Goal: Task Accomplishment & Management: Manage account settings

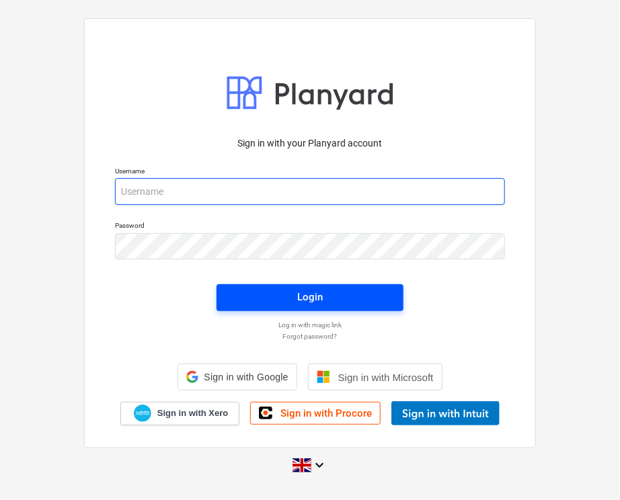
type input "[PERSON_NAME][EMAIL_ADDRESS][DOMAIN_NAME]"
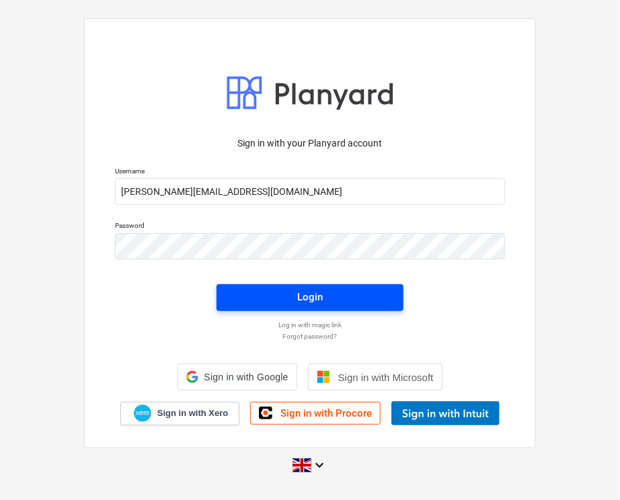
click at [256, 288] on span "Login" at bounding box center [310, 296] width 155 height 17
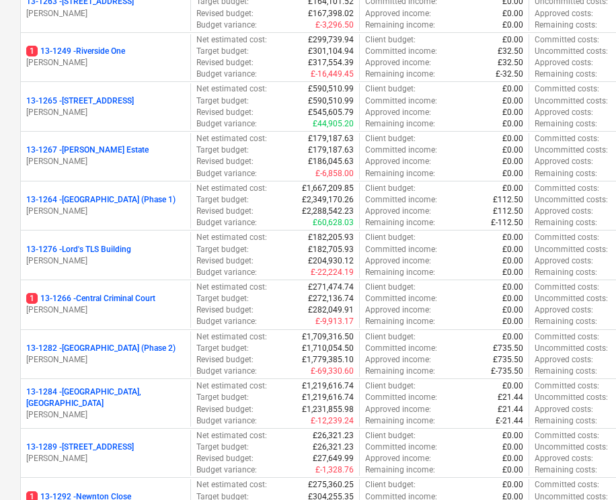
scroll to position [1318, 0]
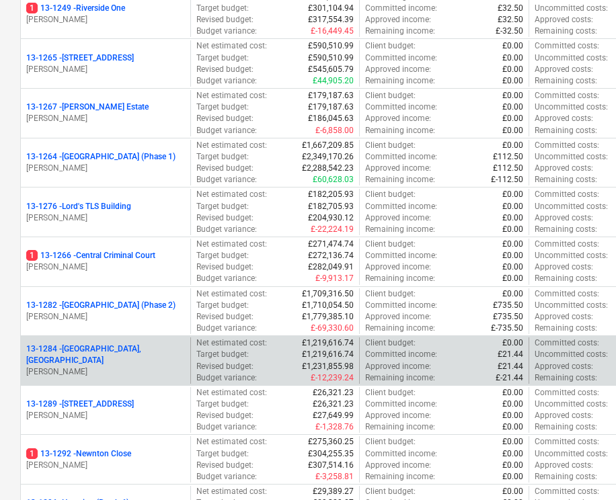
click at [148, 366] on p "[PERSON_NAME]" at bounding box center [105, 371] width 159 height 11
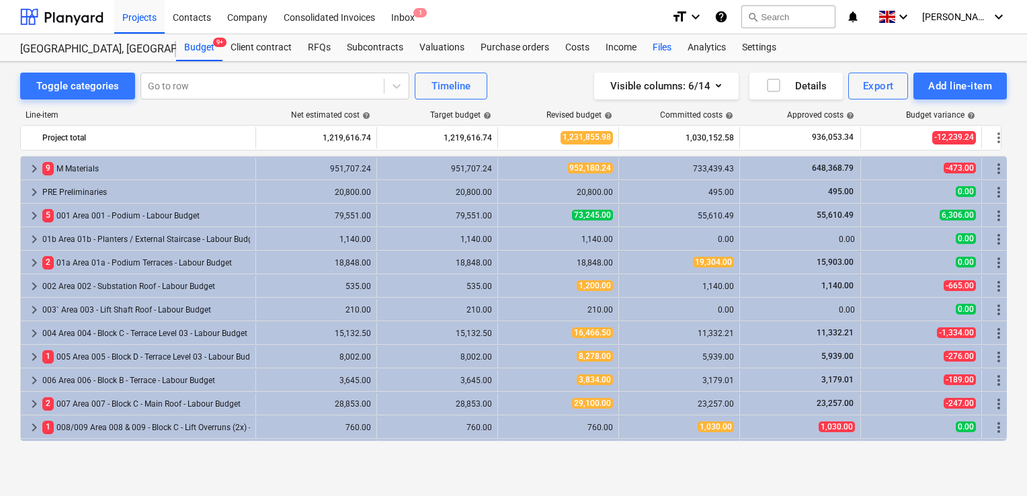
click at [619, 50] on div "Files" at bounding box center [662, 47] width 35 height 27
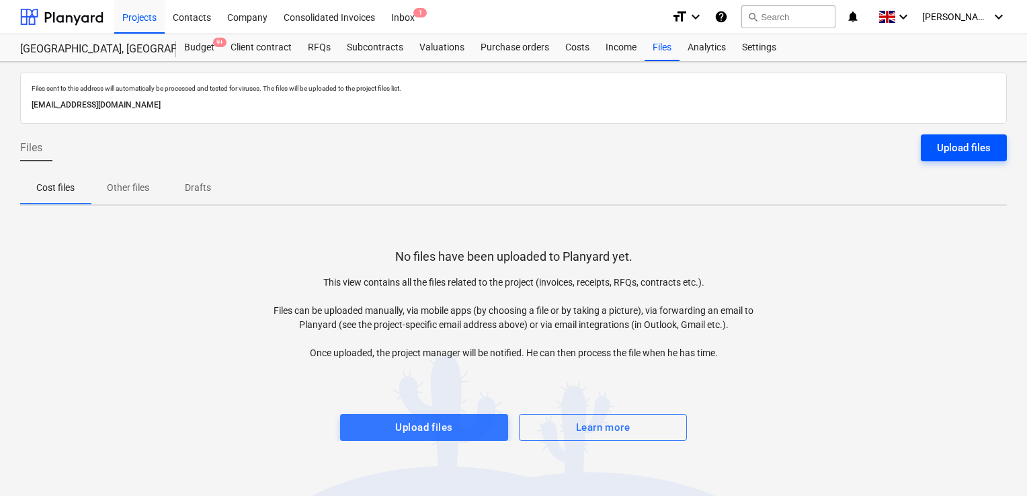
click at [619, 151] on button "Upload files" at bounding box center [964, 147] width 86 height 27
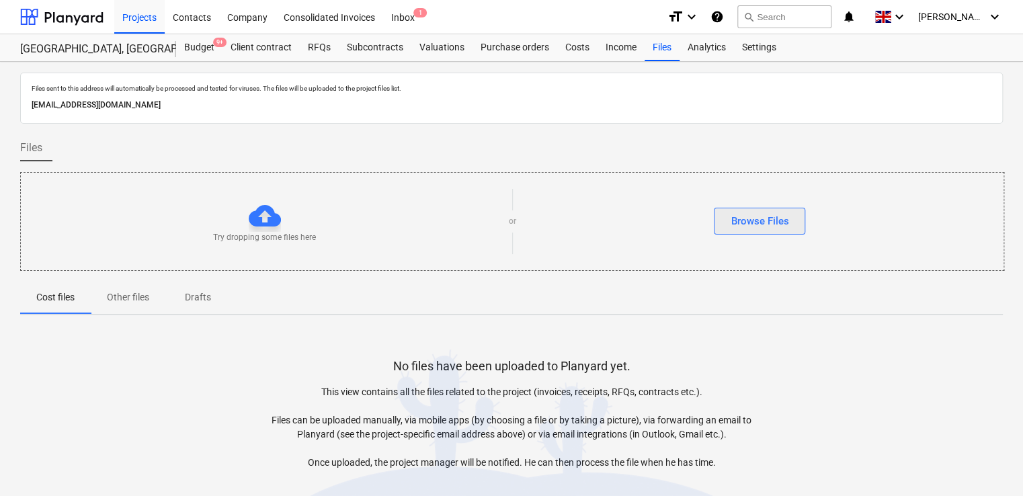
click at [619, 224] on div "Browse Files" at bounding box center [760, 220] width 58 height 17
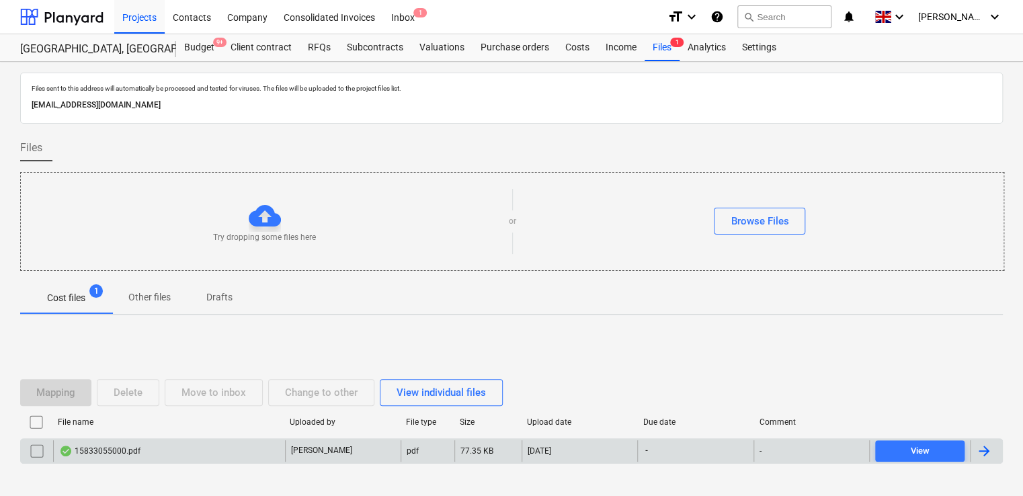
click at [619, 446] on div "-" at bounding box center [695, 451] width 116 height 22
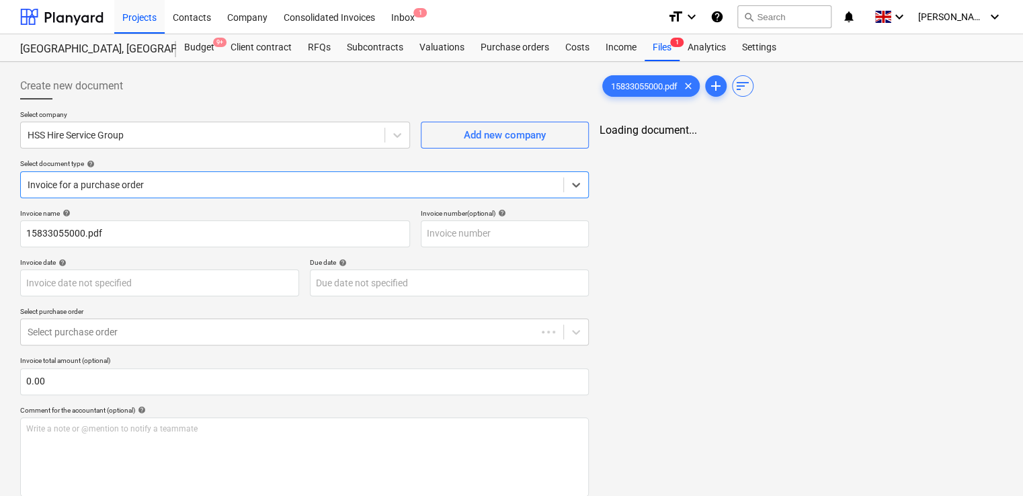
type input "15833055000.pdf"
click at [316, 176] on div "Invoice for a purchase order" at bounding box center [292, 184] width 542 height 19
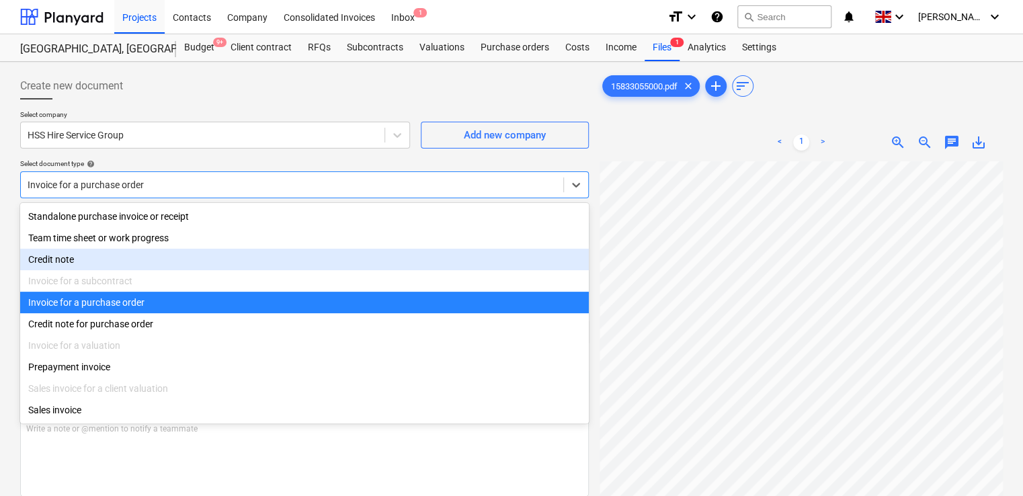
click at [184, 261] on div "Credit note" at bounding box center [304, 260] width 569 height 22
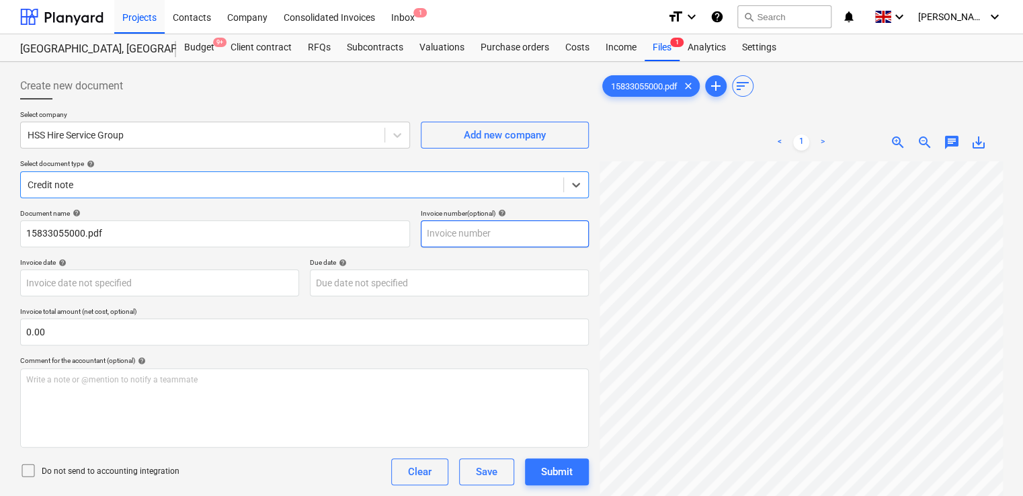
click at [479, 243] on input "text" at bounding box center [505, 233] width 168 height 27
paste input "40018820"
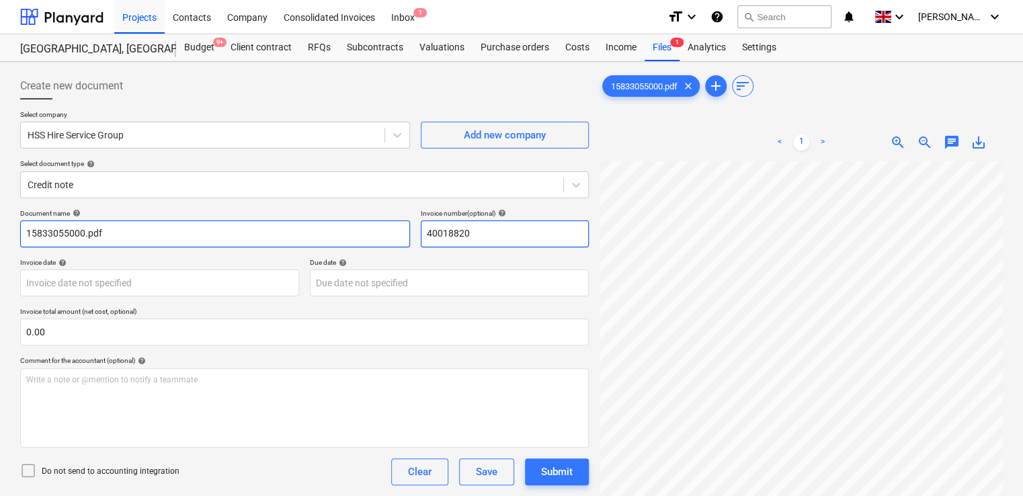
type input "40018820"
drag, startPoint x: 233, startPoint y: 234, endPoint x: 19, endPoint y: 219, distance: 214.9
click at [19, 219] on div "Create new document Select company HSS Hire Service Group Add new company Selec…" at bounding box center [304, 346] width 579 height 558
paste input "40018820"
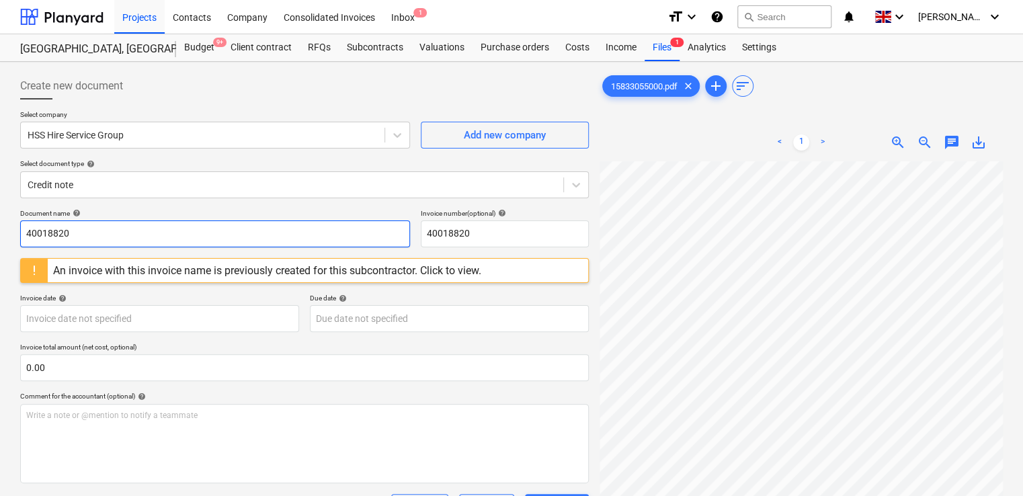
type input "40018820"
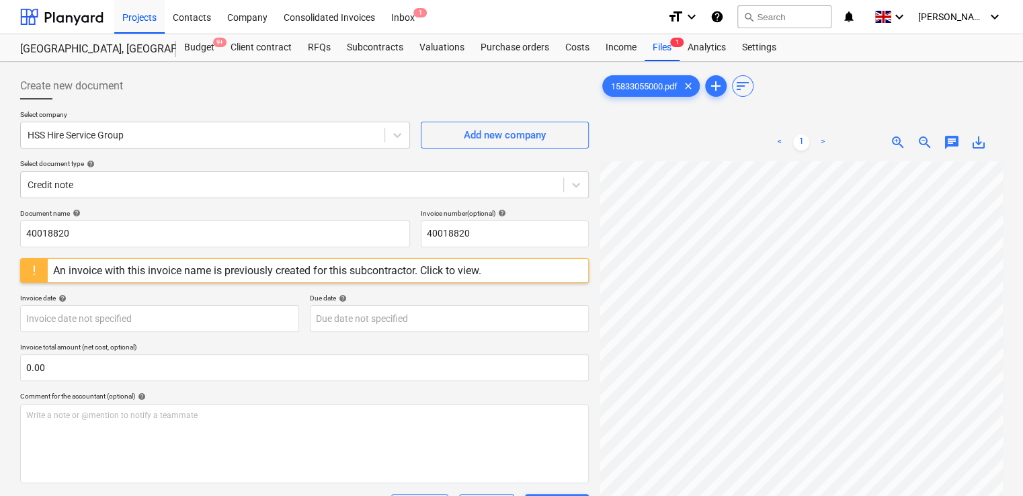
click at [442, 265] on div "An invoice with this invoice name is previously created for this subcontractor.…" at bounding box center [267, 270] width 428 height 13
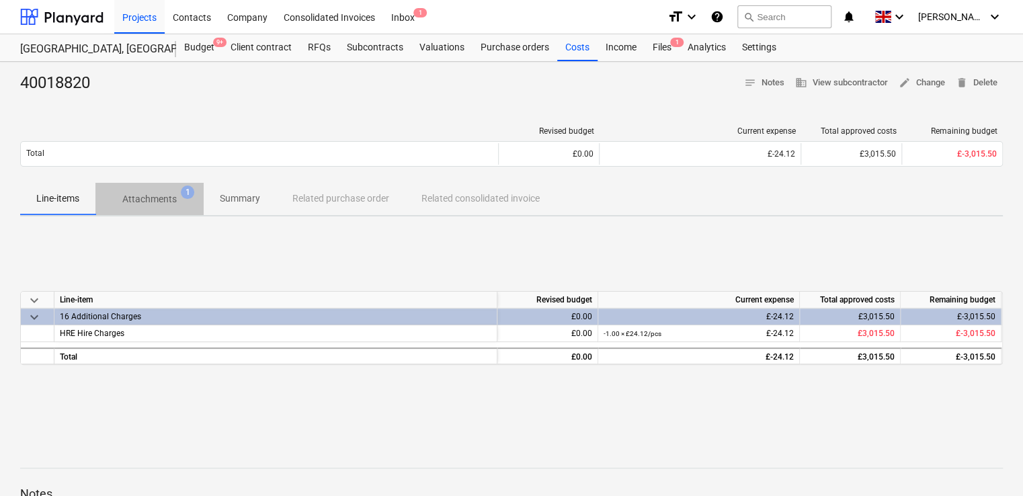
click at [157, 201] on p "Attachments" at bounding box center [149, 199] width 54 height 14
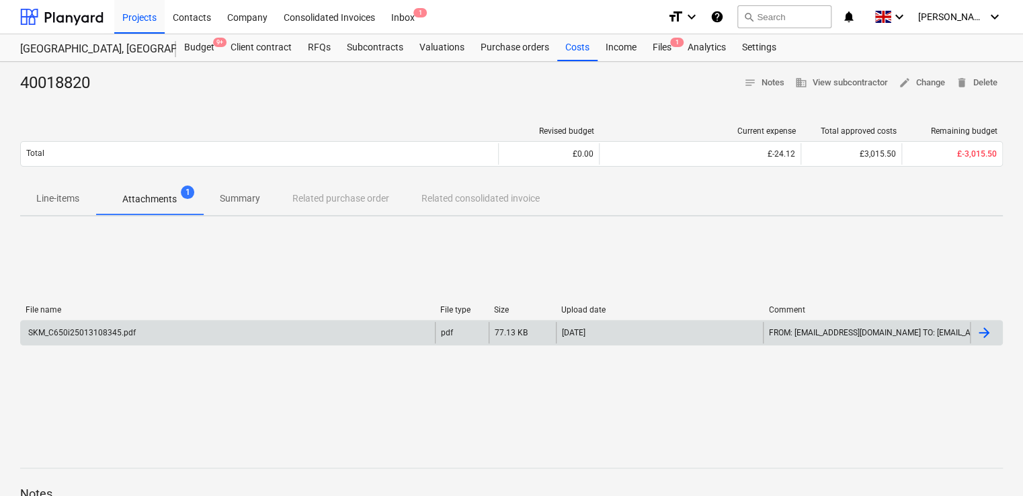
click at [112, 333] on div "SKM_C650i25013108345.pdf" at bounding box center [81, 332] width 110 height 9
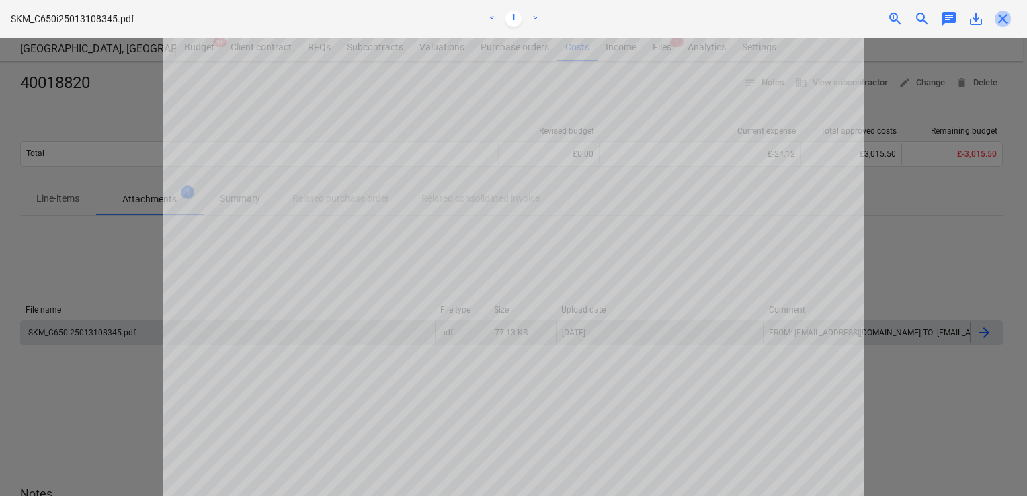
click at [619, 15] on span "close" at bounding box center [1003, 19] width 16 height 16
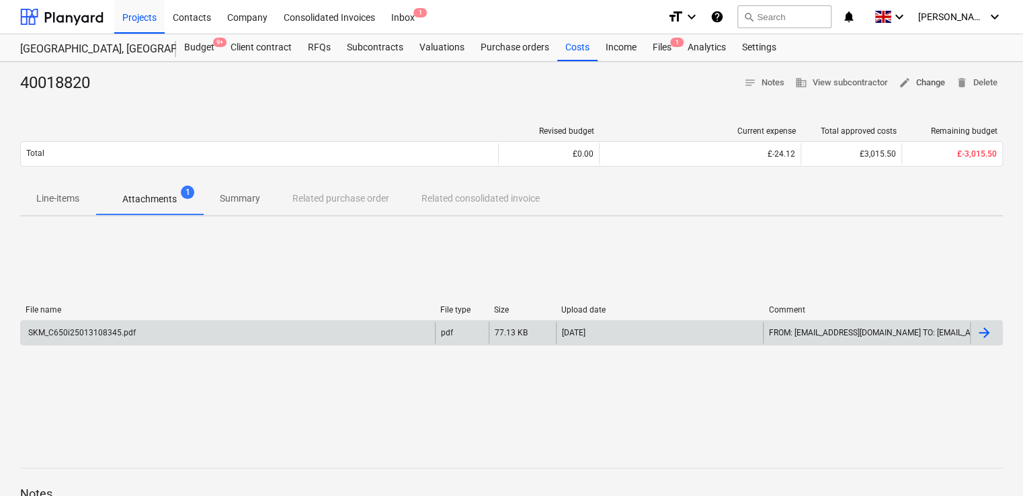
click at [619, 85] on span "edit Change" at bounding box center [922, 82] width 46 height 15
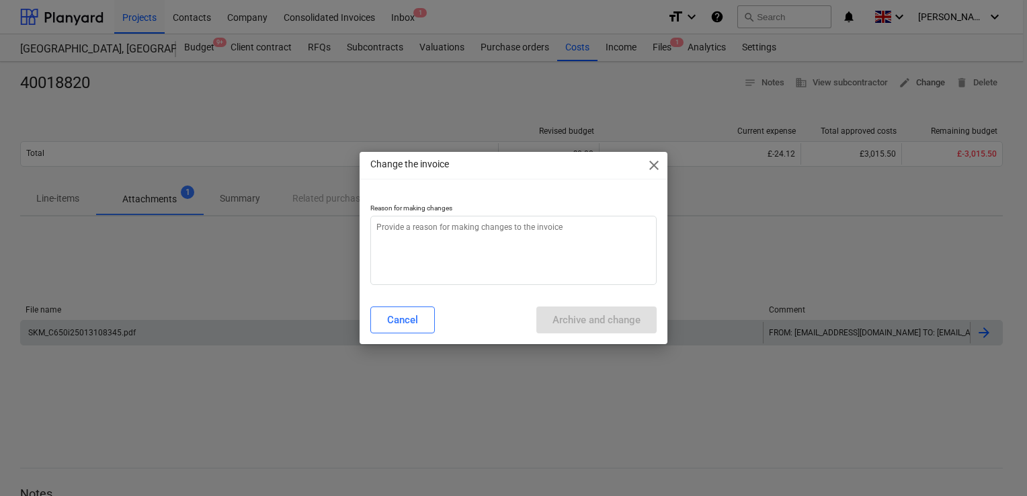
type textarea "x"
click at [463, 238] on textarea at bounding box center [513, 250] width 286 height 69
type textarea "w"
type textarea "x"
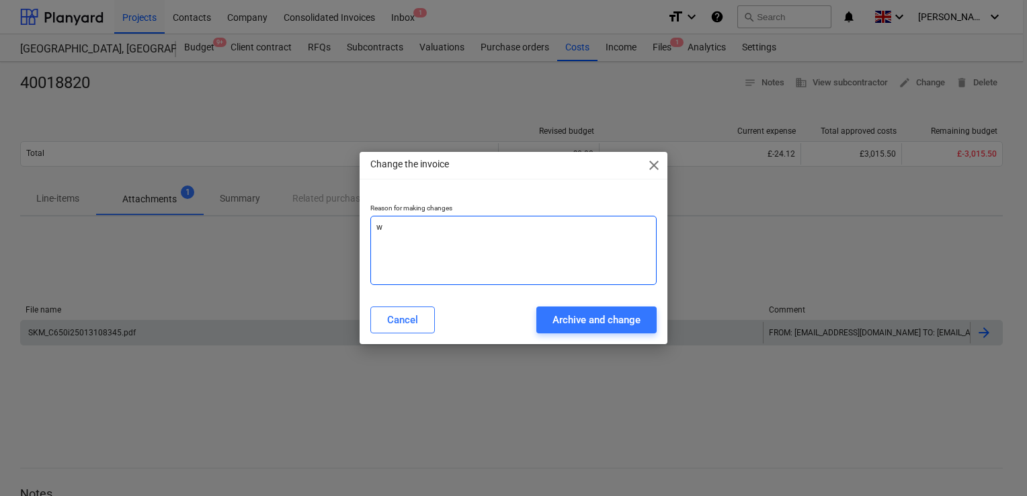
type textarea "wr"
type textarea "x"
type textarea "wro"
type textarea "x"
type textarea "wron"
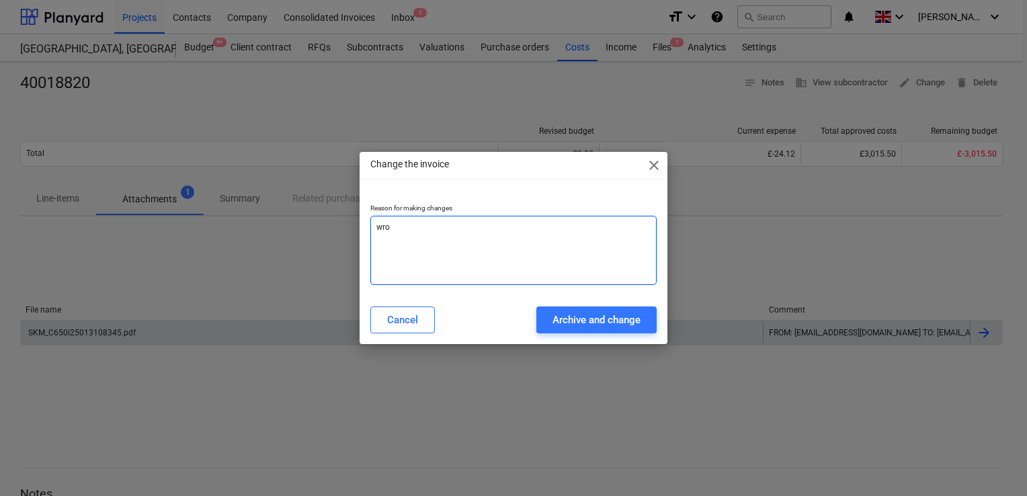
type textarea "x"
type textarea "wrong"
type textarea "x"
type textarea "wrong"
type textarea "x"
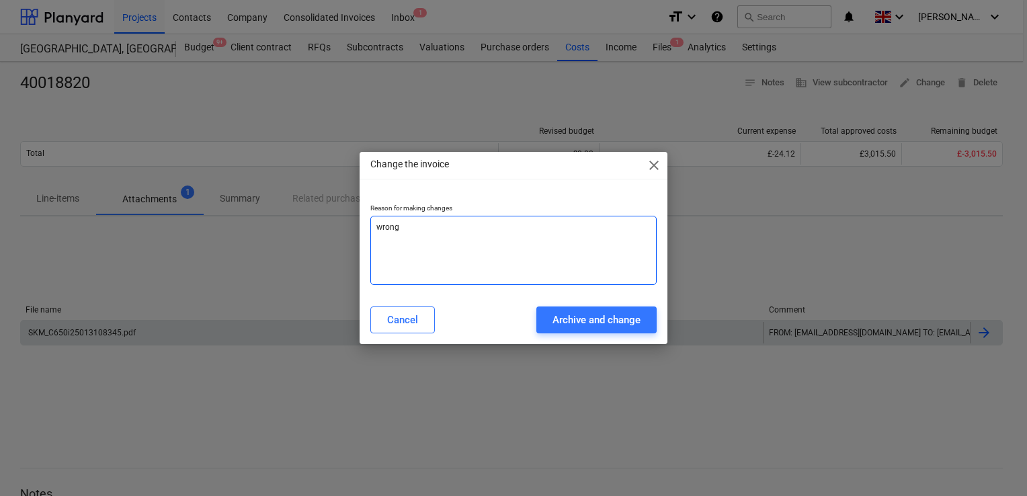
type textarea "wrong v"
type textarea "x"
type textarea "wrong va"
type textarea "x"
type textarea "wrong val"
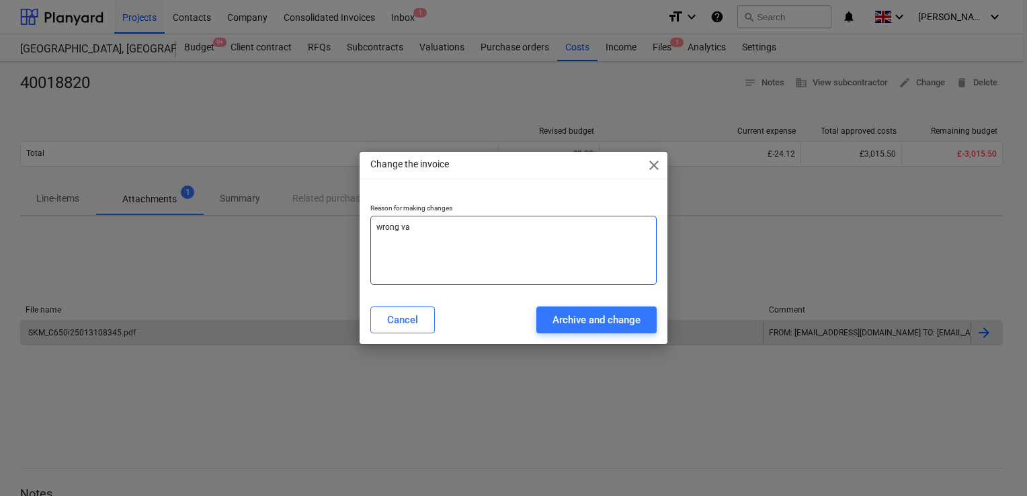
type textarea "x"
type textarea "wrong valu"
type textarea "x"
type textarea "wrong value"
type textarea "x"
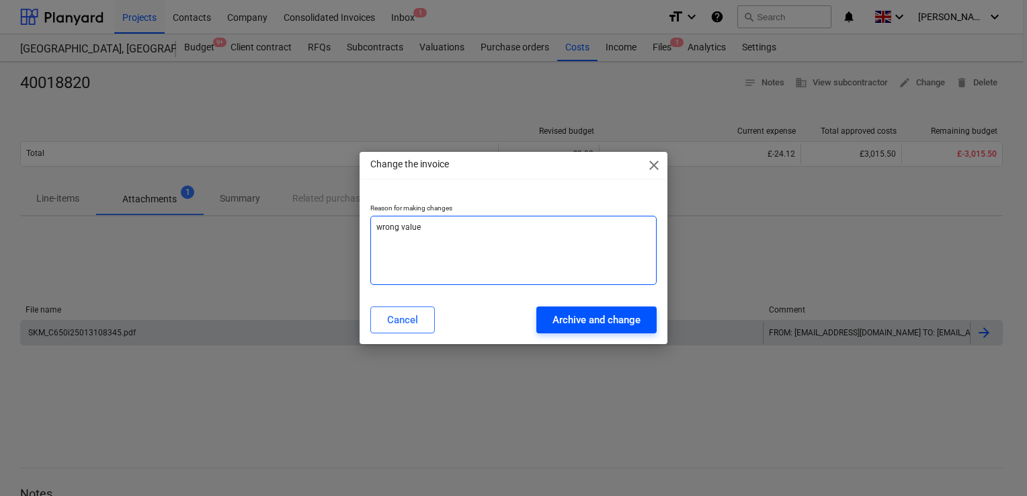
type textarea "wrong value"
click at [555, 315] on div "Archive and change" at bounding box center [597, 319] width 88 height 17
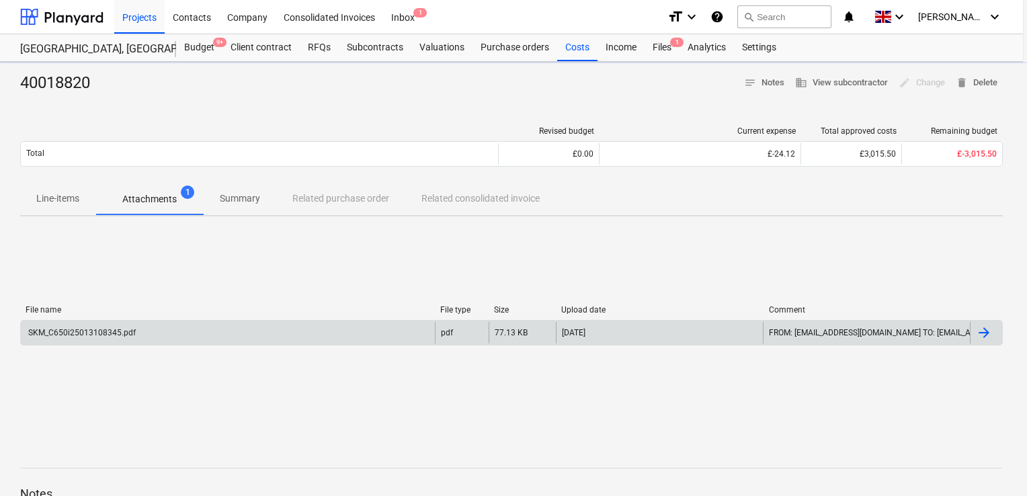
type textarea "x"
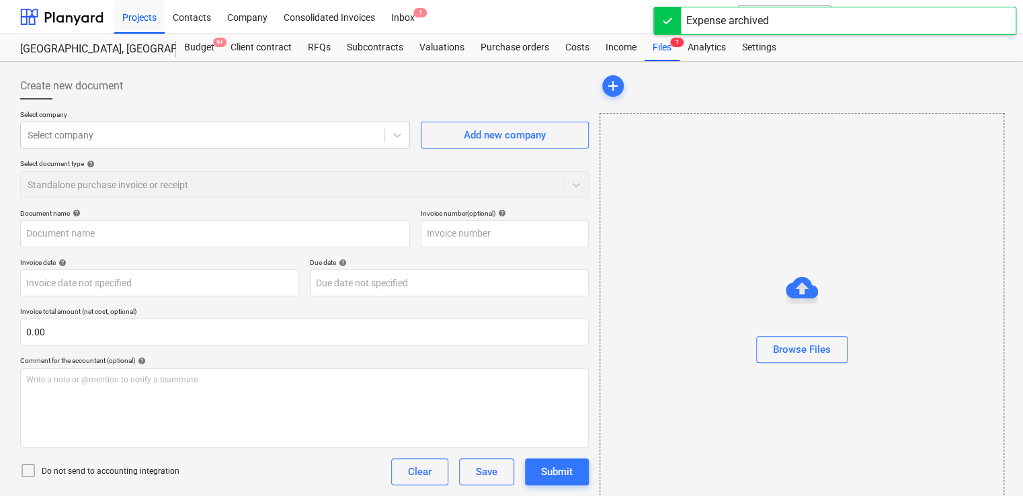
type input "40018820"
type input "[DATE]"
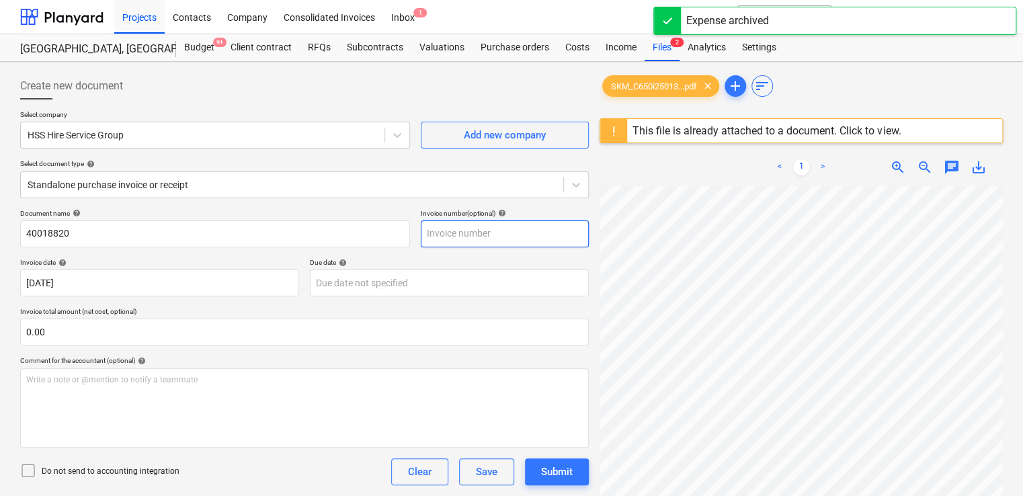
click at [479, 234] on input "text" at bounding box center [505, 233] width 168 height 27
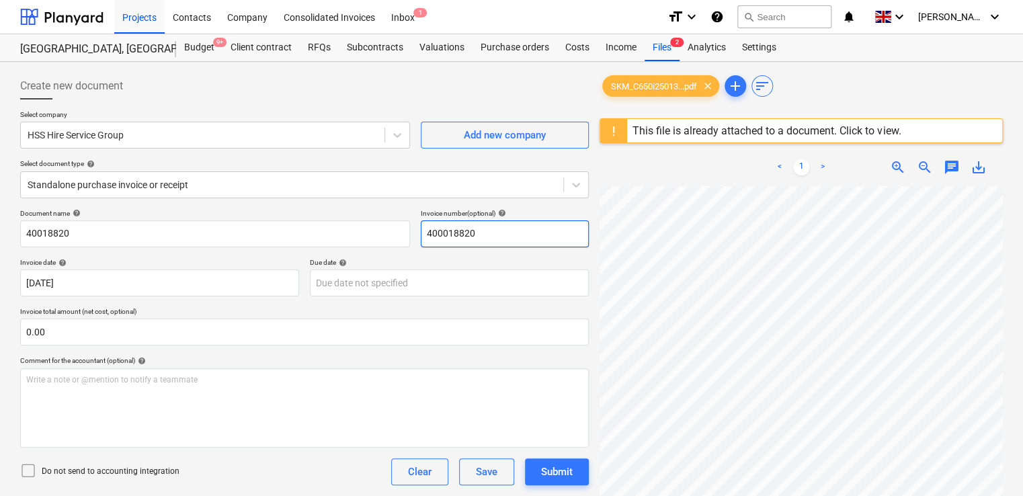
drag, startPoint x: 492, startPoint y: 237, endPoint x: 346, endPoint y: 211, distance: 148.8
click at [346, 211] on div "Document name help 40018820 Invoice number (optional) help 400018820" at bounding box center [304, 228] width 569 height 38
paste input "text"
type input "40018820"
click at [478, 262] on div "Due date help" at bounding box center [449, 262] width 279 height 9
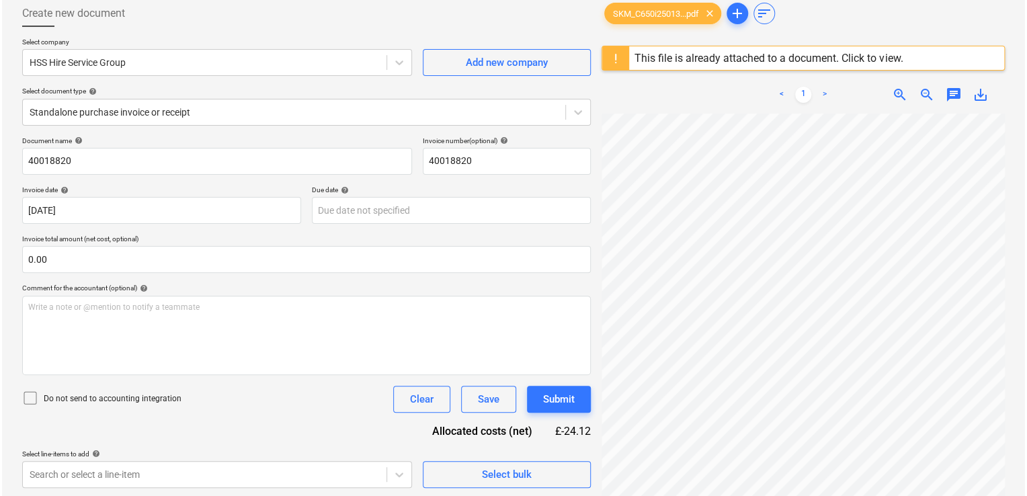
scroll to position [163, 0]
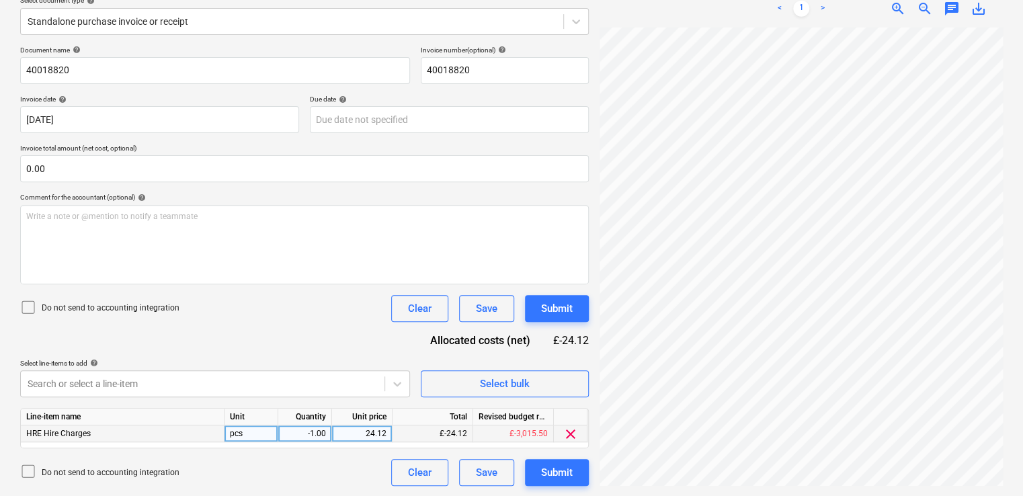
click at [381, 429] on div "24.12" at bounding box center [361, 434] width 49 height 17
click at [376, 432] on input "24.12" at bounding box center [362, 434] width 60 height 16
type input "27.12"
click at [374, 461] on div "Do not send to accounting integration Clear Save Submit" at bounding box center [304, 472] width 569 height 27
click at [571, 467] on div "Submit" at bounding box center [557, 472] width 32 height 17
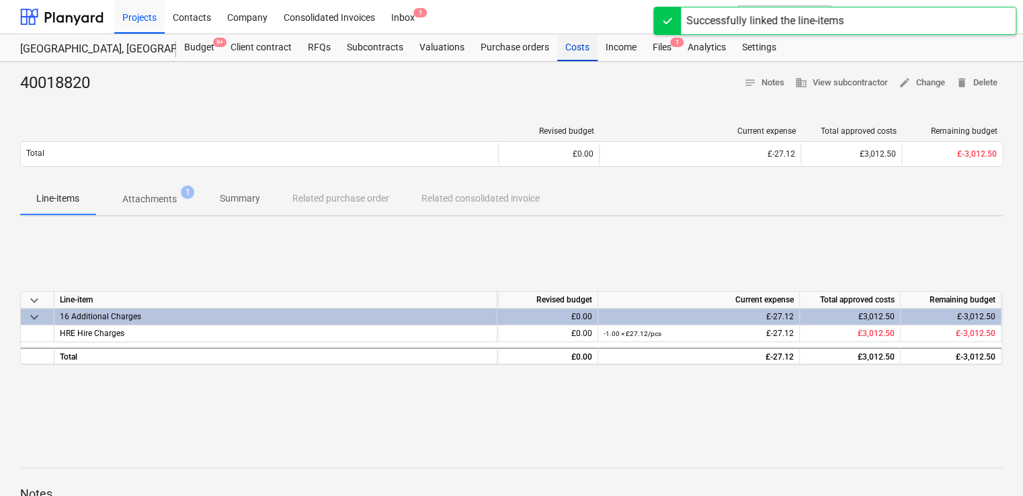
click at [567, 54] on div "Costs" at bounding box center [577, 47] width 40 height 27
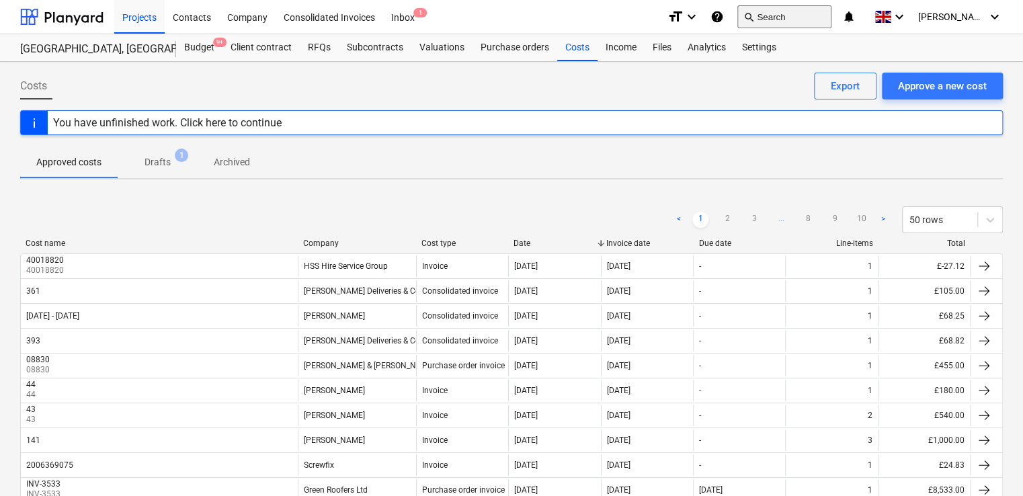
click at [619, 20] on button "search Search" at bounding box center [784, 16] width 94 height 23
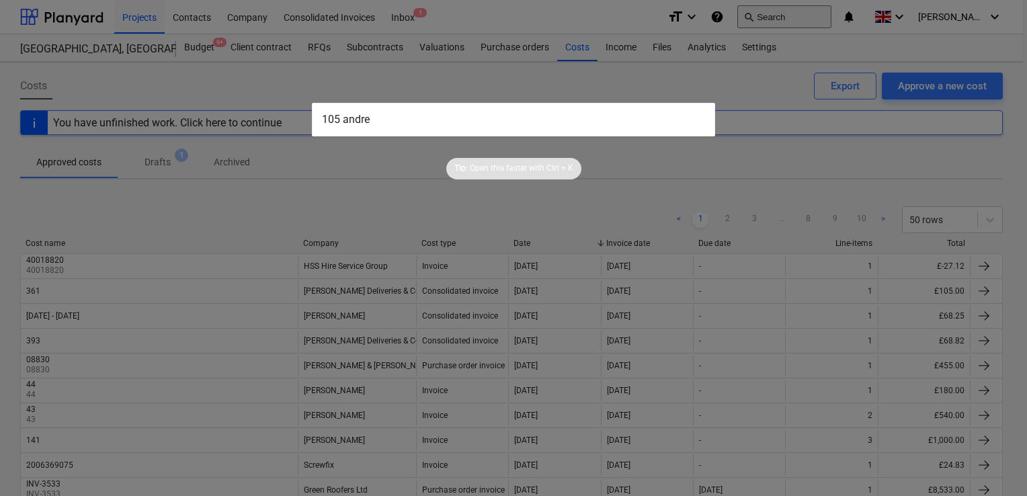
type input "105 andrew"
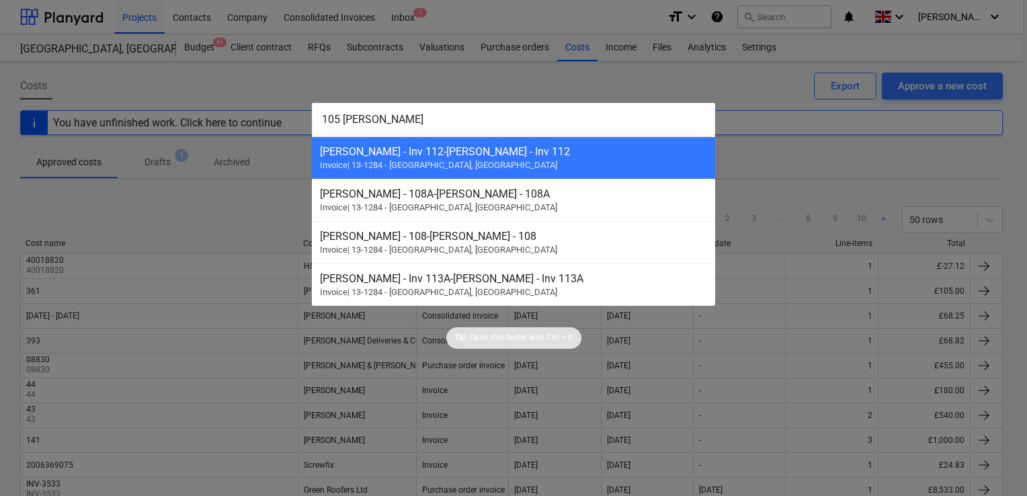
drag, startPoint x: 385, startPoint y: 124, endPoint x: 304, endPoint y: 99, distance: 85.3
click at [304, 99] on div "105 andrew Andrew Audley - Inv 112 - Andrew Audley - Inv 112 Invoice | 13-1284 …" at bounding box center [513, 248] width 1027 height 496
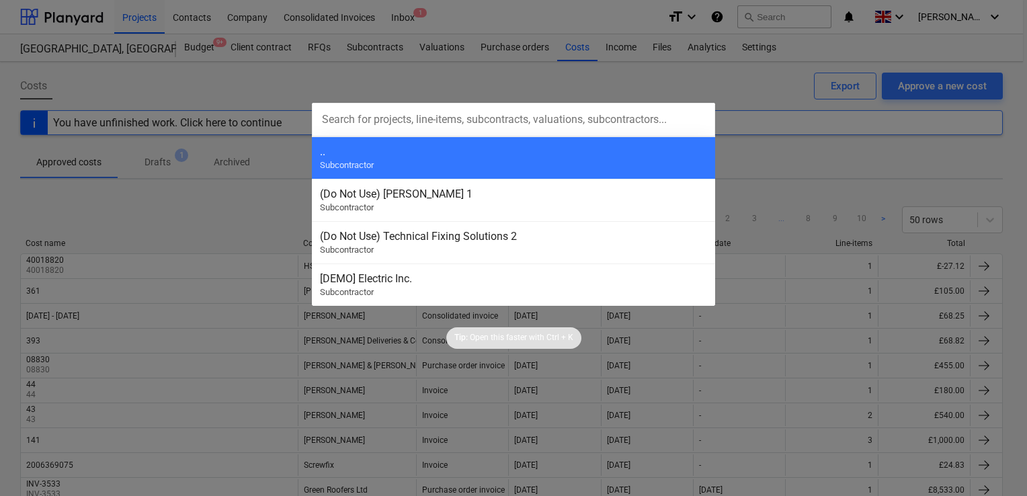
click at [303, 98] on div at bounding box center [513, 248] width 1027 height 496
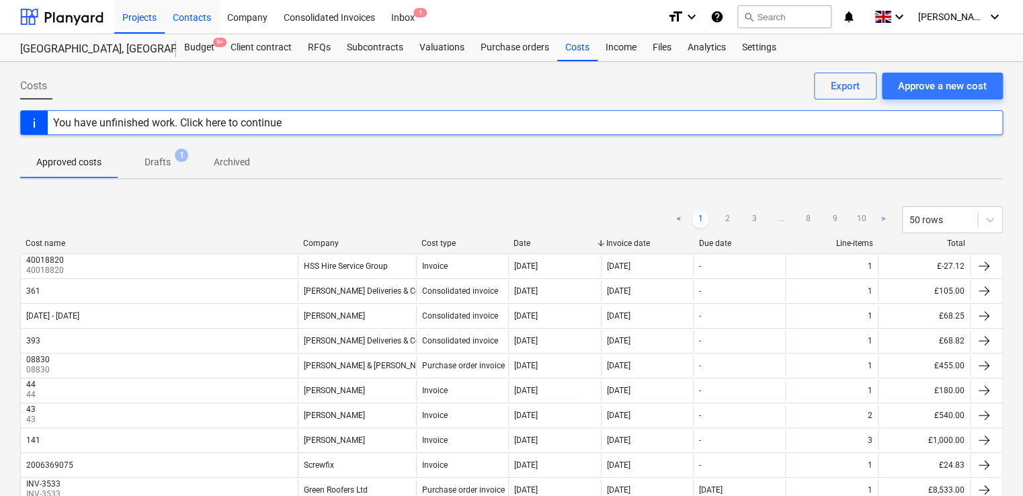
click at [192, 17] on div "Contacts" at bounding box center [192, 16] width 54 height 34
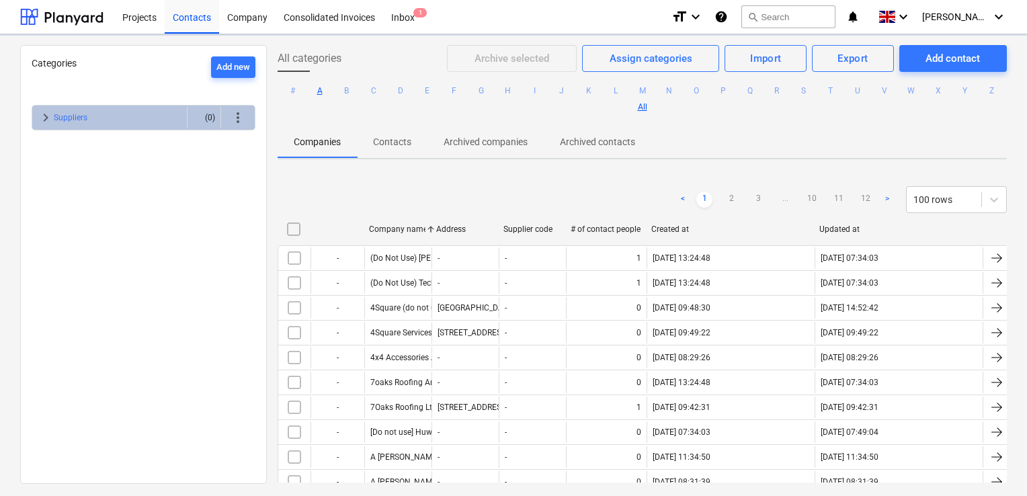
click at [328, 90] on button "A" at bounding box center [320, 91] width 16 height 16
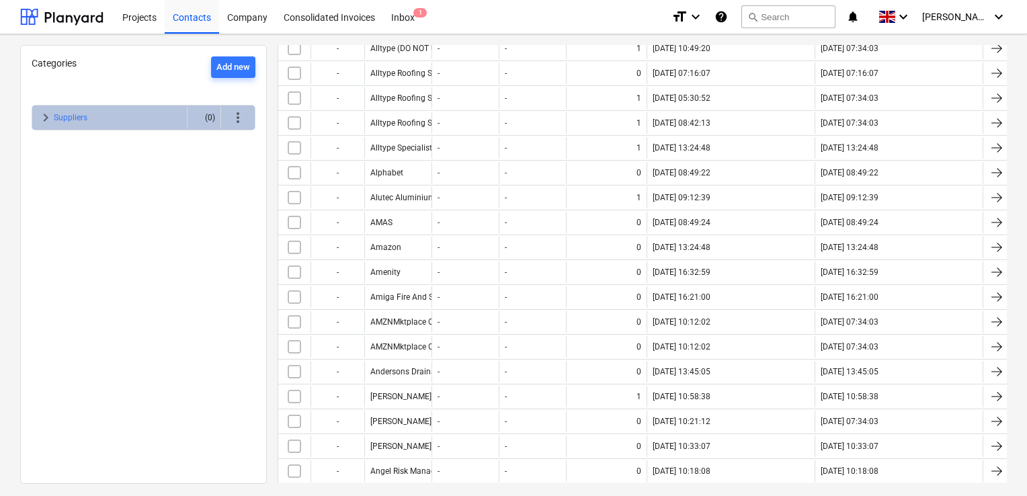
scroll to position [1076, 0]
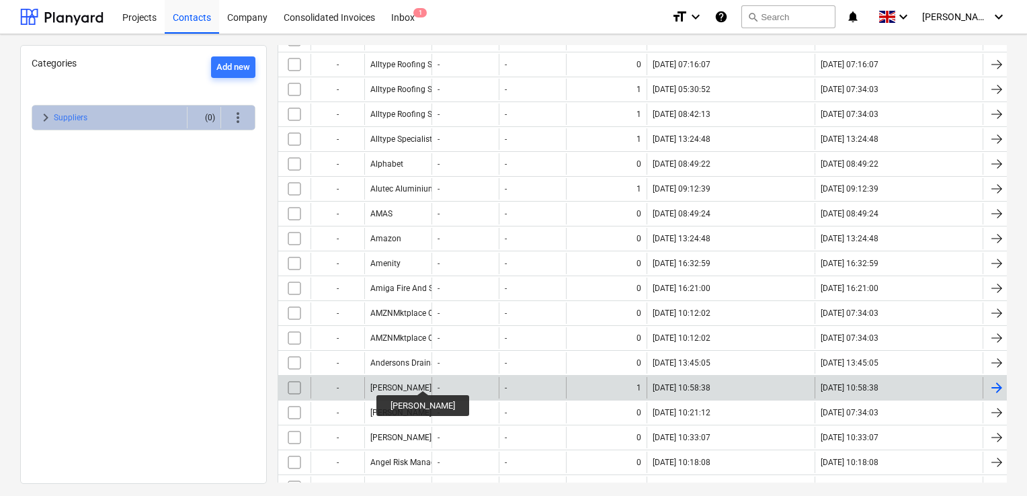
click at [419, 383] on div "Andrew Audley" at bounding box center [400, 387] width 61 height 9
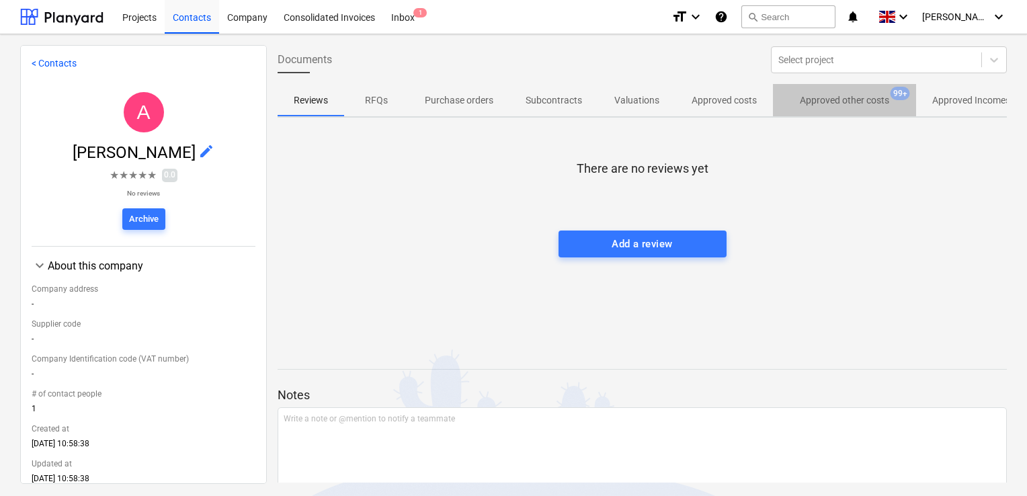
click at [619, 98] on p "Approved other costs" at bounding box center [844, 100] width 89 height 14
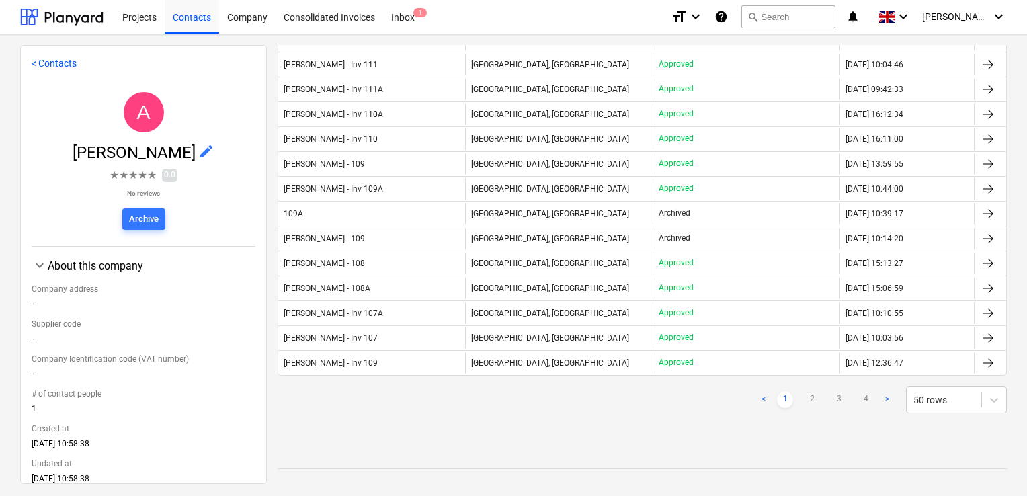
scroll to position [1068, 0]
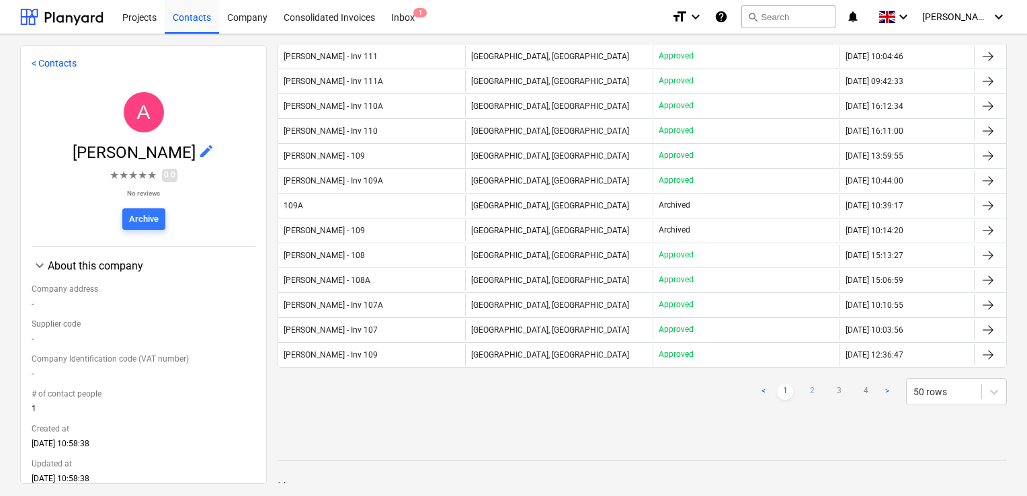
click at [619, 384] on link "2" at bounding box center [812, 392] width 16 height 16
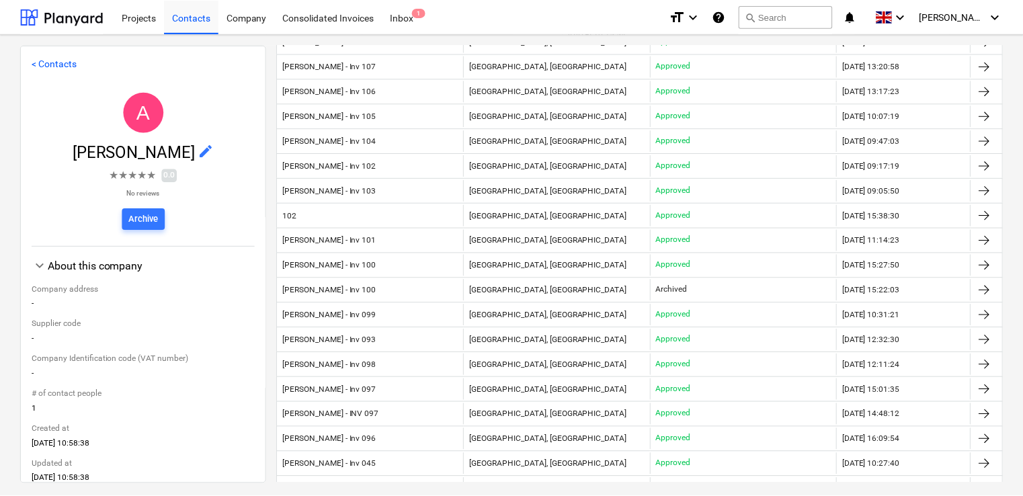
scroll to position [235, 0]
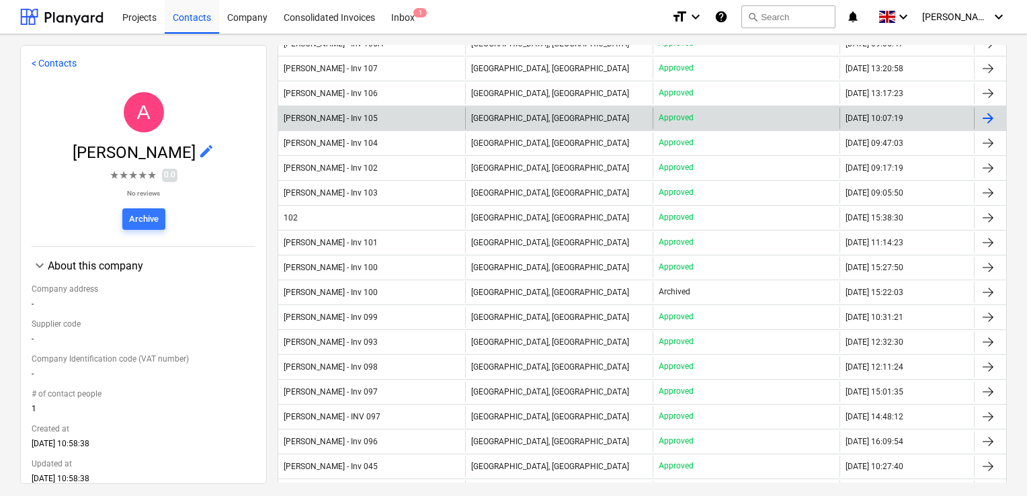
click at [419, 108] on div "Andrew Audley - Inv 105" at bounding box center [371, 119] width 187 height 22
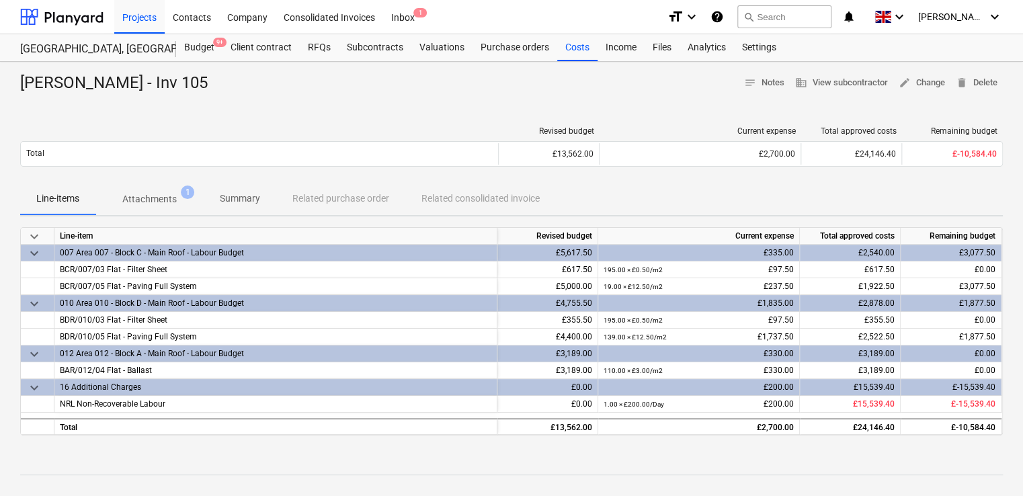
click at [156, 196] on p "Attachments" at bounding box center [149, 199] width 54 height 14
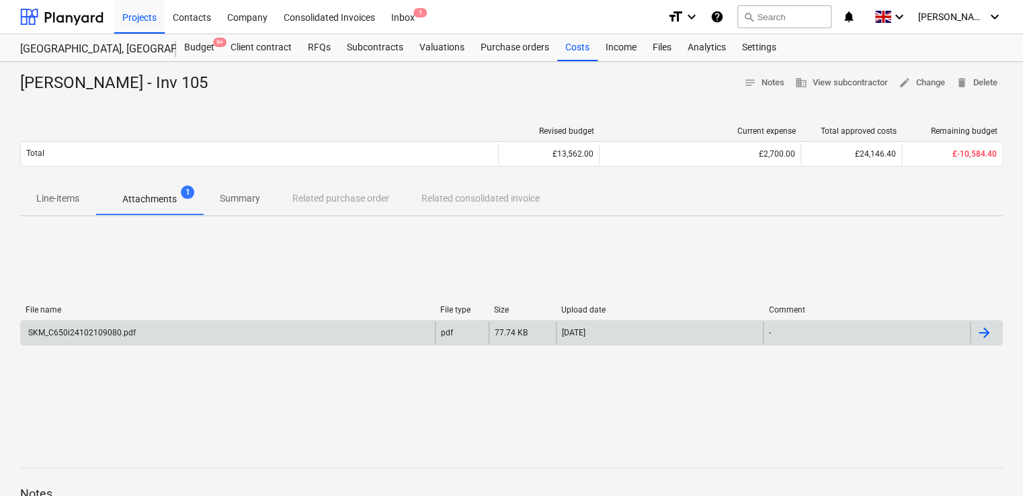
click at [159, 333] on div "SKM_C650i24102109080.pdf" at bounding box center [228, 333] width 414 height 22
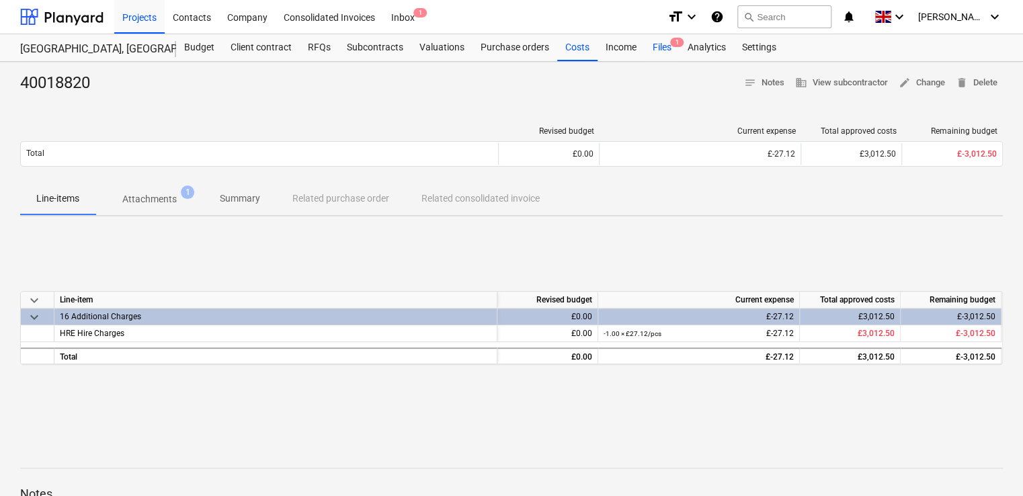
click at [673, 48] on div "Files 1" at bounding box center [662, 47] width 35 height 27
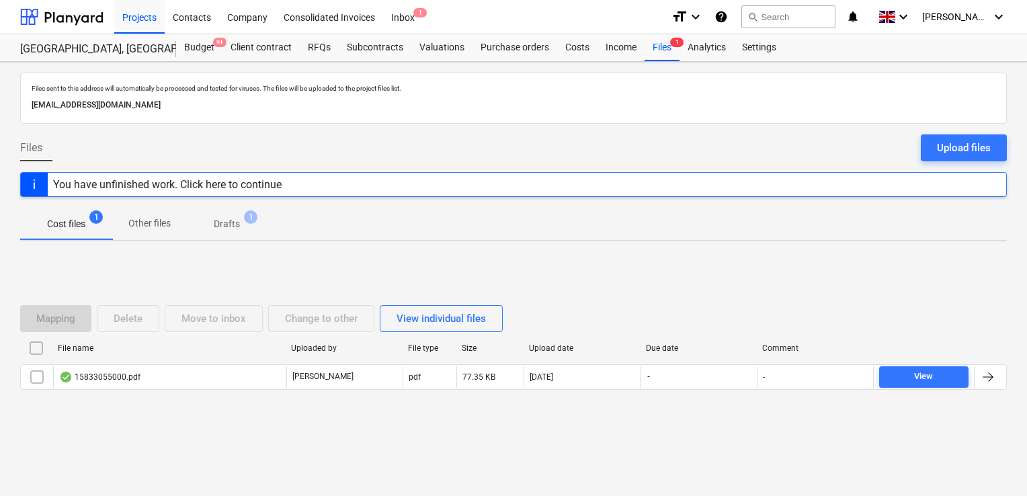
click at [35, 346] on input "checkbox" at bounding box center [37, 348] width 22 height 22
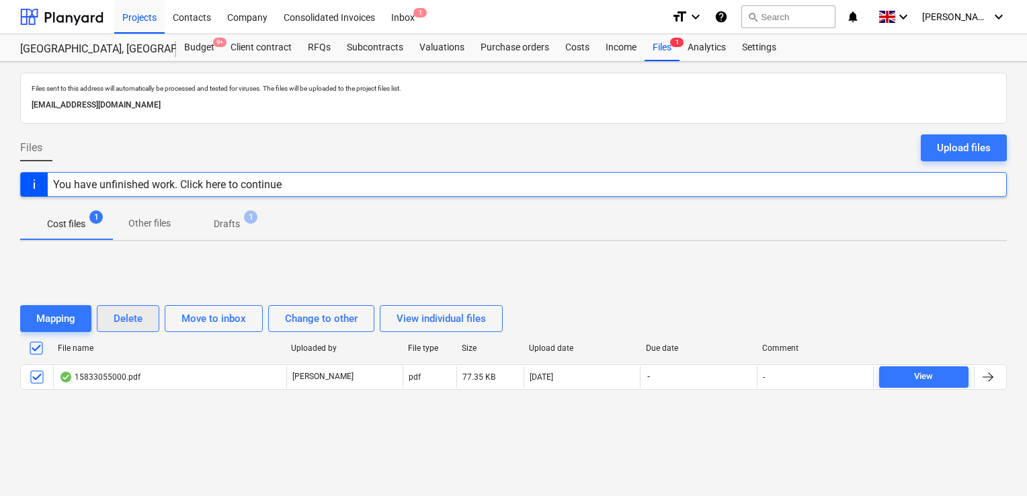
click at [132, 313] on div "Delete" at bounding box center [128, 318] width 29 height 17
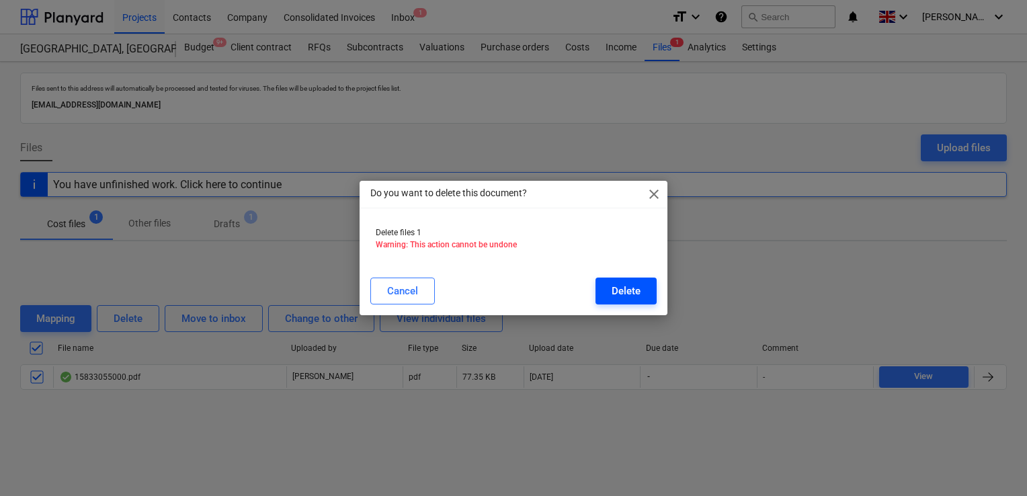
click at [616, 286] on div "Delete" at bounding box center [626, 290] width 29 height 17
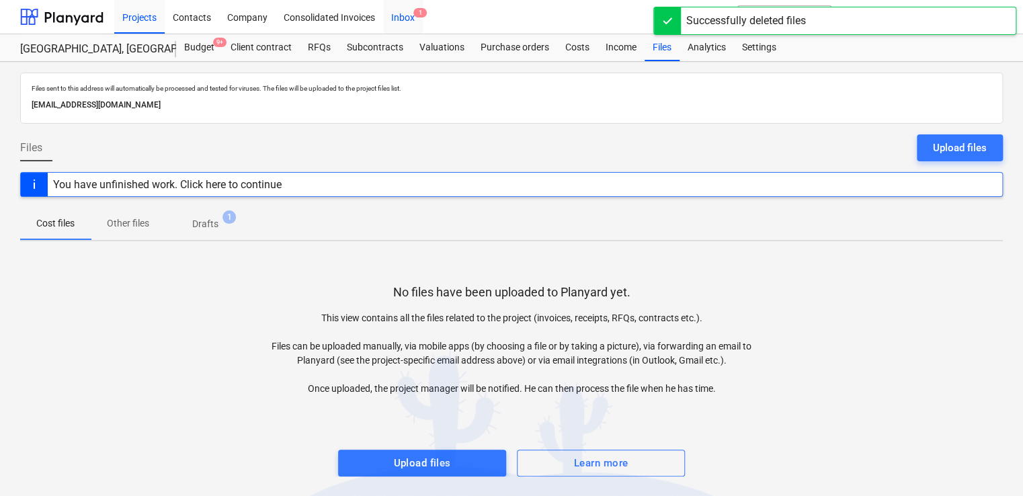
click at [401, 18] on div "Inbox 1" at bounding box center [403, 16] width 40 height 34
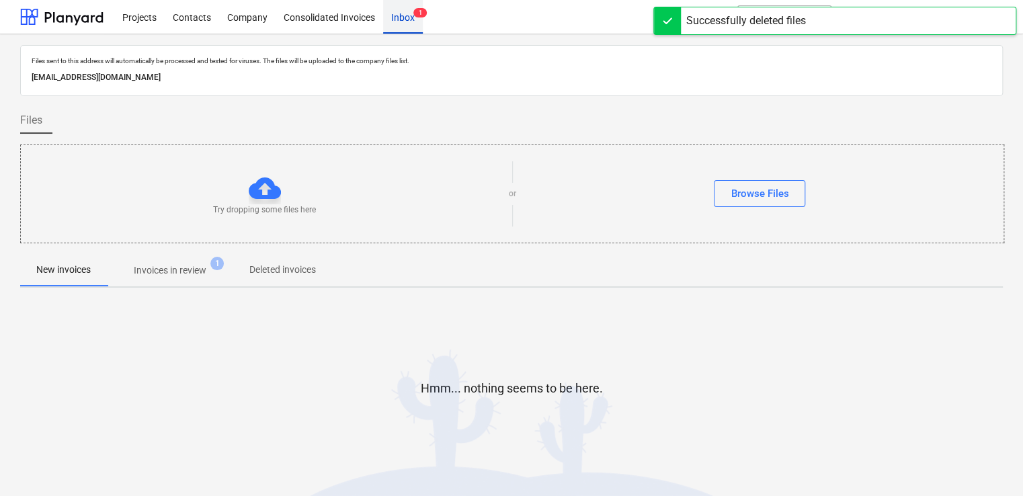
click at [405, 26] on div "Inbox 1" at bounding box center [403, 16] width 40 height 34
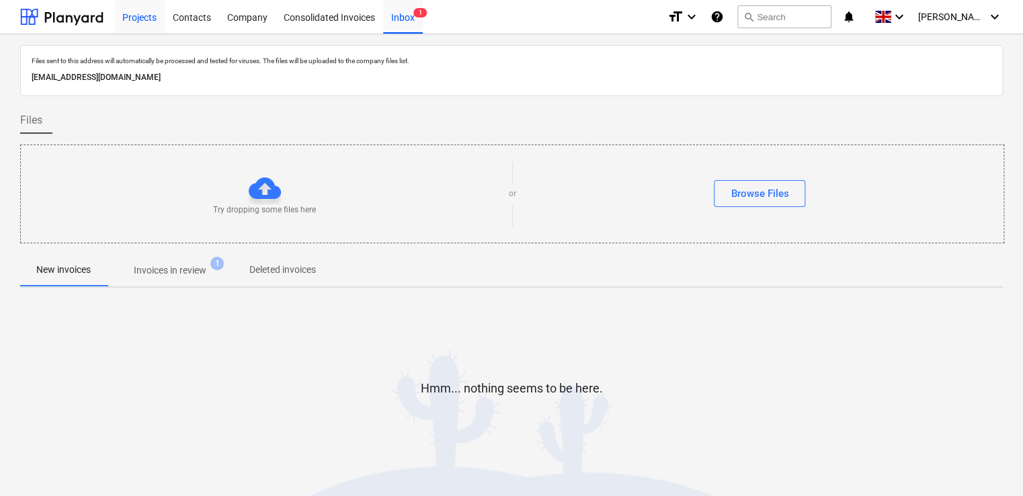
click at [145, 19] on div "Projects" at bounding box center [139, 16] width 50 height 34
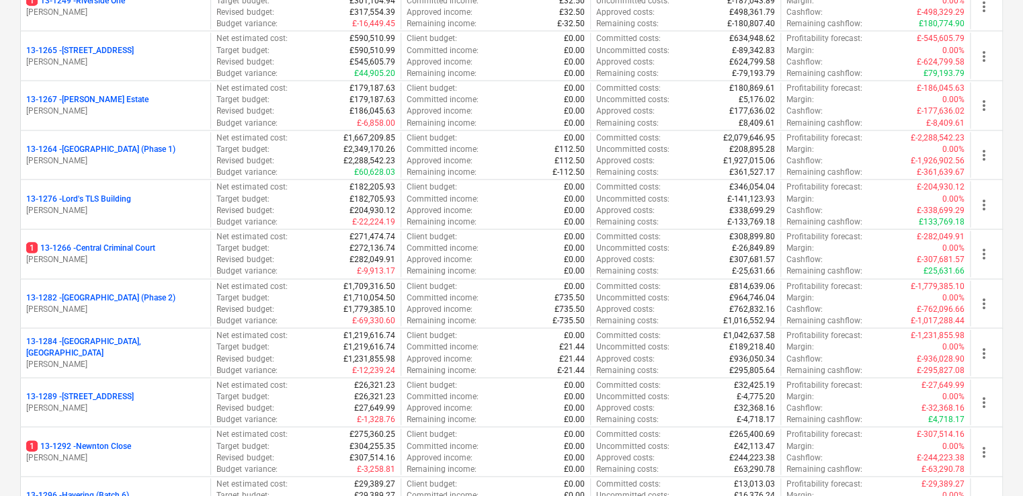
scroll to position [1366, 0]
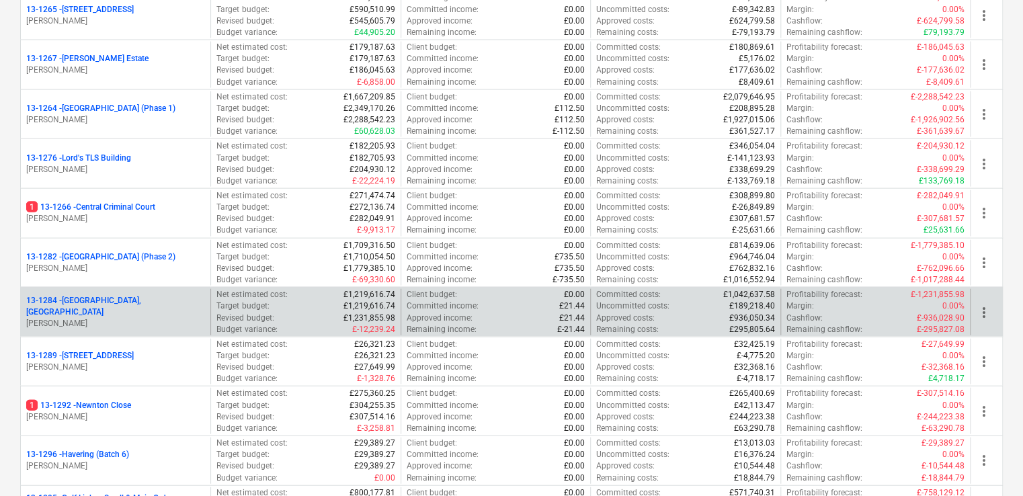
click at [159, 318] on p "[PERSON_NAME]" at bounding box center [115, 323] width 179 height 11
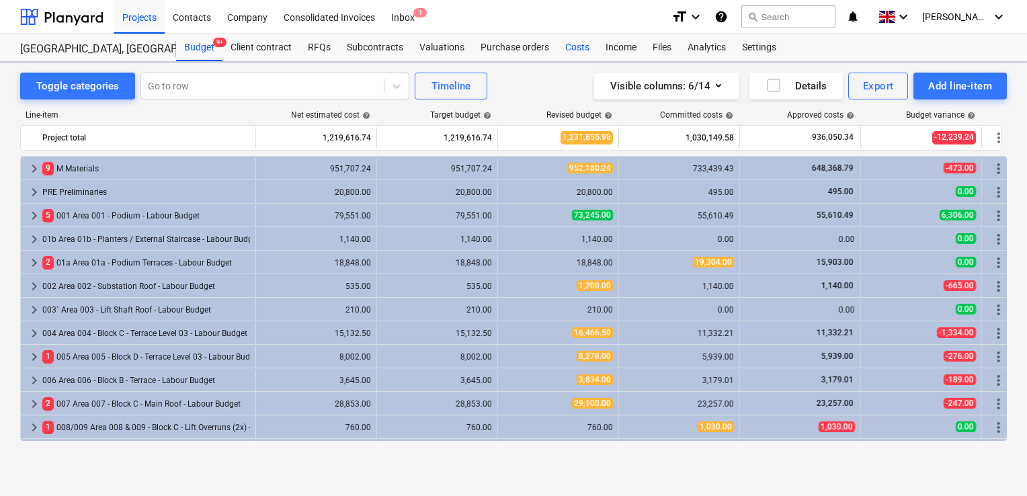
click at [571, 48] on div "Costs" at bounding box center [577, 47] width 40 height 27
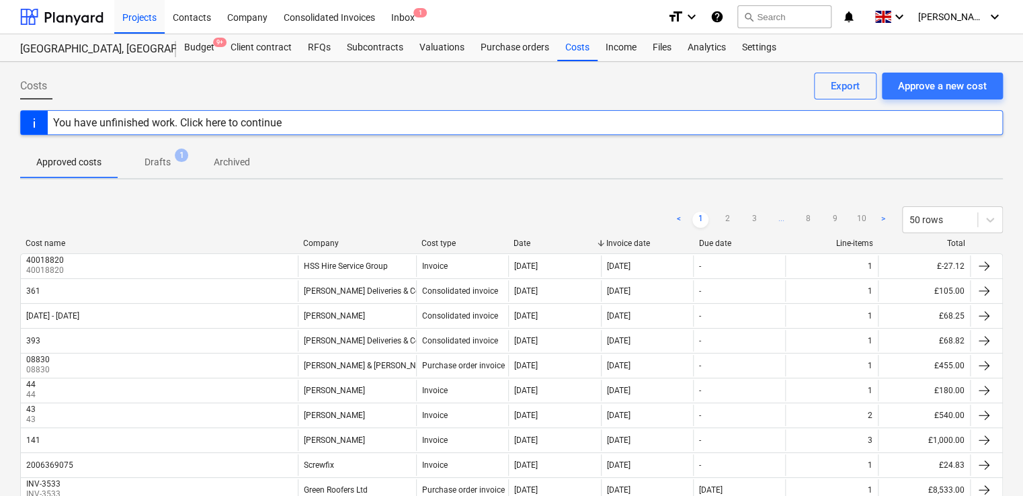
click at [157, 160] on p "Drafts" at bounding box center [158, 162] width 26 height 14
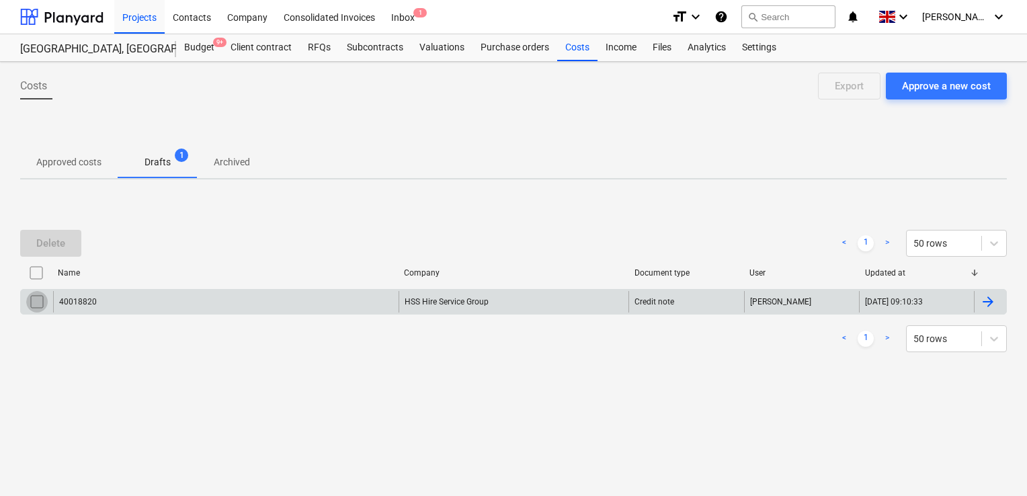
click at [30, 300] on input "checkbox" at bounding box center [37, 302] width 22 height 22
click at [54, 239] on div "Delete" at bounding box center [50, 243] width 29 height 17
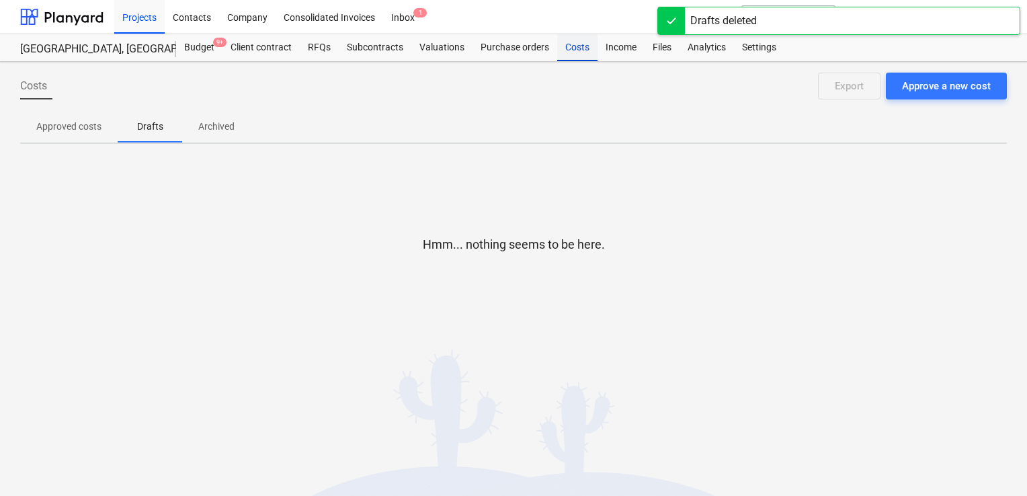
click at [581, 40] on div "Costs" at bounding box center [577, 47] width 40 height 27
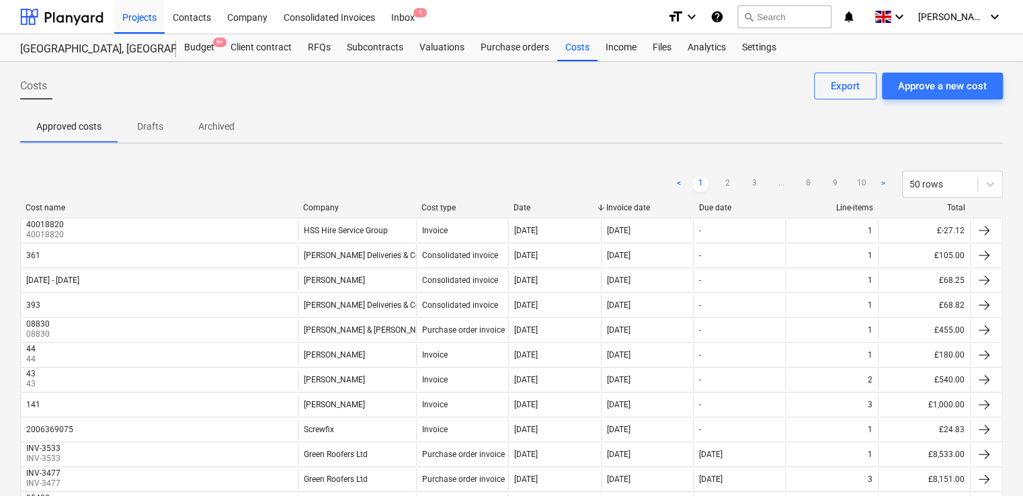
click at [575, 171] on div "< 1 2 3 ... 8 9 10 > 50 rows" at bounding box center [511, 184] width 983 height 27
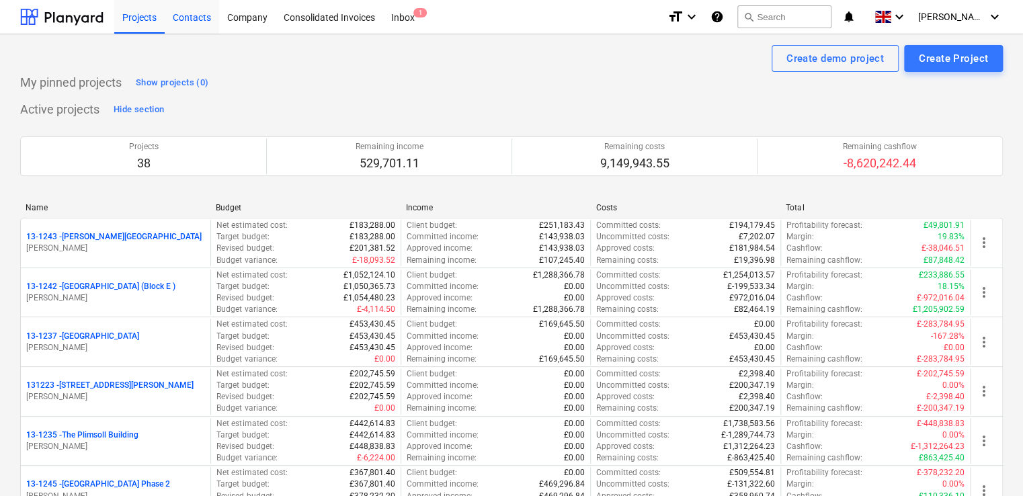
click at [188, 21] on div "Contacts" at bounding box center [192, 16] width 54 height 34
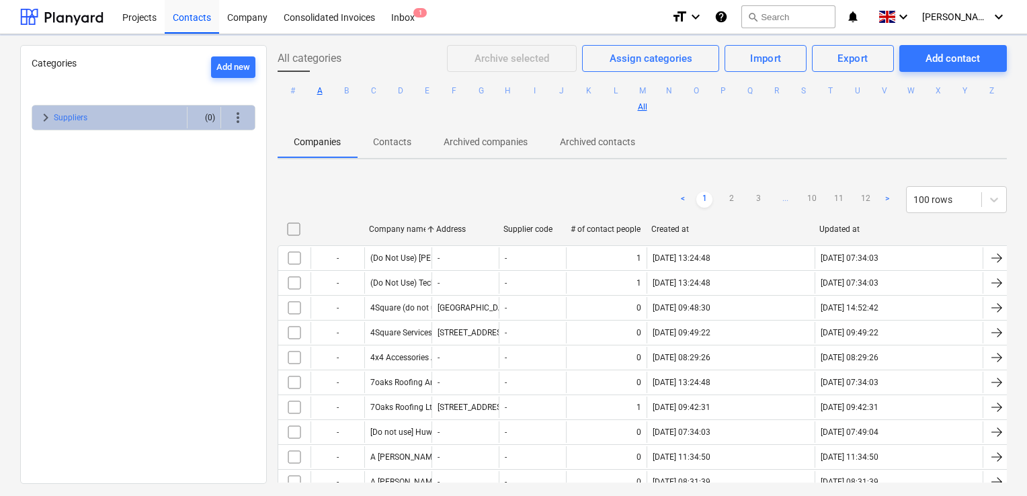
click at [328, 87] on button "A" at bounding box center [320, 91] width 16 height 16
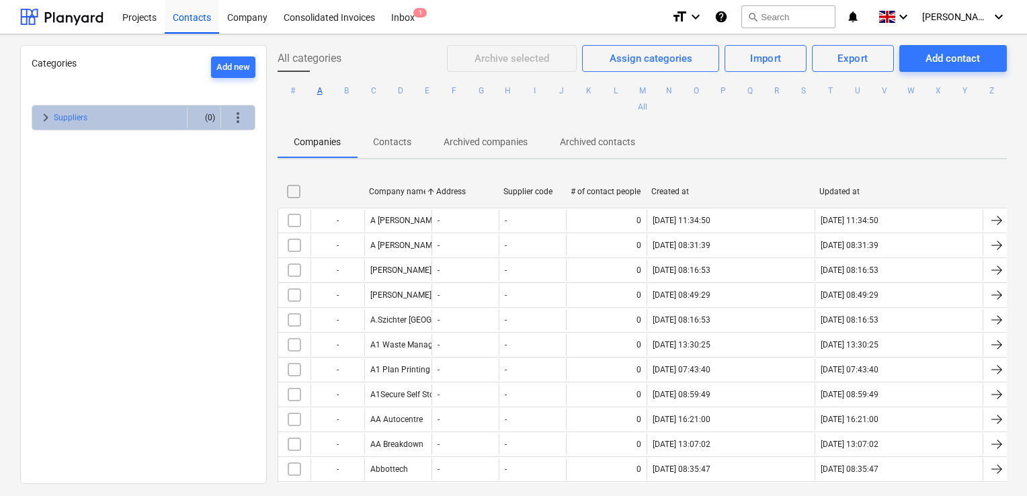
click at [328, 90] on button "A" at bounding box center [320, 91] width 16 height 16
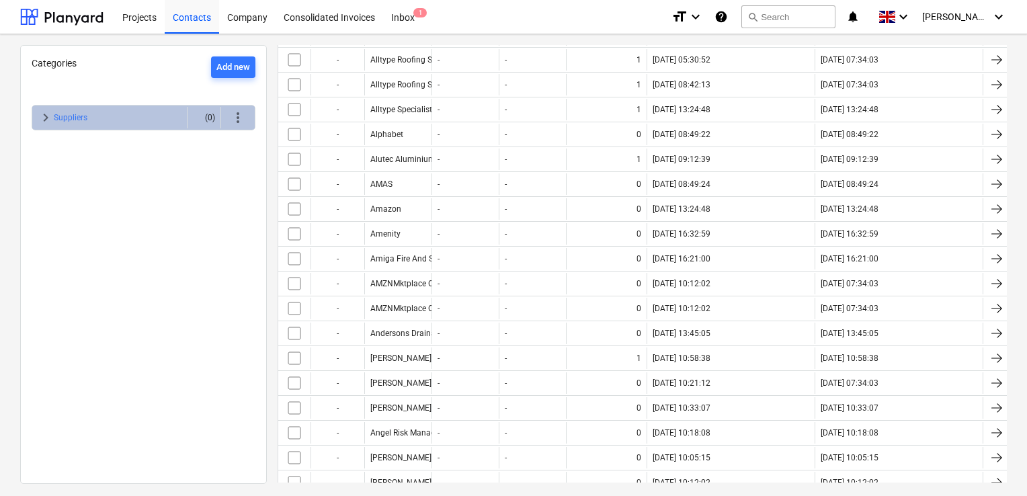
scroll to position [1109, 0]
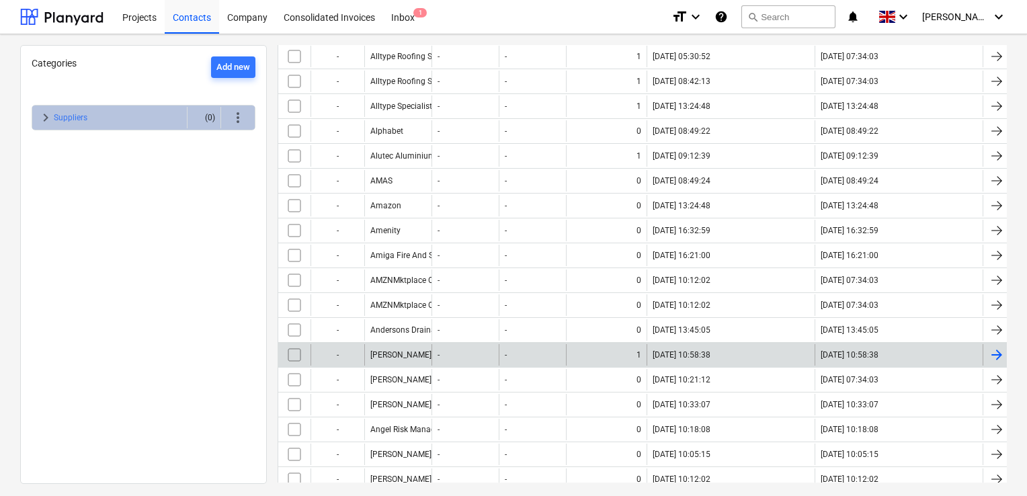
click at [401, 344] on div "[PERSON_NAME]" at bounding box center [397, 355] width 67 height 22
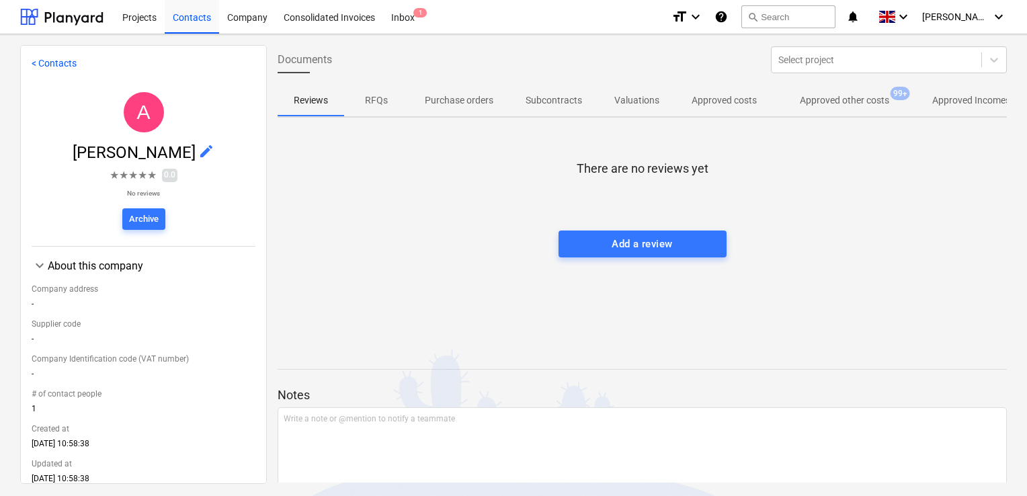
click at [832, 95] on p "Approved other costs" at bounding box center [844, 100] width 89 height 14
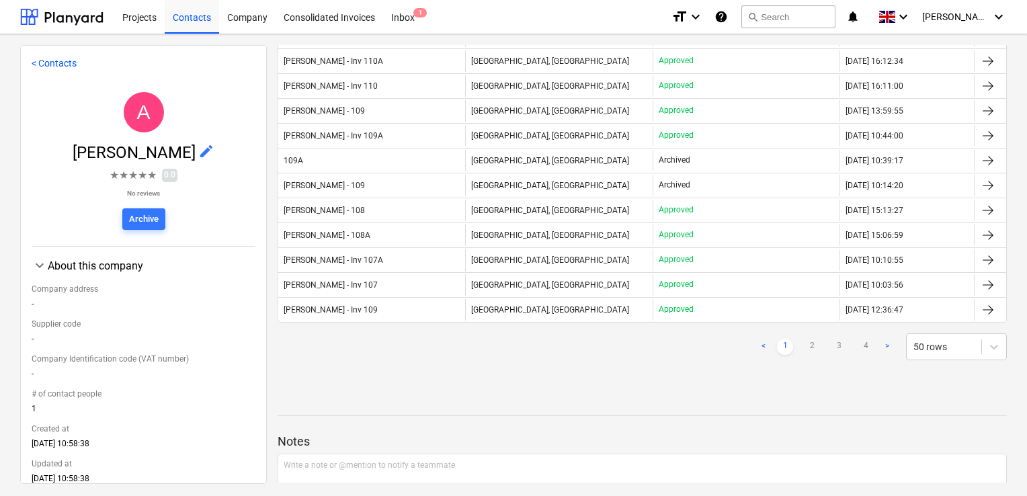
scroll to position [1129, 0]
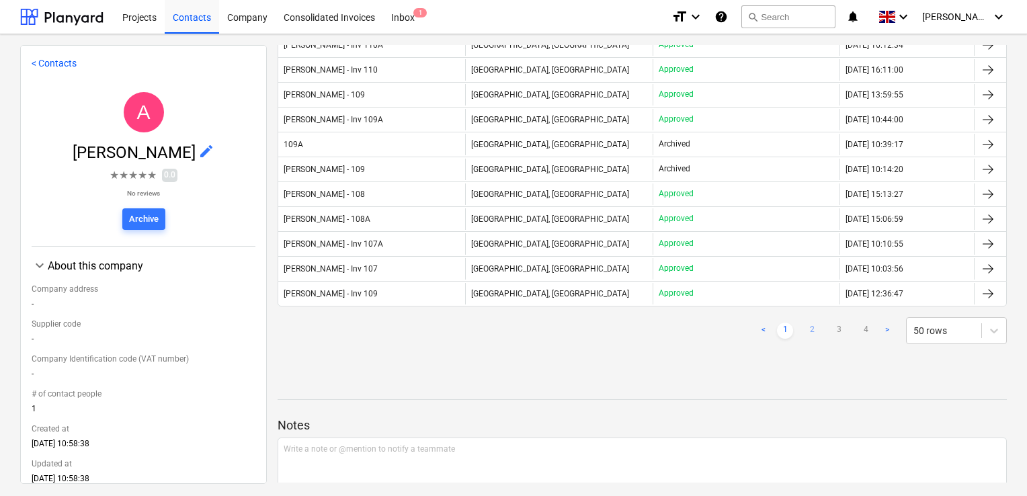
click at [806, 323] on link "2" at bounding box center [812, 331] width 16 height 16
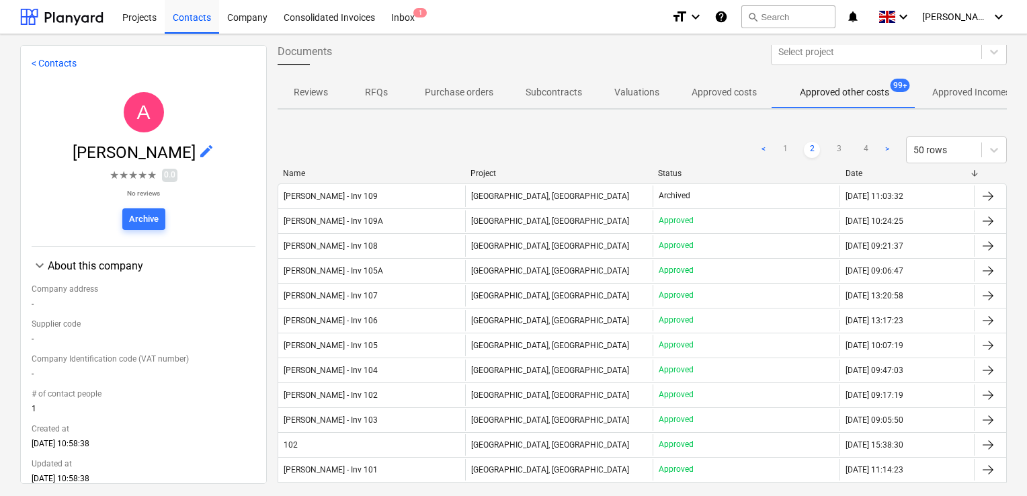
scroll to position [0, 0]
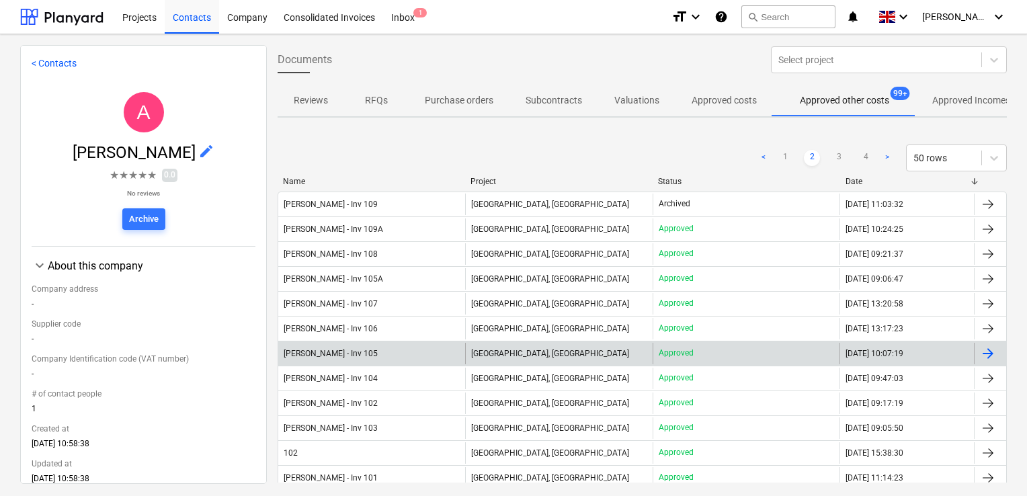
click at [371, 345] on div "Andrew Audley - Inv 105" at bounding box center [371, 354] width 187 height 22
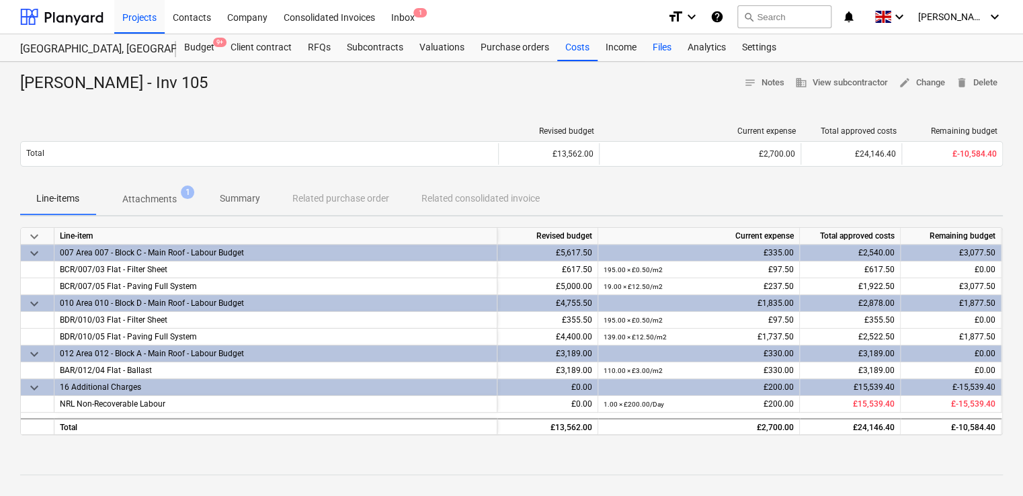
click at [658, 47] on div "Files" at bounding box center [662, 47] width 35 height 27
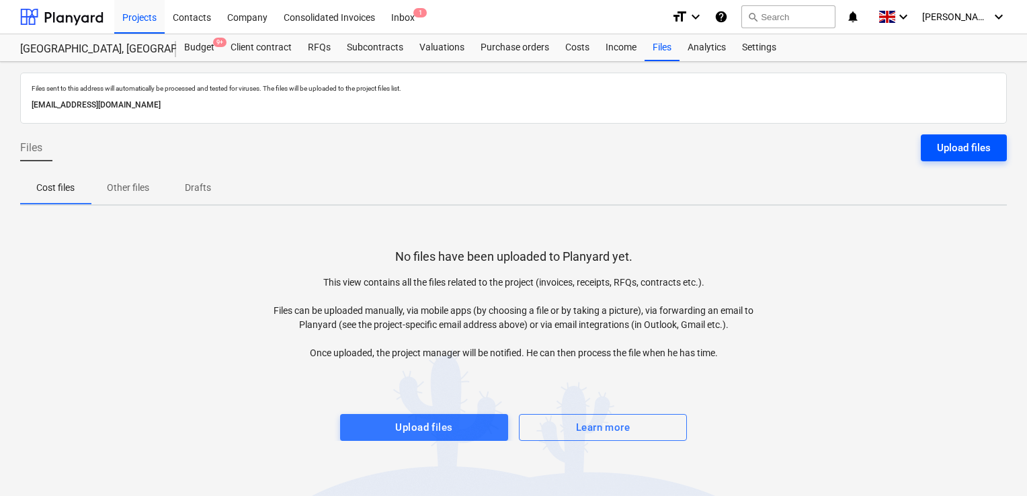
click at [941, 147] on div "Upload files" at bounding box center [964, 147] width 54 height 17
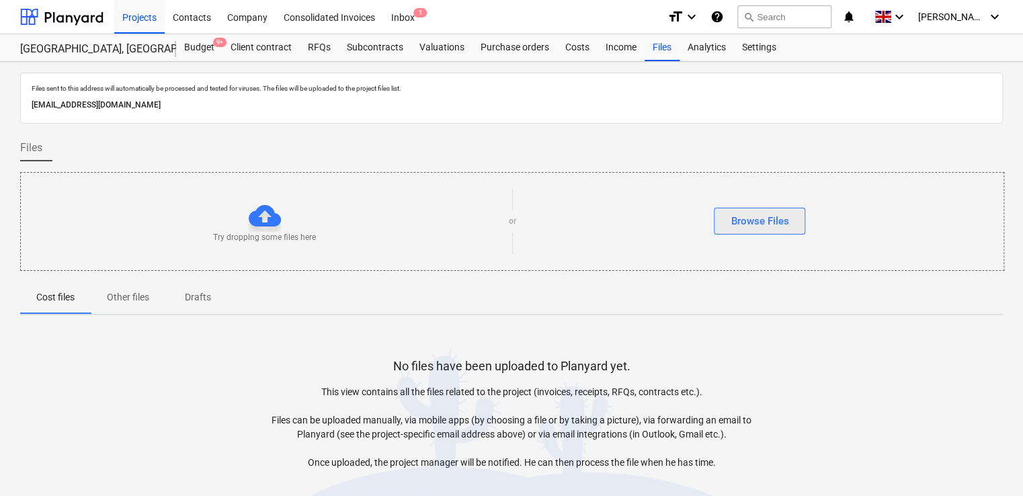
click at [766, 223] on div "Browse Files" at bounding box center [760, 220] width 58 height 17
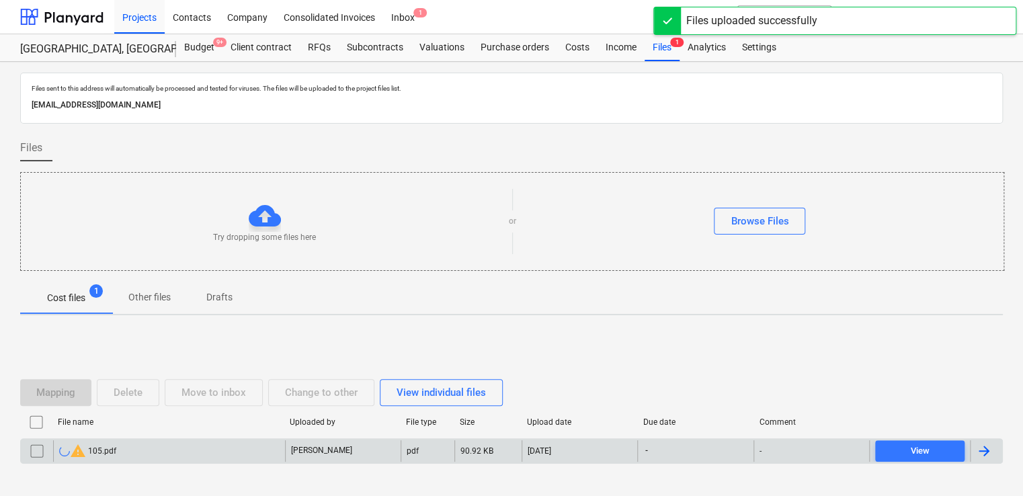
click at [677, 447] on div "-" at bounding box center [695, 451] width 116 height 22
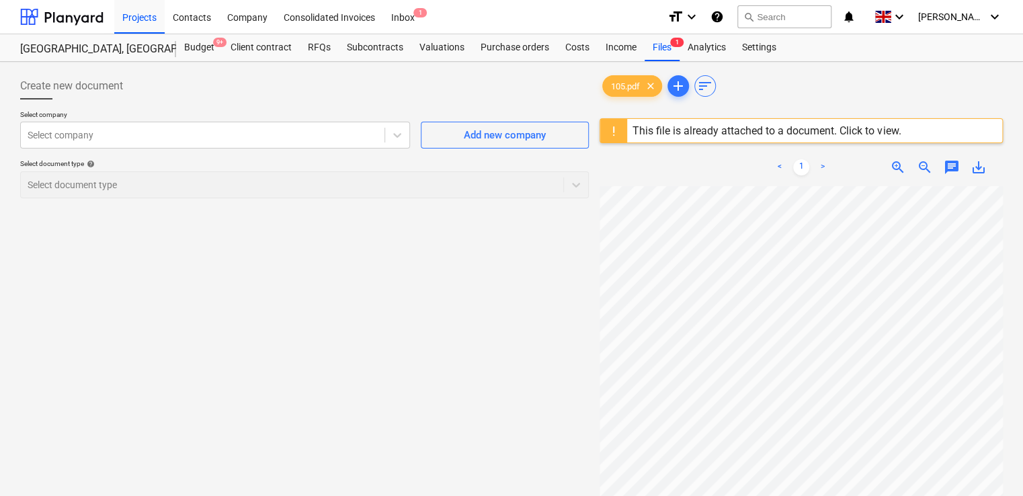
click at [871, 153] on div "< 1 > zoom_in zoom_out chat 0 save_alt" at bounding box center [801, 168] width 403 height 38
click at [866, 128] on div "This file is already attached to a document. Click to view." at bounding box center [767, 130] width 268 height 13
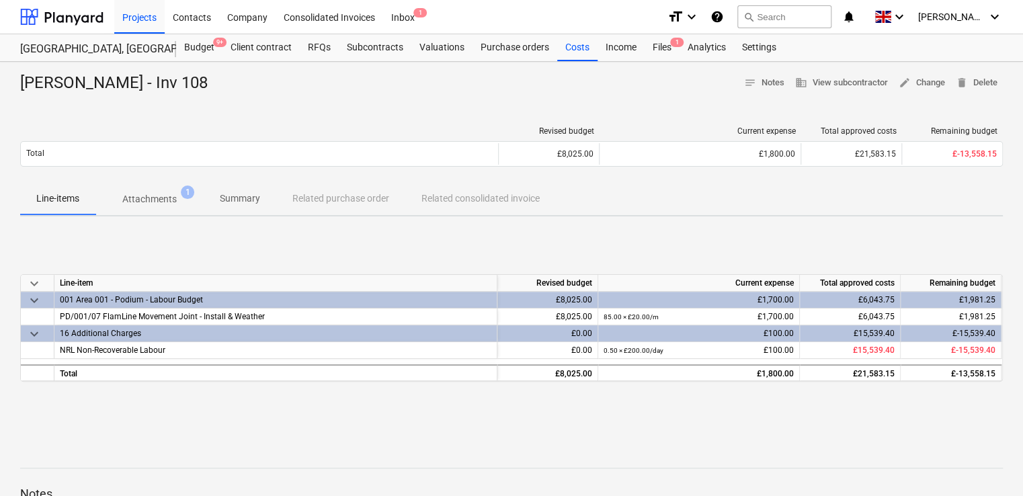
click at [153, 198] on p "Attachments" at bounding box center [149, 199] width 54 height 14
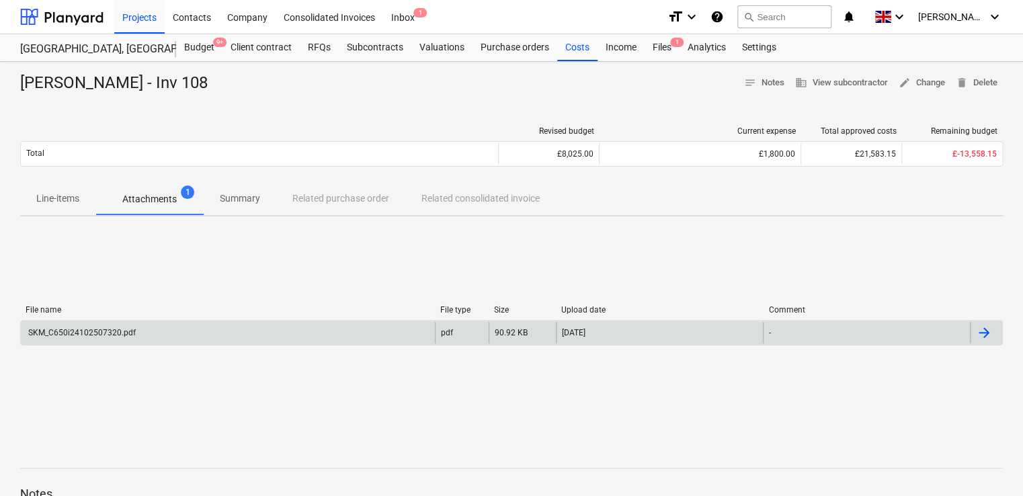
click at [110, 333] on div "SKM_C650i24102507320.pdf" at bounding box center [81, 332] width 110 height 9
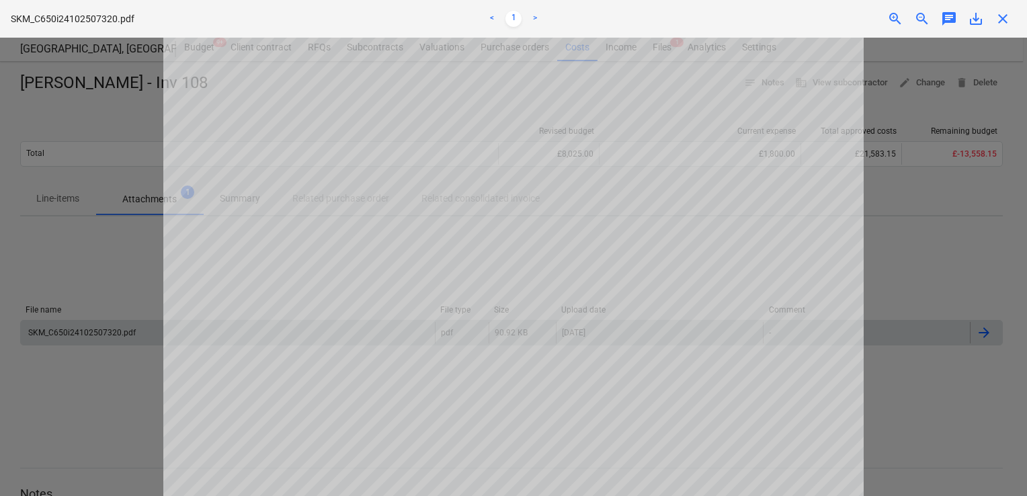
click at [887, 204] on div at bounding box center [513, 267] width 1027 height 458
click at [811, 26] on div "zoom_in zoom_out chat 0 save_alt close" at bounding box center [848, 19] width 335 height 16
click at [998, 13] on span "close" at bounding box center [1003, 19] width 16 height 16
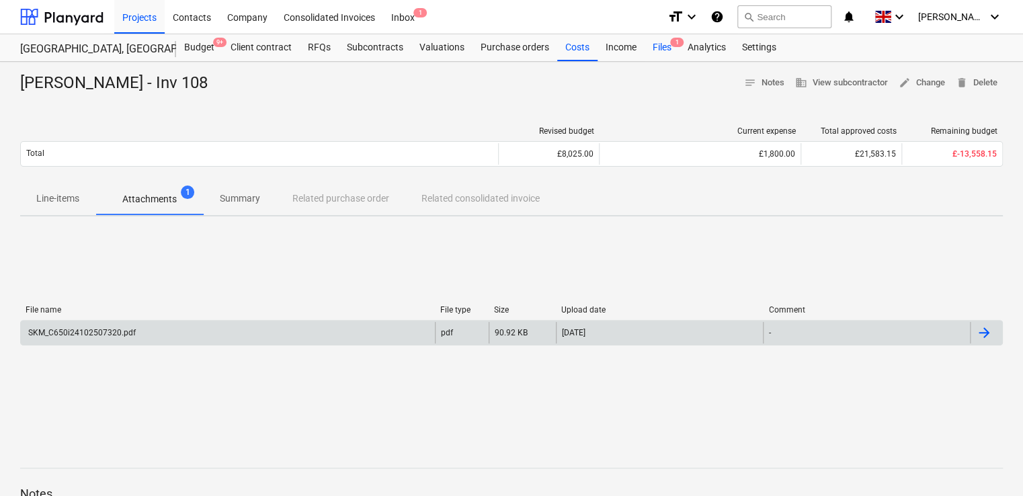
click at [663, 47] on div "Files 1" at bounding box center [662, 47] width 35 height 27
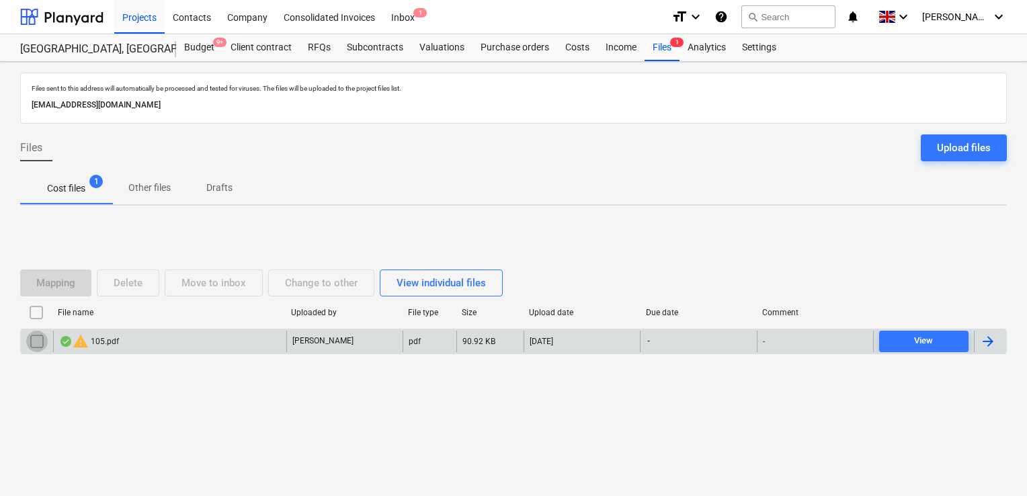
click at [40, 335] on input "checkbox" at bounding box center [37, 342] width 22 height 22
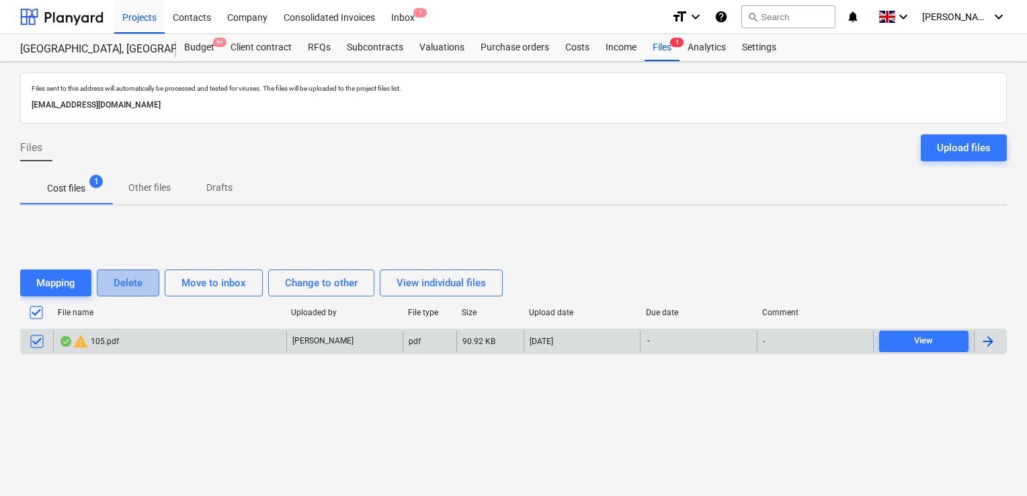
click at [119, 285] on div "Delete" at bounding box center [128, 282] width 29 height 17
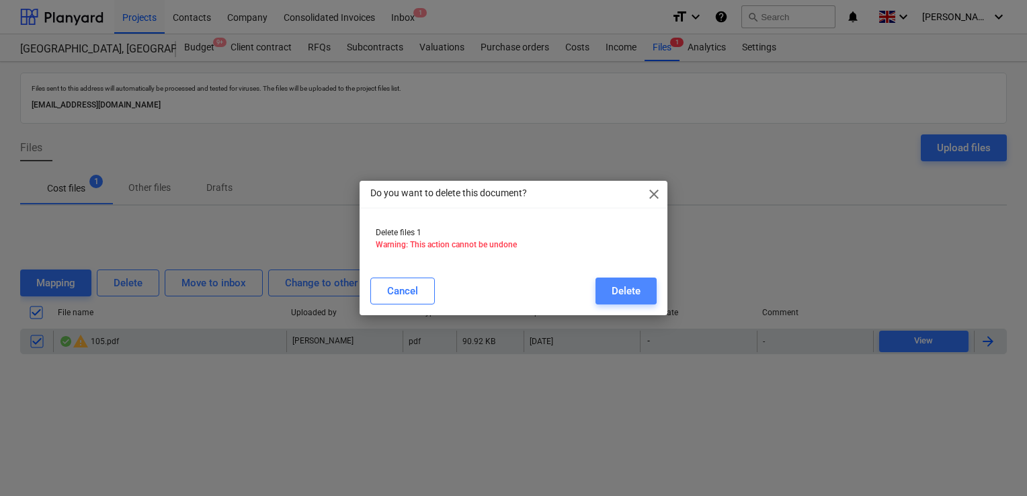
click at [608, 289] on button "Delete" at bounding box center [626, 291] width 61 height 27
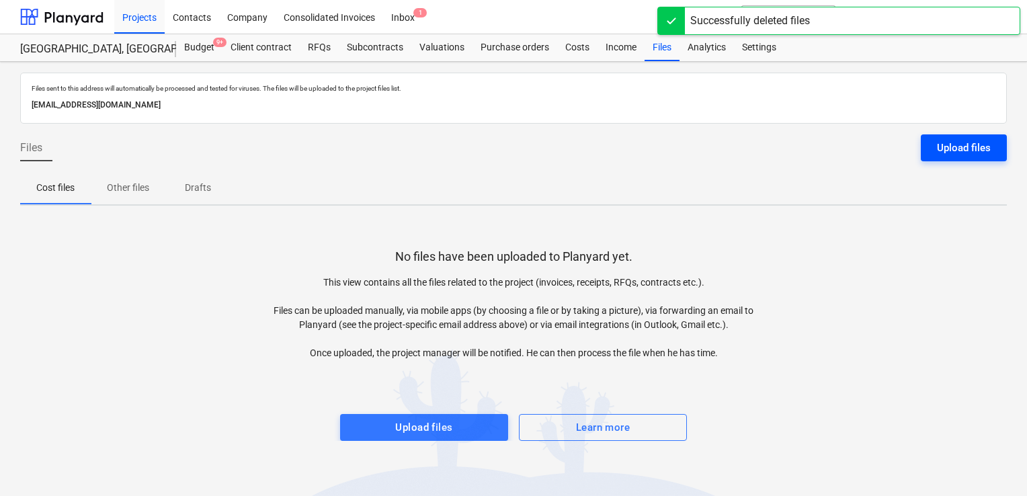
click at [934, 152] on button "Upload files" at bounding box center [964, 147] width 86 height 27
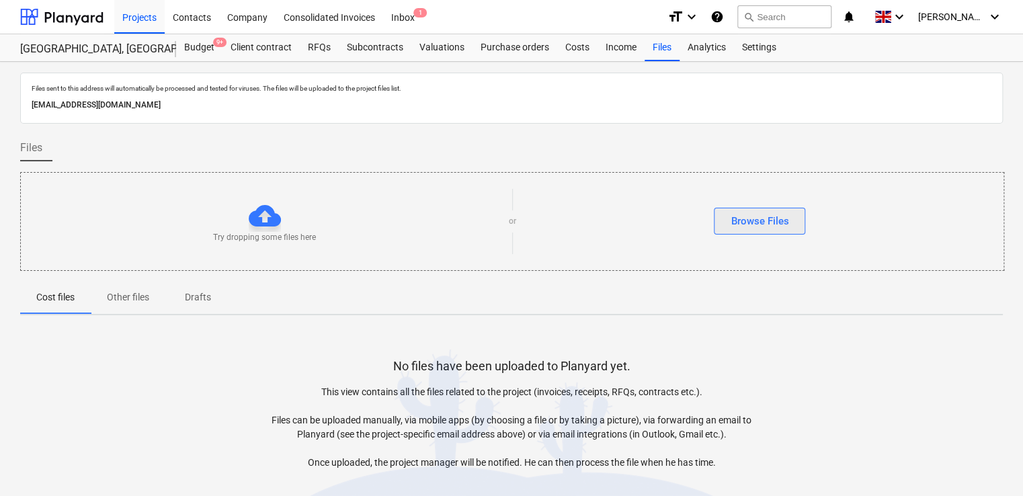
click at [767, 210] on button "Browse Files" at bounding box center [759, 221] width 91 height 27
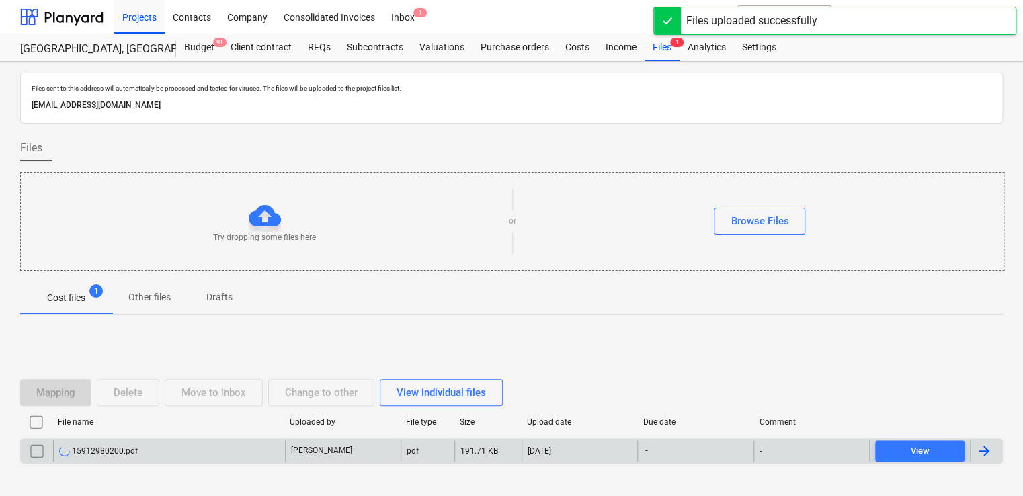
click at [618, 453] on div "[DATE]" at bounding box center [580, 451] width 116 height 22
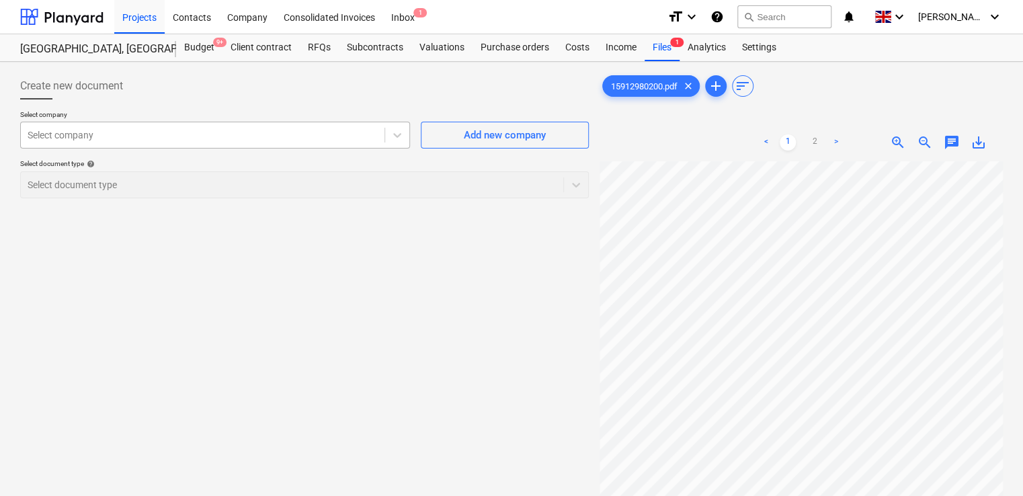
click at [365, 131] on div at bounding box center [203, 134] width 350 height 13
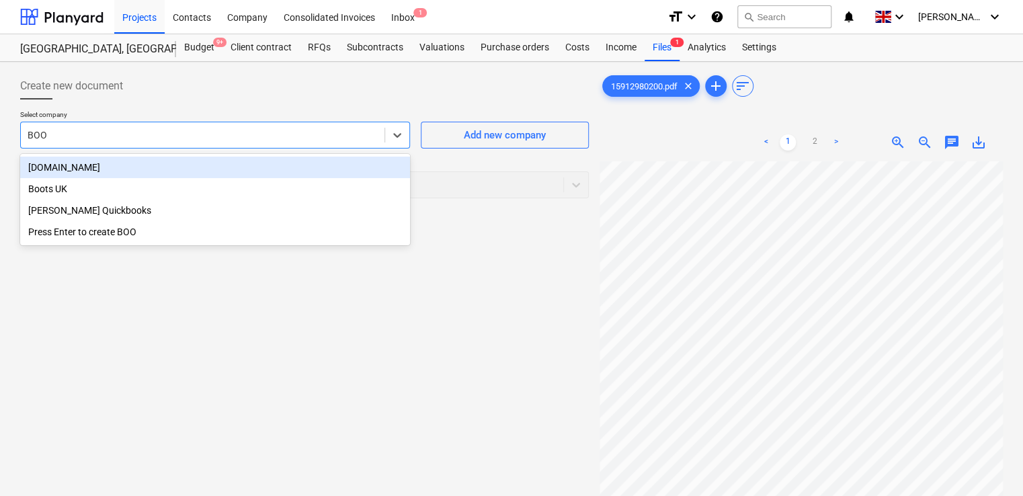
type input "BOOK"
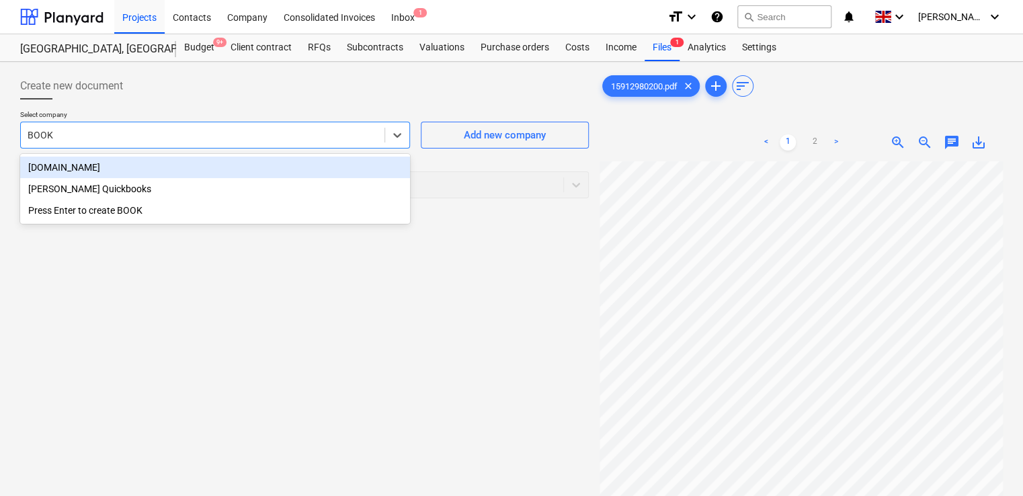
click at [242, 163] on div "Booking.com" at bounding box center [215, 168] width 390 height 22
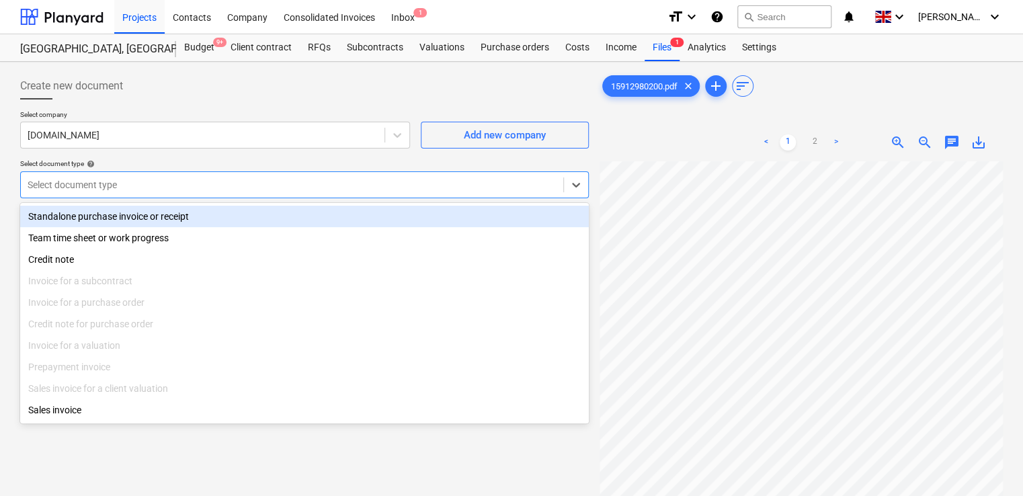
click at [249, 184] on div at bounding box center [292, 184] width 529 height 13
click at [196, 214] on div "Standalone purchase invoice or receipt" at bounding box center [304, 217] width 569 height 22
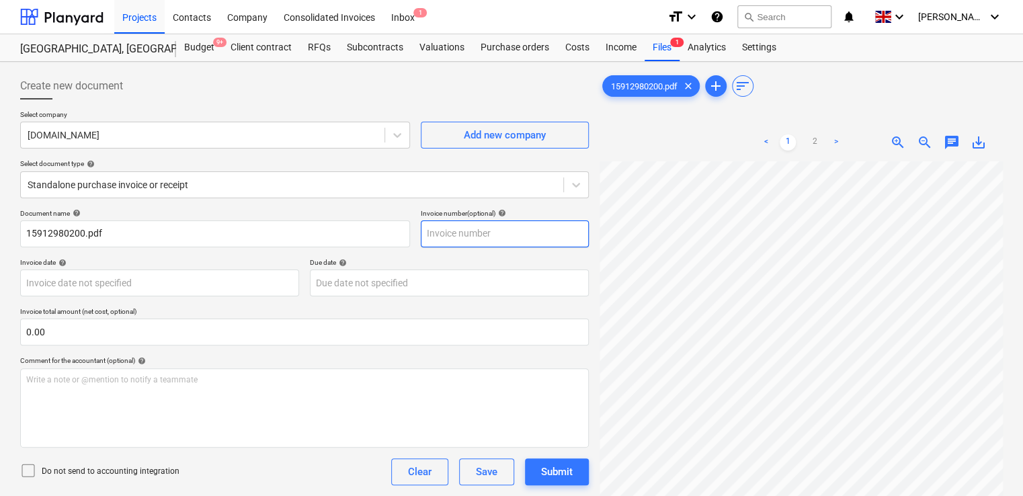
click at [481, 233] on input "text" at bounding box center [505, 233] width 168 height 27
paste input "4660608221"
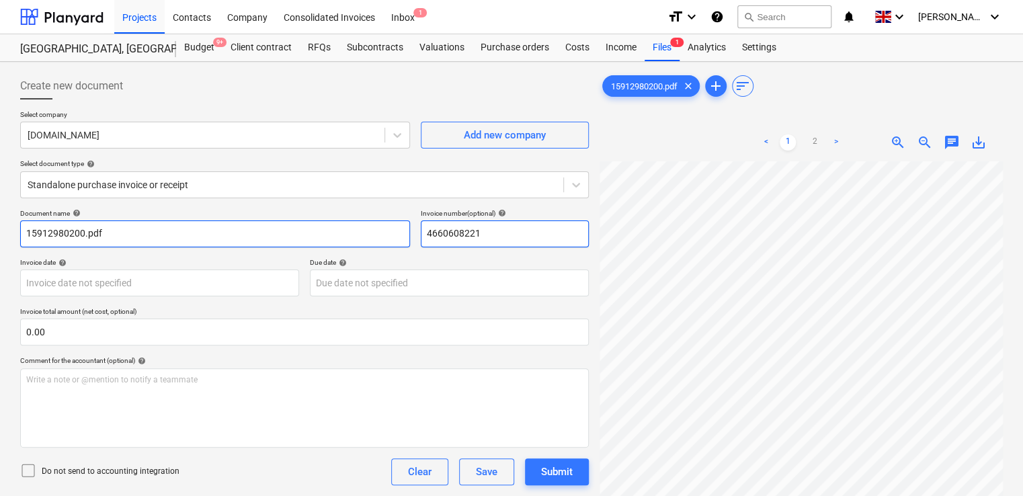
type input "4660608221"
click at [229, 237] on input "15912980200.pdf" at bounding box center [215, 233] width 390 height 27
type input "1"
paste input "4660608221"
type input "4660608221"
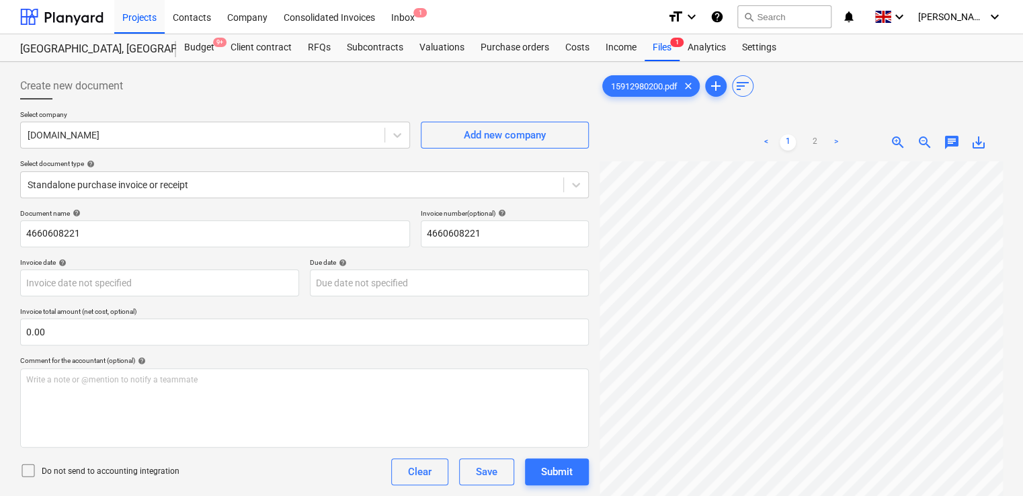
click at [231, 261] on div "Invoice date help" at bounding box center [159, 262] width 279 height 9
click at [29, 465] on icon at bounding box center [28, 470] width 16 height 16
click at [267, 469] on div "Do not send to accounting integration Clear Save Submit" at bounding box center [304, 471] width 569 height 27
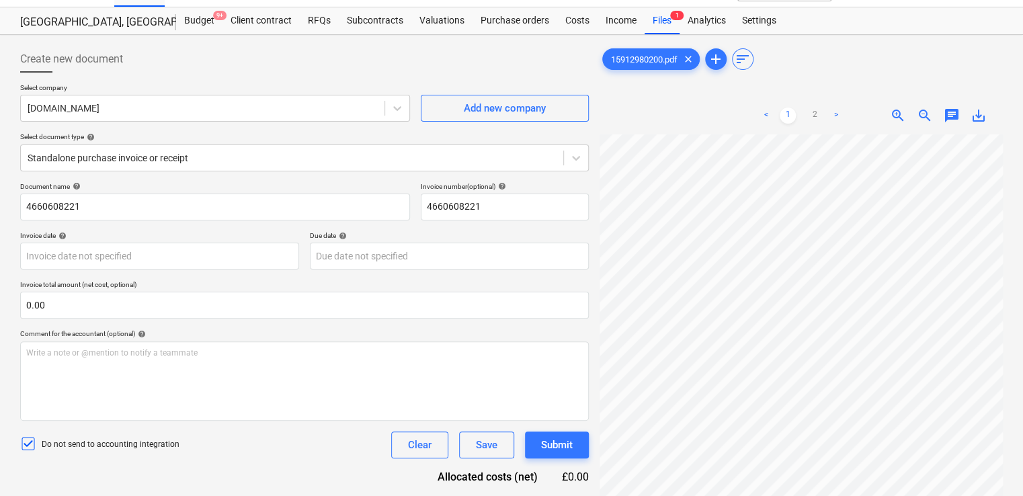
scroll to position [134, 0]
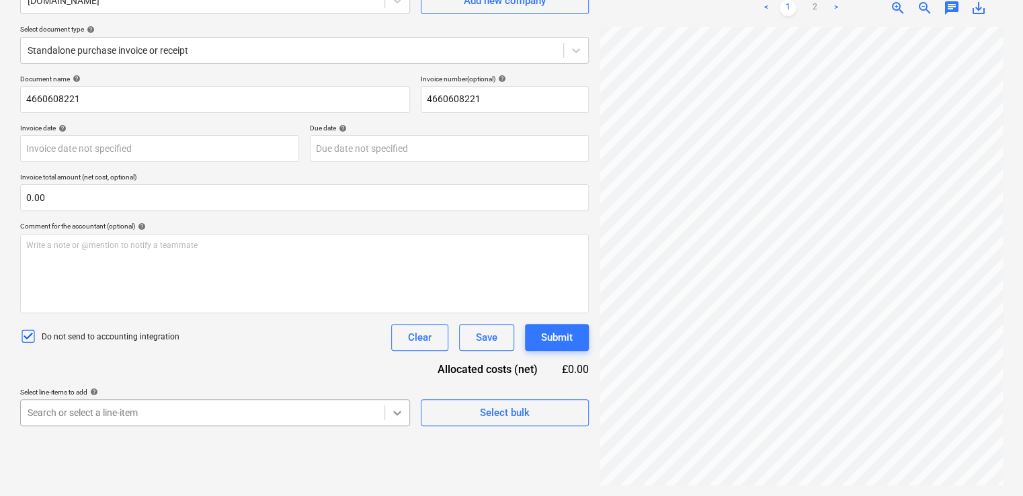
click at [388, 362] on body "Projects Contacts Company Consolidated Invoices Inbox 1 format_size keyboard_ar…" at bounding box center [511, 114] width 1023 height 496
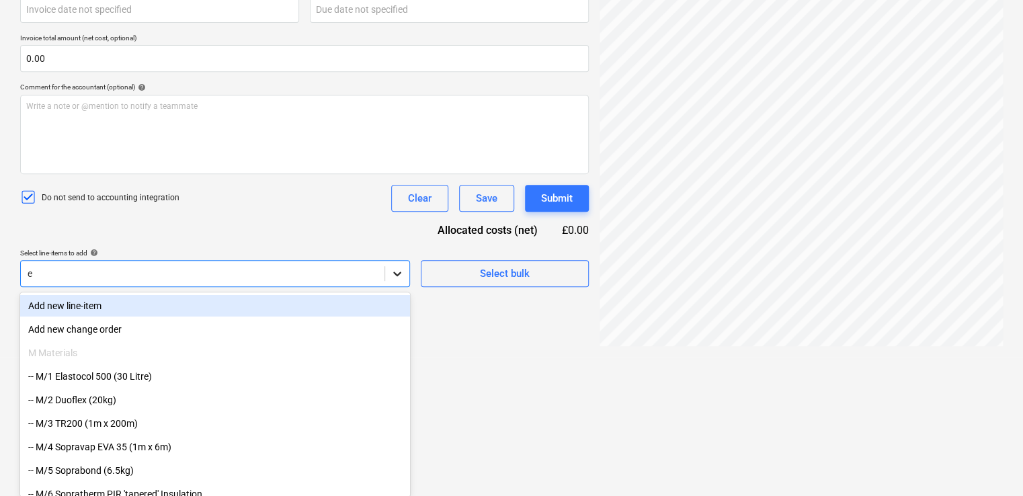
type input "ex"
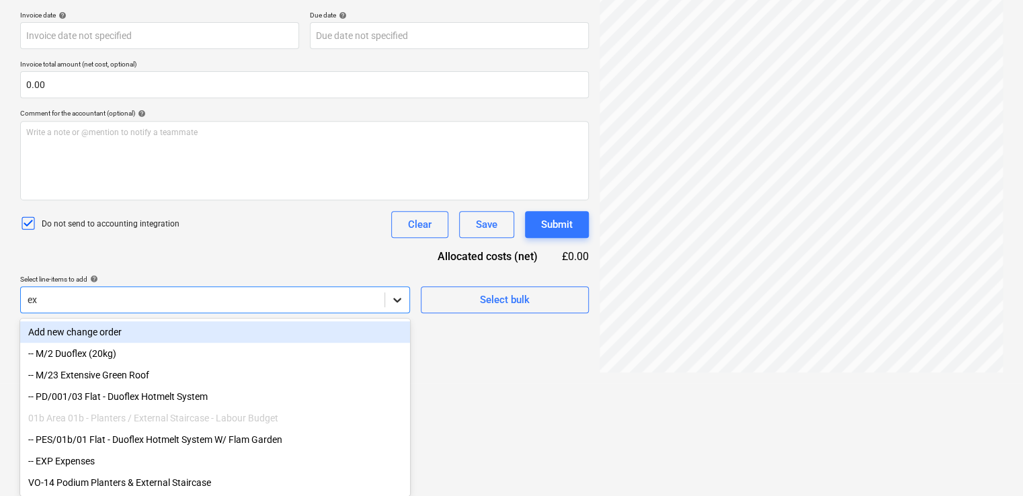
scroll to position [251, 0]
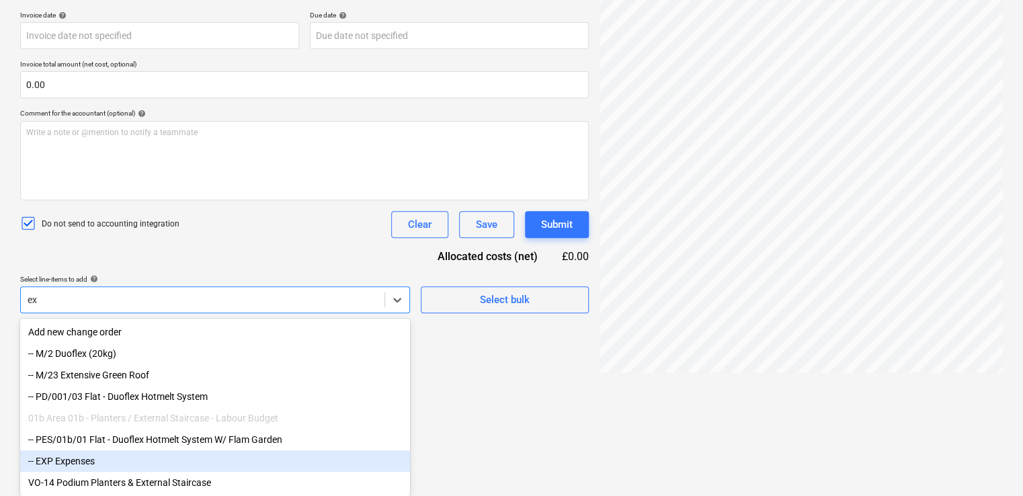
click at [112, 466] on div "-- EXP Expenses" at bounding box center [215, 461] width 390 height 22
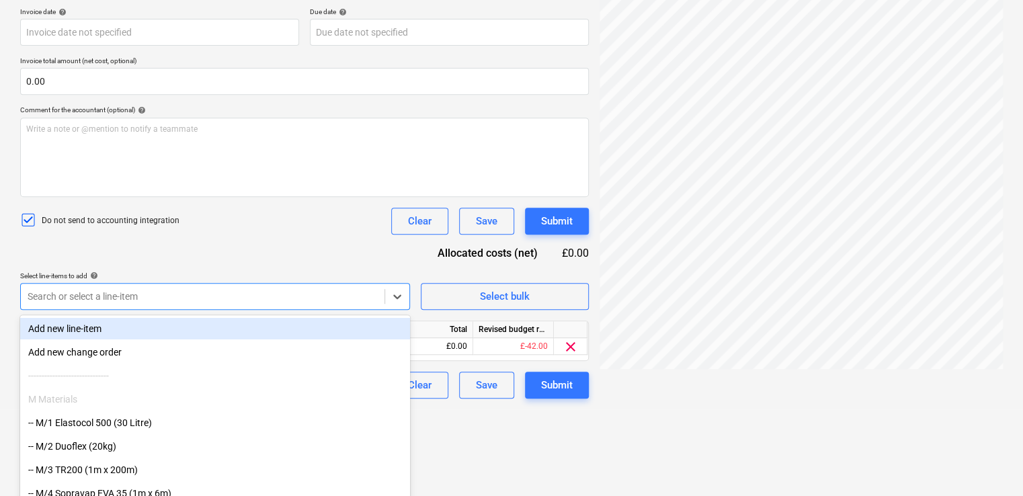
click at [226, 257] on div "Document name help 4660608221 Invoice number (optional) help 4660608221 Invoice…" at bounding box center [304, 178] width 569 height 440
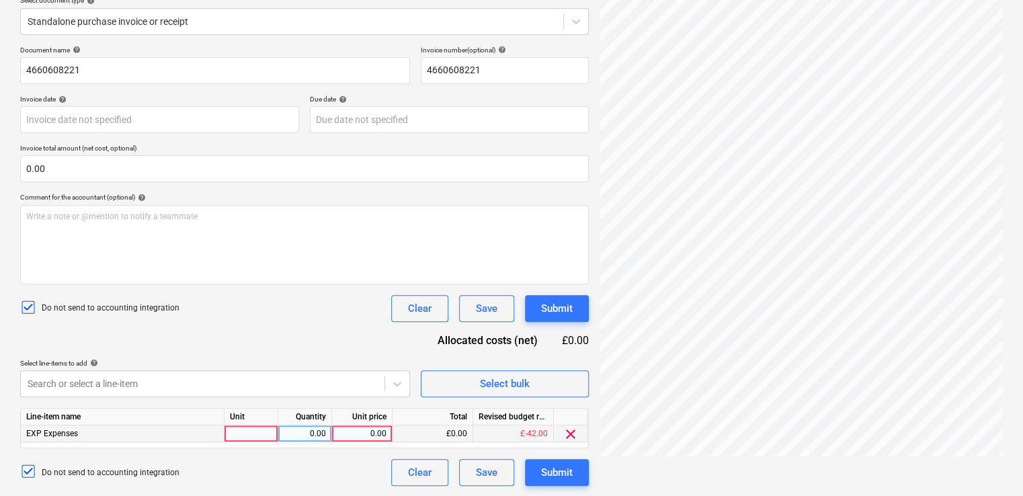
click at [251, 434] on div at bounding box center [252, 434] width 54 height 17
type input "Item"
click at [361, 435] on div "0.00" at bounding box center [361, 434] width 49 height 17
type input "82.50"
click at [365, 319] on div "Do not send to accounting integration Clear Save Submit" at bounding box center [304, 308] width 569 height 27
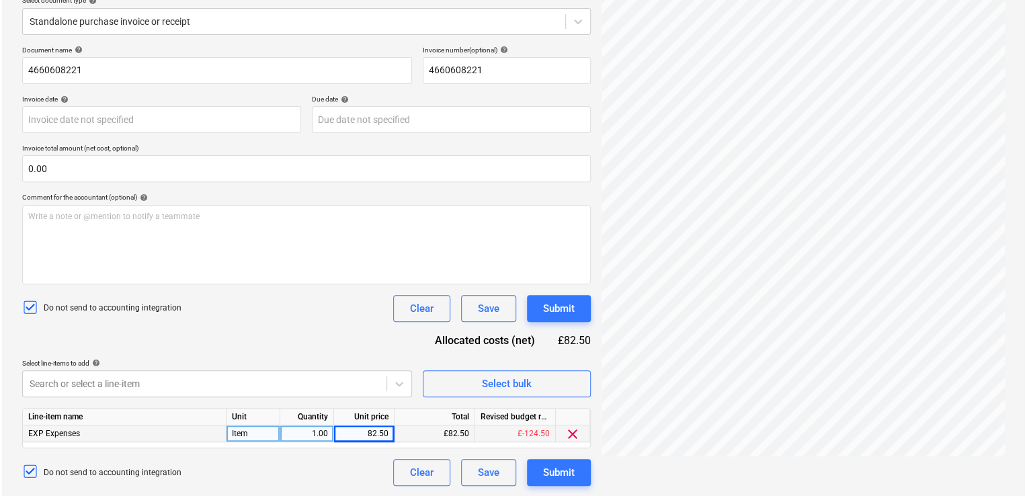
scroll to position [197, 151]
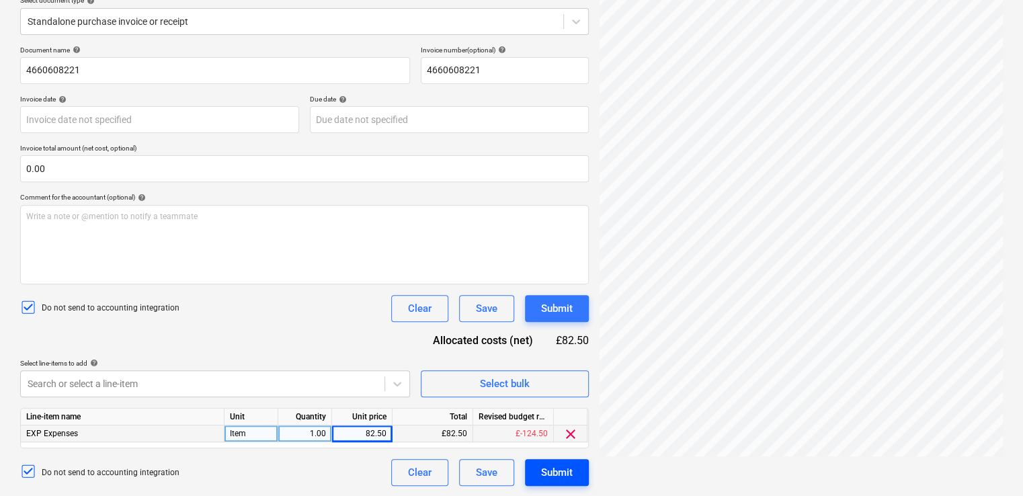
click at [562, 468] on div "Submit" at bounding box center [557, 472] width 32 height 17
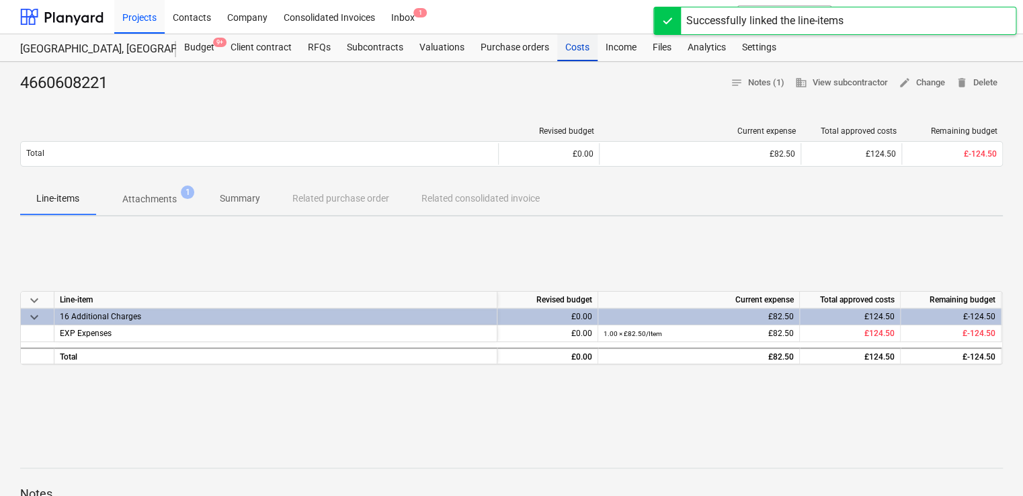
click at [575, 52] on div "Costs" at bounding box center [577, 47] width 40 height 27
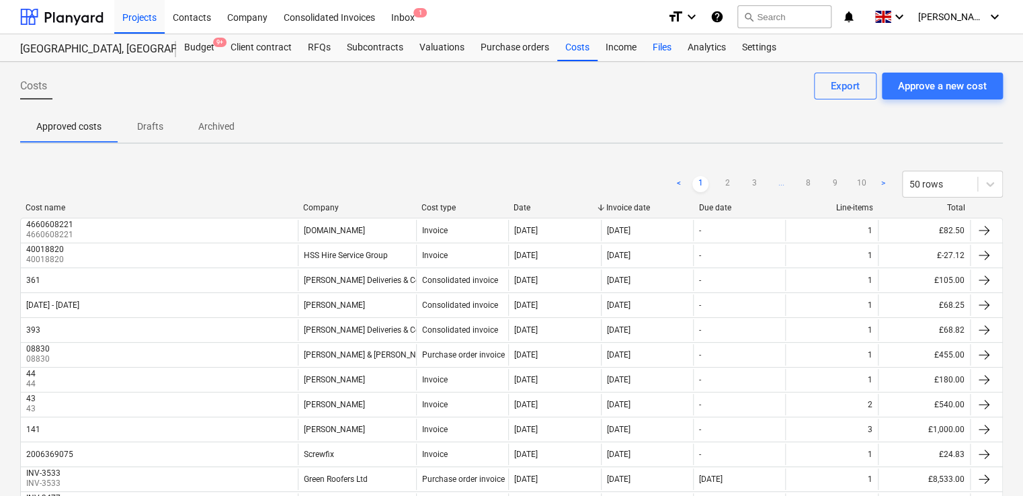
click at [664, 47] on div "Files" at bounding box center [662, 47] width 35 height 27
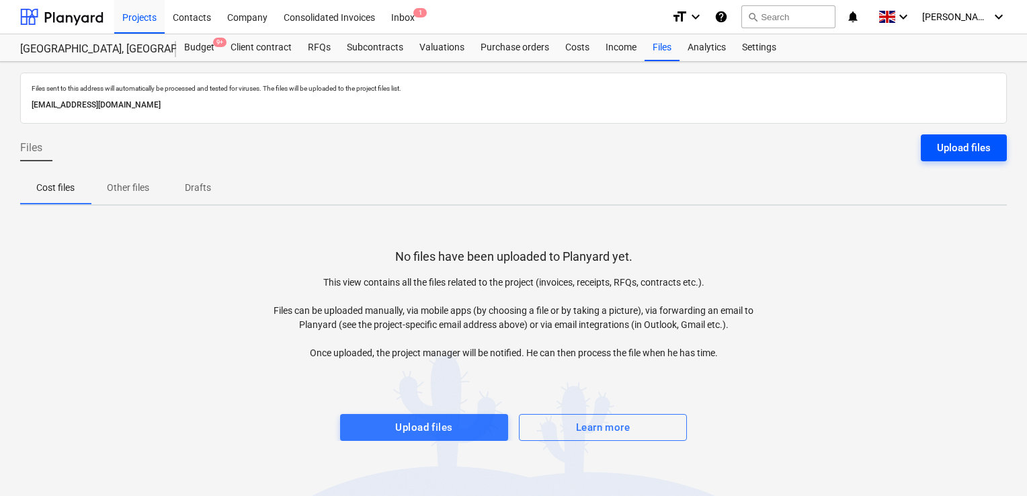
click at [940, 149] on div "Upload files" at bounding box center [964, 147] width 54 height 17
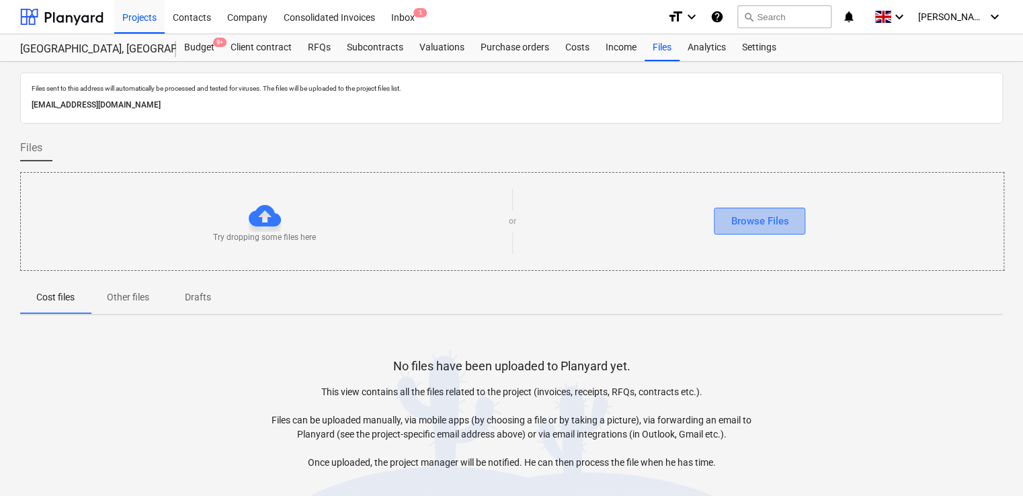
click at [762, 224] on div "Browse Files" at bounding box center [760, 220] width 58 height 17
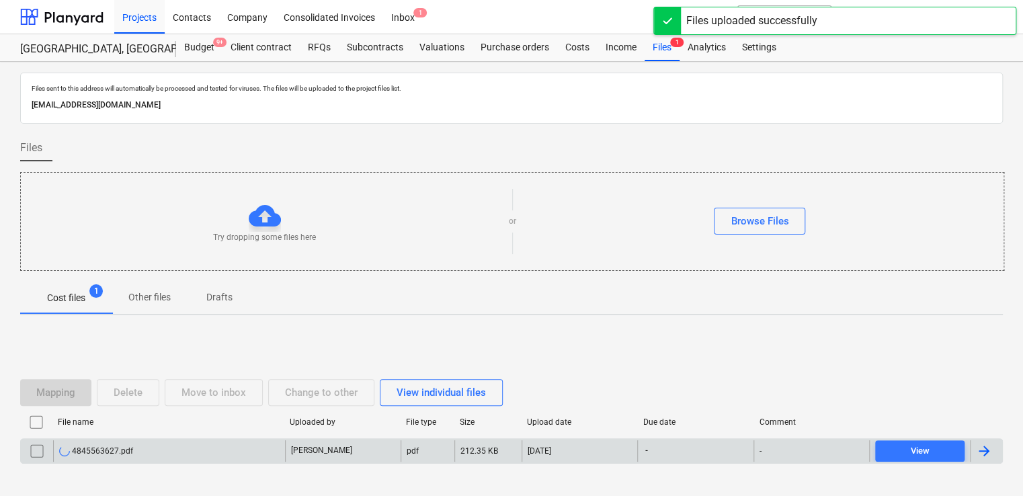
click at [572, 453] on div "[DATE]" at bounding box center [580, 451] width 116 height 22
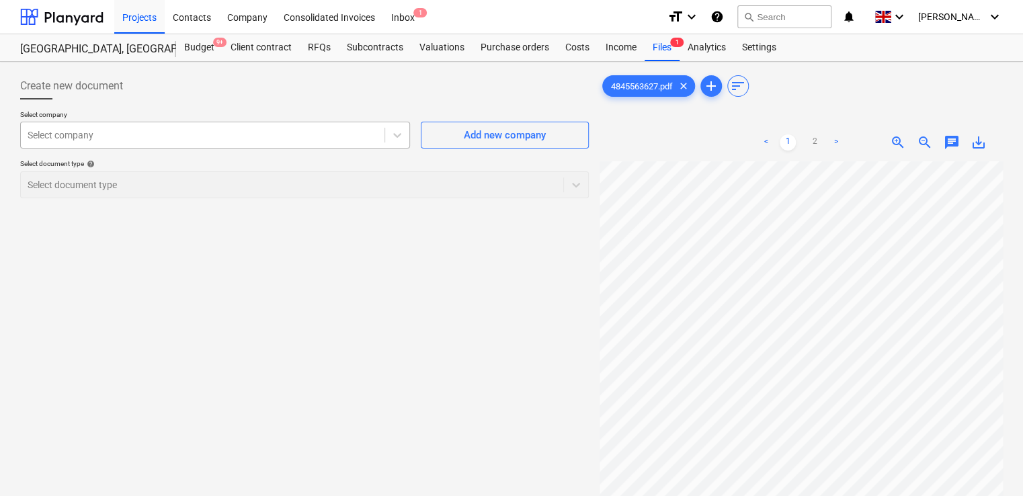
click at [319, 133] on div at bounding box center [203, 134] width 350 height 13
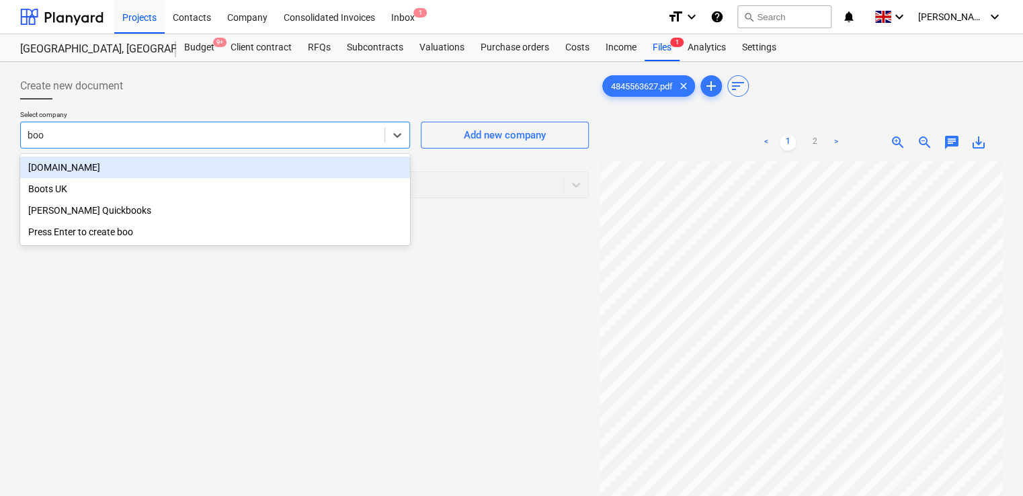
type input "book"
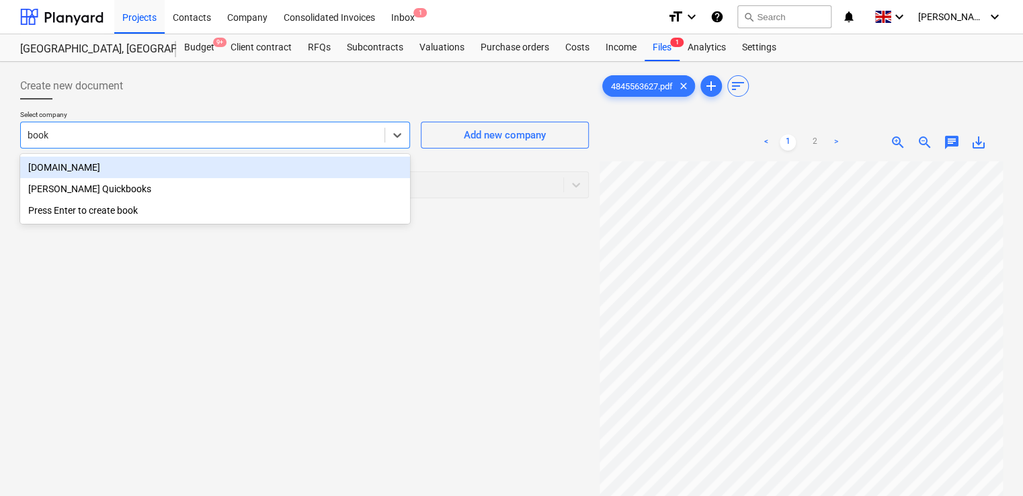
click at [253, 163] on div "Booking.com" at bounding box center [215, 168] width 390 height 22
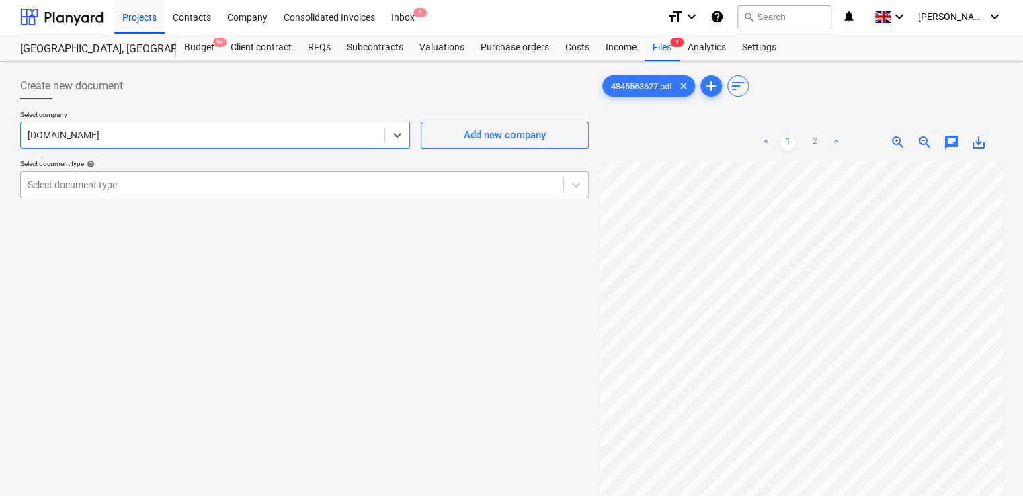
click at [223, 184] on div at bounding box center [292, 184] width 529 height 13
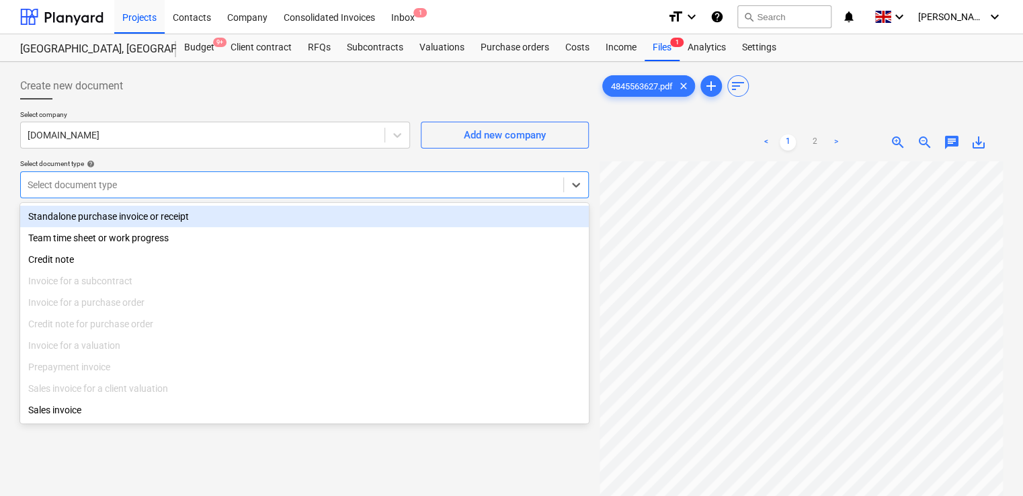
click at [187, 216] on div "Standalone purchase invoice or receipt" at bounding box center [304, 217] width 569 height 22
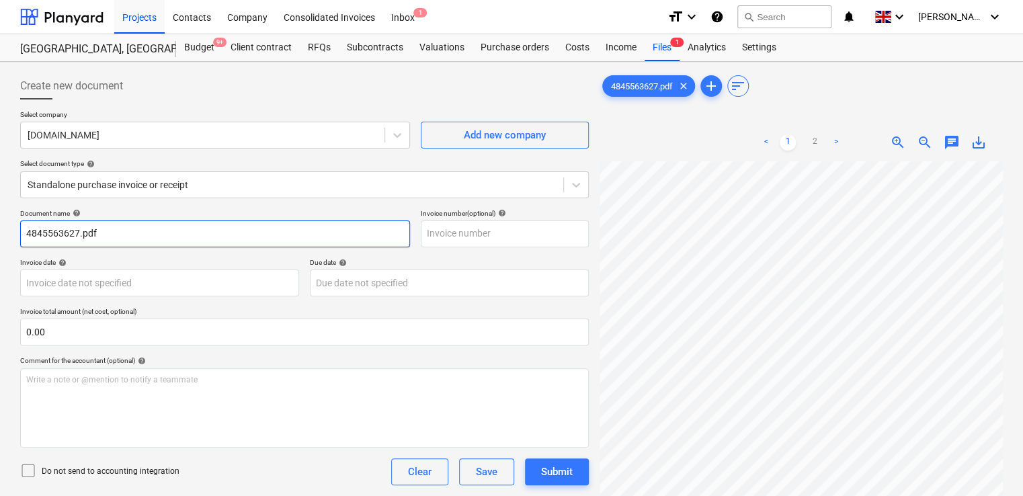
drag, startPoint x: 266, startPoint y: 241, endPoint x: -3, endPoint y: 233, distance: 269.0
click at [0, 233] on html "Projects Contacts Company Consolidated Invoices Inbox 1 format_size keyboard_ar…" at bounding box center [511, 248] width 1023 height 496
paste input "text"
type input "4845563627"
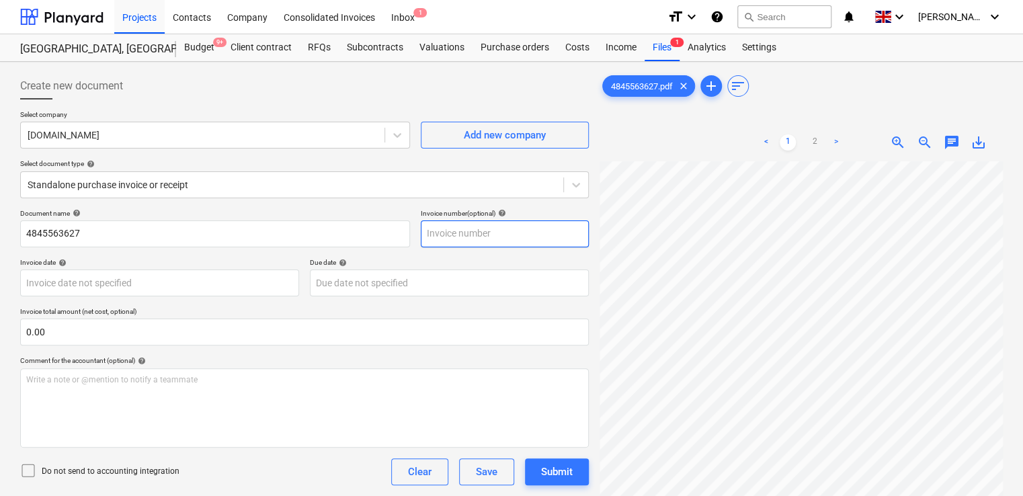
click at [442, 231] on input "text" at bounding box center [505, 233] width 168 height 27
paste input "4845563627"
type input "4845563627"
click at [30, 475] on icon at bounding box center [28, 471] width 12 height 12
click at [266, 479] on div "Do not send to accounting integration Clear Save Submit" at bounding box center [304, 471] width 569 height 27
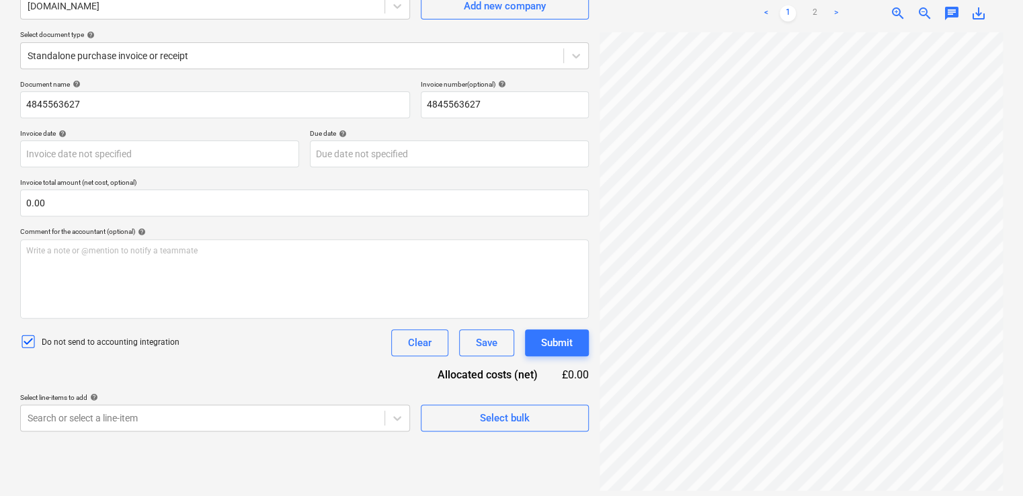
scroll to position [134, 0]
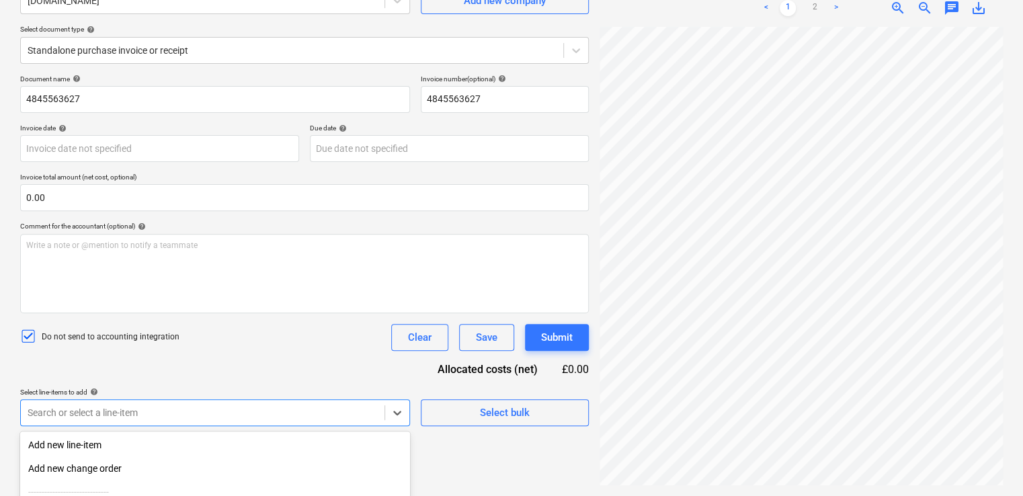
click at [345, 362] on body "Projects Contacts Company Consolidated Invoices Inbox 1 format_size keyboard_ar…" at bounding box center [511, 114] width 1023 height 496
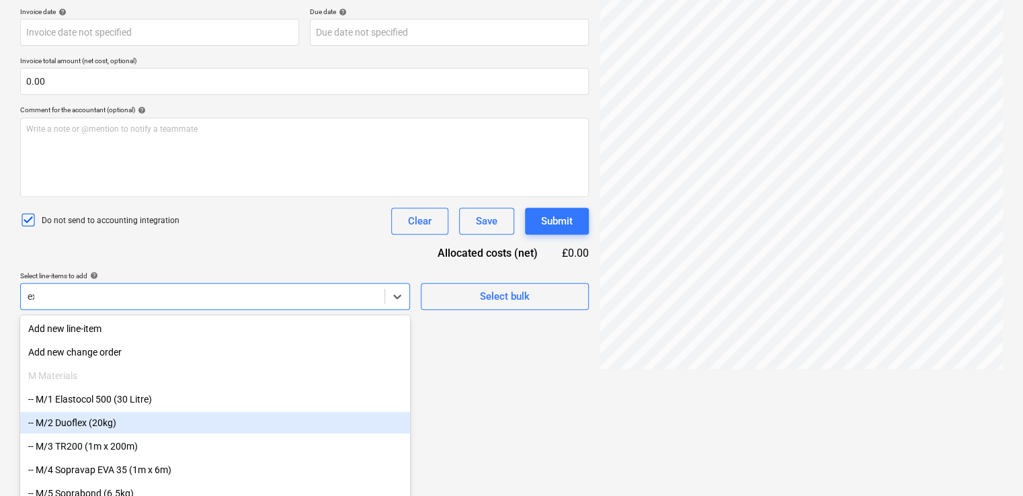
type input "exp"
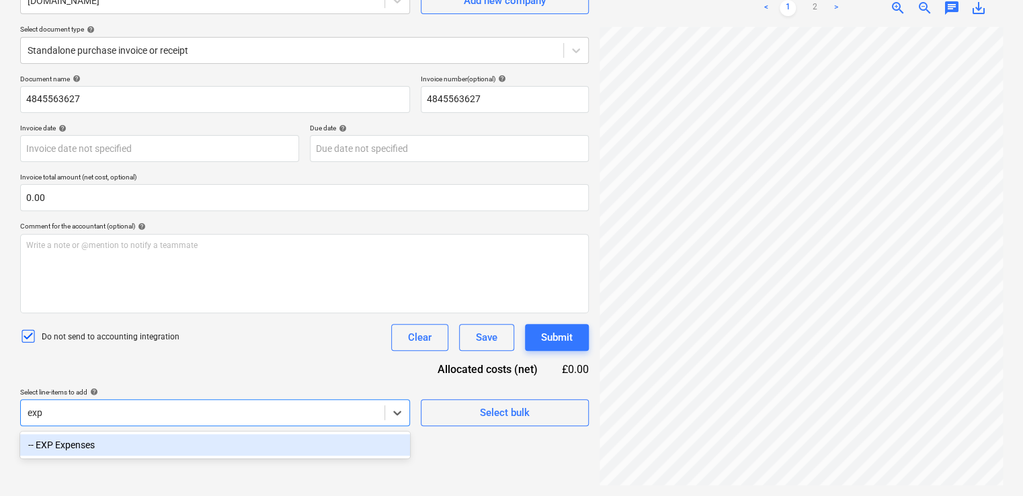
click at [163, 450] on div "-- EXP Expenses" at bounding box center [215, 445] width 390 height 22
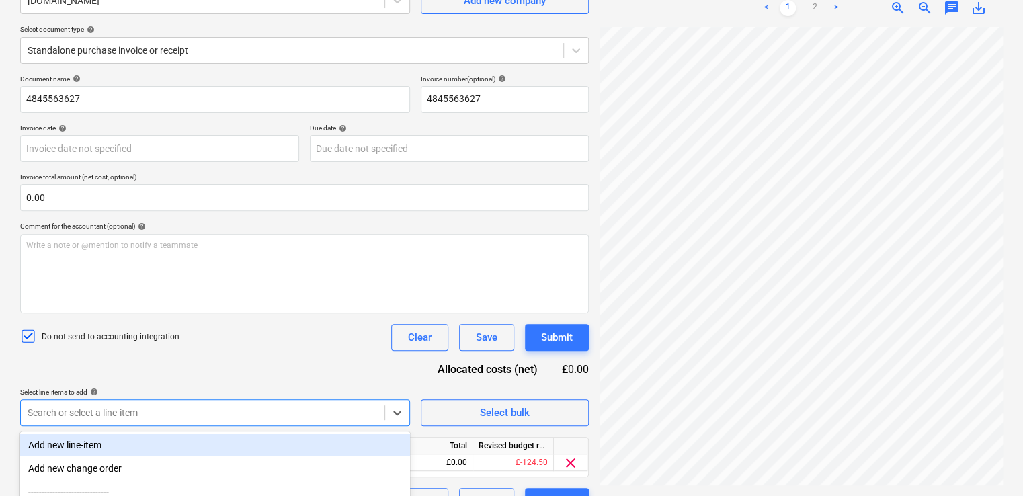
click at [364, 359] on div "Document name help 4845563627 Invoice number (optional) help 4845563627 Invoice…" at bounding box center [304, 295] width 569 height 440
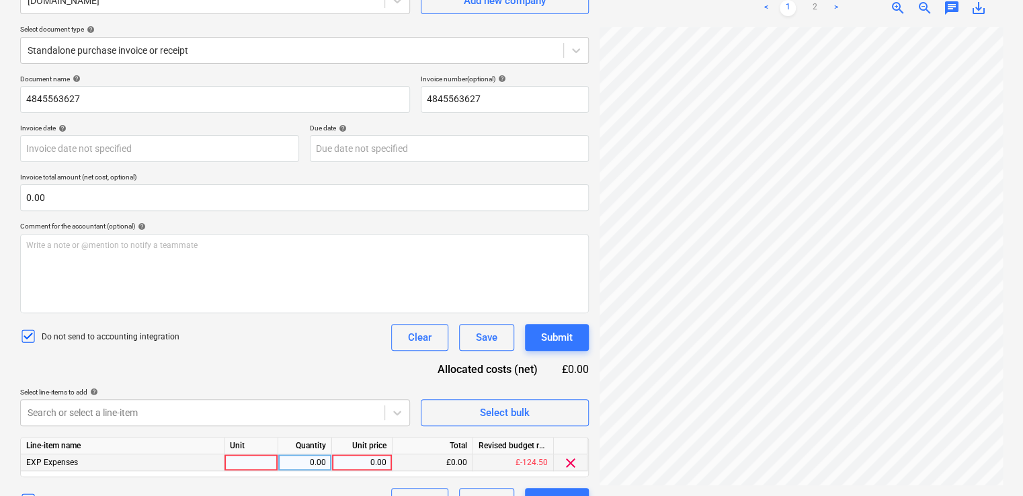
click at [241, 462] on div at bounding box center [252, 462] width 54 height 17
type input "item"
click at [372, 461] on div "0.00" at bounding box center [361, 462] width 49 height 17
type input "335.83"
click at [352, 367] on div "Document name help 4845563627 Invoice number (optional) help 4845563627 Invoice…" at bounding box center [304, 295] width 569 height 440
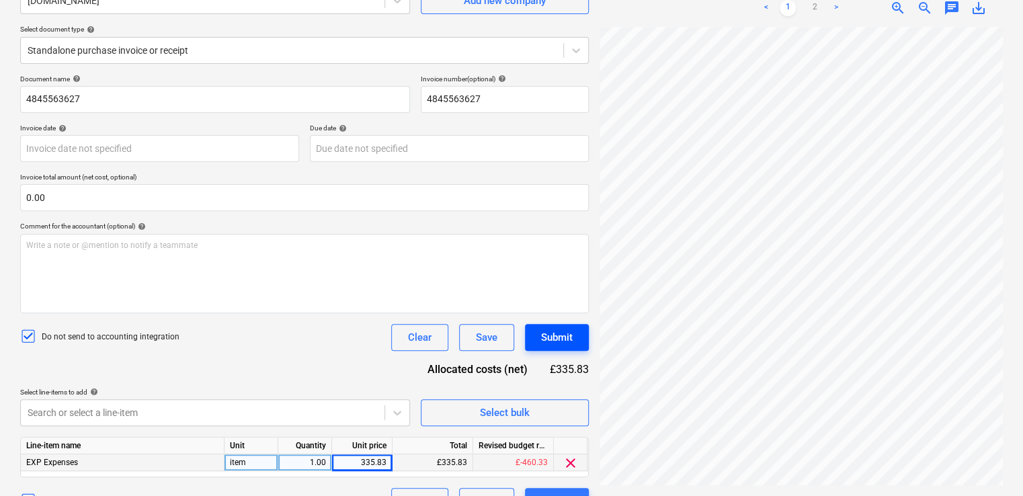
click at [551, 335] on div "Submit" at bounding box center [557, 337] width 32 height 17
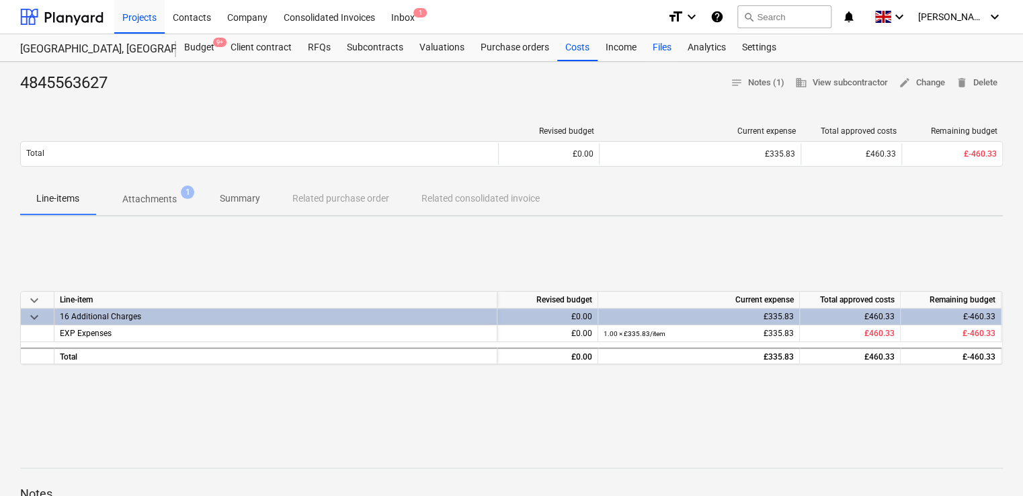
click at [658, 50] on div "Files" at bounding box center [662, 47] width 35 height 27
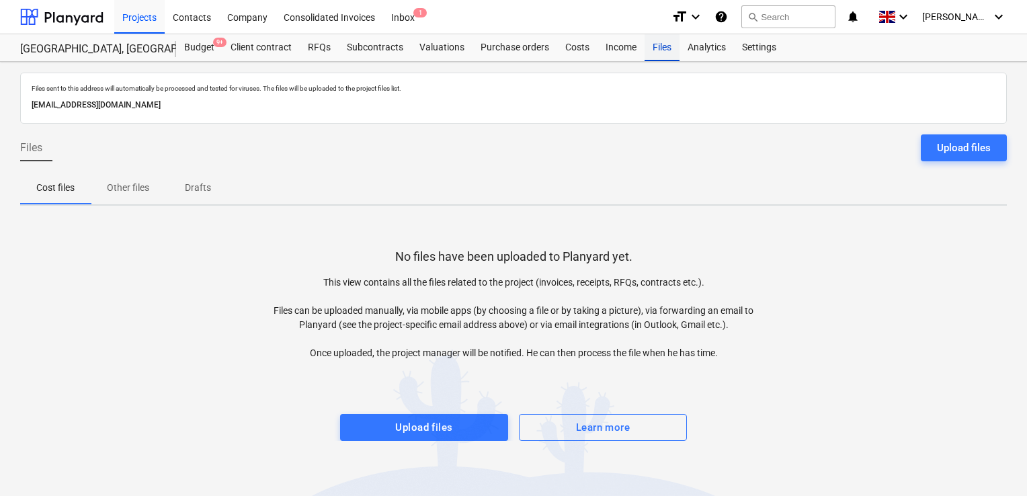
click at [656, 48] on div "Files" at bounding box center [662, 47] width 35 height 27
click at [951, 140] on div "Upload files" at bounding box center [964, 147] width 54 height 17
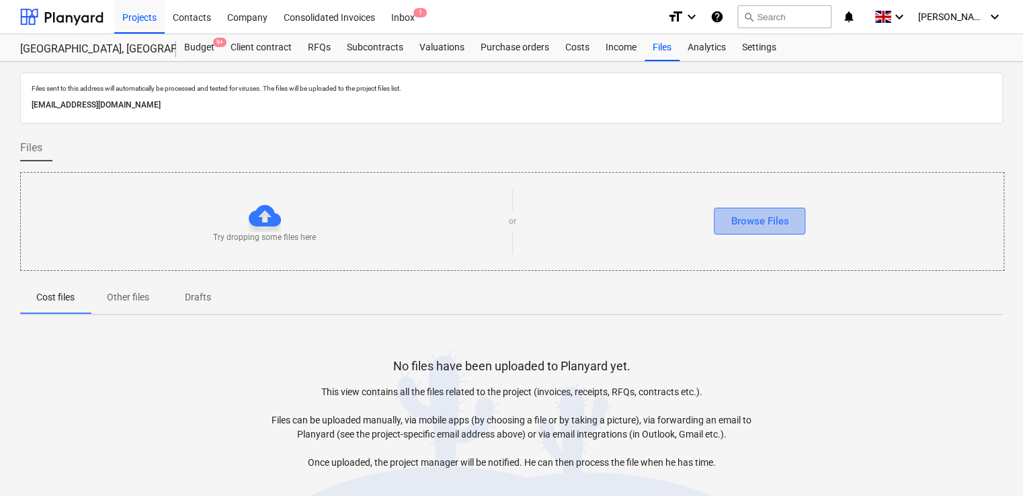
click at [785, 225] on div "Browse Files" at bounding box center [760, 220] width 58 height 17
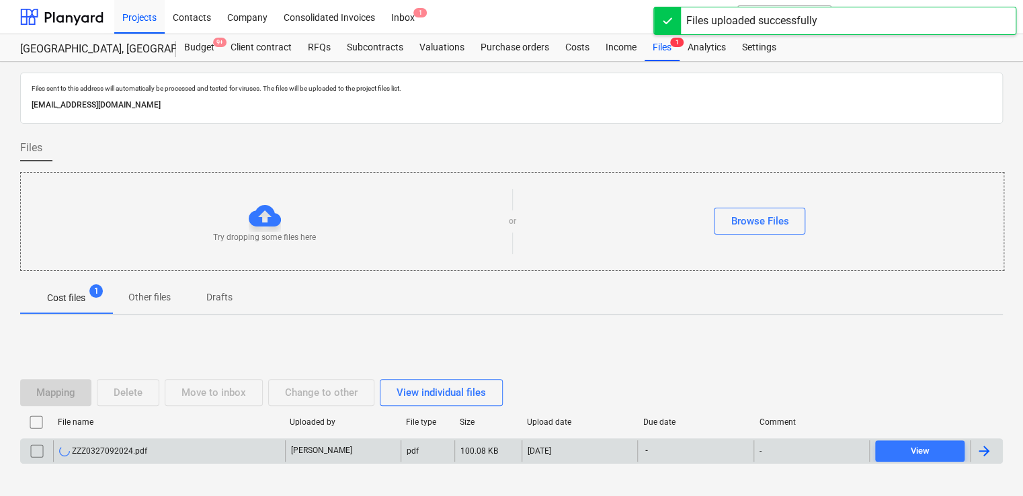
click at [592, 454] on div "[DATE]" at bounding box center [580, 451] width 116 height 22
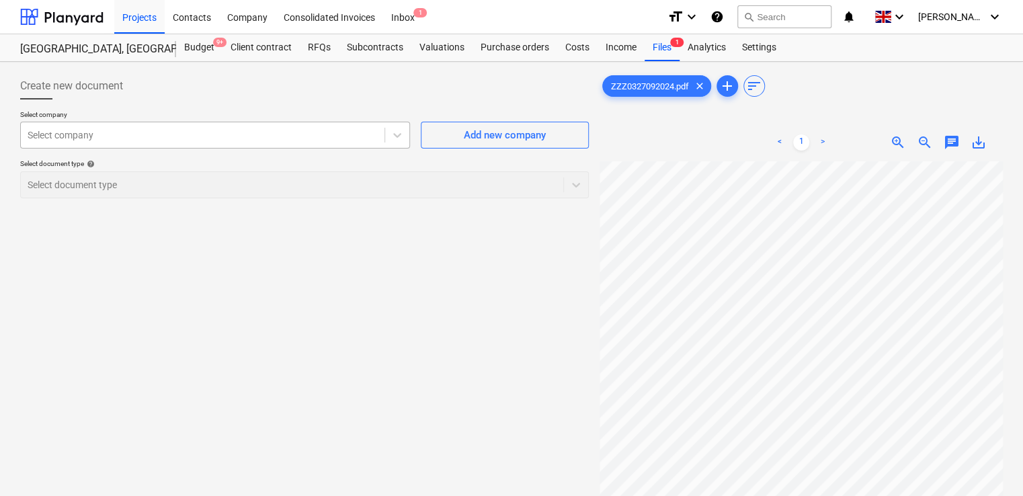
click at [362, 137] on div at bounding box center [203, 134] width 350 height 13
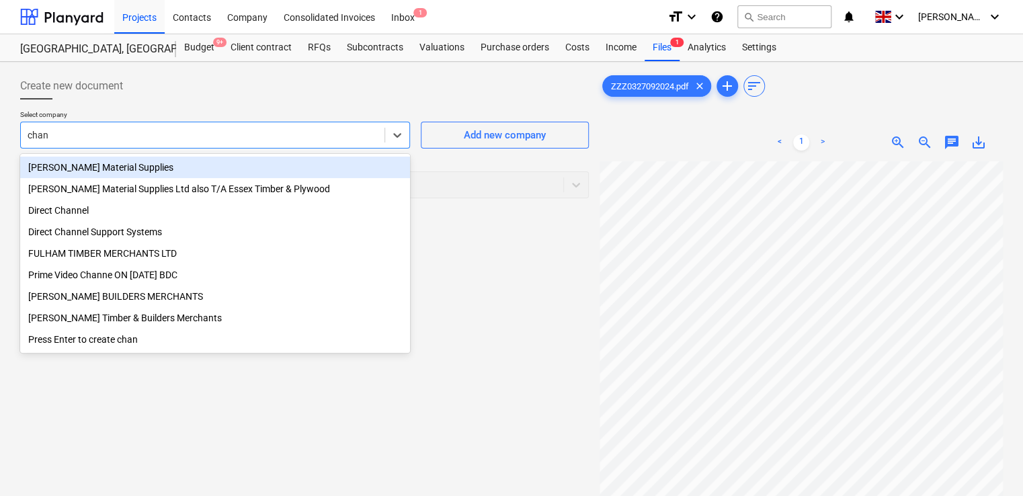
type input "chand"
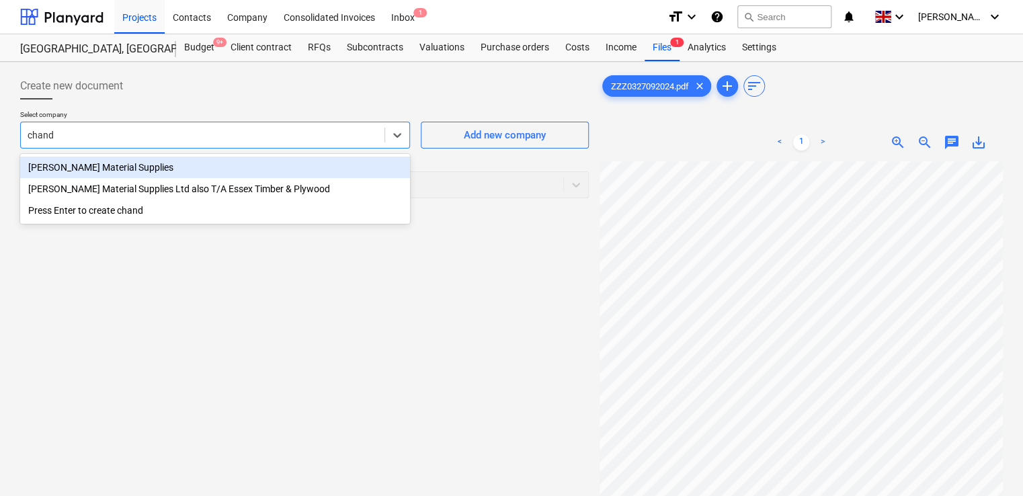
click at [99, 162] on div "Chandler Material Supplies" at bounding box center [215, 168] width 390 height 22
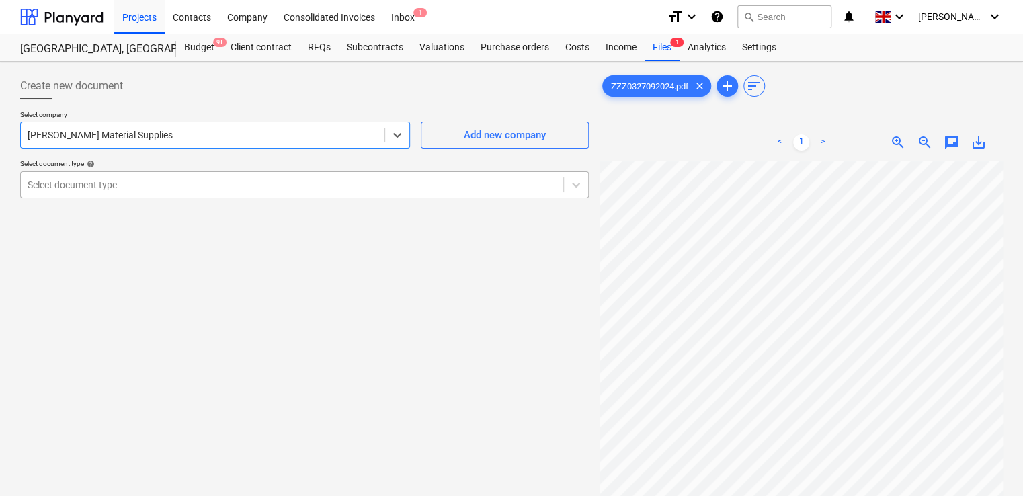
click at [144, 181] on div at bounding box center [292, 184] width 529 height 13
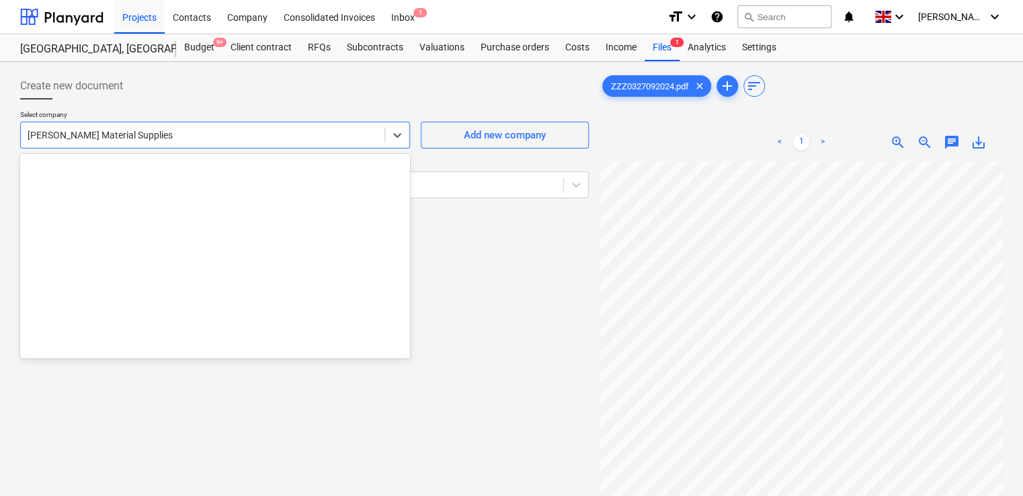
click at [170, 136] on div at bounding box center [203, 134] width 350 height 13
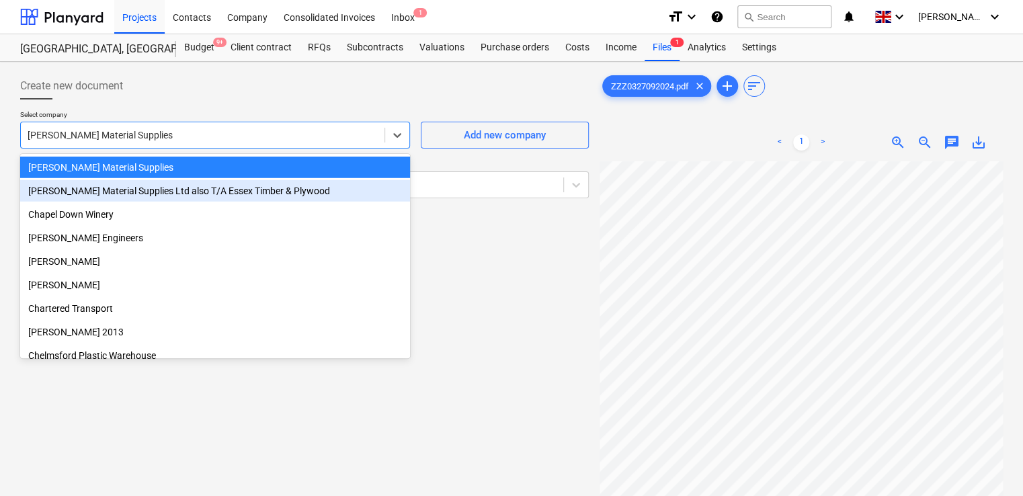
click at [165, 184] on div "[PERSON_NAME] Material Supplies Ltd also T/A Essex Timber & Plywood" at bounding box center [215, 191] width 390 height 22
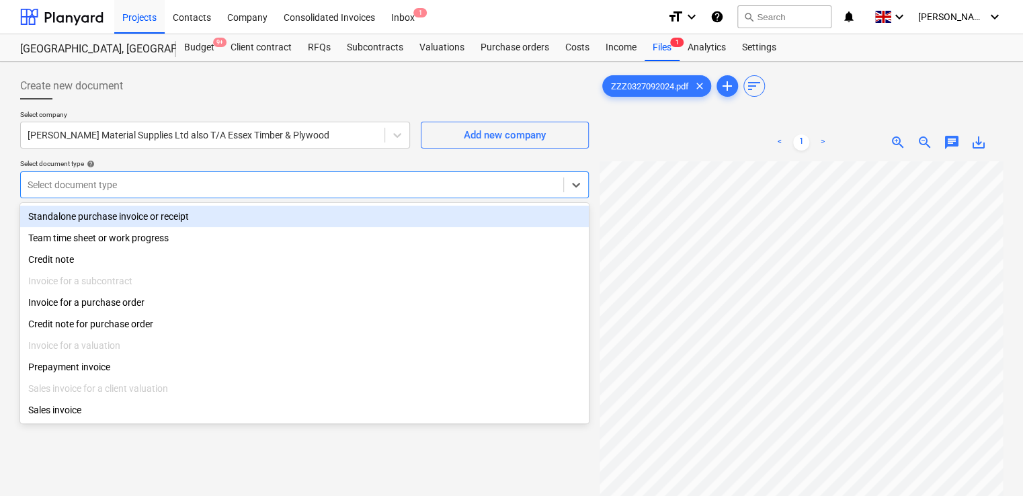
click at [165, 185] on div at bounding box center [292, 184] width 529 height 13
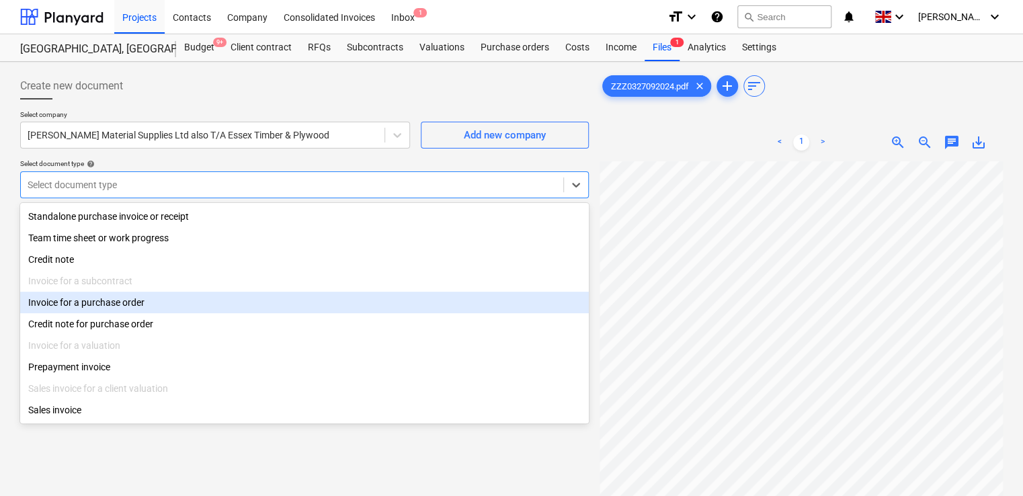
click at [122, 300] on div "Invoice for a purchase order" at bounding box center [304, 303] width 569 height 22
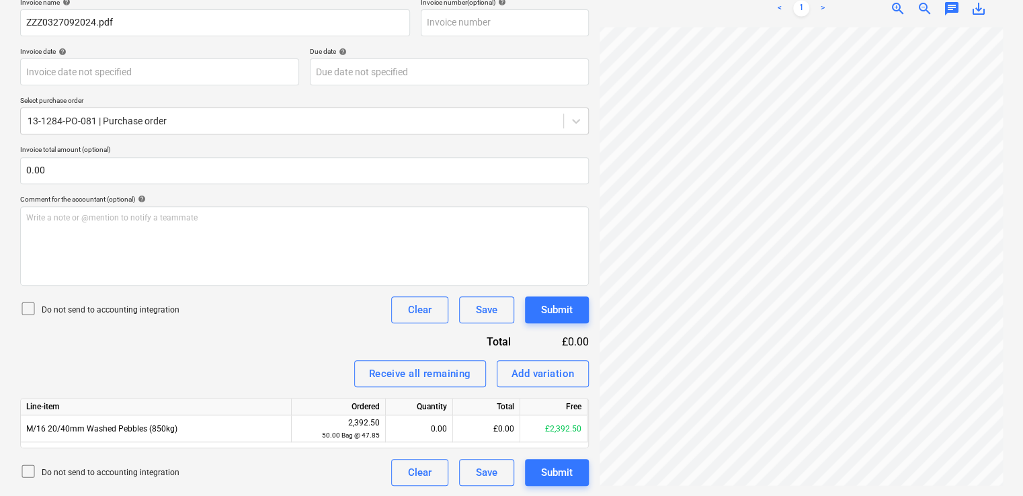
scroll to position [275, 0]
click at [809, 488] on div "ZZZ0327092024.pdf clear add sort < 1 > zoom_in zoom_out chat 0 save_alt" at bounding box center [801, 173] width 414 height 635
click at [445, 376] on div "Receive all remaining" at bounding box center [420, 373] width 102 height 17
click at [26, 308] on icon at bounding box center [28, 308] width 16 height 16
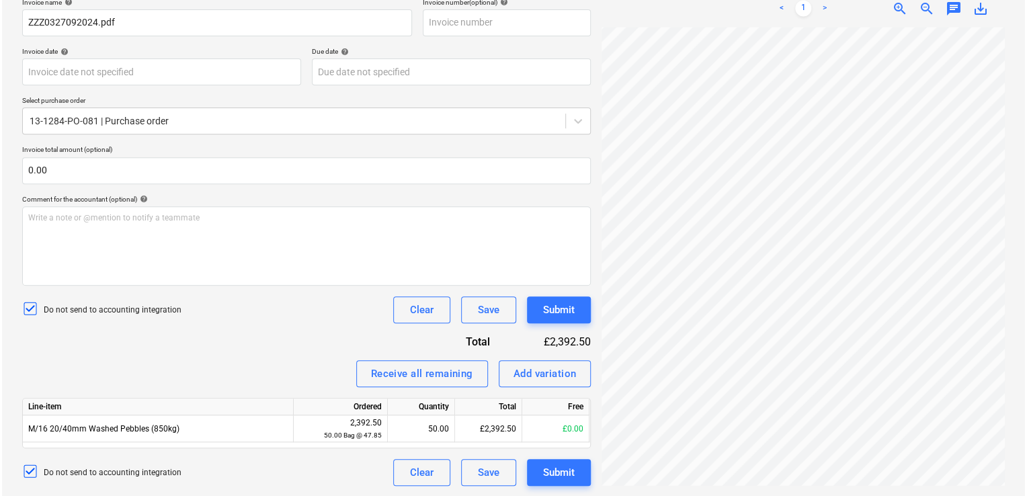
scroll to position [164, 304]
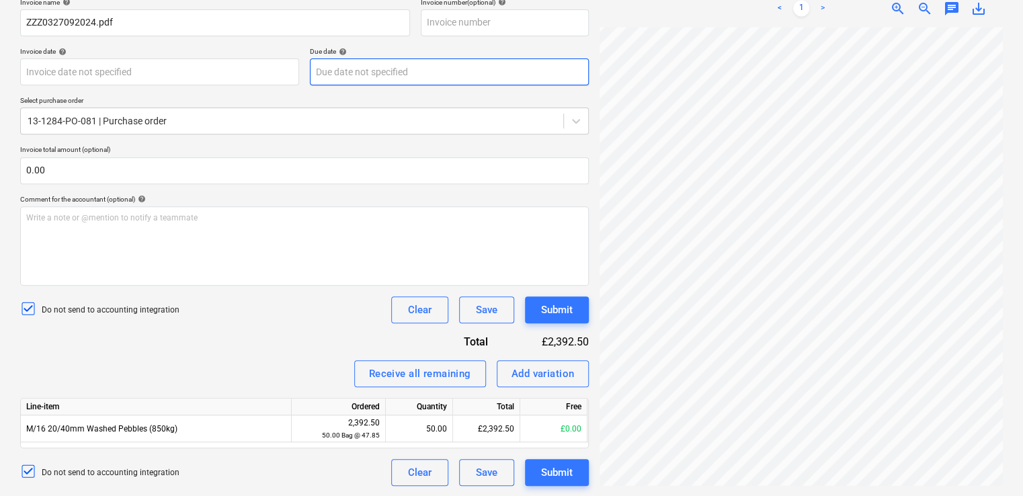
click at [449, 75] on body "Projects Contacts Company Consolidated Invoices Inbox 1 format_size keyboard_ar…" at bounding box center [511, 37] width 1023 height 496
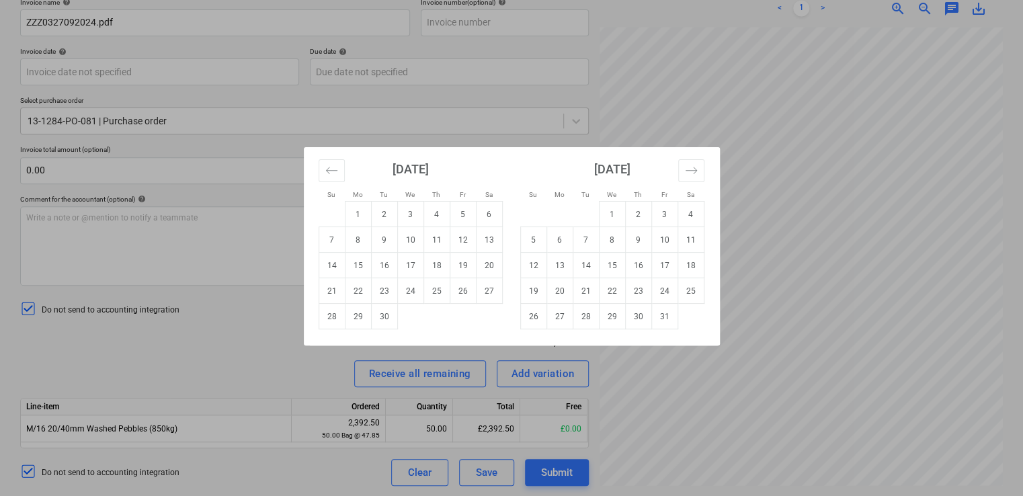
click at [452, 46] on div "Su Mo Tu We Th Fr Sa Su Mo Tu We Th Fr Sa August 2025 1 2 3 4 5 6 7 8 9 10 11 1…" at bounding box center [511, 248] width 1023 height 496
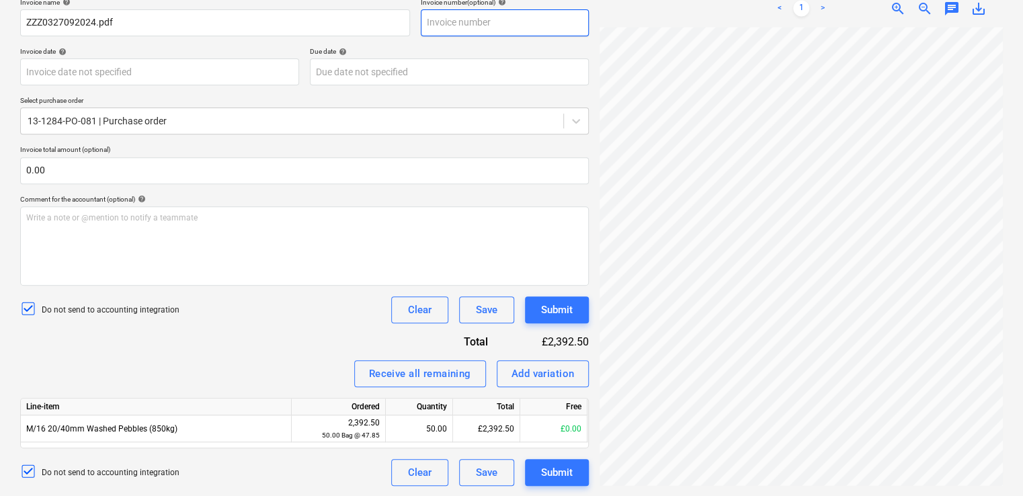
click at [454, 22] on input "text" at bounding box center [505, 22] width 168 height 27
paste input "ZZZ0327092024"
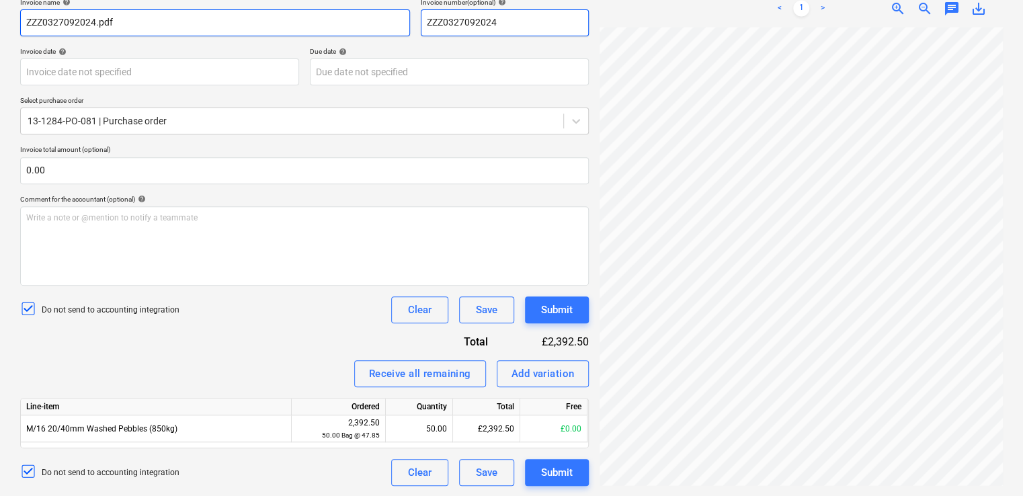
type input "ZZZ0327092024"
click at [134, 17] on input "ZZZ0327092024.pdf" at bounding box center [215, 22] width 390 height 27
type input "ZZZ0327092024"
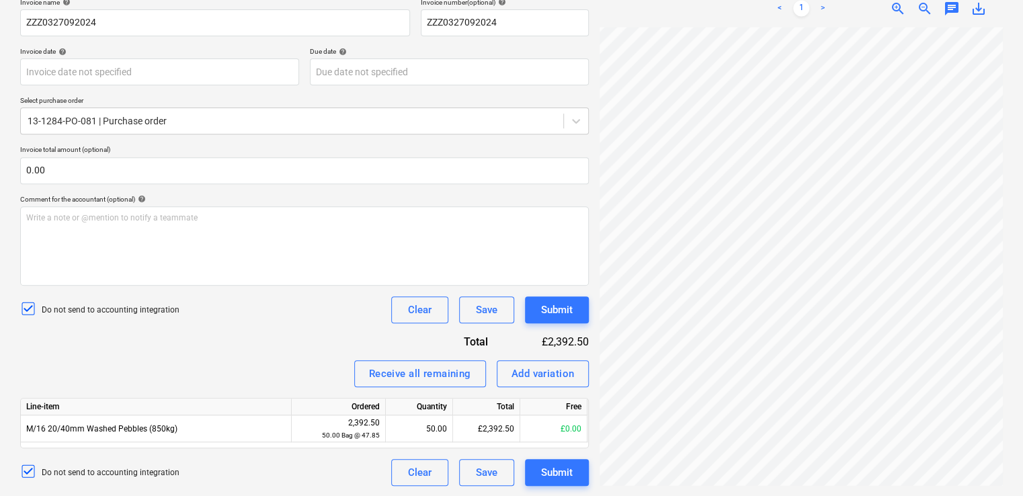
click at [261, 95] on div "Invoice name help ZZZ0327092024 Invoice number (optional) help ZZZ0327092024 In…" at bounding box center [304, 242] width 569 height 488
click at [567, 468] on div "Submit" at bounding box center [557, 472] width 32 height 17
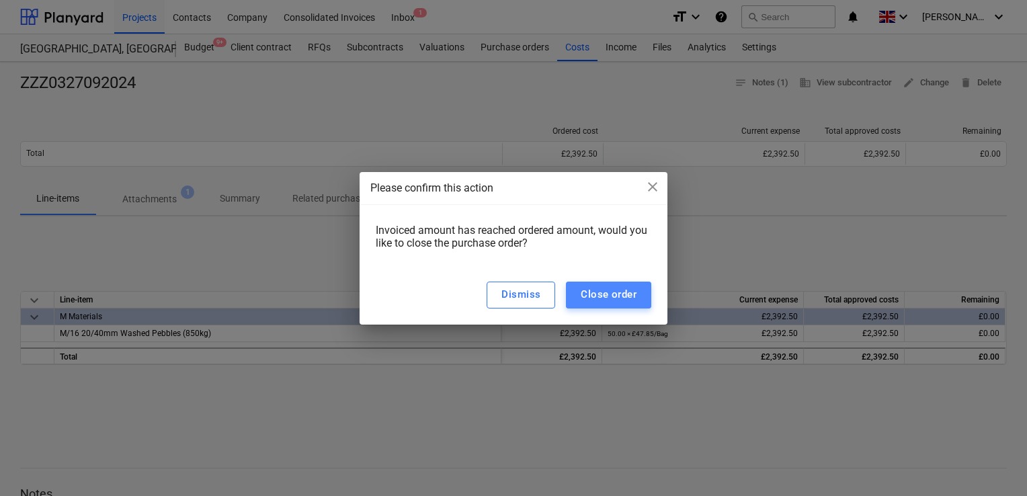
click at [581, 297] on button "Close order" at bounding box center [608, 295] width 85 height 27
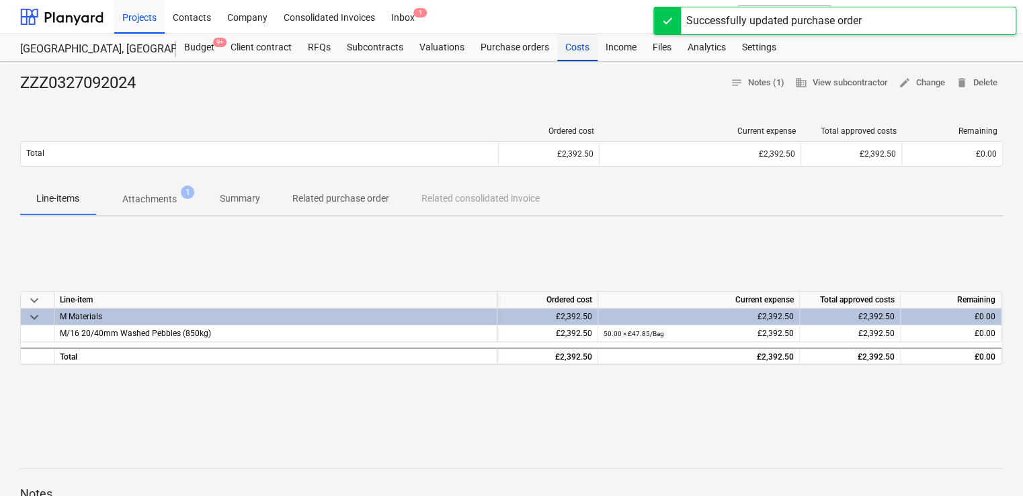
click at [578, 46] on div "Costs" at bounding box center [577, 47] width 40 height 27
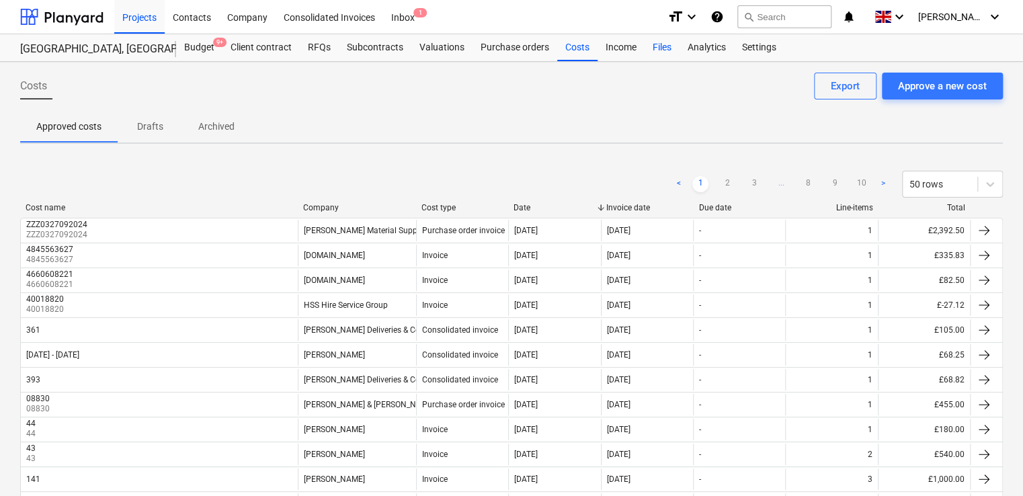
click at [666, 54] on div "Files" at bounding box center [662, 47] width 35 height 27
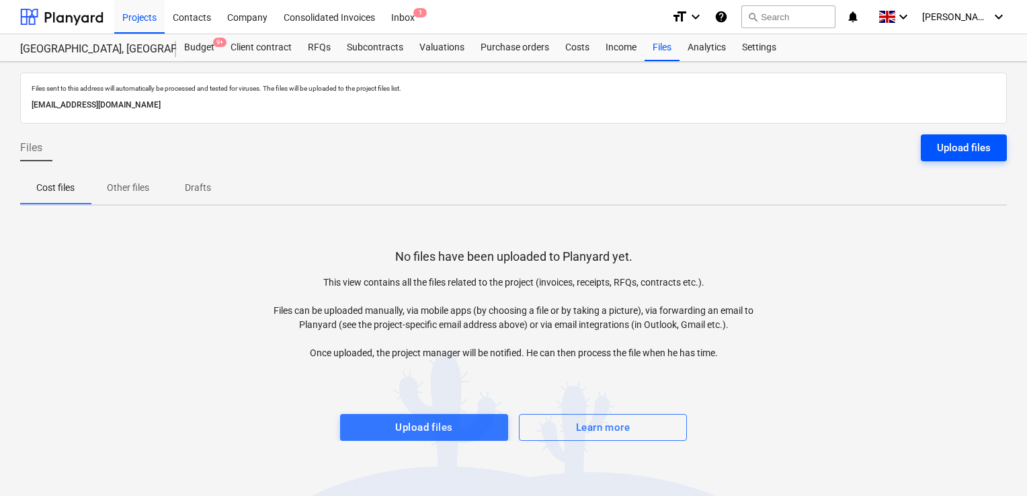
click at [940, 143] on div "Upload files" at bounding box center [964, 147] width 54 height 17
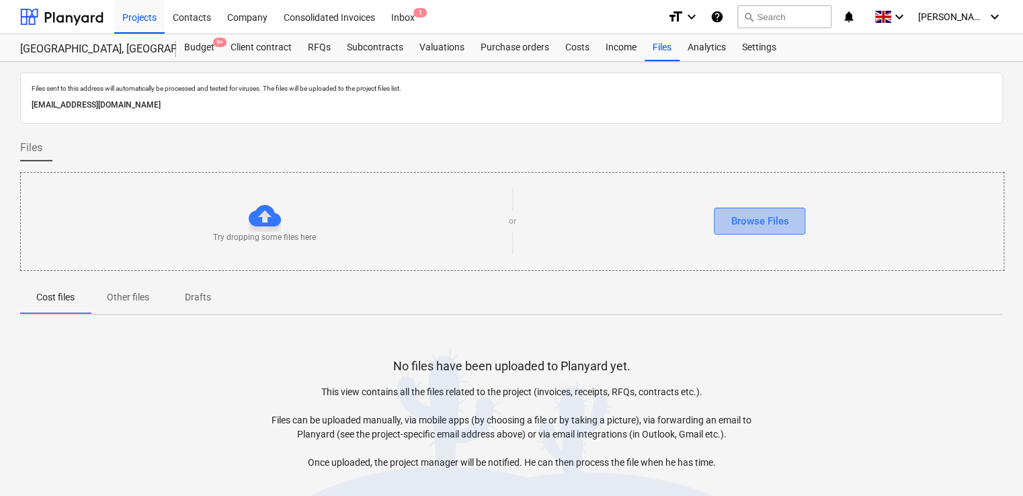
click at [748, 225] on div "Browse Files" at bounding box center [760, 220] width 58 height 17
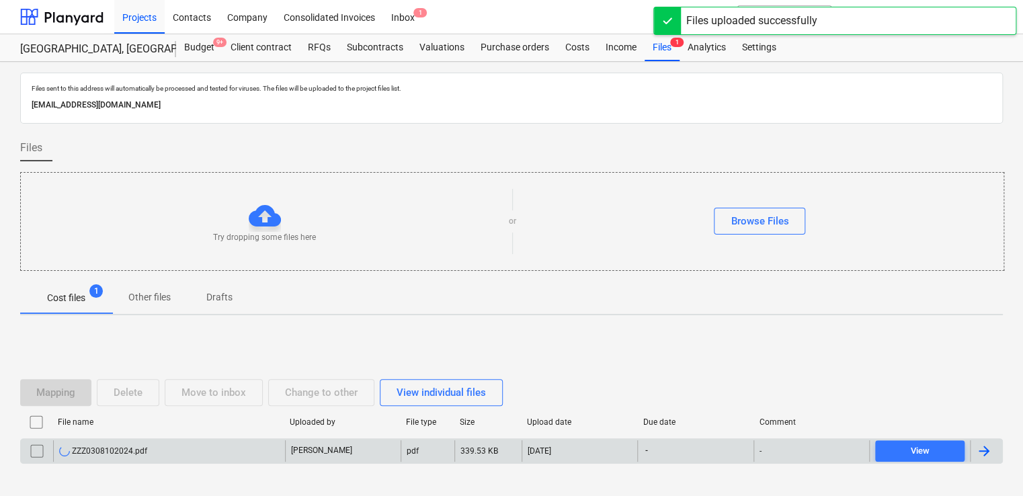
click at [778, 454] on div "-" at bounding box center [812, 451] width 116 height 22
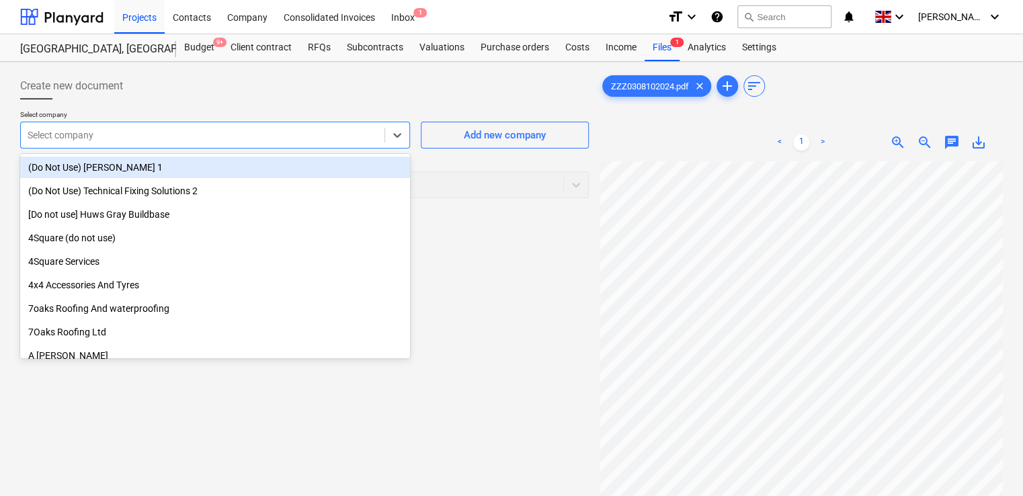
click at [339, 138] on div at bounding box center [203, 134] width 350 height 13
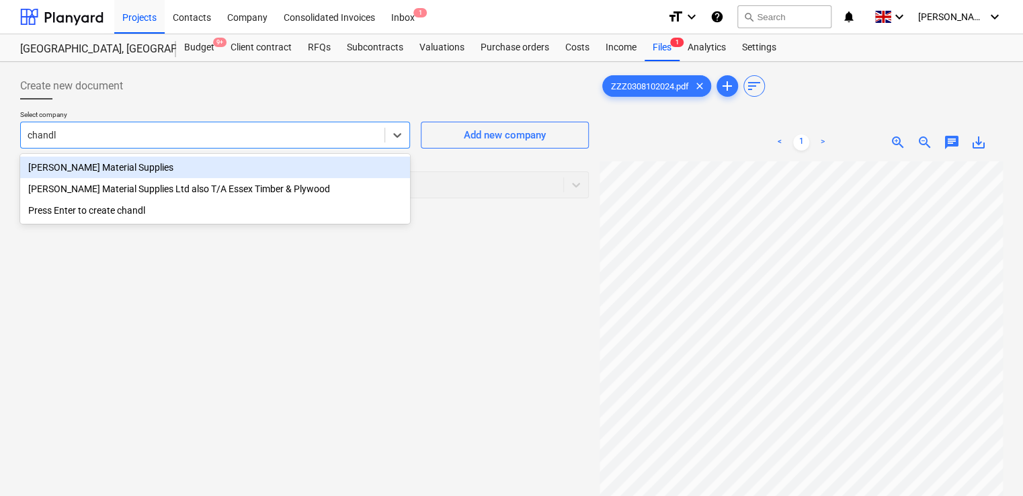
type input "chandle"
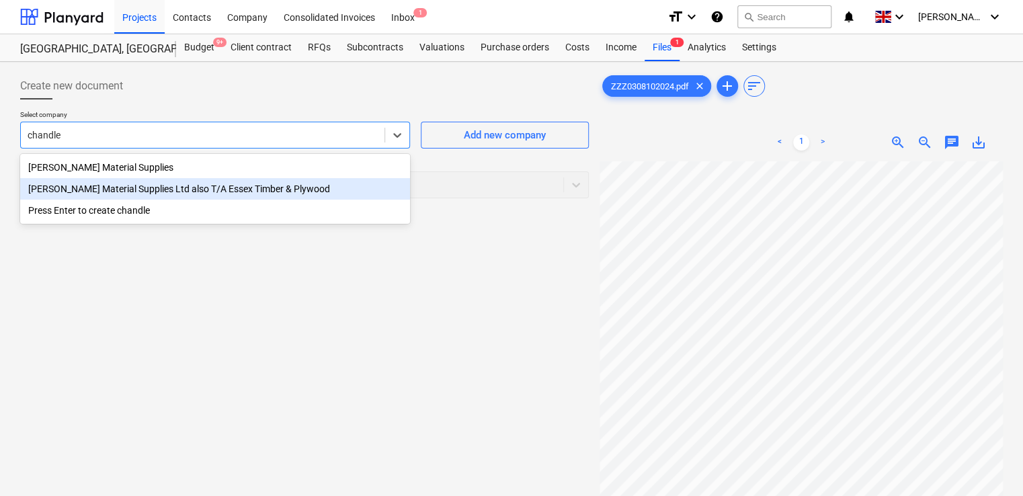
click at [293, 196] on div "[PERSON_NAME] Material Supplies Ltd also T/A Essex Timber & Plywood" at bounding box center [215, 189] width 390 height 22
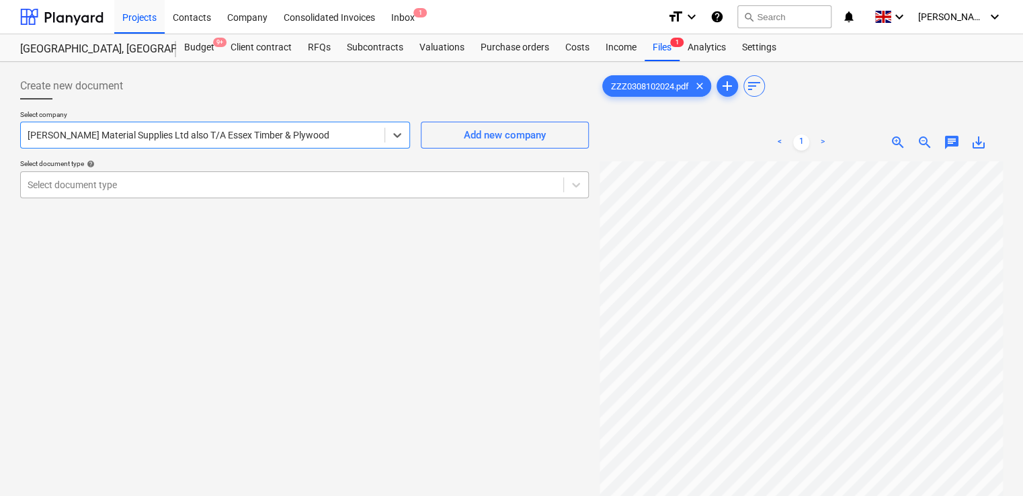
click at [191, 188] on div at bounding box center [292, 184] width 529 height 13
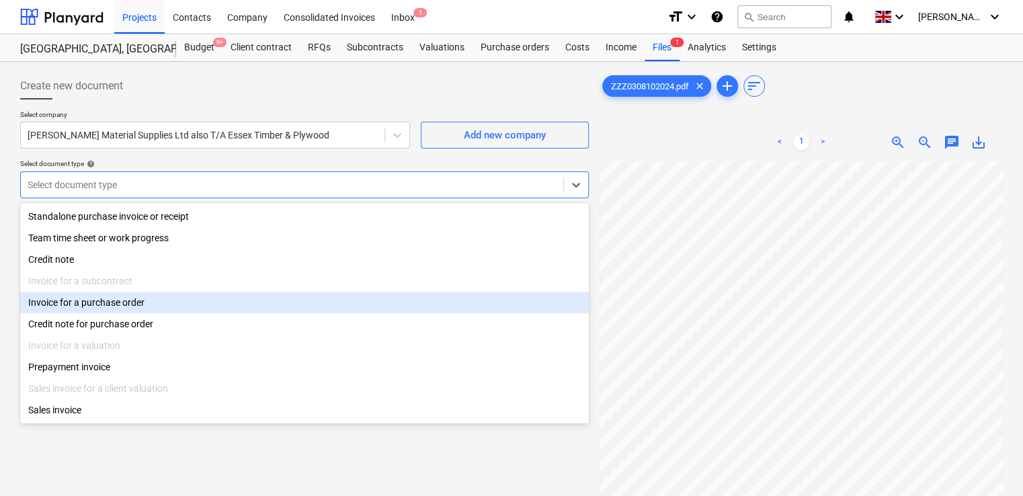
click at [113, 300] on div "Invoice for a purchase order" at bounding box center [304, 303] width 569 height 22
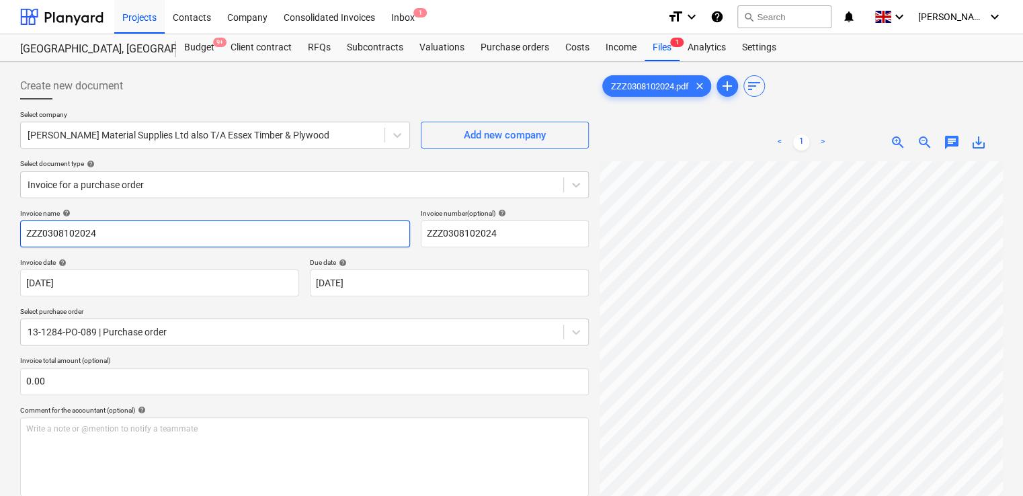
drag, startPoint x: 215, startPoint y: 240, endPoint x: -3, endPoint y: 227, distance: 218.2
click at [0, 227] on html "Projects Contacts Company Consolidated Invoices Inbox 1 format_size keyboard_ar…" at bounding box center [511, 248] width 1023 height 496
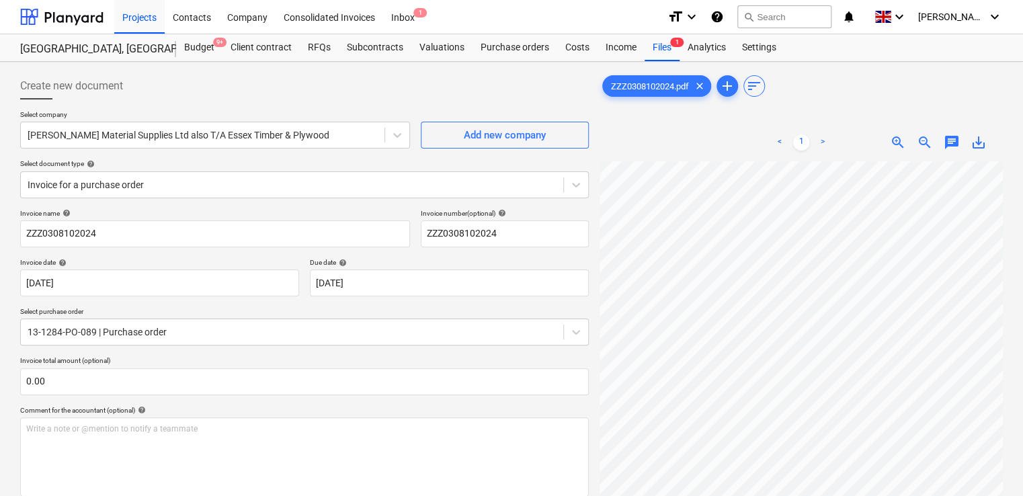
click at [354, 311] on p "Select purchase order" at bounding box center [304, 312] width 569 height 11
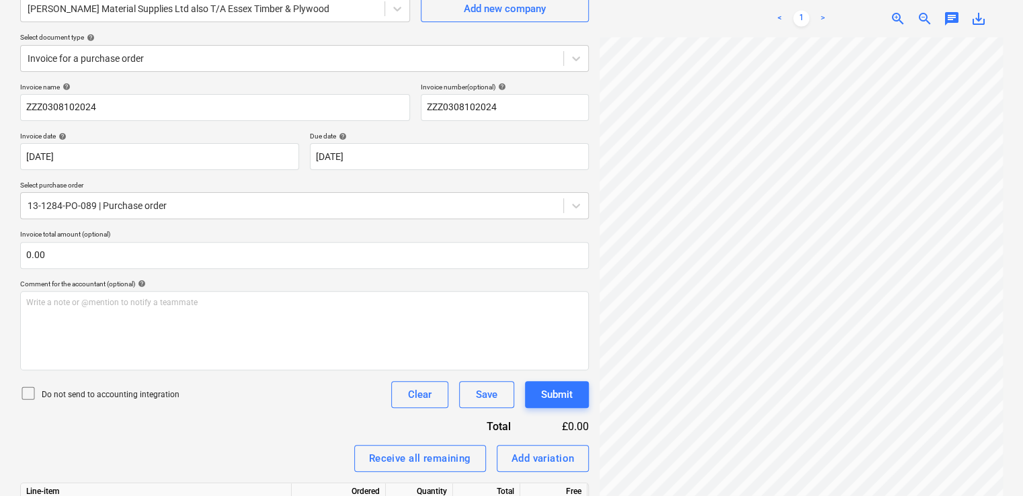
scroll to position [157, 220]
click at [27, 394] on icon at bounding box center [28, 393] width 16 height 16
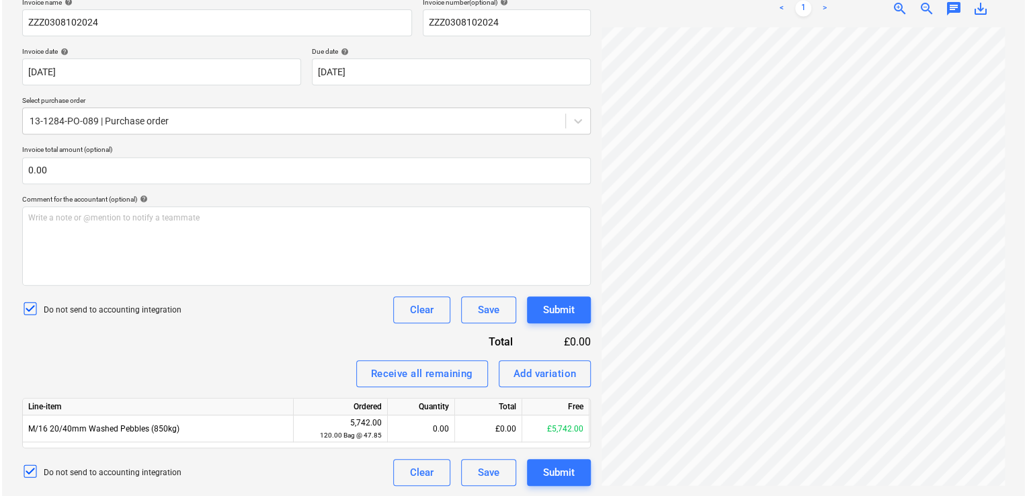
scroll to position [346, 304]
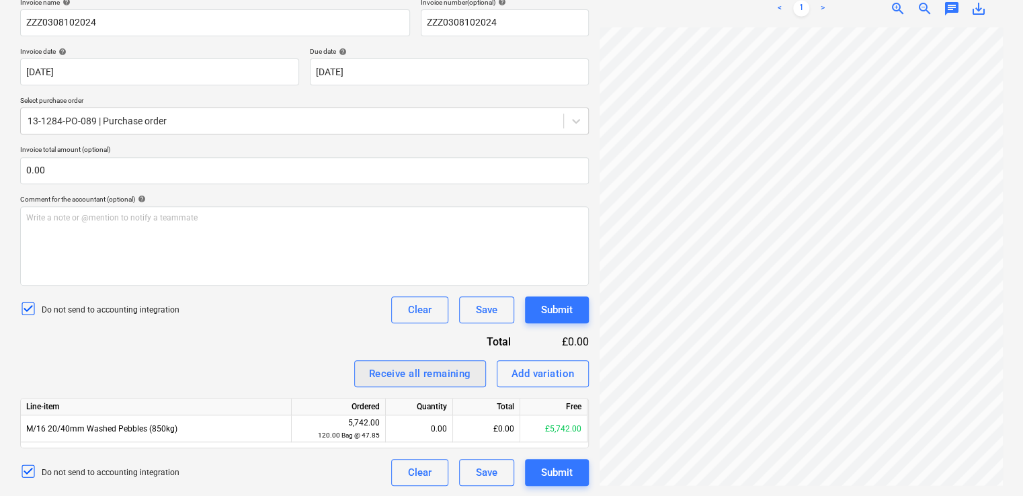
click at [450, 372] on div "Receive all remaining" at bounding box center [420, 373] width 102 height 17
click at [553, 305] on div "Submit" at bounding box center [557, 309] width 32 height 17
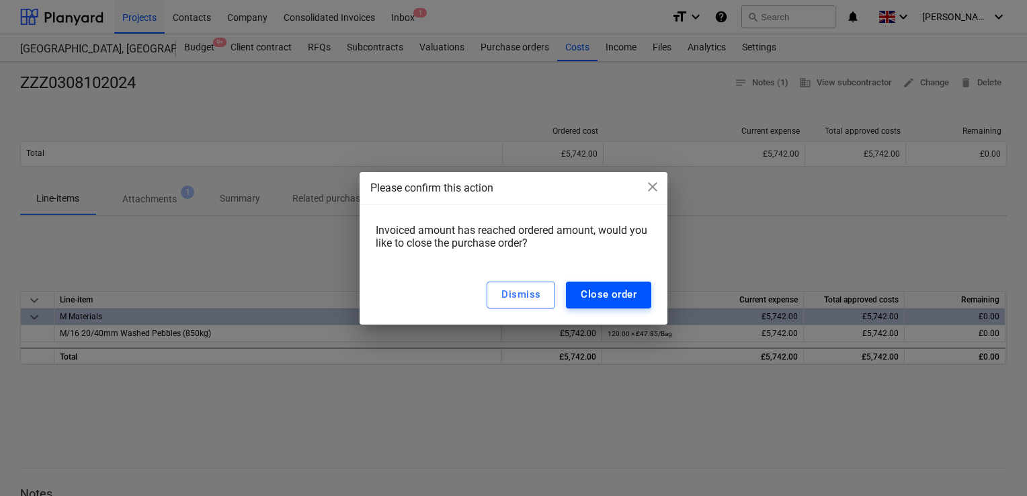
click at [592, 297] on div "Close order" at bounding box center [609, 294] width 56 height 17
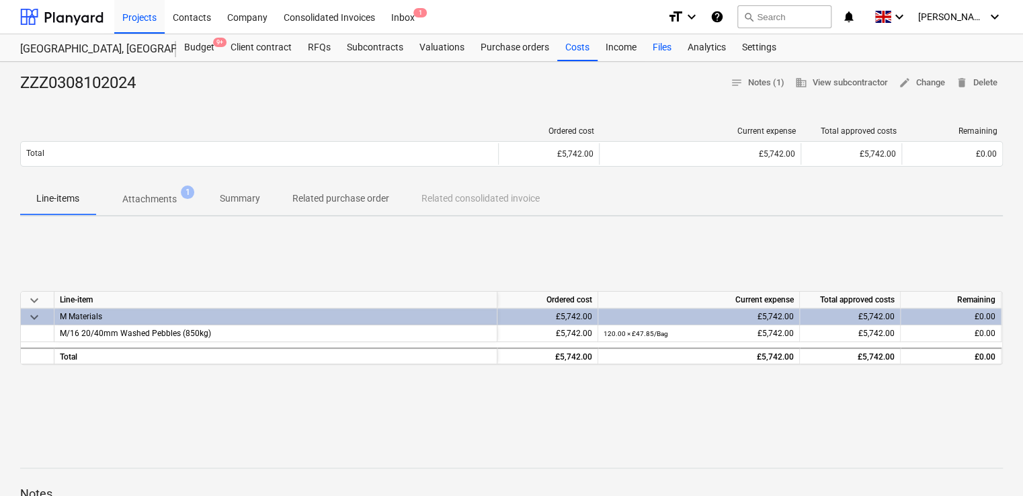
click at [655, 48] on div "Files" at bounding box center [662, 47] width 35 height 27
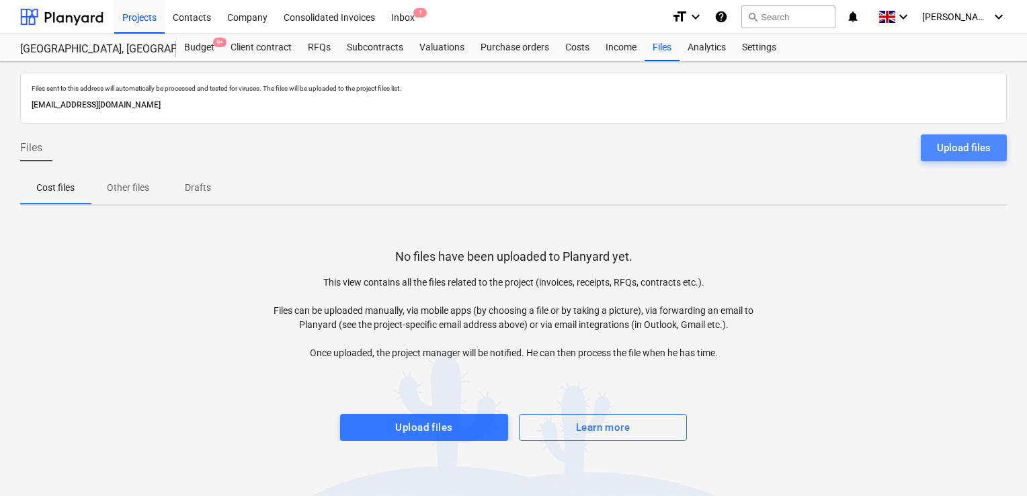
click at [968, 147] on div "Upload files" at bounding box center [964, 147] width 54 height 17
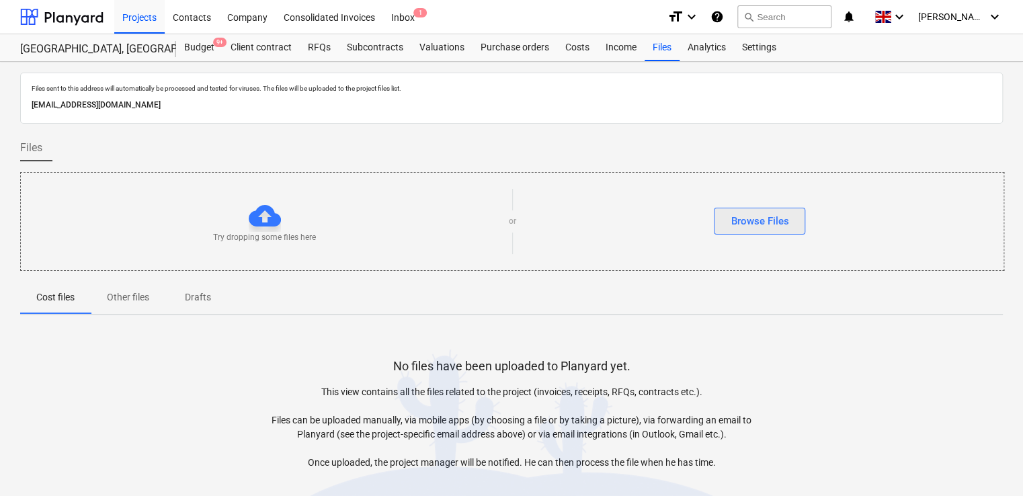
click at [750, 225] on div "Browse Files" at bounding box center [760, 220] width 58 height 17
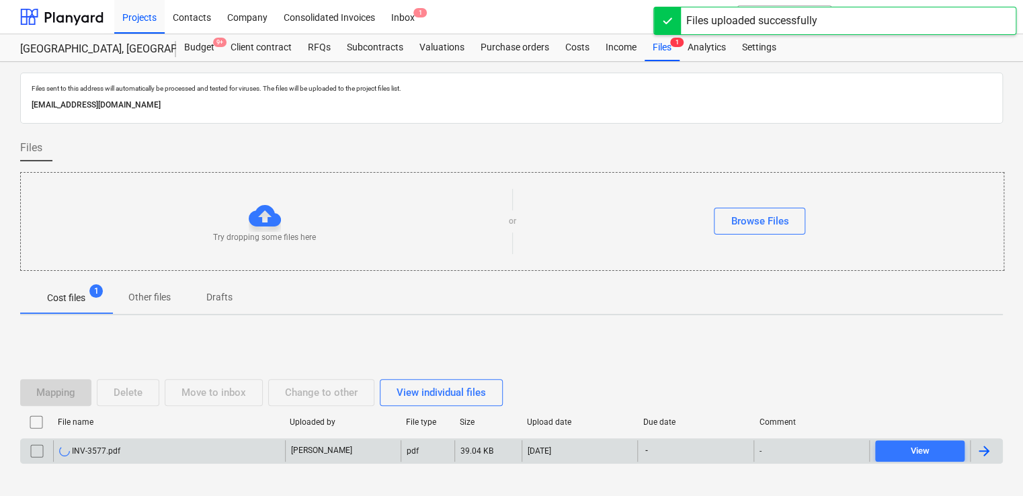
click at [713, 448] on div "-" at bounding box center [695, 451] width 116 height 22
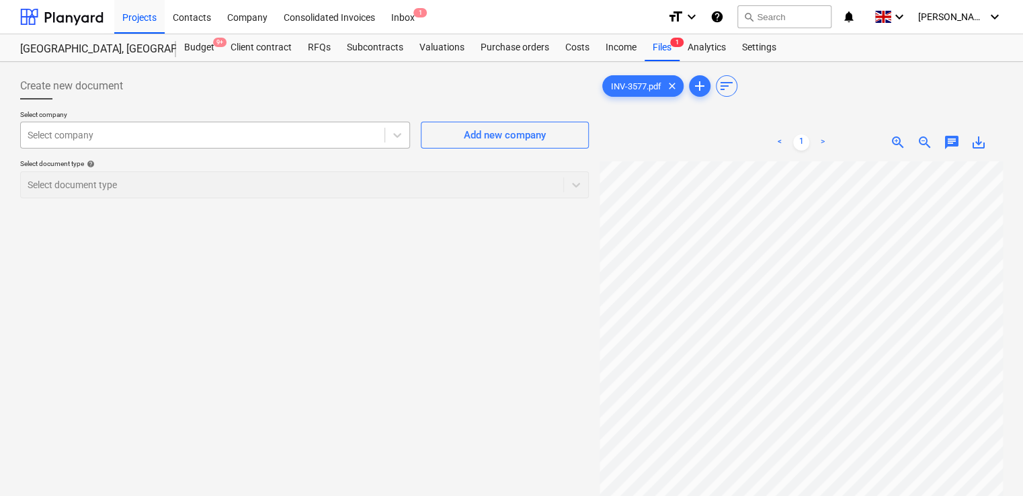
click at [365, 136] on div at bounding box center [203, 134] width 350 height 13
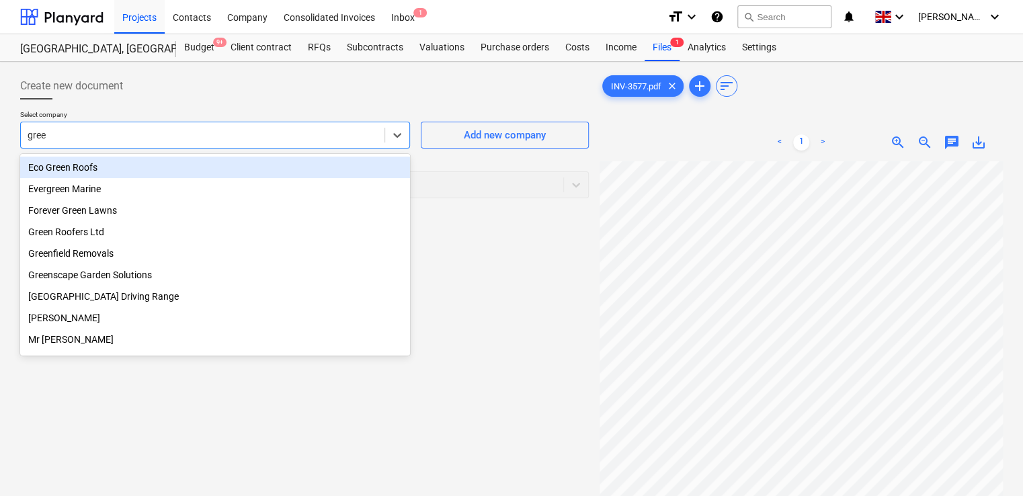
type input "green"
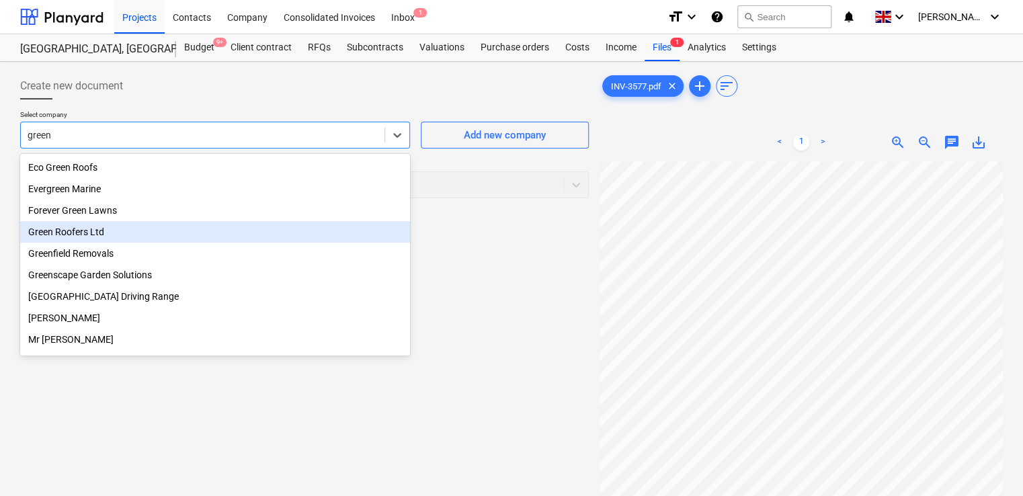
click at [246, 227] on div "Green Roofers Ltd" at bounding box center [215, 232] width 390 height 22
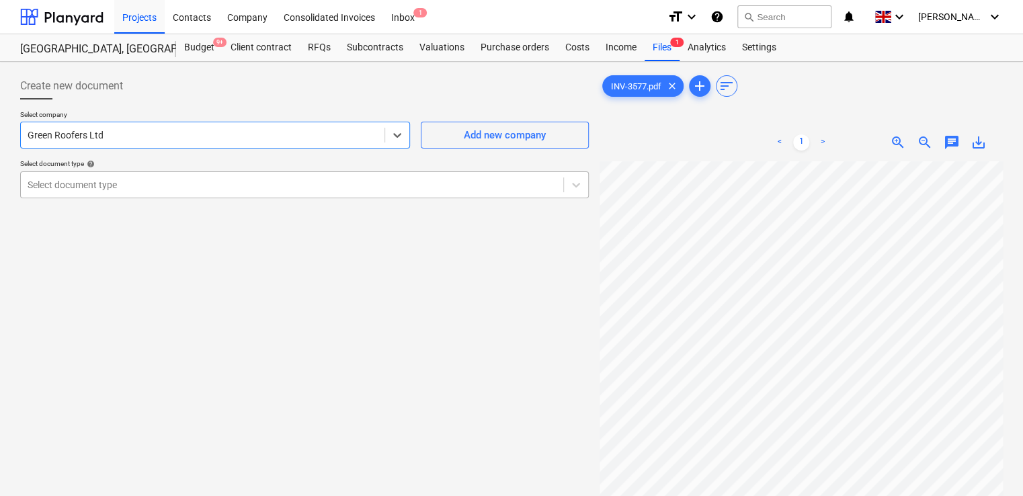
click at [211, 184] on div at bounding box center [292, 184] width 529 height 13
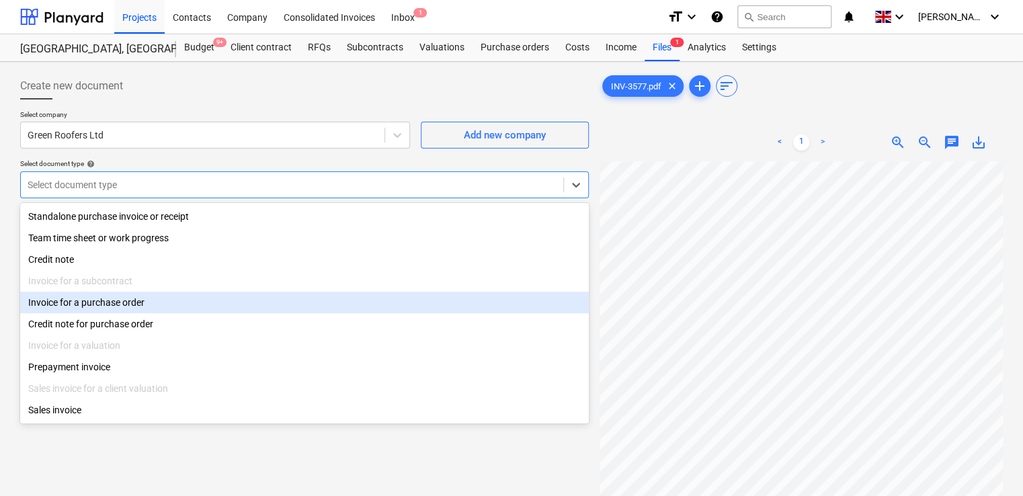
click at [137, 301] on div "Invoice for a purchase order" at bounding box center [304, 303] width 569 height 22
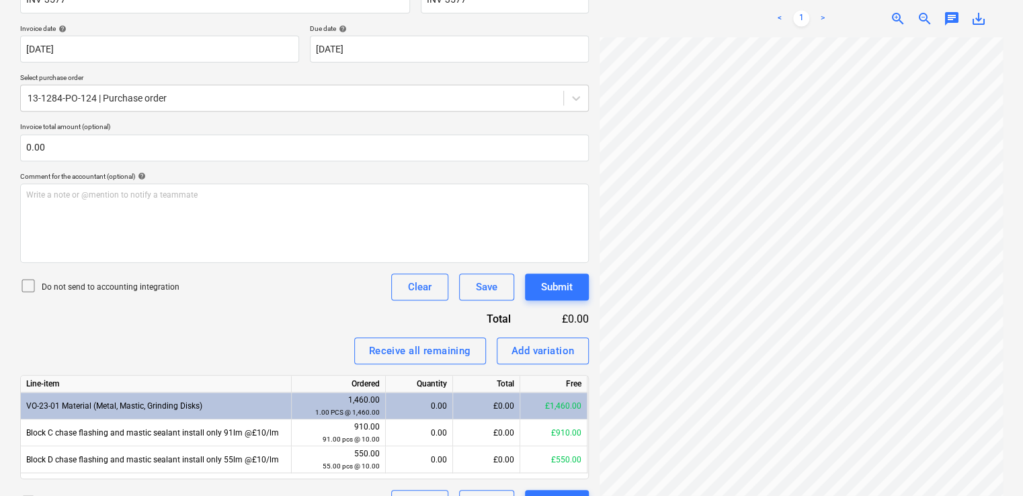
scroll to position [234, 0]
click at [29, 284] on icon at bounding box center [28, 286] width 16 height 16
click at [434, 404] on div "0.00" at bounding box center [419, 406] width 56 height 27
click at [432, 413] on div "0.00" at bounding box center [419, 406] width 56 height 27
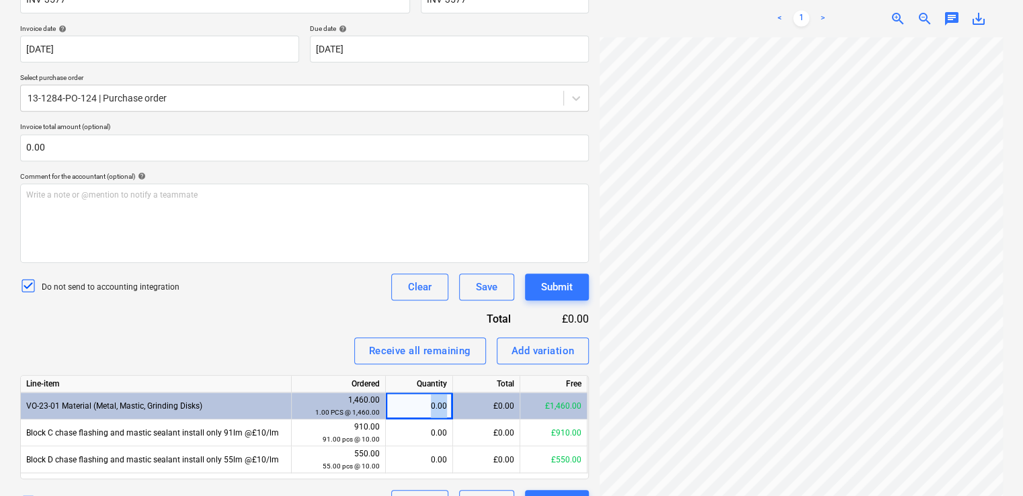
click at [432, 413] on div "0.00" at bounding box center [419, 406] width 56 height 27
drag, startPoint x: 432, startPoint y: 413, endPoint x: 333, endPoint y: 299, distance: 150.6
click at [333, 299] on div "Do not send to accounting integration Clear Save Submit" at bounding box center [304, 287] width 569 height 27
click at [514, 346] on div "Add variation" at bounding box center [543, 350] width 63 height 17
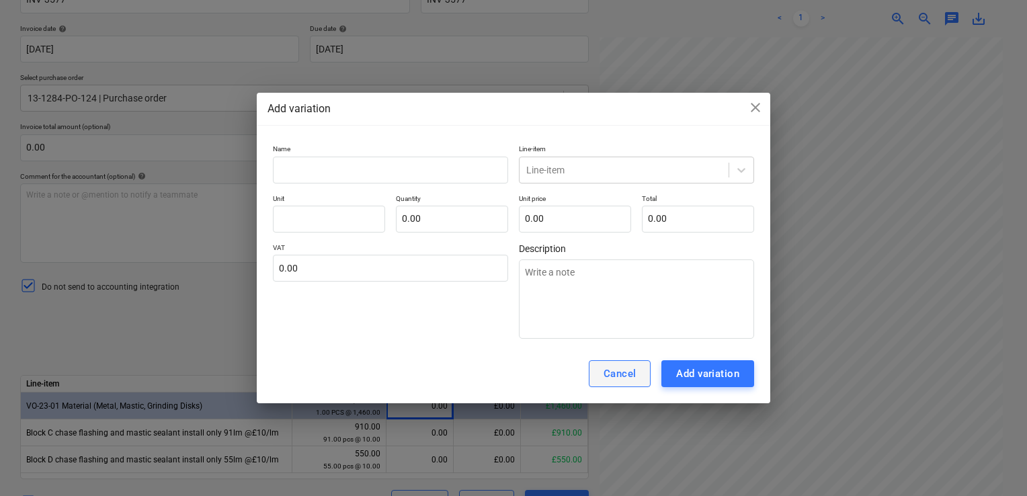
click at [617, 368] on div "Cancel" at bounding box center [620, 373] width 33 height 17
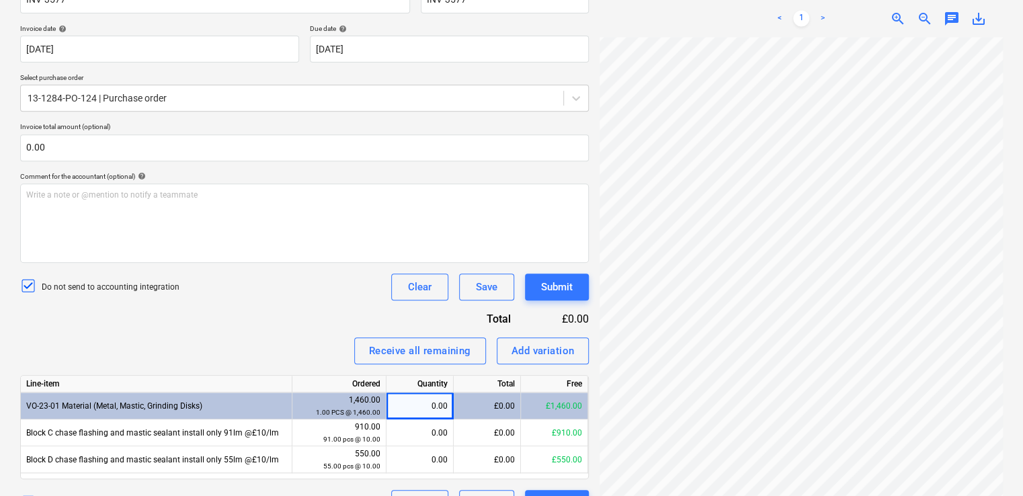
click at [207, 352] on div "Receive all remaining Add variation" at bounding box center [304, 350] width 569 height 27
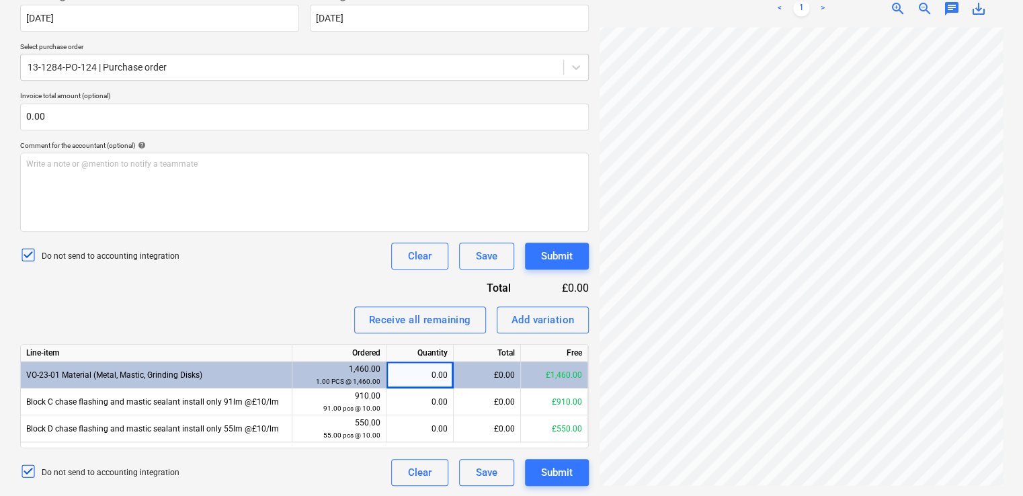
click at [348, 373] on div "1,460.00 1.00 PCS @ 1,460.00" at bounding box center [339, 375] width 83 height 25
click at [439, 377] on div "0.00" at bounding box center [420, 375] width 56 height 27
click at [312, 309] on div "Receive all remaining Add variation" at bounding box center [304, 320] width 569 height 27
click at [546, 314] on div "Add variation" at bounding box center [543, 319] width 63 height 17
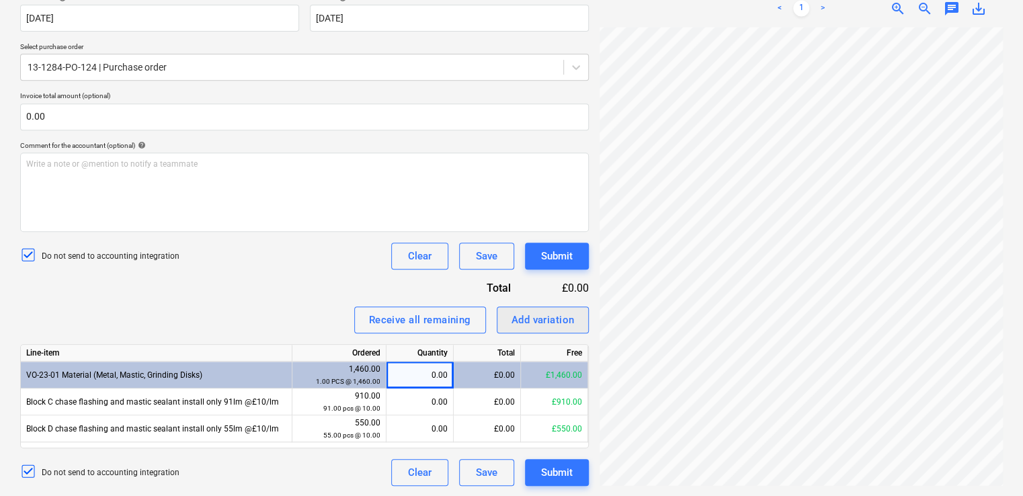
type textarea "x"
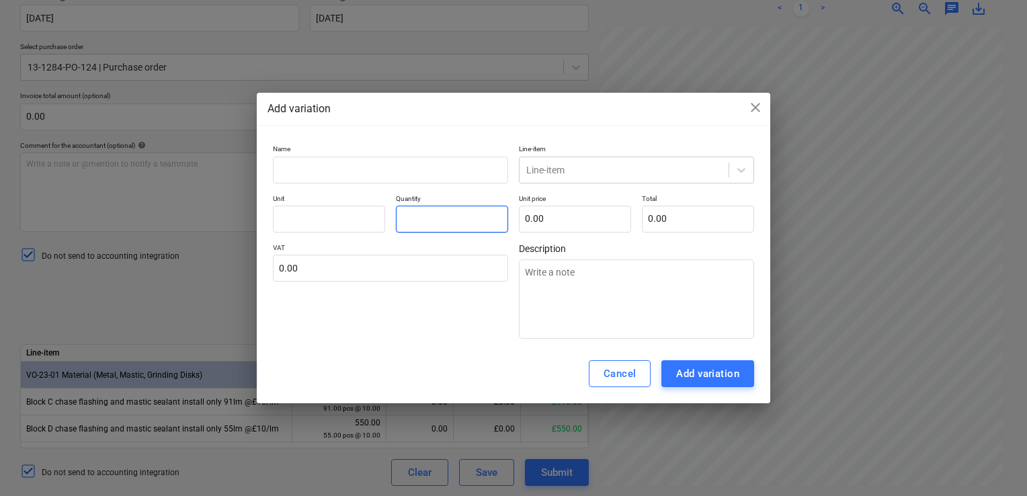
click at [416, 222] on input "text" at bounding box center [452, 219] width 112 height 27
type textarea "x"
type input "1.00"
click at [678, 372] on div "Add variation" at bounding box center [707, 373] width 63 height 17
click at [706, 376] on div "Add variation" at bounding box center [707, 373] width 63 height 17
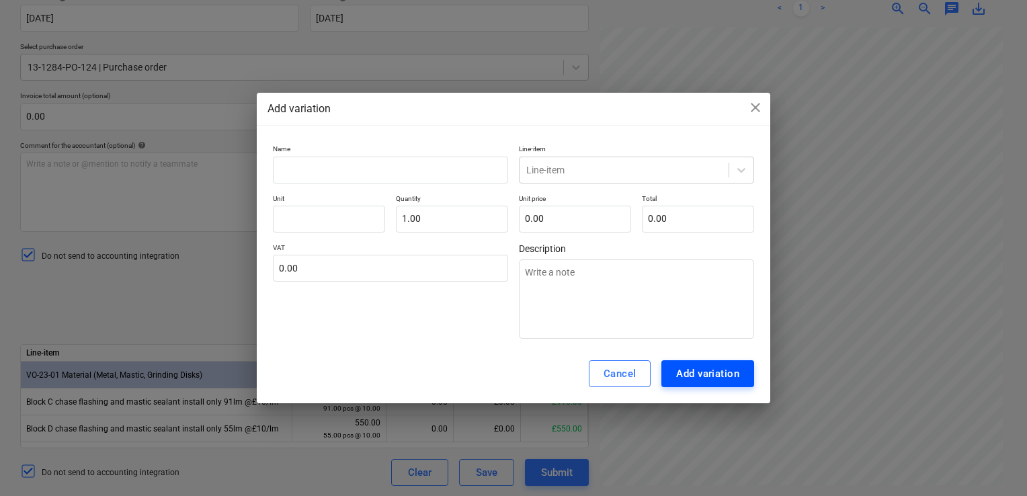
click at [706, 376] on div "Add variation" at bounding box center [707, 373] width 63 height 17
drag, startPoint x: 547, startPoint y: 115, endPoint x: 542, endPoint y: 17, distance: 97.6
click at [542, 17] on div "Add variation close Name Line-item Line-item Unit Quantity 1.00 Unit price 0.00…" at bounding box center [513, 248] width 1027 height 496
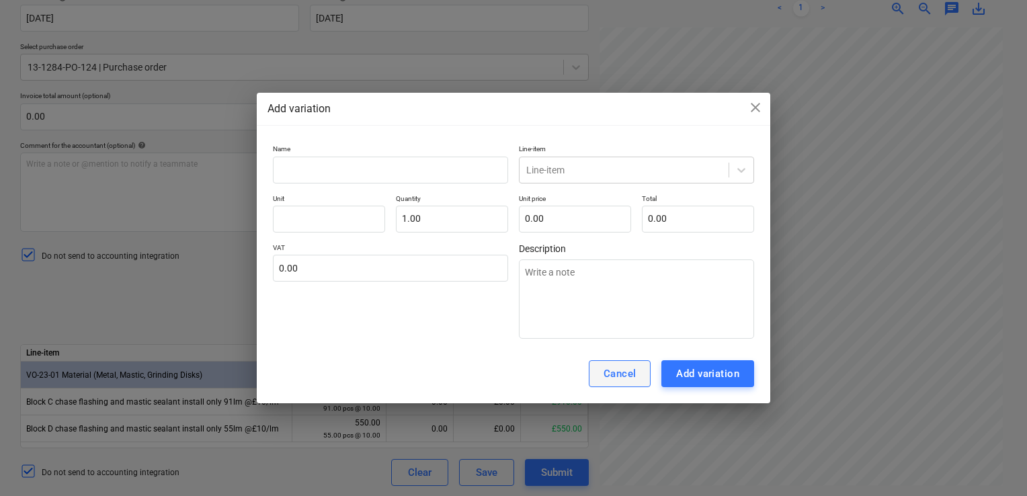
click at [616, 371] on div "Cancel" at bounding box center [620, 373] width 33 height 17
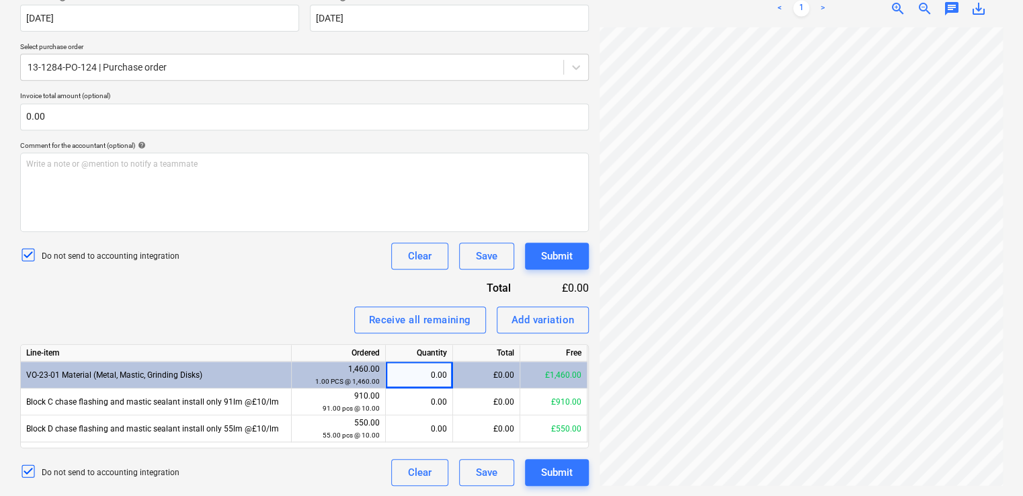
click at [300, 300] on div "Invoice name help INV-3577 Invoice number (optional) help INV-3577 Invoice date…" at bounding box center [304, 215] width 569 height 542
click at [261, 371] on div "VO-23-01 Material (Metal, Mastic, Grinding Disks)" at bounding box center [156, 375] width 271 height 27
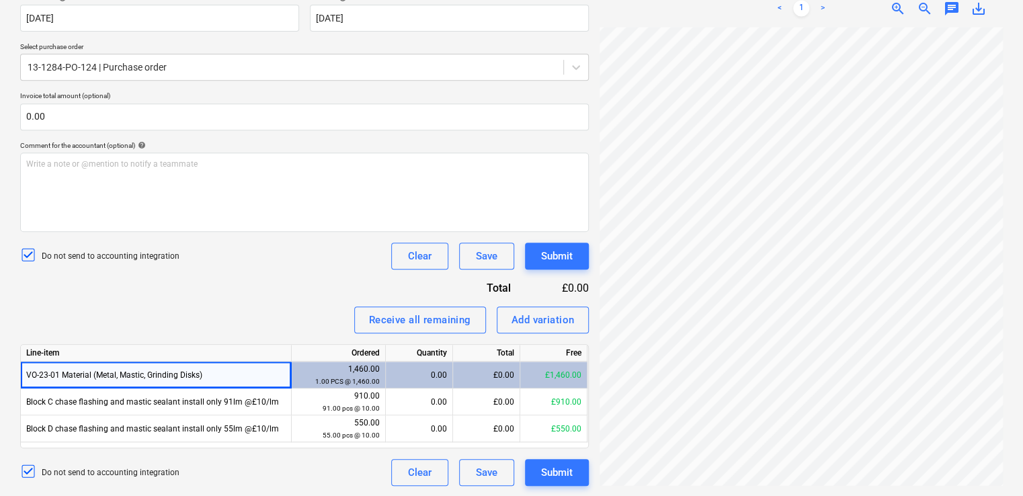
click at [302, 375] on div "1.00 PCS @ 1,460.00" at bounding box center [338, 381] width 83 height 13
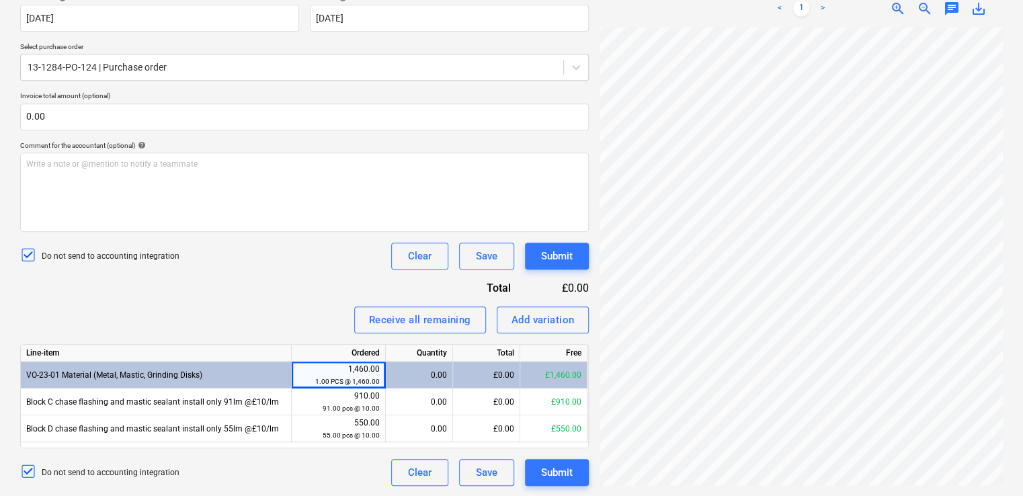
click at [419, 378] on div "0.00" at bounding box center [419, 375] width 56 height 27
drag, startPoint x: 419, startPoint y: 378, endPoint x: 325, endPoint y: 316, distance: 112.6
click at [325, 316] on div "Receive all remaining Add variation" at bounding box center [304, 320] width 569 height 27
click at [515, 378] on div "£0.00" at bounding box center [486, 375] width 67 height 27
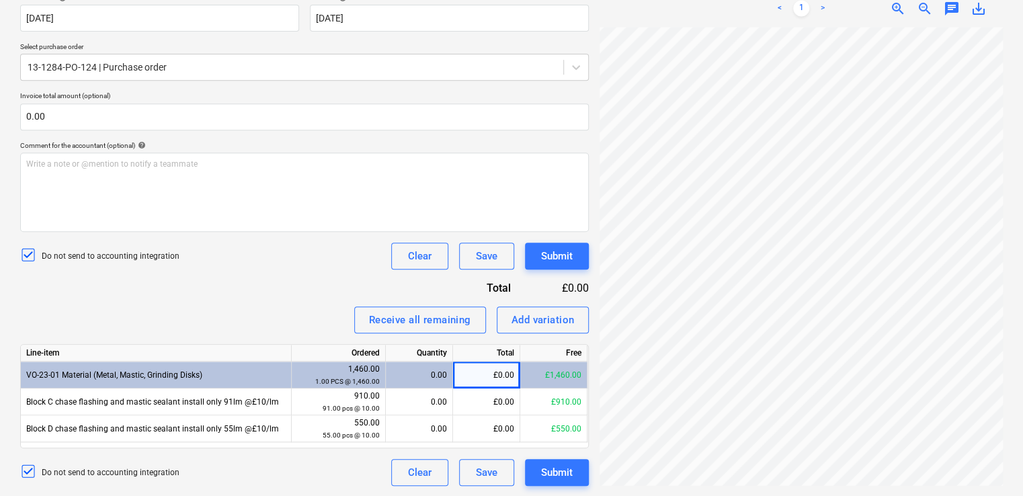
click at [414, 374] on div "0.00" at bounding box center [419, 375] width 56 height 27
click at [544, 316] on div "Add variation" at bounding box center [543, 319] width 63 height 17
type textarea "x"
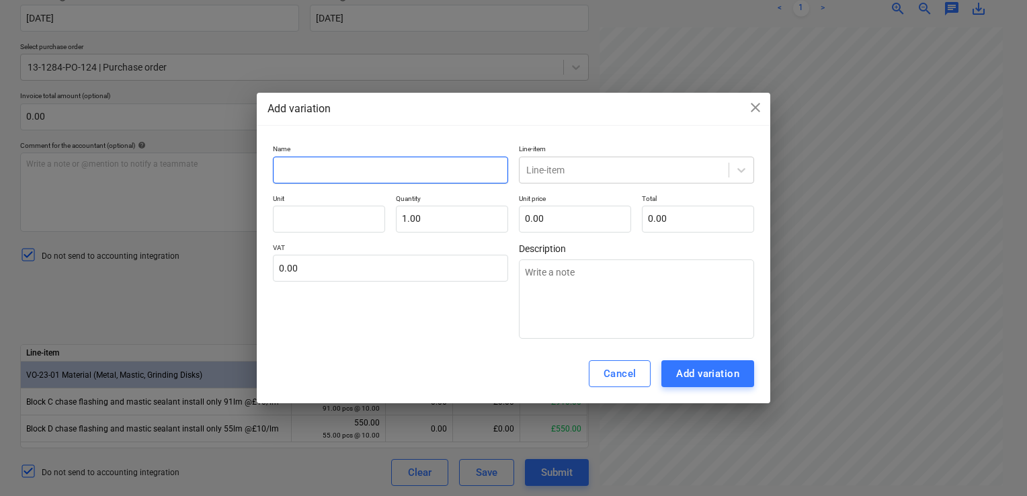
click at [460, 161] on input "text" at bounding box center [390, 170] width 235 height 27
click at [671, 171] on div at bounding box center [624, 169] width 196 height 13
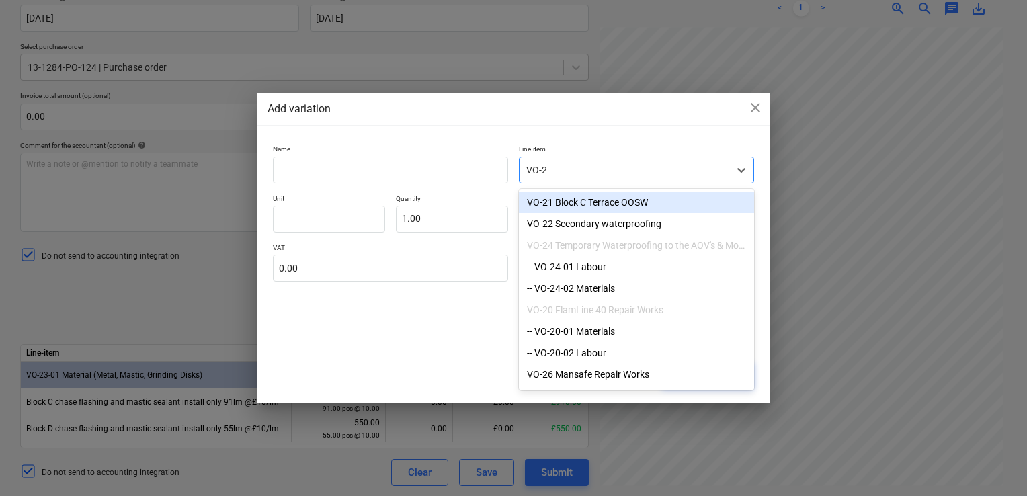
type input "VO-23"
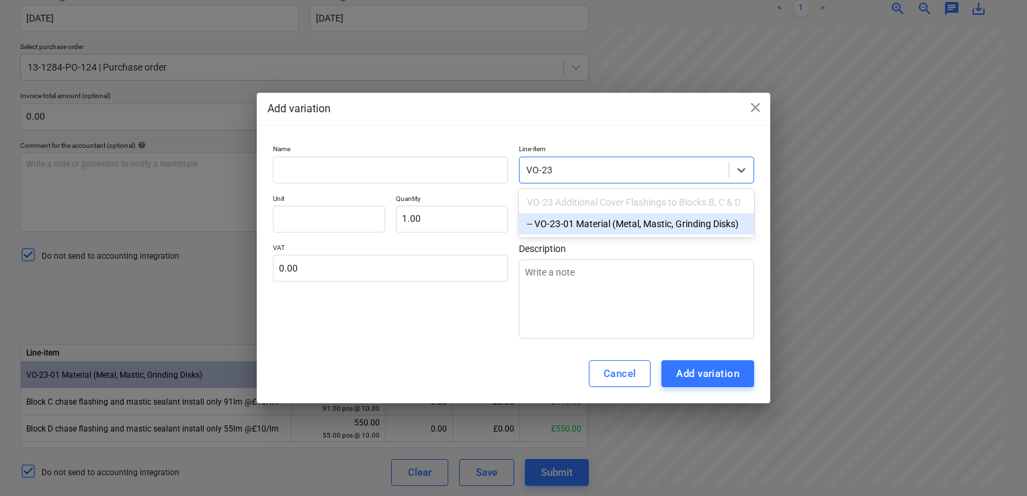
click at [638, 225] on div "-- VO-23-01 Material (Metal, Mastic, Grinding Disks)" at bounding box center [636, 224] width 235 height 22
type textarea "x"
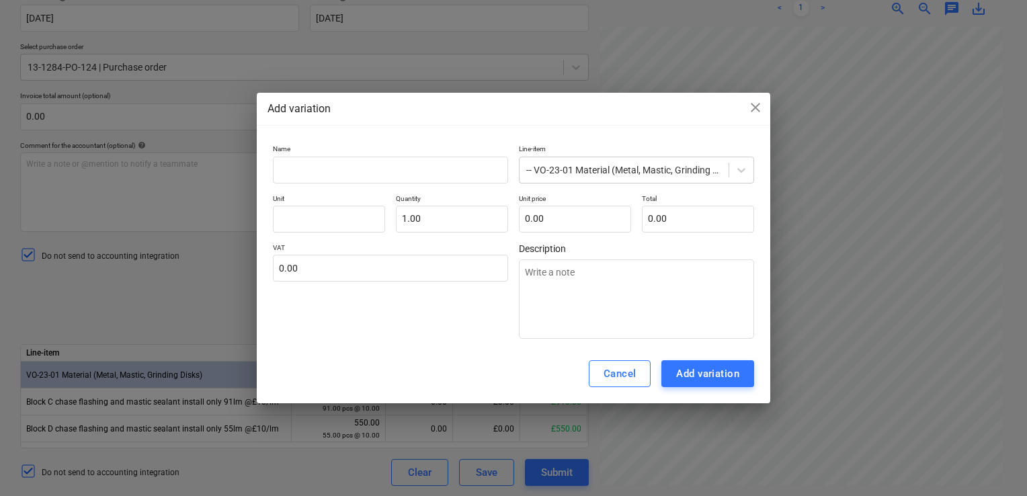
drag, startPoint x: 532, startPoint y: 108, endPoint x: 529, endPoint y: 47, distance: 60.6
click at [529, 47] on div "Add variation close Name Line-item -- VO-23-01 Material (Metal, Mastic, Grindin…" at bounding box center [513, 248] width 1027 height 496
drag, startPoint x: 597, startPoint y: 117, endPoint x: 589, endPoint y: 80, distance: 37.8
click at [589, 80] on div "Add variation close Name Line-item -- VO-23-01 Material (Metal, Mastic, Grindin…" at bounding box center [513, 248] width 1027 height 496
click at [549, 213] on input "text" at bounding box center [575, 219] width 112 height 27
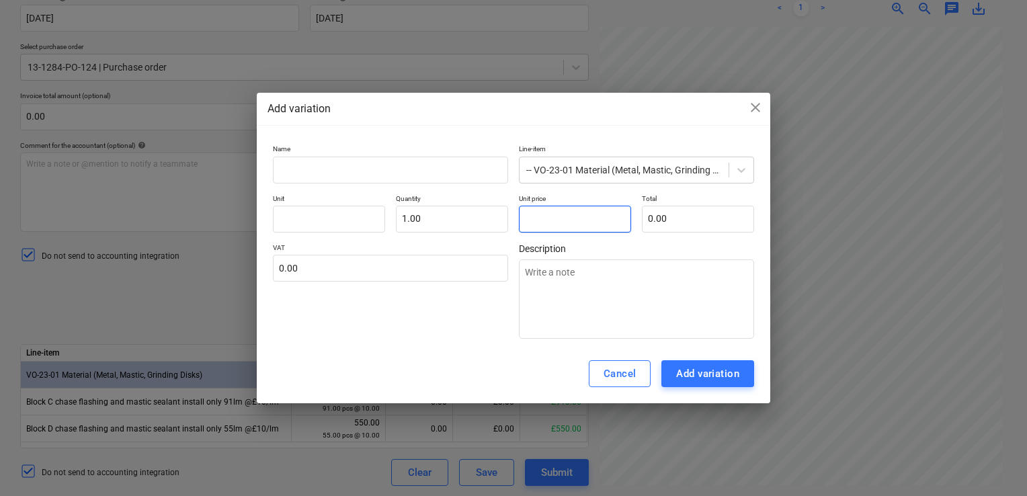
type textarea "x"
type input "1"
type input "1.00"
type textarea "x"
type input "14"
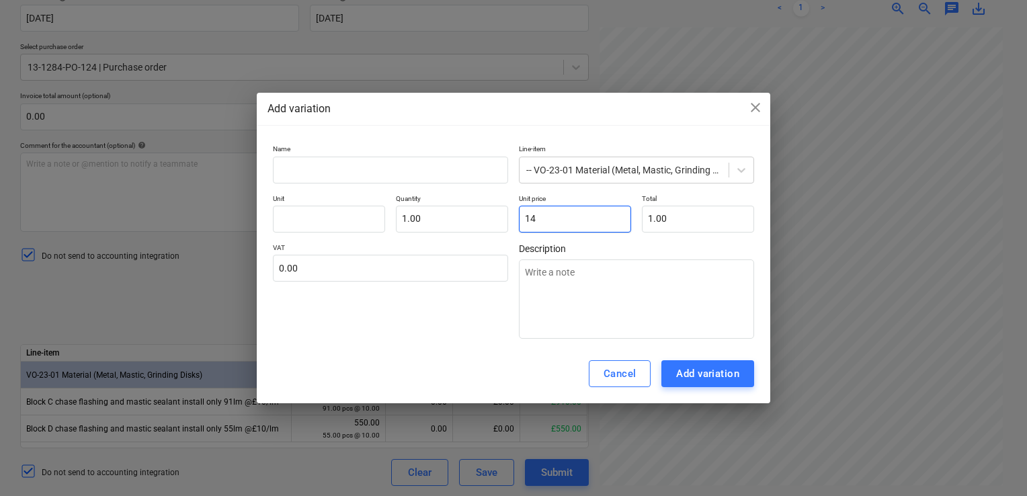
type input "14.00"
type textarea "x"
type input "146"
type input "146.00"
type textarea "x"
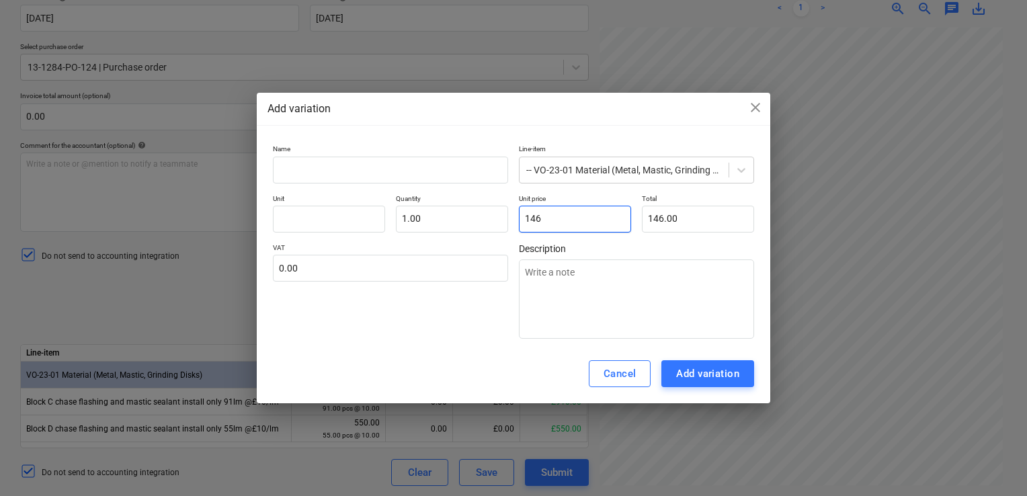
type input "1460"
type input "1,460.00"
click at [474, 315] on div "VAT 0.00" at bounding box center [390, 290] width 235 height 95
click at [685, 376] on div "Add variation" at bounding box center [707, 373] width 63 height 17
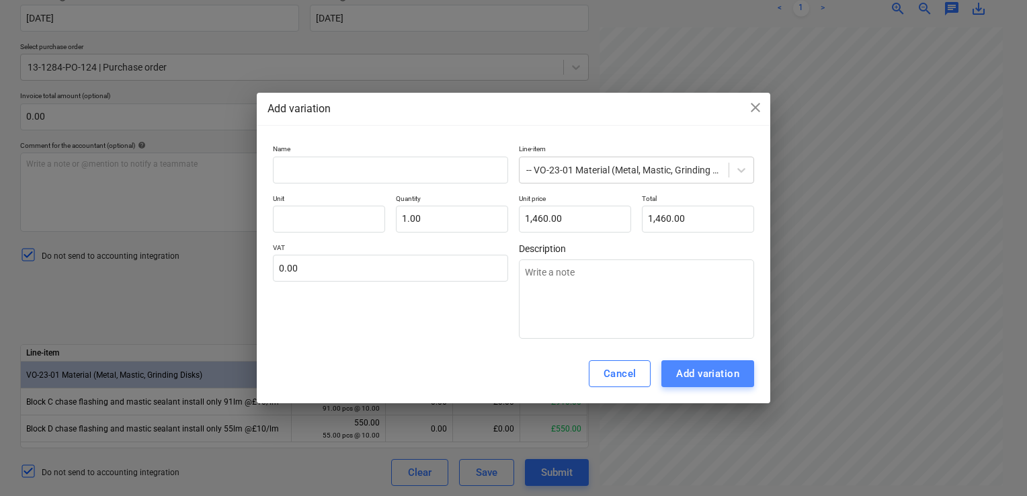
click at [685, 376] on div "Add variation" at bounding box center [707, 373] width 63 height 17
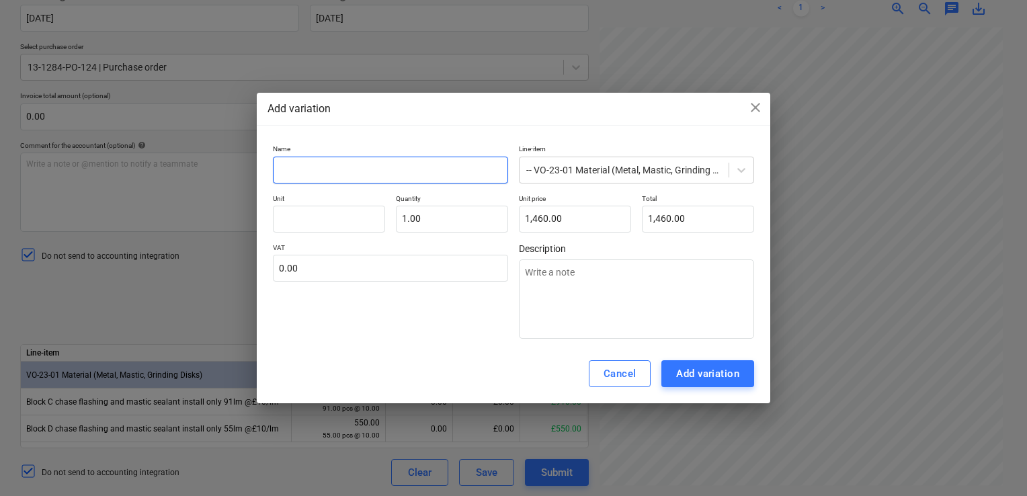
click at [438, 160] on input "text" at bounding box center [390, 170] width 235 height 27
click at [438, 138] on div "Add variation close Name Line-item -- VO-23-01 Material (Metal, Mastic, Grindin…" at bounding box center [514, 248] width 514 height 311
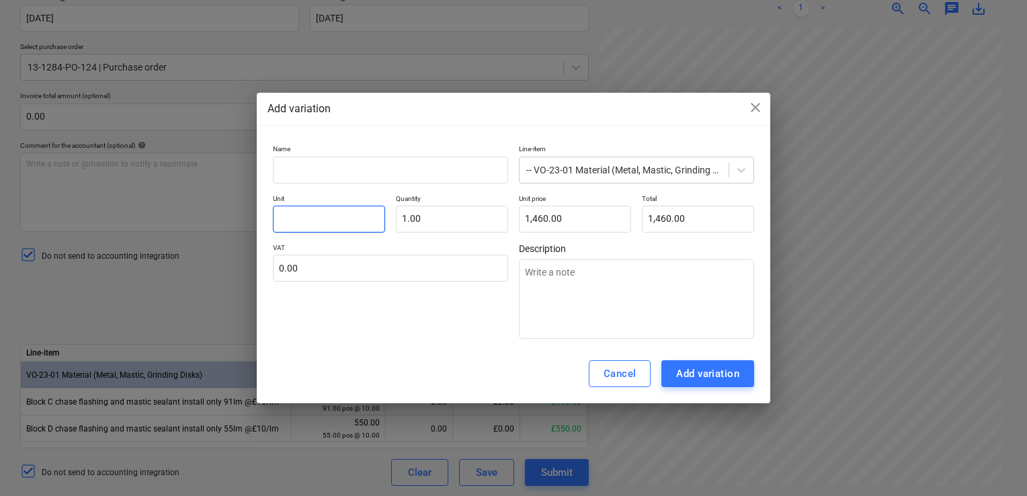
click at [358, 216] on input "text" at bounding box center [329, 219] width 112 height 27
drag, startPoint x: 624, startPoint y: 368, endPoint x: 600, endPoint y: 375, distance: 25.9
click at [600, 375] on button "Cancel" at bounding box center [620, 373] width 63 height 27
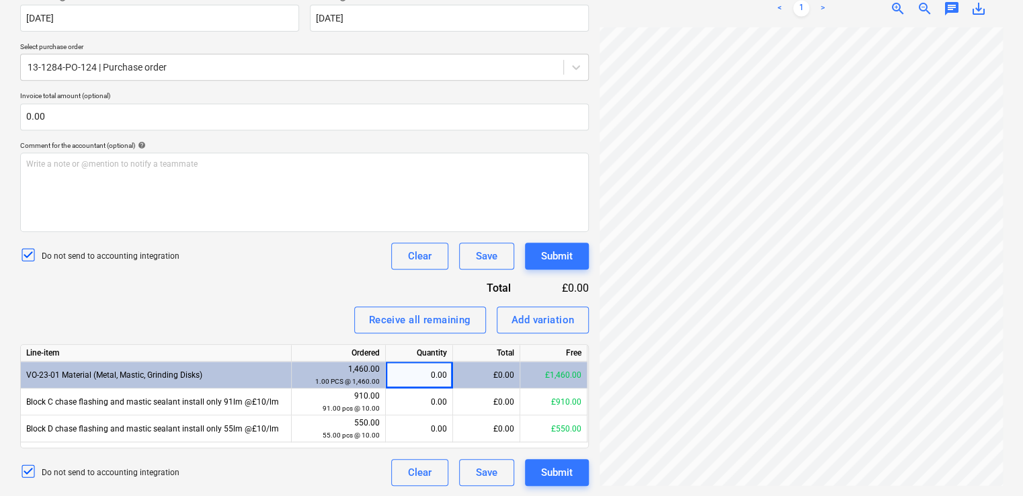
click at [266, 259] on div "Do not send to accounting integration Clear Save Submit" at bounding box center [304, 256] width 569 height 27
click at [30, 254] on icon at bounding box center [28, 254] width 9 height 7
click at [427, 382] on div "0.00" at bounding box center [419, 375] width 56 height 27
click at [427, 376] on div "0.00" at bounding box center [419, 375] width 56 height 27
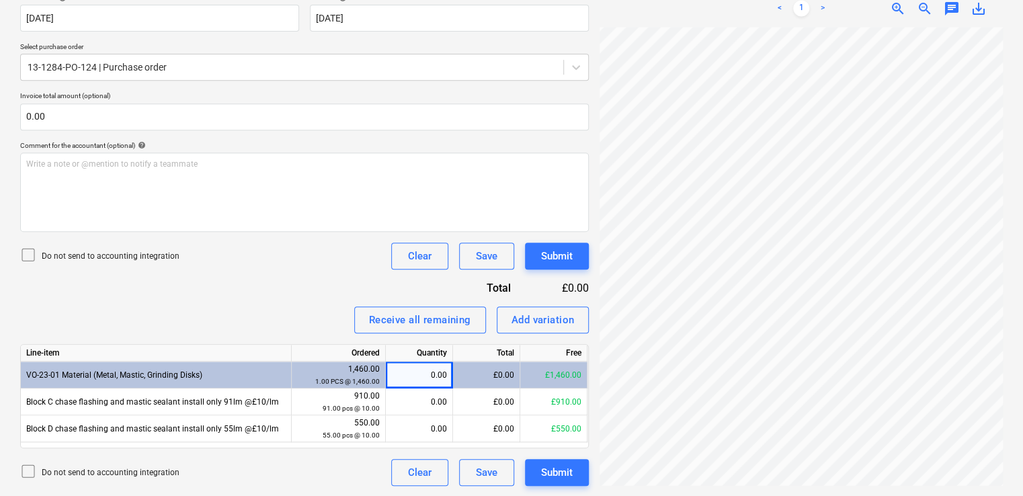
click at [259, 270] on div "Invoice name help INV-3577 Invoice number (optional) help INV-3577 Invoice date…" at bounding box center [304, 215] width 569 height 542
drag, startPoint x: 1022, startPoint y: 225, endPoint x: 1003, endPoint y: 81, distance: 145.1
click at [1003, 81] on div "Create new document Select company Green Roofers Ltd Add new company Select doc…" at bounding box center [511, 147] width 1023 height 700
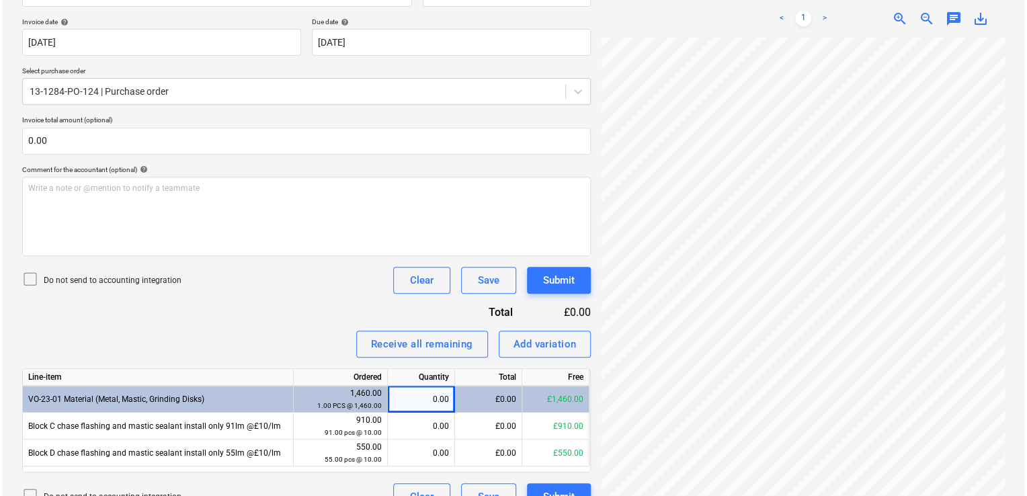
scroll to position [265, 0]
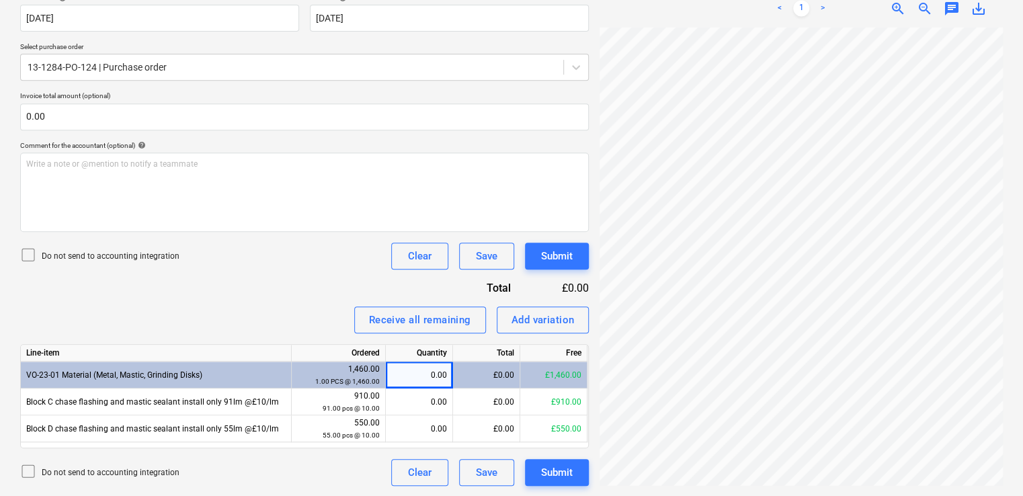
click at [562, 374] on div "£1,460.00" at bounding box center [553, 375] width 67 height 27
click at [497, 366] on div "£0.00" at bounding box center [486, 375] width 67 height 27
click at [431, 371] on div "0.00" at bounding box center [419, 375] width 56 height 27
click at [442, 325] on div "Receive all remaining" at bounding box center [420, 319] width 102 height 17
click at [423, 327] on div "Receive all remaining" at bounding box center [420, 319] width 102 height 17
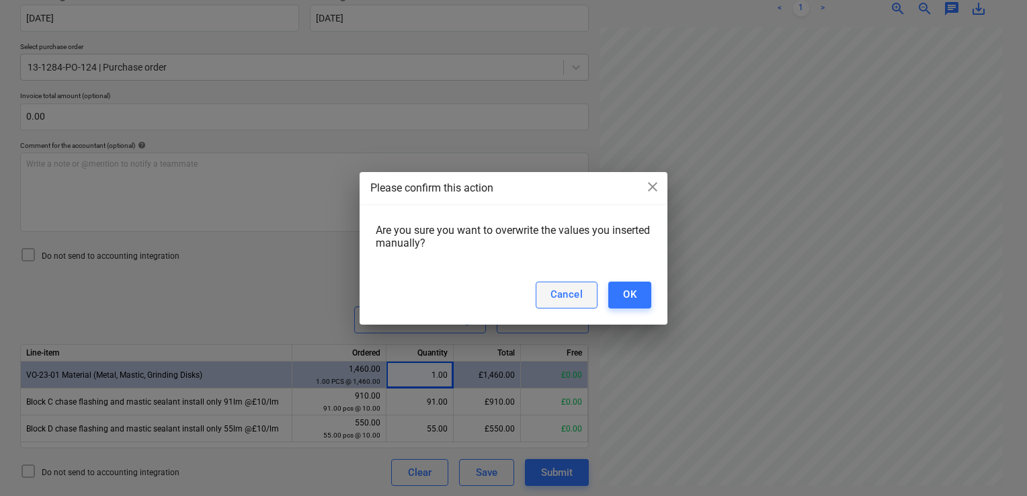
click at [584, 292] on button "Cancel" at bounding box center [567, 295] width 63 height 27
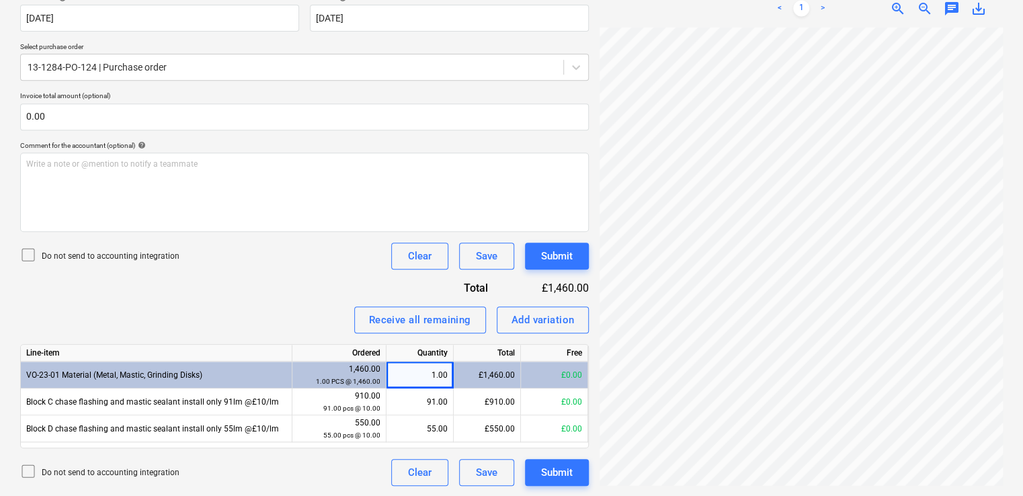
click at [327, 316] on div "Receive all remaining Add variation" at bounding box center [304, 320] width 569 height 27
click at [452, 324] on div "Receive all remaining" at bounding box center [420, 319] width 102 height 17
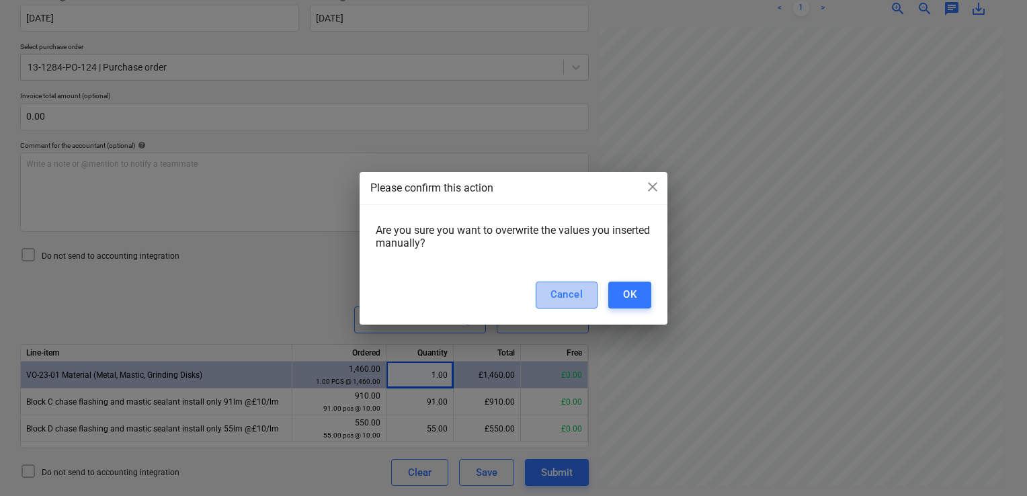
click at [551, 301] on div "Cancel" at bounding box center [567, 294] width 33 height 17
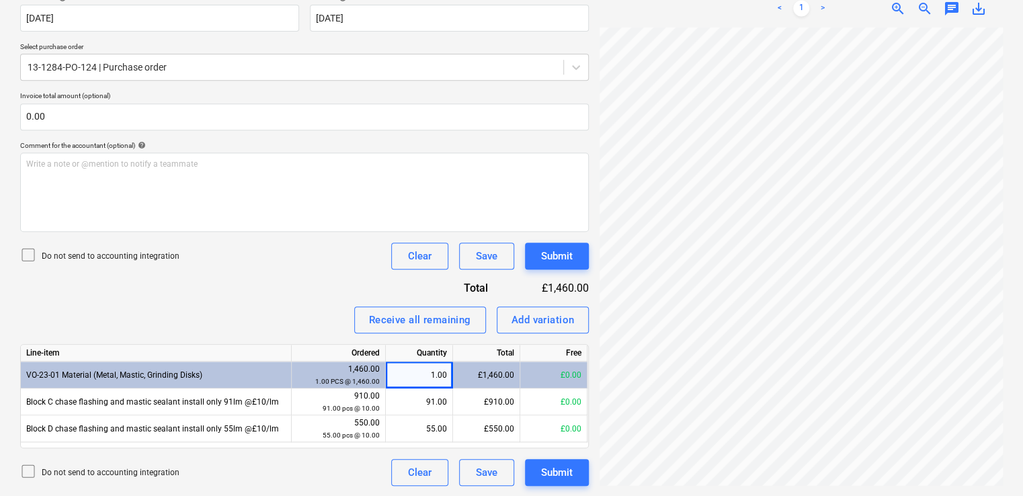
click at [227, 265] on div "Do not send to accounting integration Clear Save Submit" at bounding box center [304, 256] width 569 height 27
click at [278, 284] on div "Invoice name help INV-3577 Invoice number (optional) help INV-3577 Invoice date…" at bounding box center [304, 215] width 569 height 542
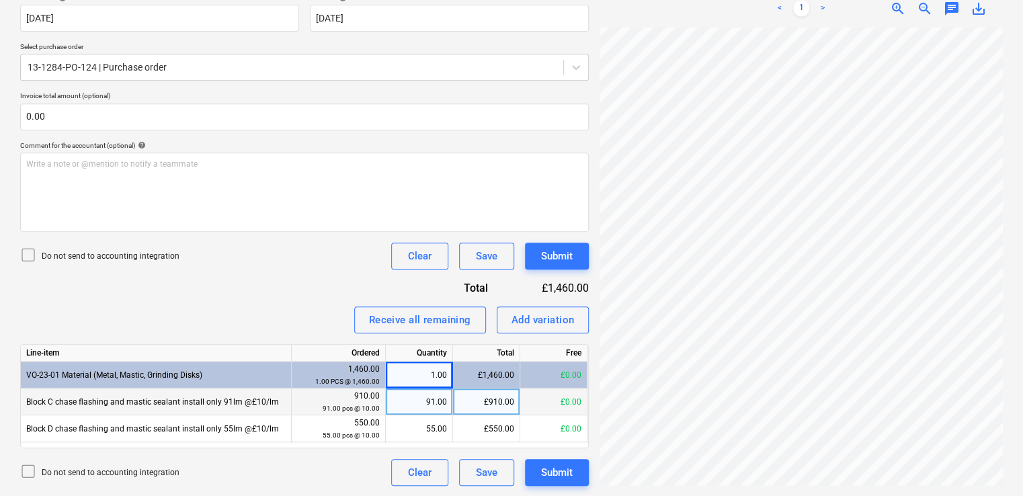
click at [220, 403] on div "Block C chase flashing and mastic sealant install only 91lm @£10/lm" at bounding box center [156, 402] width 271 height 27
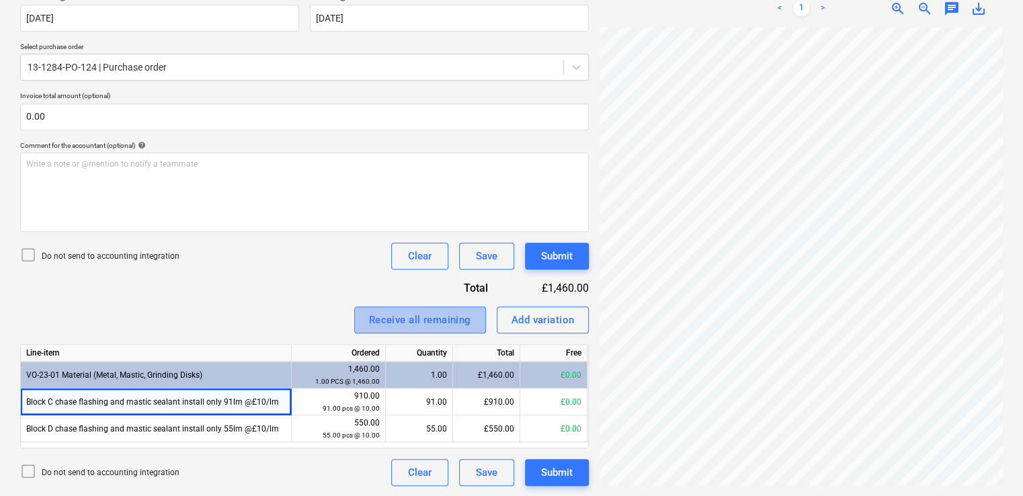
click at [448, 320] on div "Receive all remaining" at bounding box center [420, 319] width 102 height 17
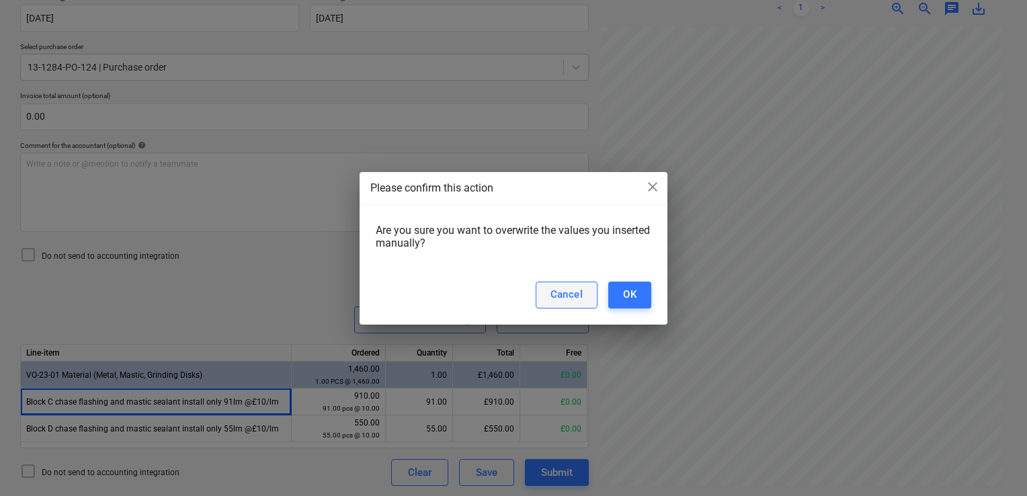
click at [593, 289] on button "Cancel" at bounding box center [567, 295] width 63 height 27
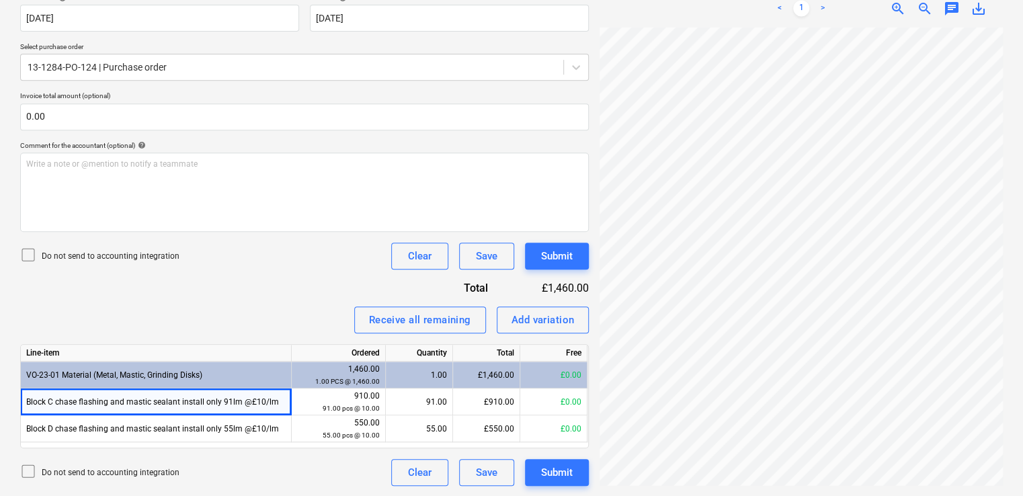
click at [298, 305] on div "Invoice name help INV-3577 Invoice number (optional) help INV-3577 Invoice date…" at bounding box center [304, 215] width 569 height 542
click at [328, 273] on div "Invoice name help INV-3577 Invoice number (optional) help INV-3577 Invoice date…" at bounding box center [304, 215] width 569 height 542
click at [554, 254] on div "Submit" at bounding box center [557, 255] width 32 height 17
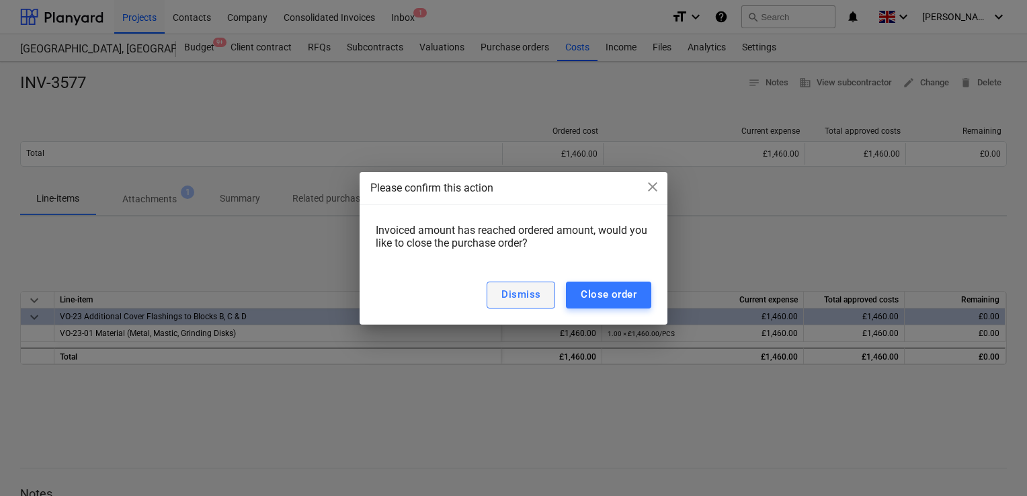
click at [522, 295] on div "Dismiss" at bounding box center [520, 294] width 39 height 17
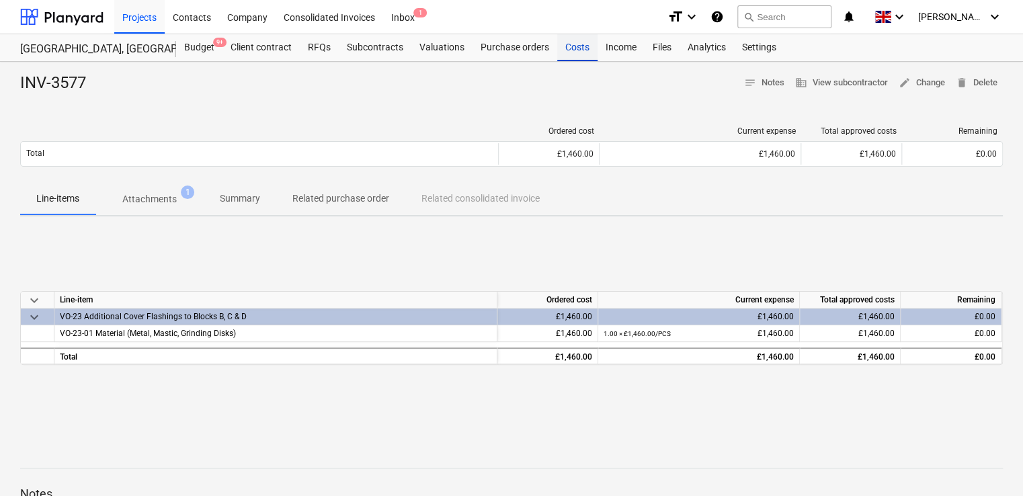
click at [568, 50] on div "Costs" at bounding box center [577, 47] width 40 height 27
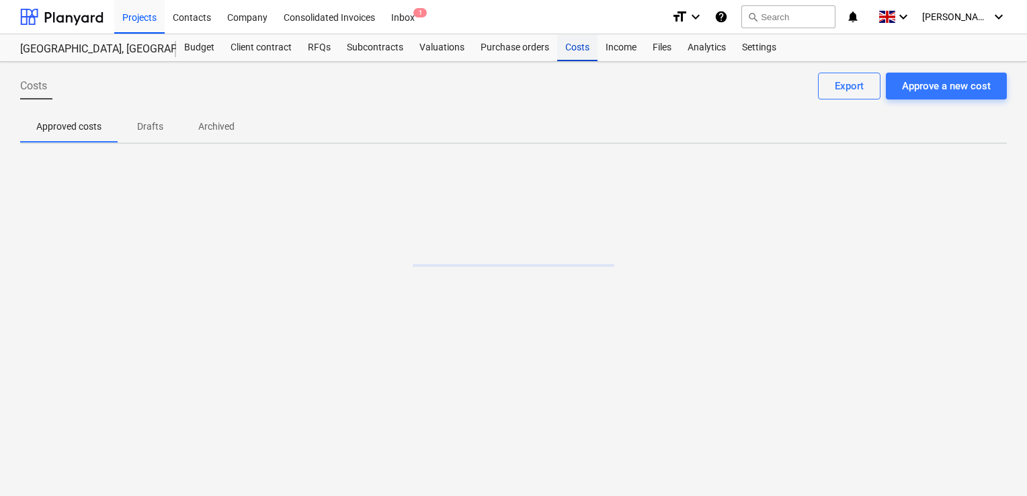
click at [574, 43] on div "Costs" at bounding box center [577, 47] width 40 height 27
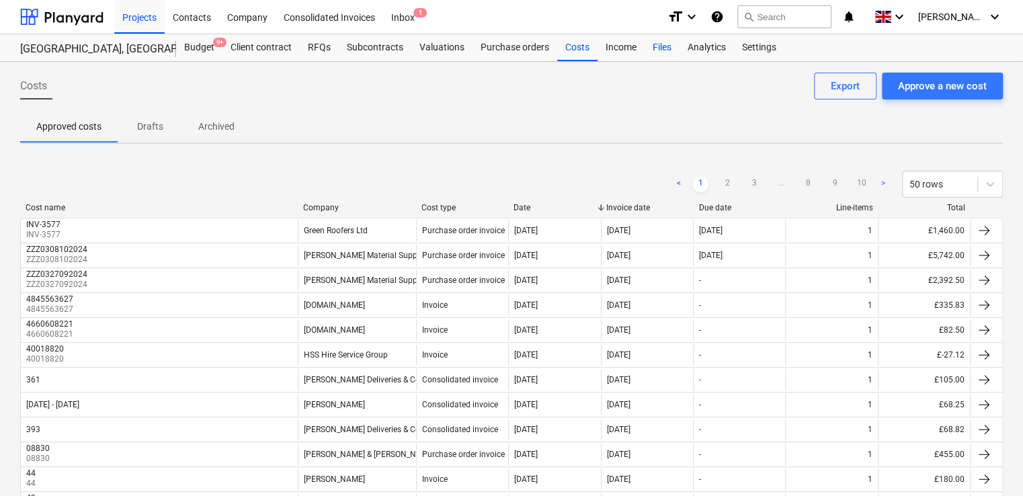
click at [659, 54] on div "Files" at bounding box center [662, 47] width 35 height 27
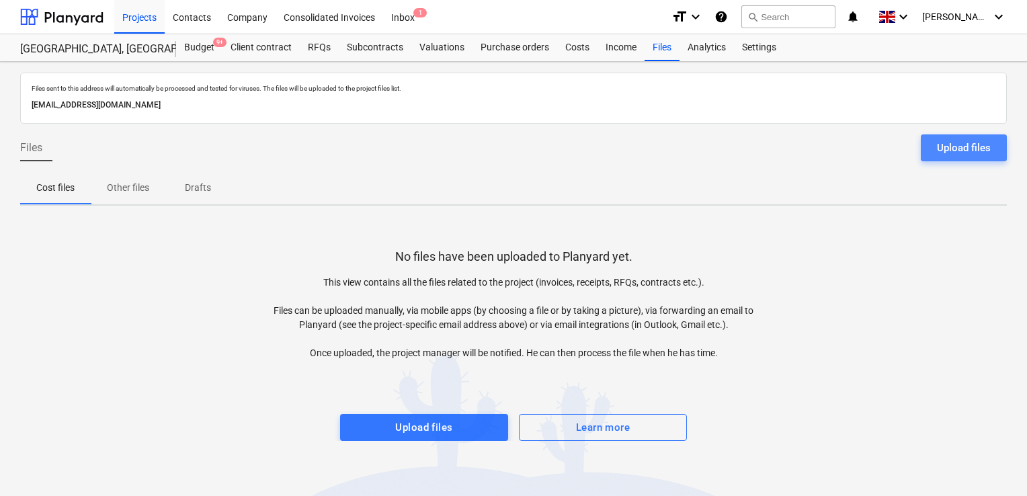
click at [957, 143] on div "Upload files" at bounding box center [964, 147] width 54 height 17
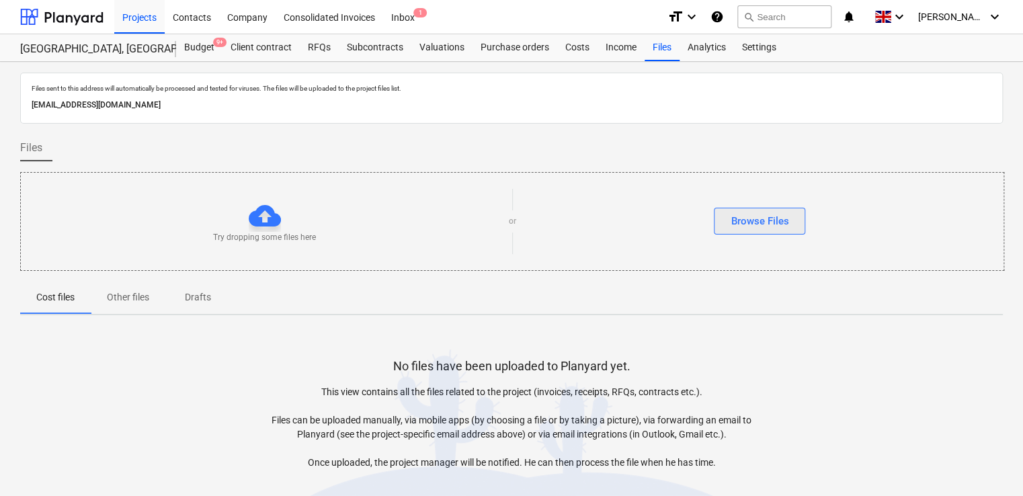
click at [734, 224] on div "Browse Files" at bounding box center [760, 220] width 58 height 17
click at [731, 224] on div "Browse Files" at bounding box center [760, 220] width 58 height 17
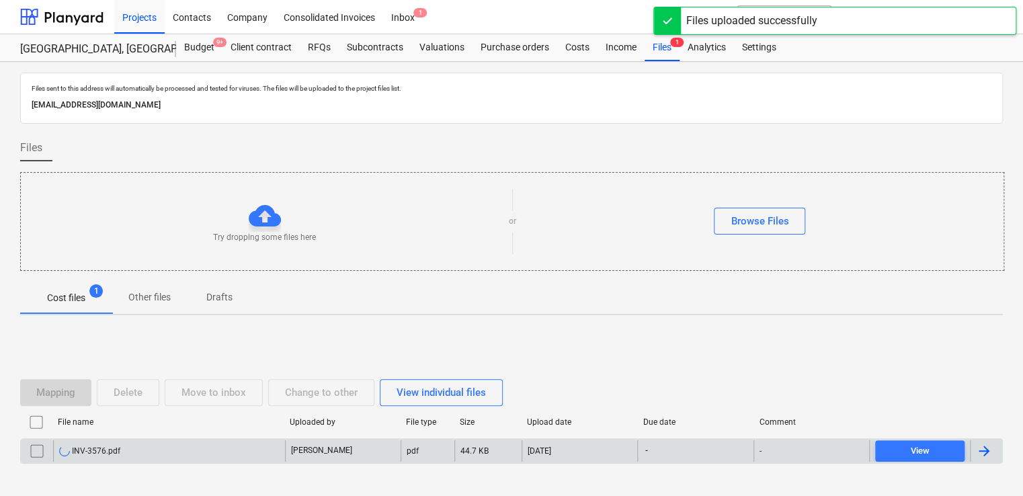
click at [685, 449] on div "-" at bounding box center [695, 451] width 116 height 22
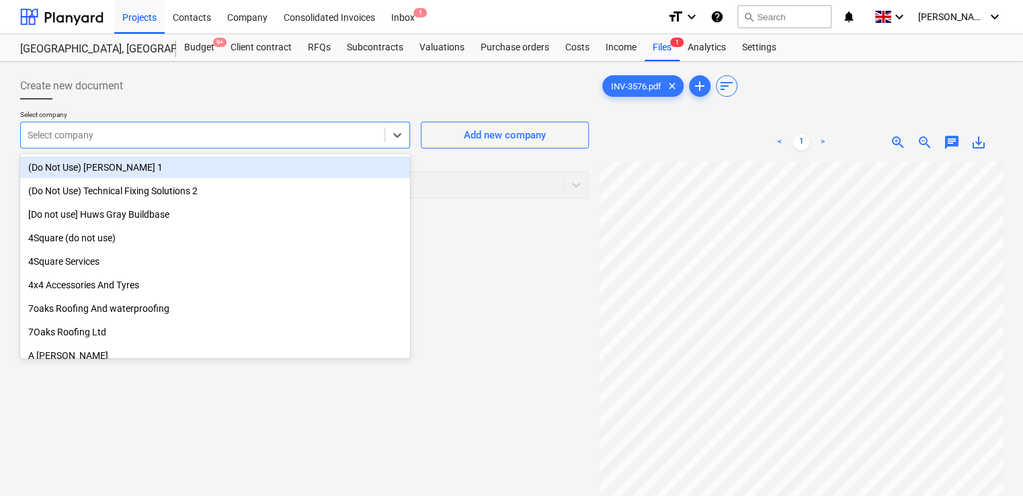
click at [266, 137] on div at bounding box center [203, 134] width 350 height 13
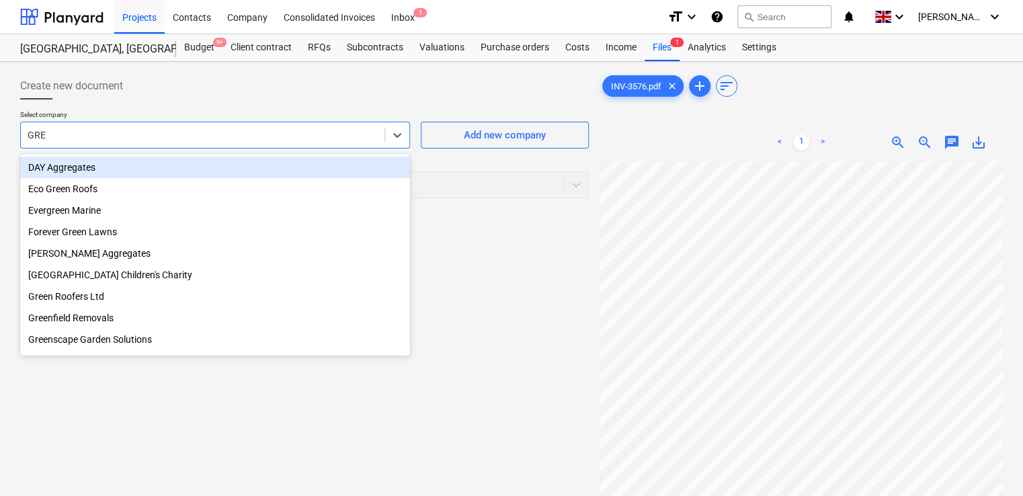
type input "GREE"
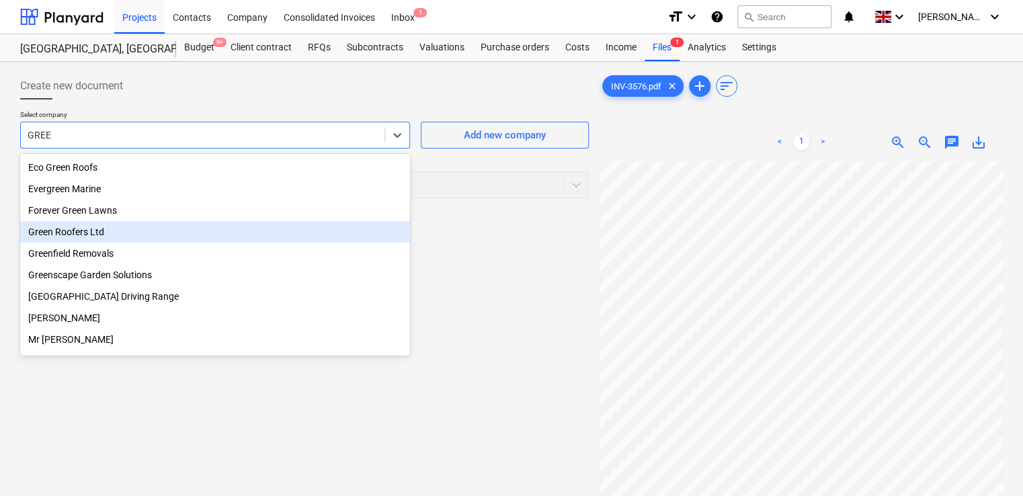
click at [77, 233] on div "Green Roofers Ltd" at bounding box center [215, 232] width 390 height 22
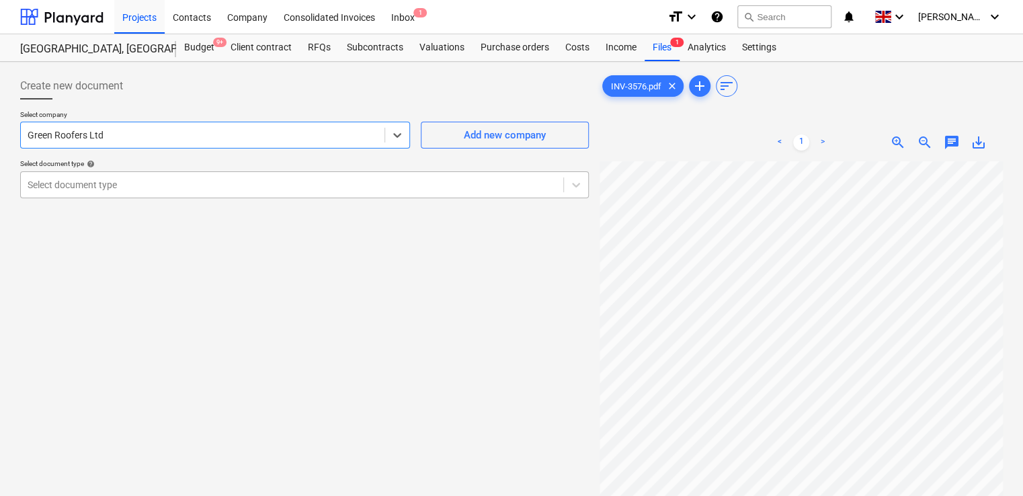
click at [203, 178] on div at bounding box center [292, 184] width 529 height 13
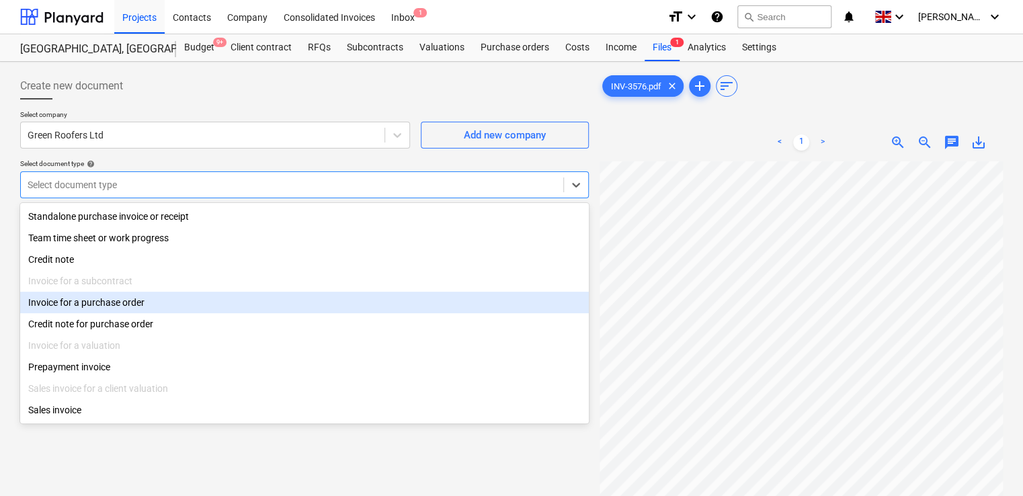
click at [91, 312] on div "Invoice for a purchase order" at bounding box center [304, 303] width 569 height 22
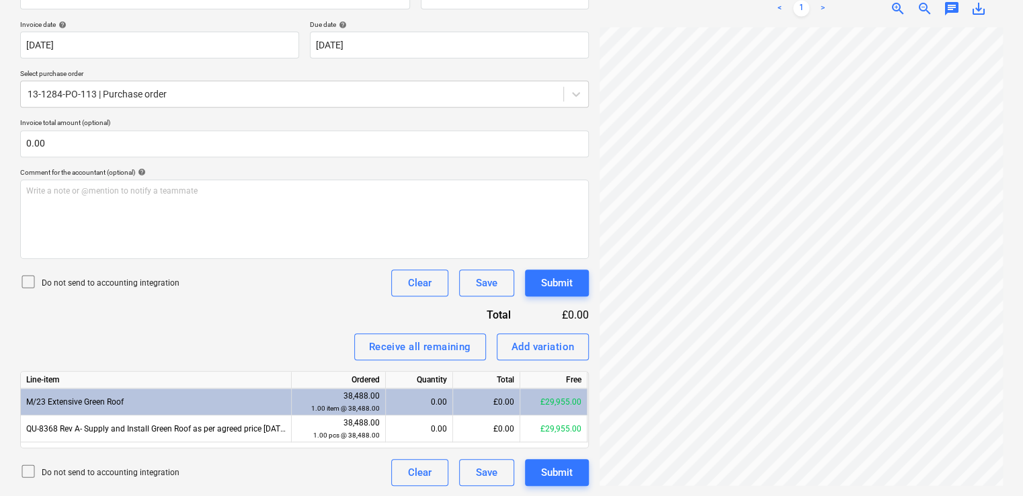
scroll to position [157, 304]
click at [30, 276] on icon at bounding box center [28, 282] width 16 height 16
click at [544, 344] on div "Add variation" at bounding box center [543, 346] width 63 height 17
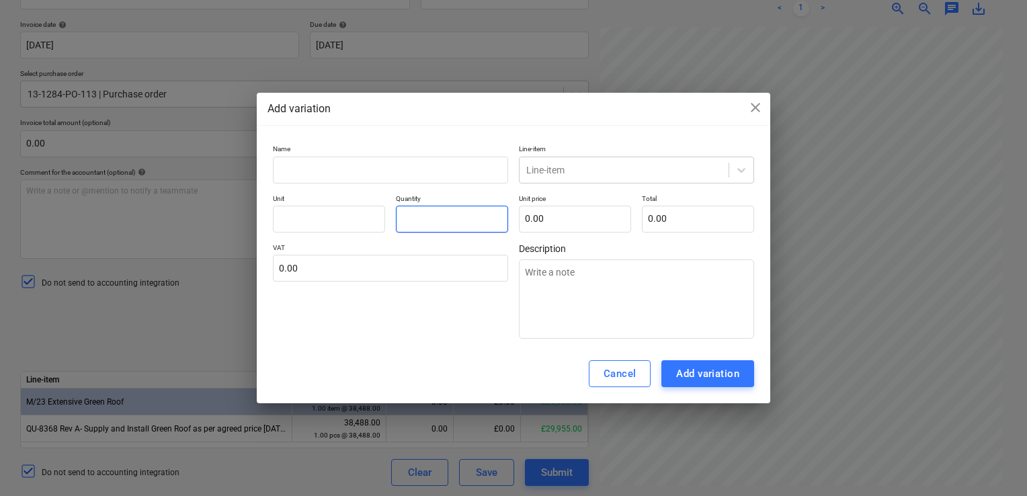
click at [436, 221] on input "text" at bounding box center [452, 219] width 112 height 27
type input "1"
type textarea "x"
type input "1.00"
click at [583, 226] on input "text" at bounding box center [575, 219] width 112 height 27
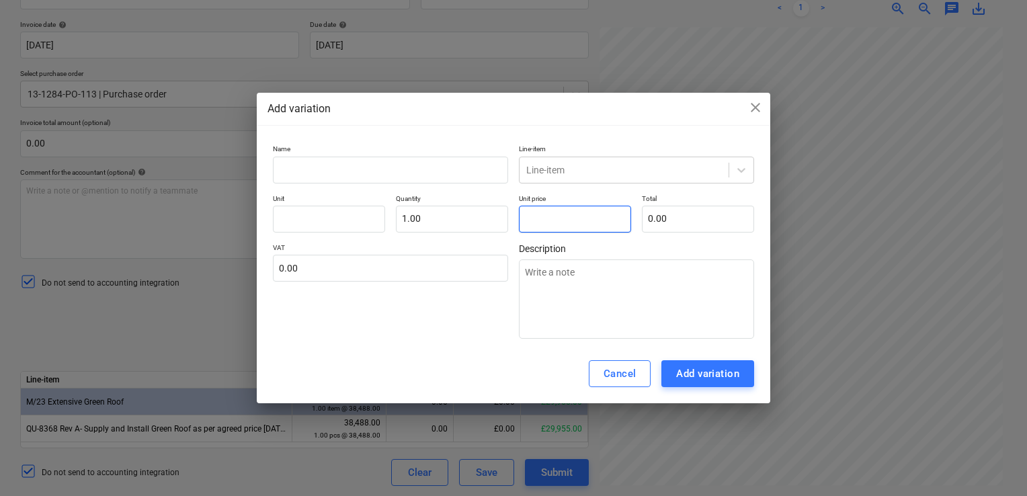
type input "1"
type textarea "x"
type input "1.00"
type input "17"
type textarea "x"
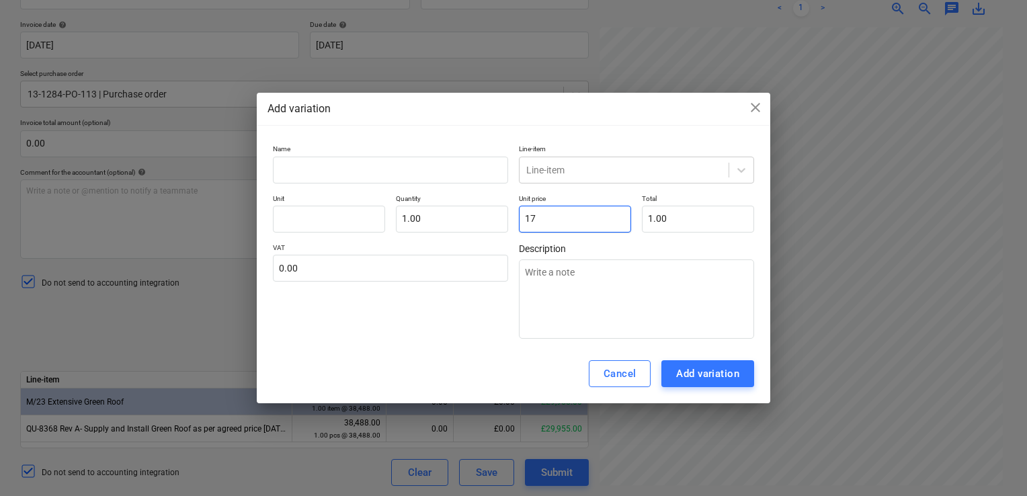
type input "17.00"
type input "173"
type textarea "x"
type input "173.00"
type input "1730"
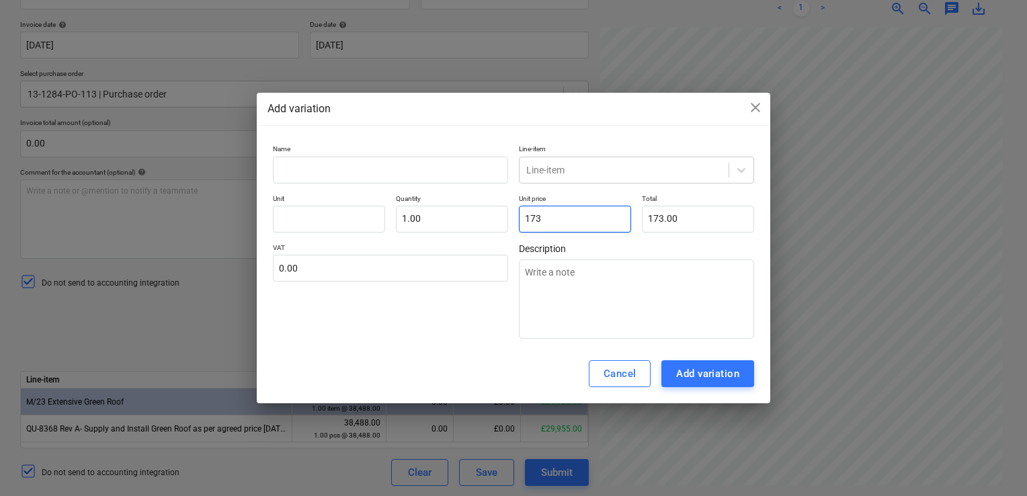
type textarea "x"
type input "1,730.00"
click at [462, 341] on div "Name Line-item Line-item Unit Quantity 1.00 Unit price 1,730.00 Total 1,730.00 …" at bounding box center [514, 241] width 514 height 205
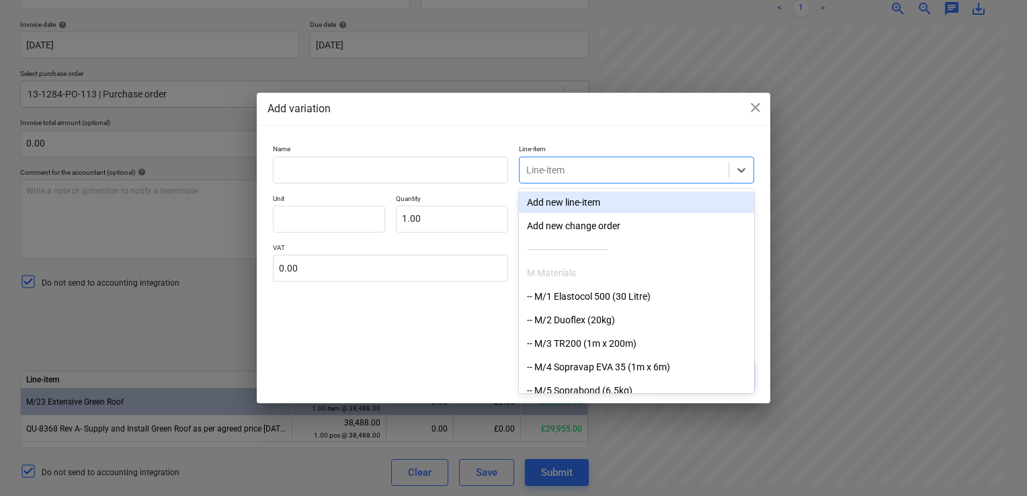
click at [702, 166] on div at bounding box center [624, 169] width 196 height 13
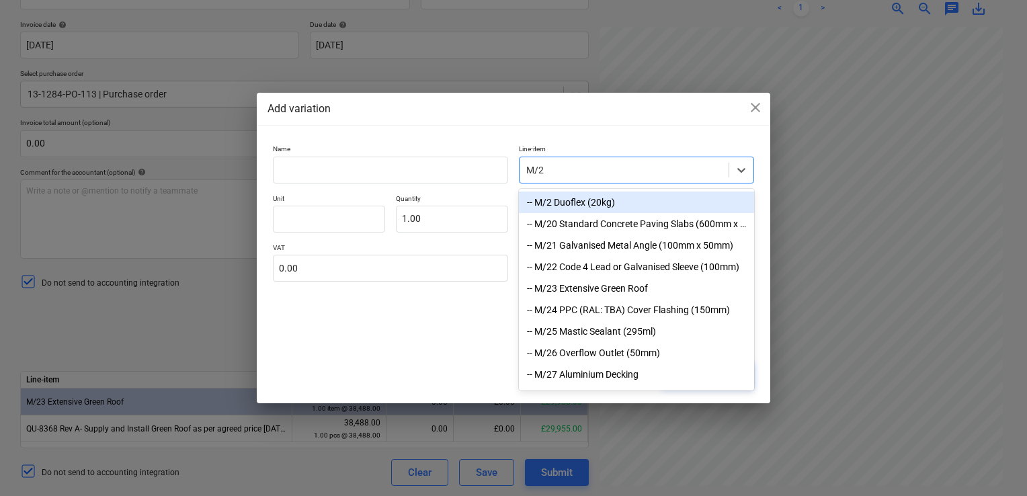
type input "M/23"
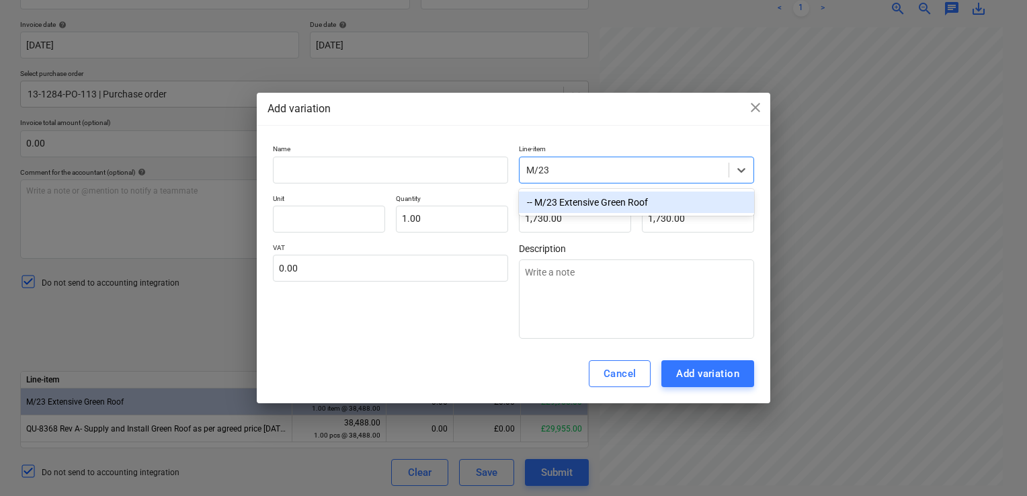
click at [645, 198] on div "-- M/23 Extensive Green Roof" at bounding box center [636, 203] width 235 height 22
type textarea "x"
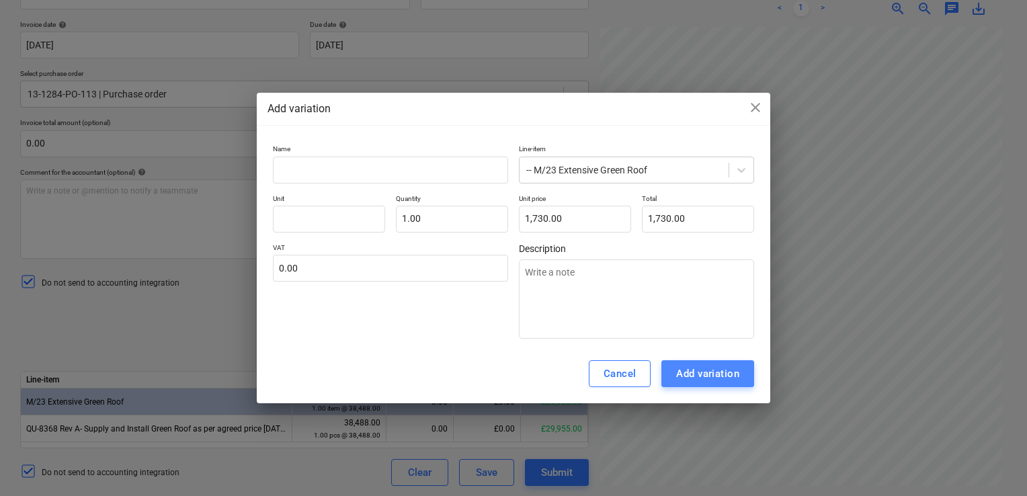
click at [679, 370] on div "Add variation" at bounding box center [707, 373] width 63 height 17
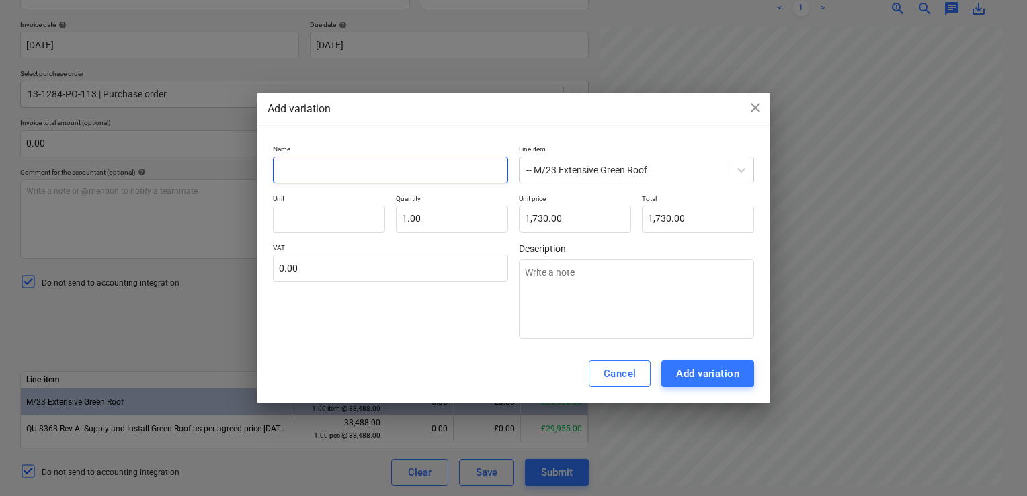
click at [410, 173] on input "text" at bounding box center [390, 170] width 235 height 27
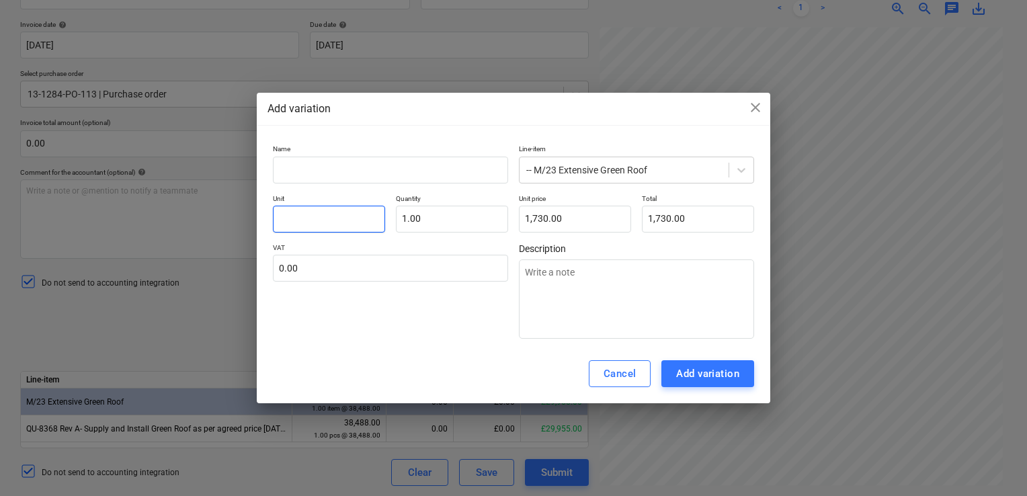
click at [335, 223] on input "text" at bounding box center [329, 219] width 112 height 27
type input "I"
type textarea "x"
type input "IT"
type textarea "x"
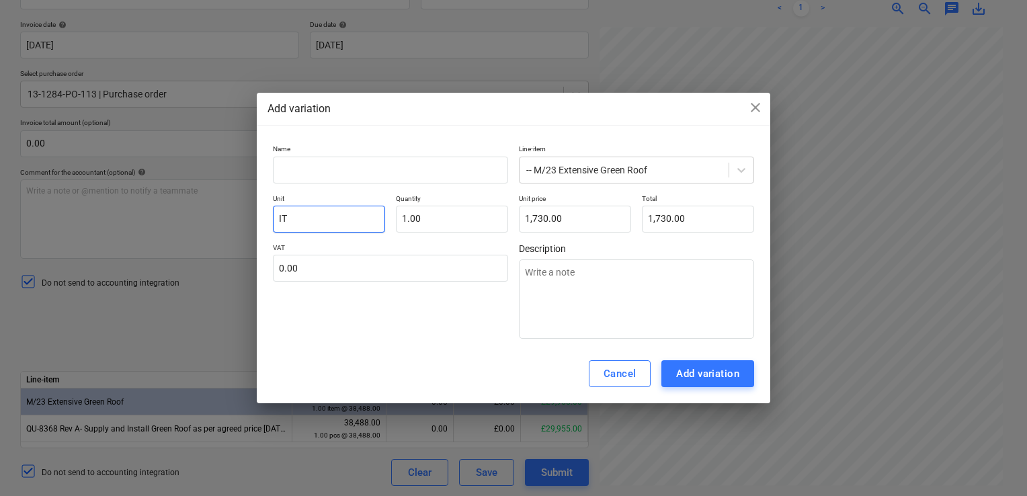
type input "ITE"
type textarea "x"
type input "ITEM"
type textarea "x"
type input "ITEM"
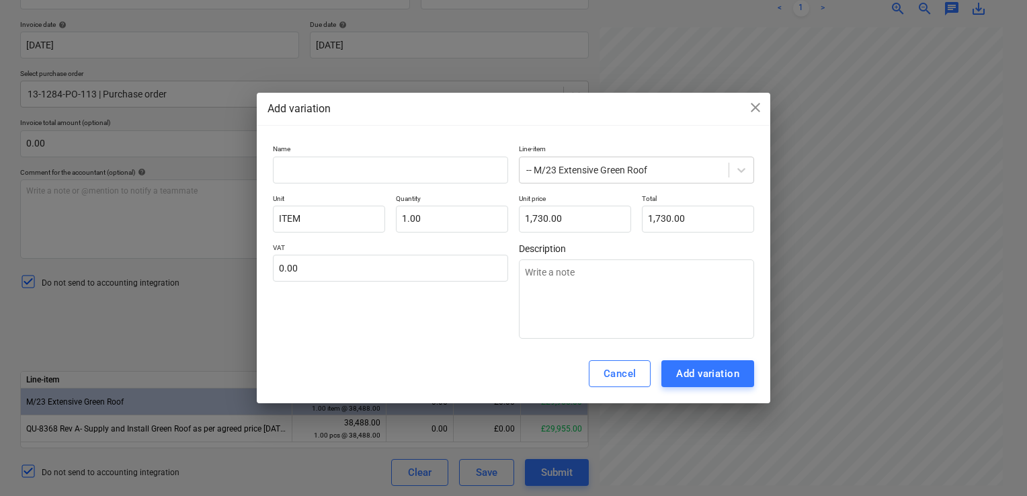
click at [323, 305] on div "VAT 0.00" at bounding box center [390, 290] width 235 height 95
click at [680, 384] on button "Add variation" at bounding box center [707, 373] width 93 height 27
click at [756, 106] on span "close" at bounding box center [756, 107] width 16 height 16
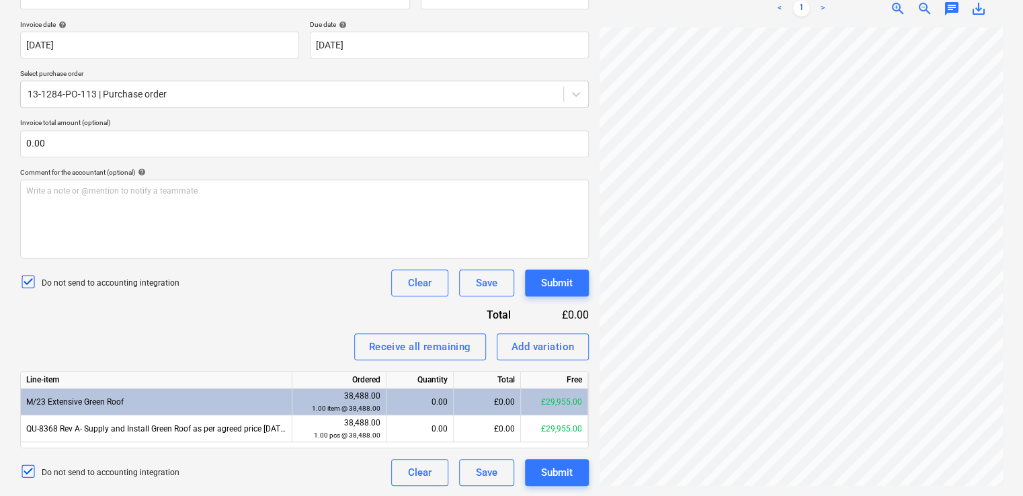
click at [307, 337] on div "Receive all remaining Add variation" at bounding box center [304, 346] width 569 height 27
click at [343, 405] on small "1.00 item @ 38,488.00" at bounding box center [346, 408] width 69 height 7
click at [411, 403] on div "0.00" at bounding box center [420, 402] width 56 height 27
click at [338, 359] on div "Receive all remaining Add variation" at bounding box center [304, 346] width 569 height 27
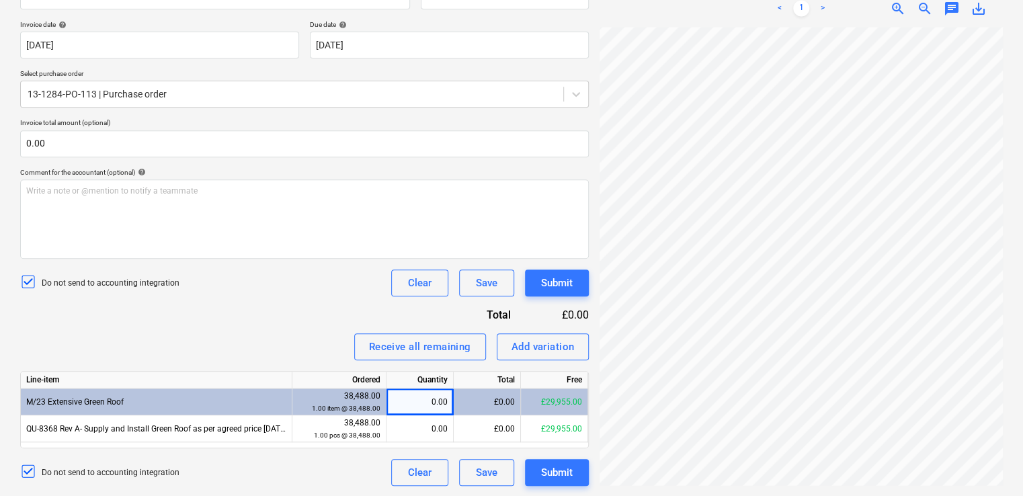
click at [436, 397] on div "0.00" at bounding box center [420, 402] width 56 height 27
click at [325, 351] on div "Receive all remaining Add variation" at bounding box center [304, 346] width 569 height 27
click at [423, 340] on div "Receive all remaining" at bounding box center [420, 346] width 102 height 17
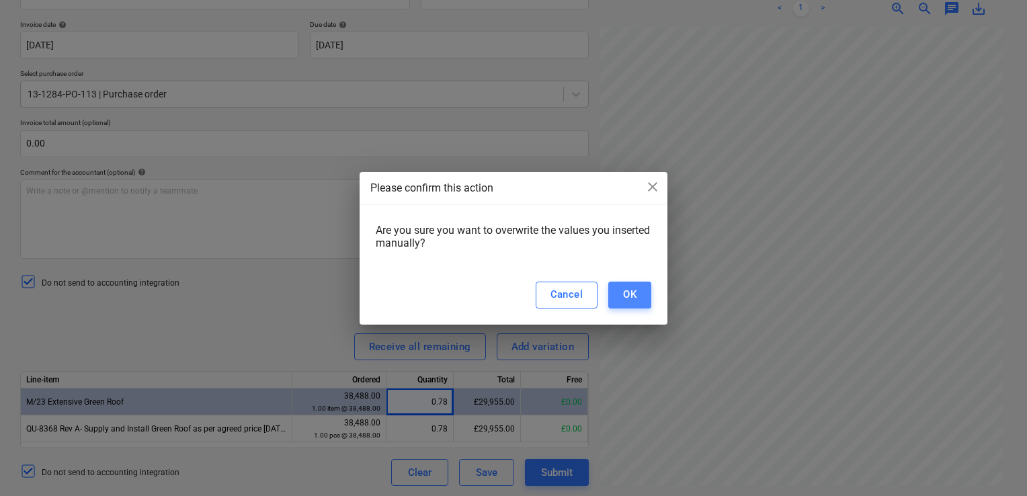
click at [629, 293] on div "OK" at bounding box center [629, 294] width 13 height 17
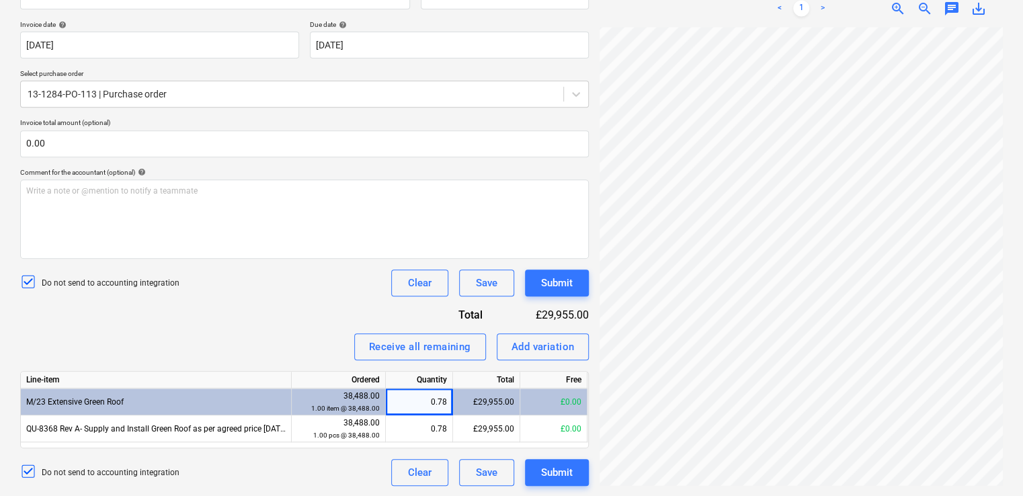
click at [237, 319] on div "Invoice name help INV-3576 Invoice number (optional) help INV-3576 Invoice date…" at bounding box center [304, 228] width 569 height 515
click at [300, 324] on div "Invoice name help INV-3576 Invoice number (optional) help INV-3576 Invoice date…" at bounding box center [304, 228] width 569 height 515
click at [401, 426] on div "0.78" at bounding box center [419, 428] width 56 height 27
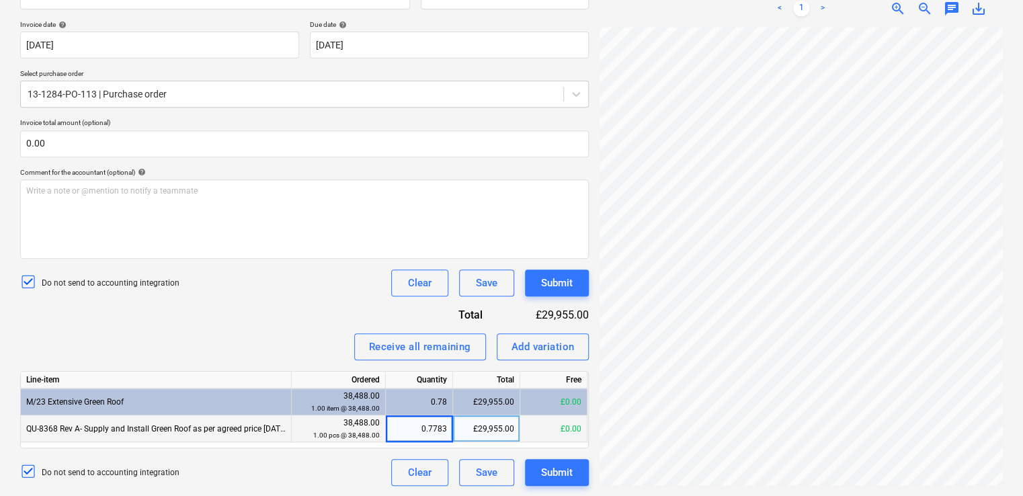
click at [400, 405] on div "0.78" at bounding box center [419, 402] width 56 height 27
click at [323, 313] on div "Invoice name help INV-3576 Invoice number (optional) help INV-3576 Invoice date…" at bounding box center [304, 228] width 569 height 515
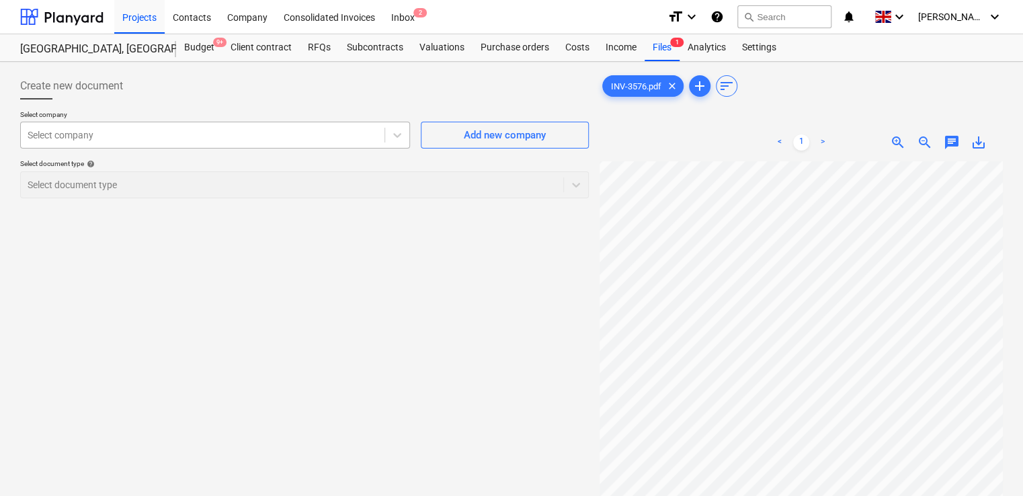
click at [222, 127] on div "Select company" at bounding box center [203, 135] width 364 height 19
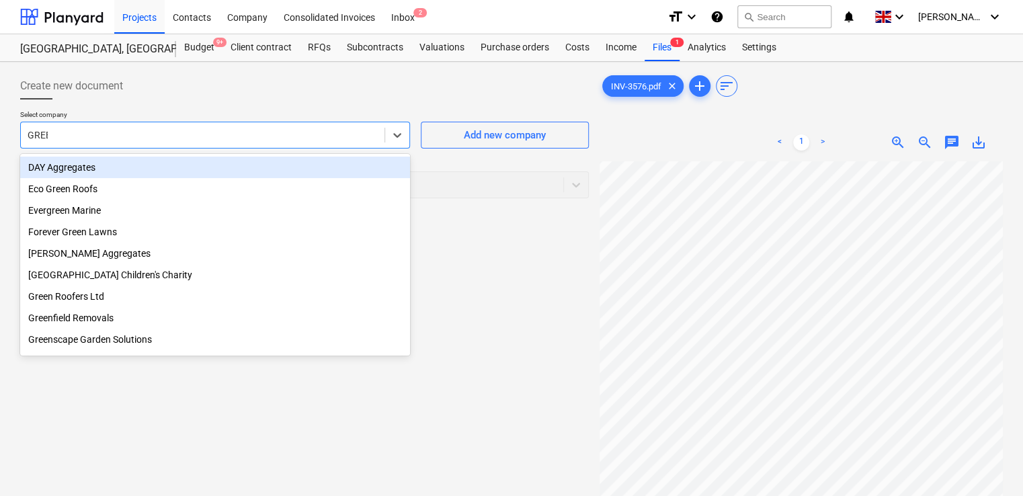
type input "GREEN"
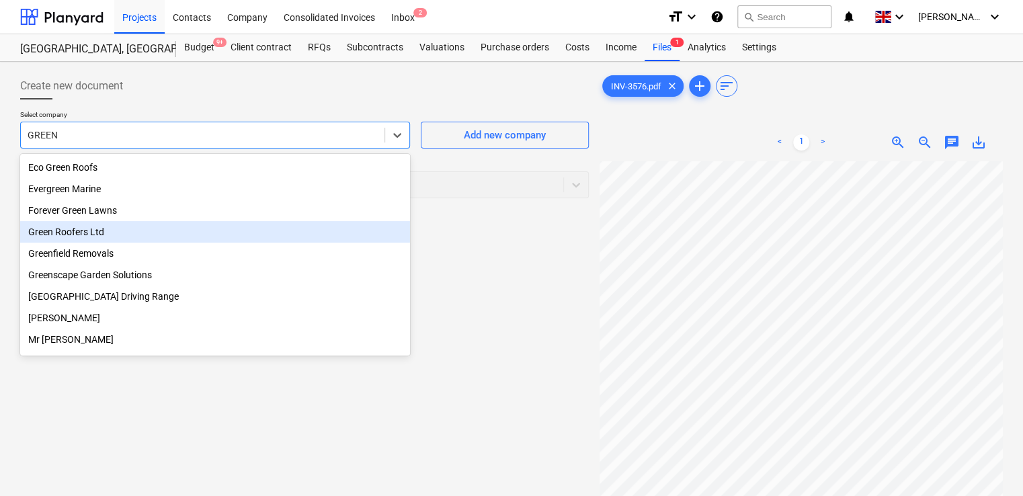
click at [89, 233] on div "Green Roofers Ltd" at bounding box center [215, 232] width 390 height 22
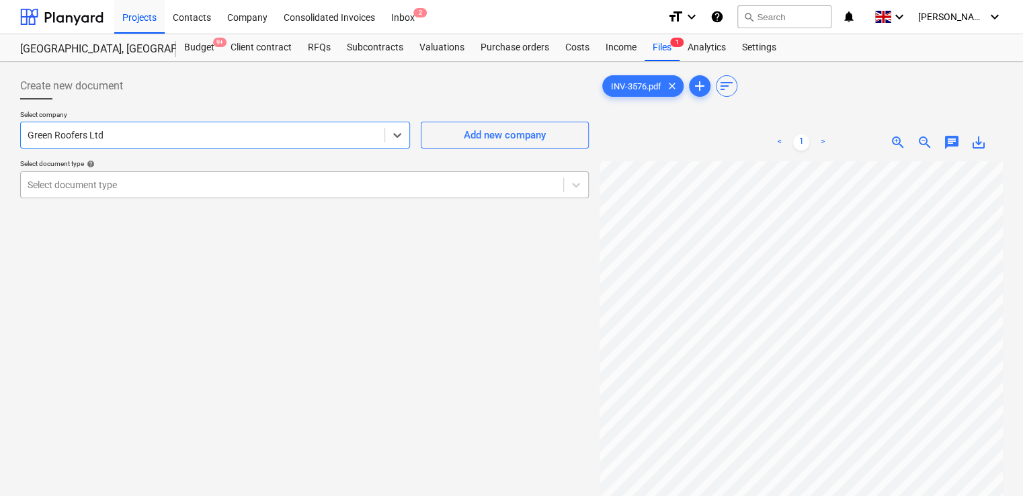
click at [97, 192] on div "Select document type" at bounding box center [292, 184] width 542 height 19
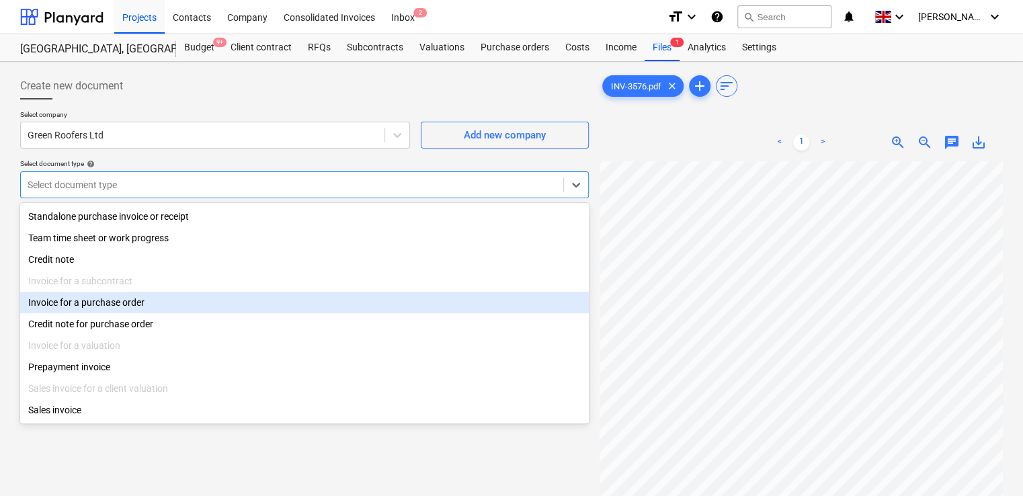
click at [84, 306] on div "Invoice for a purchase order" at bounding box center [304, 303] width 569 height 22
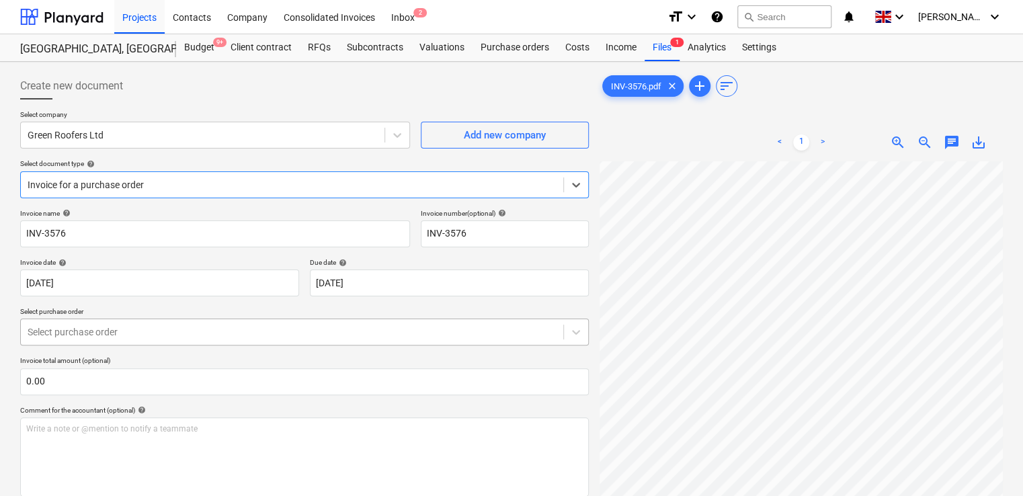
click at [84, 335] on div at bounding box center [292, 331] width 529 height 13
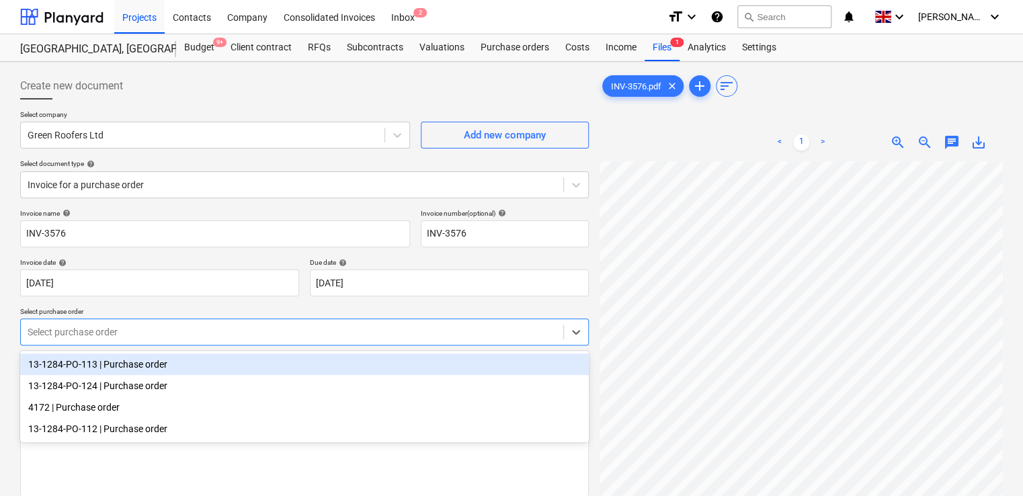
click at [75, 364] on div "13-1284-PO-113 | Purchase order" at bounding box center [304, 365] width 569 height 22
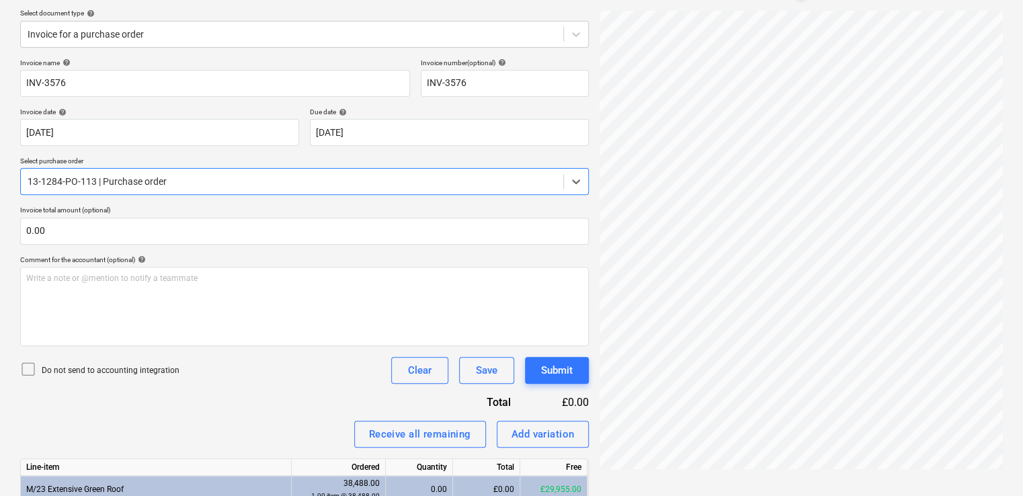
scroll to position [238, 0]
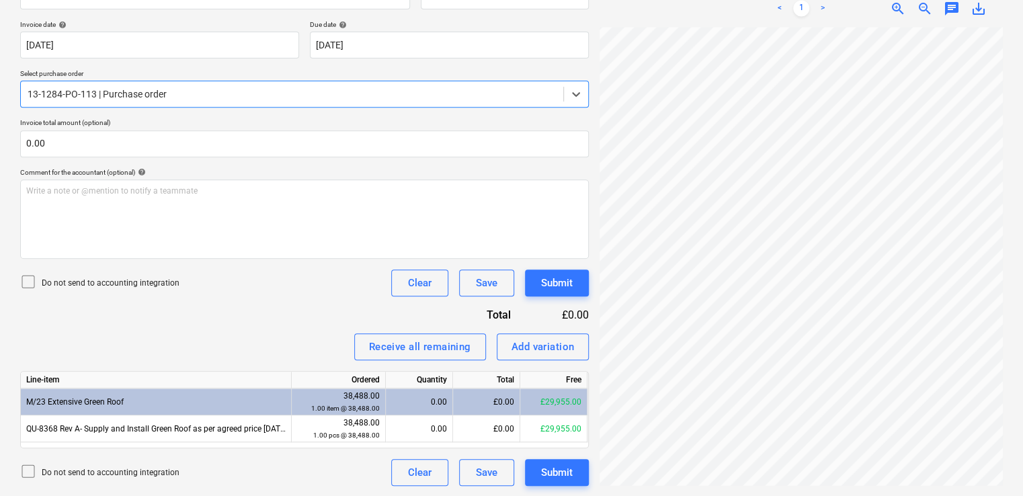
click at [24, 278] on icon at bounding box center [28, 282] width 16 height 16
click at [215, 302] on div "Invoice name help INV-3576 Invoice number (optional) help INV-3576 Invoice date…" at bounding box center [304, 228] width 569 height 515
click at [438, 403] on div "0.00" at bounding box center [419, 402] width 56 height 27
click at [483, 398] on div "£0.00" at bounding box center [486, 402] width 67 height 27
click at [405, 391] on div "0.00" at bounding box center [419, 402] width 56 height 27
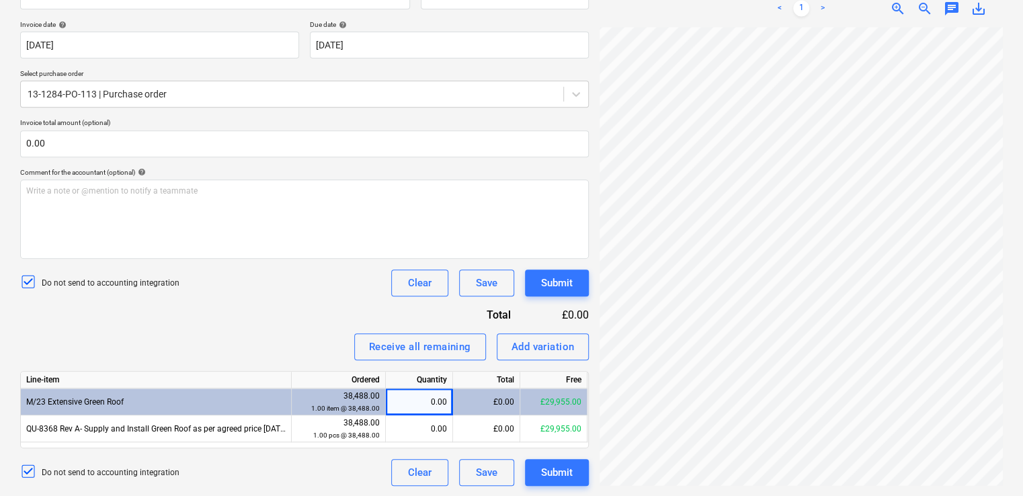
click at [487, 399] on div "£0.00" at bounding box center [486, 402] width 67 height 27
click at [472, 402] on div "£0.00" at bounding box center [486, 402] width 67 height 27
click at [436, 401] on div "0.00" at bounding box center [419, 402] width 56 height 27
click at [532, 339] on div "Add variation" at bounding box center [543, 346] width 63 height 17
type textarea "x"
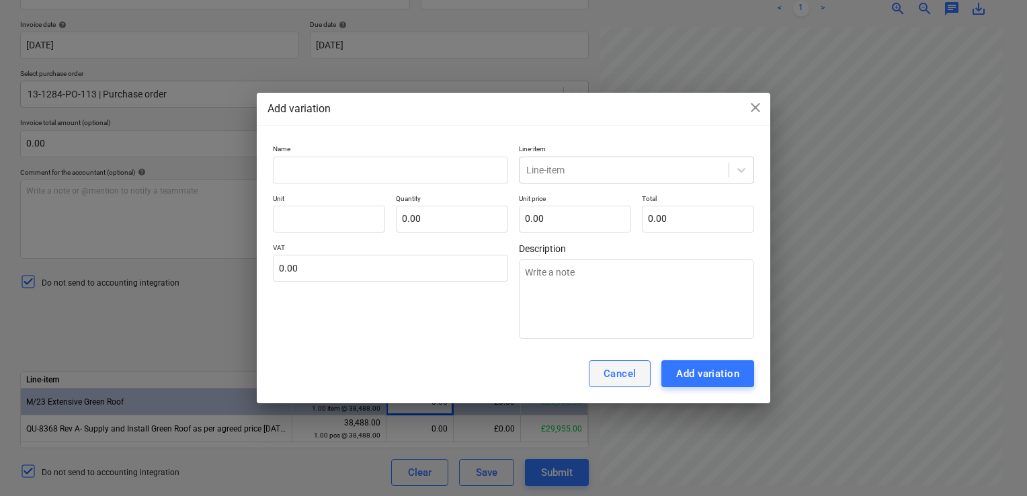
click at [638, 373] on button "Cancel" at bounding box center [620, 373] width 63 height 27
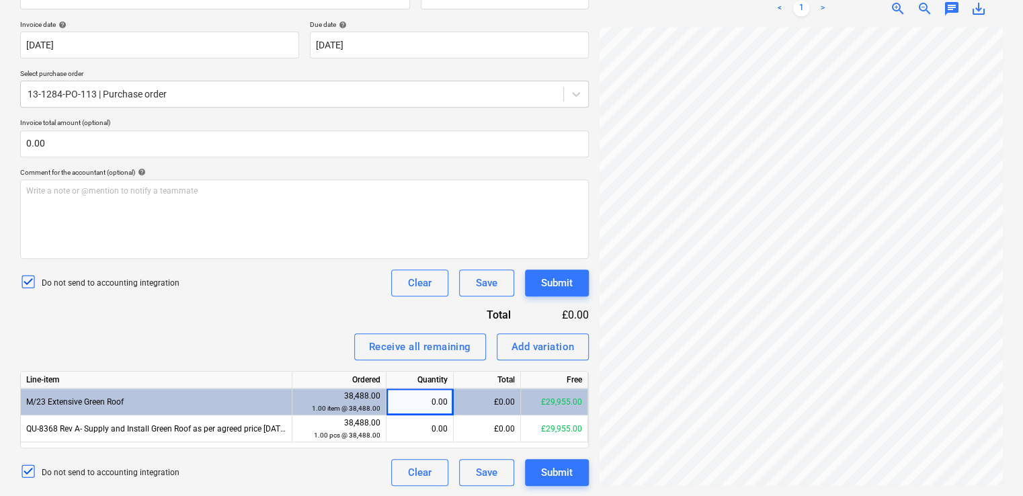
click at [167, 372] on div "Line-item" at bounding box center [157, 380] width 272 height 17
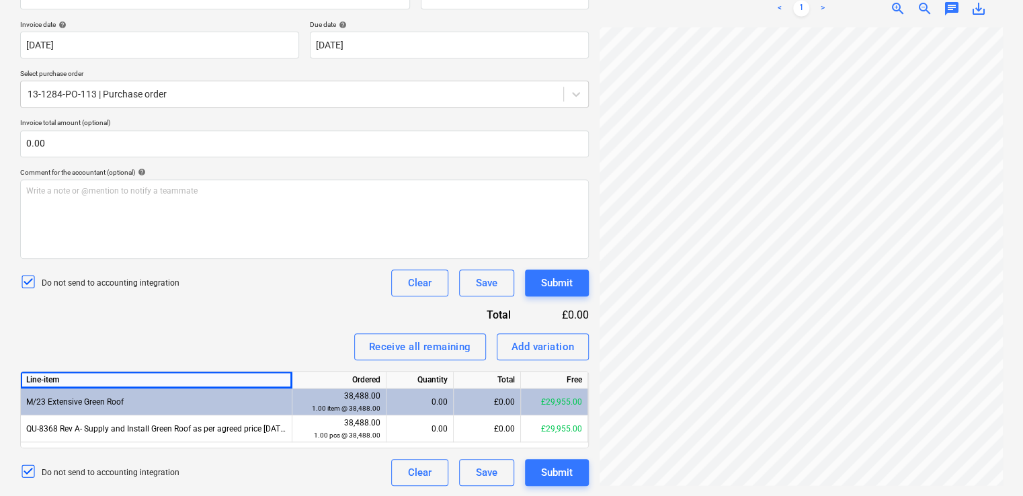
click at [105, 404] on span "M/23 Extensive Green Roof" at bounding box center [74, 401] width 97 height 9
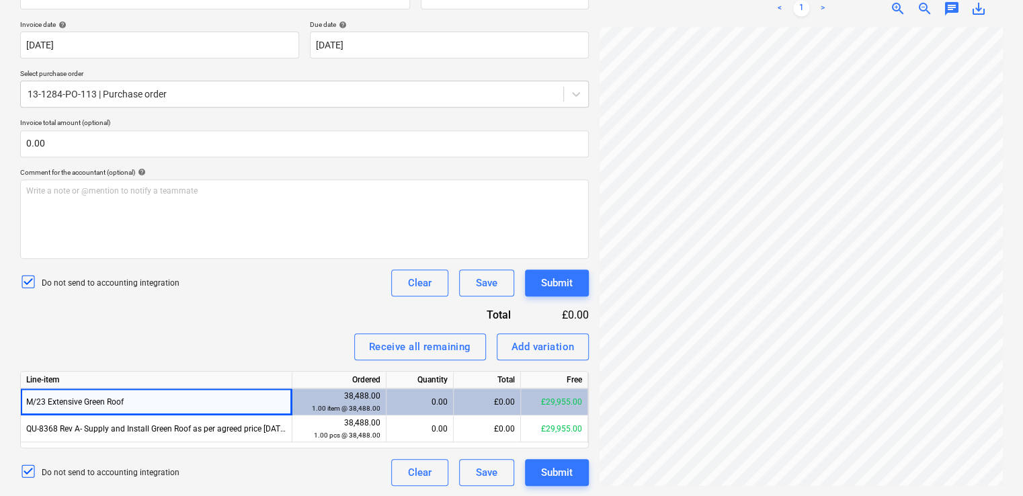
click at [89, 403] on span "M/23 Extensive Green Roof" at bounding box center [74, 401] width 97 height 9
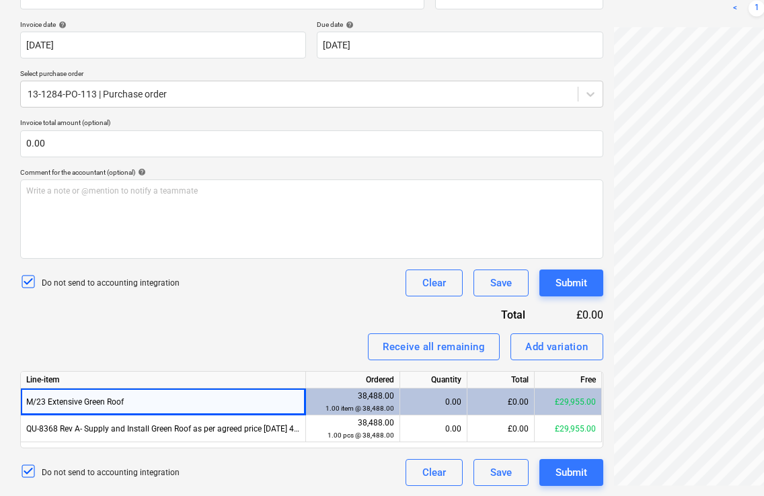
click at [237, 337] on div "Receive all remaining Add variation" at bounding box center [311, 346] width 583 height 27
click at [260, 343] on div "Receive all remaining Add variation" at bounding box center [311, 346] width 583 height 27
click at [241, 393] on div "M/23 Extensive Green Roof" at bounding box center [163, 402] width 285 height 27
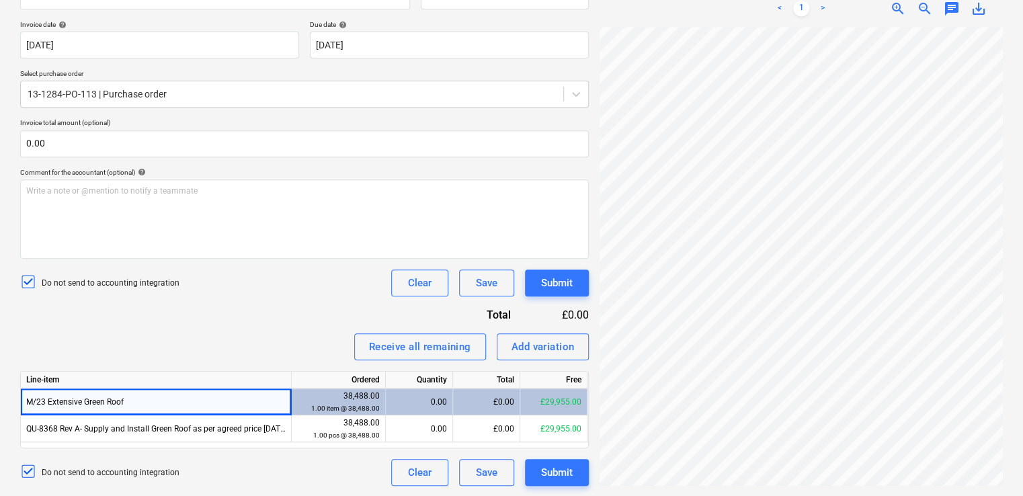
click at [356, 402] on div "1.00 item @ 38,488.00" at bounding box center [338, 408] width 83 height 13
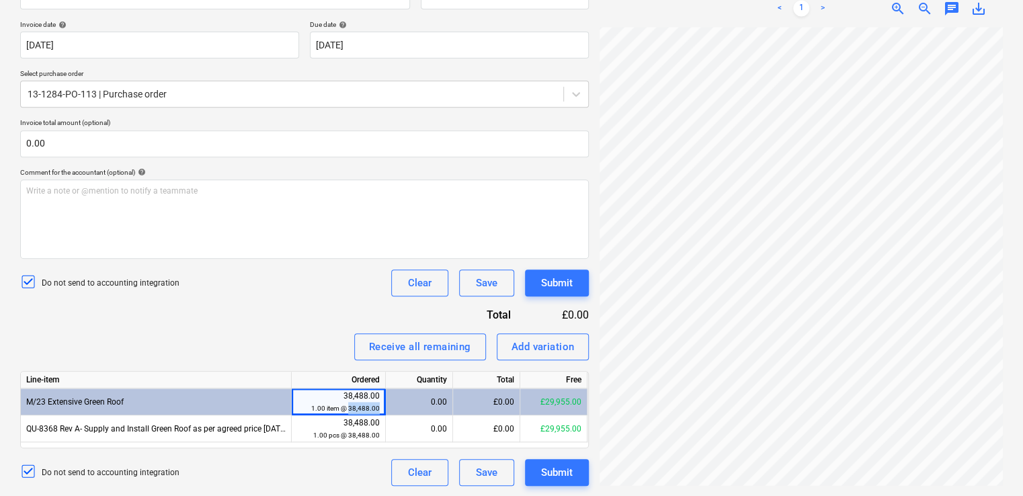
click at [356, 402] on div "1.00 item @ 38,488.00" at bounding box center [338, 408] width 83 height 13
drag, startPoint x: 356, startPoint y: 402, endPoint x: 323, endPoint y: 373, distance: 43.8
click at [323, 373] on div "Ordered" at bounding box center [339, 380] width 94 height 17
click at [414, 397] on div "0.00" at bounding box center [419, 402] width 56 height 27
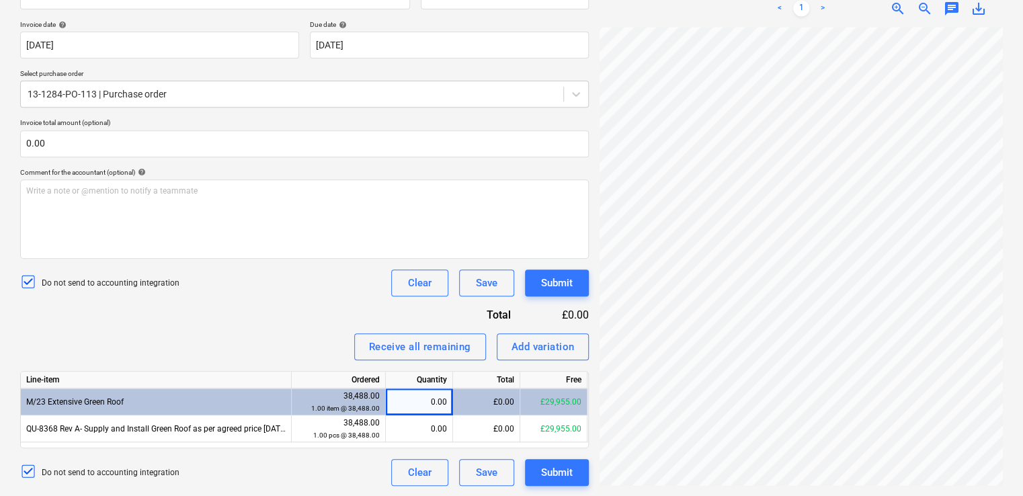
click at [295, 331] on div "Invoice name help INV-3576 Invoice number (optional) help INV-3576 Invoice date…" at bounding box center [304, 228] width 569 height 515
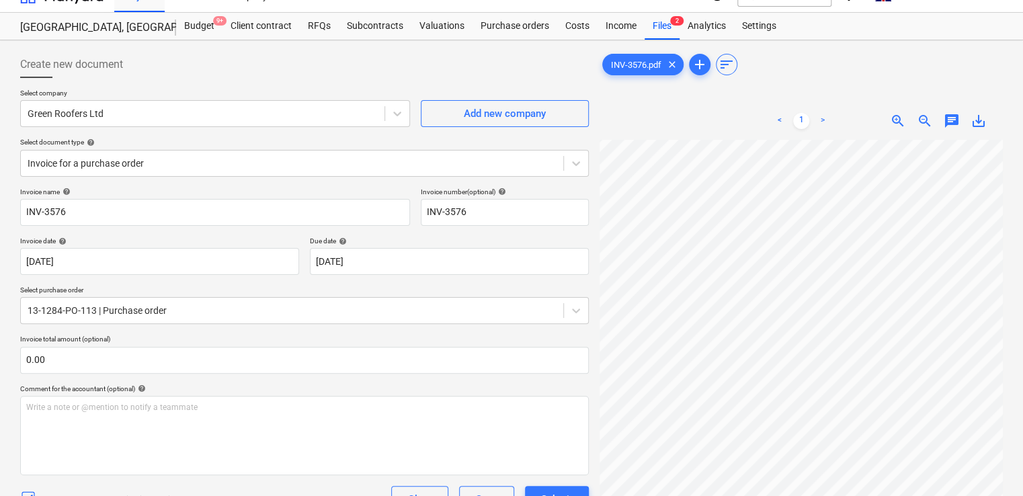
scroll to position [0, 0]
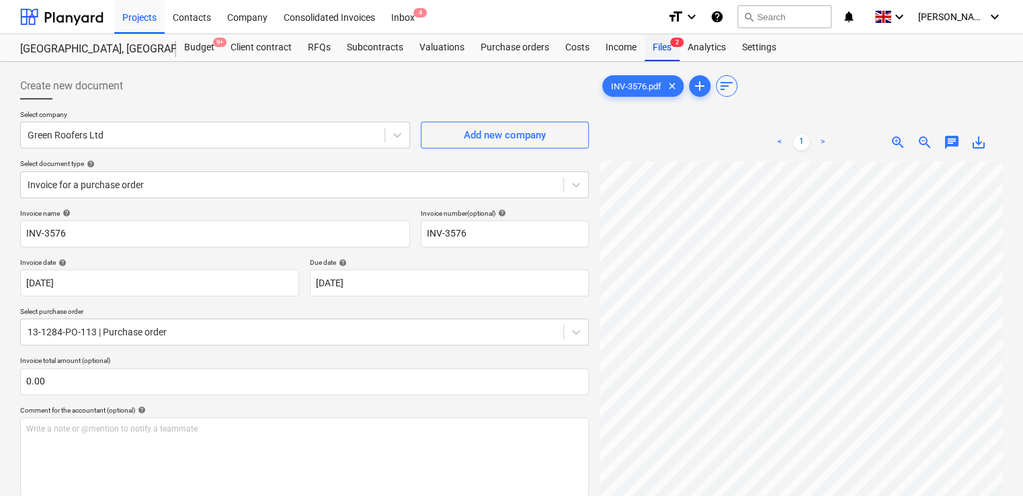
click at [659, 42] on div "Files 2" at bounding box center [662, 47] width 35 height 27
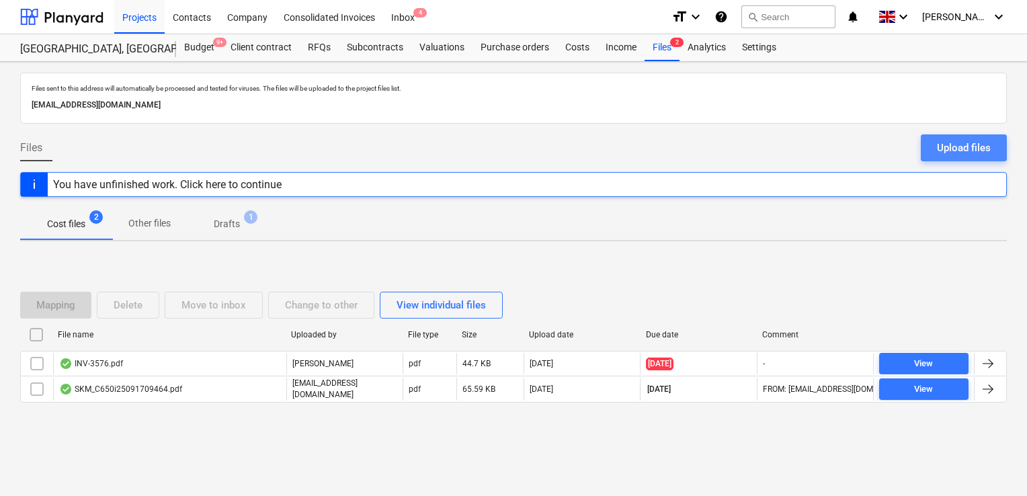
click at [973, 146] on div "Upload files" at bounding box center [964, 147] width 54 height 17
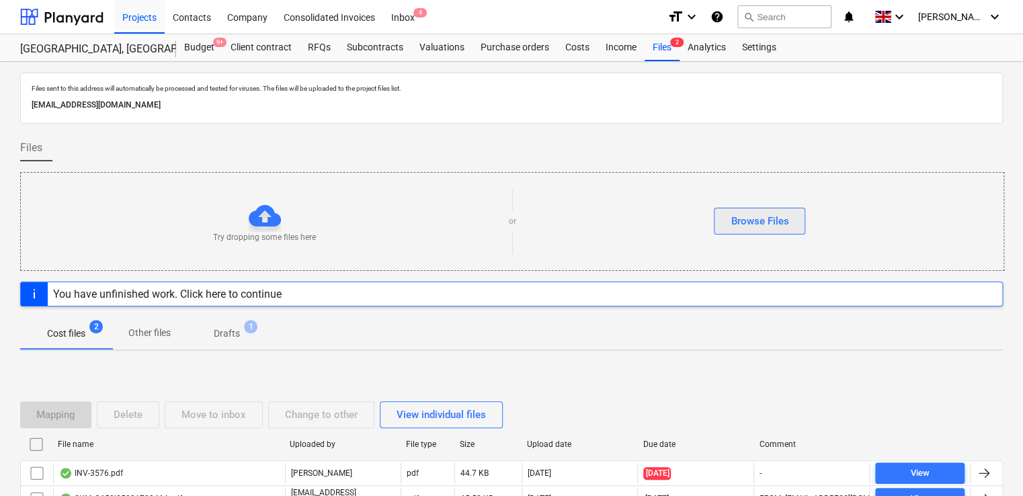
click at [766, 214] on div "Browse Files" at bounding box center [760, 220] width 58 height 17
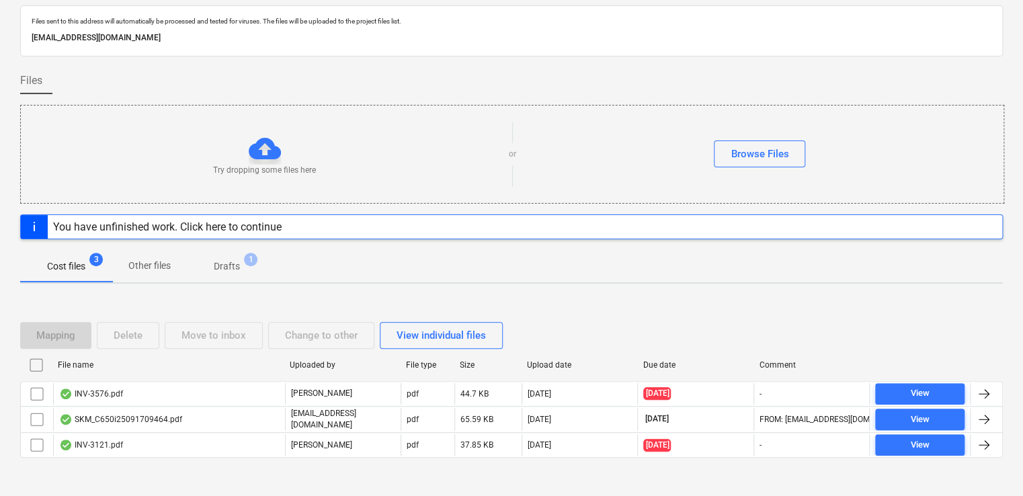
scroll to position [73, 0]
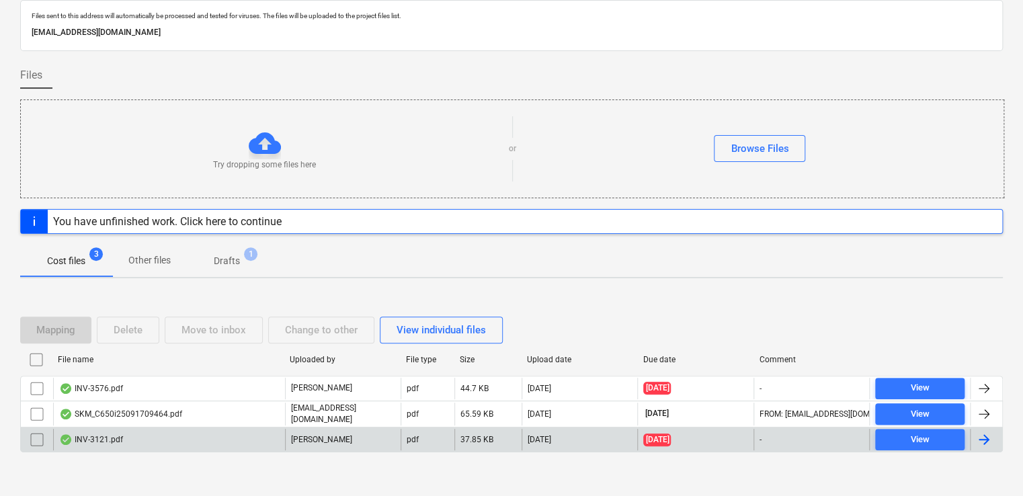
click at [589, 442] on div "[DATE]" at bounding box center [580, 440] width 116 height 22
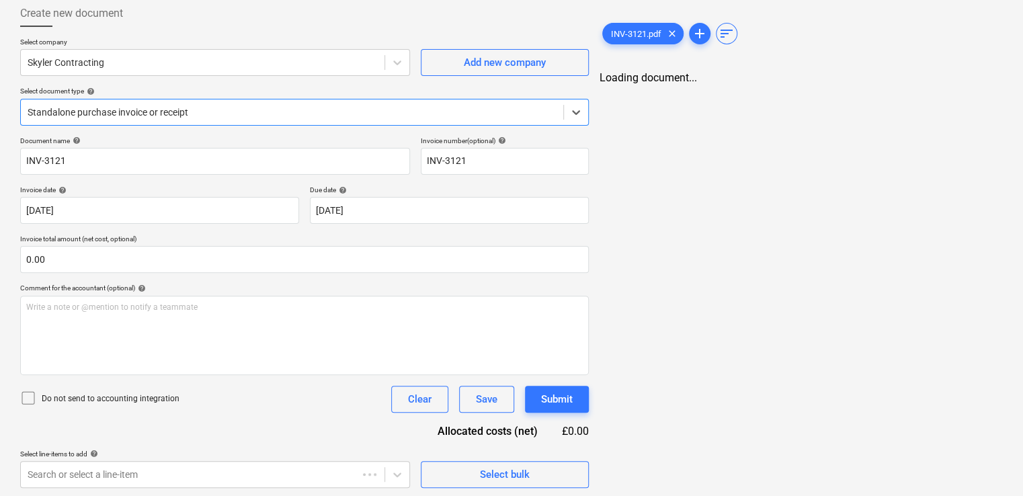
type input "INV-3121"
type input "[DATE]"
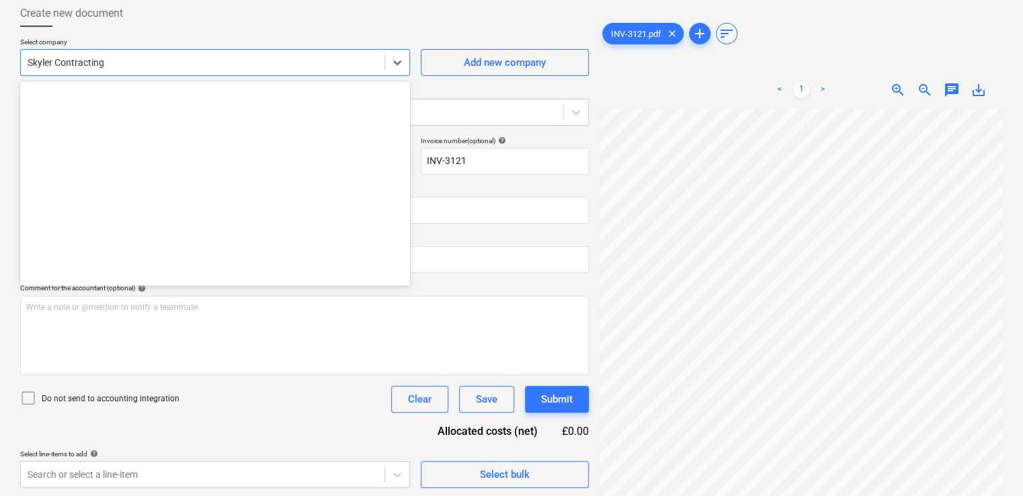
click at [369, 65] on div at bounding box center [203, 62] width 350 height 13
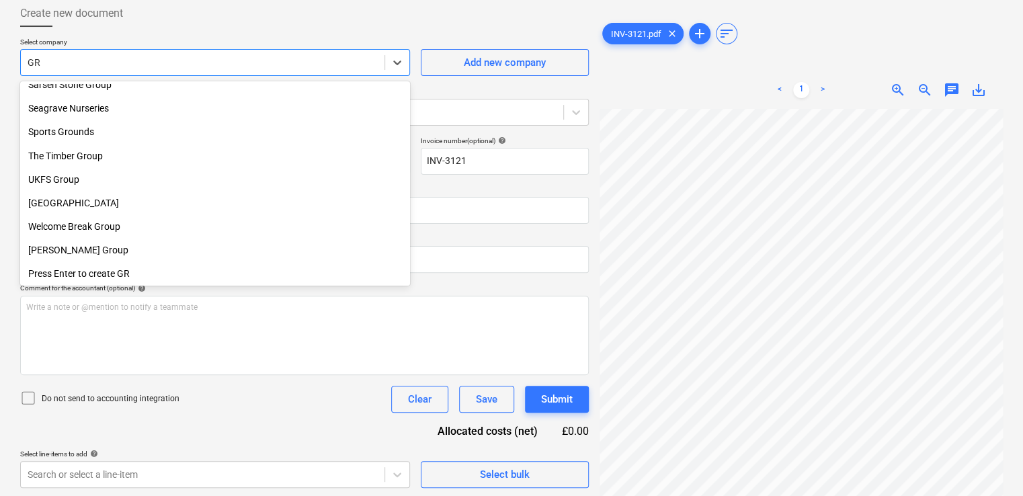
scroll to position [1210, 0]
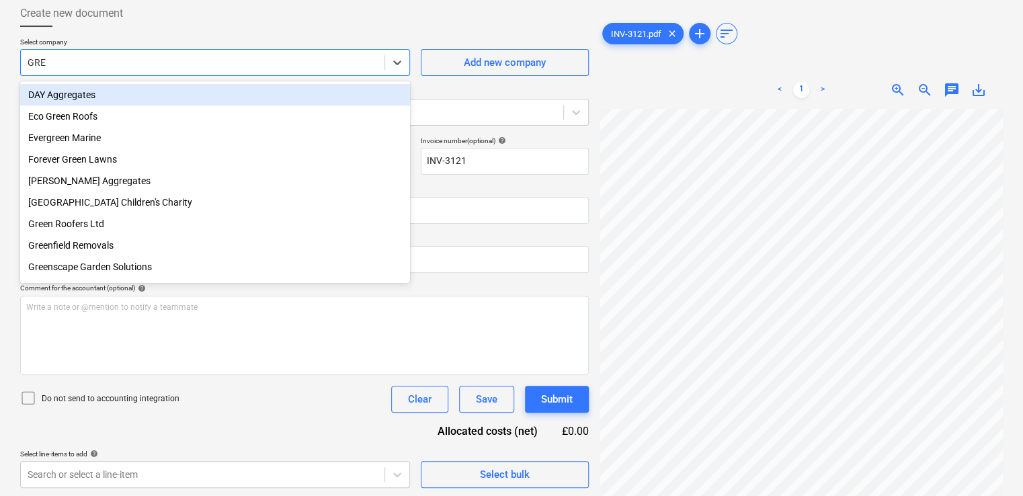
type input "GREE"
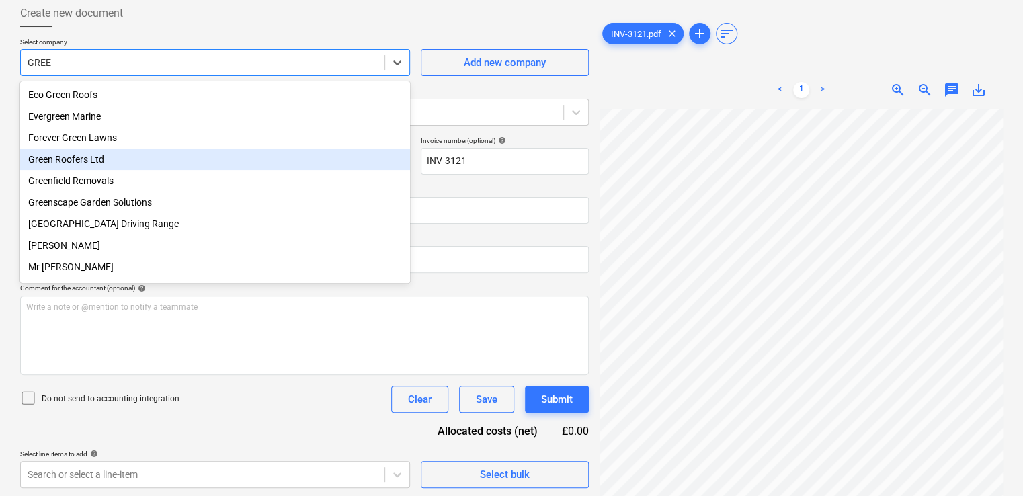
click at [145, 163] on div "Green Roofers Ltd" at bounding box center [215, 160] width 390 height 22
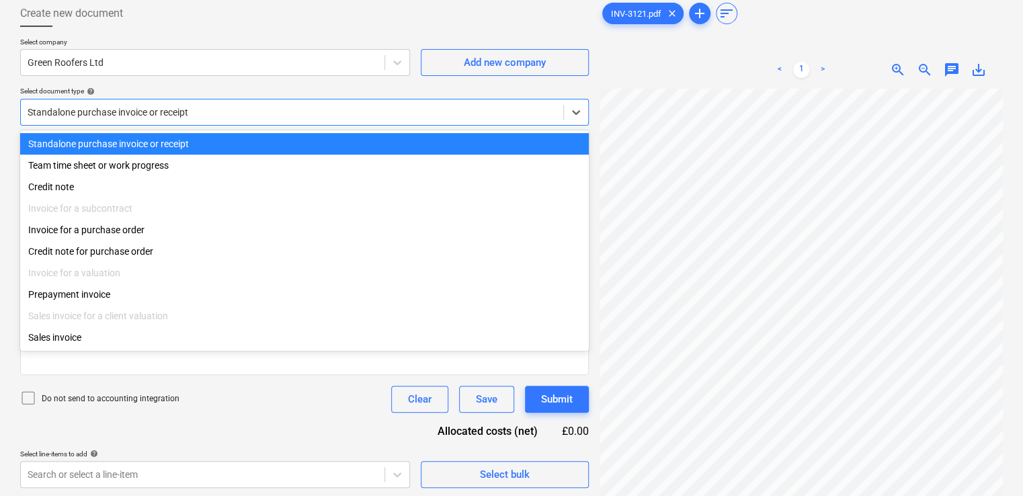
click at [231, 108] on div at bounding box center [292, 112] width 529 height 13
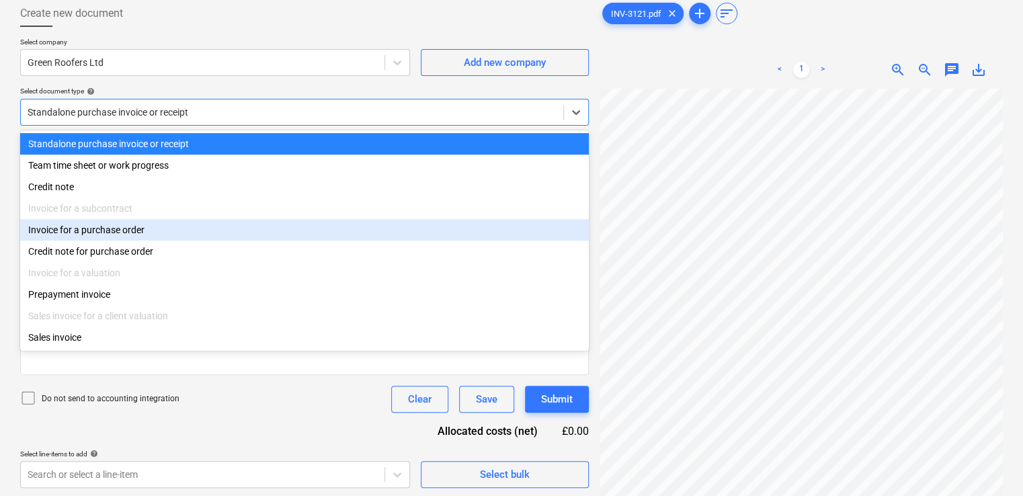
click at [98, 226] on div "Invoice for a purchase order" at bounding box center [304, 230] width 569 height 22
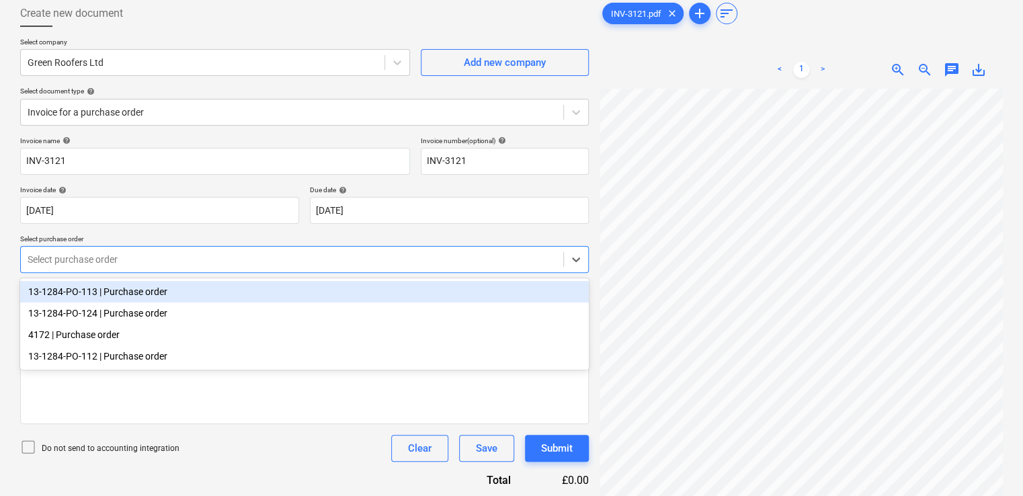
click at [153, 261] on div at bounding box center [292, 259] width 529 height 13
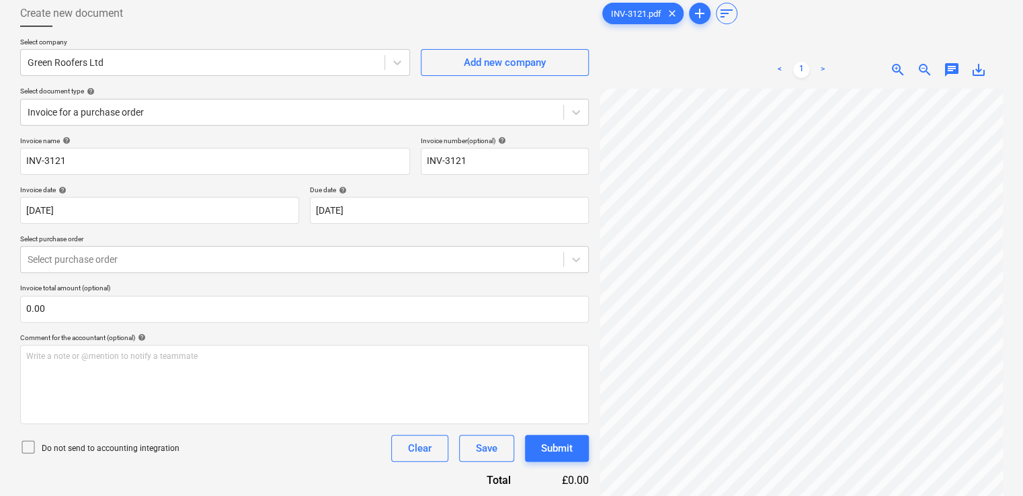
scroll to position [205, 0]
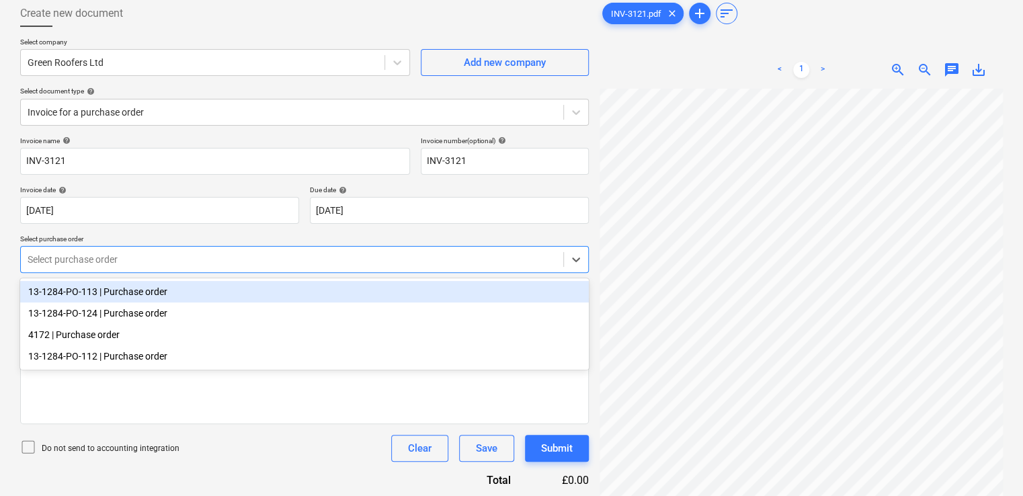
click at [218, 265] on div at bounding box center [292, 259] width 529 height 13
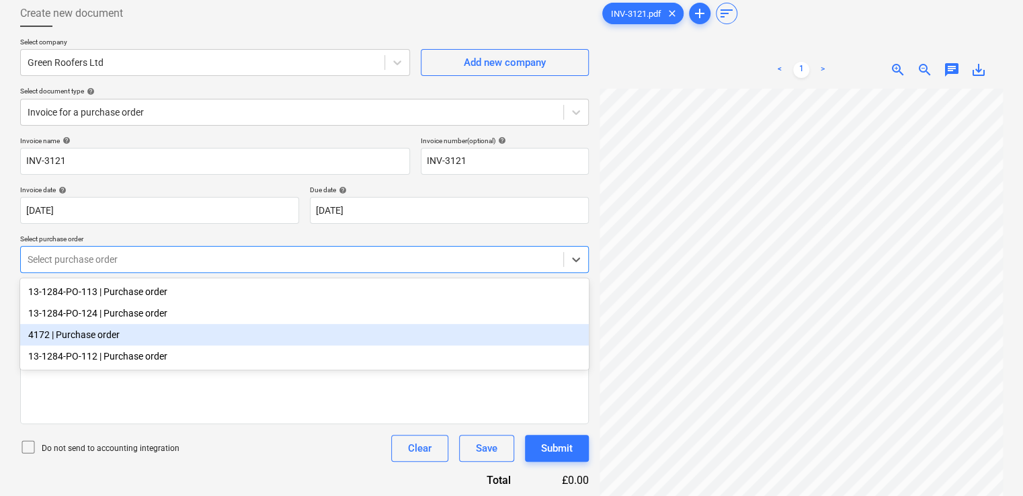
click at [118, 329] on div "4172 | Purchase order" at bounding box center [304, 335] width 569 height 22
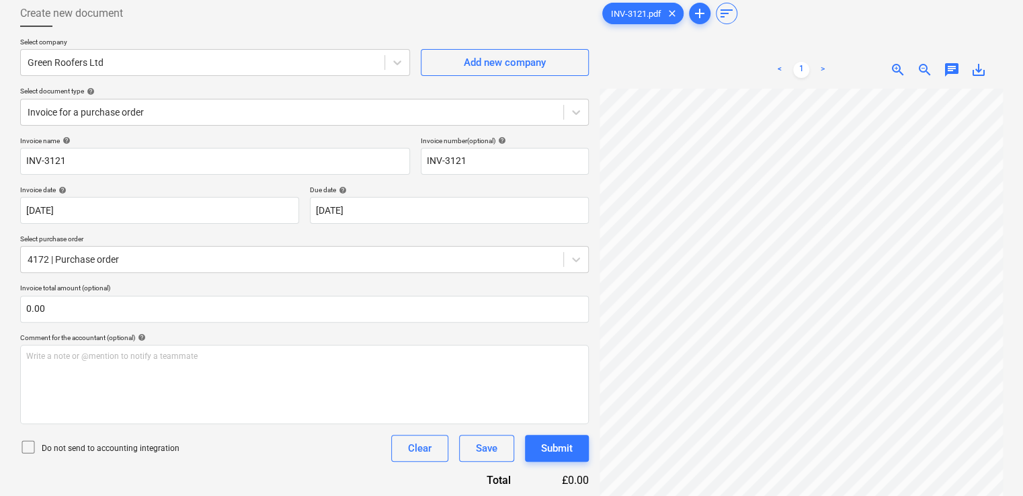
click at [282, 448] on div "Do not send to accounting integration Clear Save Submit" at bounding box center [304, 448] width 569 height 27
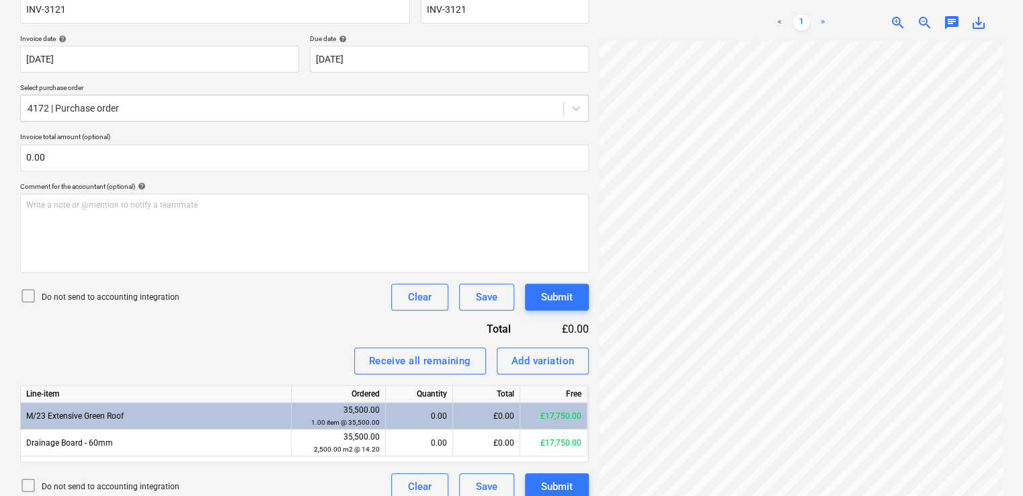
scroll to position [238, 0]
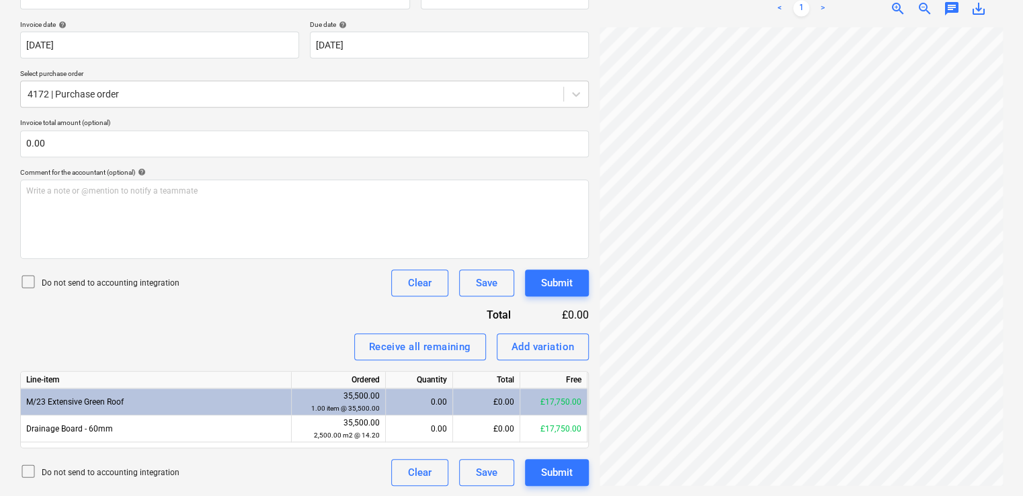
click at [947, 454] on div "INV-3121.pdf clear add sort < 1 > zoom_in zoom_out chat 0 save_alt" at bounding box center [801, 160] width 414 height 662
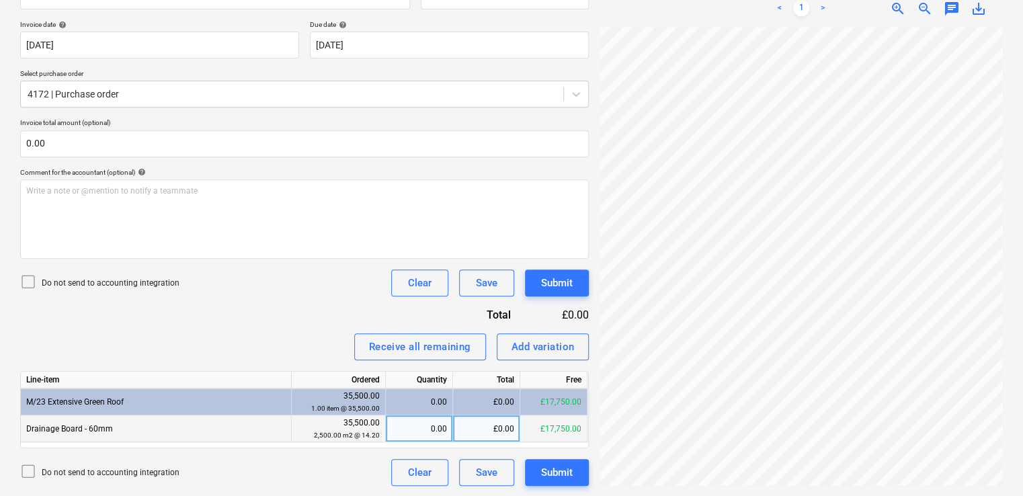
click at [413, 426] on div "0.00" at bounding box center [419, 428] width 56 height 27
click at [422, 350] on div "Receive all remaining" at bounding box center [420, 346] width 102 height 17
click at [555, 470] on div "Submit" at bounding box center [557, 472] width 32 height 17
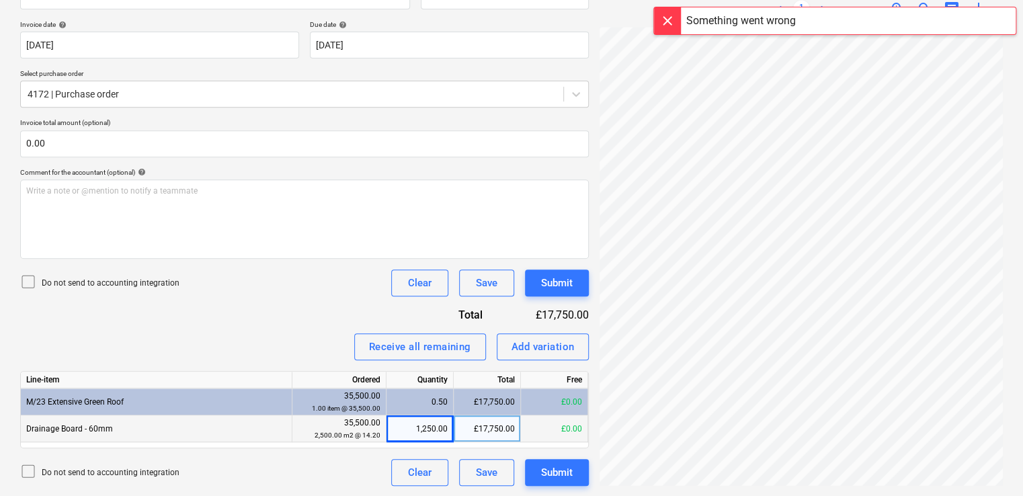
click at [786, 22] on div "Something went wrong" at bounding box center [741, 21] width 110 height 16
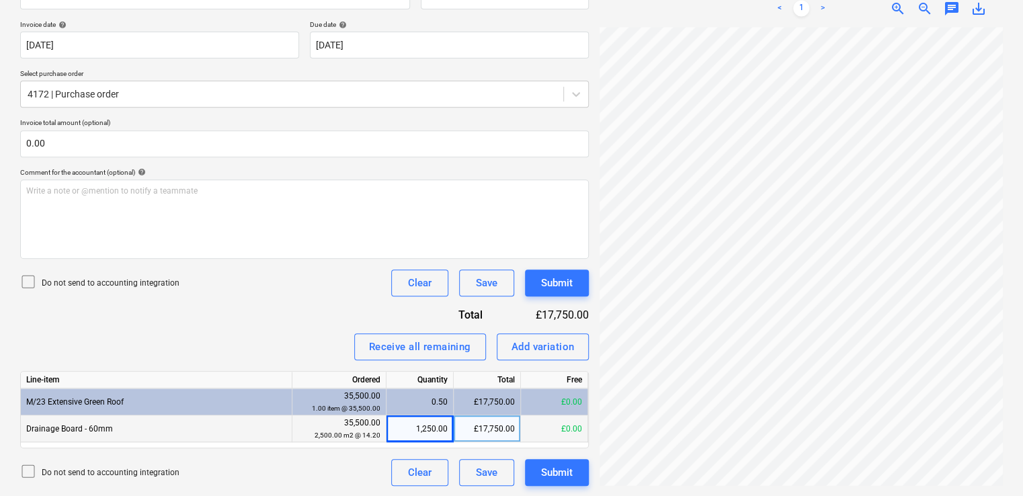
scroll to position [0, 304]
click at [28, 278] on icon at bounding box center [28, 282] width 16 height 16
click at [554, 473] on div "Submit" at bounding box center [557, 472] width 32 height 17
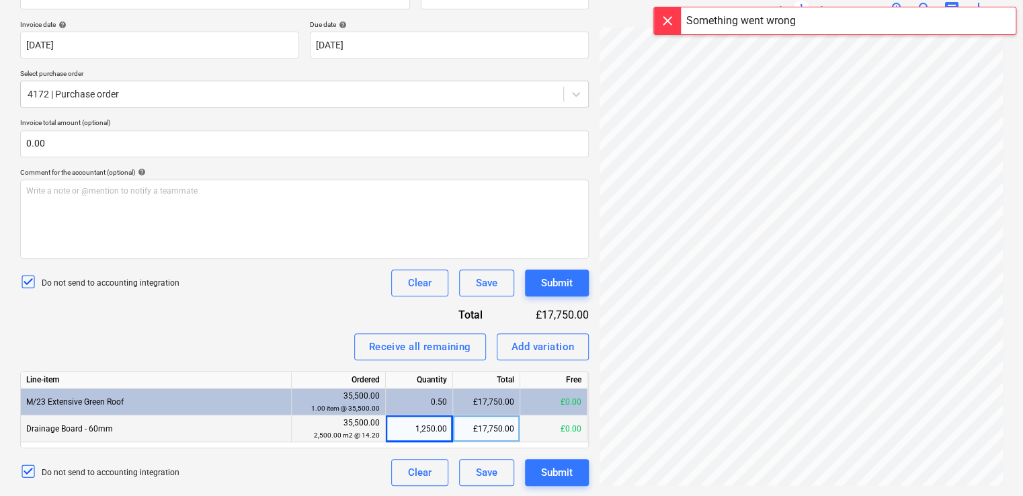
click at [851, 19] on div "Something went wrong" at bounding box center [834, 21] width 363 height 28
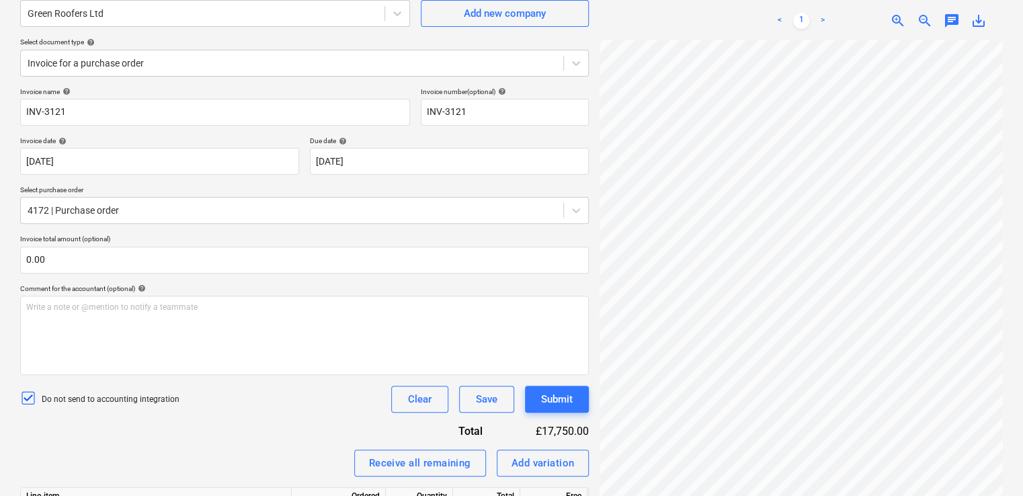
scroll to position [122, 0]
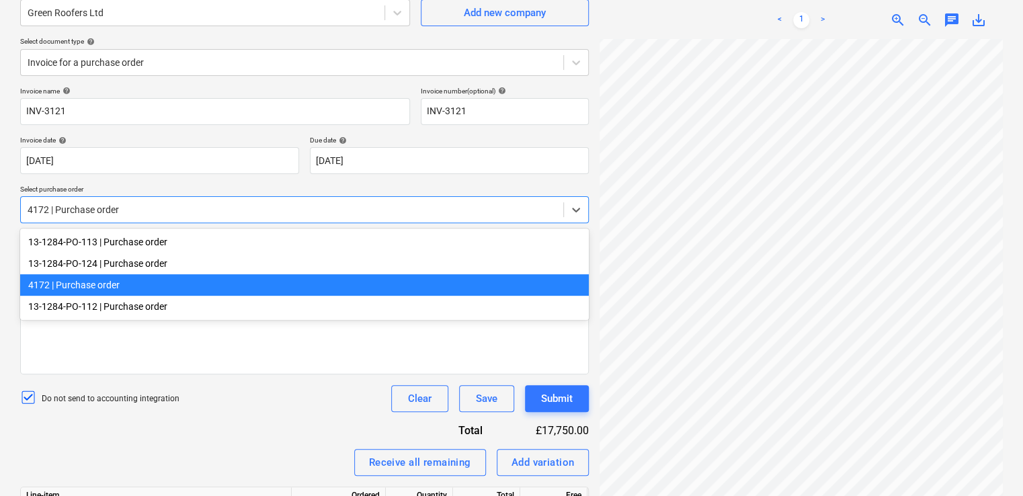
click at [225, 208] on div at bounding box center [292, 209] width 529 height 13
click at [76, 292] on div "4172 | Purchase order" at bounding box center [304, 285] width 569 height 22
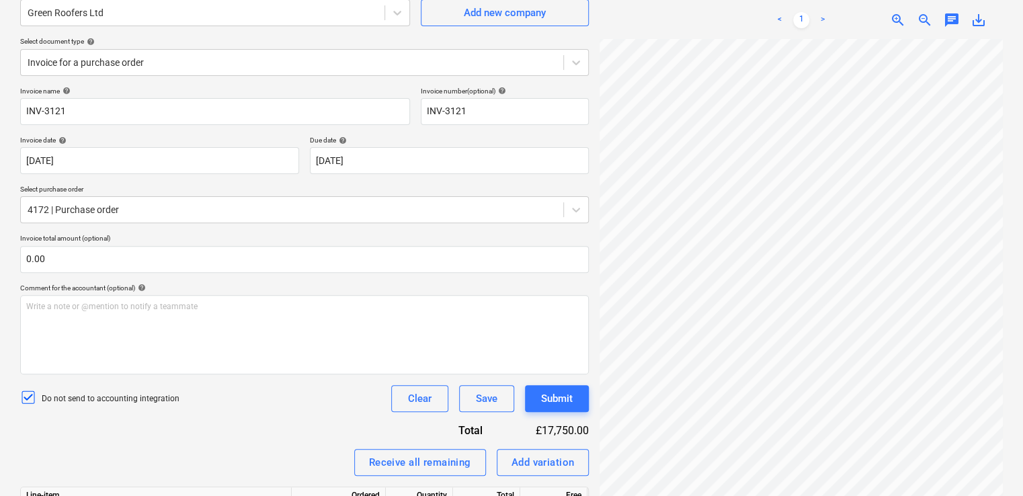
click at [174, 434] on div "Invoice name help INV-3121 Invoice number (optional) help INV-3121 Invoice date…" at bounding box center [304, 344] width 569 height 515
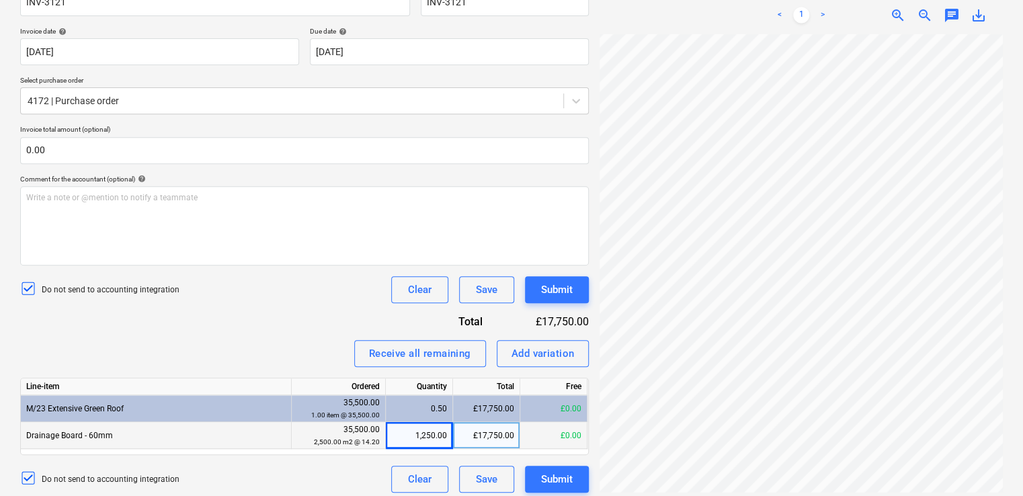
scroll to position [238, 0]
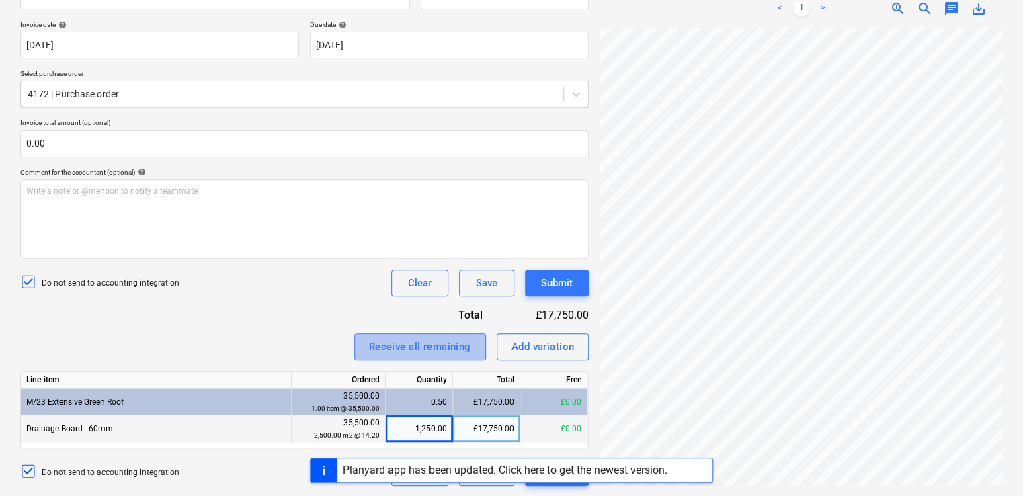
click at [417, 350] on div "Receive all remaining" at bounding box center [420, 346] width 102 height 17
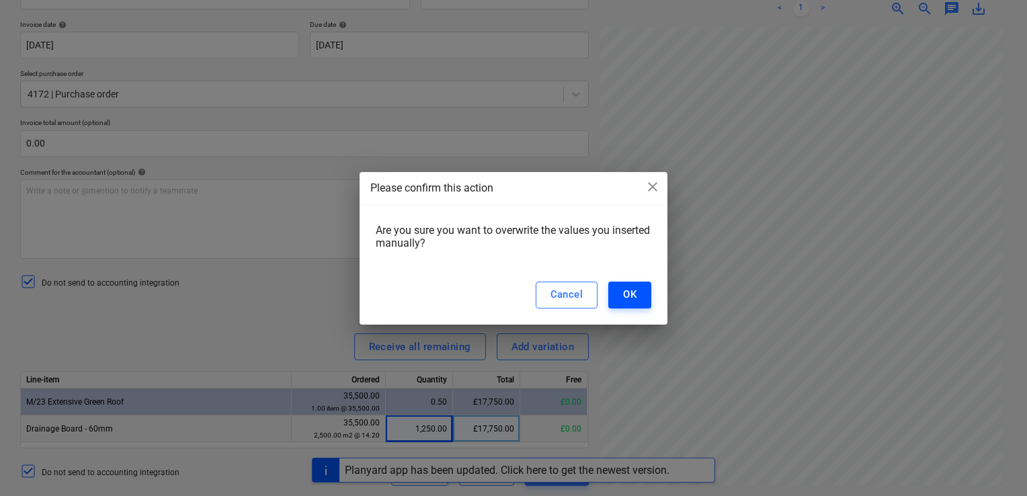
click at [631, 294] on div "OK" at bounding box center [629, 294] width 13 height 17
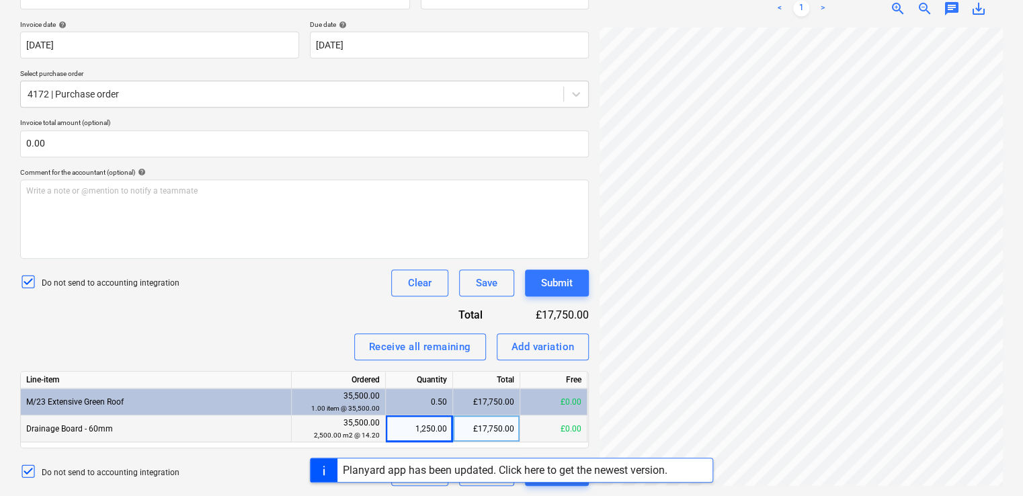
click at [302, 313] on div "Invoice name help INV-3121 Invoice number (optional) help INV-3121 Invoice date…" at bounding box center [304, 228] width 569 height 515
click at [551, 283] on div "Submit" at bounding box center [557, 282] width 32 height 17
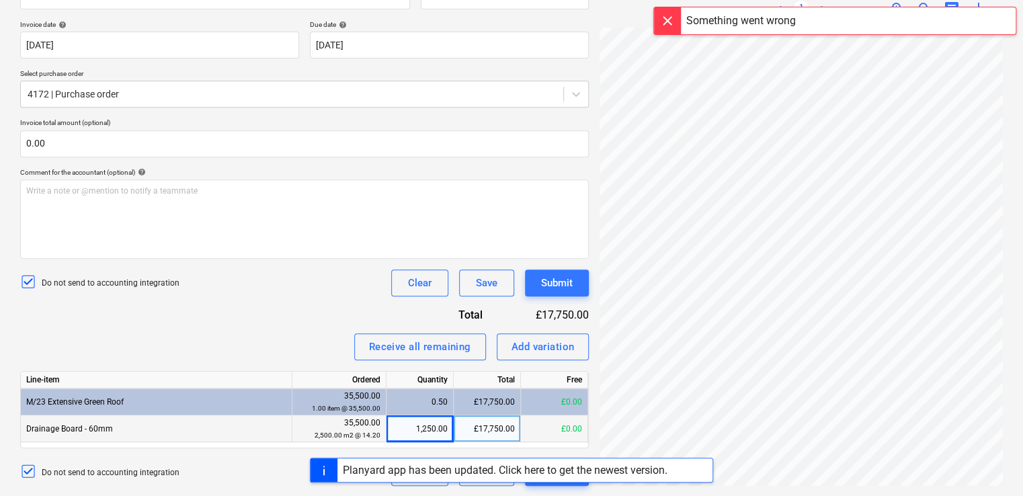
click at [446, 475] on div "Planyard app has been updated. Click here to get the newest version." at bounding box center [505, 470] width 325 height 13
click at [323, 469] on div at bounding box center [324, 470] width 27 height 24
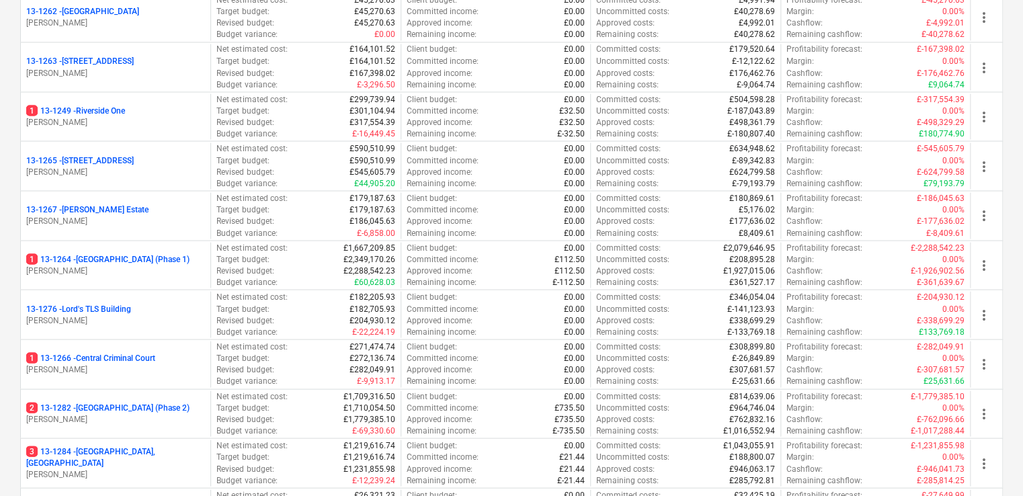
scroll to position [1258, 0]
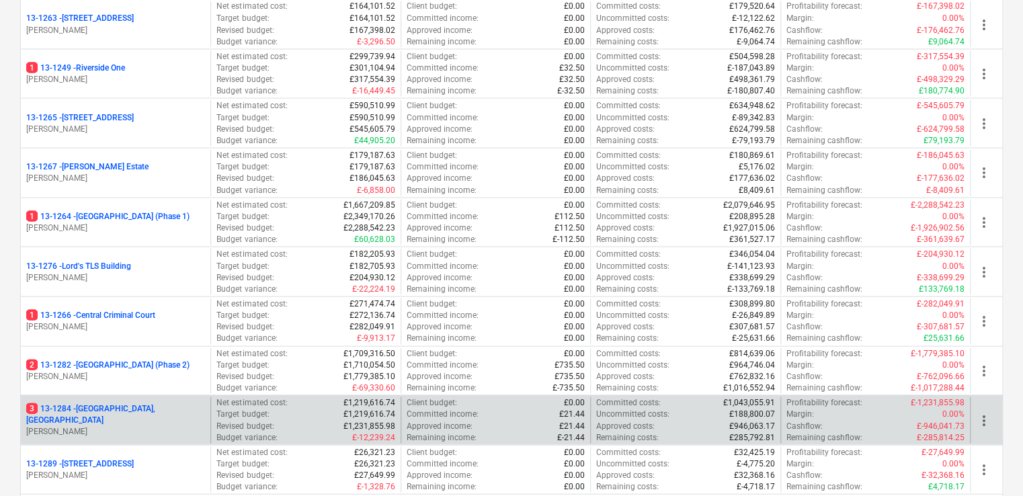
click at [159, 426] on p "[PERSON_NAME]" at bounding box center [115, 431] width 179 height 11
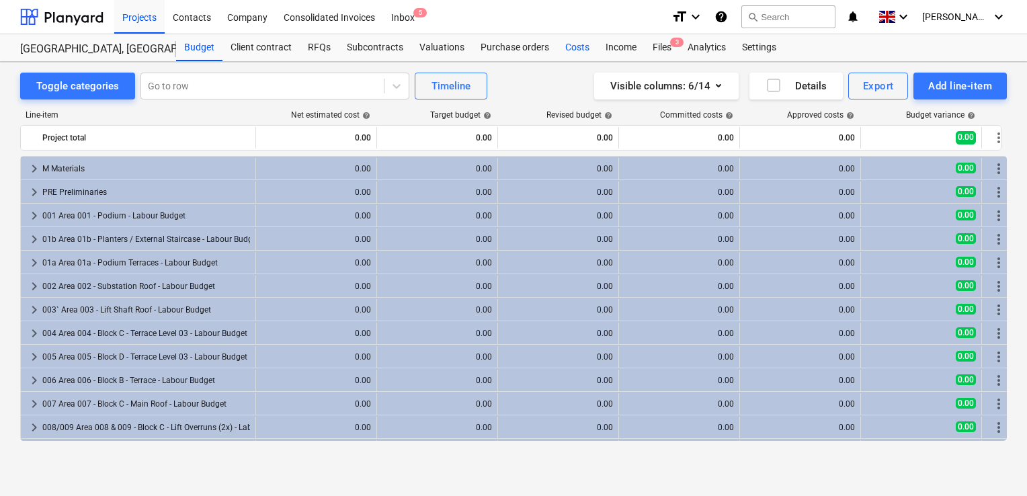
click at [565, 46] on div "Costs" at bounding box center [577, 47] width 40 height 27
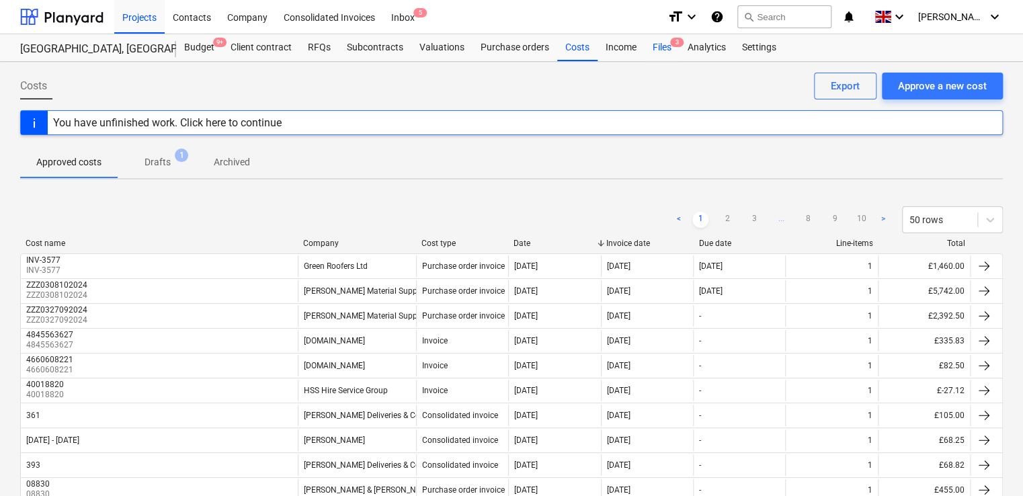
drag, startPoint x: 646, startPoint y: 46, endPoint x: 655, endPoint y: 42, distance: 10.2
click at [655, 42] on div "Files 3" at bounding box center [662, 47] width 35 height 27
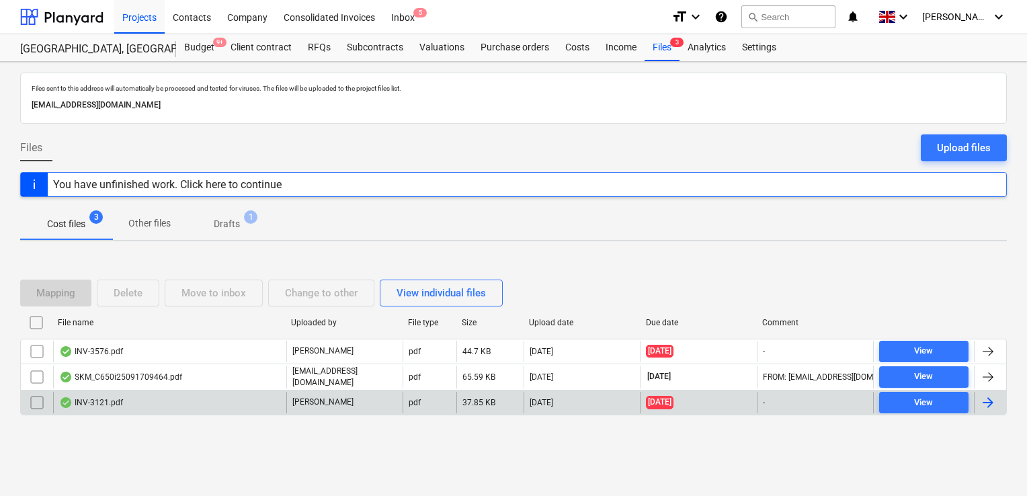
click at [497, 400] on div "37.85 KB" at bounding box center [489, 403] width 67 height 22
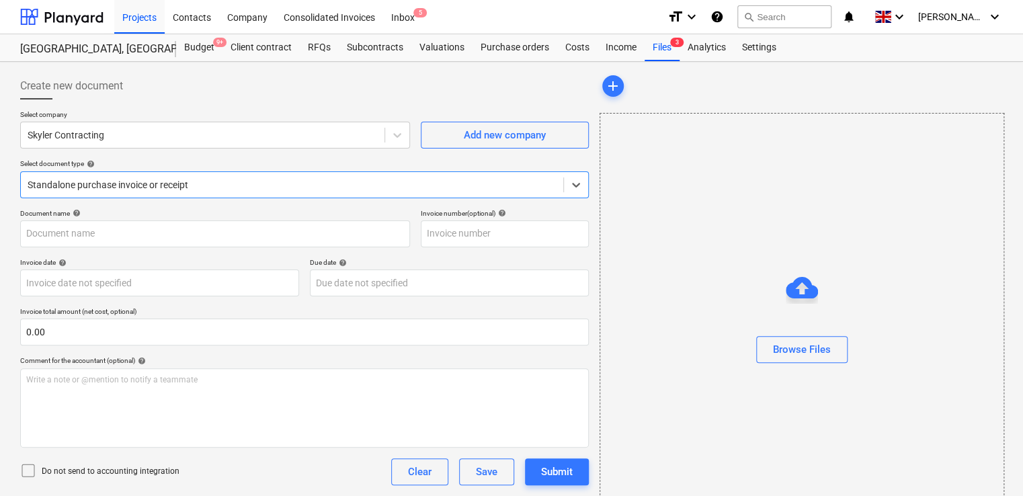
type input "INV-3121"
type input "30 Jul 2024"
type input "28 Sep 2024"
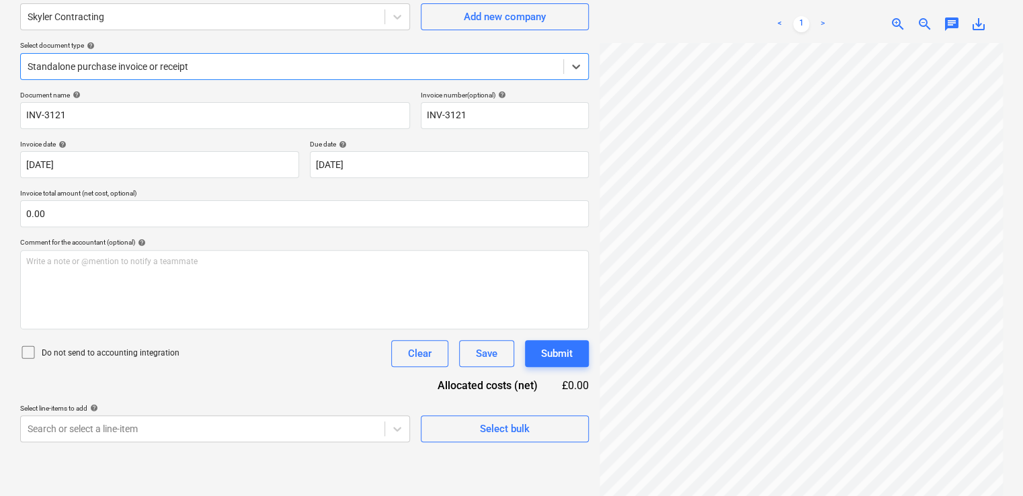
scroll to position [134, 0]
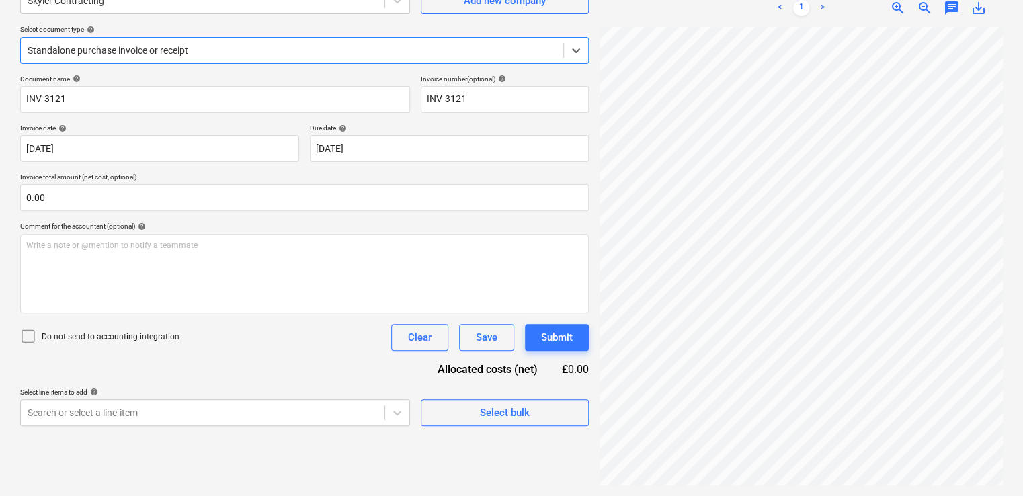
click at [26, 334] on icon at bounding box center [28, 336] width 16 height 16
click at [282, 49] on div at bounding box center [292, 50] width 529 height 13
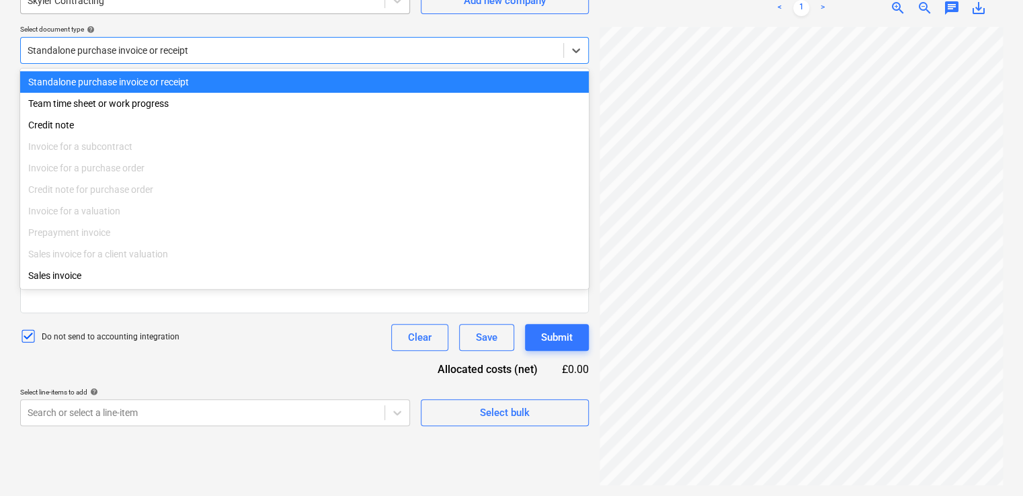
scroll to position [129, 0]
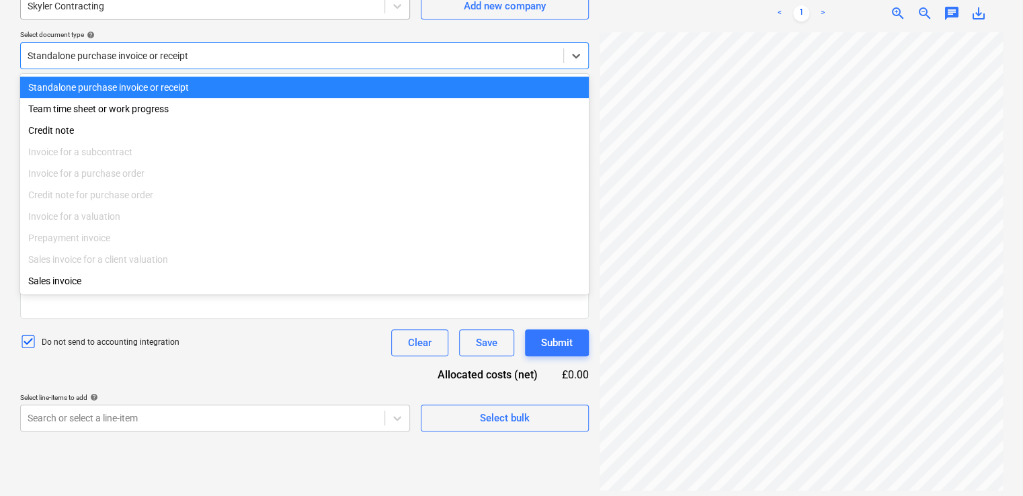
click at [264, 9] on div "Skyler Contracting" at bounding box center [203, 6] width 364 height 19
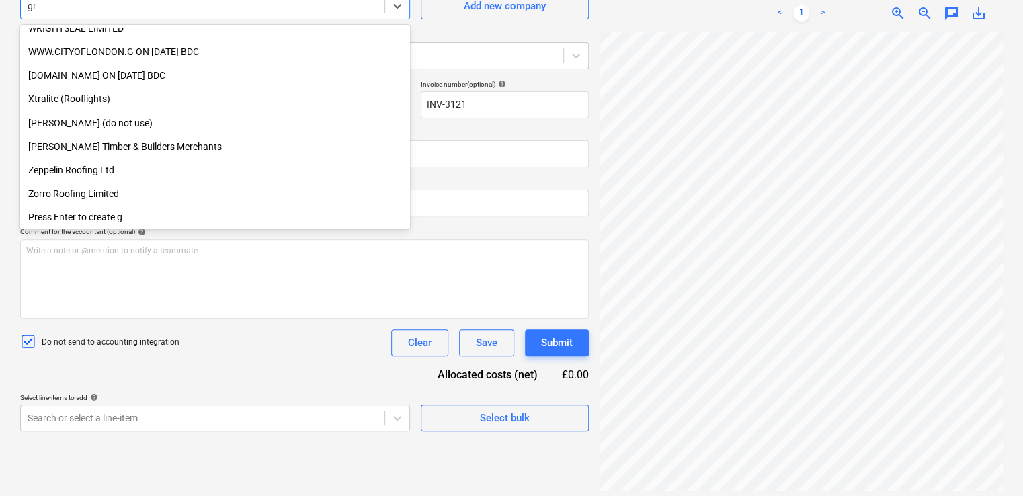
scroll to position [1210, 0]
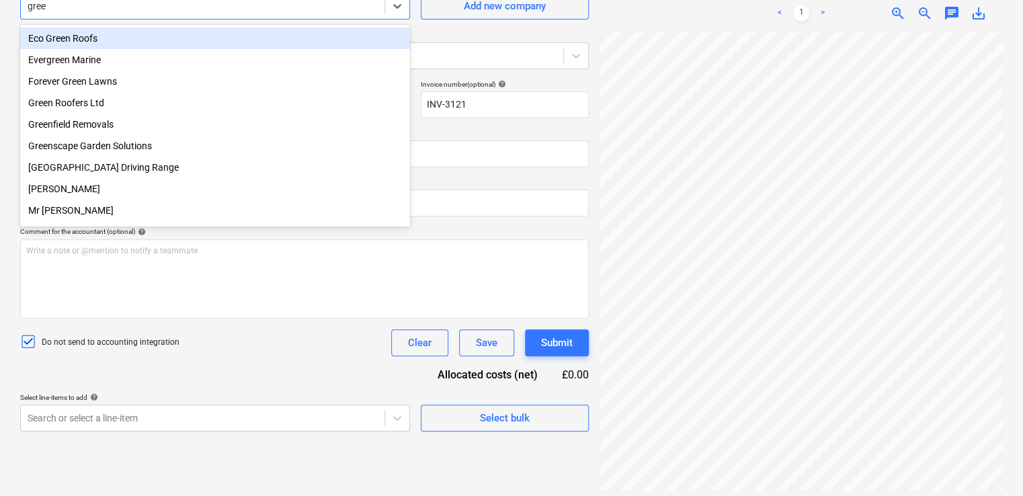
type input "green"
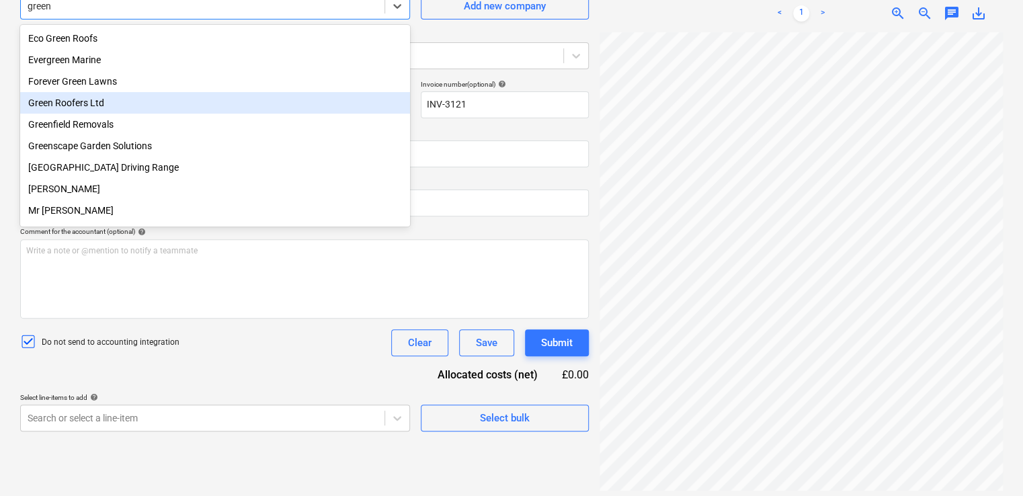
click at [73, 104] on div "Green Roofers Ltd" at bounding box center [215, 103] width 390 height 22
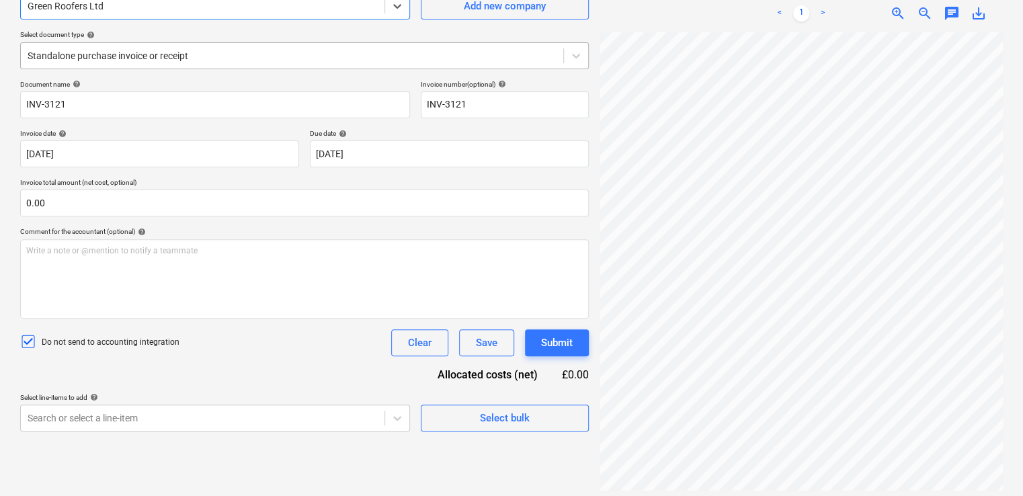
click at [235, 53] on div at bounding box center [292, 55] width 529 height 13
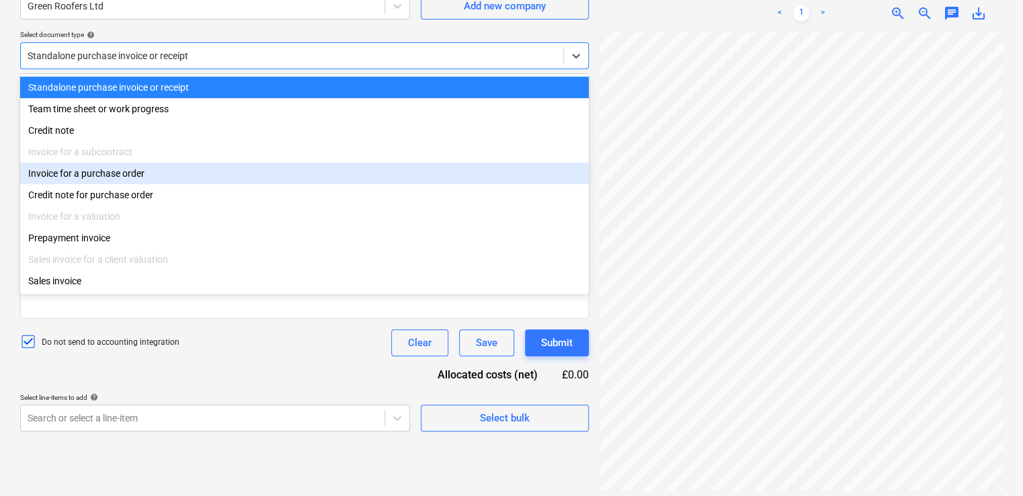
click at [118, 171] on div "Invoice for a purchase order" at bounding box center [304, 174] width 569 height 22
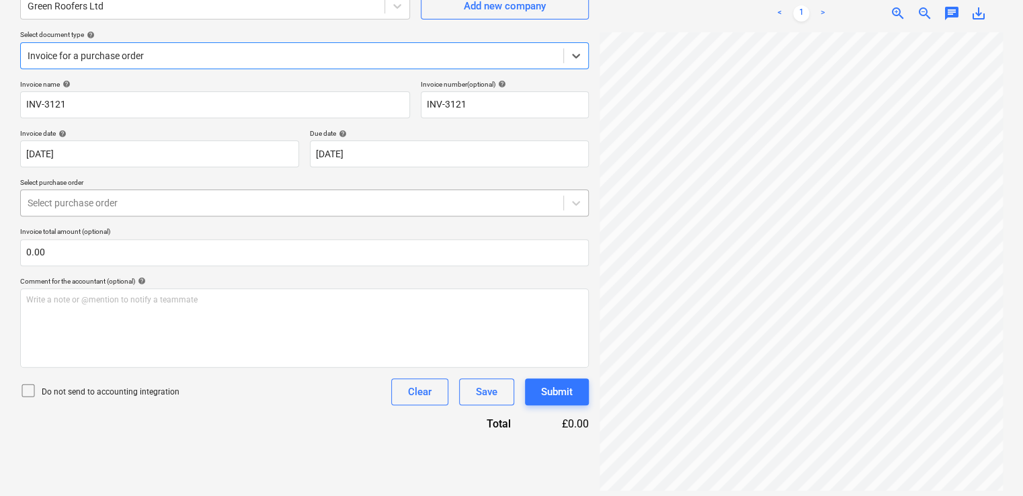
click at [91, 210] on div "Select purchase order" at bounding box center [292, 203] width 542 height 19
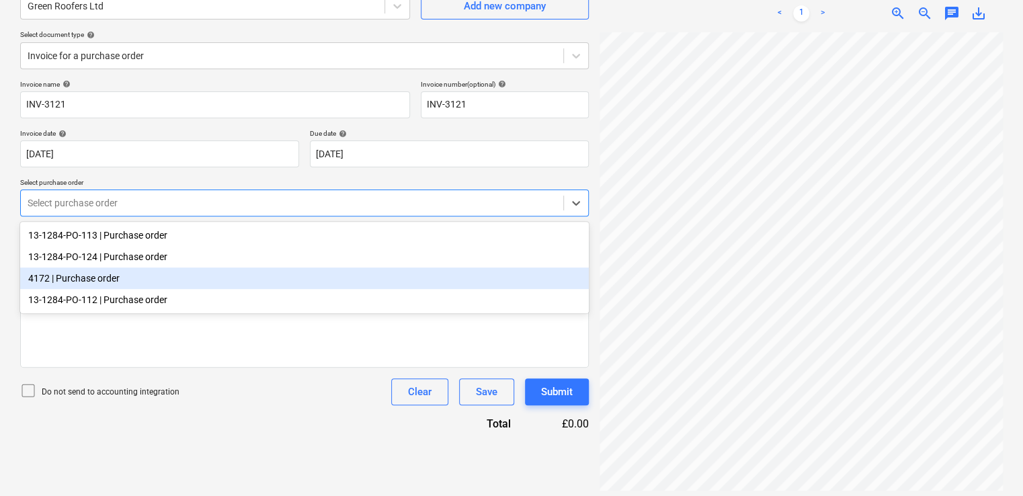
click at [75, 286] on div "4172 | Purchase order" at bounding box center [304, 279] width 569 height 22
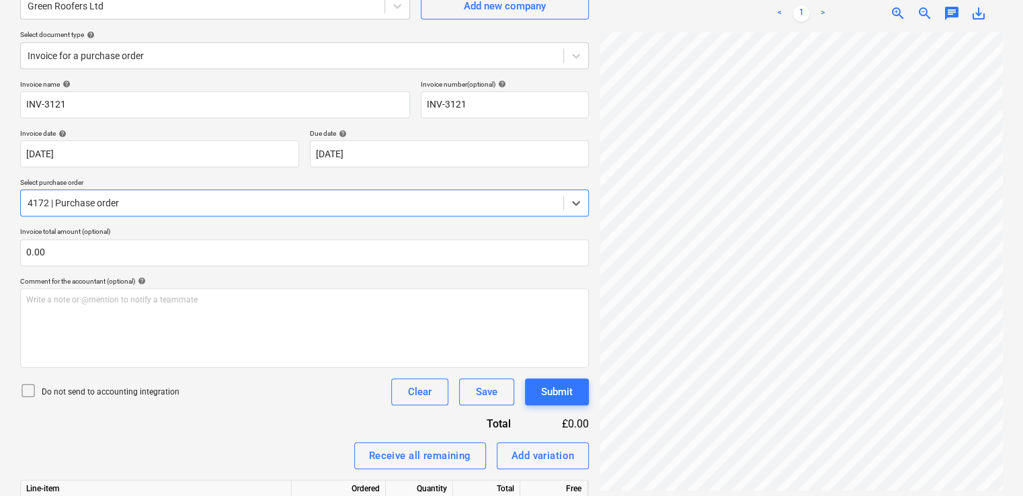
click at [32, 385] on icon at bounding box center [28, 390] width 16 height 16
click at [159, 417] on div "Invoice name help INV-3121 Invoice number (optional) help INV-3121 Invoice date…" at bounding box center [304, 337] width 569 height 515
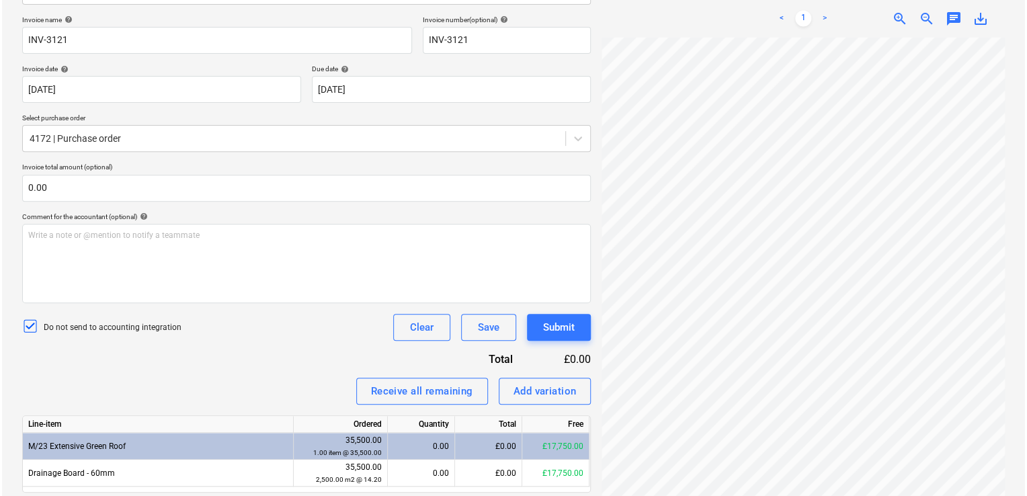
scroll to position [238, 0]
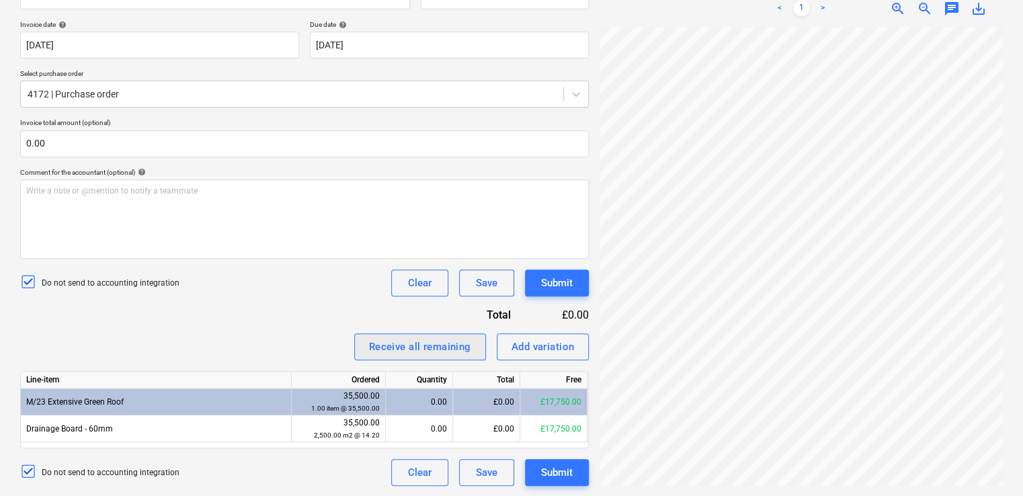
click at [390, 345] on div "Receive all remaining" at bounding box center [420, 346] width 102 height 17
click at [549, 279] on div "Submit" at bounding box center [557, 282] width 32 height 17
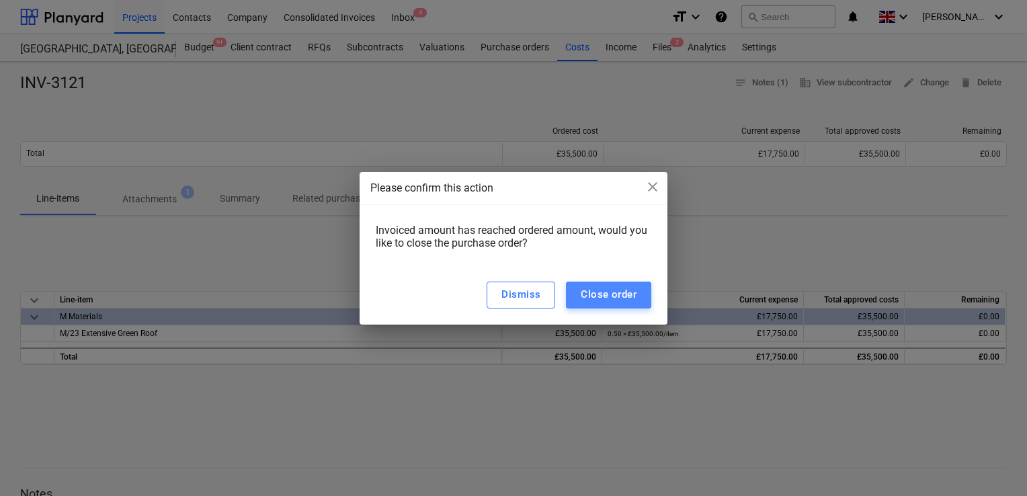
click at [601, 304] on button "Close order" at bounding box center [608, 295] width 85 height 27
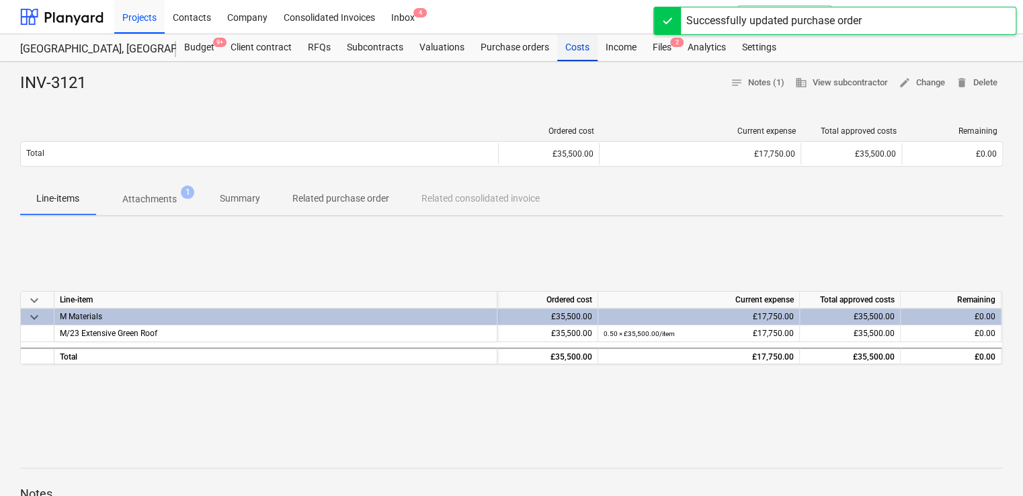
click at [567, 46] on div "Costs" at bounding box center [577, 47] width 40 height 27
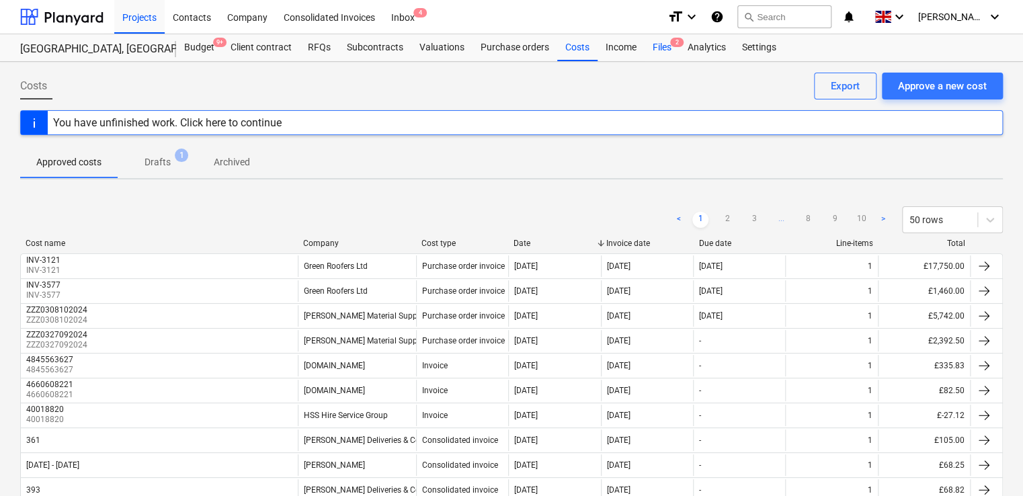
click at [670, 48] on div "Files 2" at bounding box center [662, 47] width 35 height 27
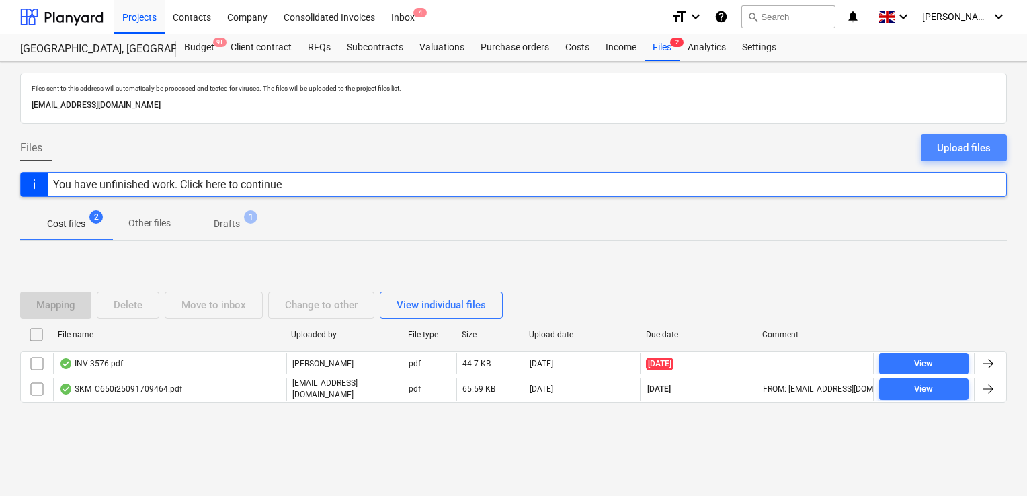
click at [946, 155] on div "Upload files" at bounding box center [964, 147] width 54 height 17
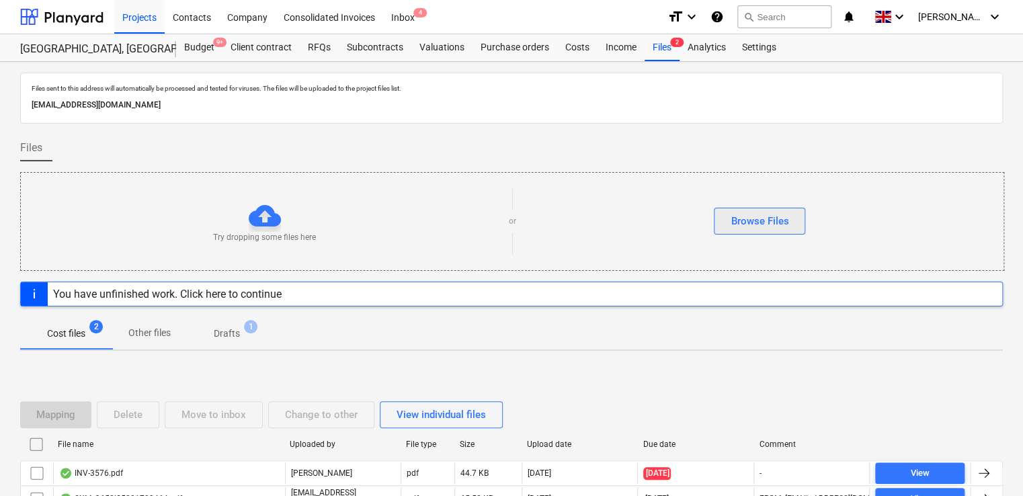
click at [758, 219] on div "Browse Files" at bounding box center [760, 220] width 58 height 17
click at [763, 212] on div "Browse Files" at bounding box center [760, 220] width 58 height 17
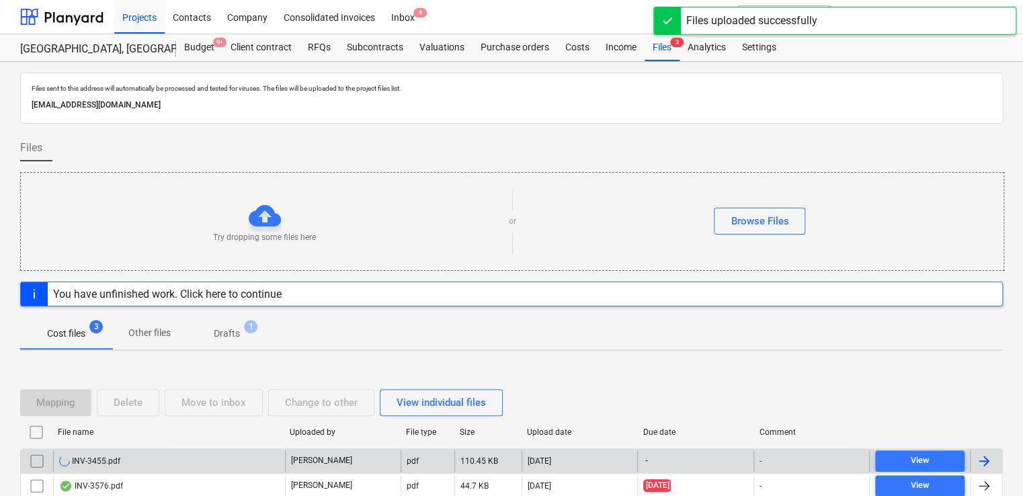
click at [735, 456] on div "-" at bounding box center [695, 461] width 116 height 22
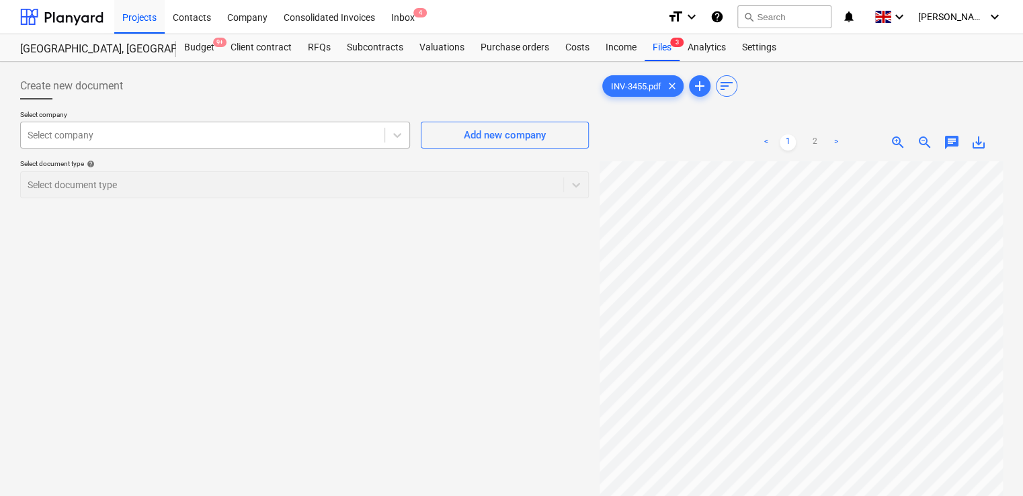
click at [282, 137] on div at bounding box center [203, 134] width 350 height 13
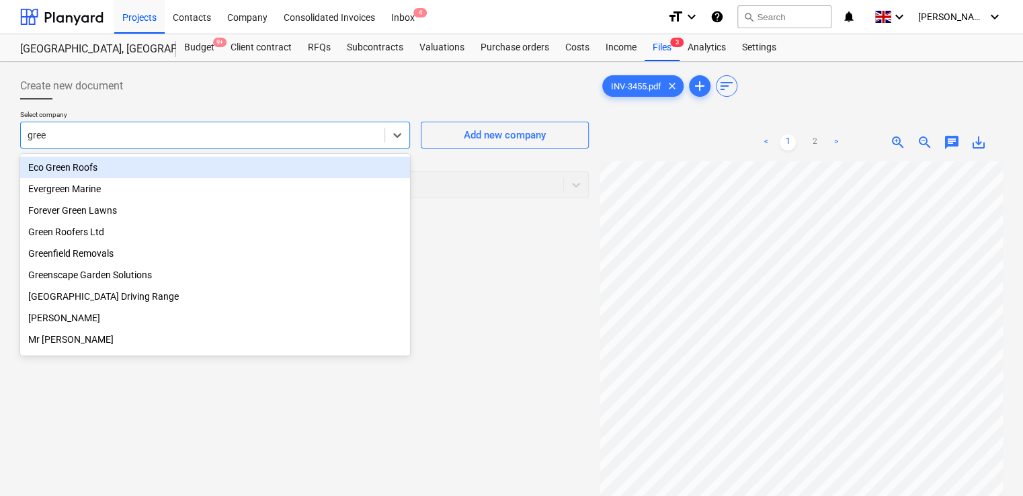
type input "green"
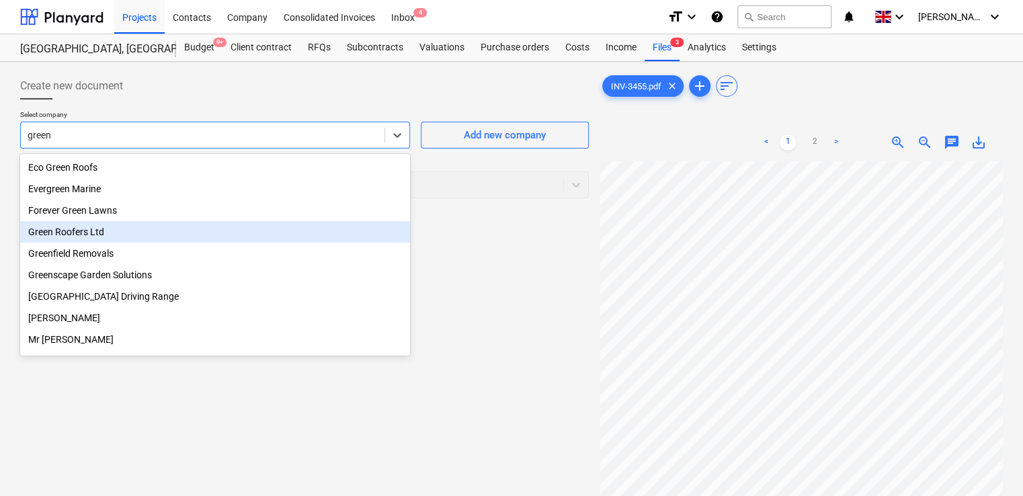
click at [59, 233] on div "Green Roofers Ltd" at bounding box center [215, 232] width 390 height 22
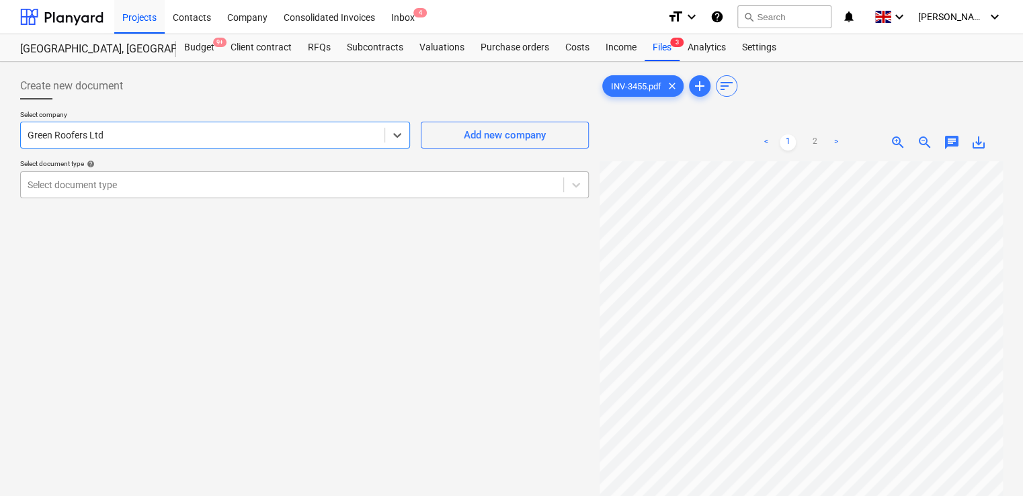
click at [144, 181] on div at bounding box center [292, 184] width 529 height 13
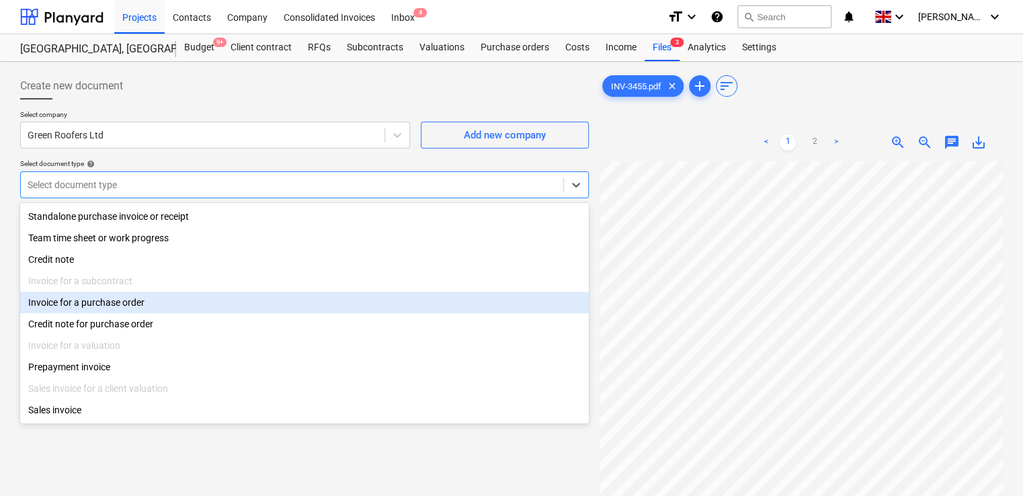
click at [103, 306] on div "Invoice for a purchase order" at bounding box center [304, 303] width 569 height 22
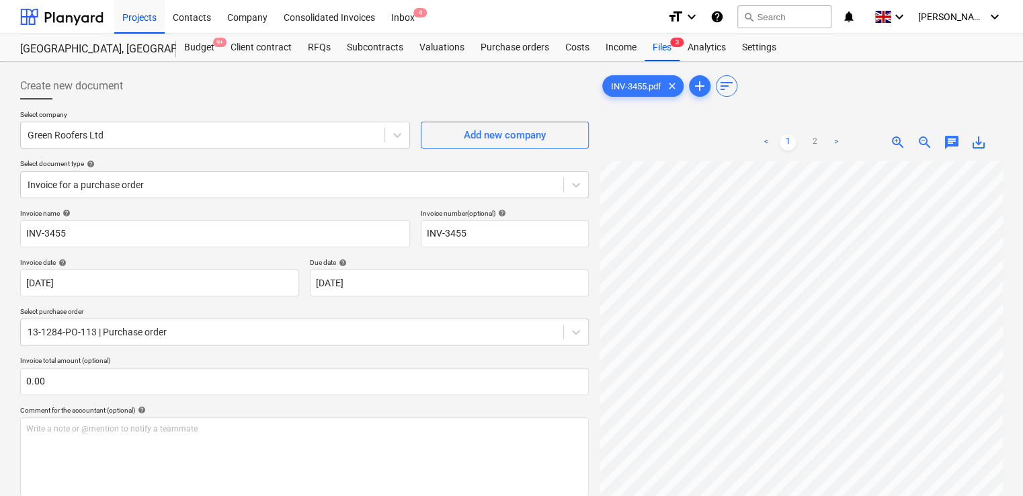
click at [411, 401] on div "Invoice name help INV-3455 Invoice number (optional) help INV-3455 Invoice date…" at bounding box center [304, 466] width 569 height 515
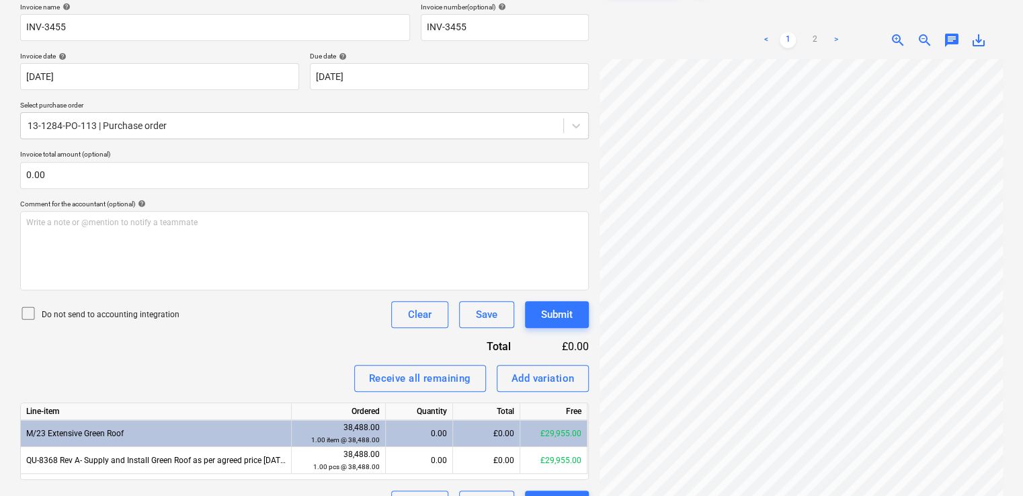
scroll to position [238, 0]
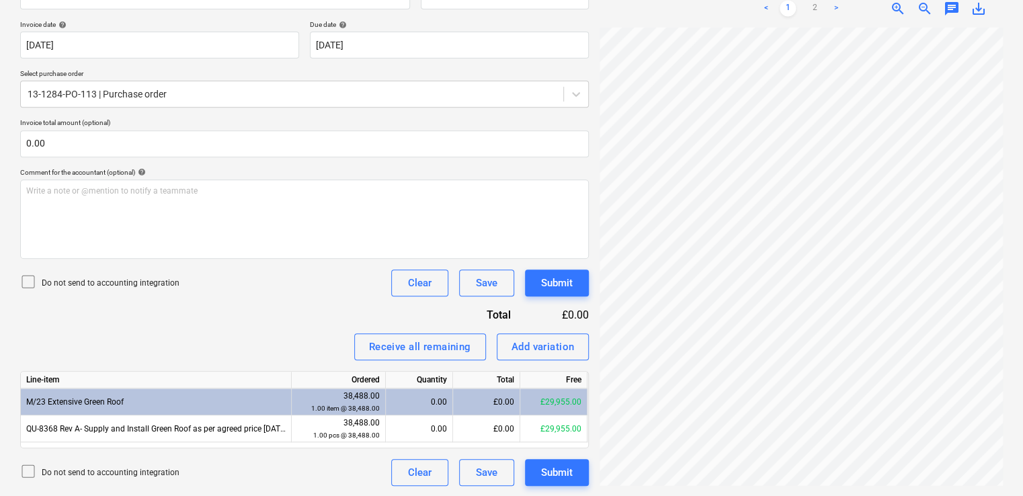
click at [26, 280] on icon at bounding box center [28, 282] width 16 height 16
click at [292, 319] on div "Invoice name help INV-3455 Invoice number (optional) help INV-3455 Invoice date…" at bounding box center [304, 228] width 569 height 515
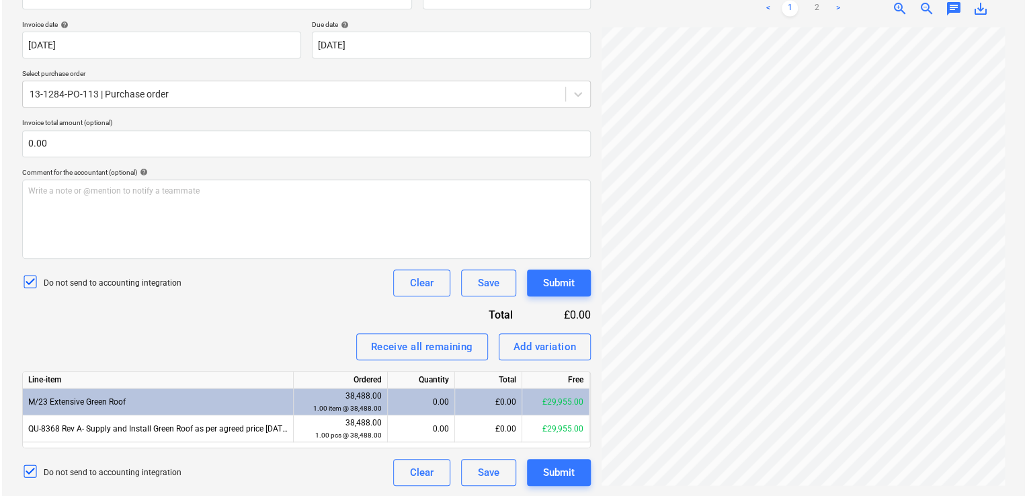
scroll to position [289, 269]
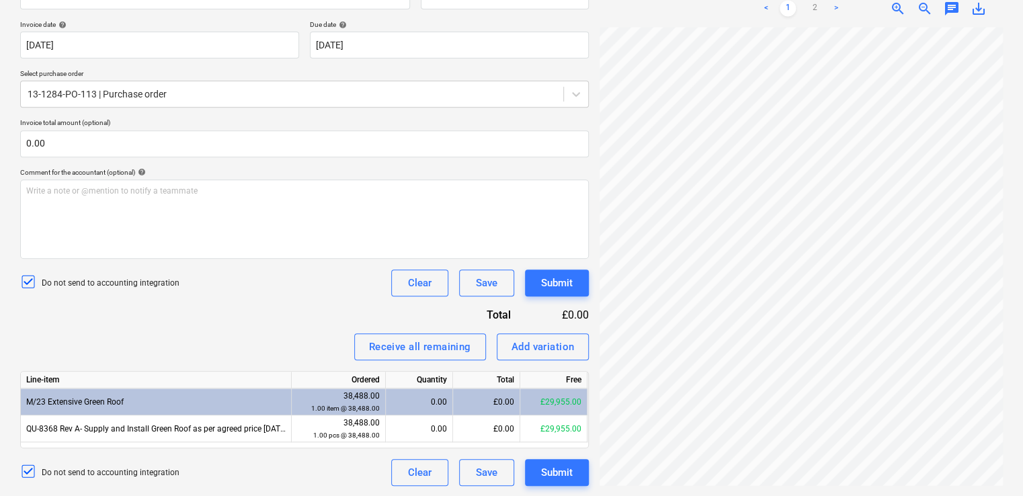
click at [482, 399] on div "£0.00" at bounding box center [486, 402] width 67 height 27
drag, startPoint x: 482, startPoint y: 399, endPoint x: 508, endPoint y: 395, distance: 26.6
click at [508, 395] on div "£0.00" at bounding box center [486, 402] width 67 height 27
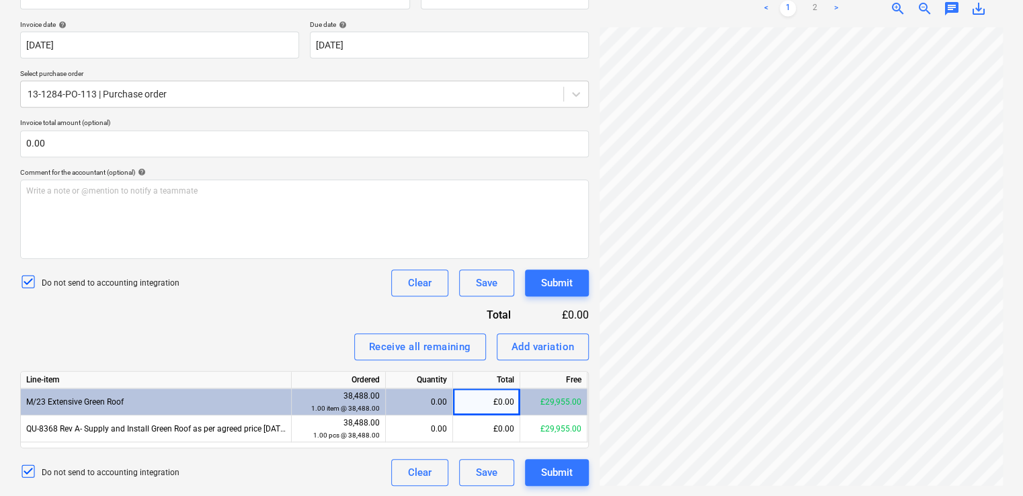
drag, startPoint x: 508, startPoint y: 395, endPoint x: 459, endPoint y: 402, distance: 49.6
click at [459, 402] on div "£0.00" at bounding box center [486, 402] width 67 height 27
drag, startPoint x: 459, startPoint y: 402, endPoint x: 484, endPoint y: 400, distance: 25.0
click at [484, 400] on div "£0.00" at bounding box center [486, 402] width 67 height 27
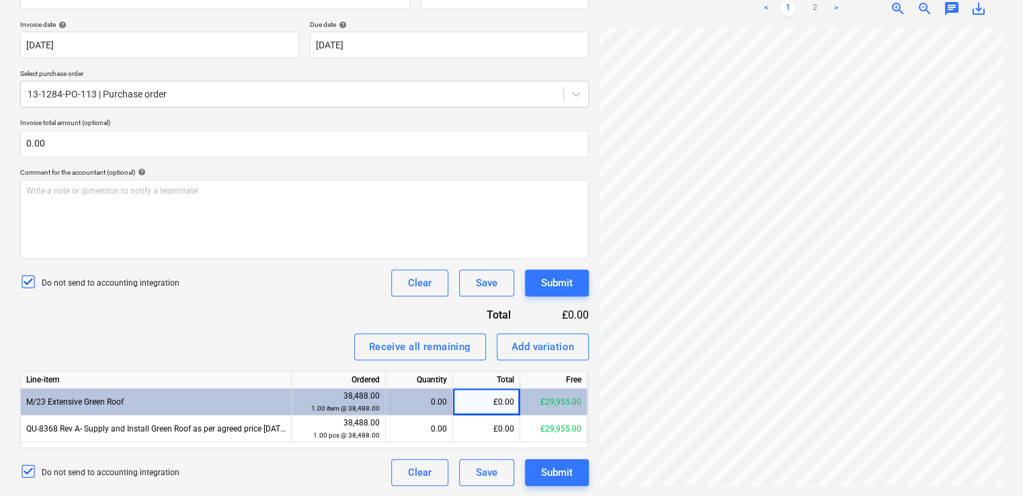
click at [296, 304] on div "Invoice name help INV-3455 Invoice number (optional) help INV-3455 Invoice date…" at bounding box center [304, 228] width 569 height 515
click at [473, 430] on div "£0.00" at bounding box center [486, 428] width 67 height 27
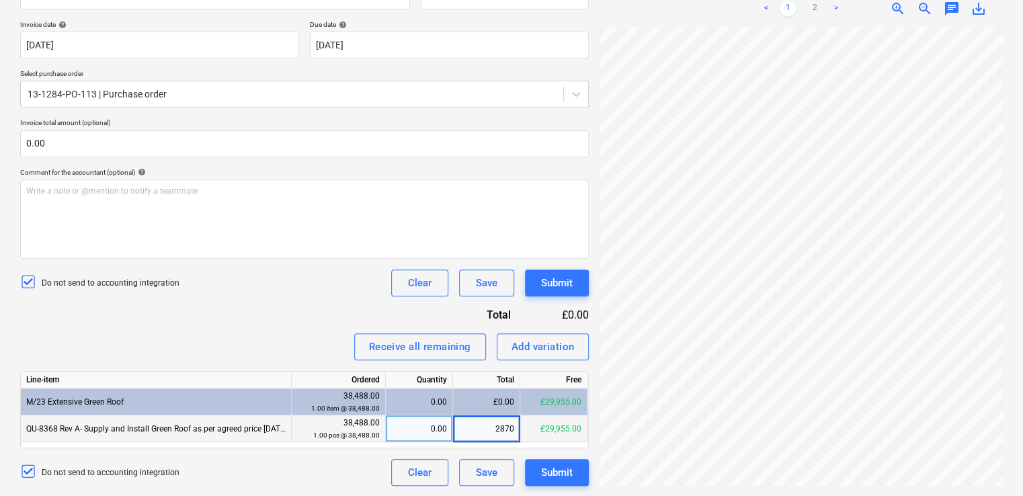
type input "28705"
click at [290, 302] on div "Invoice name help INV-3455 Invoice number (optional) help INV-3455 Invoice date…" at bounding box center [304, 228] width 569 height 515
click at [549, 279] on div "Submit" at bounding box center [557, 282] width 32 height 17
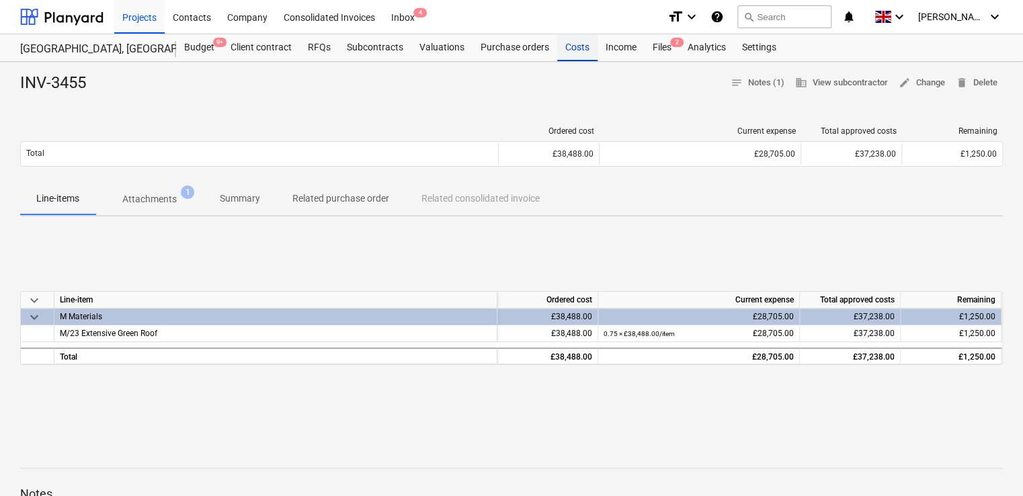
click at [573, 50] on div "Costs" at bounding box center [577, 47] width 40 height 27
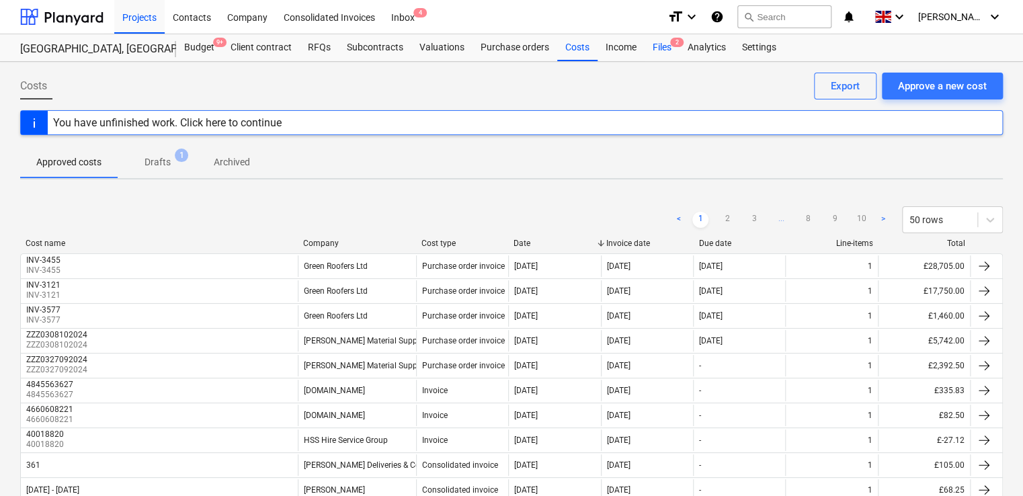
click at [655, 48] on div "Files 2" at bounding box center [662, 47] width 35 height 27
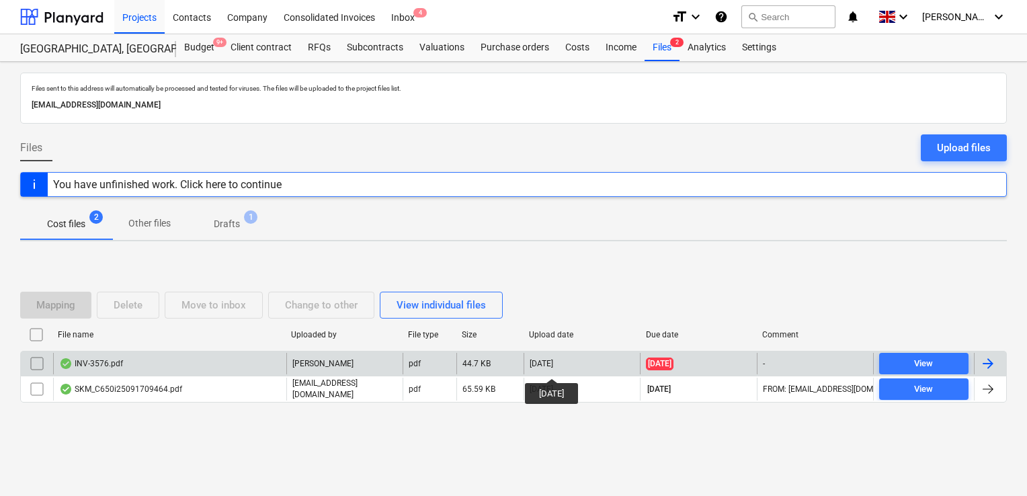
click at [553, 366] on div "[DATE]" at bounding box center [542, 363] width 24 height 9
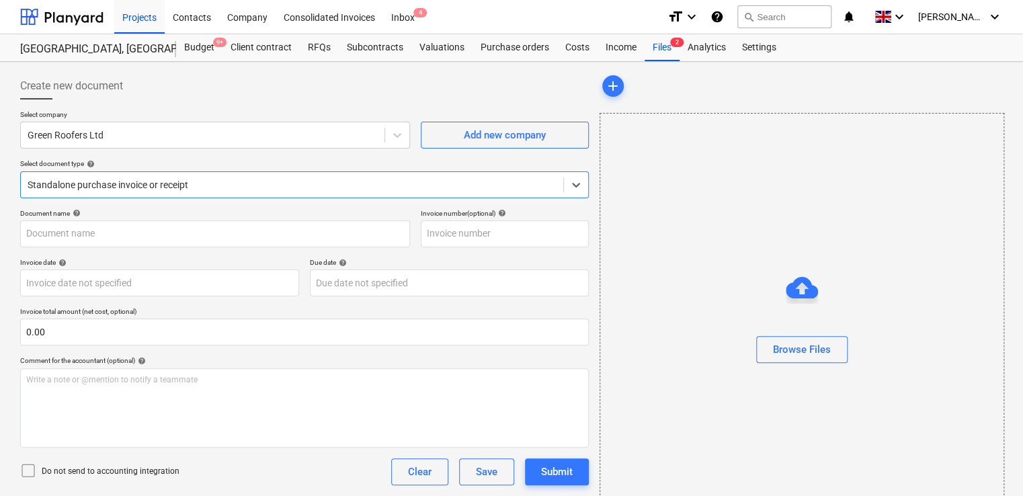
type input "INV-3576"
type input "31 Jul 2025"
type input "[DATE]"
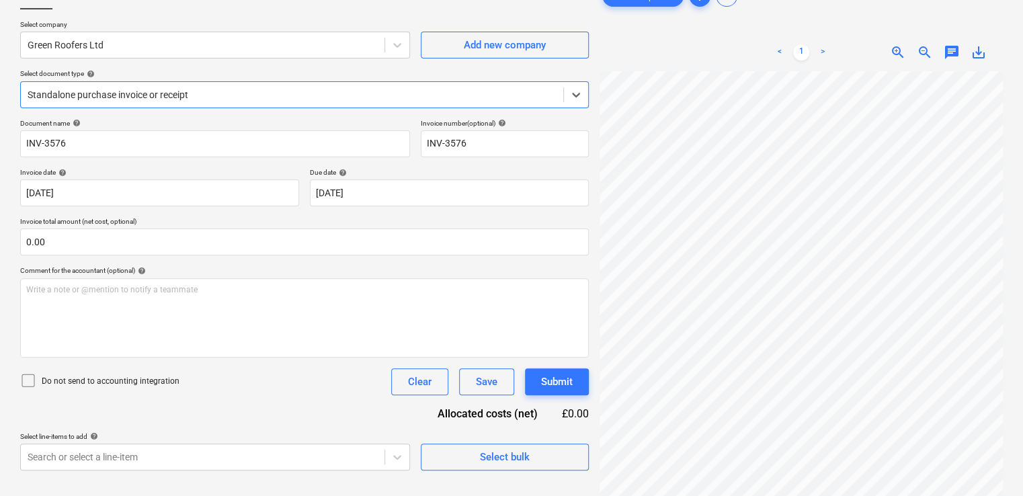
scroll to position [56, 0]
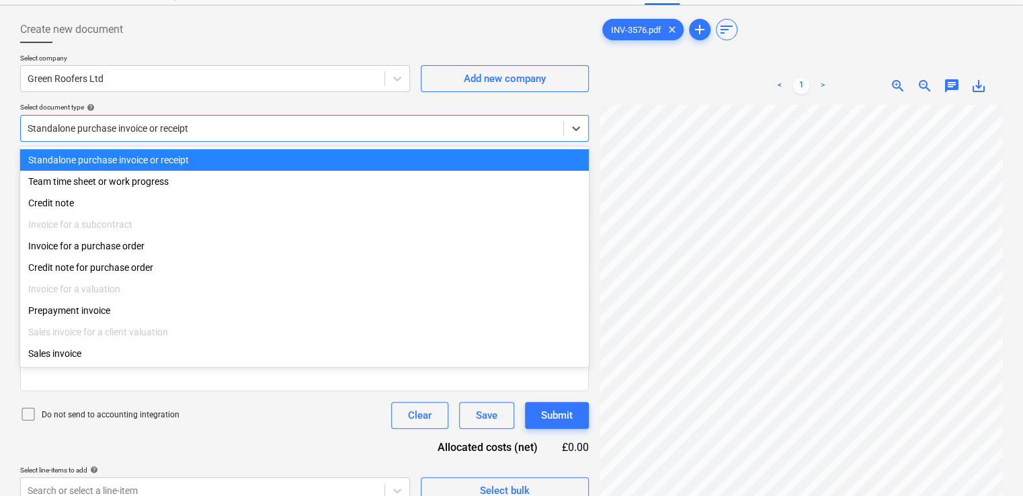
click at [462, 119] on div "Standalone purchase invoice or receipt" at bounding box center [292, 128] width 542 height 19
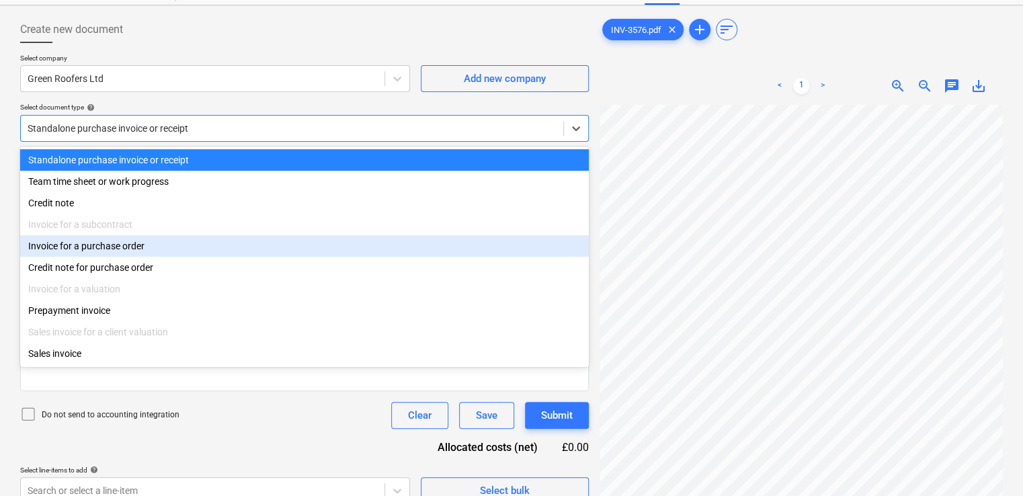
click at [168, 247] on div "Invoice for a purchase order" at bounding box center [304, 246] width 569 height 22
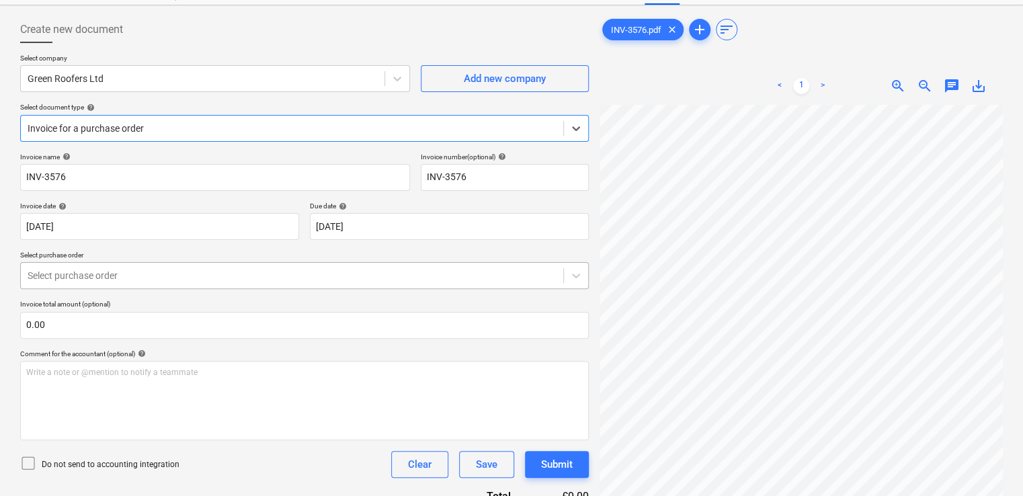
click at [199, 276] on div at bounding box center [292, 275] width 529 height 13
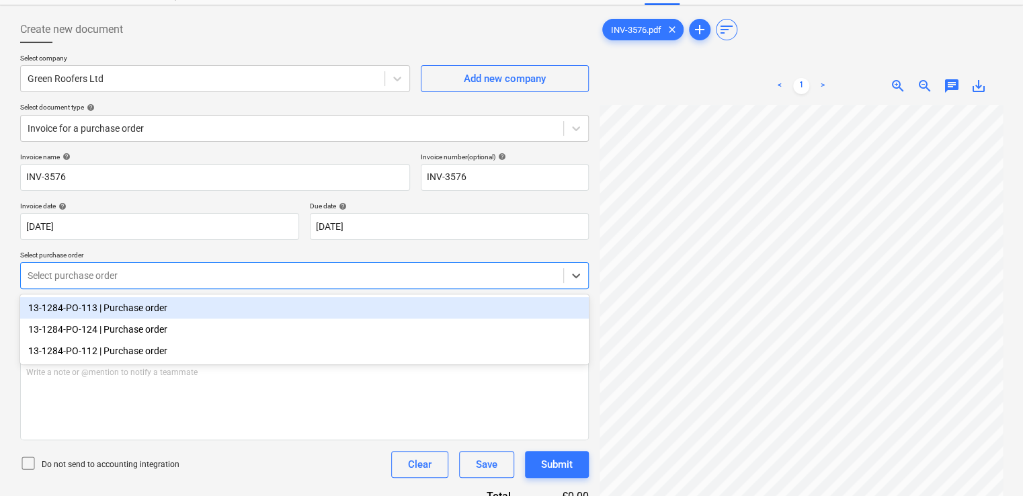
click at [150, 306] on div "13-1284-PO-113 | Purchase order" at bounding box center [304, 308] width 569 height 22
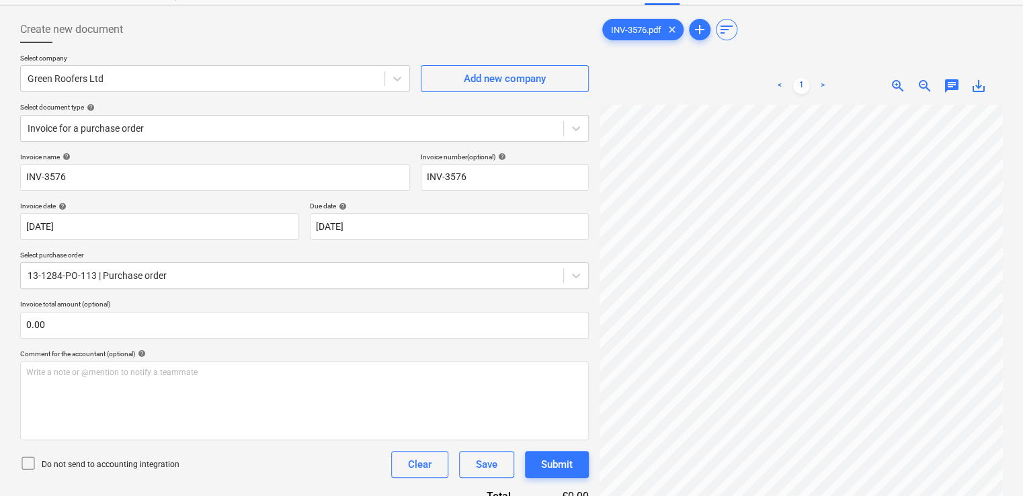
click at [28, 460] on icon at bounding box center [28, 463] width 16 height 16
click at [233, 467] on div "Do not send to accounting integration Clear Save Submit" at bounding box center [304, 464] width 569 height 27
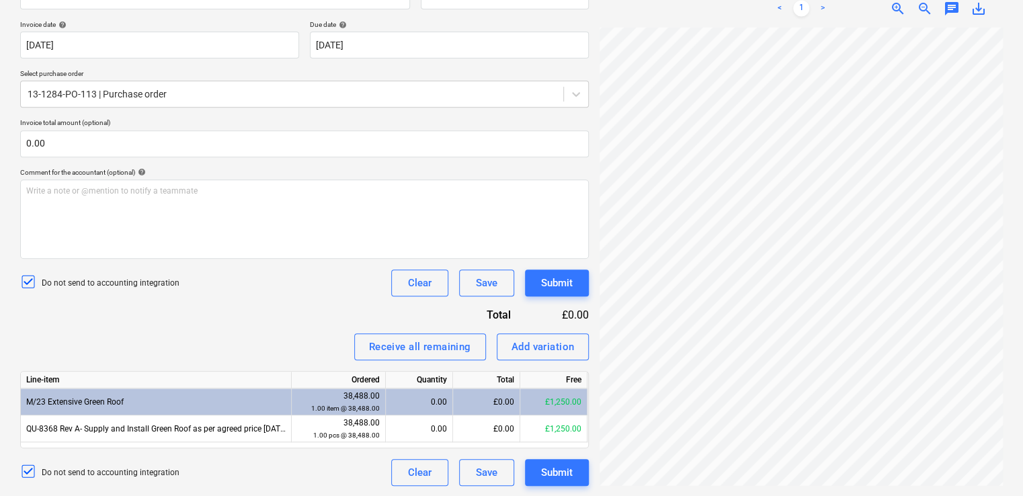
scroll to position [0, 212]
click at [472, 397] on div "£0.00" at bounding box center [486, 402] width 67 height 27
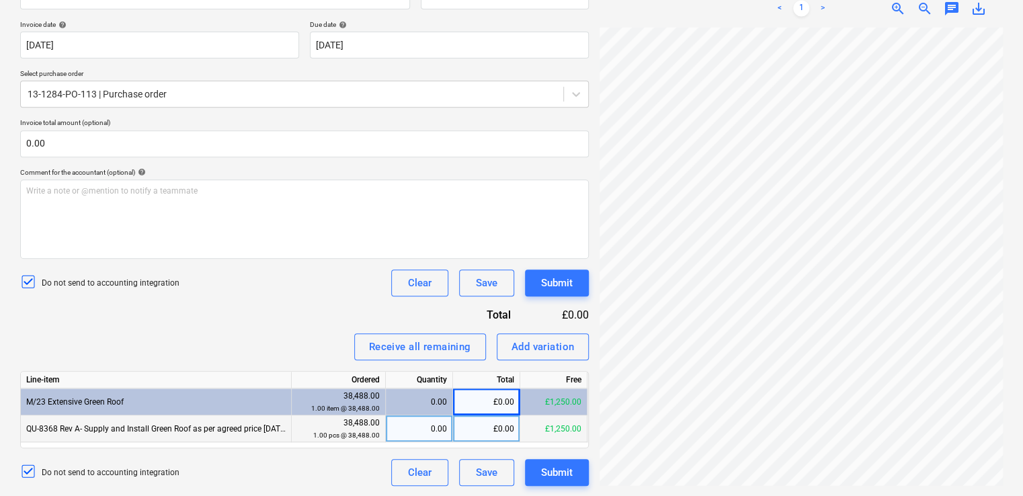
drag, startPoint x: 472, startPoint y: 397, endPoint x: 473, endPoint y: 432, distance: 35.0
click at [473, 432] on div "£0.00" at bounding box center [486, 428] width 67 height 27
click at [473, 432] on input at bounding box center [486, 428] width 67 height 26
type input "1730"
click at [332, 339] on div "Receive all remaining Add variation" at bounding box center [304, 346] width 569 height 27
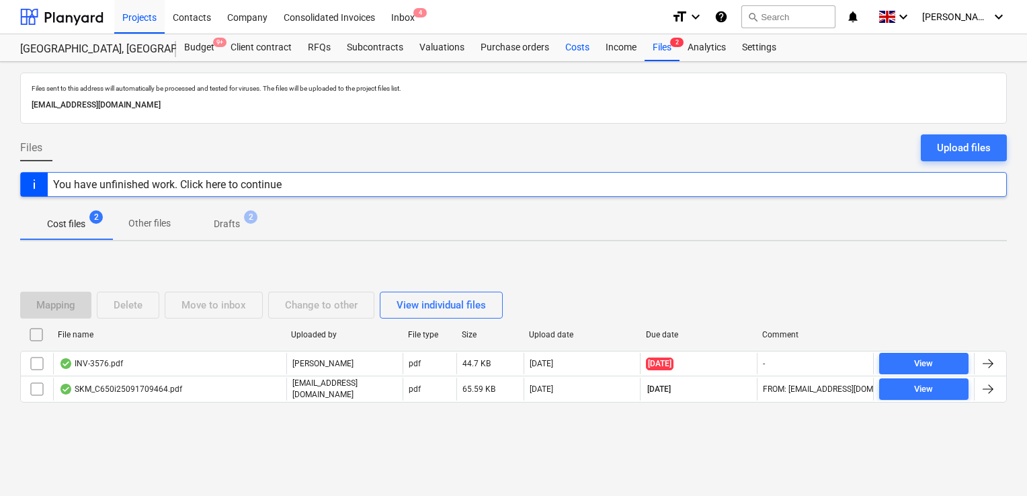
click at [566, 42] on div "Costs" at bounding box center [577, 47] width 40 height 27
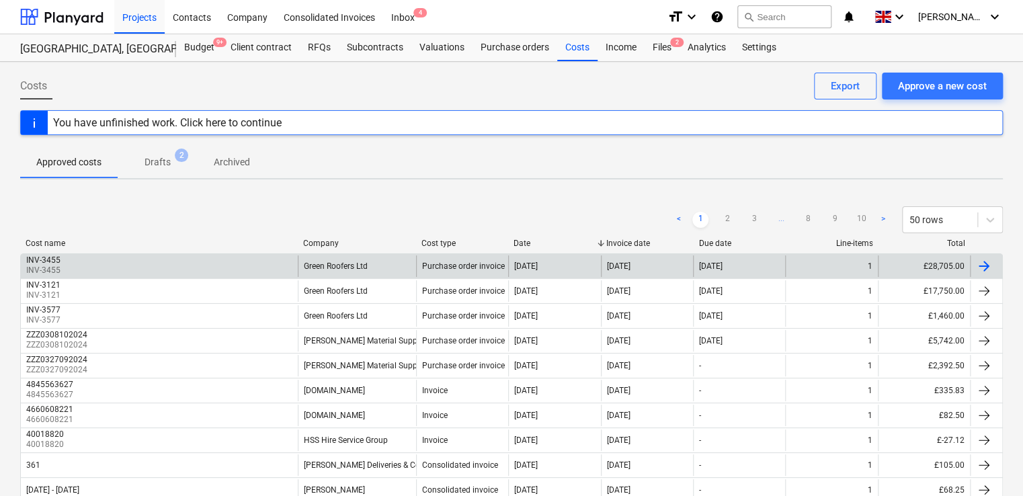
click at [670, 267] on div "[DATE]" at bounding box center [647, 266] width 92 height 22
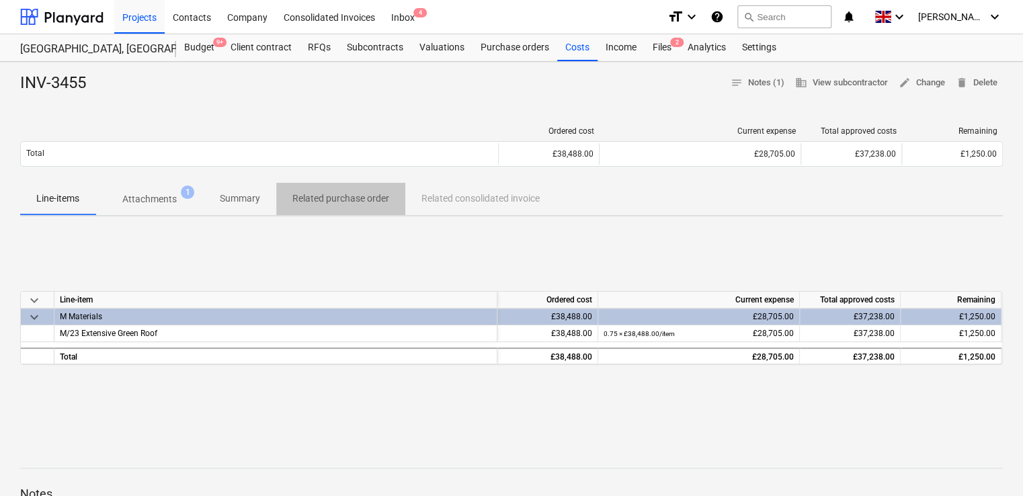
click at [356, 194] on p "Related purchase order" at bounding box center [340, 199] width 97 height 14
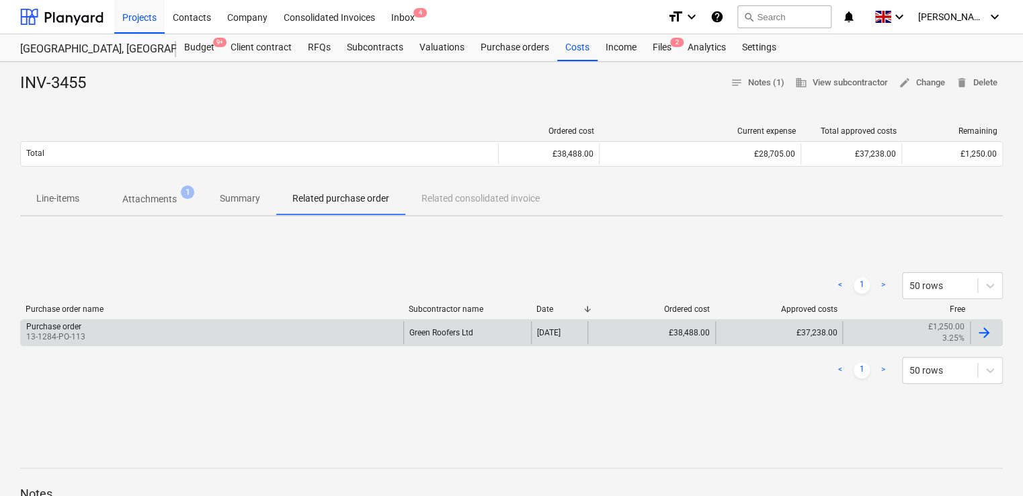
click at [173, 338] on div "Purchase order 13-1284-PO-113" at bounding box center [212, 332] width 382 height 23
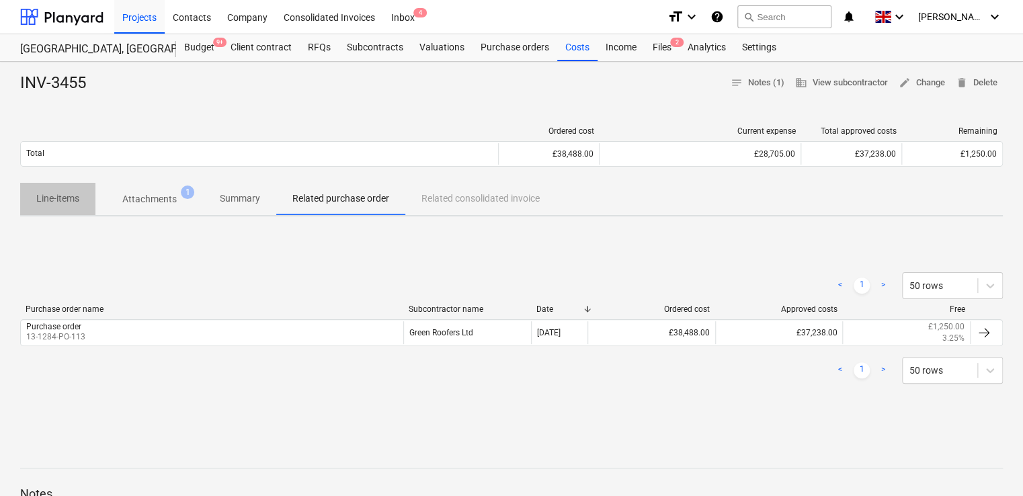
click at [57, 196] on p "Line-items" at bounding box center [57, 199] width 43 height 14
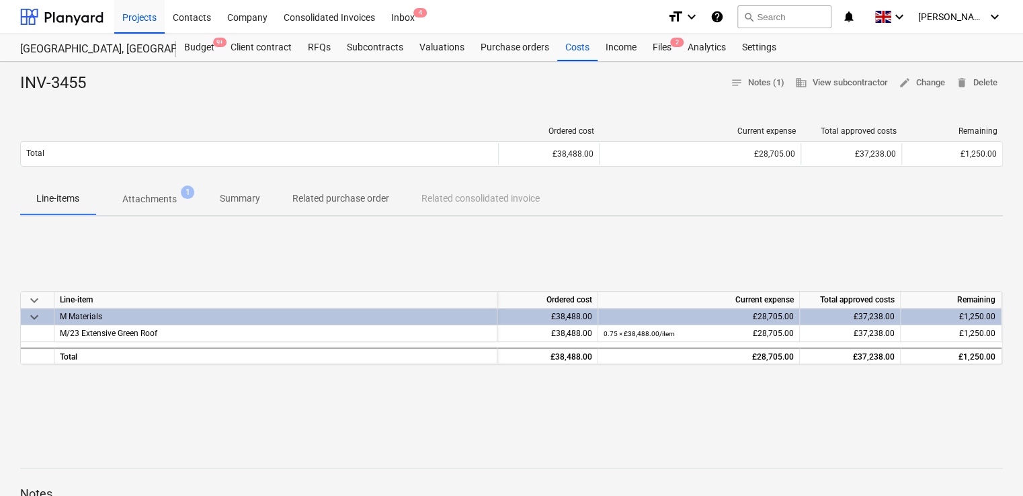
click at [136, 201] on p "Attachments" at bounding box center [149, 199] width 54 height 14
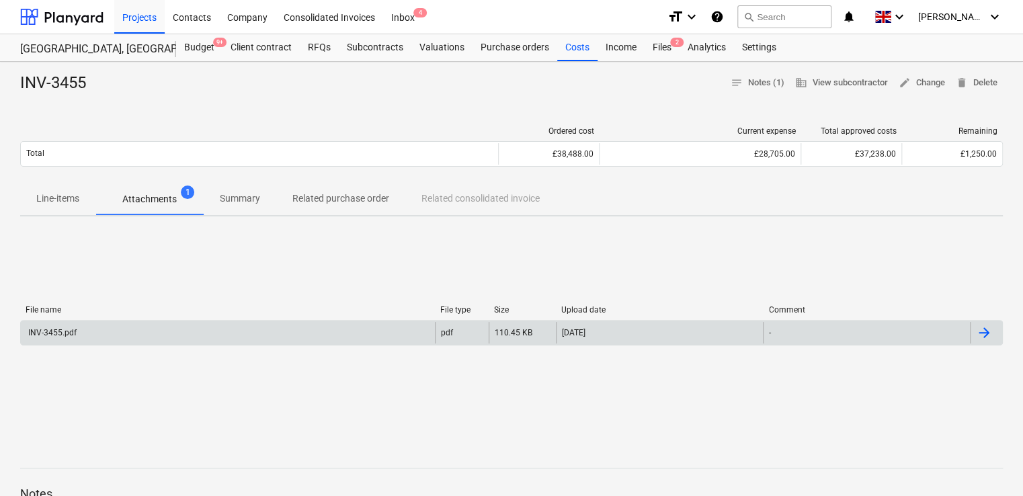
click at [48, 335] on div "INV-3455.pdf" at bounding box center [51, 332] width 50 height 9
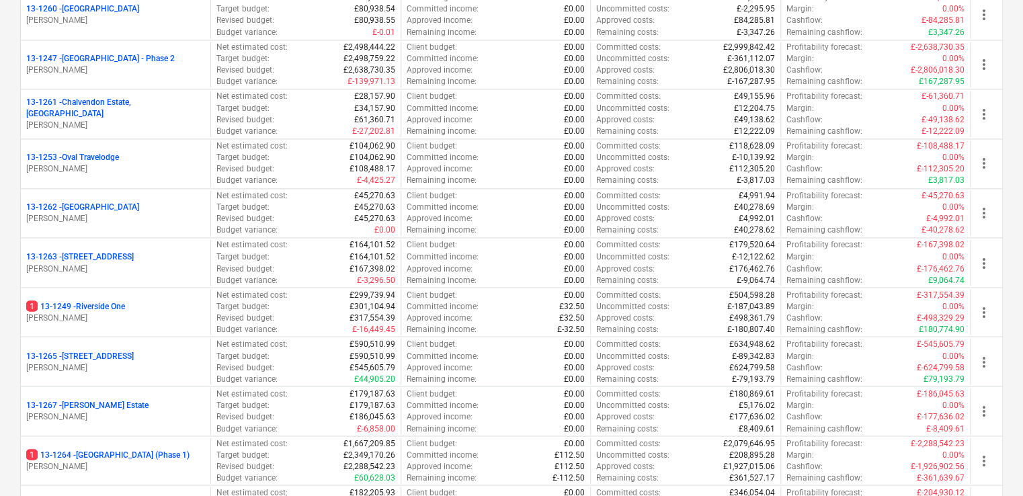
scroll to position [1027, 0]
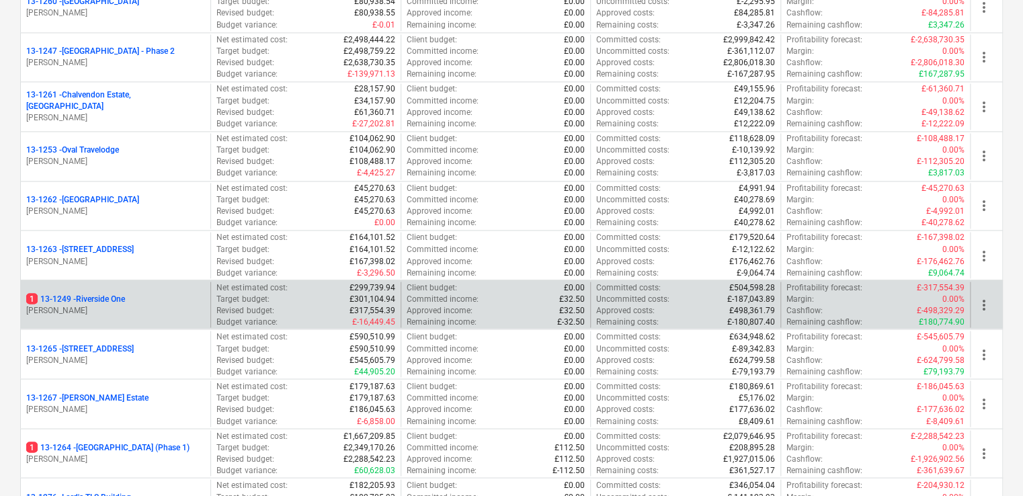
click at [188, 305] on p "[PERSON_NAME]" at bounding box center [115, 310] width 179 height 11
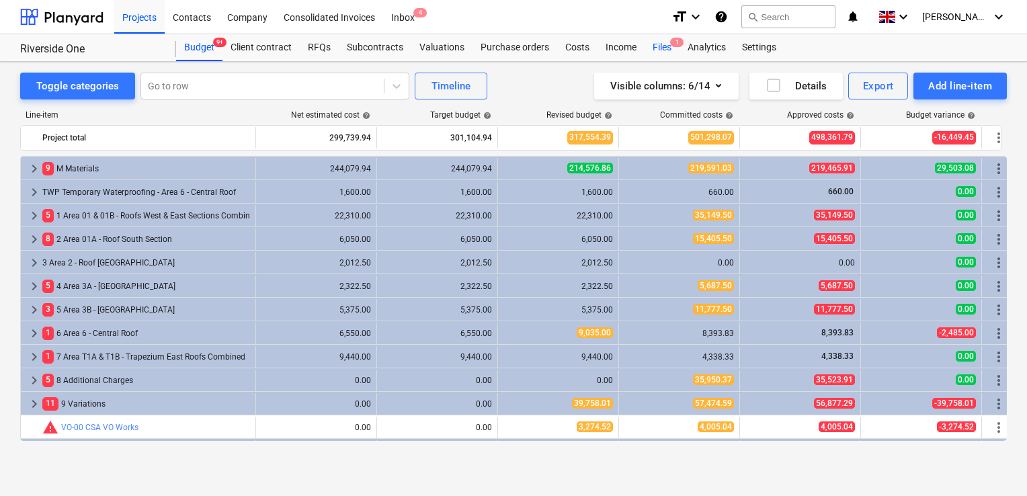
click at [653, 51] on div "Files 1" at bounding box center [662, 47] width 35 height 27
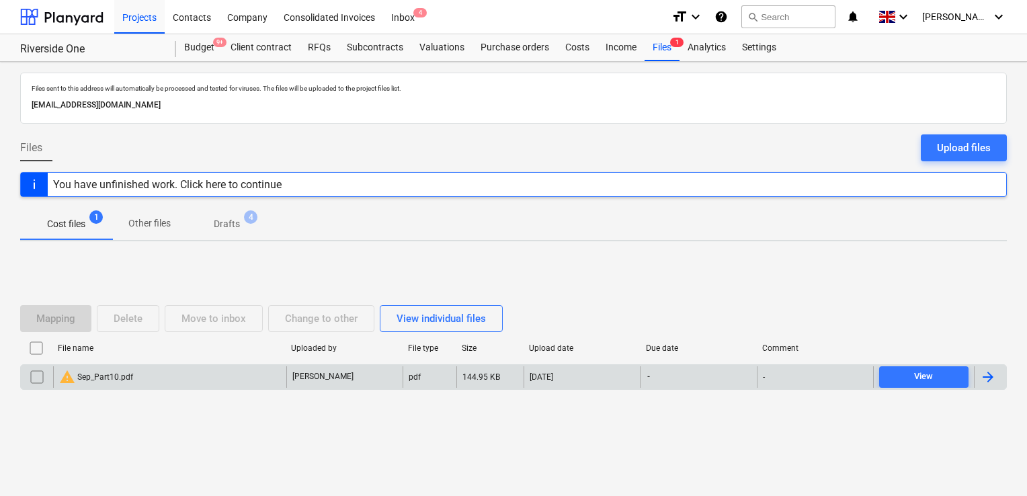
click at [165, 378] on div "warning Sep_Part10.pdf" at bounding box center [169, 377] width 233 height 22
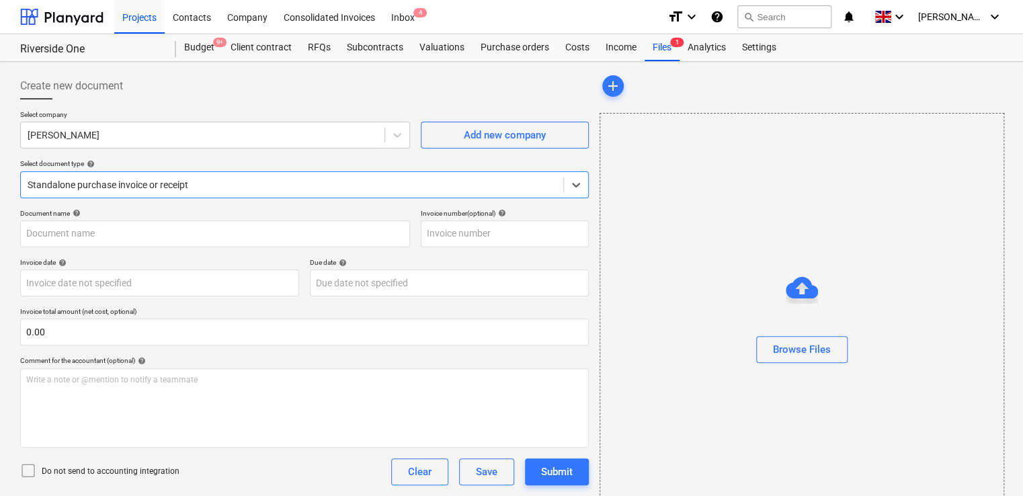
type input "Sep_Part10.pdf"
type input "[DATE]"
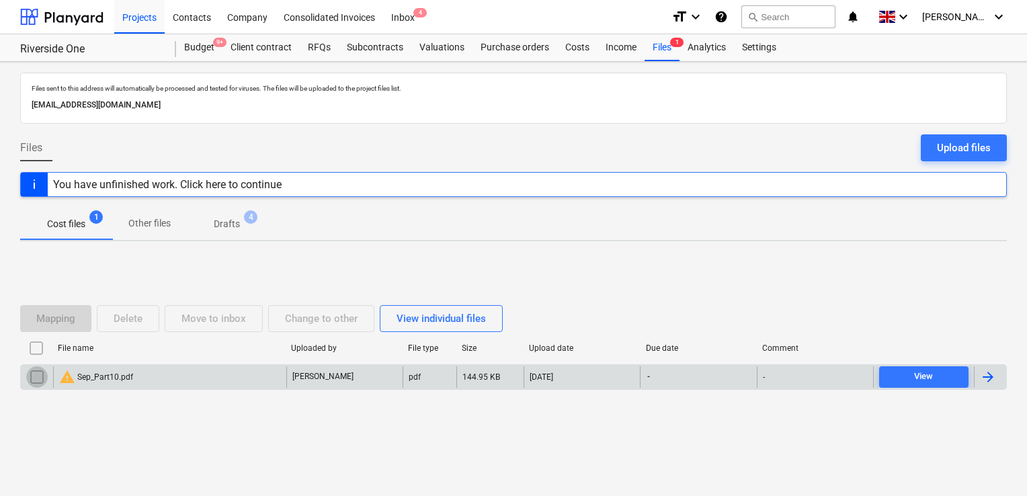
click at [35, 375] on input "checkbox" at bounding box center [37, 377] width 22 height 22
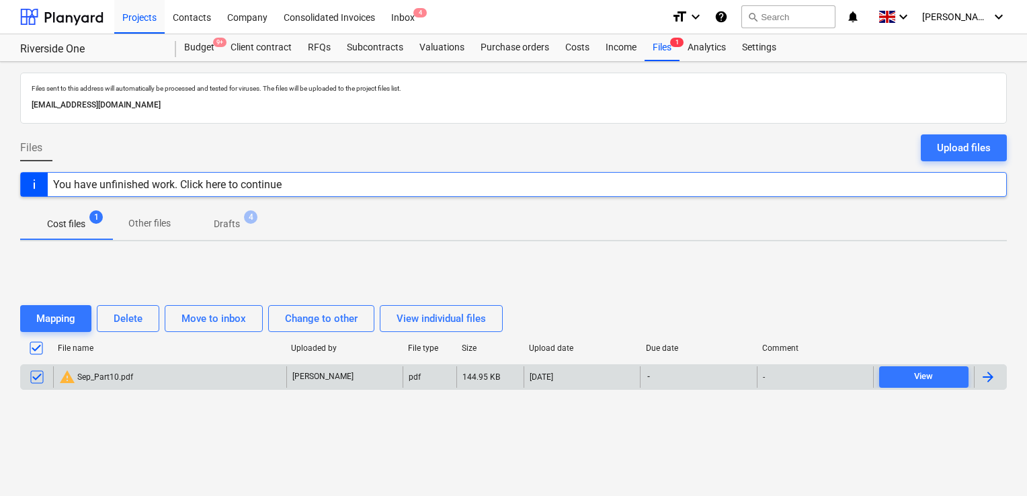
click at [141, 302] on div "Mapping Delete Move to inbox Change to other View individual files" at bounding box center [513, 319] width 987 height 38
click at [124, 317] on div "Delete" at bounding box center [128, 318] width 29 height 17
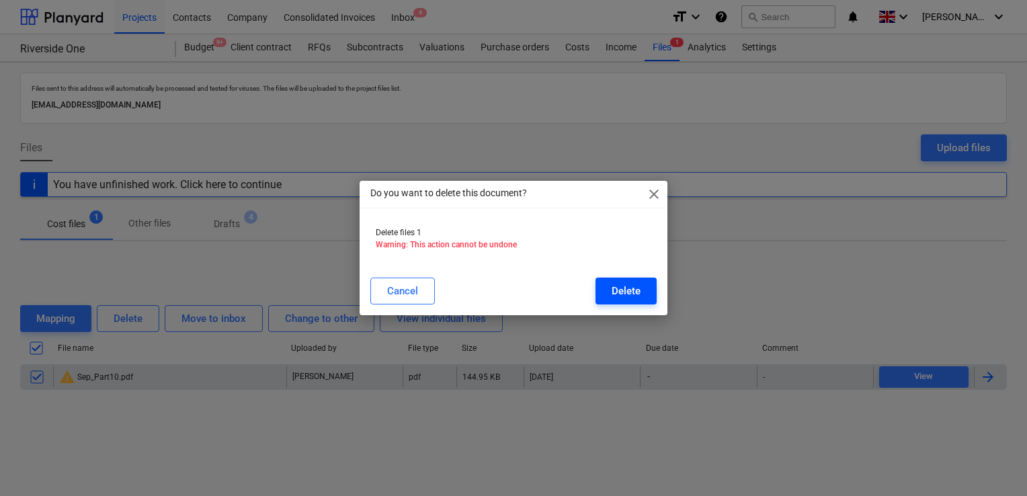
click at [618, 297] on div "Delete" at bounding box center [626, 290] width 29 height 17
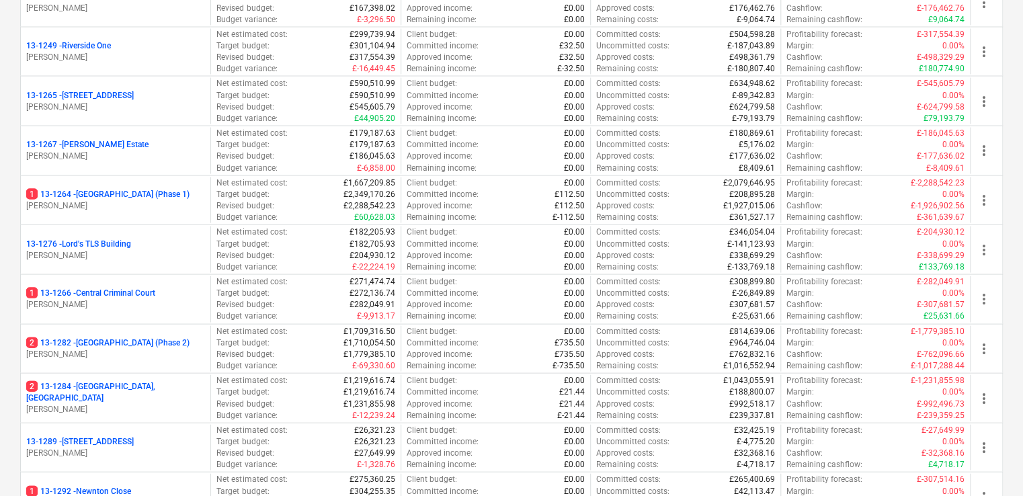
scroll to position [1283, 0]
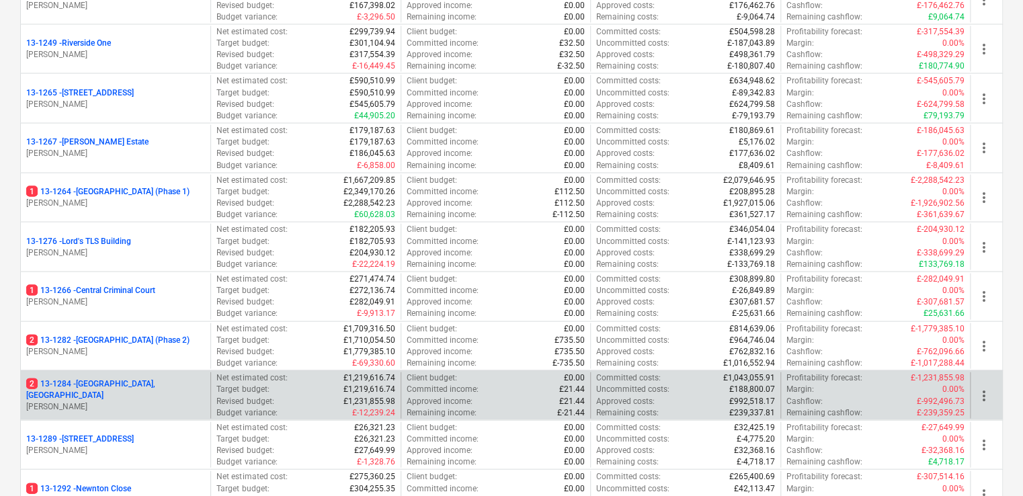
click at [179, 401] on p "[PERSON_NAME]" at bounding box center [115, 406] width 179 height 11
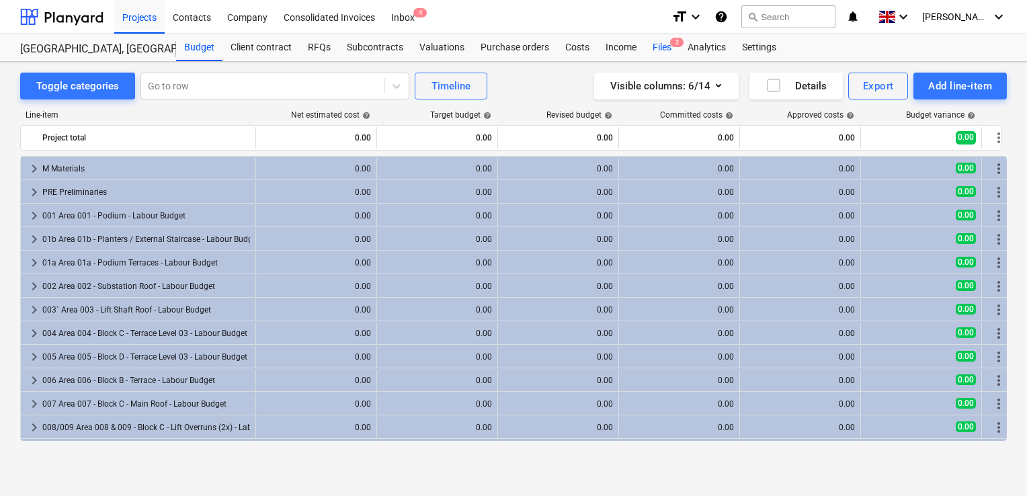
click at [660, 47] on div "Files 2" at bounding box center [662, 47] width 35 height 27
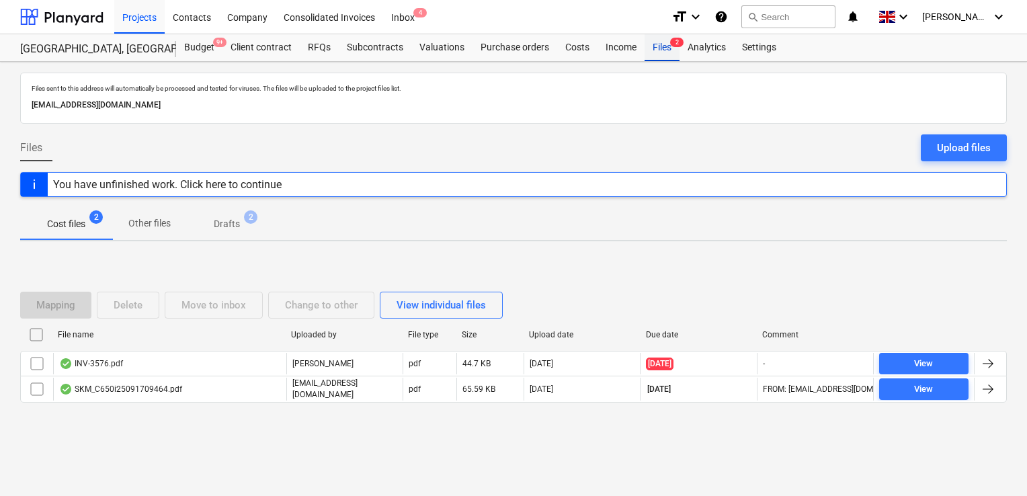
click at [661, 54] on div "Files 2" at bounding box center [662, 47] width 35 height 27
click at [947, 146] on div "Upload files" at bounding box center [964, 147] width 54 height 17
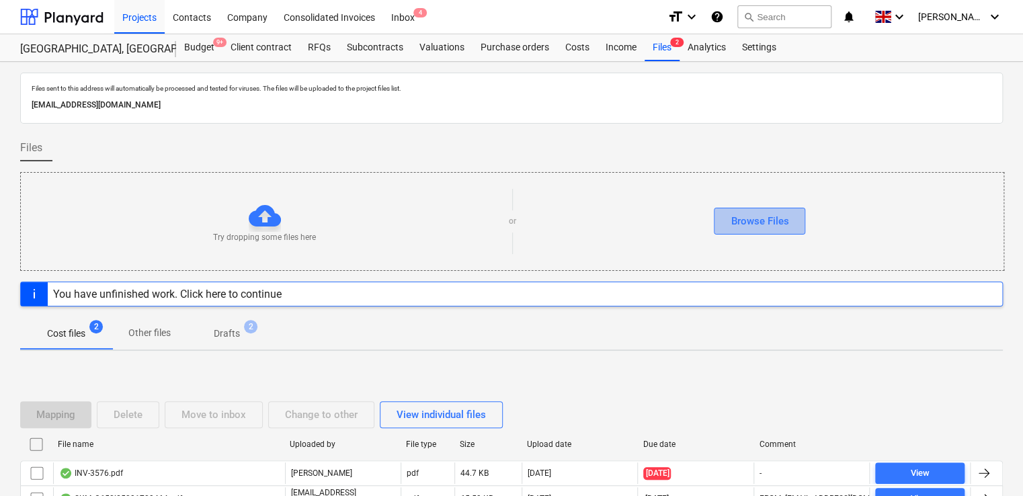
click at [778, 225] on div "Browse Files" at bounding box center [760, 220] width 58 height 17
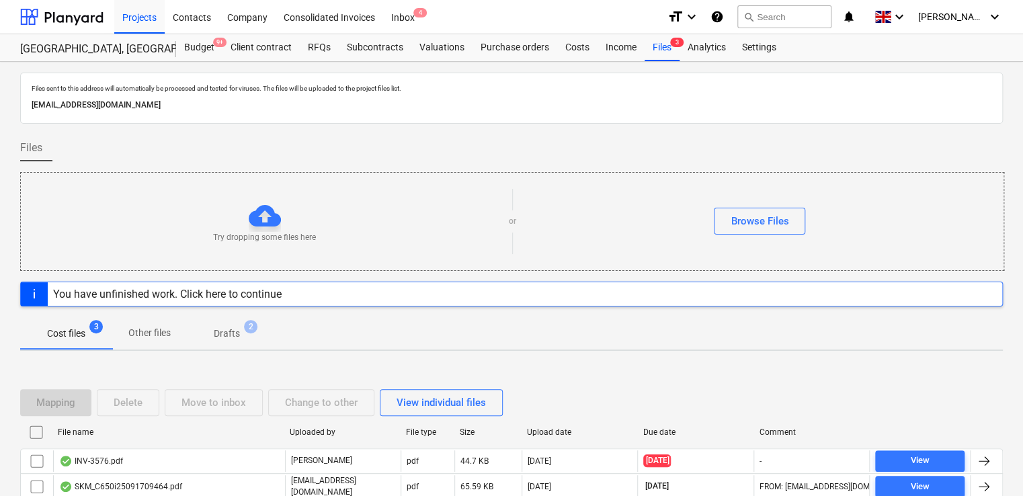
scroll to position [62, 0]
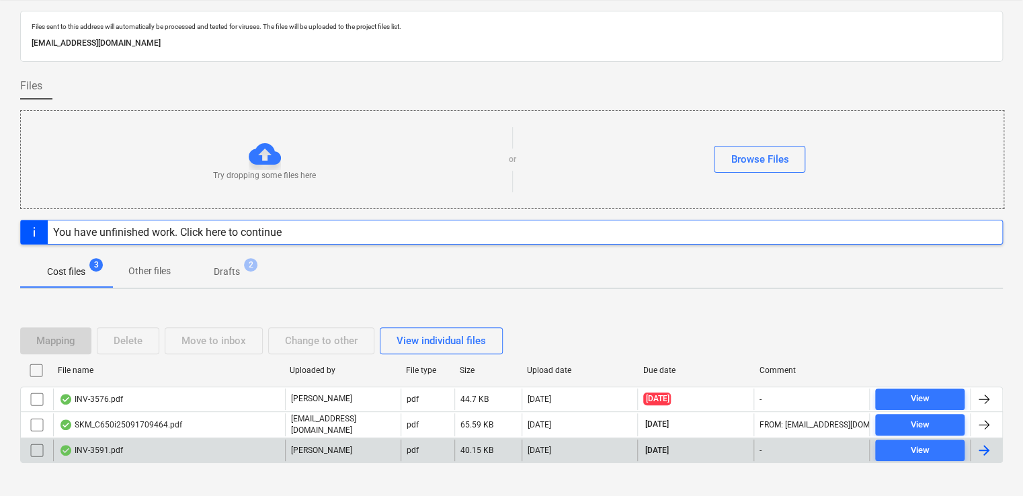
click at [665, 445] on span "[DATE]" at bounding box center [656, 450] width 26 height 11
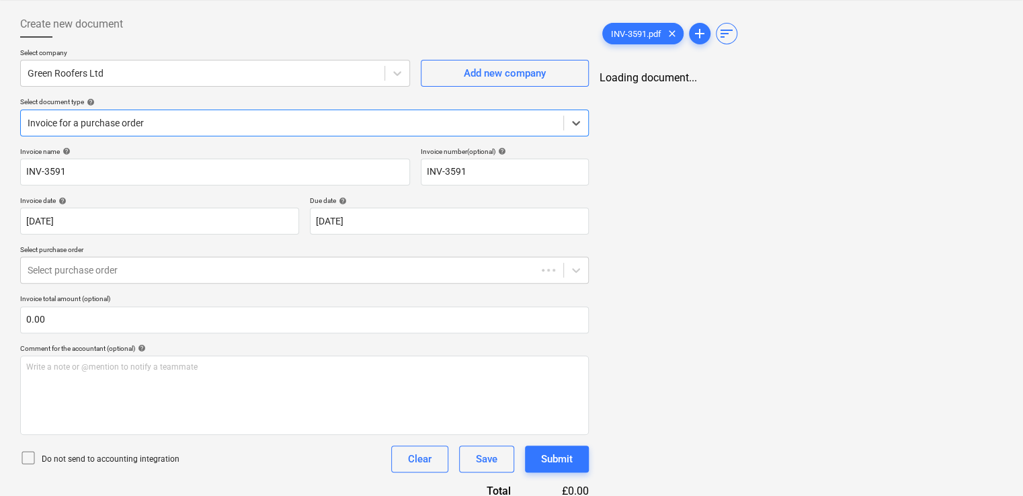
type input "INV-3591"
type input "[DATE]"
click at [181, 267] on div at bounding box center [292, 270] width 529 height 13
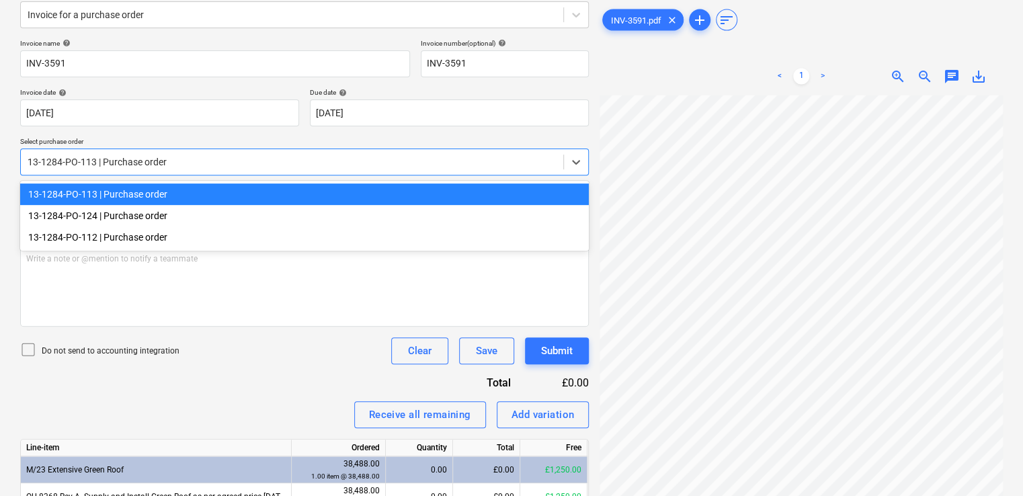
scroll to position [238, 0]
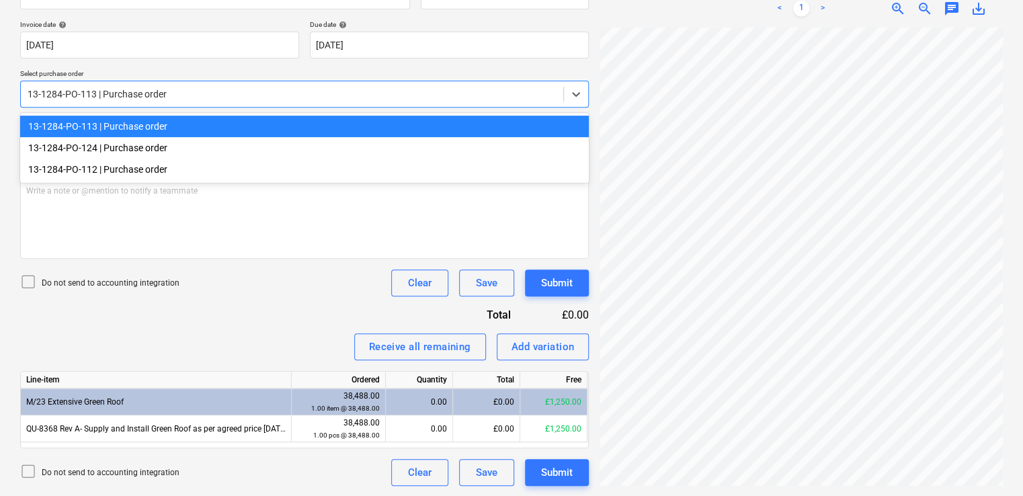
drag, startPoint x: 797, startPoint y: 485, endPoint x: 910, endPoint y: 485, distance: 113.6
click at [910, 485] on div at bounding box center [801, 257] width 403 height 458
click at [762, 467] on div at bounding box center [801, 257] width 403 height 458
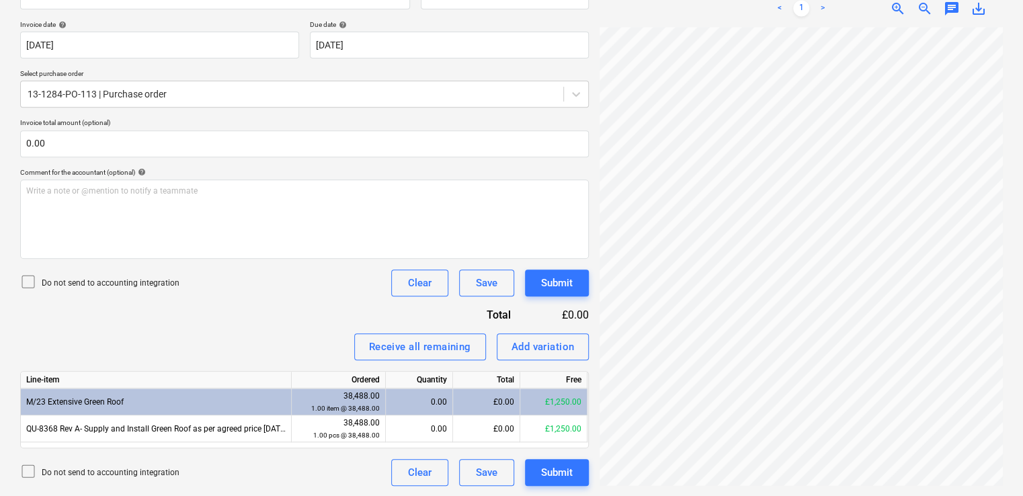
click at [793, 485] on div "INV-3591.pdf clear add sort < 1 > zoom_in zoom_out chat 0 save_alt" at bounding box center [801, 160] width 414 height 662
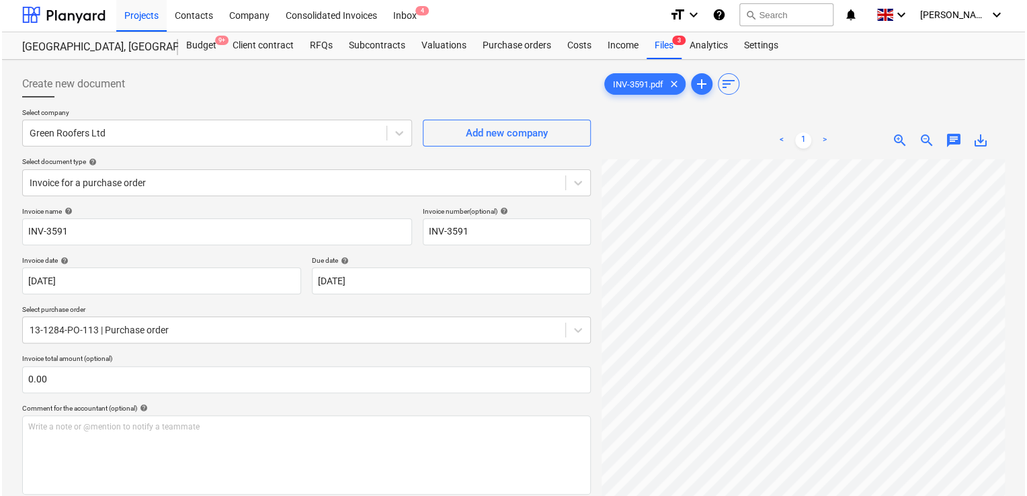
scroll to position [0, 0]
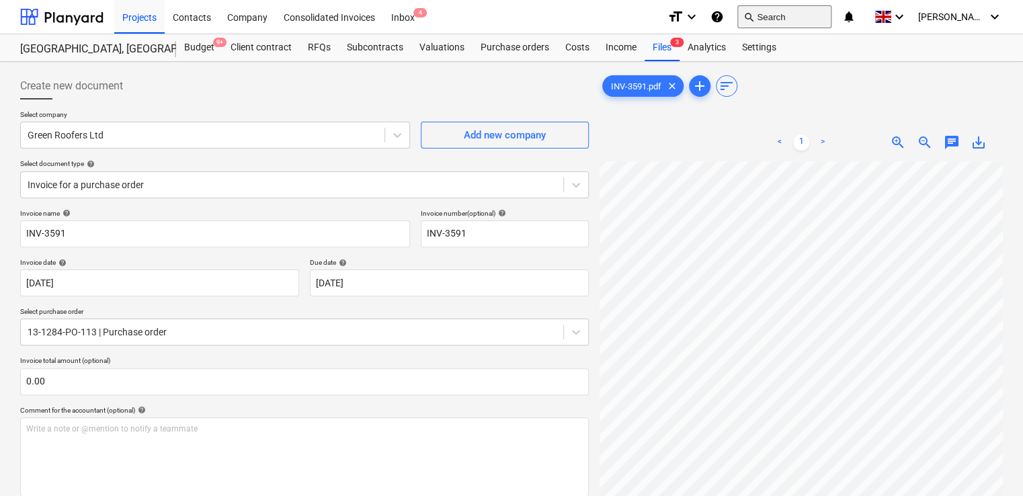
click at [794, 15] on button "search Search" at bounding box center [784, 16] width 94 height 23
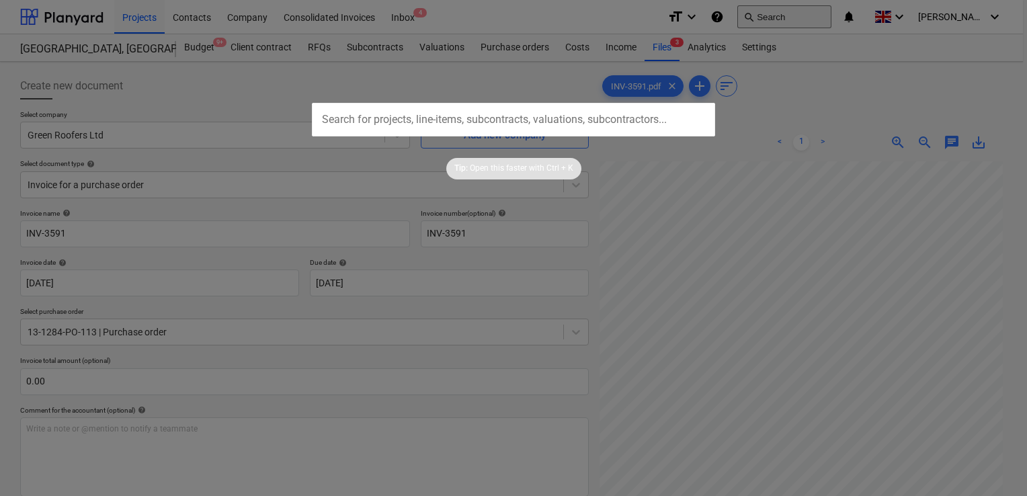
type input "INV-3591"
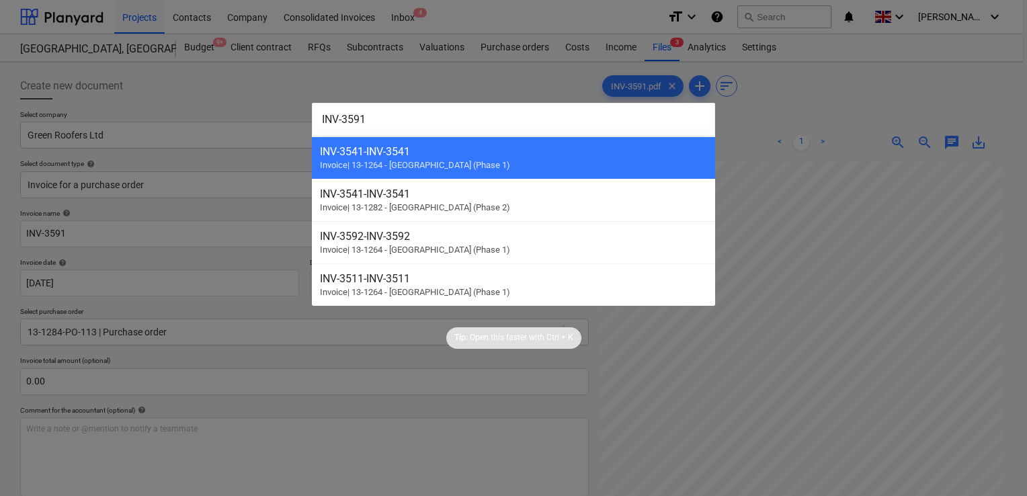
click at [457, 118] on input "INV-3591" at bounding box center [513, 120] width 403 height 34
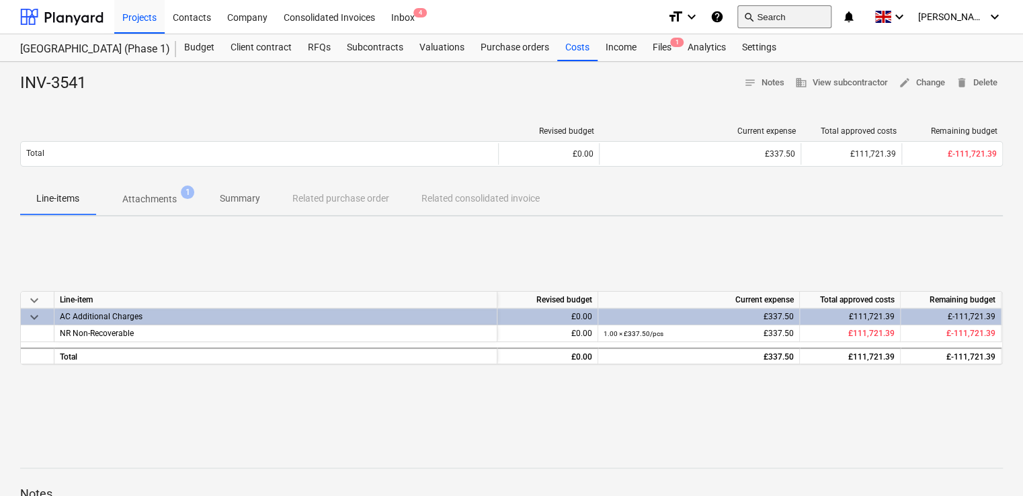
click at [812, 16] on button "search Search" at bounding box center [784, 16] width 94 height 23
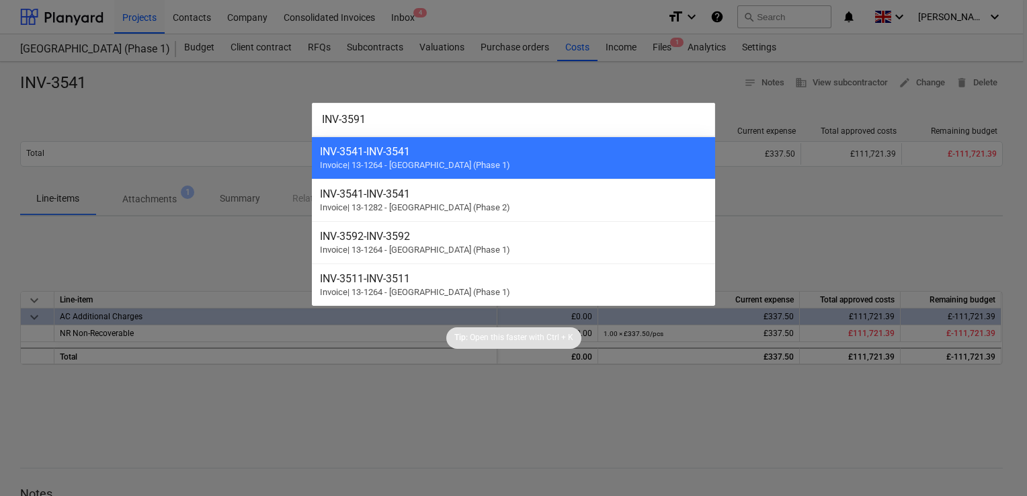
type input "INV-3591"
click at [801, 4] on div at bounding box center [513, 248] width 1027 height 496
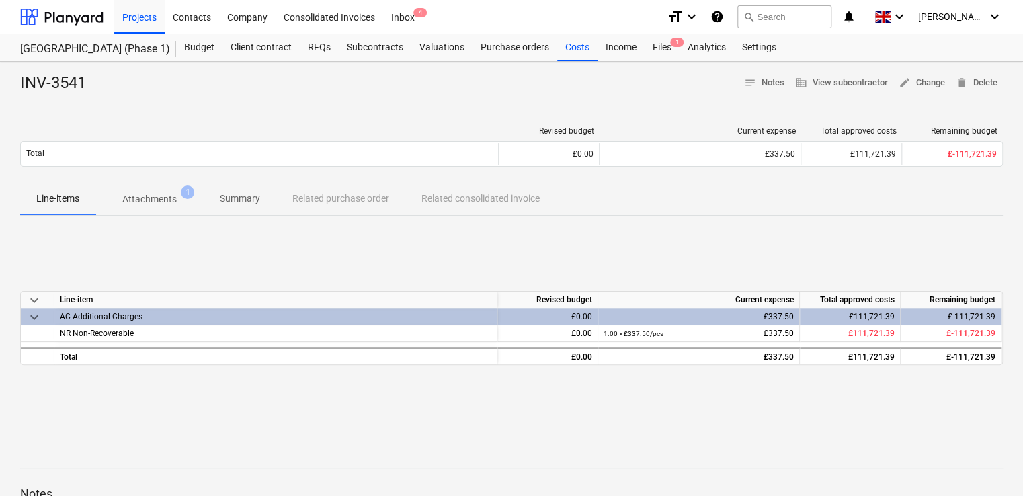
click at [801, 4] on div "search Search" at bounding box center [784, 17] width 94 height 33
click at [793, 19] on button "search Search" at bounding box center [784, 16] width 94 height 23
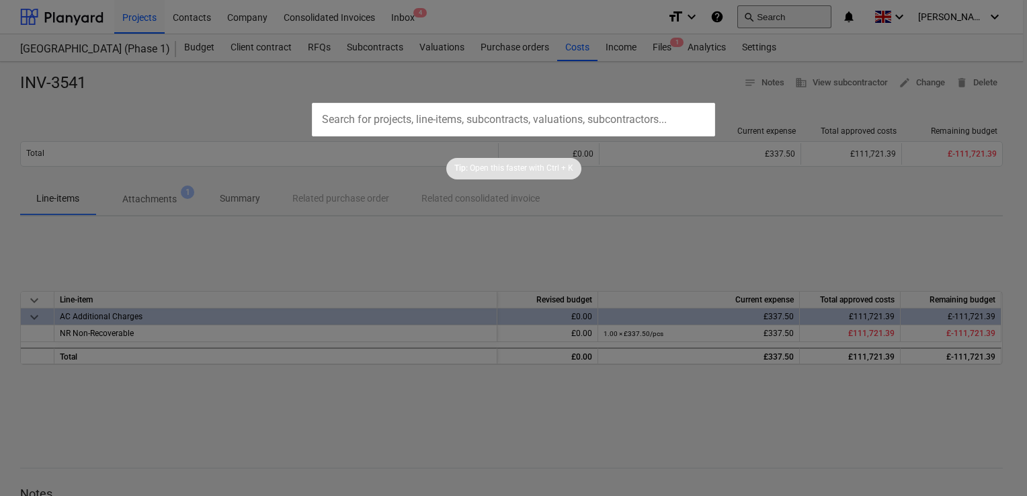
type input "INV-3591"
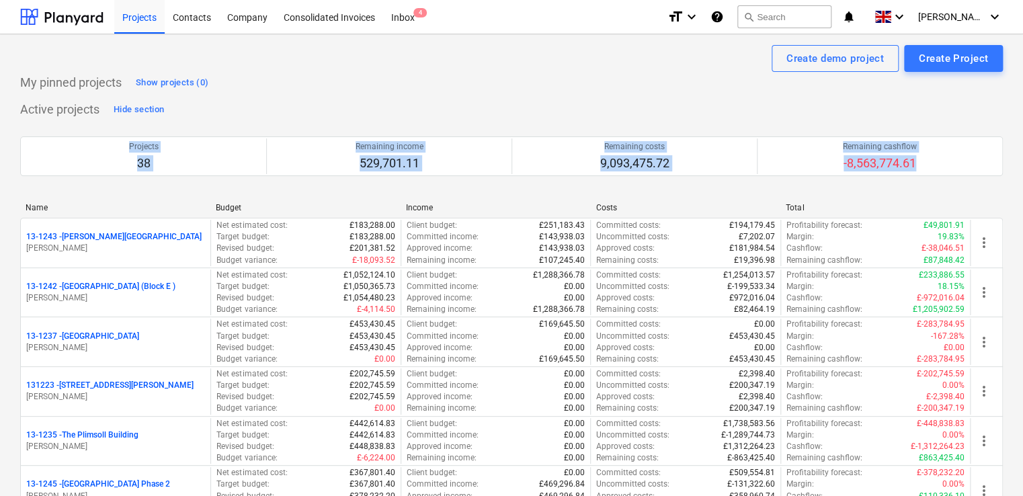
drag, startPoint x: 1022, startPoint y: 103, endPoint x: 1029, endPoint y: 169, distance: 66.3
click at [1023, 169] on html "Projects Contacts Company Consolidated Invoices Inbox 4 format_size keyboard_ar…" at bounding box center [511, 248] width 1023 height 496
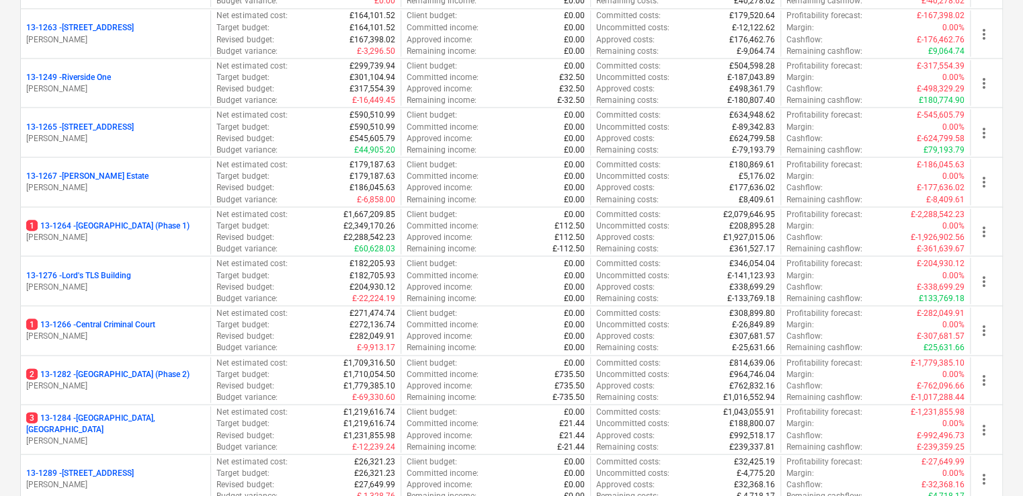
scroll to position [1275, 0]
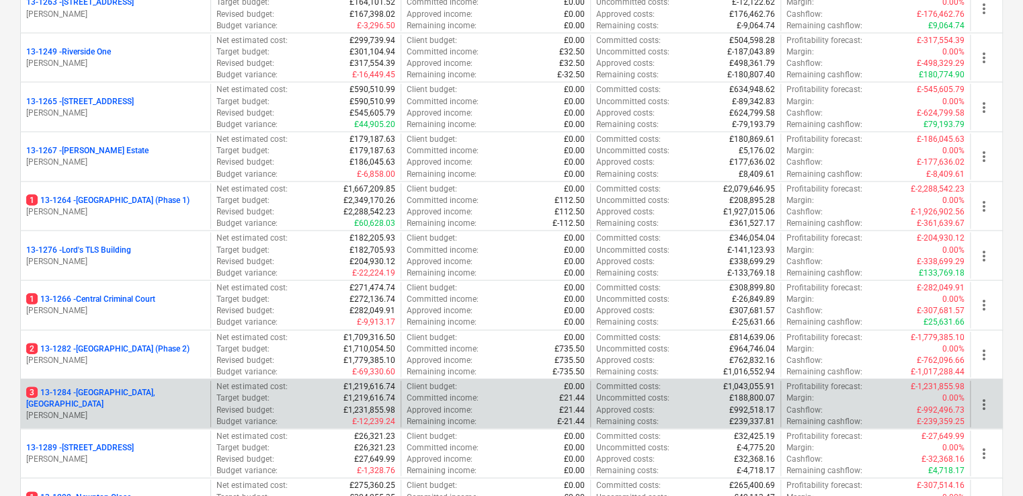
click at [186, 386] on div "3 13-1284 - [GEOGRAPHIC_DATA], [GEOGRAPHIC_DATA] [PERSON_NAME]" at bounding box center [116, 403] width 190 height 46
click at [132, 387] on p "3 13-1284 - [GEOGRAPHIC_DATA], [GEOGRAPHIC_DATA]" at bounding box center [115, 398] width 179 height 23
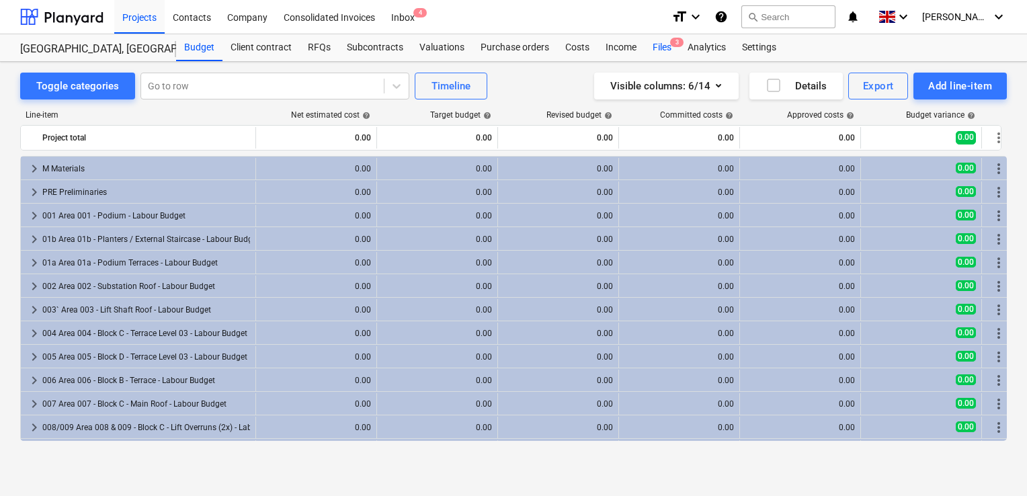
click at [661, 53] on div "Files 3" at bounding box center [662, 47] width 35 height 27
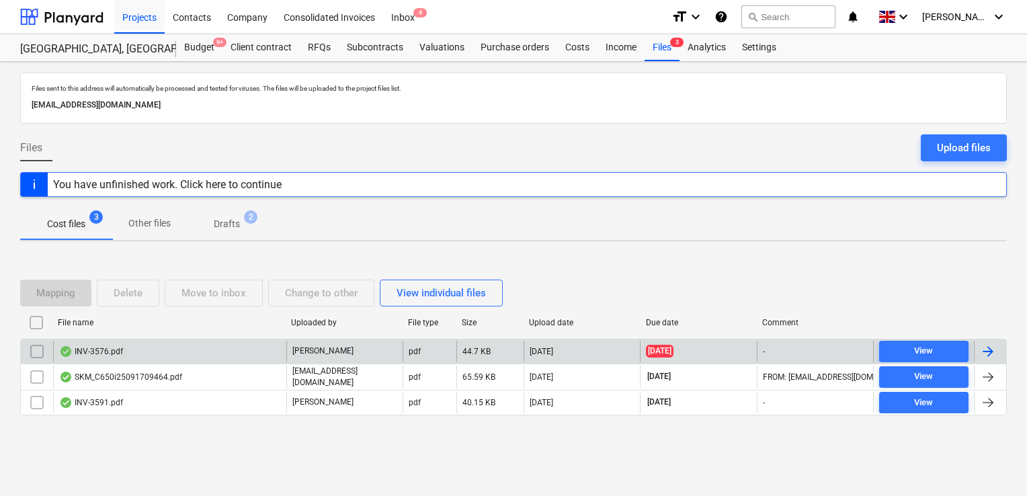
click at [382, 345] on div "[PERSON_NAME]" at bounding box center [344, 352] width 116 height 22
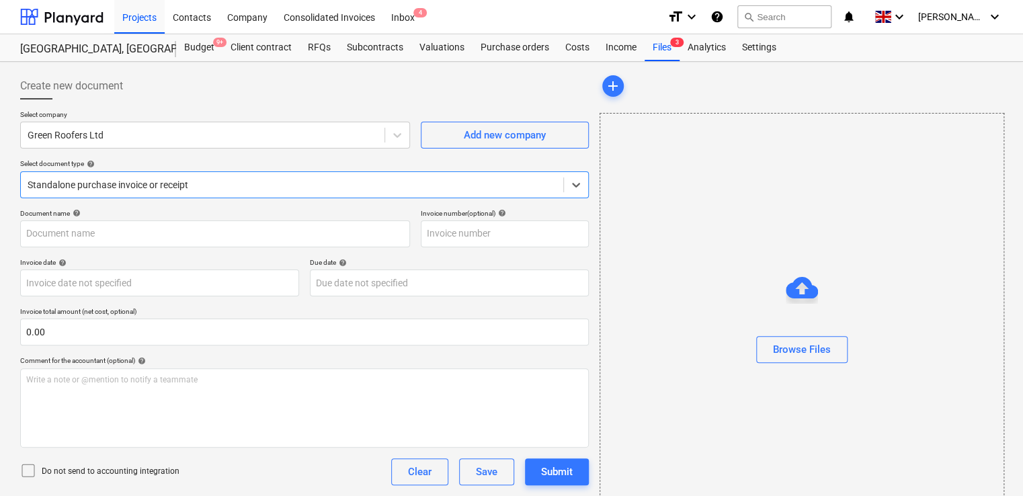
type input "INV-3576"
type input "31 Jul 2025"
type input "[DATE]"
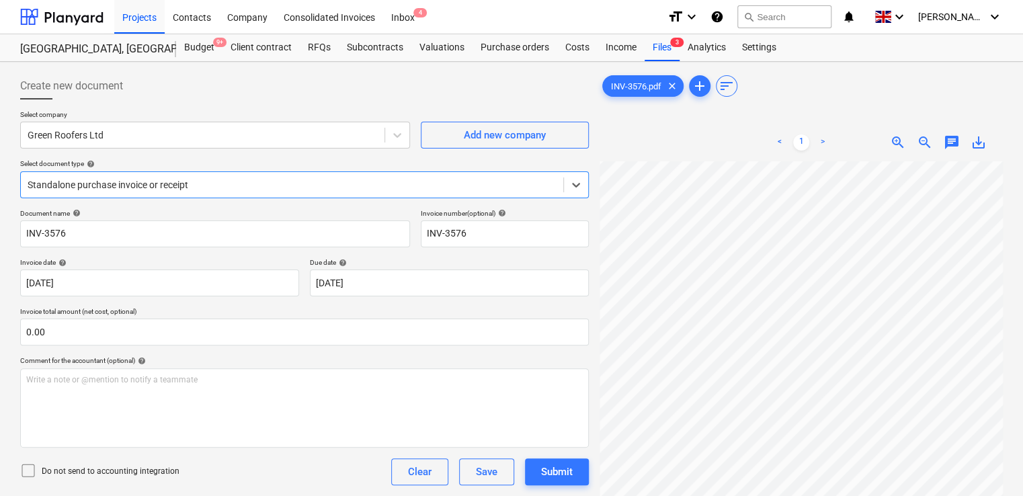
scroll to position [473, 0]
drag, startPoint x: 1022, startPoint y: 370, endPoint x: 1026, endPoint y: 437, distance: 67.4
click at [1023, 437] on html "Projects Contacts Company Consolidated Invoices Inbox 4 format_size keyboard_ar…" at bounding box center [511, 248] width 1023 height 496
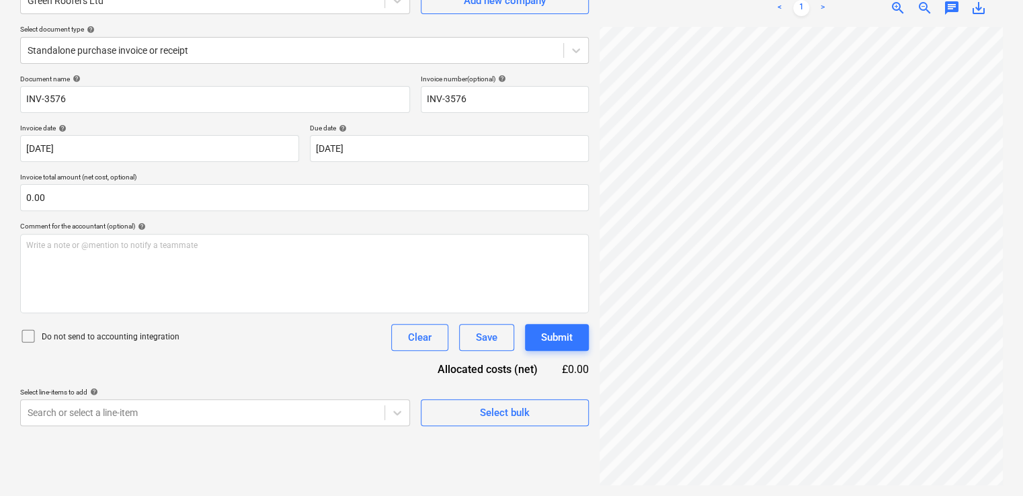
scroll to position [175, 304]
click at [196, 50] on div at bounding box center [292, 50] width 529 height 13
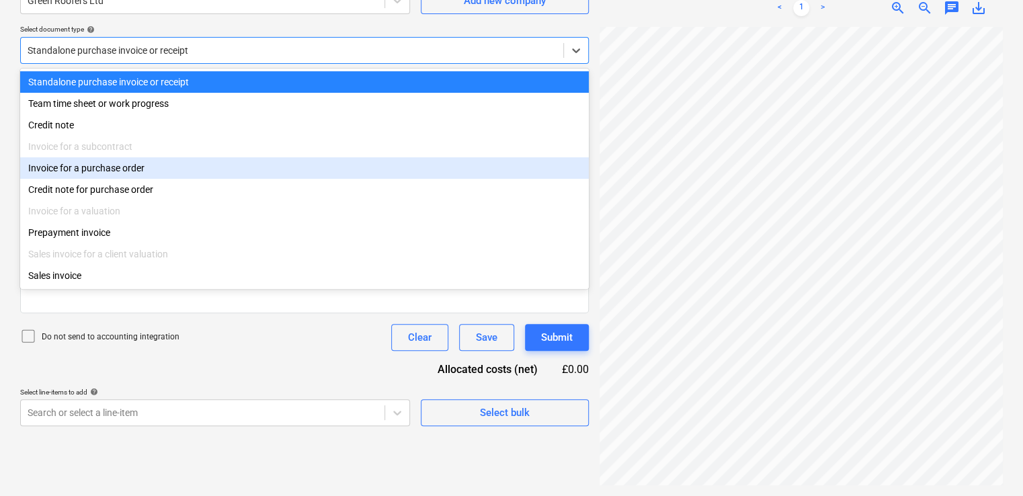
click at [93, 174] on div "Invoice for a purchase order" at bounding box center [304, 168] width 569 height 22
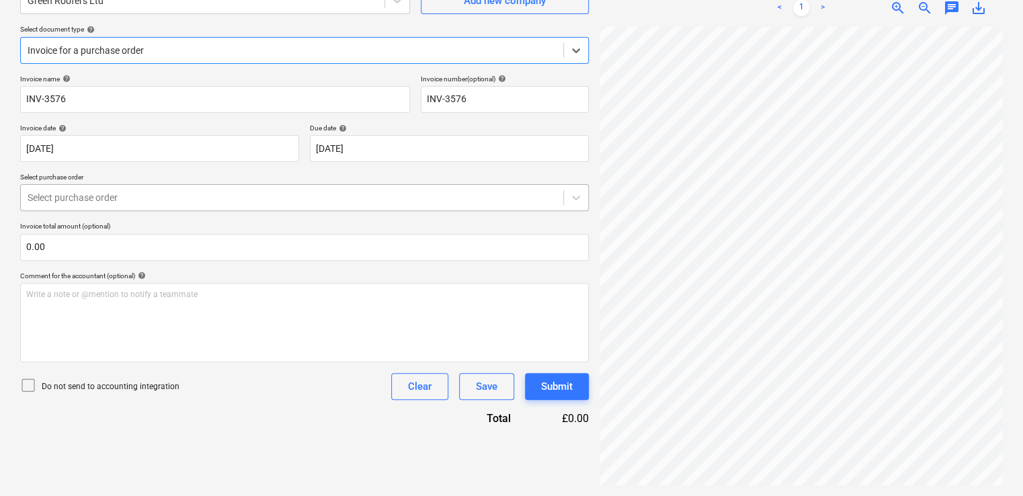
click at [97, 193] on div at bounding box center [292, 197] width 529 height 13
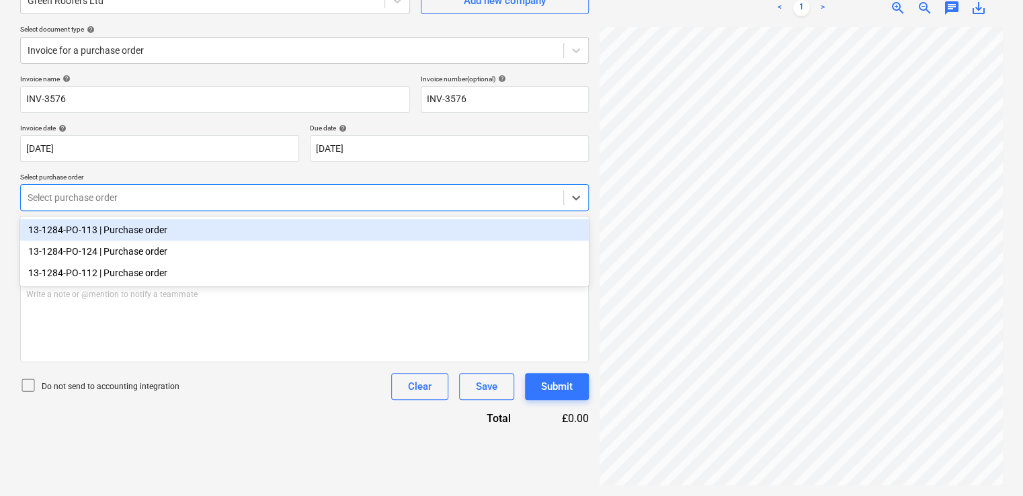
click at [84, 232] on div "13-1284-PO-113 | Purchase order" at bounding box center [304, 230] width 569 height 22
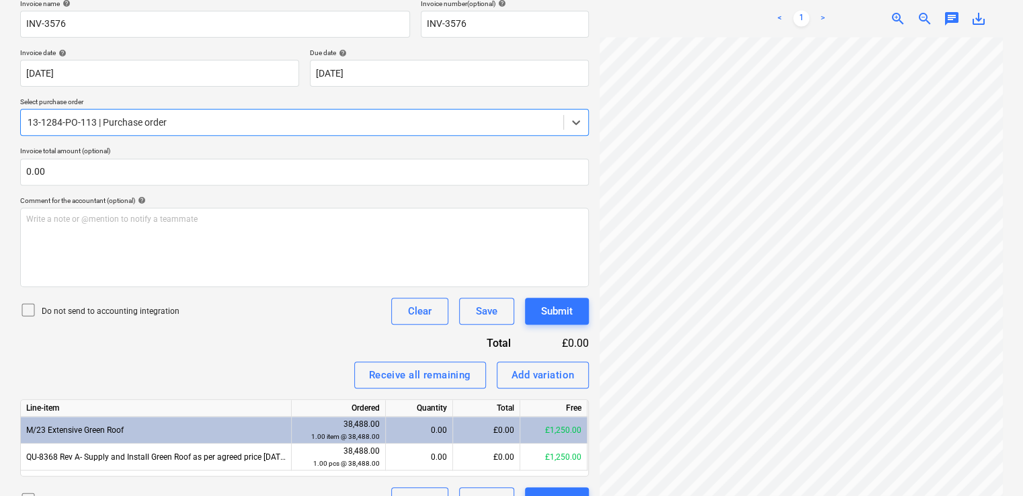
scroll to position [238, 0]
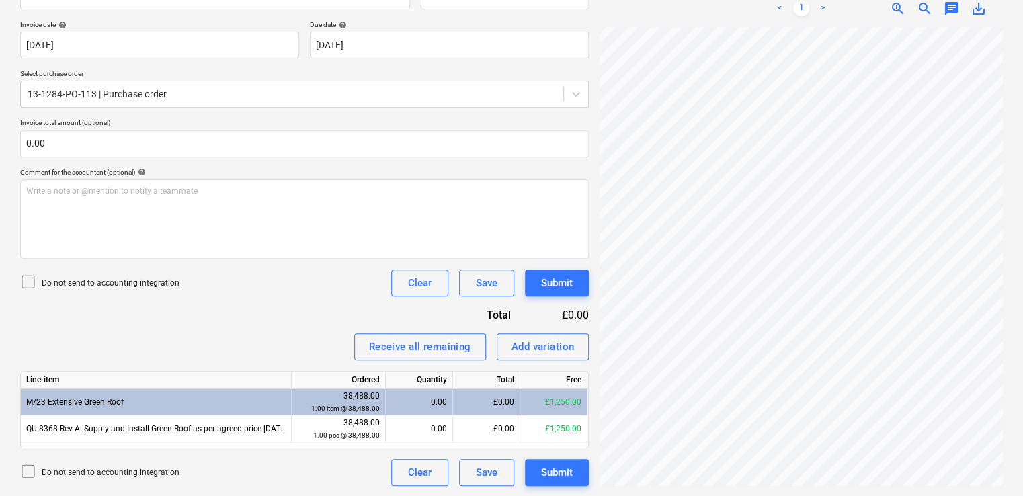
click at [228, 350] on div "Receive all remaining Add variation" at bounding box center [304, 346] width 569 height 27
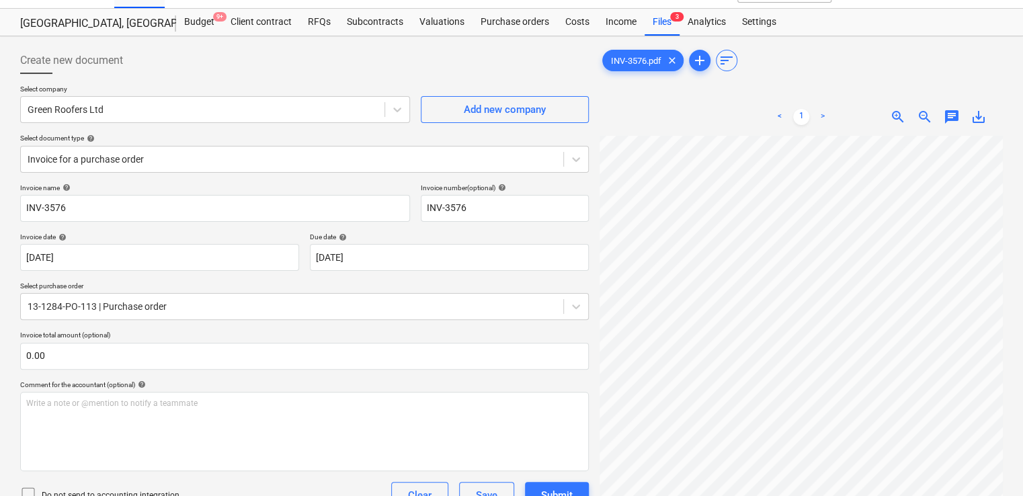
scroll to position [0, 0]
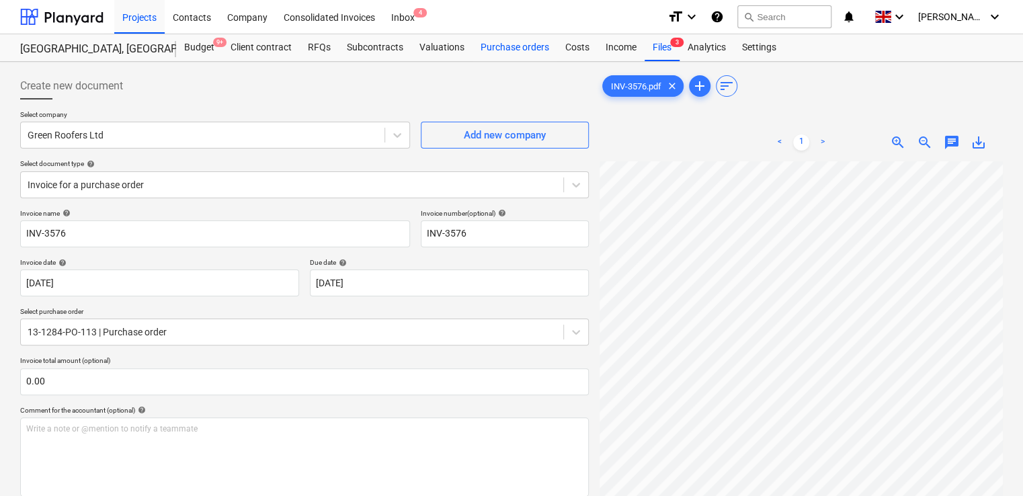
click at [503, 50] on div "Purchase orders" at bounding box center [515, 47] width 85 height 27
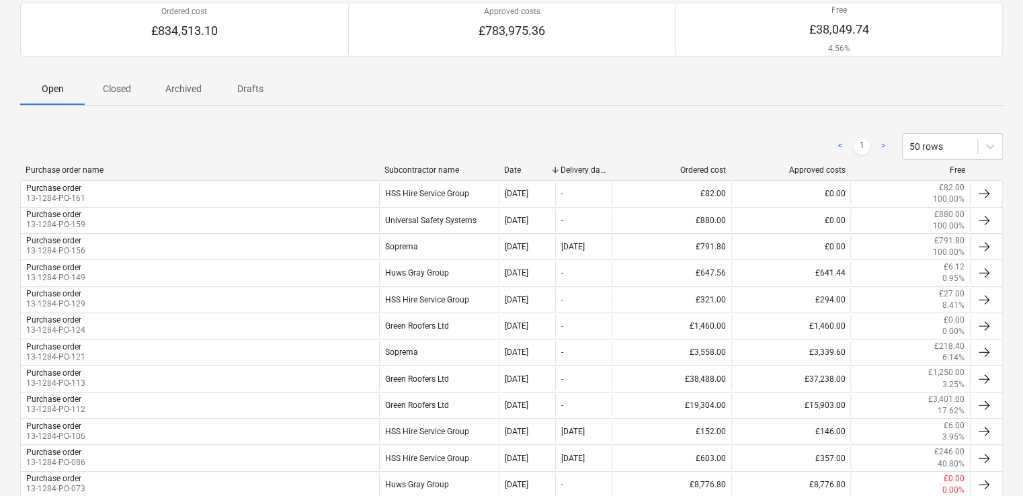
scroll to position [125, 0]
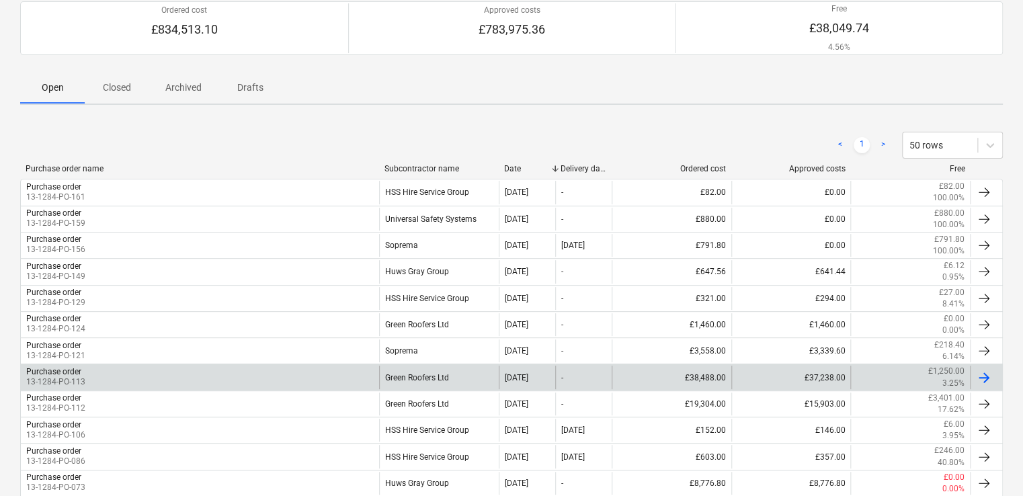
click at [281, 378] on div "Purchase order 13-1284-PO-113" at bounding box center [200, 377] width 358 height 23
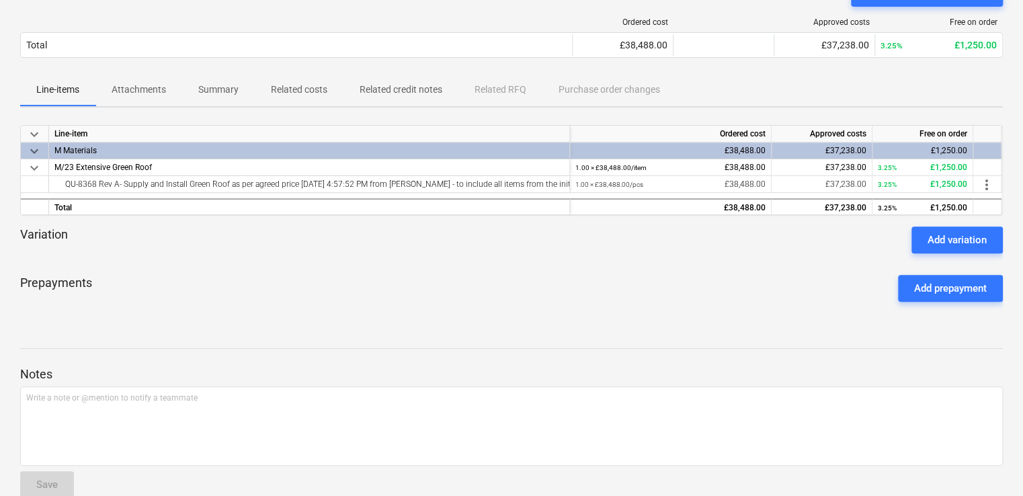
click at [136, 91] on p "Attachments" at bounding box center [139, 90] width 54 height 14
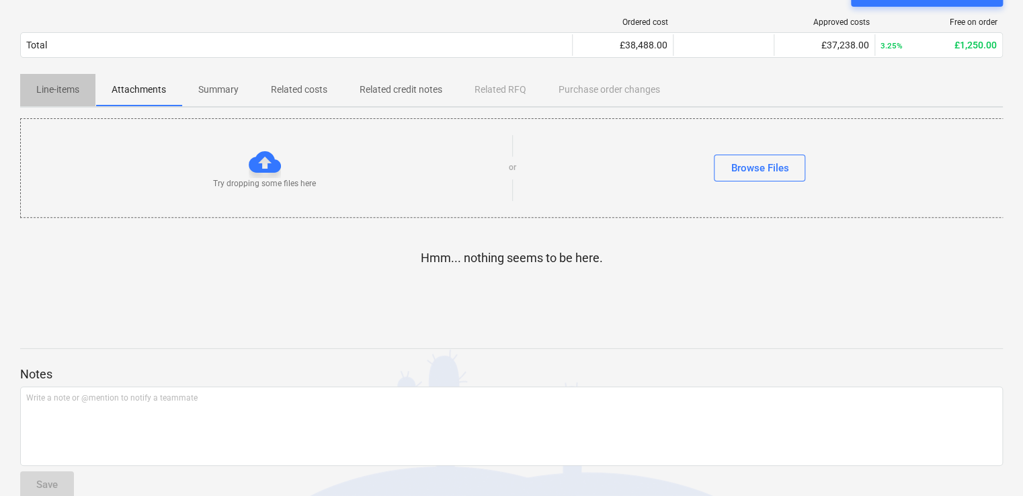
click at [64, 86] on p "Line-items" at bounding box center [57, 90] width 43 height 14
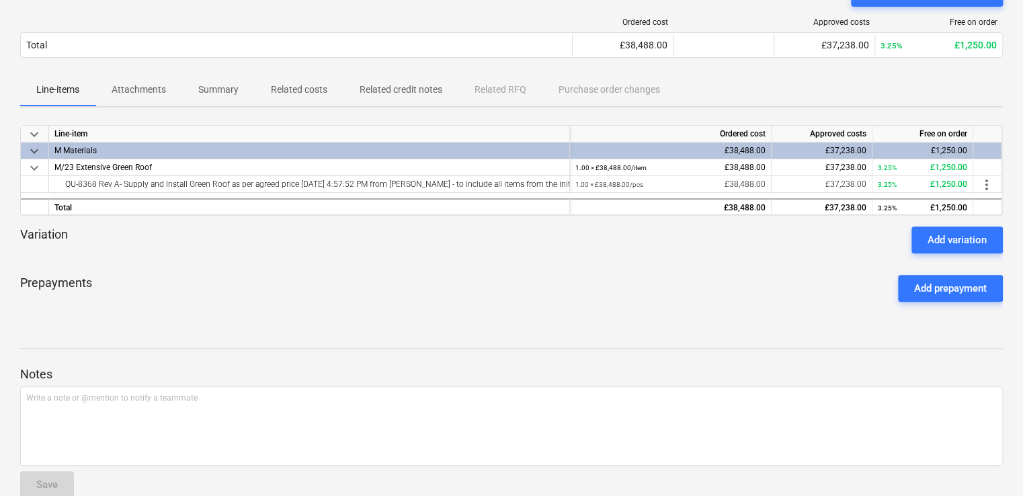
click at [278, 87] on p "Related costs" at bounding box center [299, 90] width 56 height 14
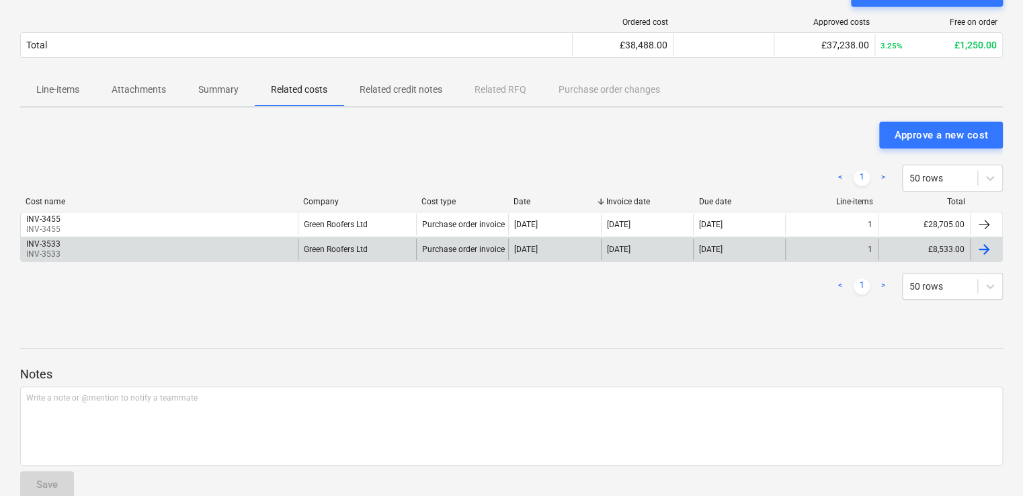
click at [532, 242] on div "[DATE]" at bounding box center [554, 250] width 92 height 22
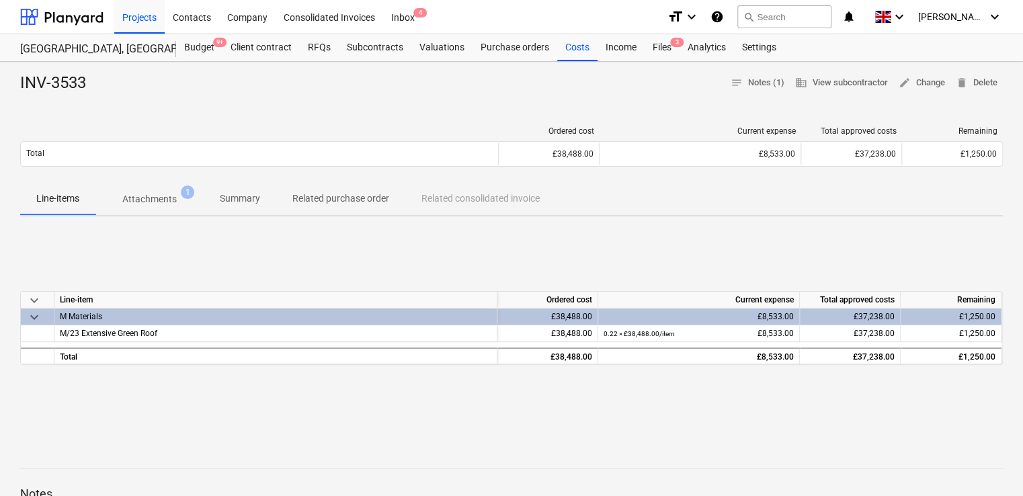
click at [158, 196] on p "Attachments" at bounding box center [149, 199] width 54 height 14
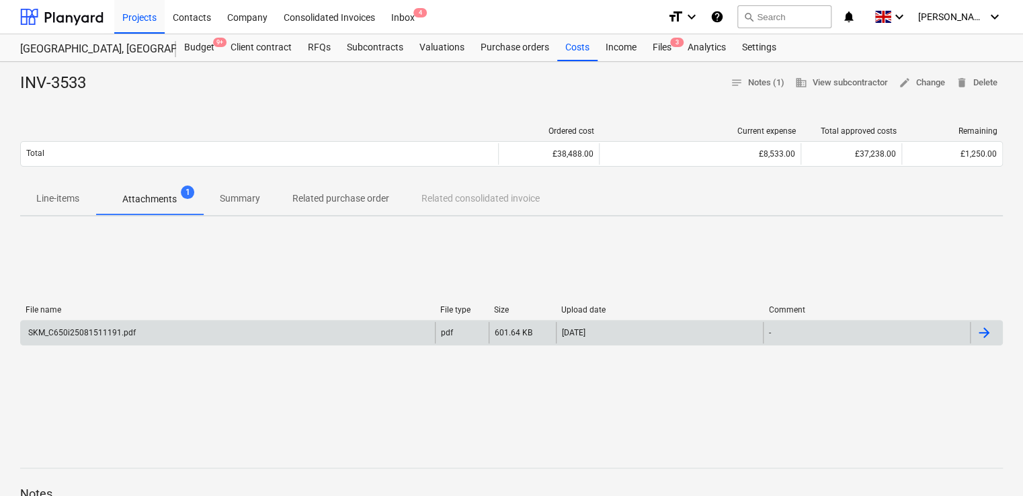
click at [93, 328] on div "SKM_C650i25081511191.pdf" at bounding box center [81, 332] width 110 height 9
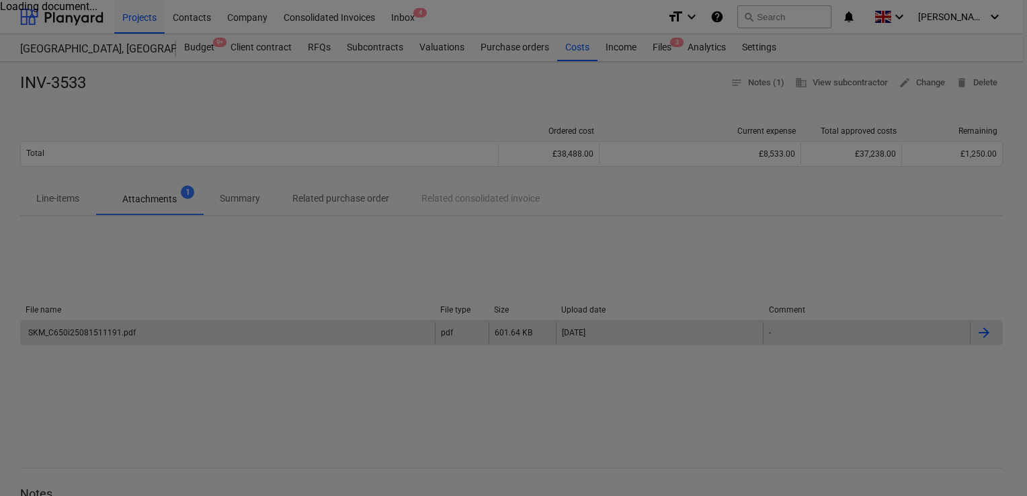
click at [93, 327] on div at bounding box center [513, 248] width 1027 height 496
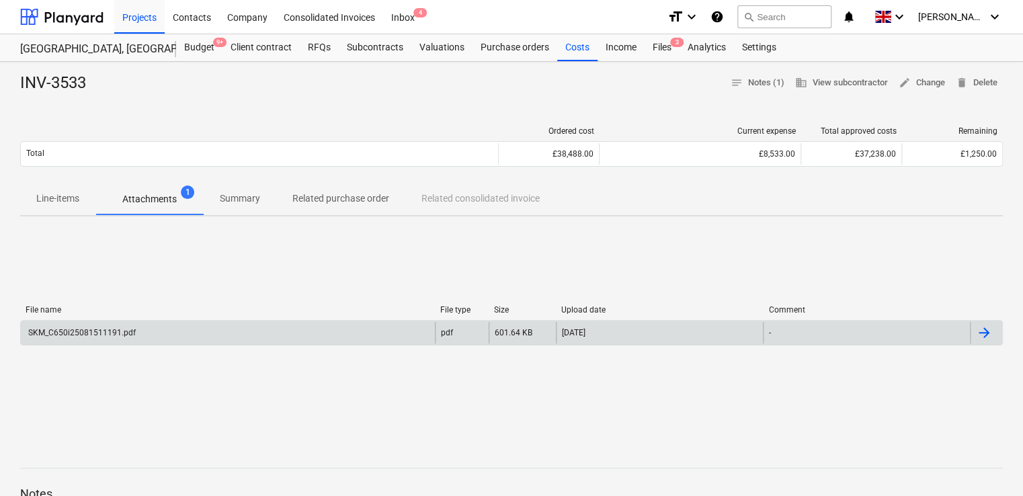
click at [79, 331] on div "SKM_C650i25081511191.pdf" at bounding box center [81, 332] width 110 height 9
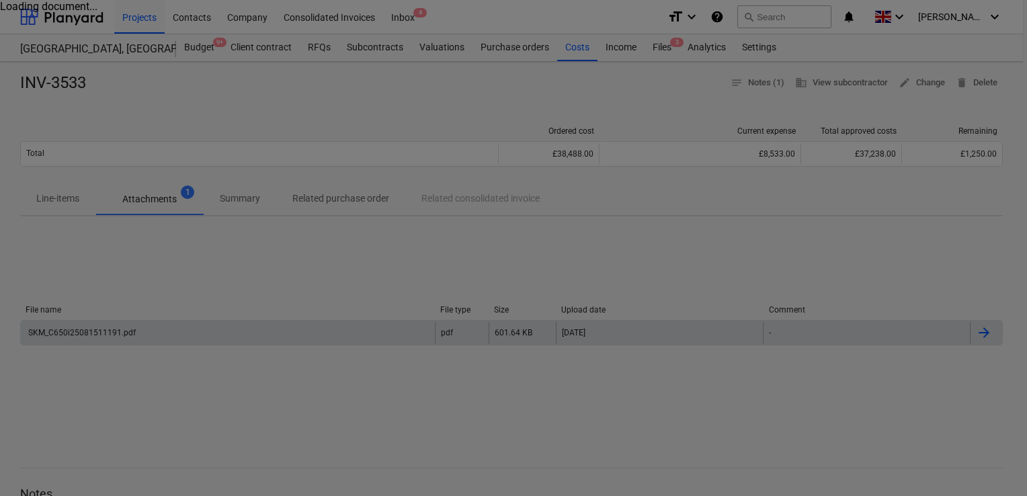
click at [79, 331] on div at bounding box center [513, 248] width 1027 height 496
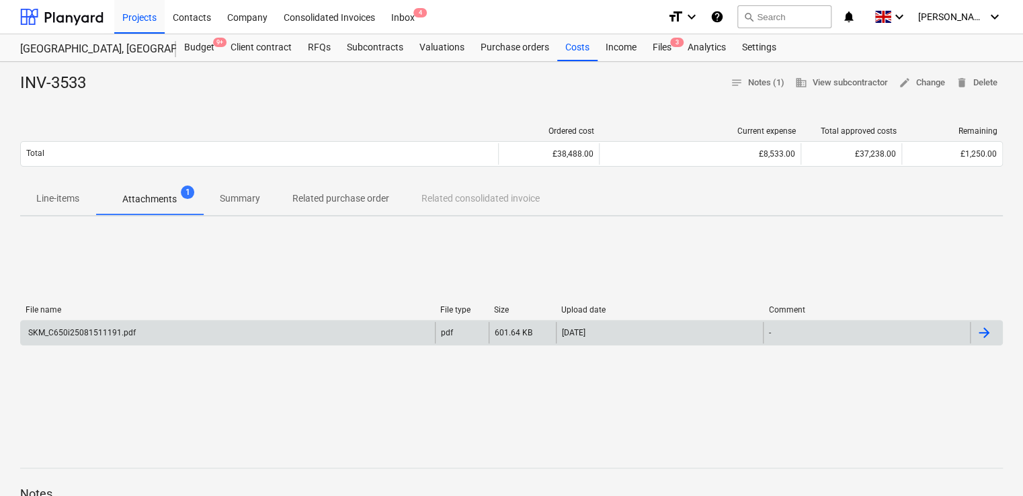
click at [146, 198] on p "Attachments" at bounding box center [149, 199] width 54 height 14
click at [89, 332] on div "SKM_C650i25081511191.pdf" at bounding box center [81, 332] width 110 height 9
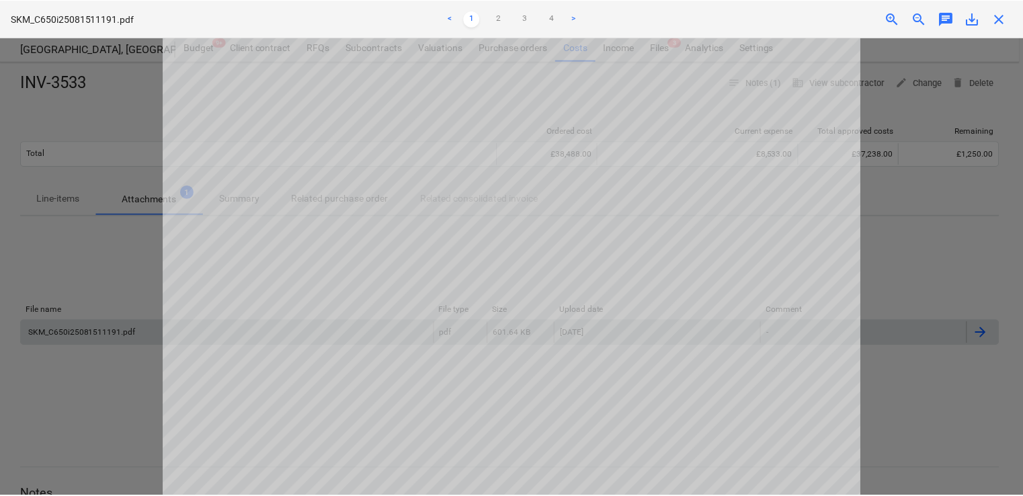
scroll to position [53, 0]
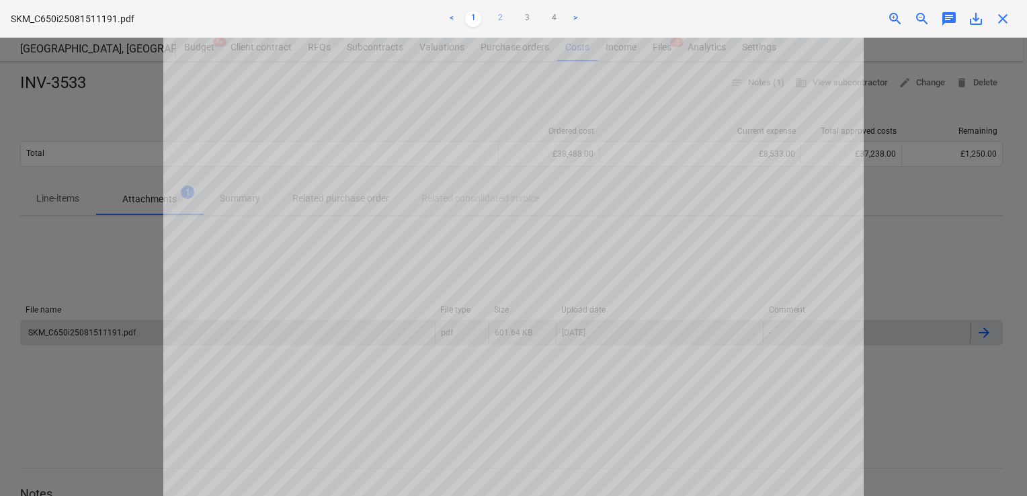
click at [499, 15] on link "2" at bounding box center [500, 19] width 16 height 16
click at [471, 15] on link "1" at bounding box center [473, 19] width 16 height 16
click at [975, 18] on span "save_alt" at bounding box center [976, 19] width 16 height 16
click at [1000, 12] on span "close" at bounding box center [1003, 19] width 16 height 16
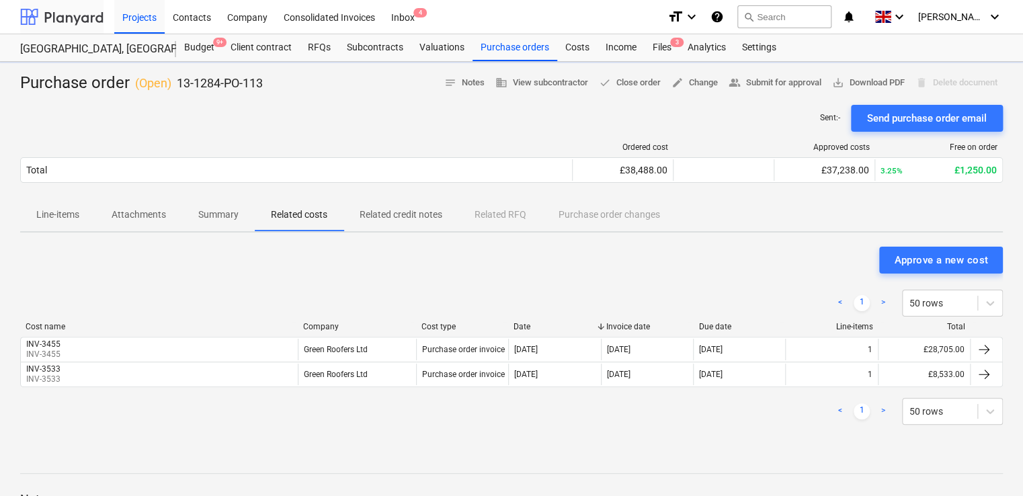
scroll to position [125, 0]
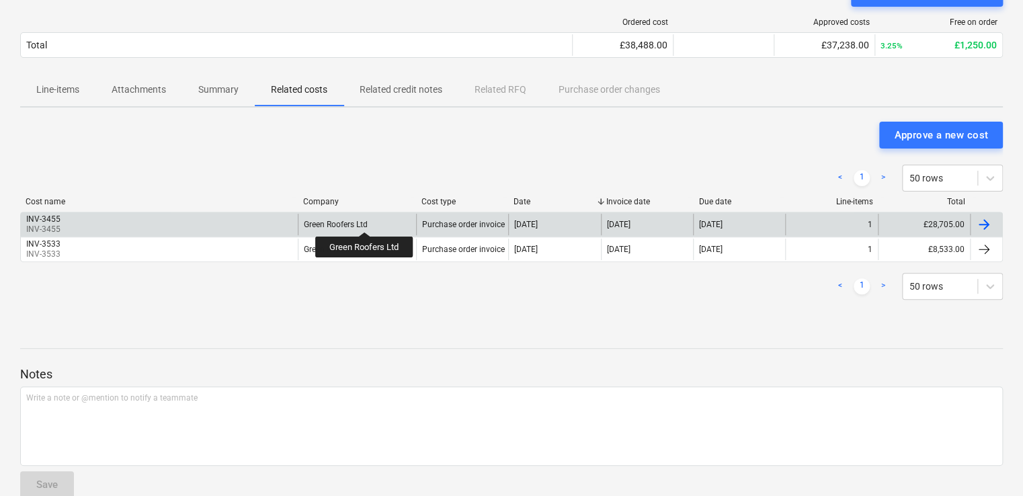
click at [364, 220] on div "Green Roofers Ltd" at bounding box center [336, 224] width 64 height 9
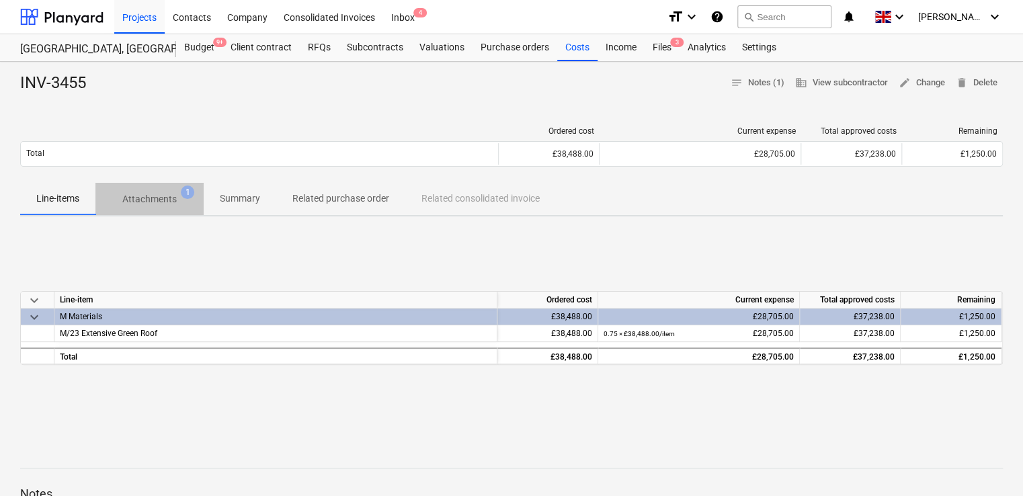
click at [142, 201] on p "Attachments" at bounding box center [149, 199] width 54 height 14
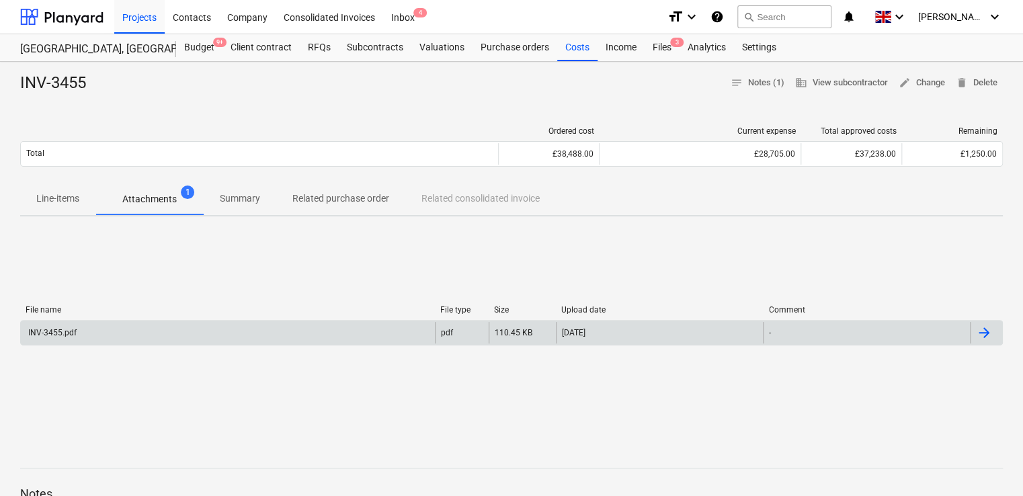
click at [63, 337] on div "INV-3455.pdf" at bounding box center [228, 333] width 414 height 22
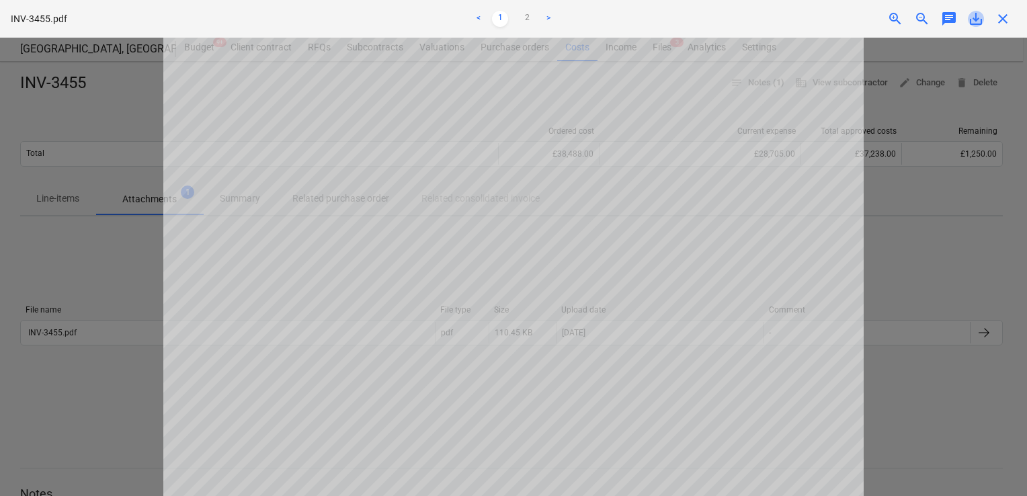
click at [978, 18] on span "save_alt" at bounding box center [976, 19] width 16 height 16
click at [1003, 15] on span "close" at bounding box center [1003, 19] width 16 height 16
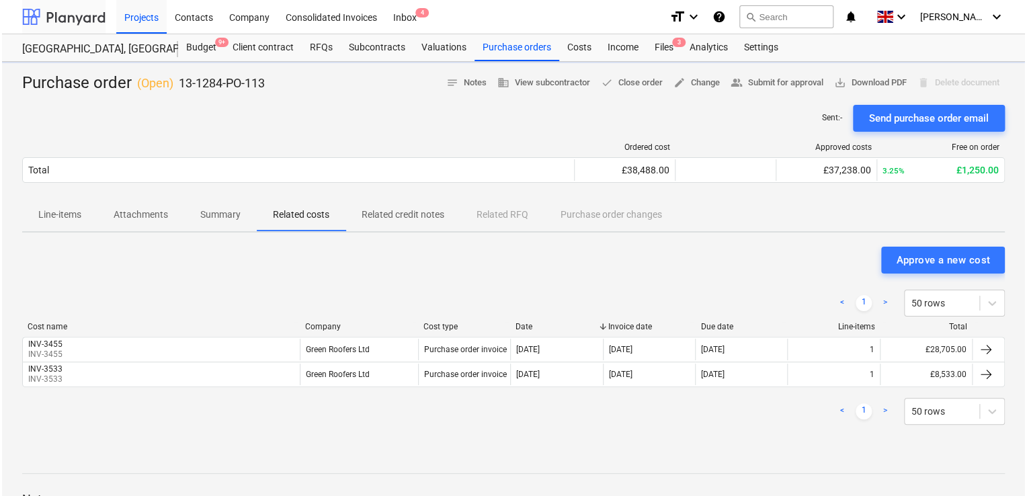
scroll to position [125, 0]
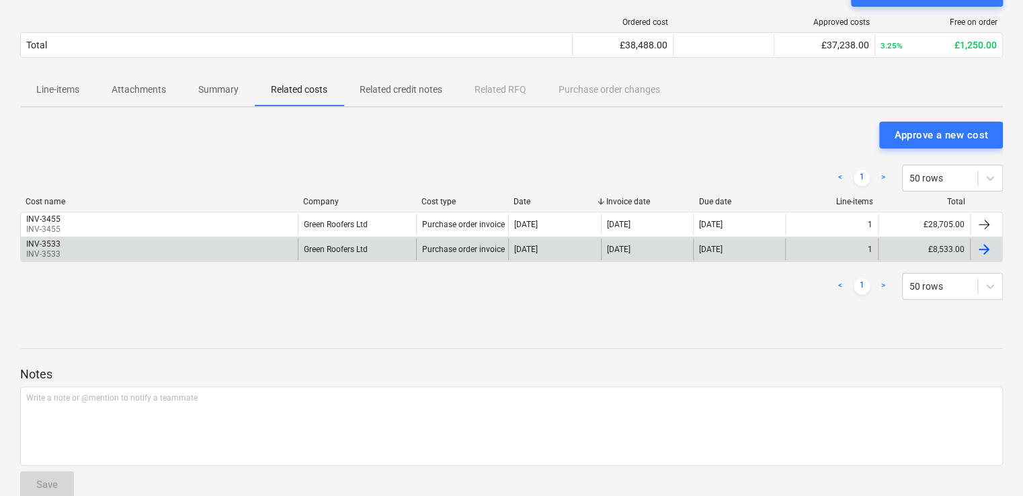
click at [374, 253] on div "Green Roofers Ltd" at bounding box center [357, 250] width 118 height 22
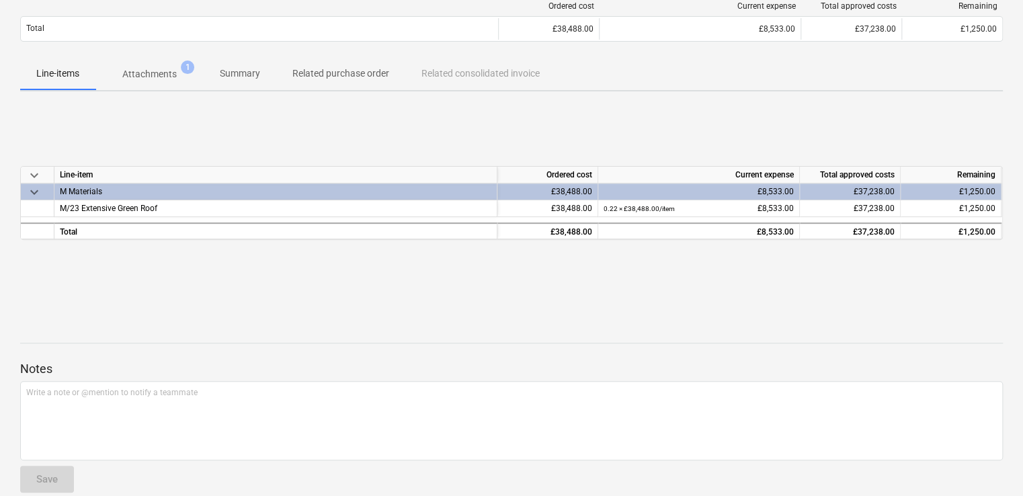
click at [168, 65] on span "Attachments 1" at bounding box center [149, 74] width 108 height 24
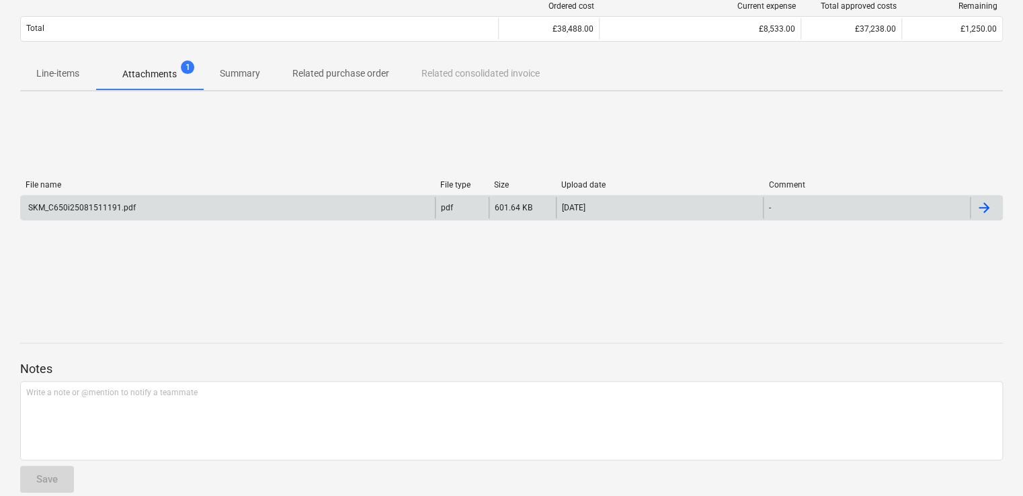
click at [84, 211] on div "SKM_C650i25081511191.pdf" at bounding box center [81, 207] width 110 height 9
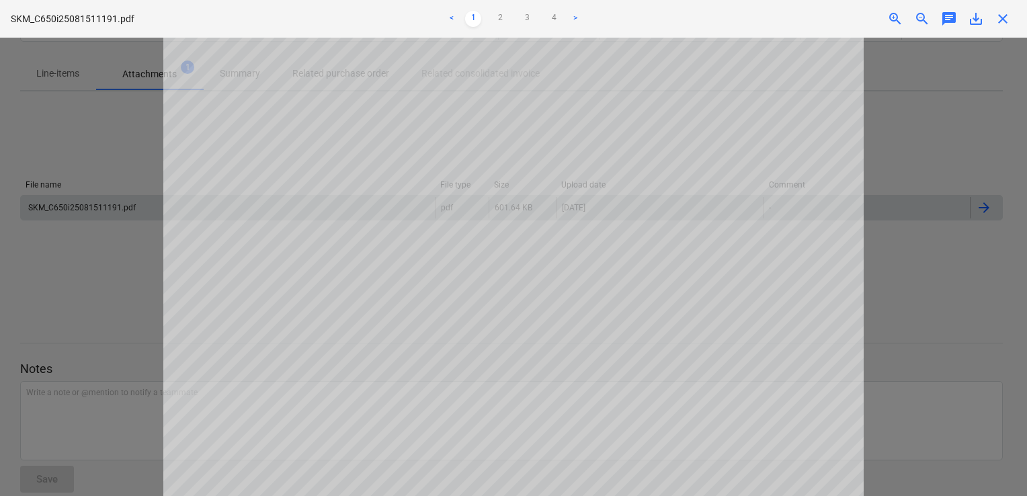
click at [973, 19] on span "save_alt" at bounding box center [976, 19] width 16 height 16
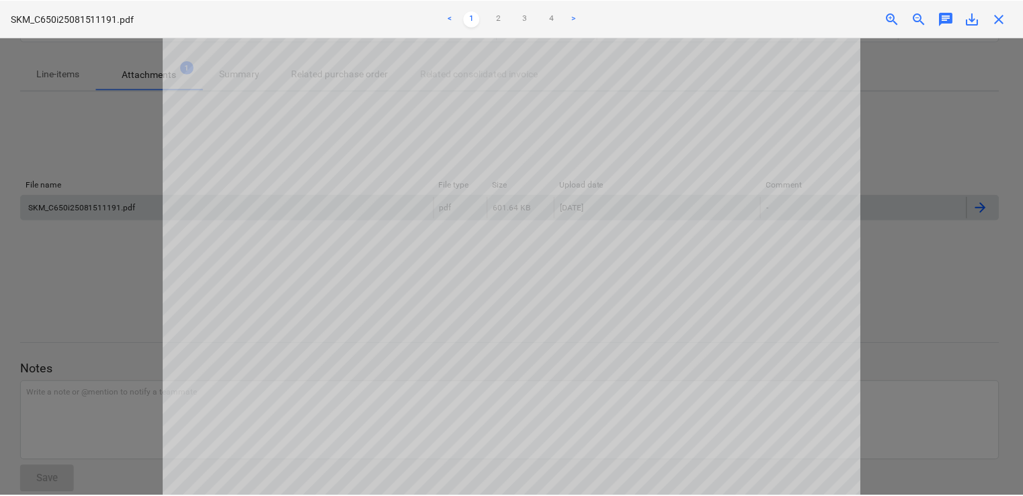
scroll to position [2, 0]
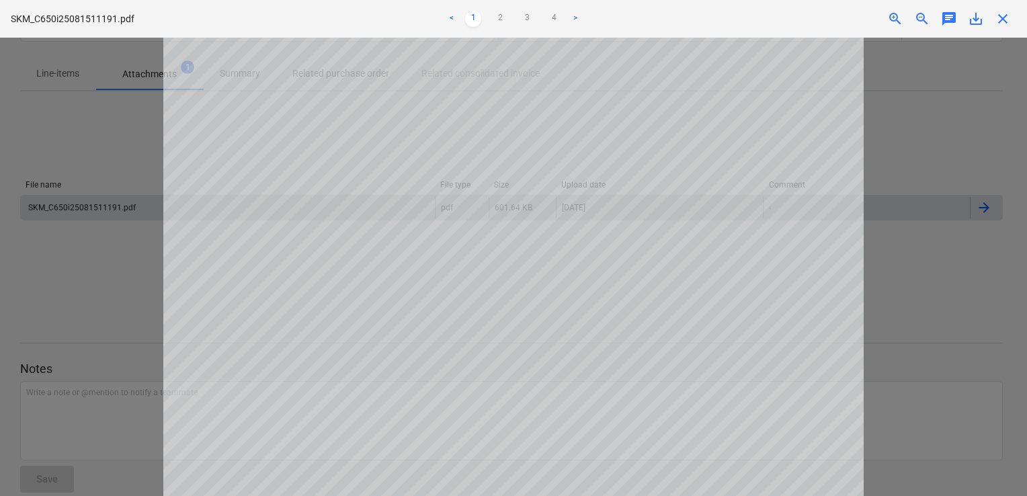
click at [1004, 19] on span "close" at bounding box center [1003, 19] width 16 height 16
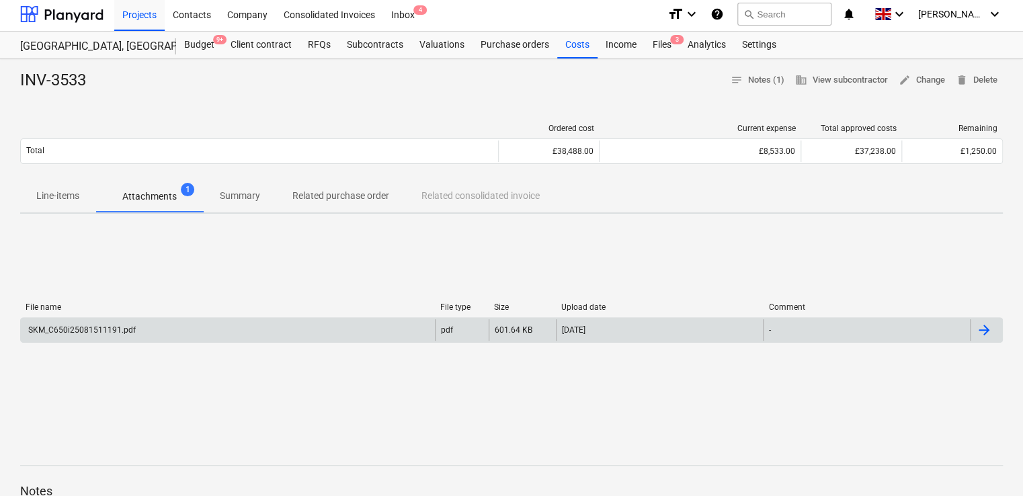
scroll to position [0, 0]
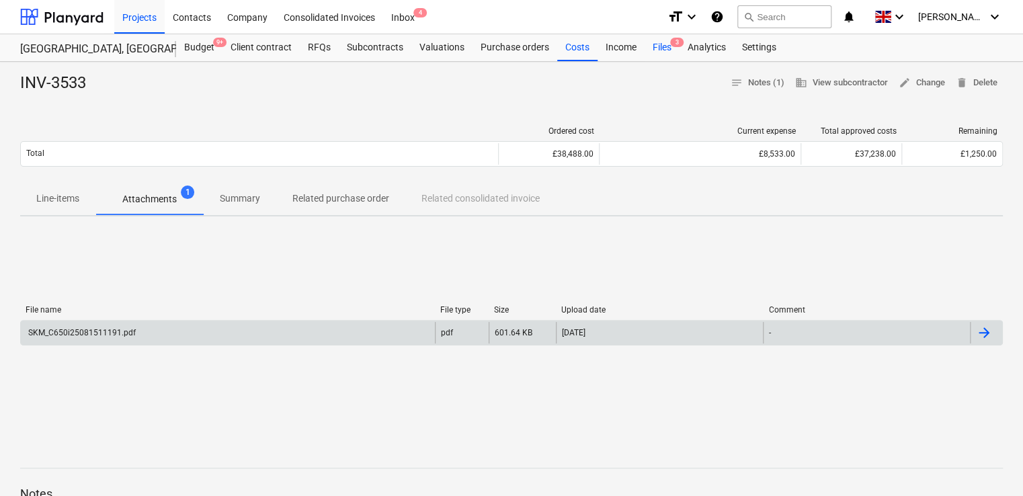
click at [663, 50] on div "Files 3" at bounding box center [662, 47] width 35 height 27
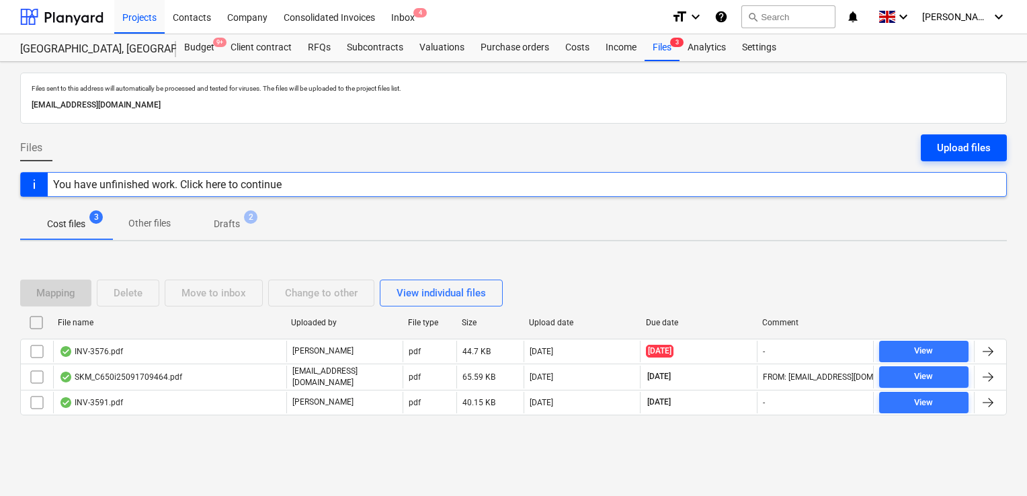
click at [953, 152] on div "Upload files" at bounding box center [964, 147] width 54 height 17
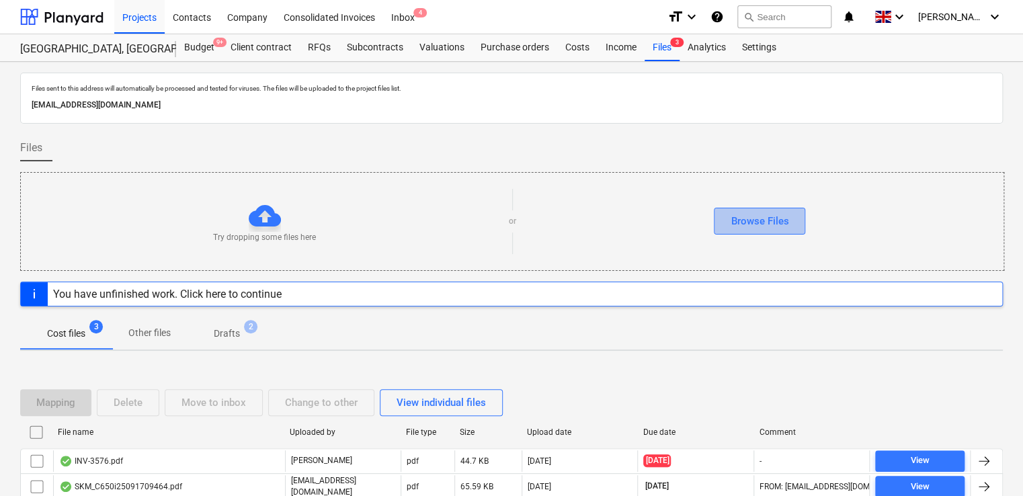
click at [723, 223] on button "Browse Files" at bounding box center [759, 221] width 91 height 27
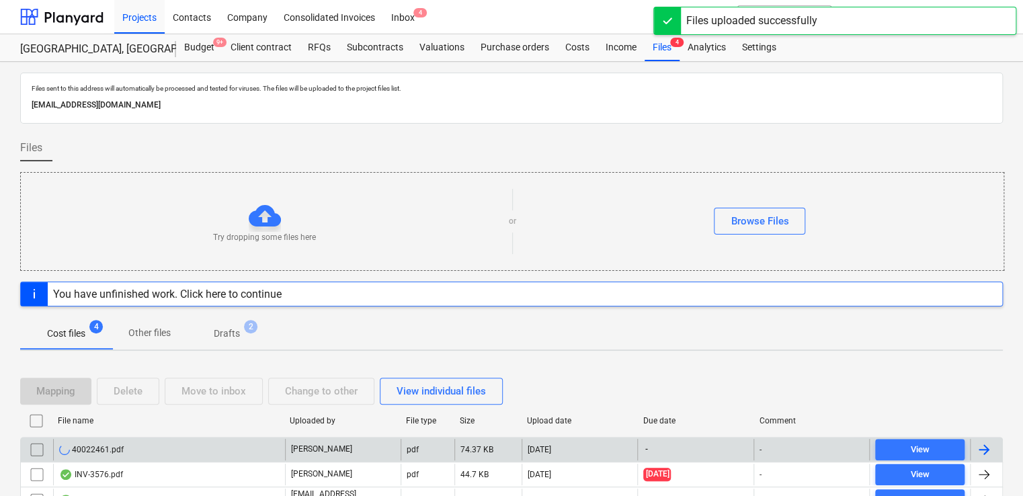
click at [682, 450] on div "-" at bounding box center [695, 450] width 116 height 22
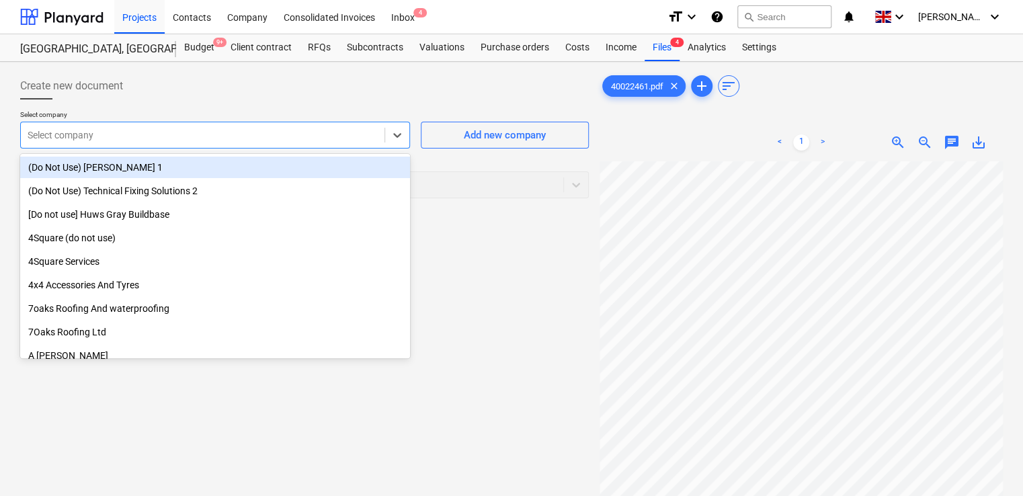
click at [372, 134] on div at bounding box center [203, 134] width 350 height 13
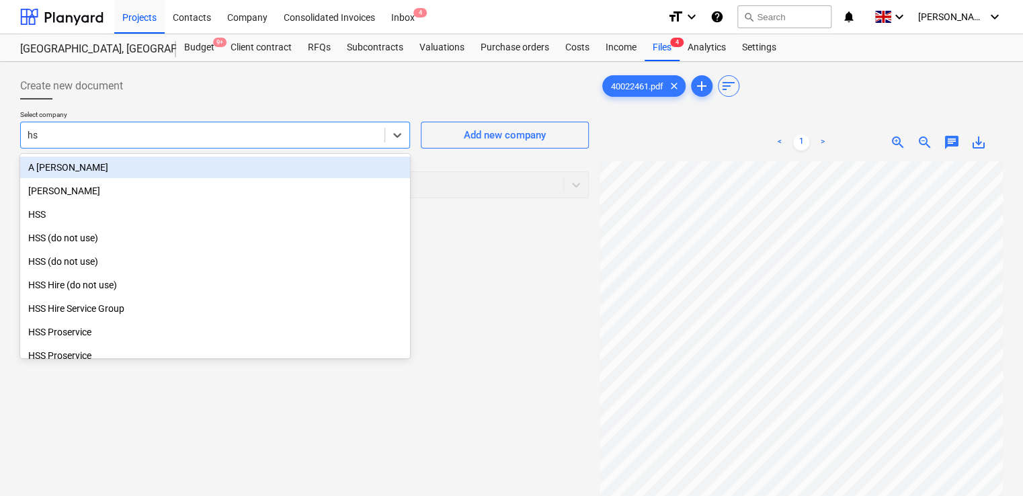
type input "hss"
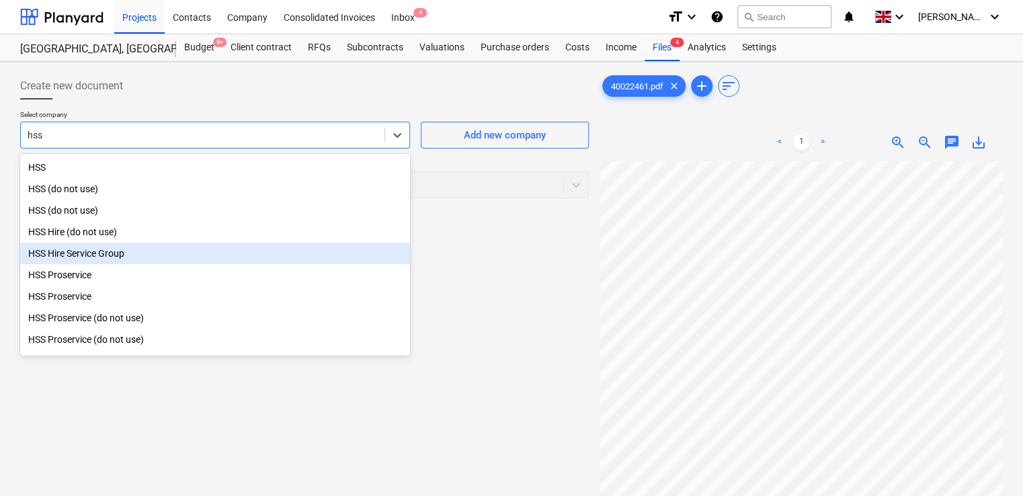
click at [159, 261] on div "HSS Hire Service Group" at bounding box center [215, 254] width 390 height 22
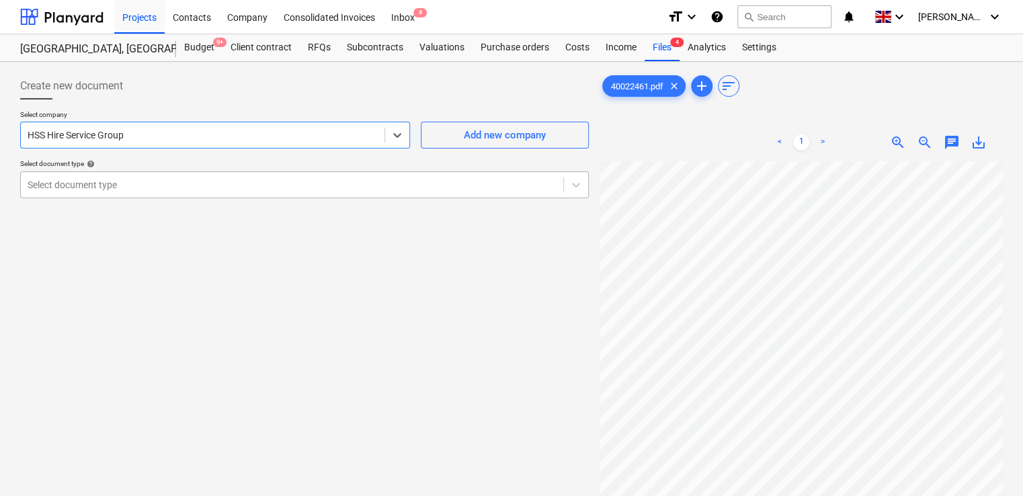
click at [158, 190] on div at bounding box center [292, 184] width 529 height 13
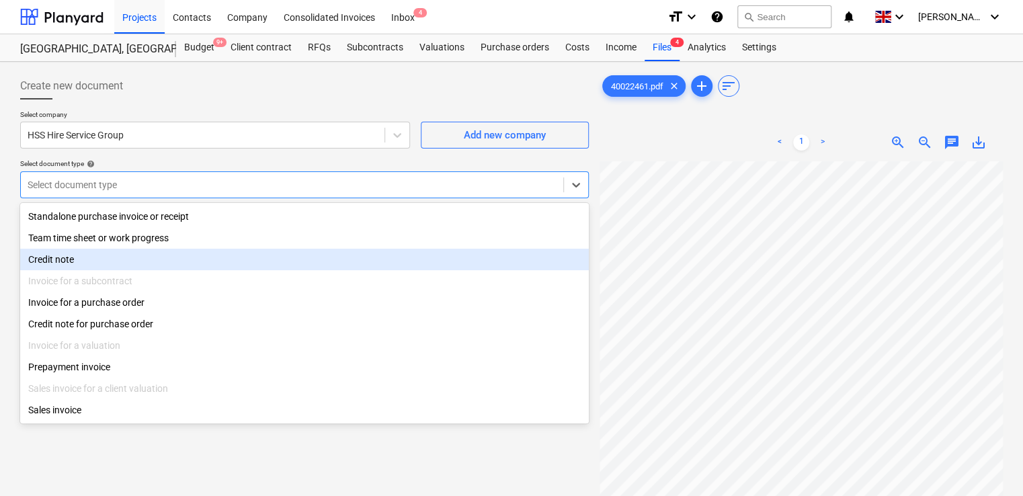
click at [74, 257] on div "Credit note" at bounding box center [304, 260] width 569 height 22
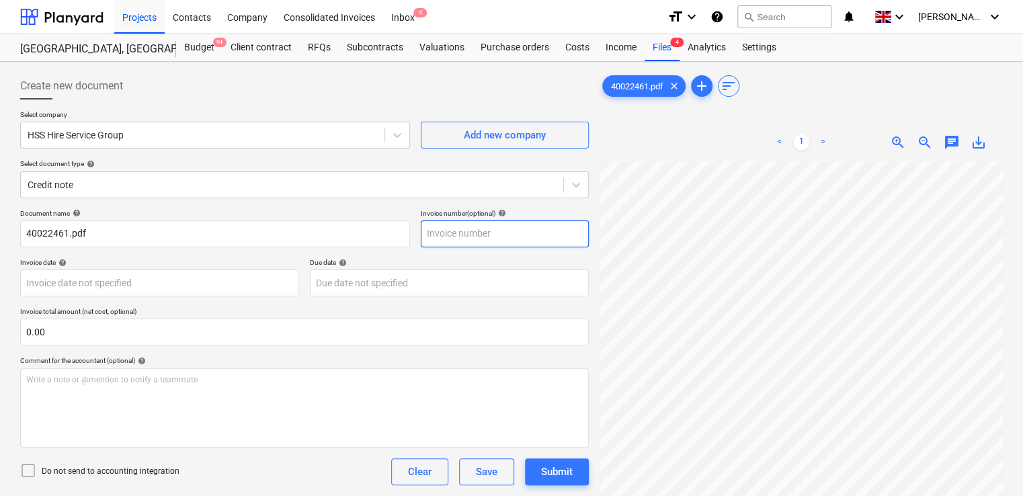
click at [446, 233] on input "text" at bounding box center [505, 233] width 168 height 27
paste input "40022461"
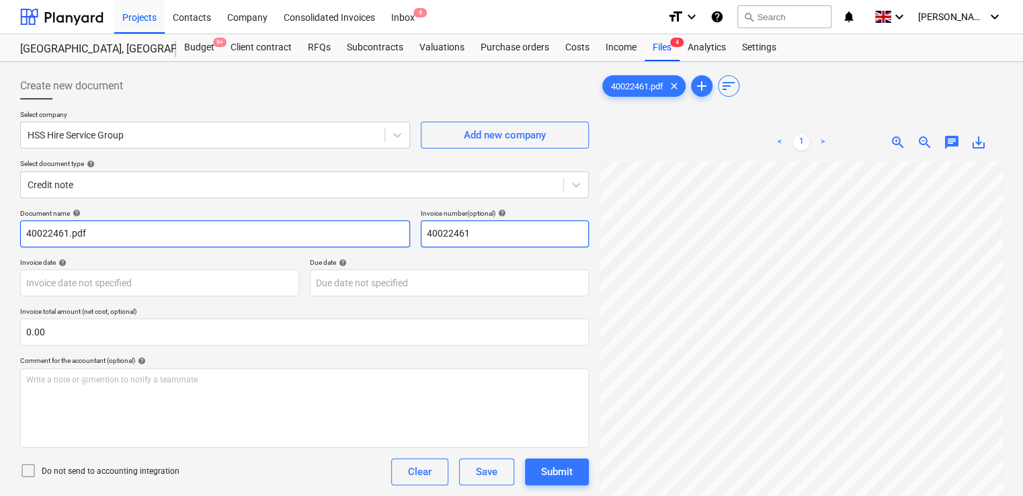
type input "40022461"
click at [132, 231] on input "40022461.pdf" at bounding box center [215, 233] width 390 height 27
type input "40022461"
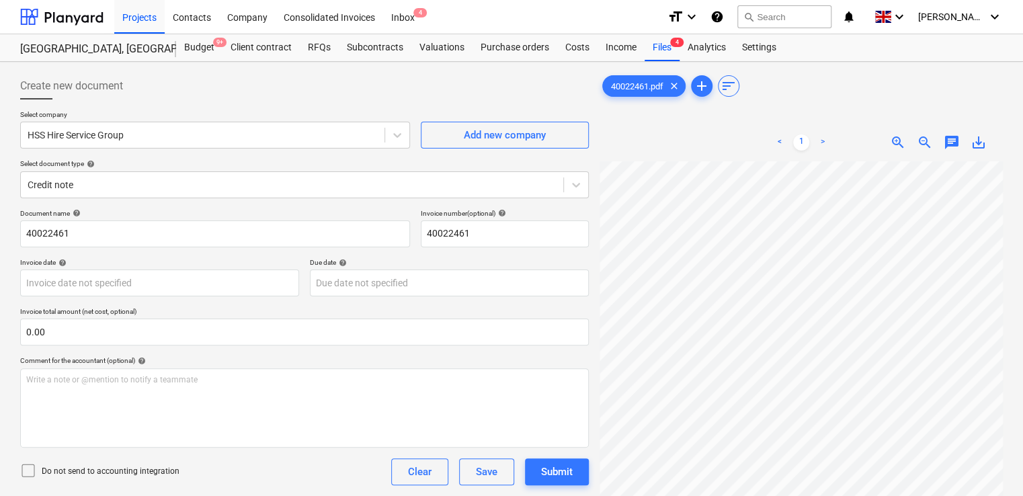
click at [32, 471] on icon at bounding box center [28, 470] width 16 height 16
click at [174, 475] on p "Do not send to accounting integration" at bounding box center [111, 471] width 138 height 11
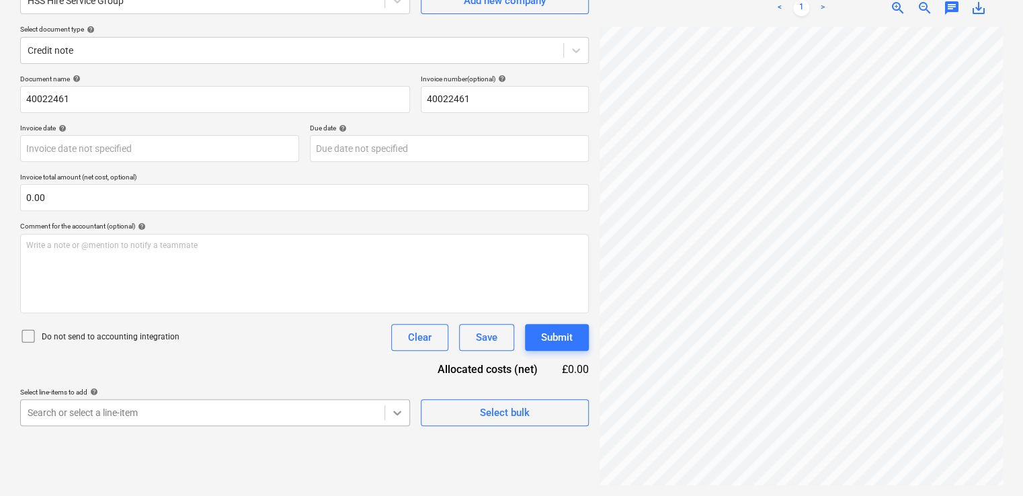
scroll to position [274, 0]
click at [401, 362] on body "Projects Contacts Company Consolidated Invoices Inbox 4 format_size keyboard_ar…" at bounding box center [511, 114] width 1023 height 496
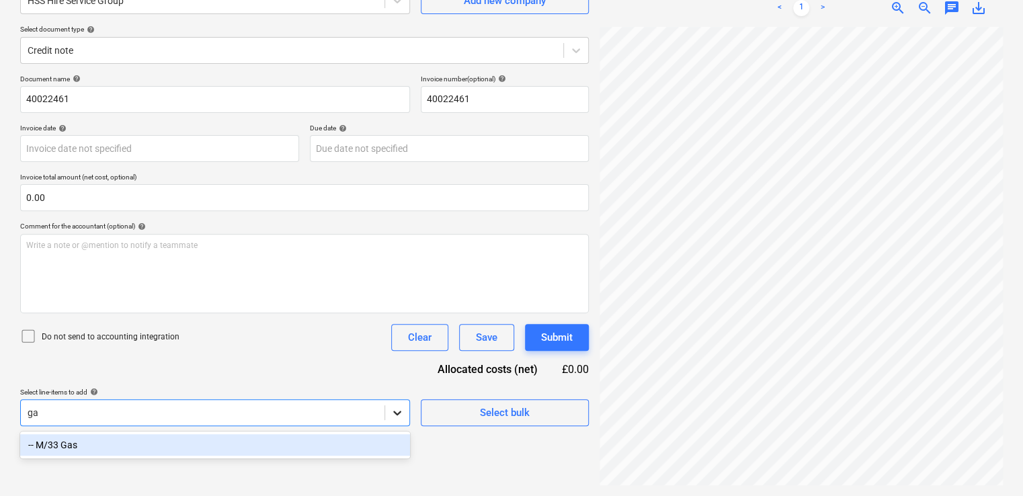
type input "gas"
click at [100, 448] on div "-- M/33 Gas" at bounding box center [215, 445] width 390 height 22
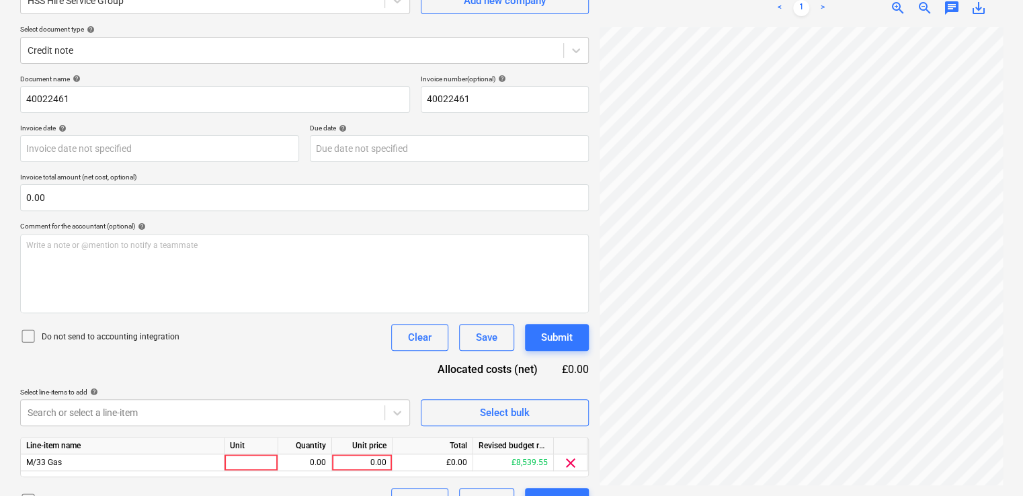
click at [216, 380] on div "Document name help 40022461 Invoice number (optional) help 40022461 Invoice dat…" at bounding box center [304, 295] width 569 height 440
click at [247, 462] on div at bounding box center [252, 462] width 54 height 17
type input "item"
click at [305, 462] on div "0.00" at bounding box center [305, 462] width 42 height 17
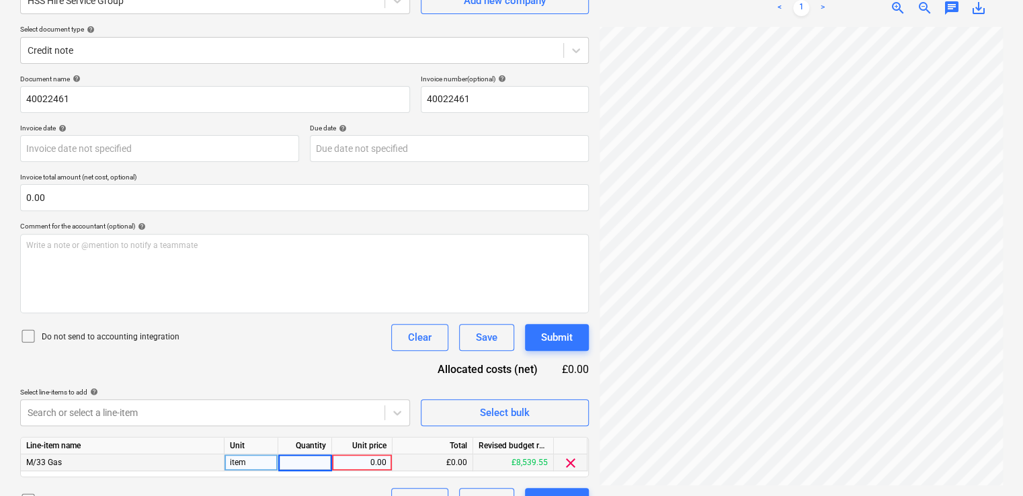
type input "0"
type input "-1"
click at [369, 460] on div "0.00" at bounding box center [361, 462] width 49 height 17
click at [374, 465] on div "0.00" at bounding box center [361, 462] width 49 height 17
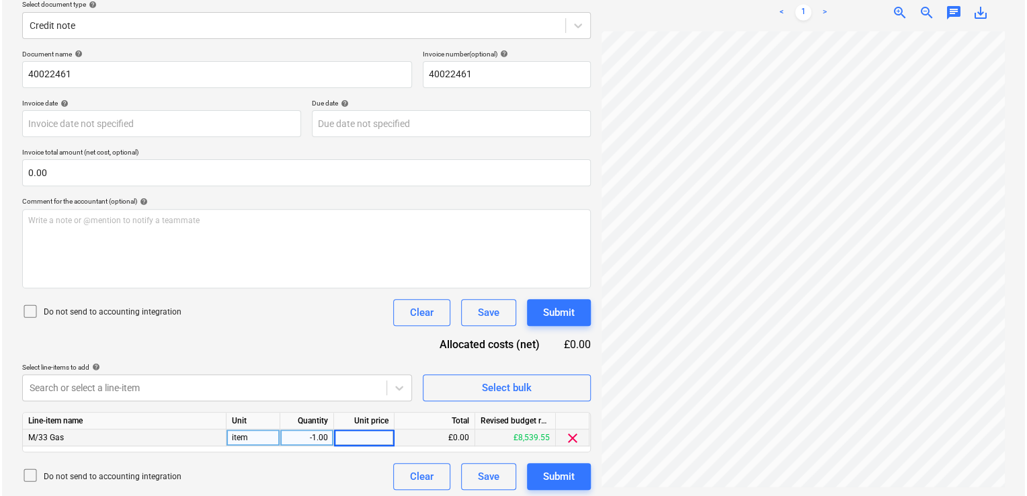
scroll to position [163, 0]
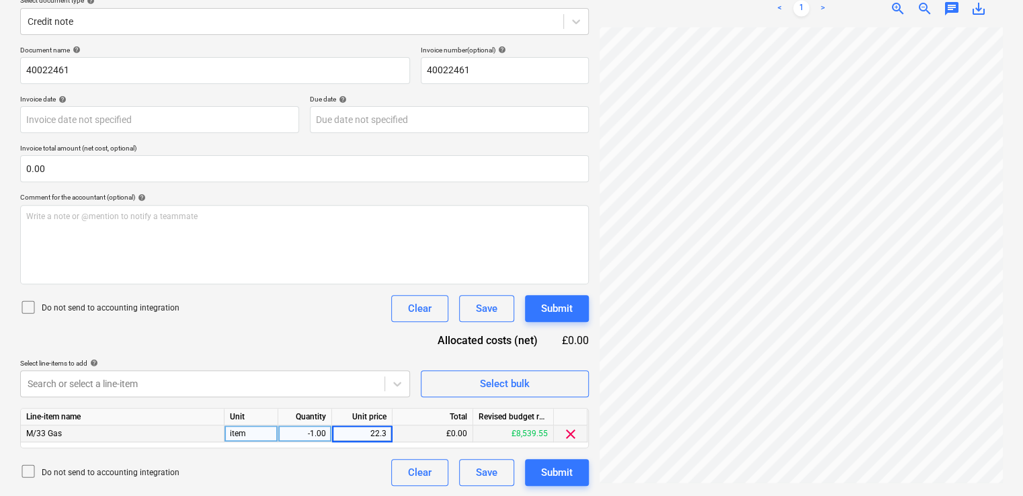
type input "22.33"
click at [370, 346] on div "Document name help 40022461 Invoice number (optional) help 40022461 Invoice dat…" at bounding box center [304, 266] width 569 height 440
click at [550, 470] on div "Submit" at bounding box center [557, 472] width 32 height 17
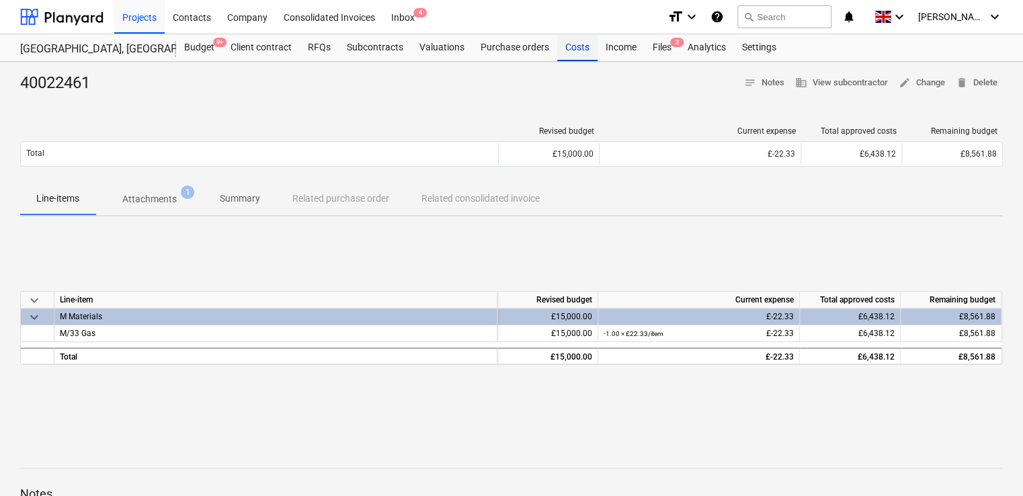
click at [576, 47] on div "Costs" at bounding box center [577, 47] width 40 height 27
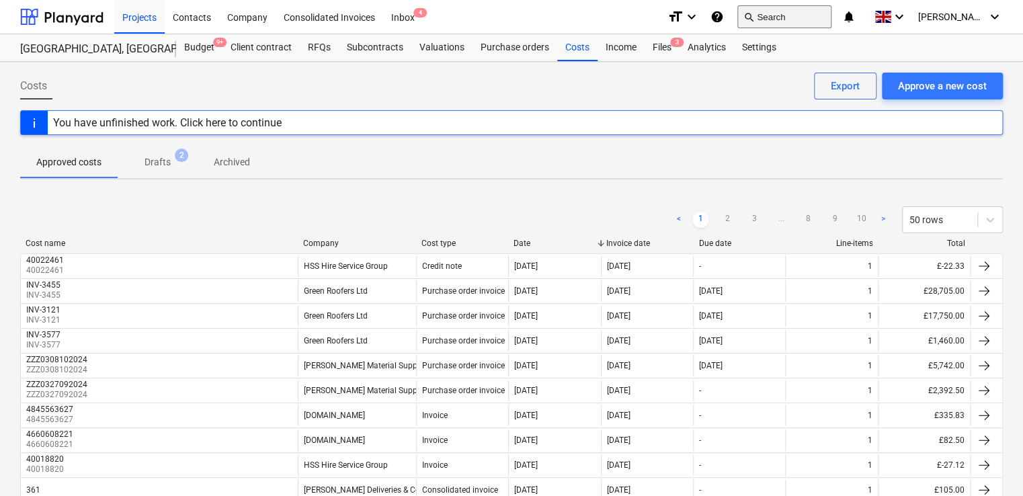
click at [803, 17] on button "search Search" at bounding box center [784, 16] width 94 height 23
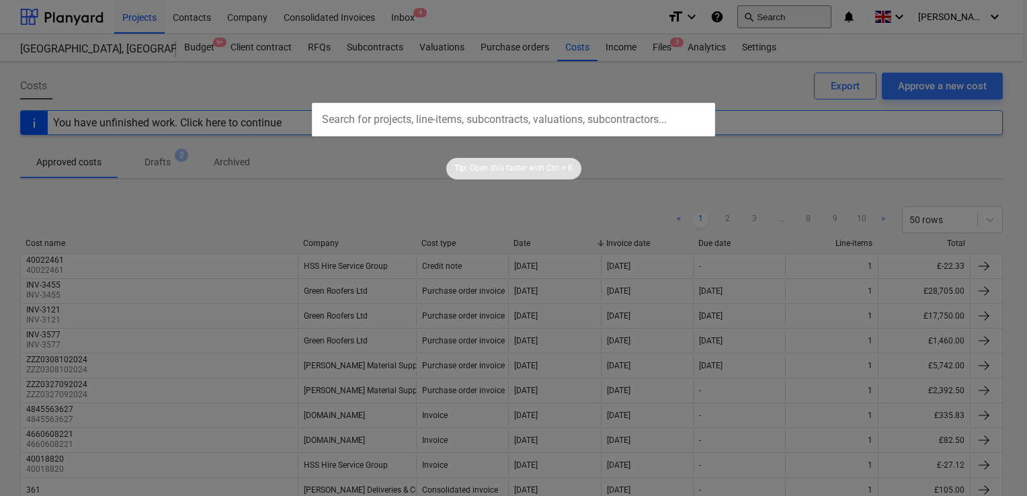
type input "40005055"
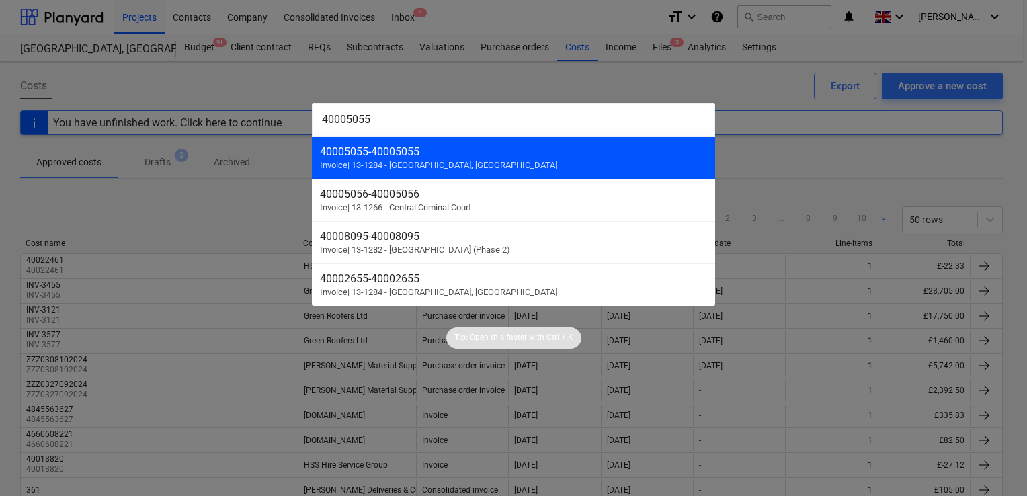
click at [432, 152] on div "40005055 - 40005055" at bounding box center [513, 151] width 387 height 13
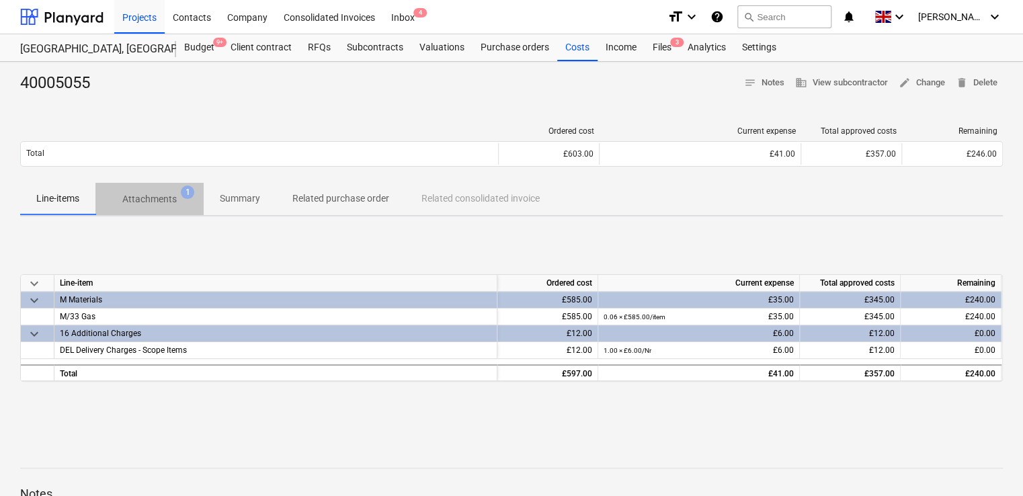
click at [148, 204] on p "Attachments" at bounding box center [149, 199] width 54 height 14
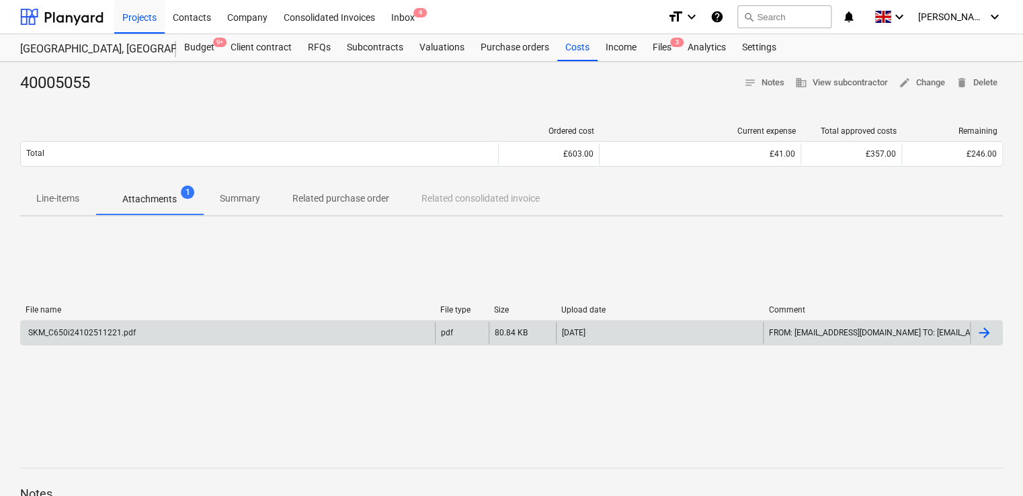
click at [116, 323] on div "SKM_C650i24102511221.pdf" at bounding box center [228, 333] width 414 height 22
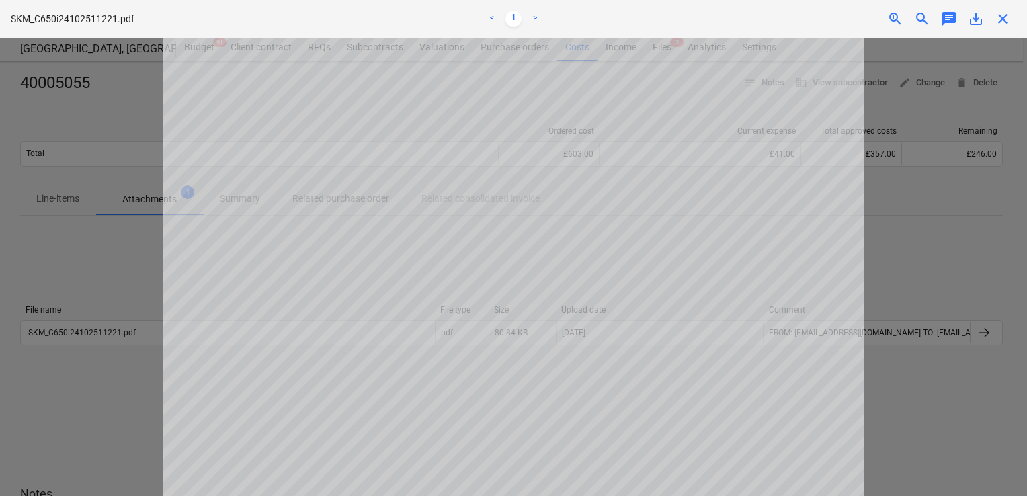
click at [1003, 17] on span "close" at bounding box center [1003, 19] width 16 height 16
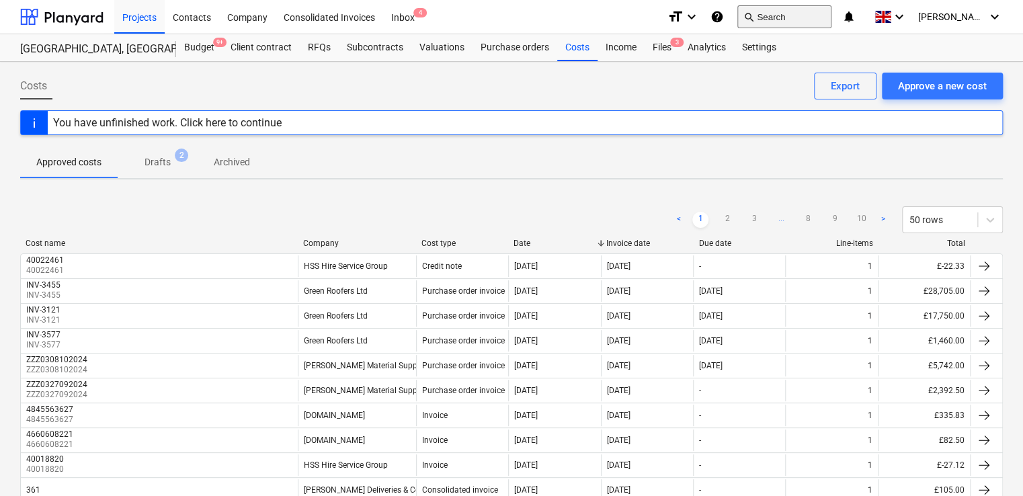
click at [786, 15] on button "search Search" at bounding box center [784, 16] width 94 height 23
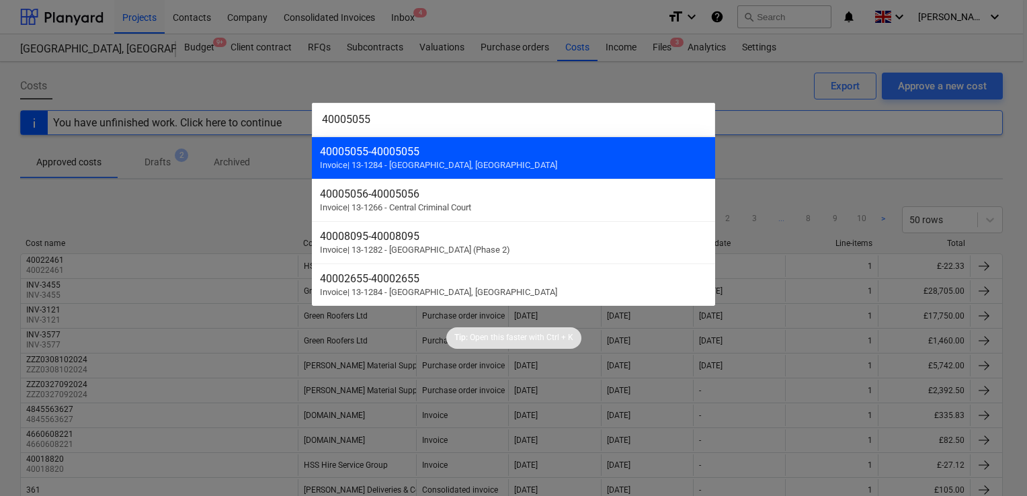
type input "40005055"
click at [391, 149] on div "40005055 - 40005055" at bounding box center [513, 151] width 387 height 13
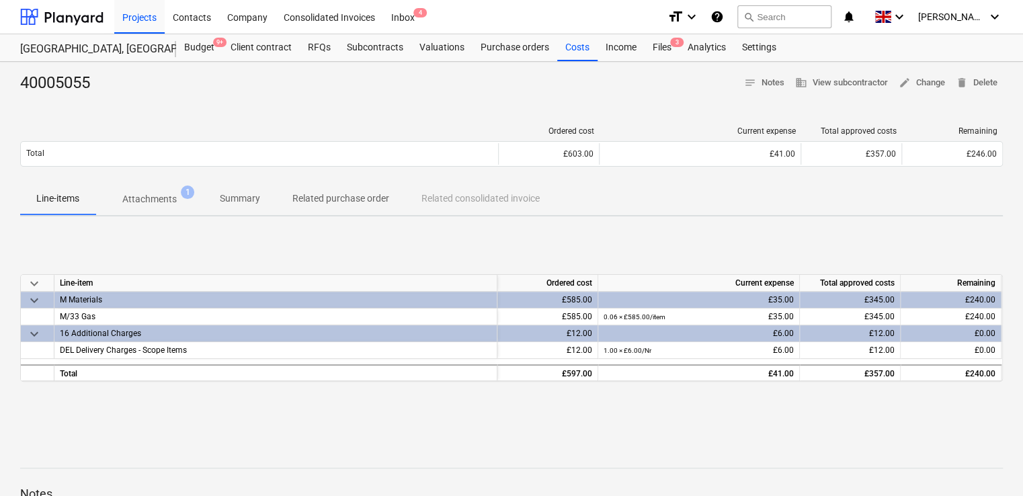
click at [155, 195] on p "Attachments" at bounding box center [149, 199] width 54 height 14
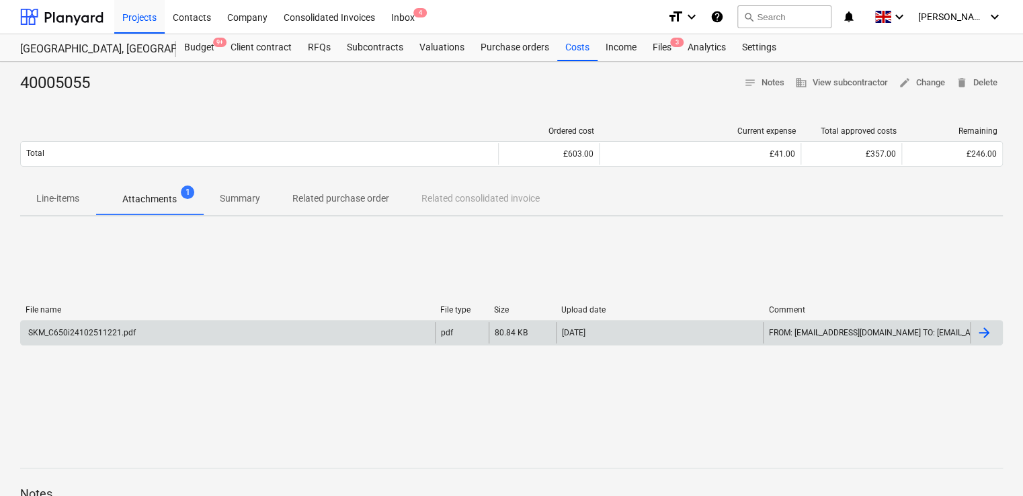
click at [87, 322] on div "SKM_C650i24102511221.pdf" at bounding box center [228, 333] width 414 height 22
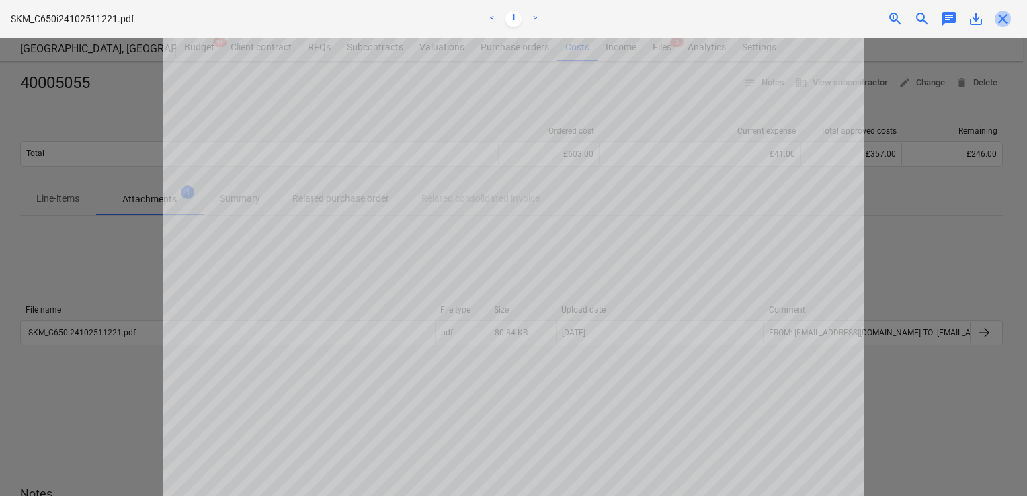
click at [1000, 20] on span "close" at bounding box center [1003, 19] width 16 height 16
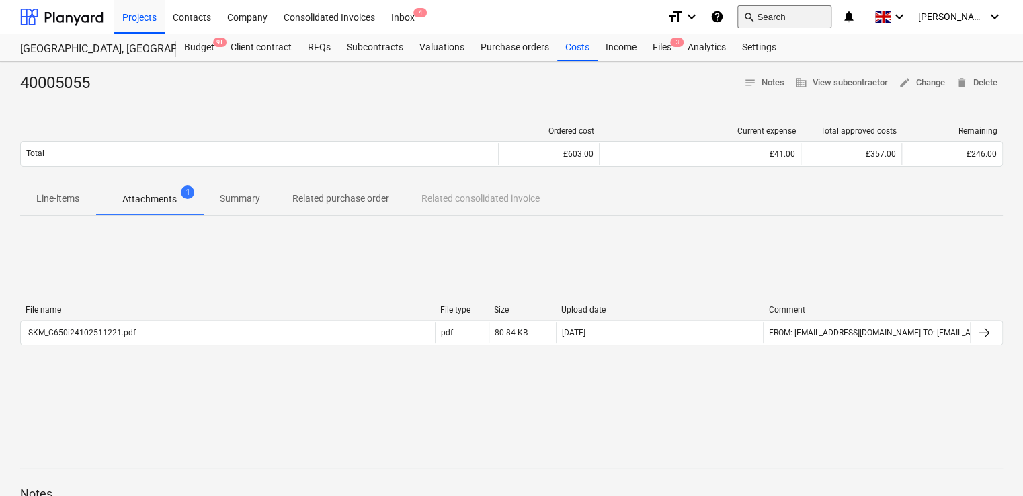
click at [831, 12] on button "search Search" at bounding box center [784, 16] width 94 height 23
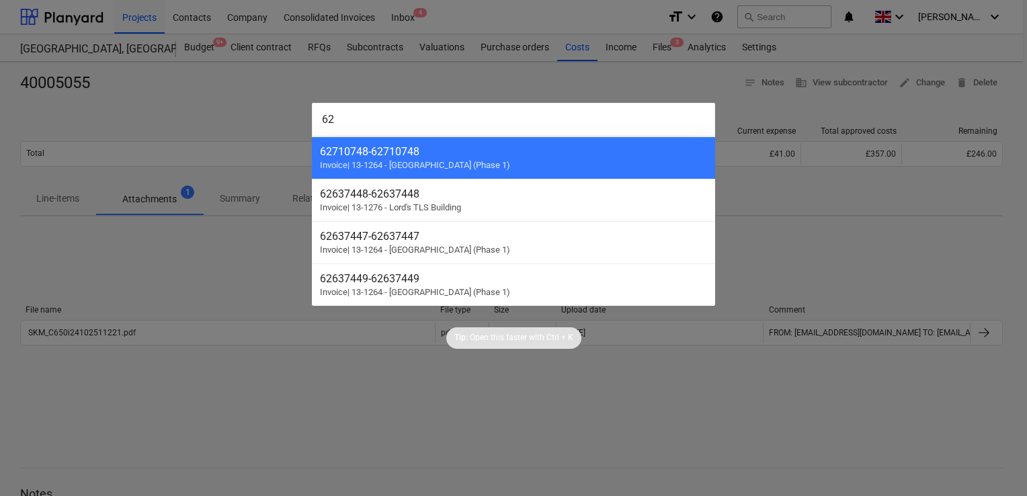
type input "6"
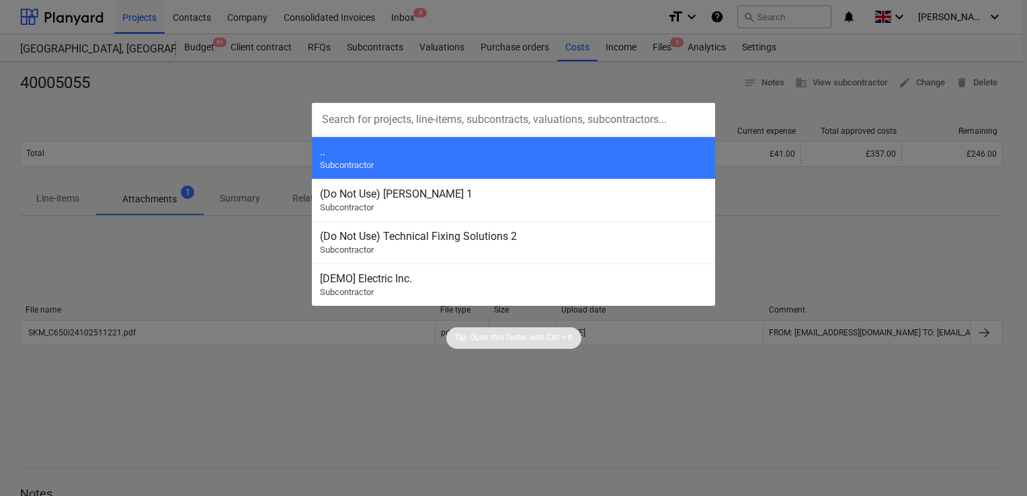
click at [776, 235] on div at bounding box center [513, 248] width 1027 height 496
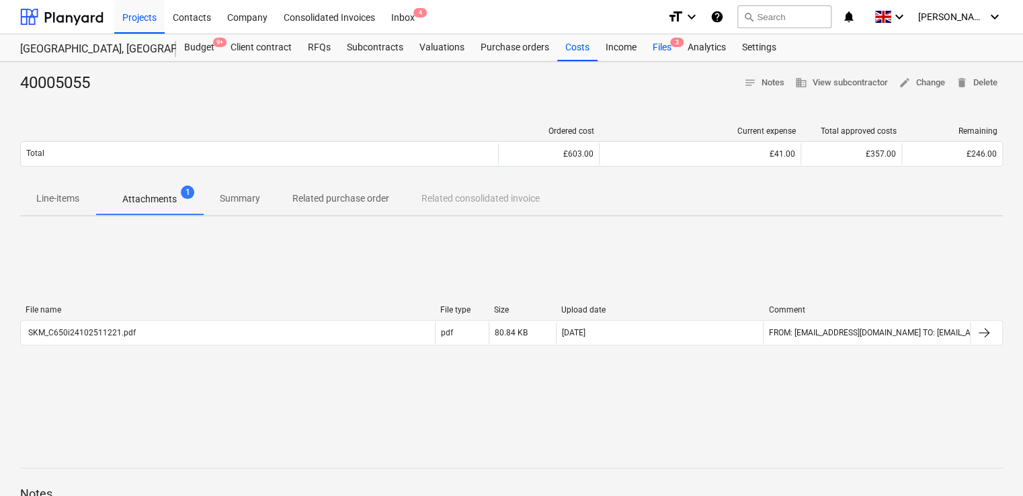
click at [653, 50] on div "Files 3" at bounding box center [662, 47] width 35 height 27
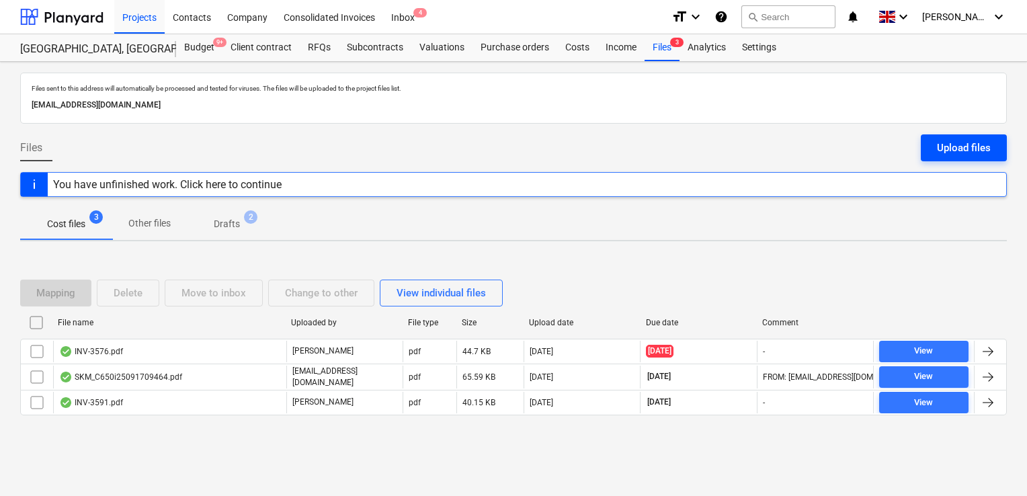
click at [966, 148] on div "Upload files" at bounding box center [964, 147] width 54 height 17
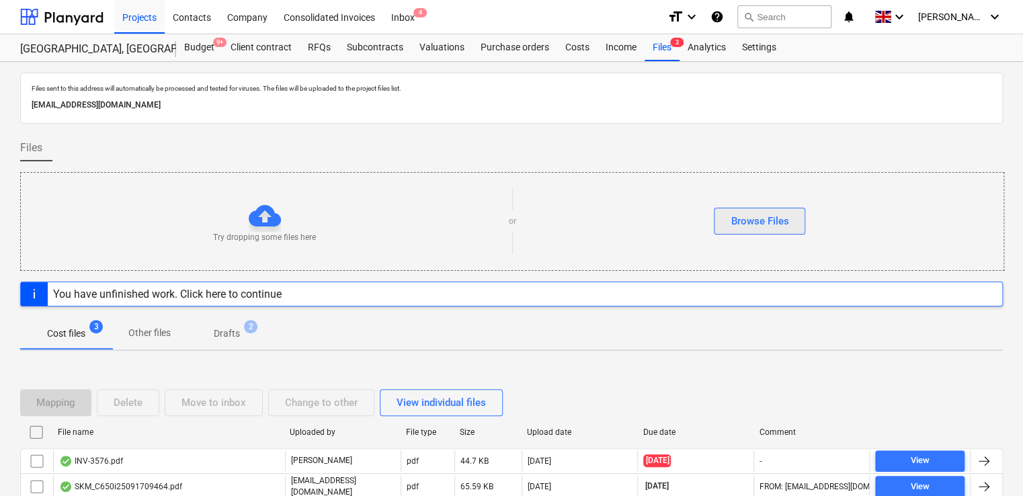
click at [748, 223] on div "Browse Files" at bounding box center [760, 220] width 58 height 17
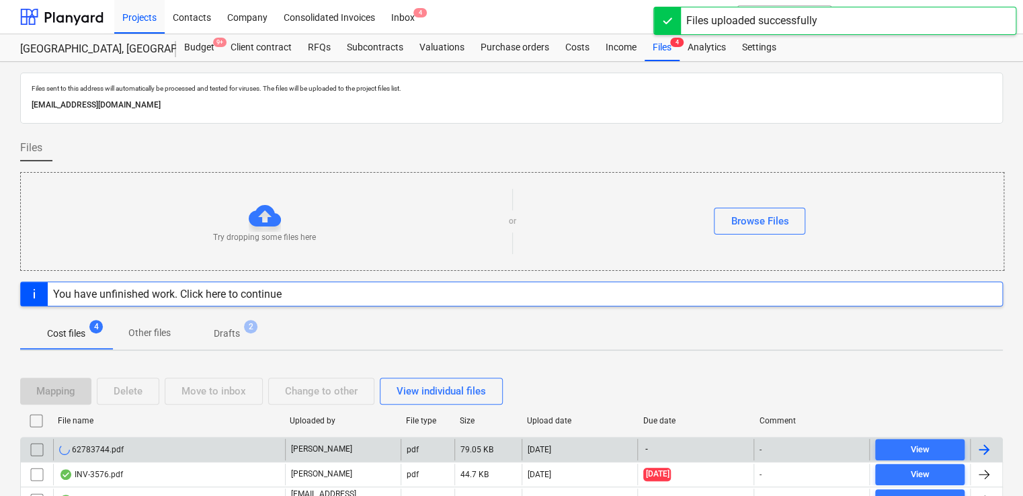
click at [700, 448] on div "-" at bounding box center [695, 450] width 116 height 22
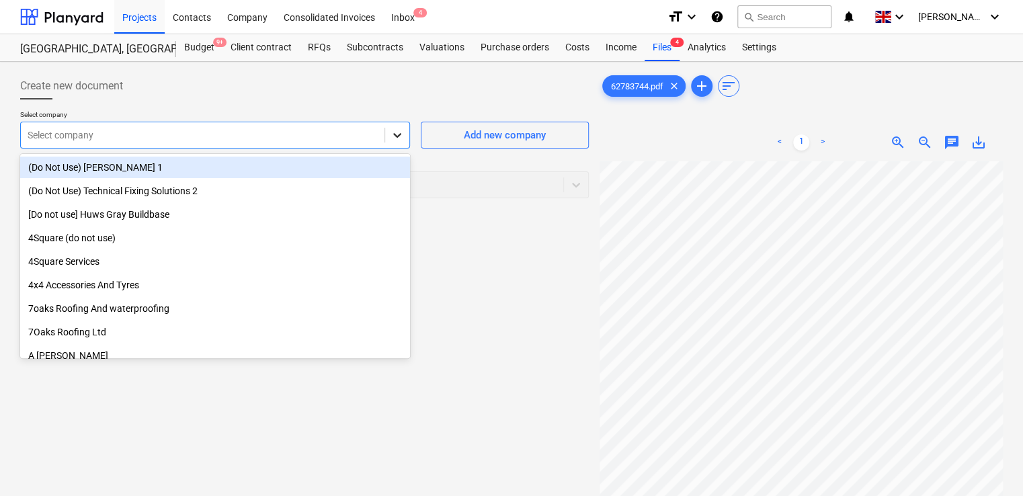
click at [397, 144] on div at bounding box center [397, 135] width 24 height 24
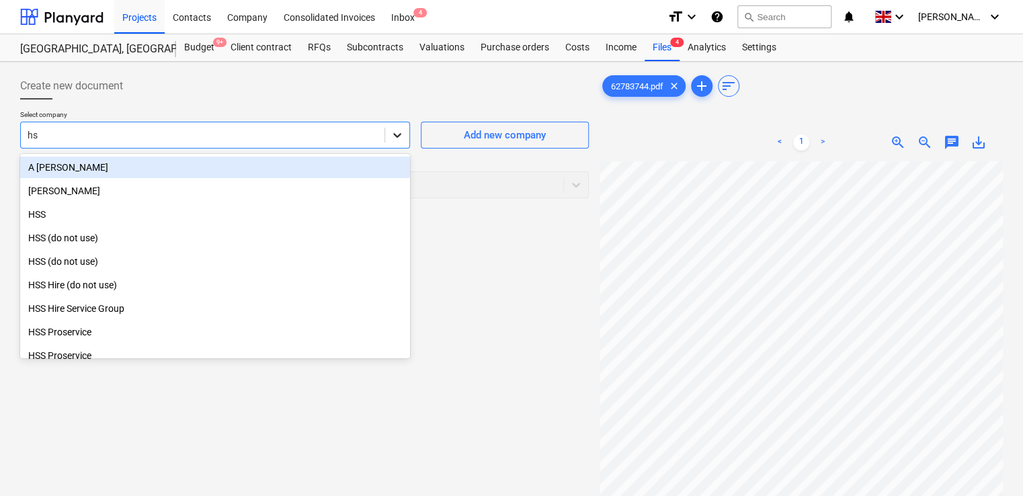
type input "hss"
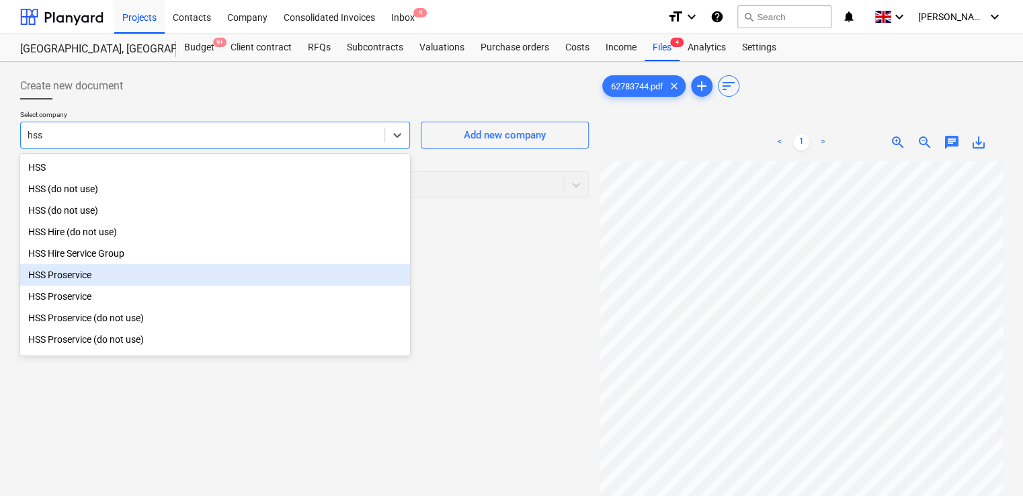
click at [65, 280] on div "HSS Proservice" at bounding box center [215, 275] width 390 height 22
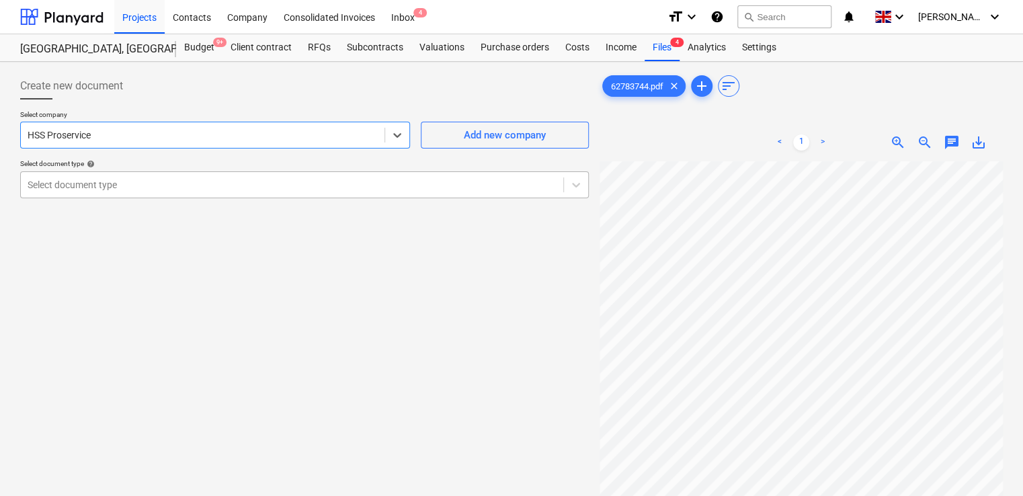
click at [104, 193] on div "Select document type" at bounding box center [292, 184] width 542 height 19
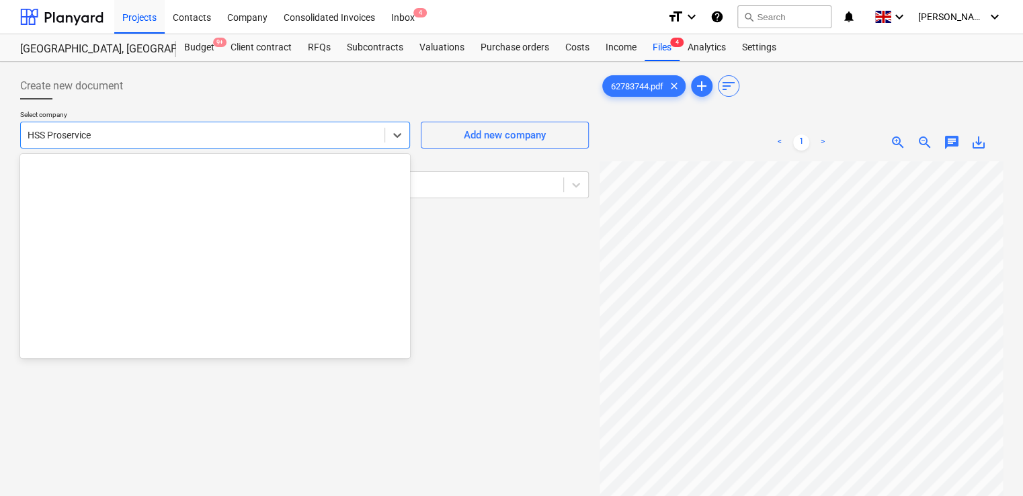
click at [110, 138] on div at bounding box center [203, 134] width 350 height 13
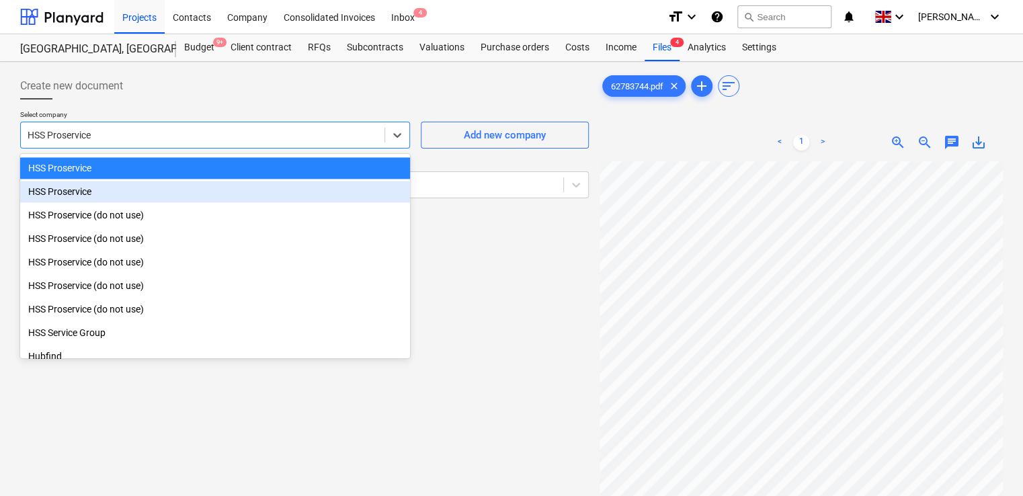
click at [81, 186] on div "HSS Proservice" at bounding box center [215, 192] width 390 height 22
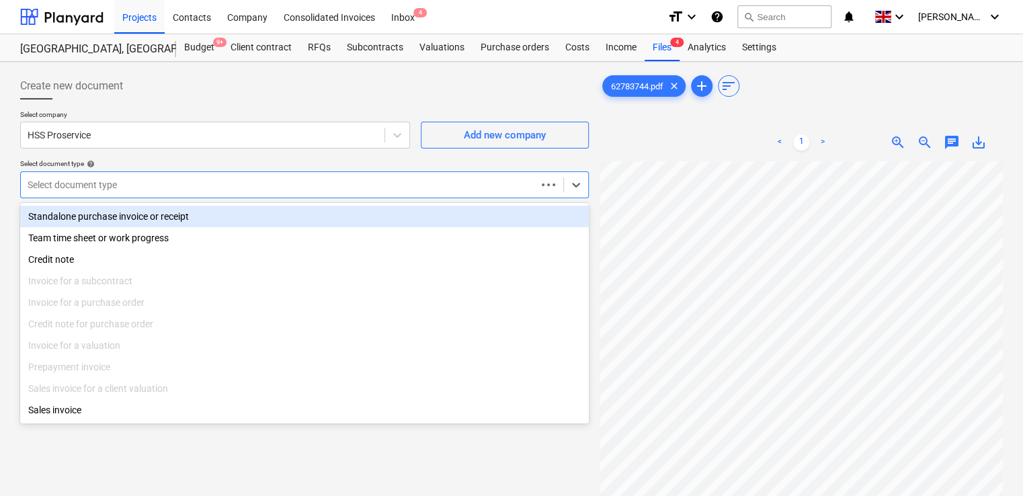
click at [81, 186] on div at bounding box center [279, 184] width 502 height 13
click at [81, 186] on div at bounding box center [292, 184] width 529 height 13
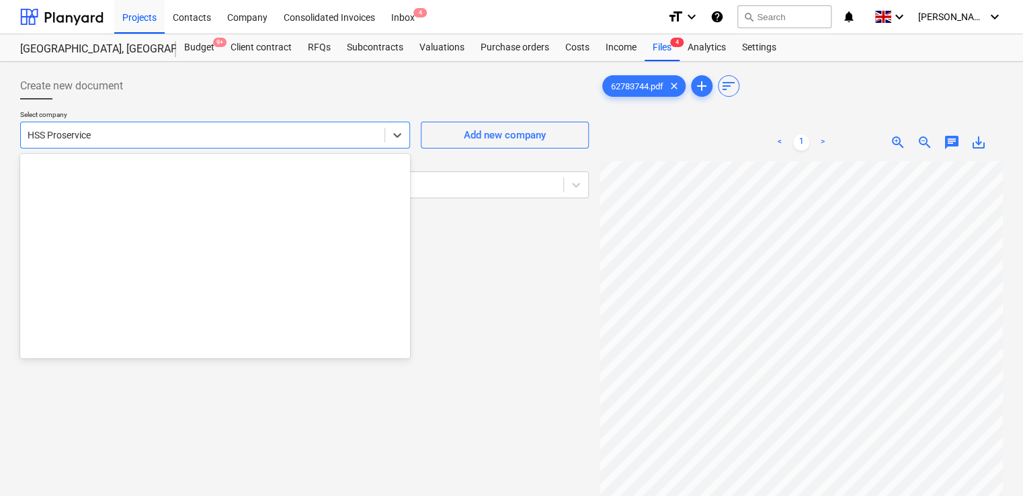
click at [110, 141] on div at bounding box center [203, 134] width 350 height 13
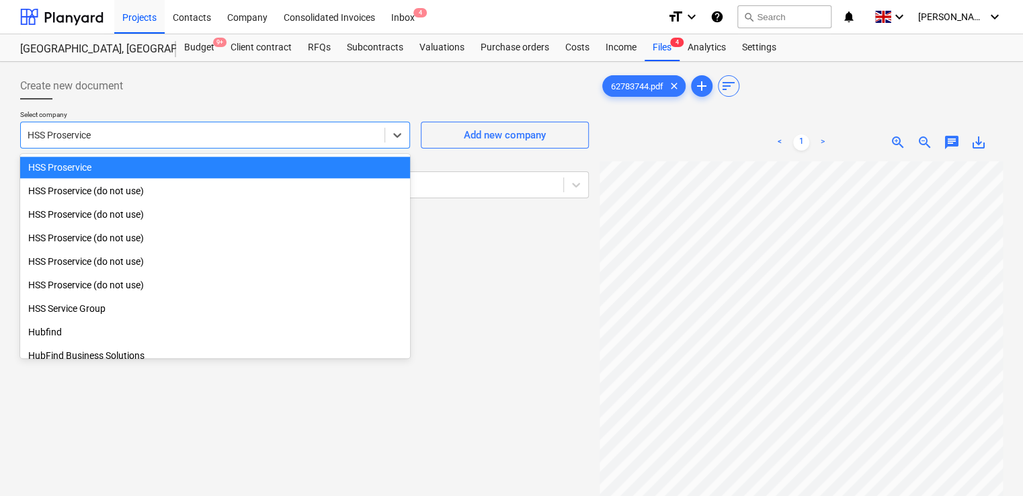
click at [110, 141] on div at bounding box center [203, 134] width 350 height 13
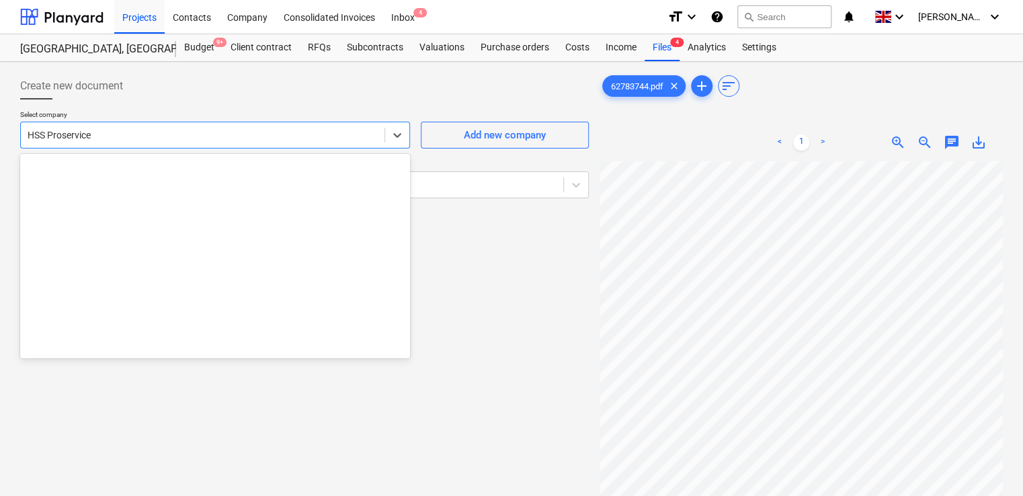
click at [110, 141] on div at bounding box center [203, 134] width 350 height 13
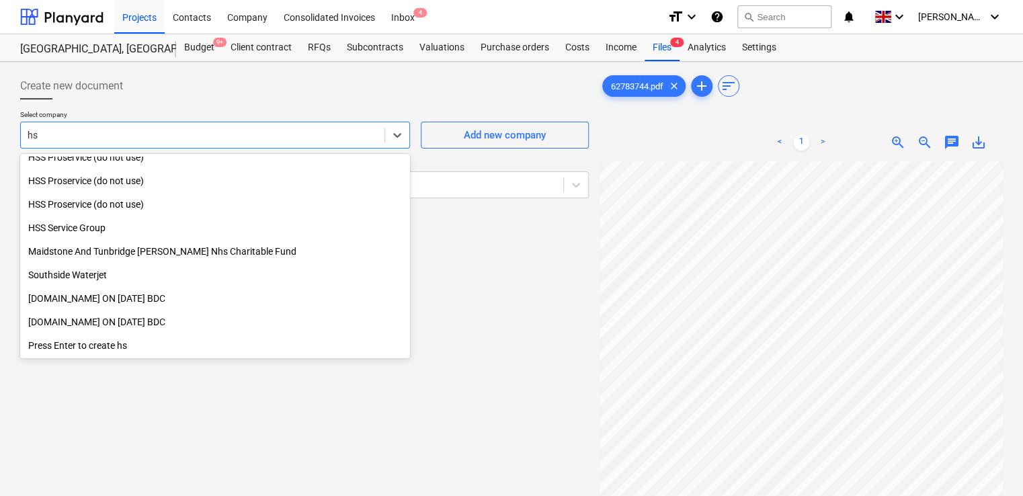
scroll to position [269, 0]
type input "hss"
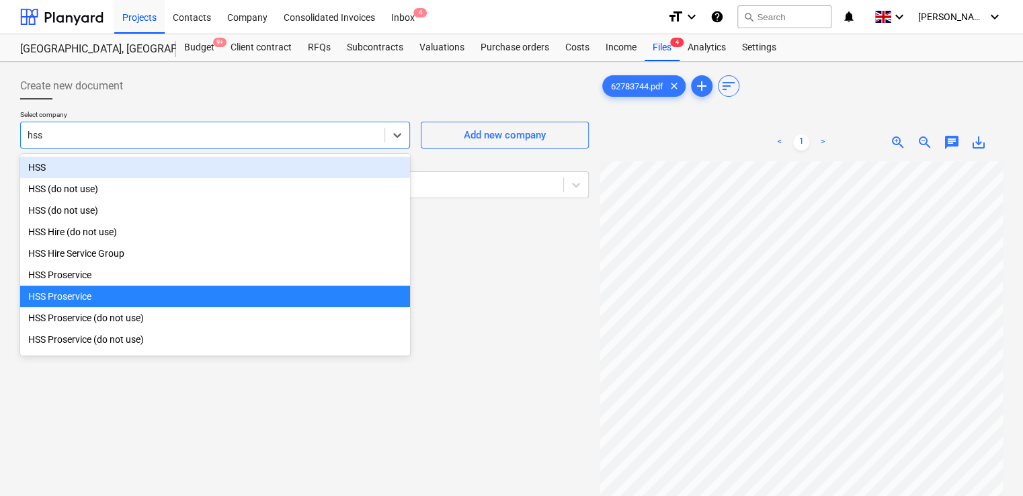
click at [71, 163] on div "HSS" at bounding box center [215, 168] width 390 height 22
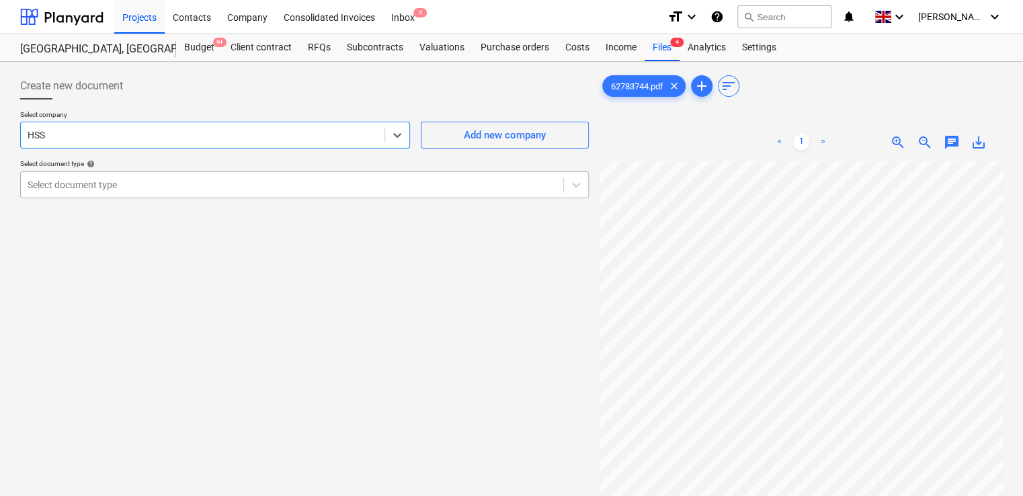
click at [71, 187] on div at bounding box center [292, 184] width 529 height 13
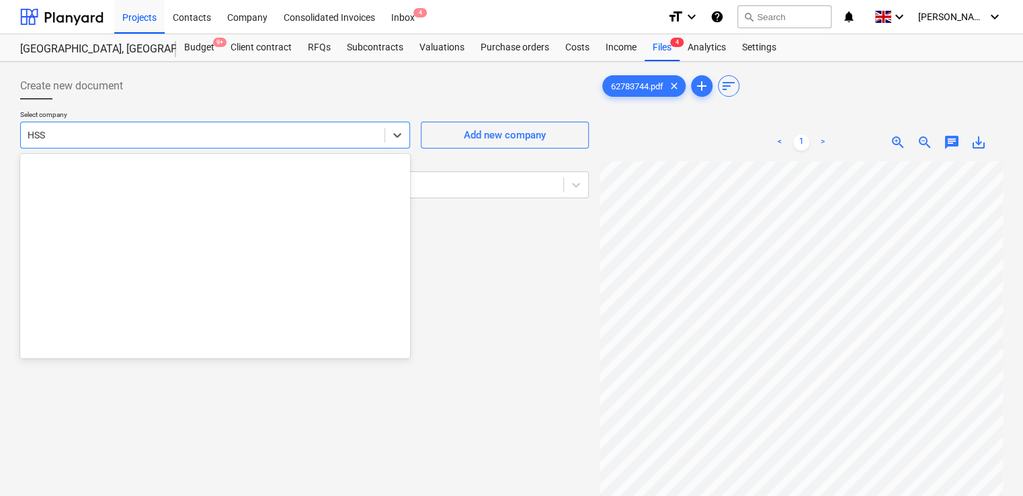
click at [65, 138] on div at bounding box center [203, 134] width 350 height 13
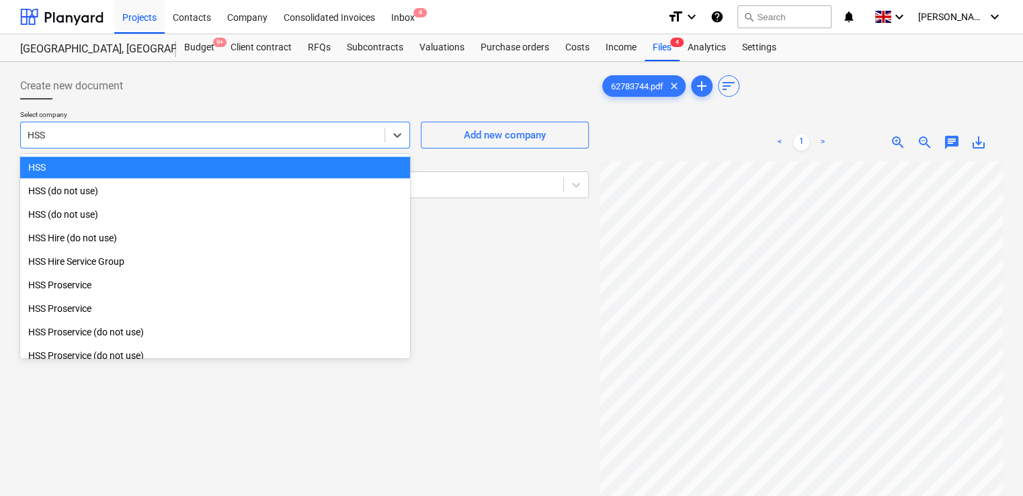
click at [65, 138] on div at bounding box center [203, 134] width 350 height 13
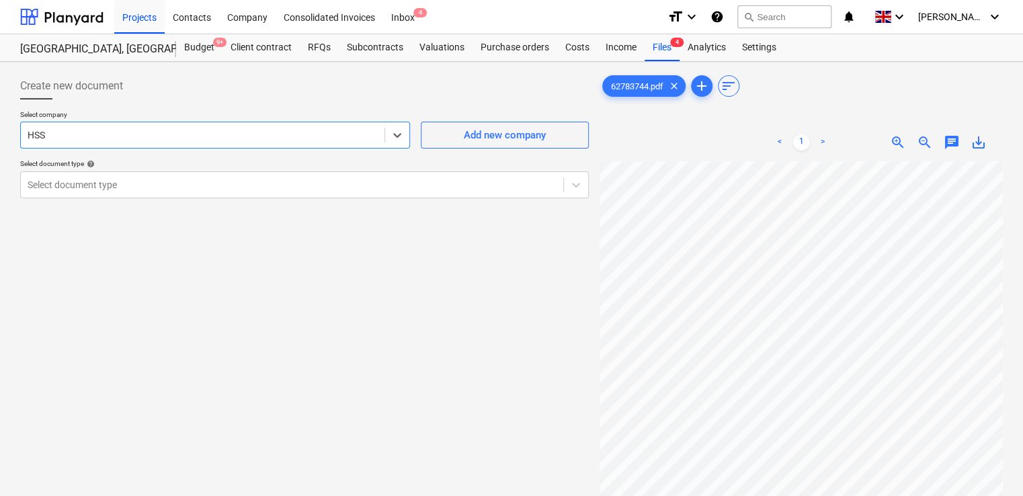
click at [71, 137] on div at bounding box center [203, 134] width 350 height 13
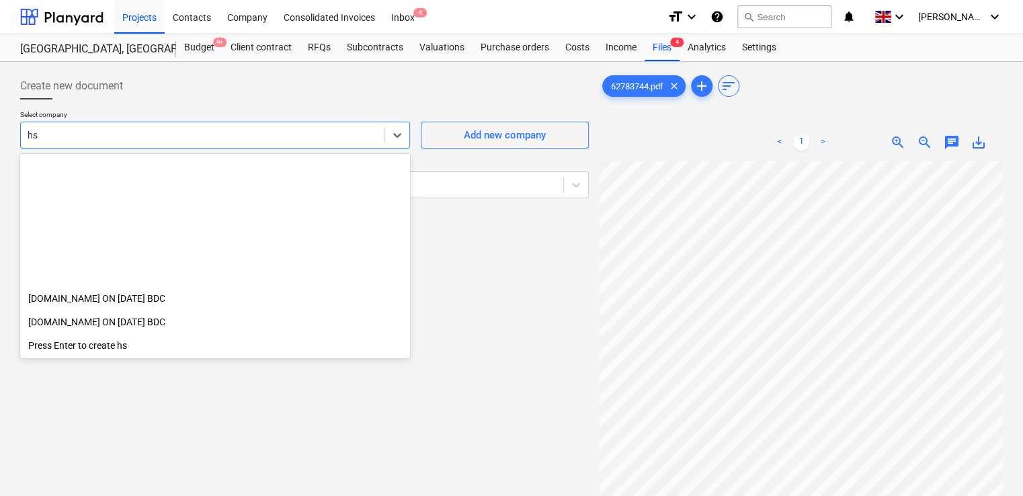
scroll to position [269, 0]
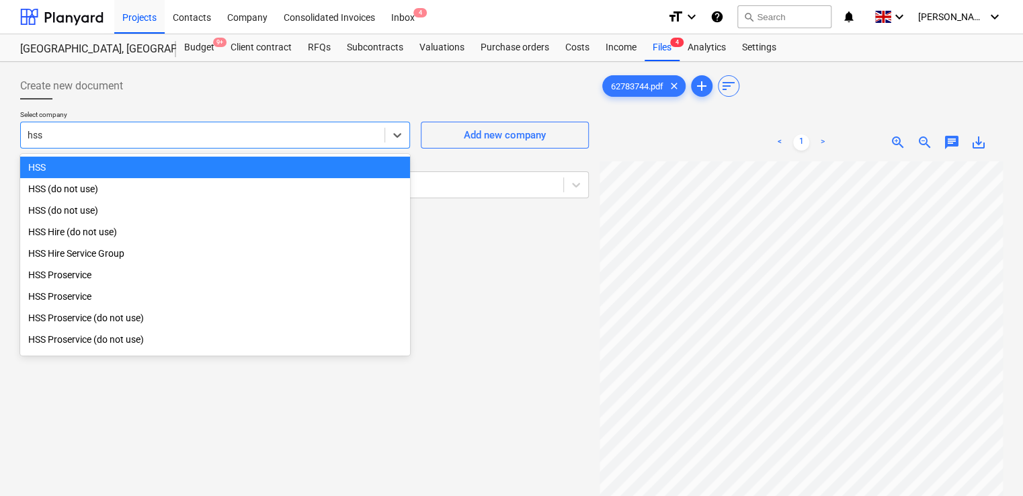
type input "hss"
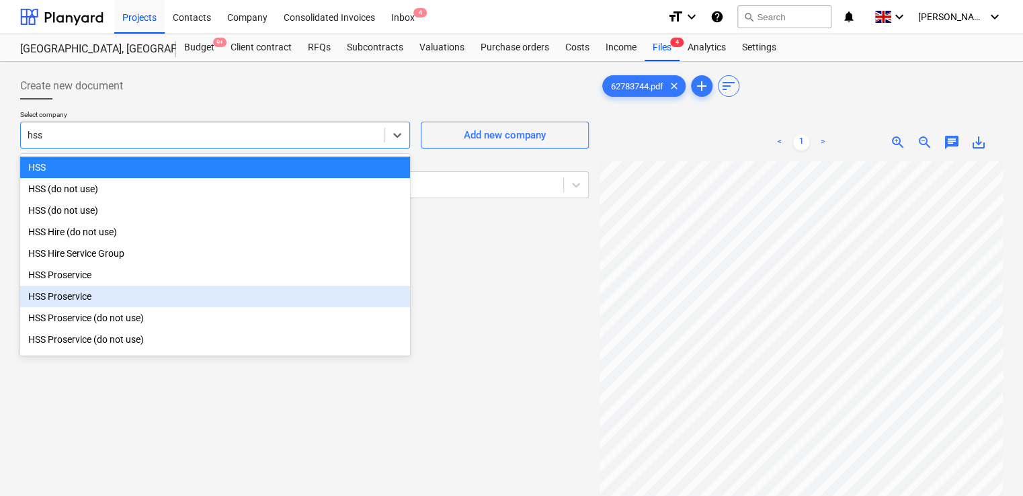
click at [78, 299] on div "HSS Proservice" at bounding box center [215, 297] width 390 height 22
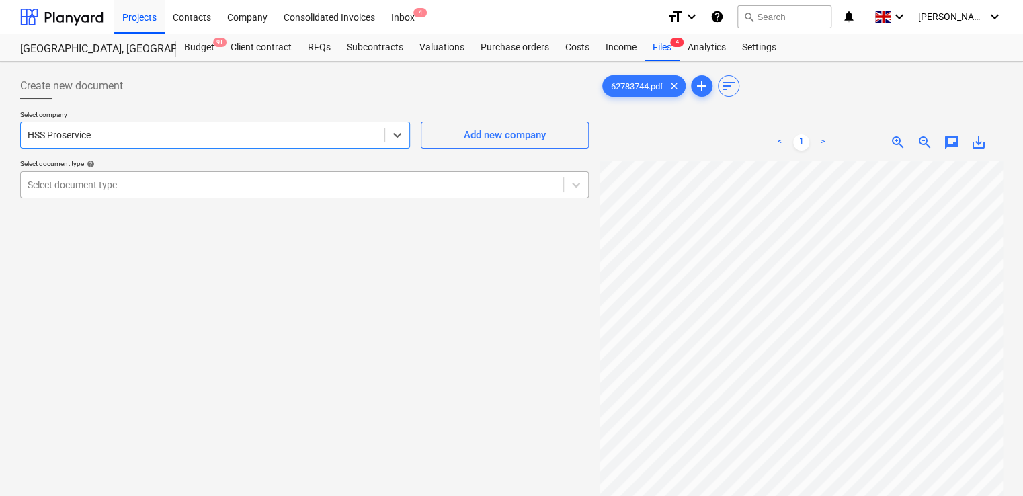
click at [110, 193] on div "Select document type" at bounding box center [292, 184] width 542 height 19
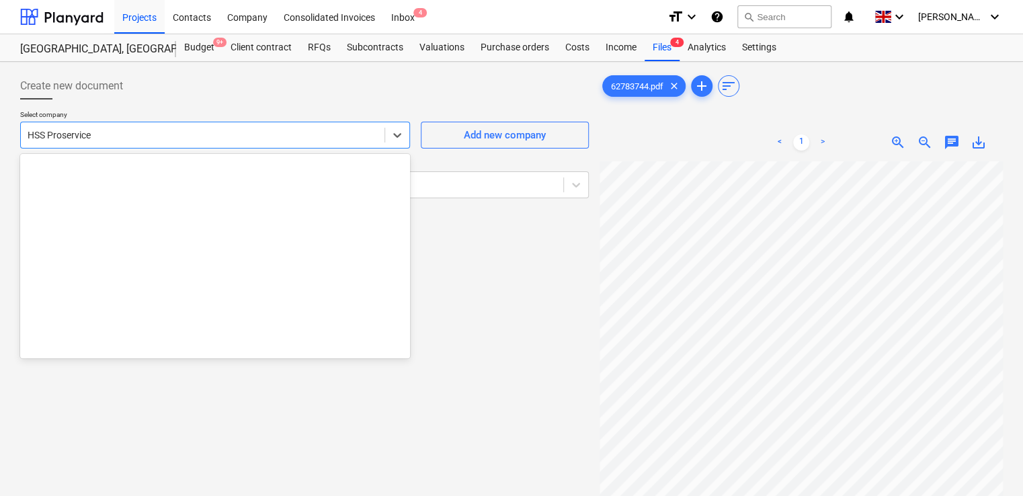
click at [147, 141] on div at bounding box center [203, 134] width 350 height 13
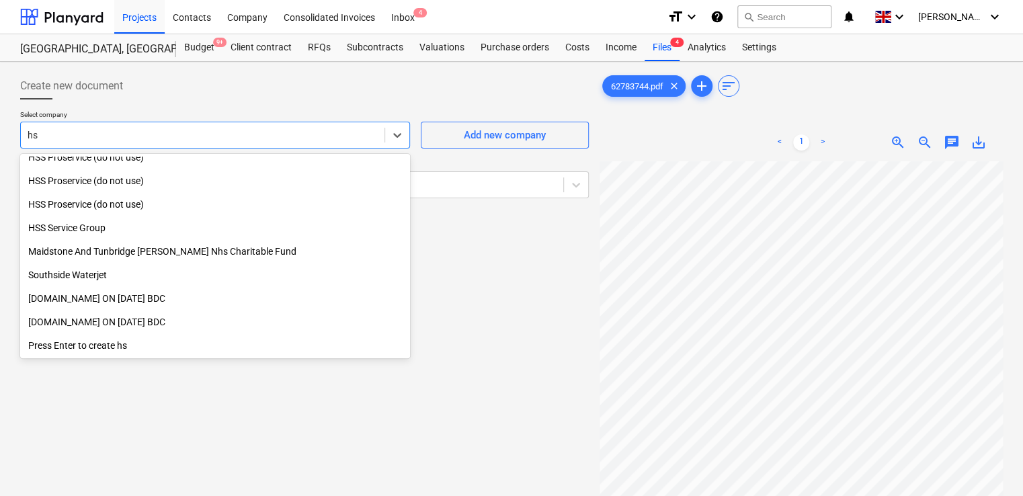
scroll to position [269, 0]
type input "hss"
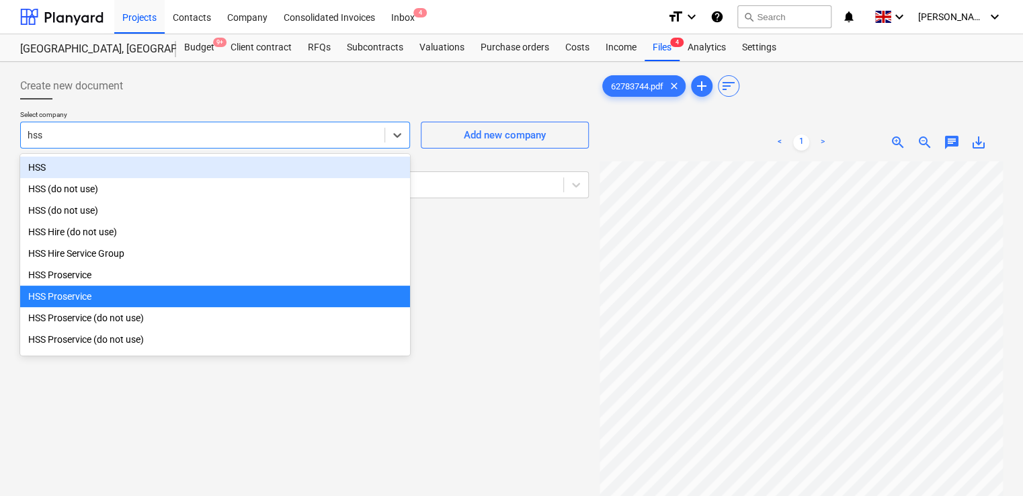
click at [117, 161] on div "HSS" at bounding box center [215, 168] width 390 height 22
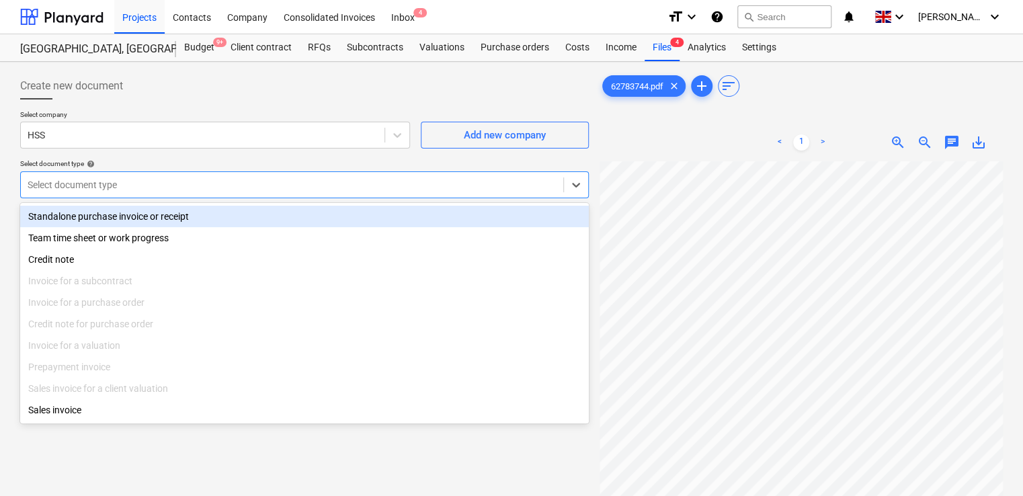
click at [112, 190] on div at bounding box center [292, 184] width 529 height 13
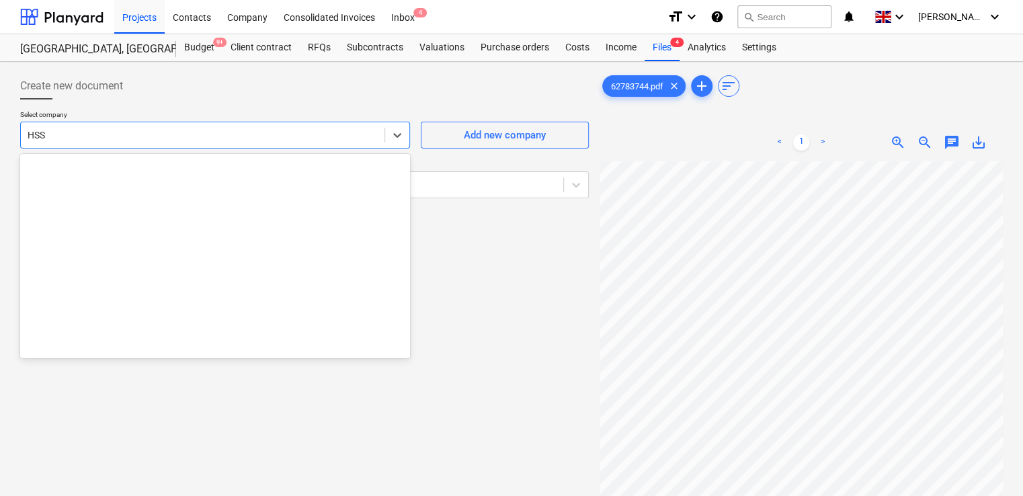
click at [108, 131] on div at bounding box center [203, 134] width 350 height 13
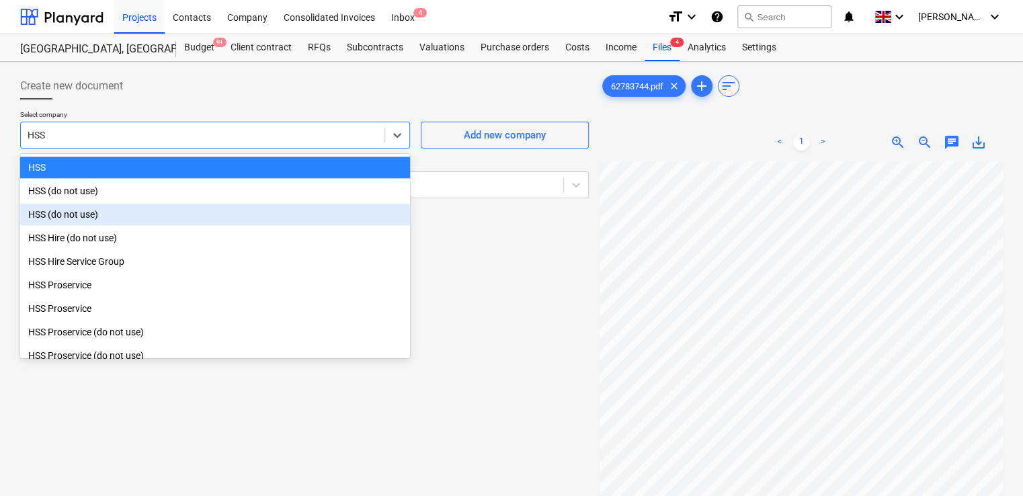
click at [75, 223] on div "HSS (do not use)" at bounding box center [215, 215] width 390 height 22
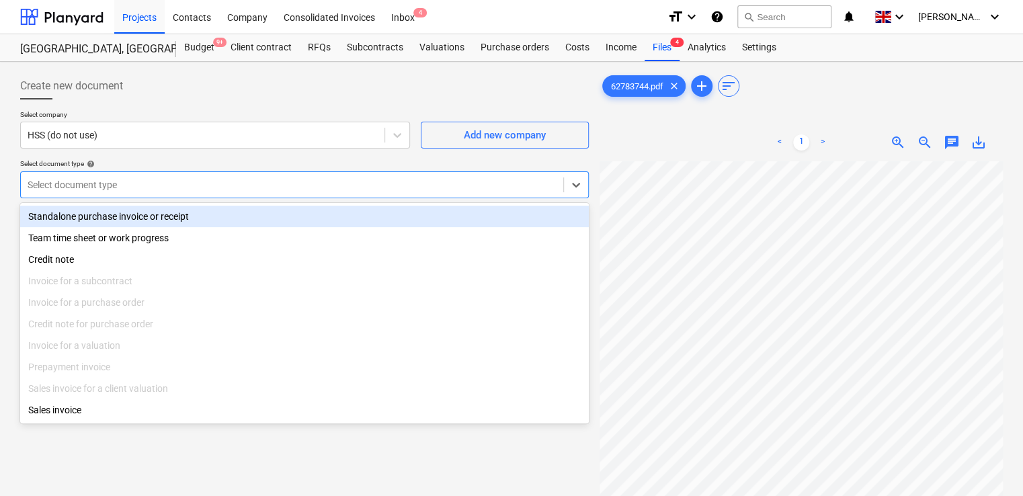
click at [79, 186] on div at bounding box center [292, 184] width 529 height 13
click at [78, 136] on div at bounding box center [203, 134] width 350 height 13
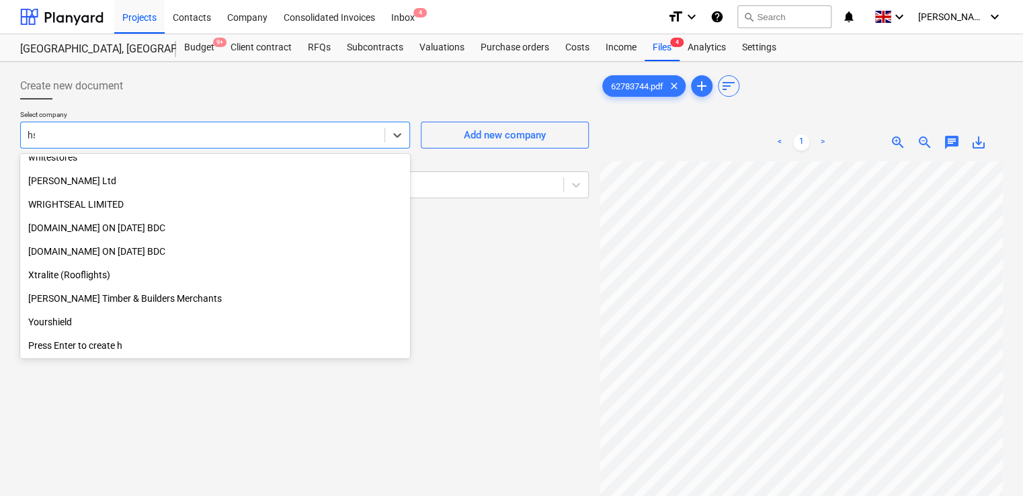
scroll to position [269, 0]
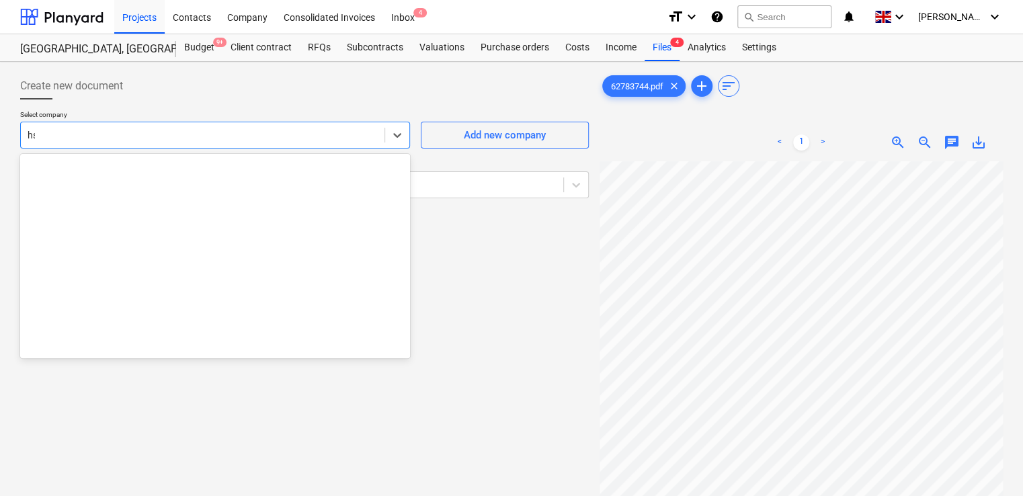
type input "hss"
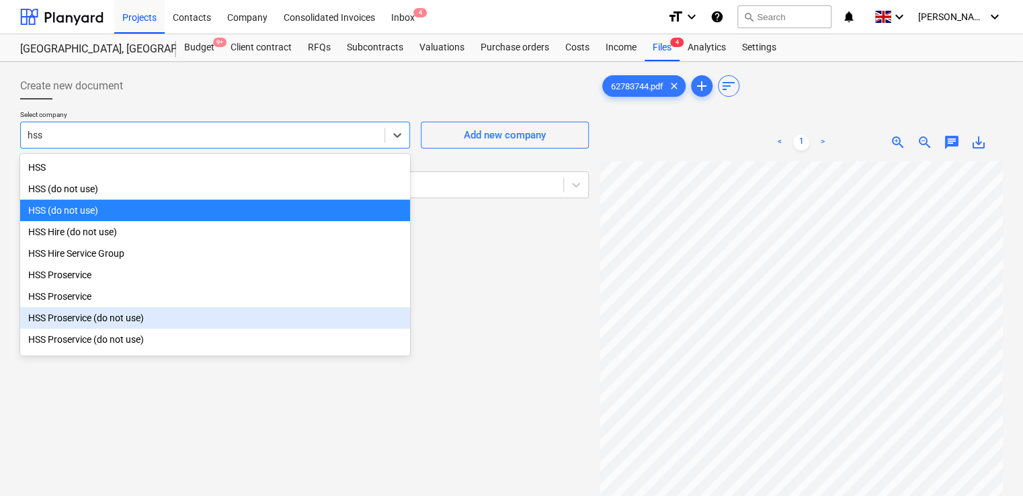
click at [74, 329] on div "HSS Proservice (do not use)" at bounding box center [215, 318] width 390 height 22
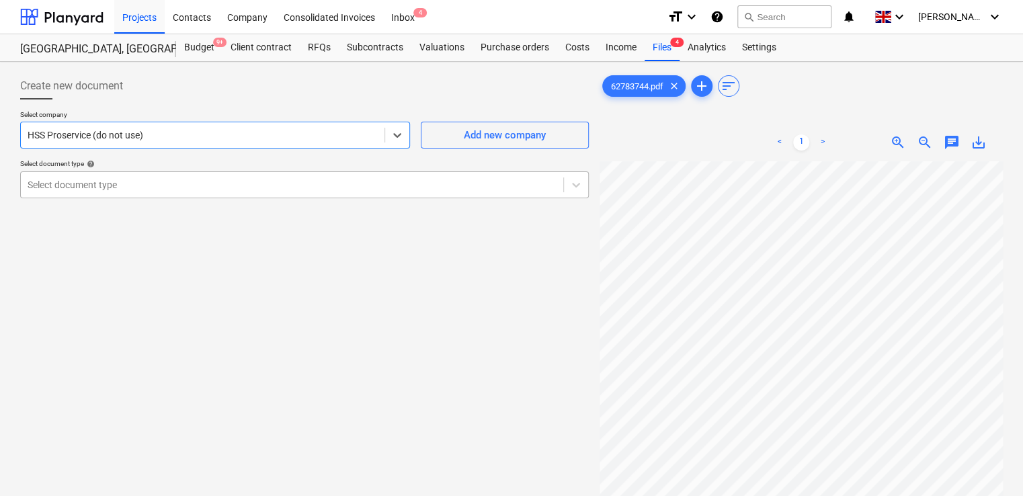
click at [95, 183] on div at bounding box center [292, 184] width 529 height 13
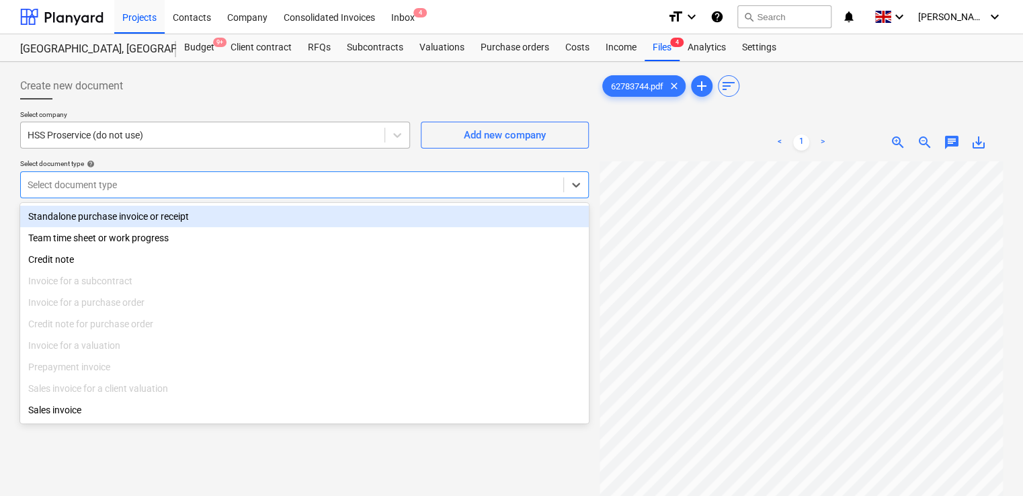
click at [93, 135] on div at bounding box center [203, 134] width 350 height 13
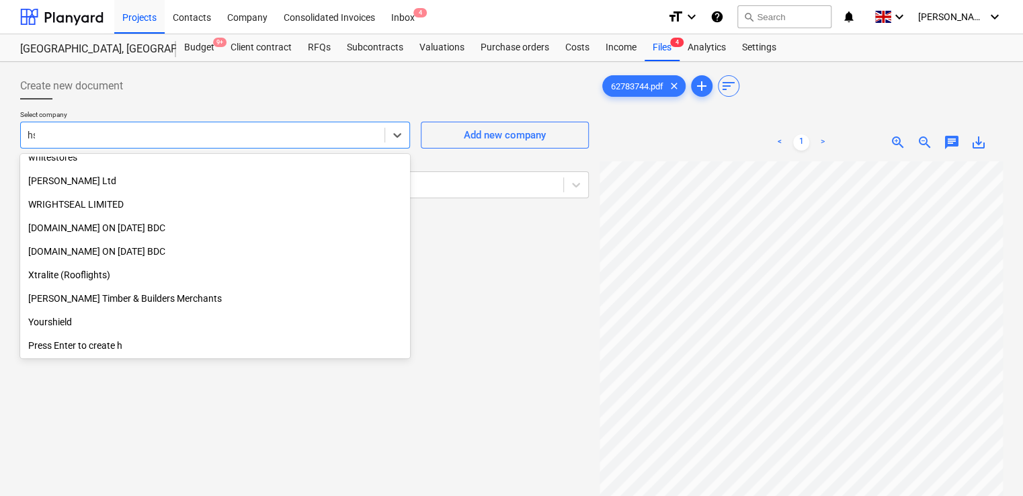
scroll to position [269, 0]
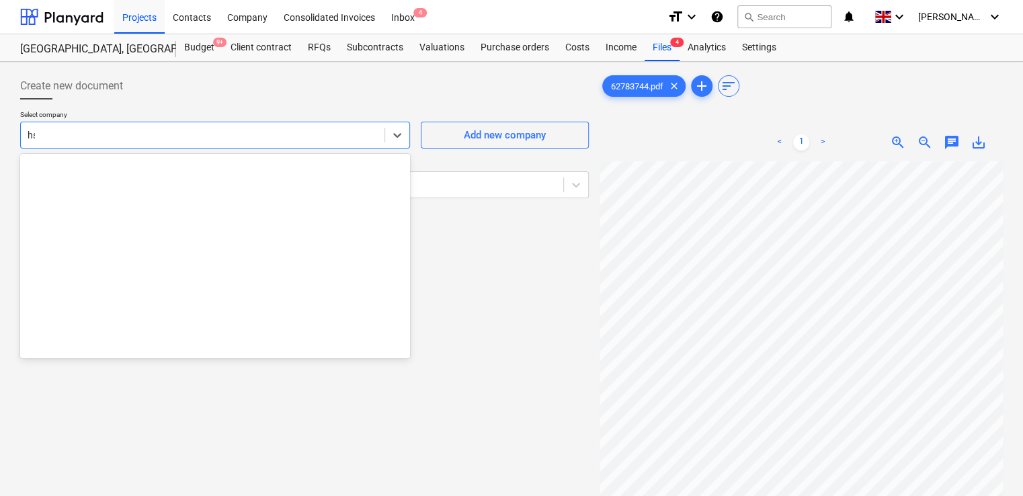
type input "hss"
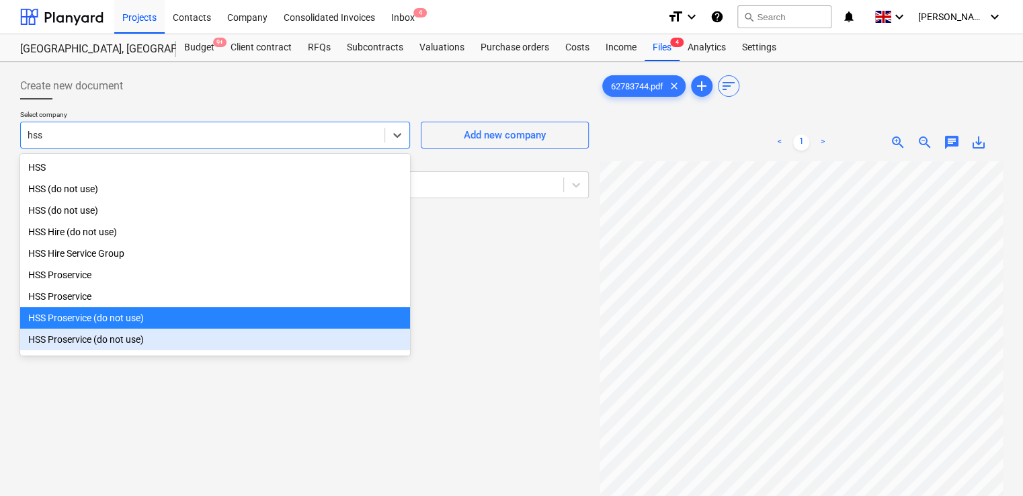
click at [95, 346] on div "HSS Proservice (do not use)" at bounding box center [215, 340] width 390 height 22
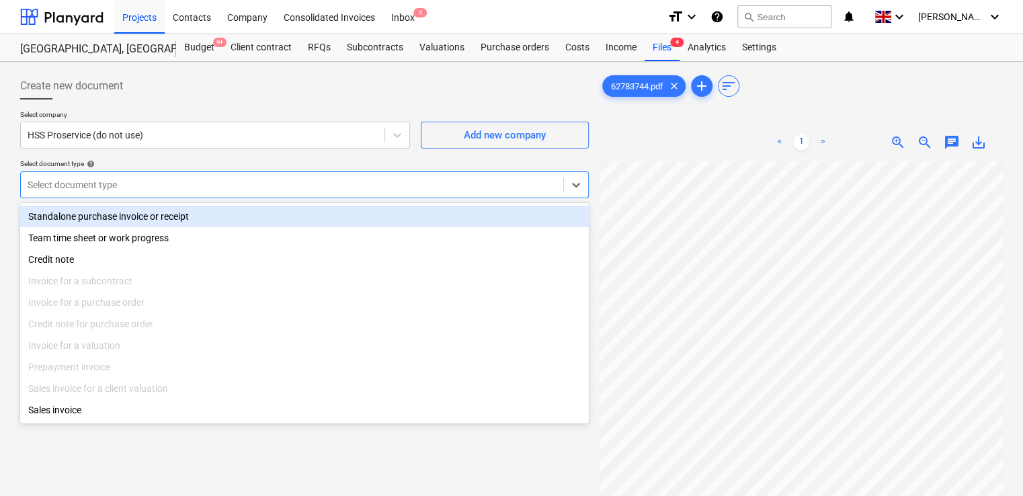
click at [113, 180] on div at bounding box center [292, 184] width 529 height 13
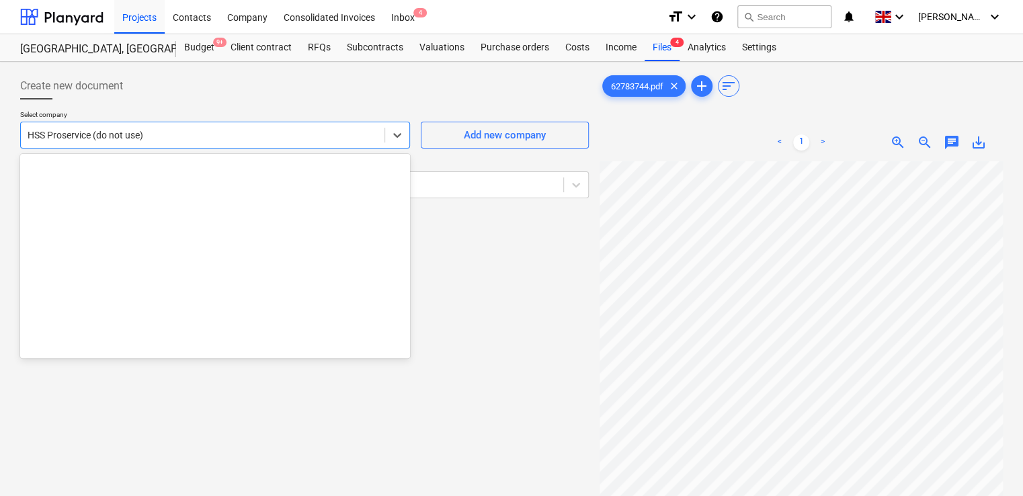
click at [113, 147] on div "HSS Proservice (do not use)" at bounding box center [215, 135] width 390 height 27
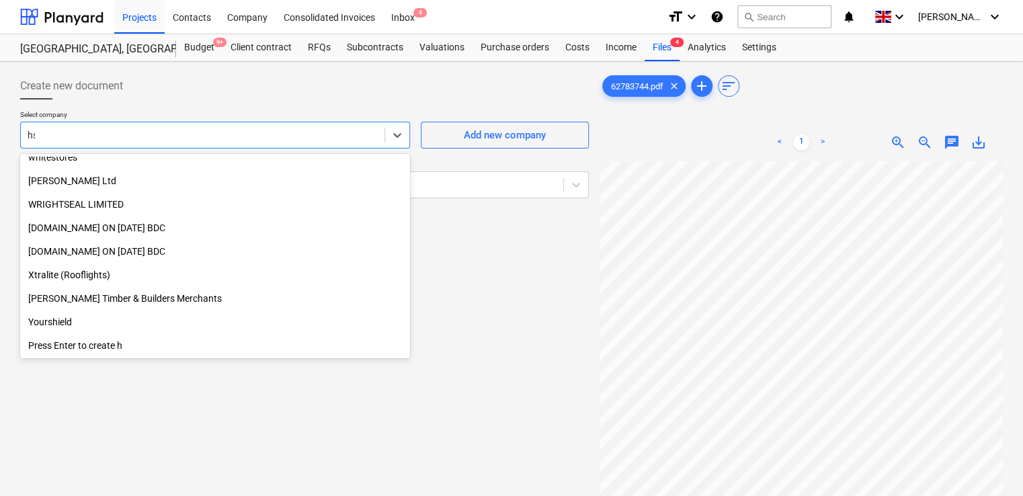
scroll to position [269, 0]
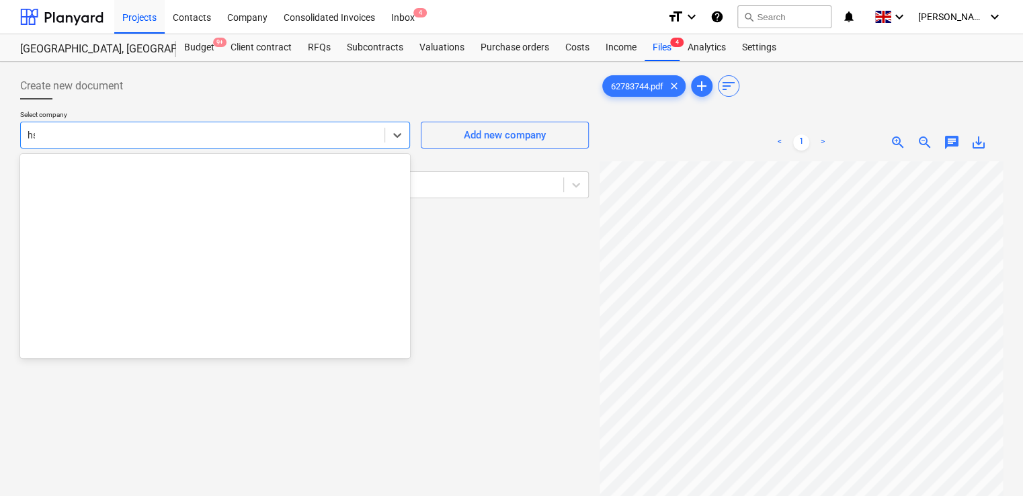
type input "hss"
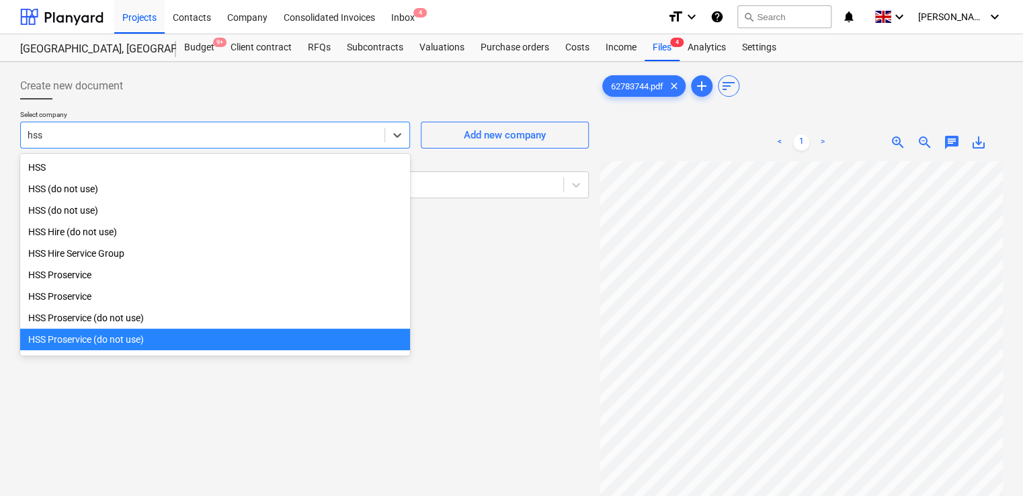
scroll to position [7, 0]
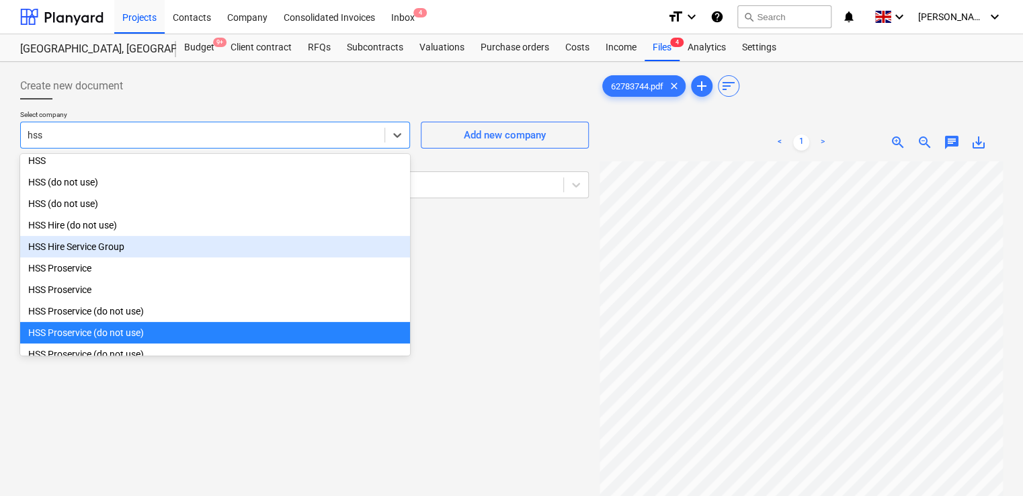
click at [95, 244] on div "HSS Hire Service Group" at bounding box center [215, 247] width 390 height 22
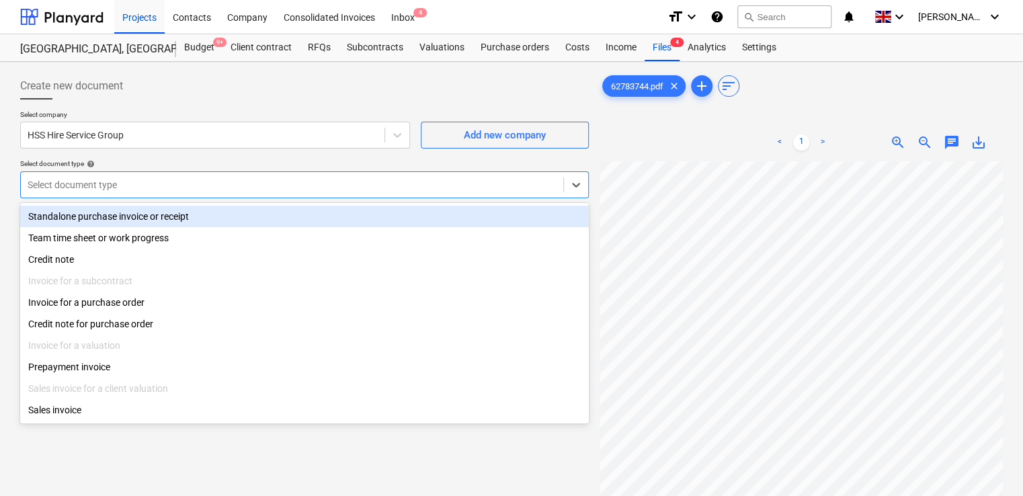
click at [108, 171] on div "Select document type" at bounding box center [304, 184] width 569 height 27
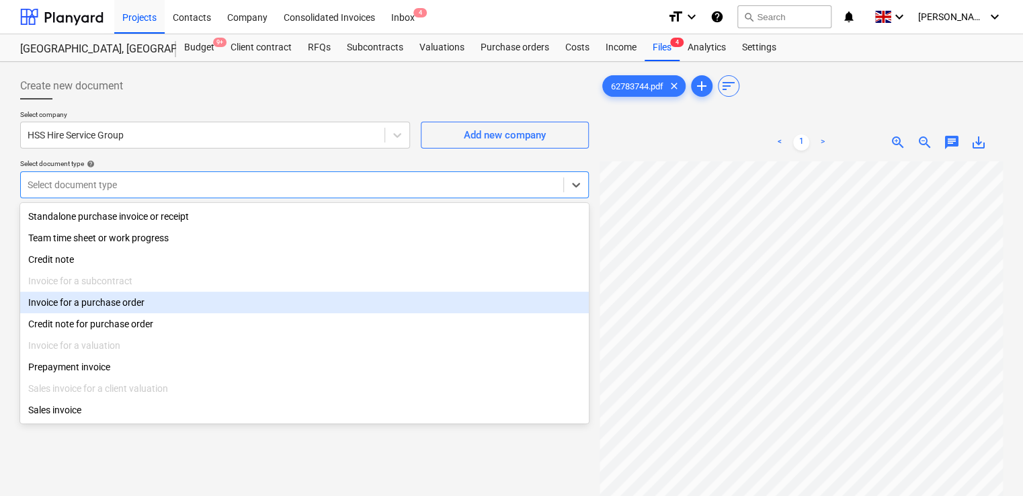
click at [122, 307] on div "Invoice for a purchase order" at bounding box center [304, 303] width 569 height 22
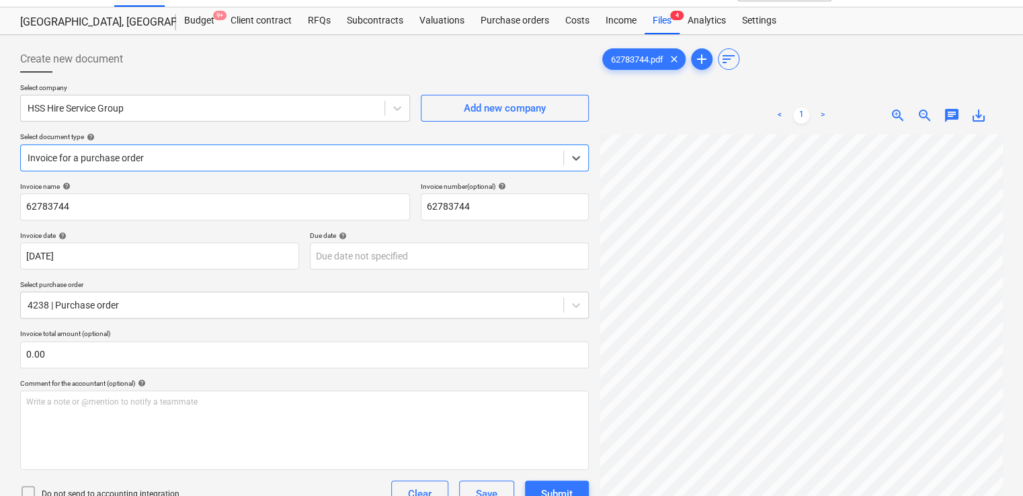
scroll to position [28, 0]
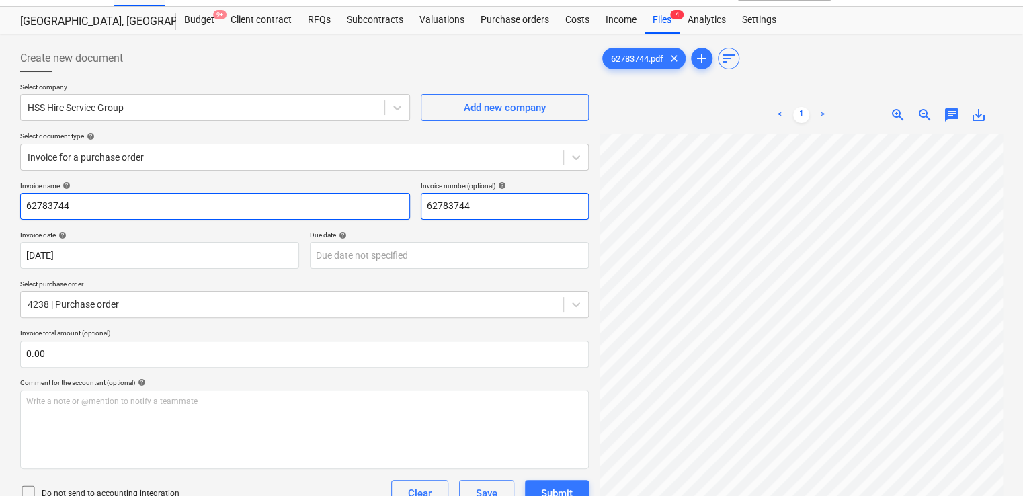
drag, startPoint x: 508, startPoint y: 202, endPoint x: 368, endPoint y: 218, distance: 141.3
click at [368, 218] on div "Invoice name help 62783744 Invoice number (optional) help 62783744" at bounding box center [304, 200] width 569 height 38
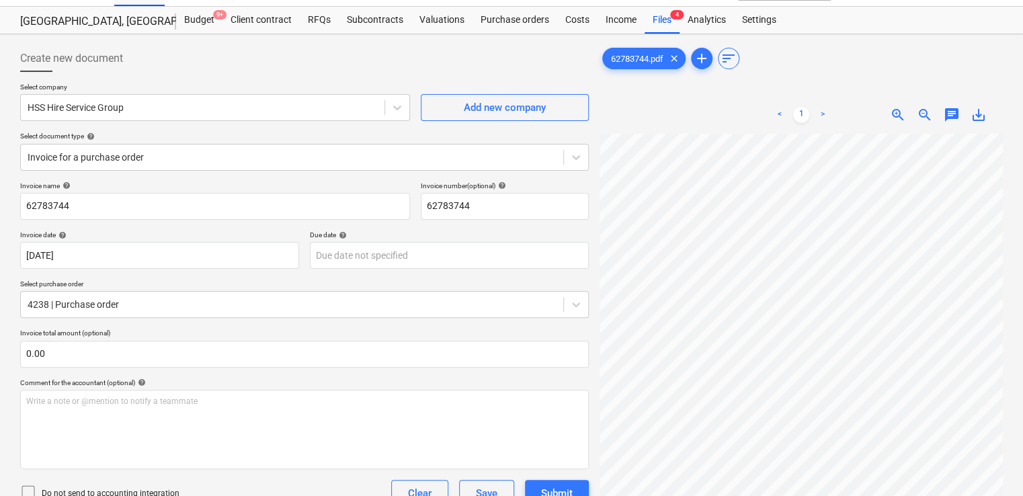
click at [288, 278] on div "Invoice name help 62783744 Invoice number (optional) help 62783744 Invoice date…" at bounding box center [304, 465] width 569 height 569
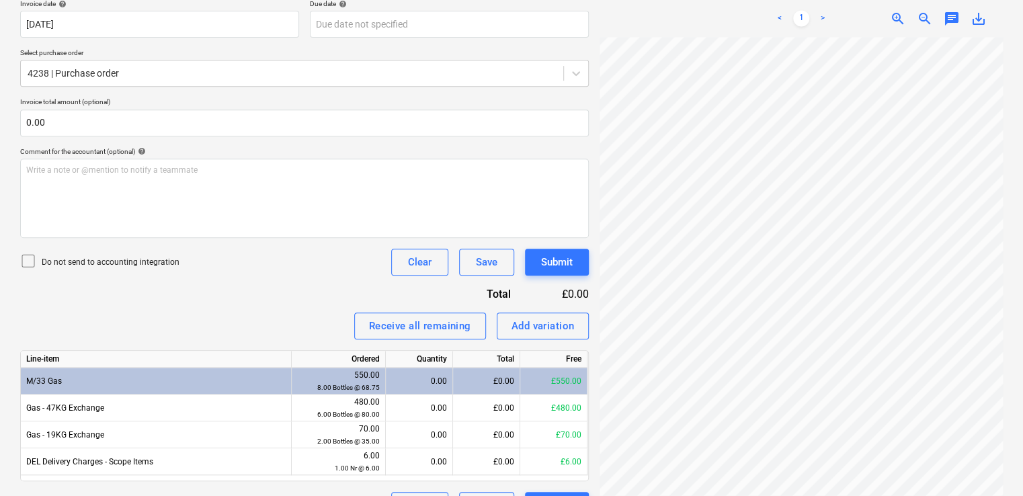
scroll to position [261, 0]
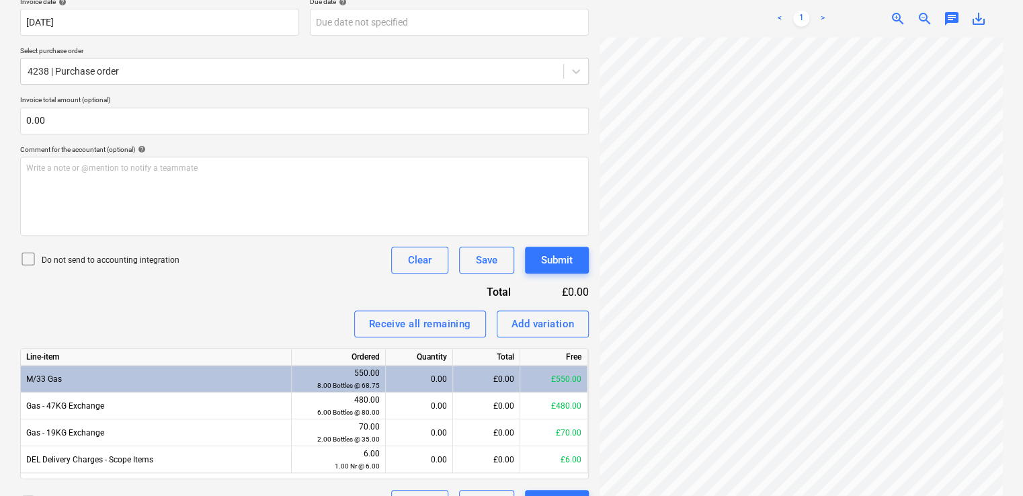
click at [29, 258] on icon at bounding box center [28, 259] width 16 height 16
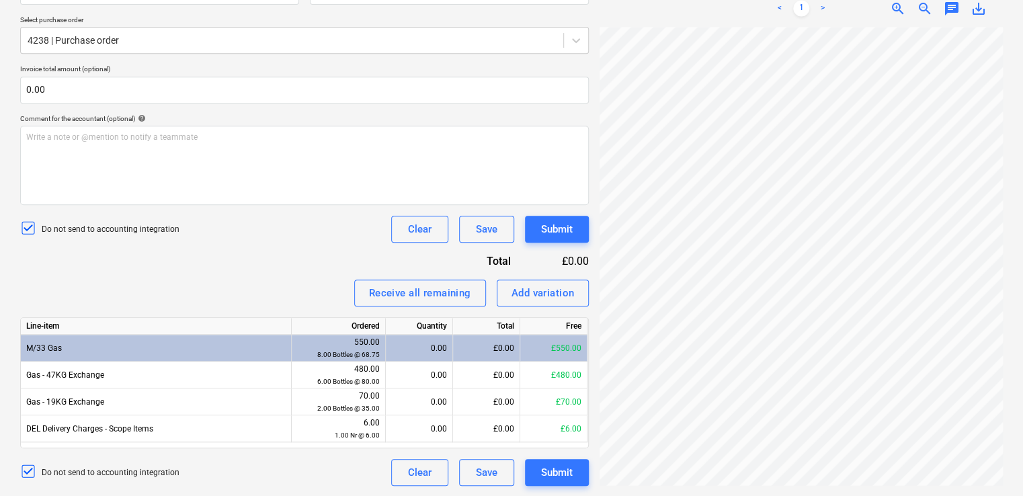
scroll to position [293, 304]
click at [215, 264] on div "Invoice name help 62783744 Invoice number (optional) help 62783744 Invoice date…" at bounding box center [304, 201] width 569 height 569
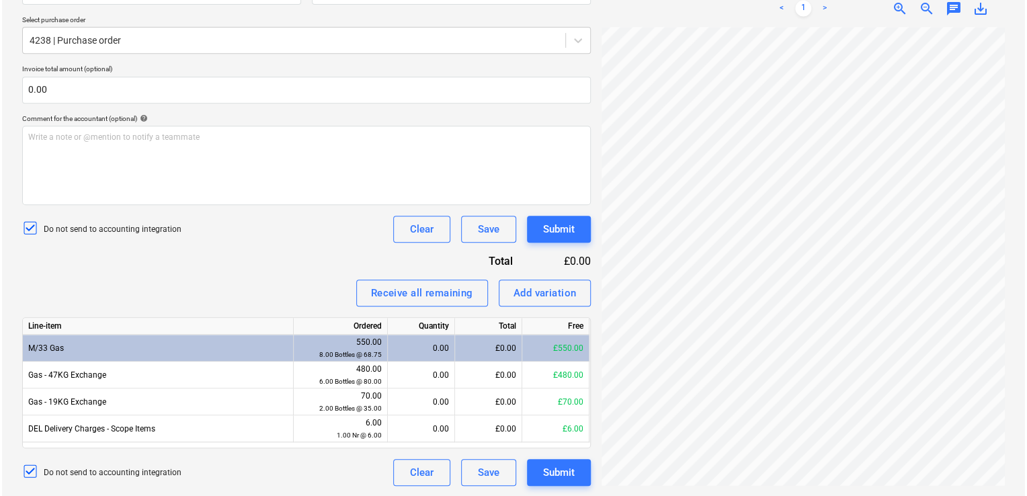
scroll to position [532, 304]
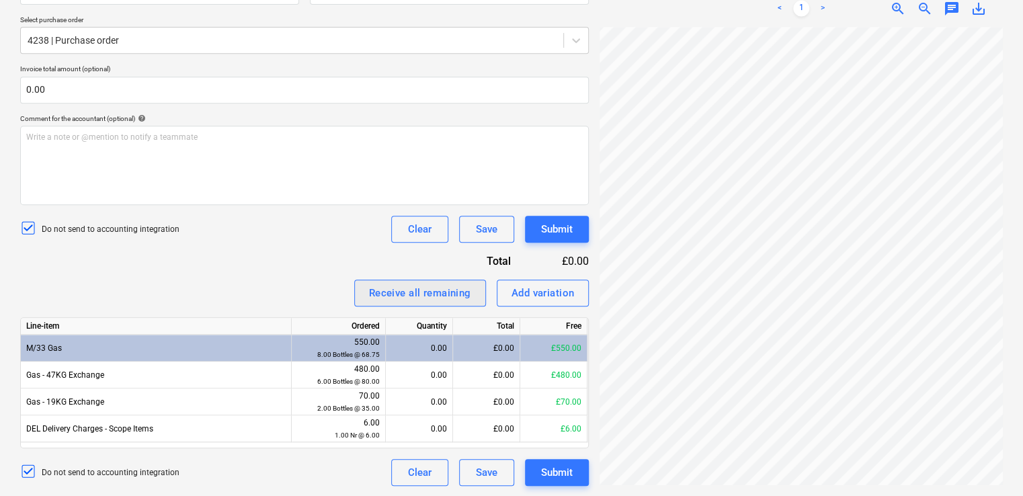
click at [411, 290] on div "Receive all remaining" at bounding box center [420, 292] width 102 height 17
click at [563, 225] on div "Submit" at bounding box center [557, 228] width 32 height 17
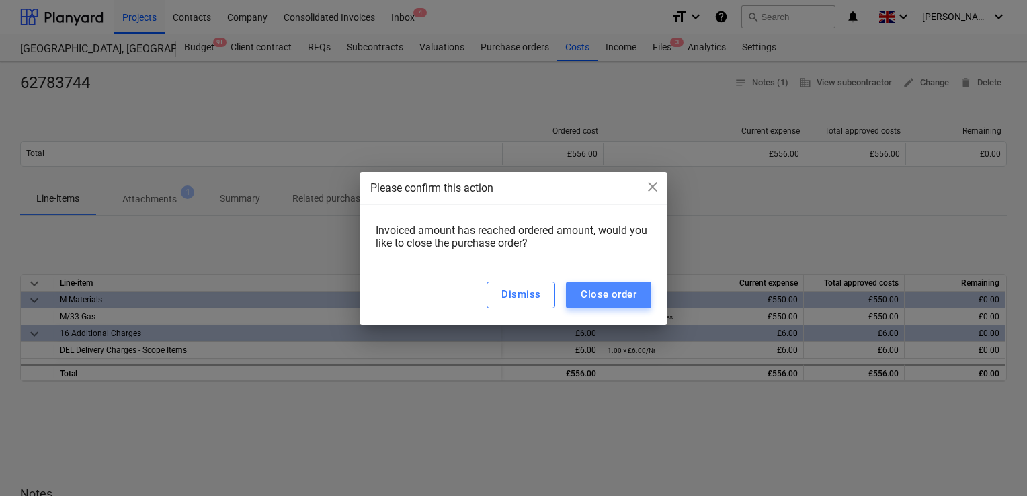
click at [590, 296] on div "Close order" at bounding box center [609, 294] width 56 height 17
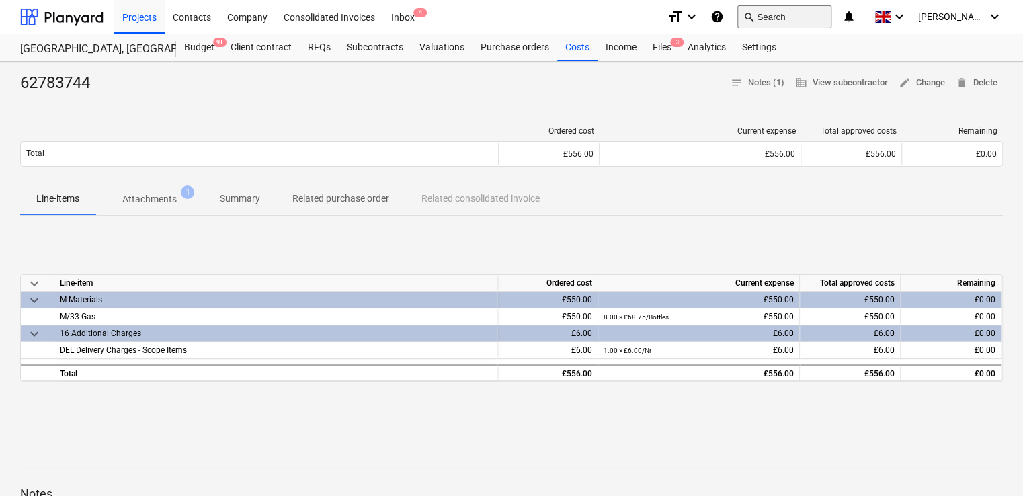
click at [780, 15] on button "search Search" at bounding box center [784, 16] width 94 height 23
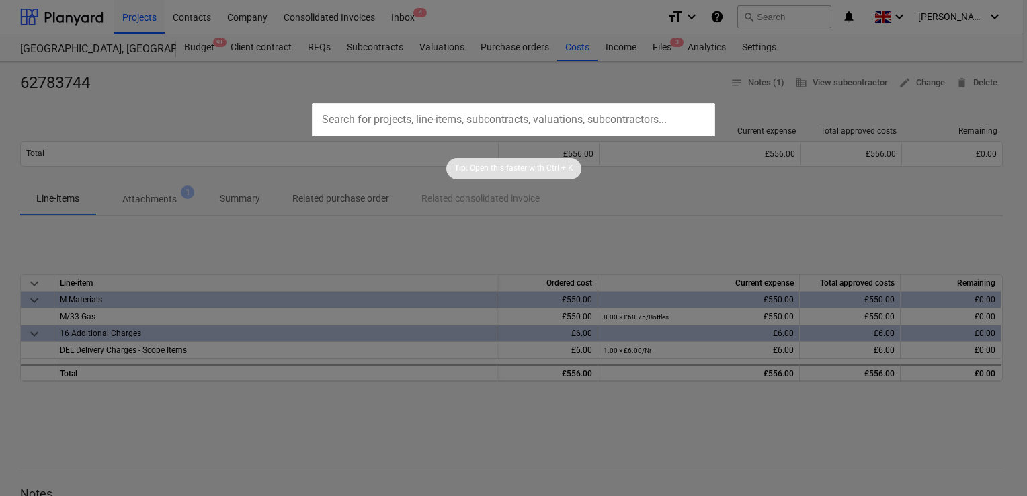
click at [395, 110] on input "text" at bounding box center [513, 120] width 403 height 34
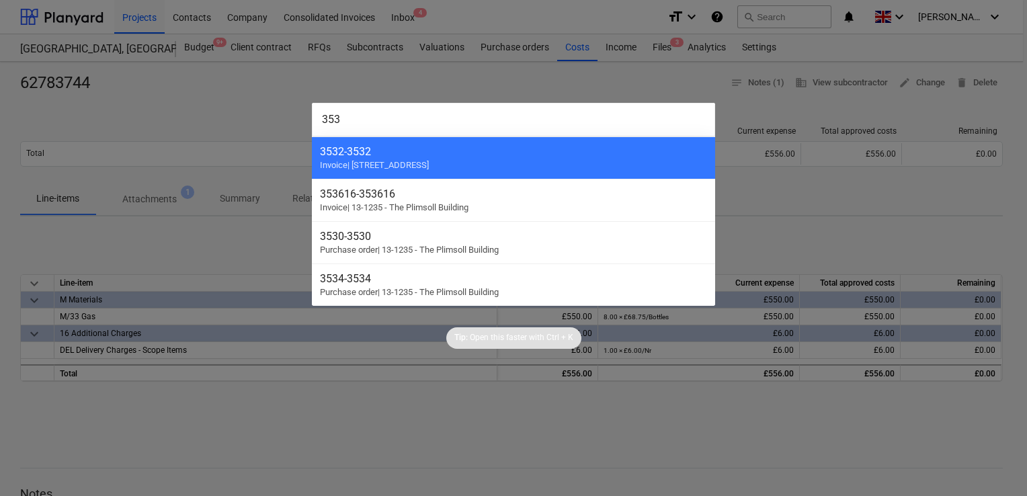
type input "3533"
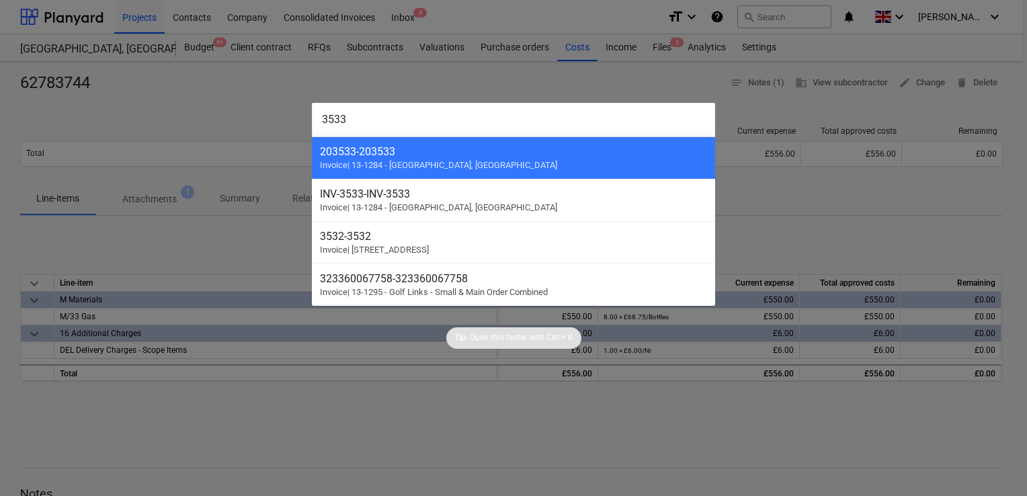
drag, startPoint x: 394, startPoint y: 110, endPoint x: 265, endPoint y: 107, distance: 129.1
click at [265, 107] on div "3533 203533 - 203533 Invoice | 13-1284 - Eddington, Cambridge INV-3533 - INV-35…" at bounding box center [513, 248] width 1027 height 496
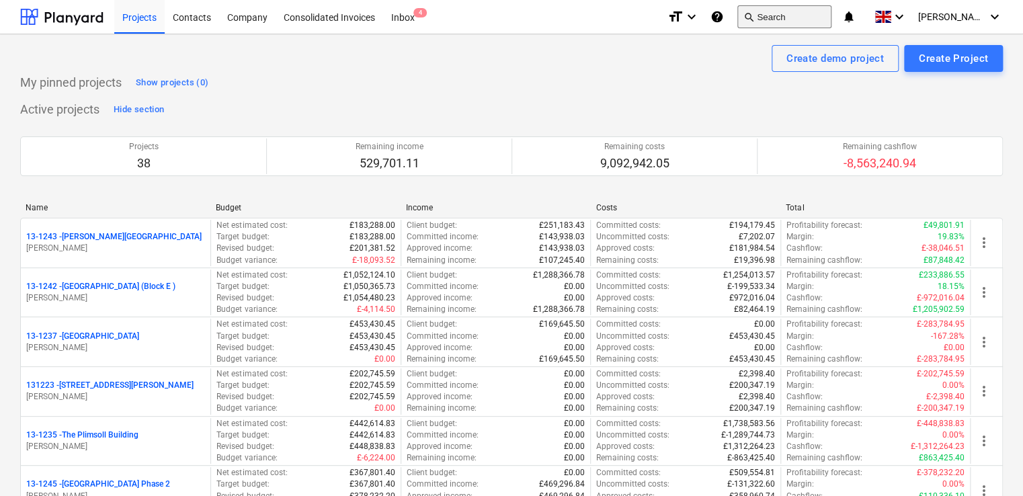
click at [812, 19] on button "search Search" at bounding box center [784, 16] width 94 height 23
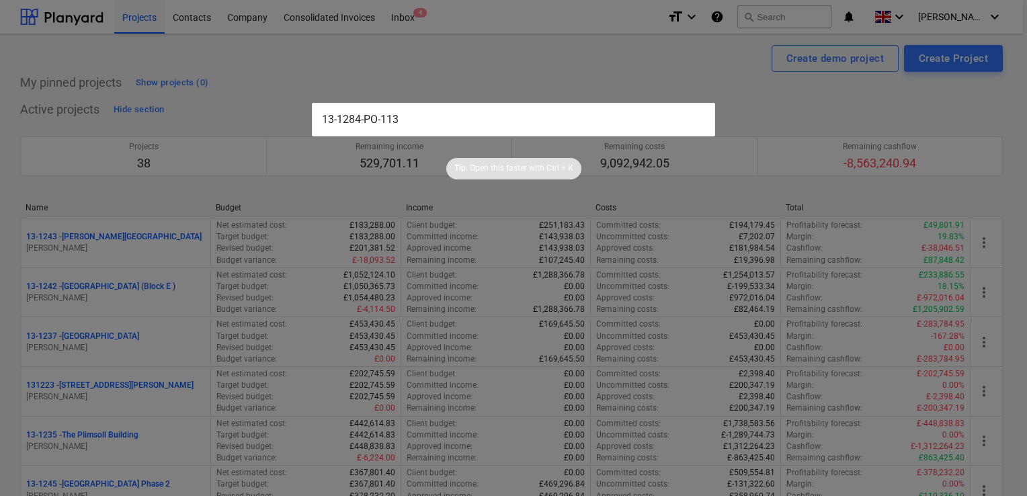
type input "13-1284-PO-113"
click at [386, 82] on div at bounding box center [513, 248] width 1027 height 496
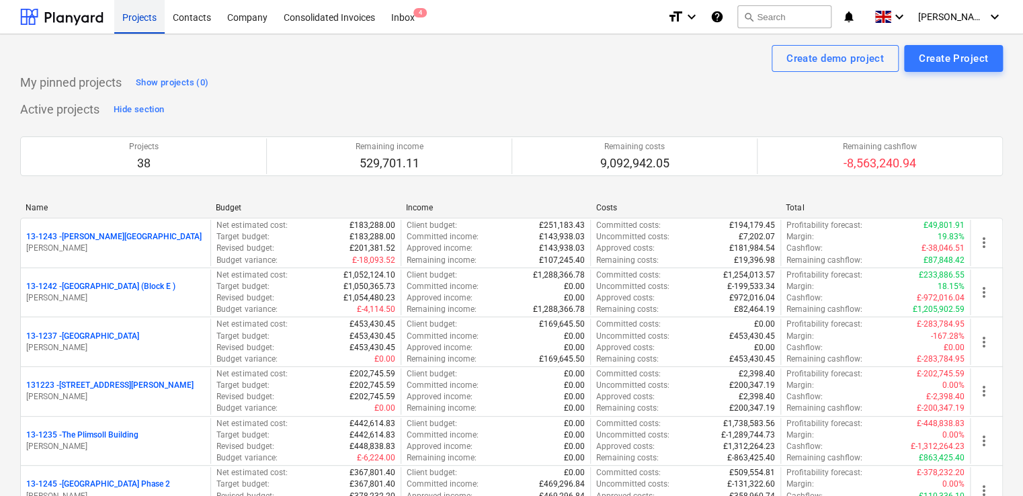
click at [140, 14] on div "Projects" at bounding box center [139, 16] width 50 height 34
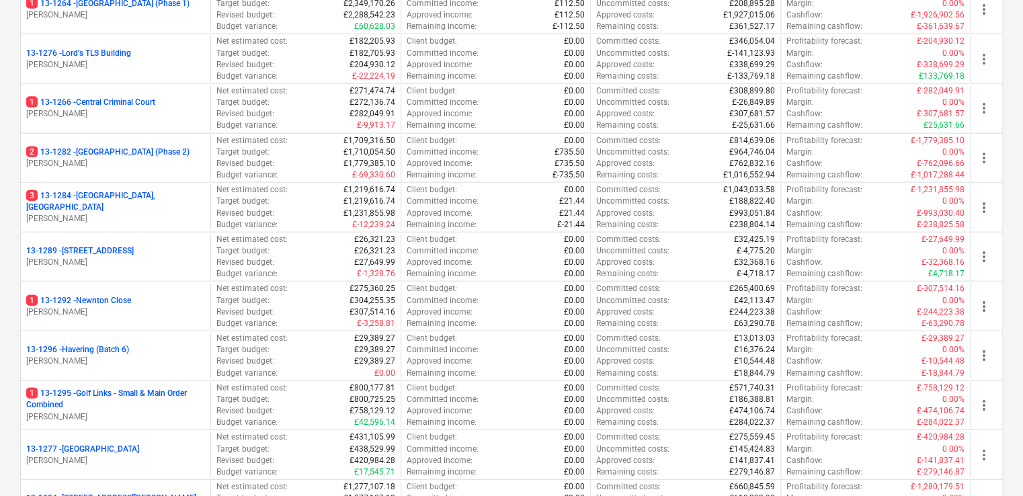
scroll to position [1461, 0]
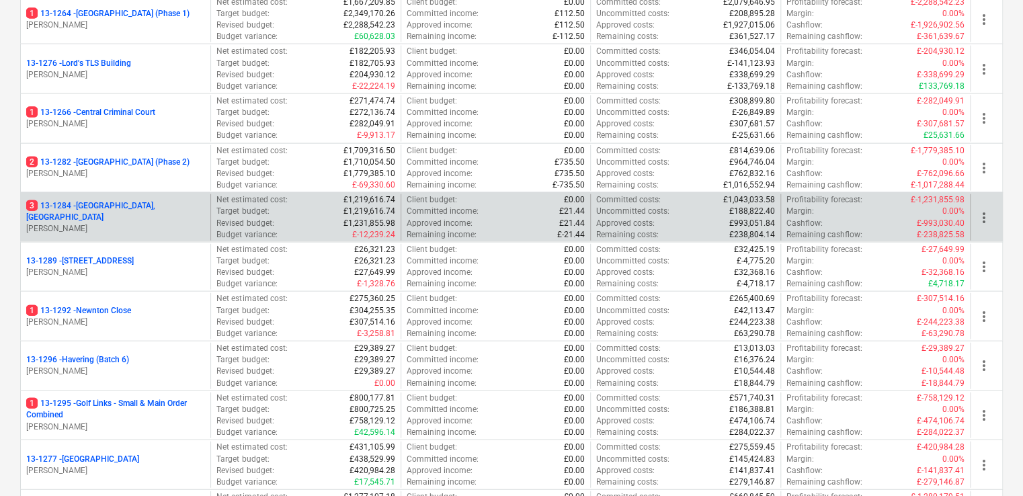
click at [188, 208] on div "3 13-1284 - [GEOGRAPHIC_DATA], [GEOGRAPHIC_DATA]" at bounding box center [115, 211] width 179 height 23
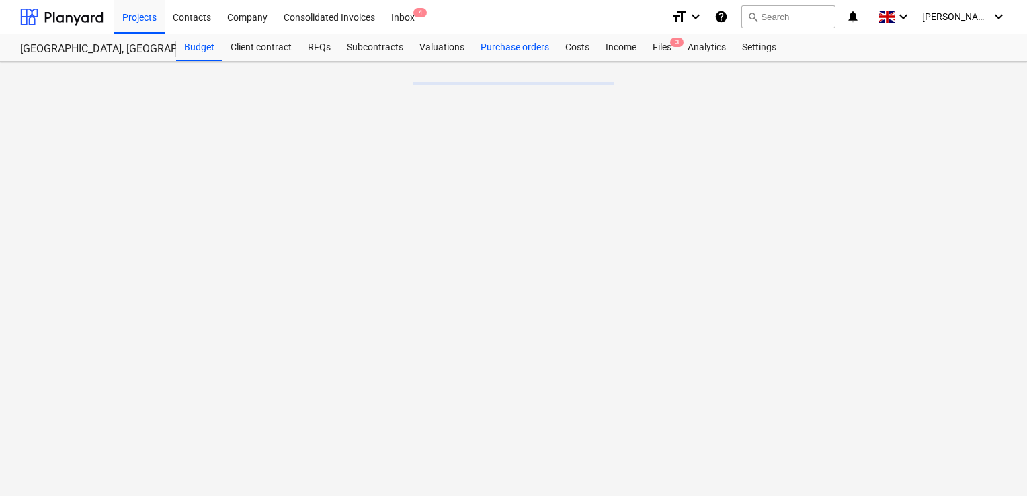
click at [510, 50] on div "Purchase orders" at bounding box center [515, 47] width 85 height 27
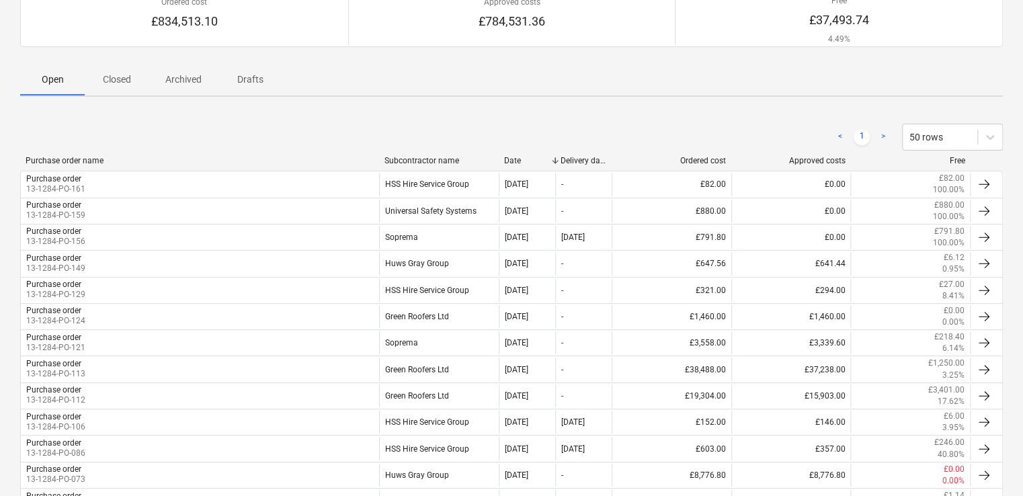
scroll to position [136, 0]
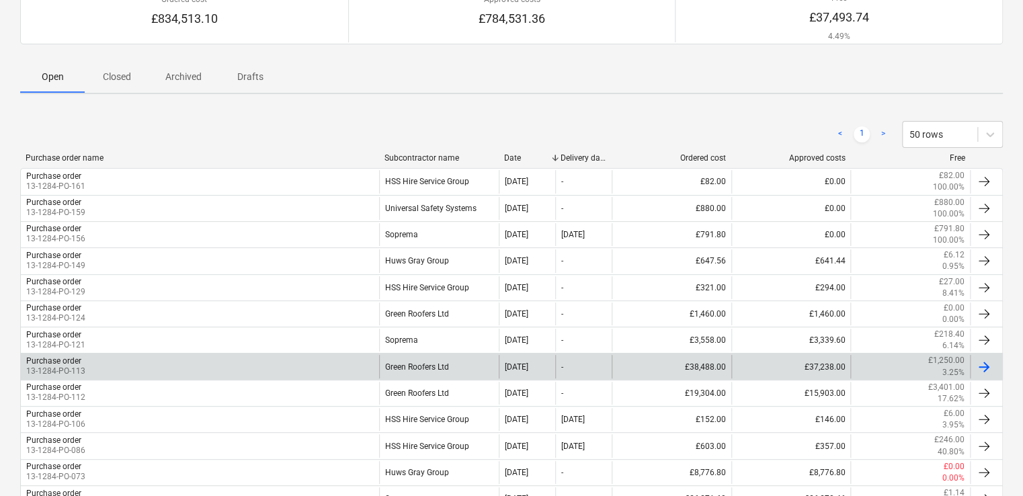
click at [196, 357] on div "Purchase order 13-1284-PO-113" at bounding box center [200, 366] width 358 height 23
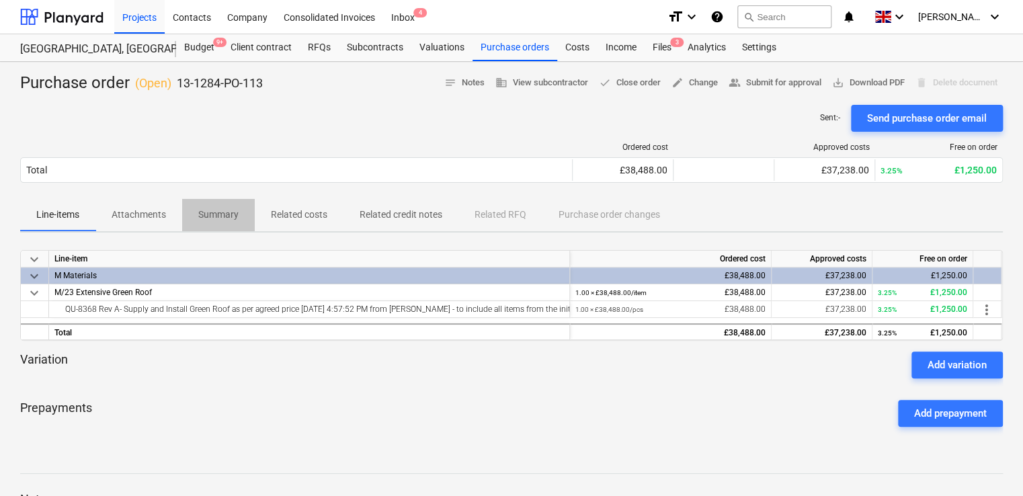
click at [218, 212] on p "Summary" at bounding box center [218, 215] width 40 height 14
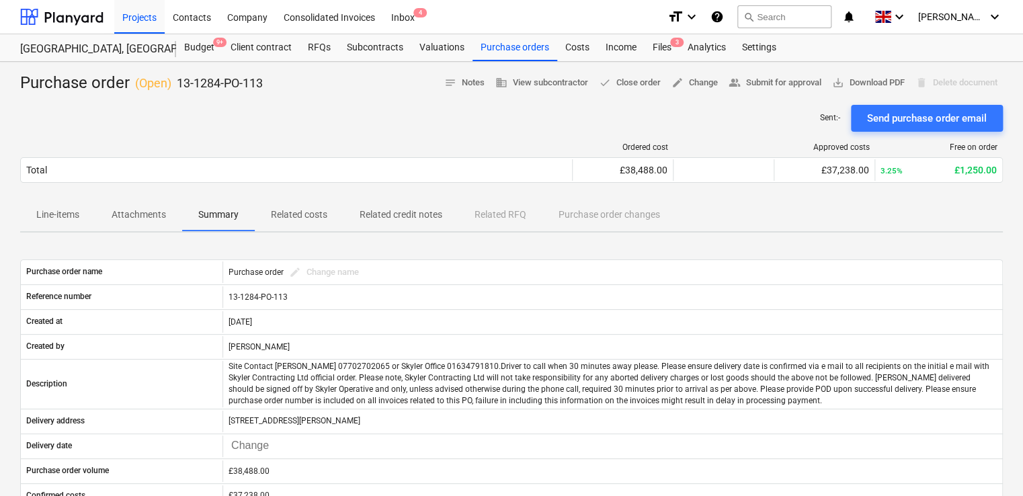
click at [161, 214] on p "Attachments" at bounding box center [139, 215] width 54 height 14
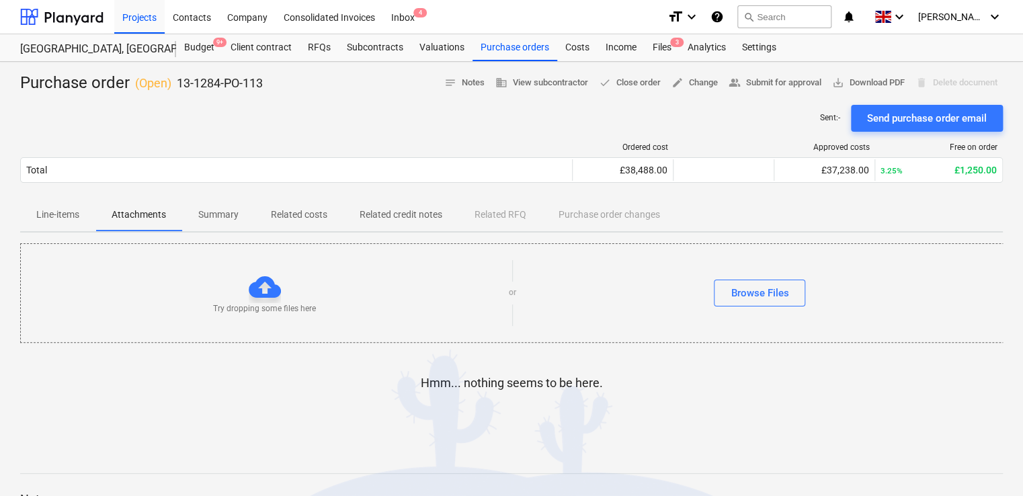
click at [274, 218] on p "Related costs" at bounding box center [299, 215] width 56 height 14
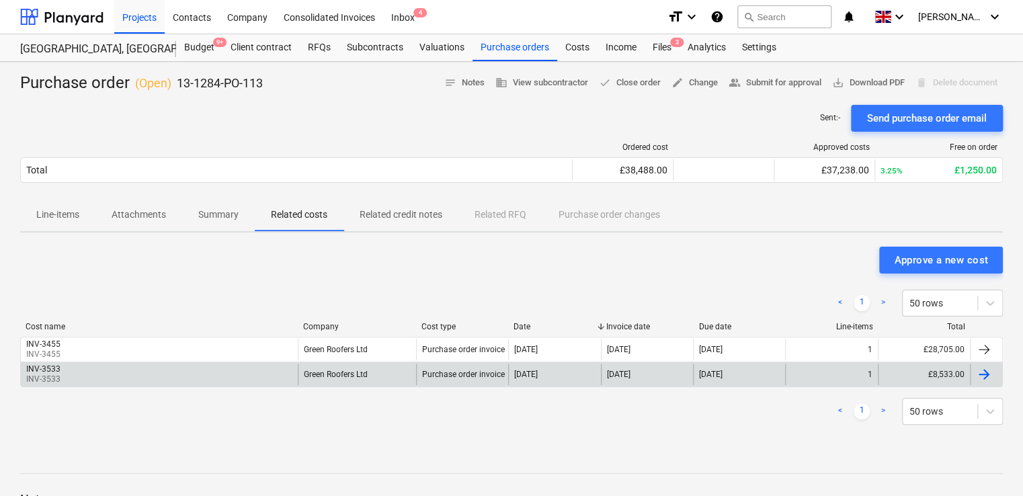
click at [206, 371] on div "INV-3533 INV-3533" at bounding box center [159, 375] width 277 height 22
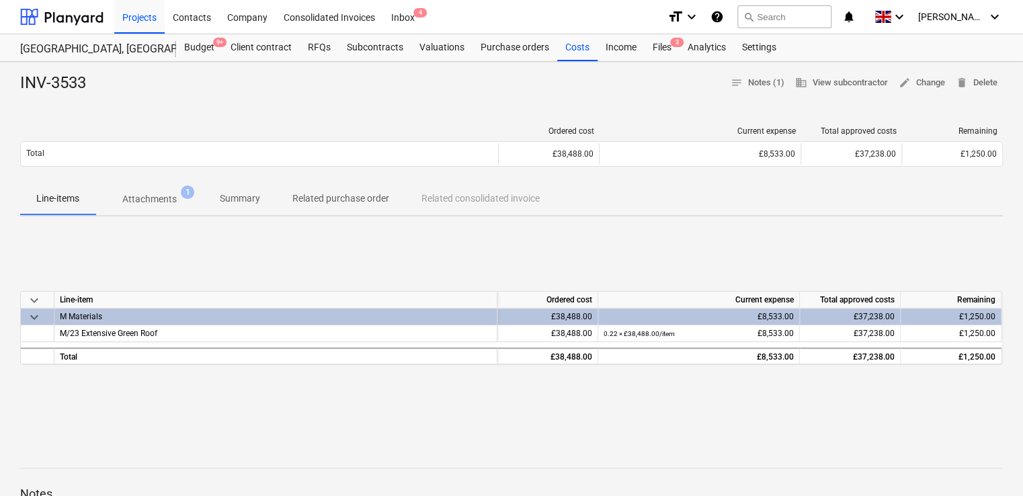
click at [156, 200] on p "Attachments" at bounding box center [149, 199] width 54 height 14
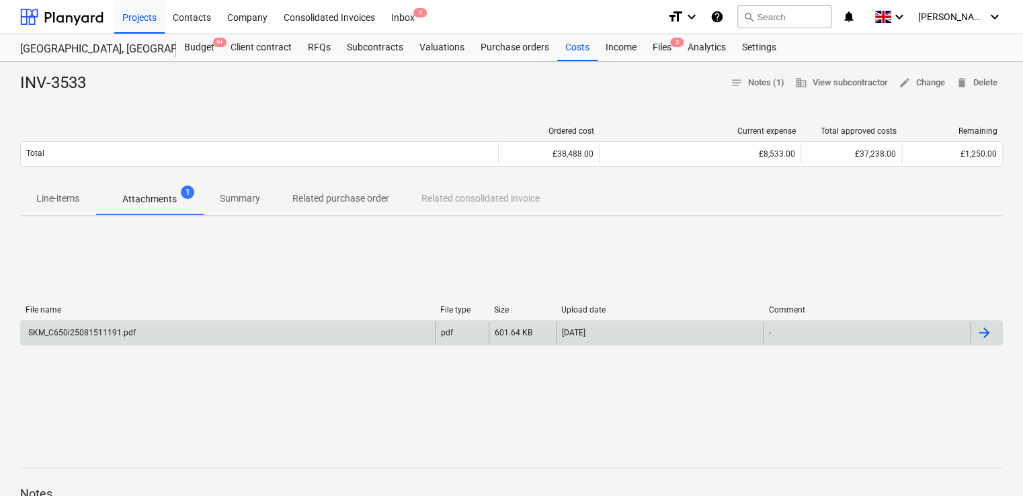
click at [118, 337] on div "SKM_C650i25081511191.pdf" at bounding box center [81, 332] width 110 height 9
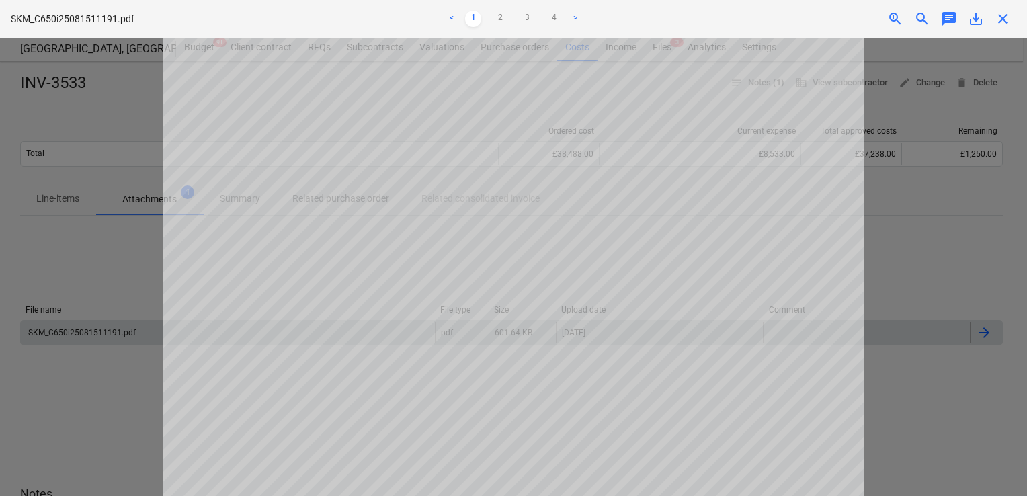
click at [979, 16] on span "save_alt" at bounding box center [976, 19] width 16 height 16
click at [1000, 19] on span "close" at bounding box center [1003, 19] width 16 height 16
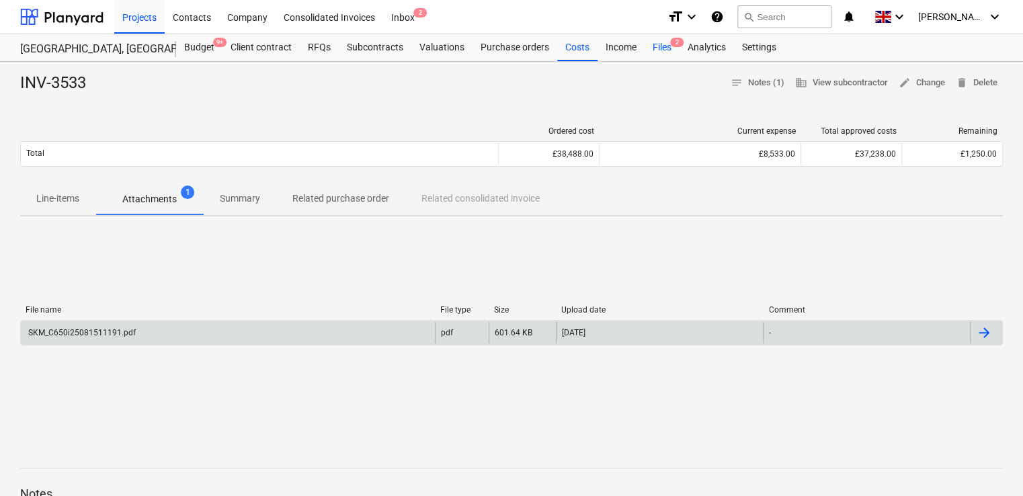
click at [666, 42] on div "Files 2" at bounding box center [662, 47] width 35 height 27
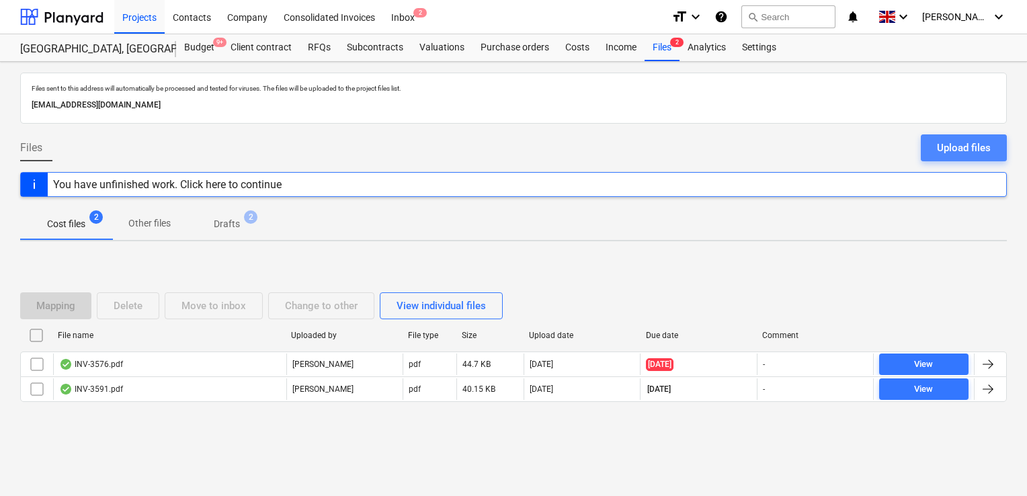
click at [963, 140] on div "Upload files" at bounding box center [964, 147] width 54 height 17
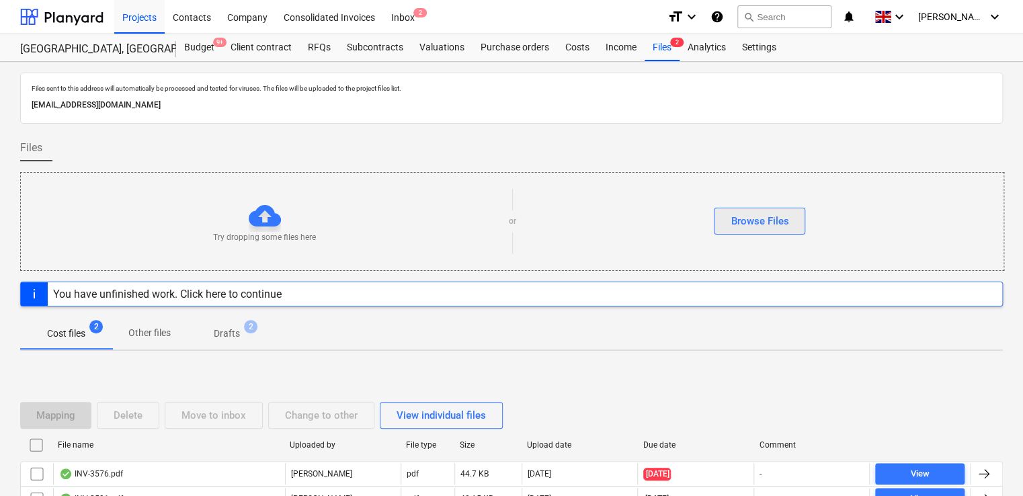
click at [779, 212] on div "Browse Files" at bounding box center [760, 220] width 58 height 17
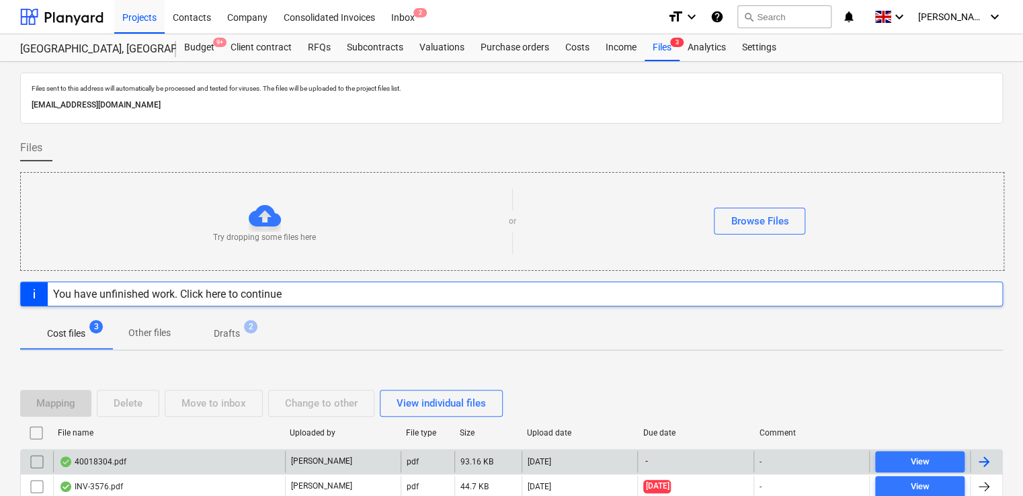
click at [211, 458] on div "40018304.pdf" at bounding box center [169, 462] width 232 height 22
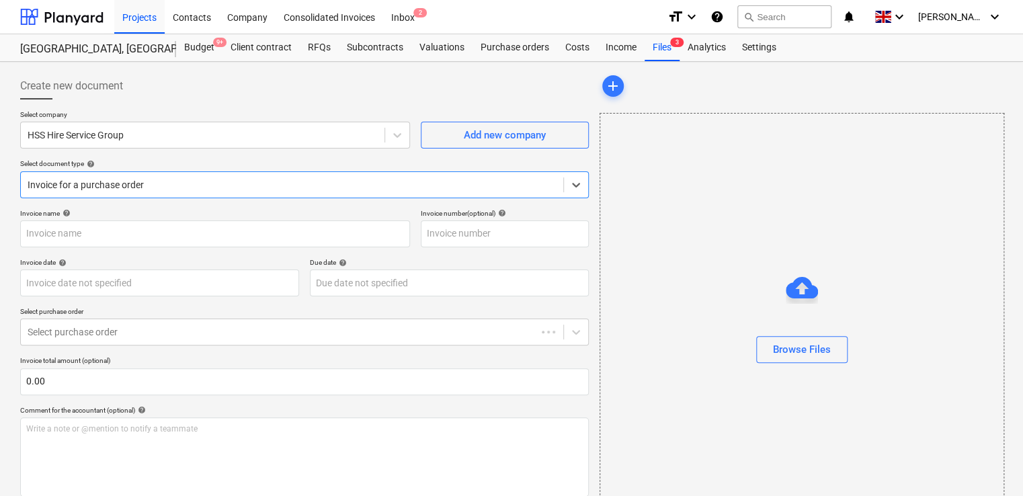
type input "40018304"
type input "[DATE]"
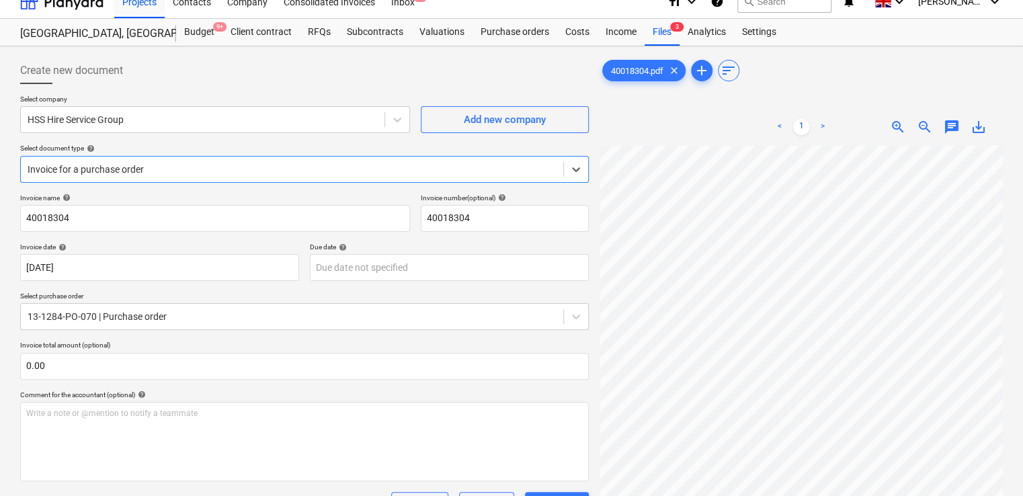
scroll to position [14, 0]
click at [243, 176] on div at bounding box center [292, 170] width 529 height 13
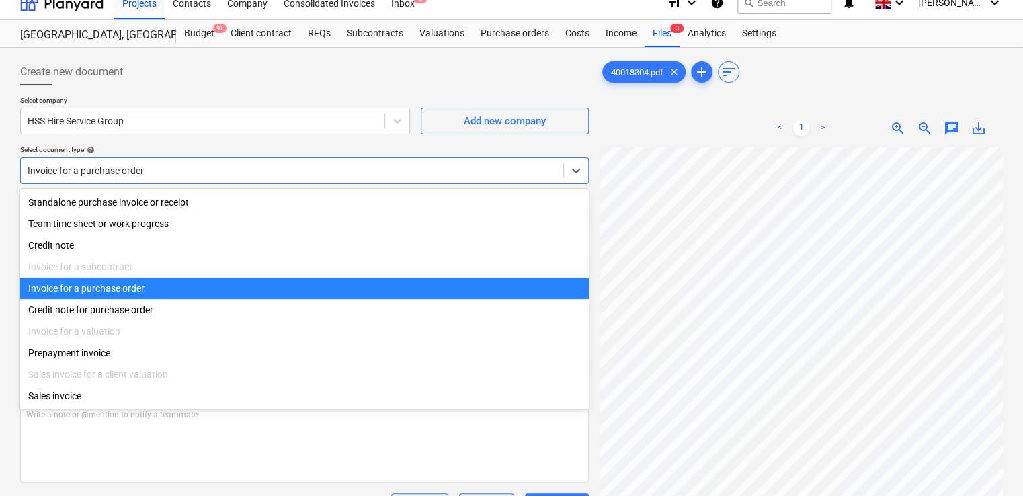
click at [99, 294] on div "Invoice for a purchase order" at bounding box center [304, 289] width 569 height 22
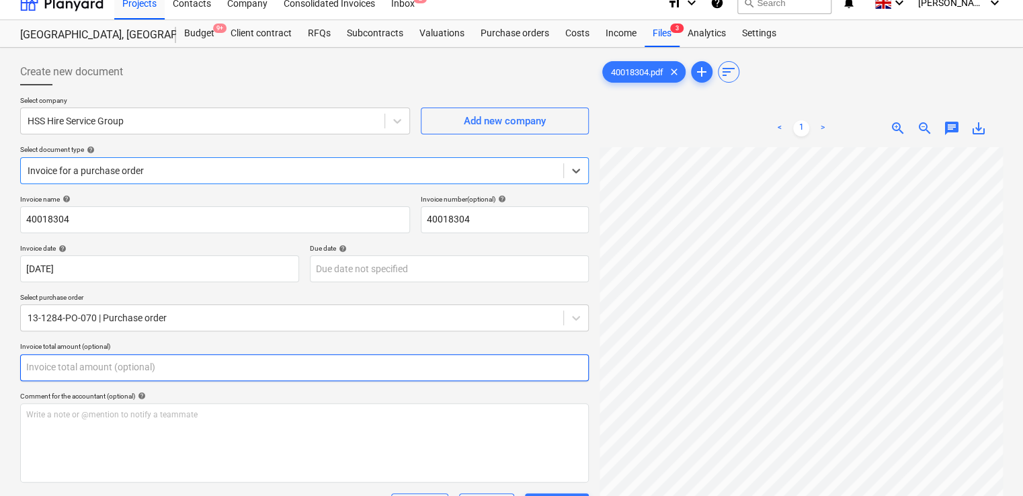
click at [204, 360] on input "text" at bounding box center [304, 367] width 569 height 27
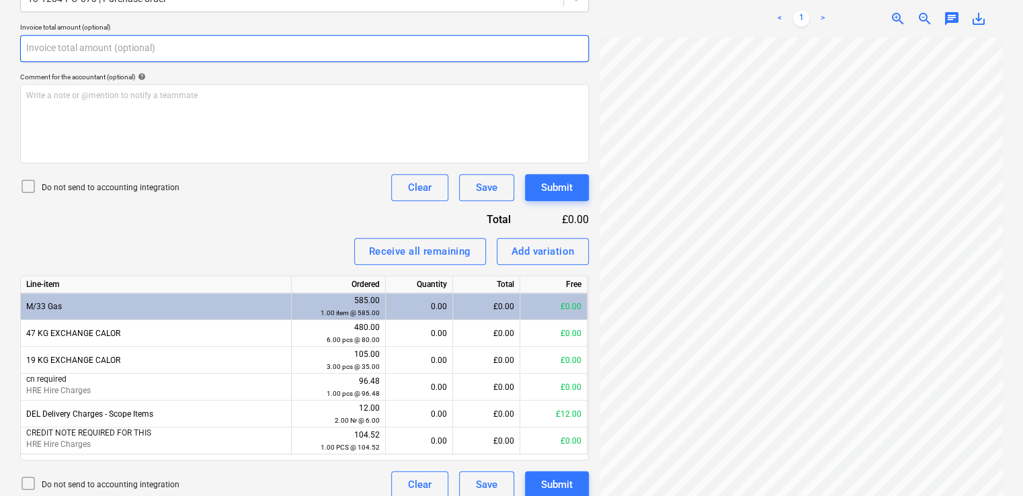
scroll to position [335, 0]
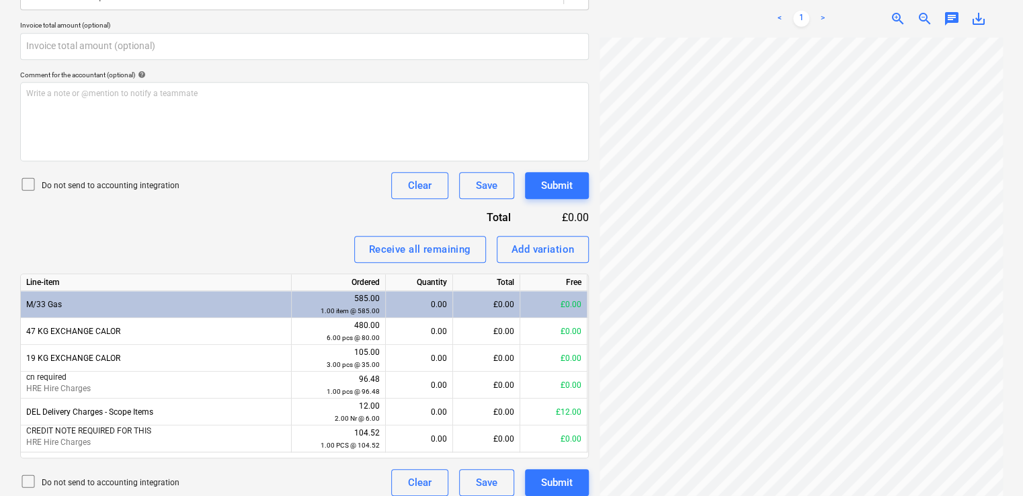
type input "0.00"
click at [28, 186] on icon at bounding box center [28, 184] width 16 height 16
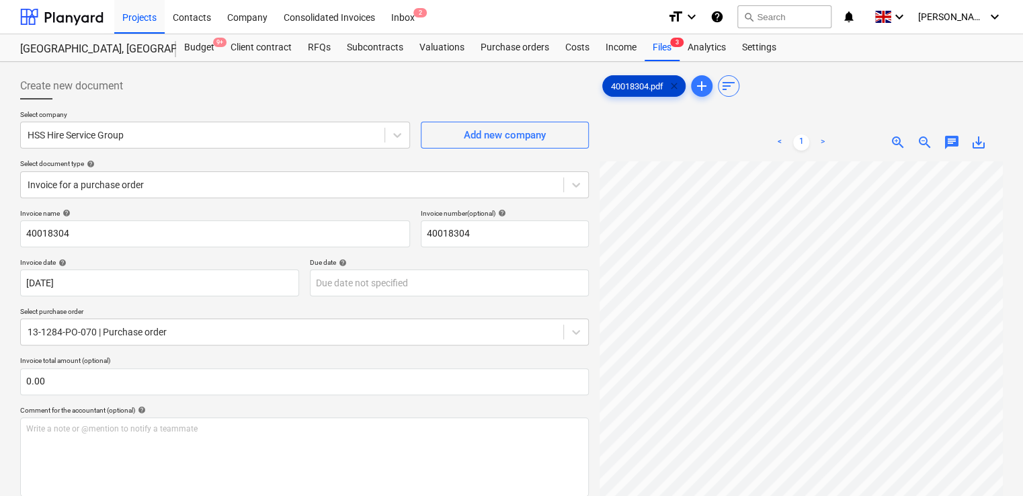
click at [678, 86] on span "clear" at bounding box center [674, 86] width 16 height 16
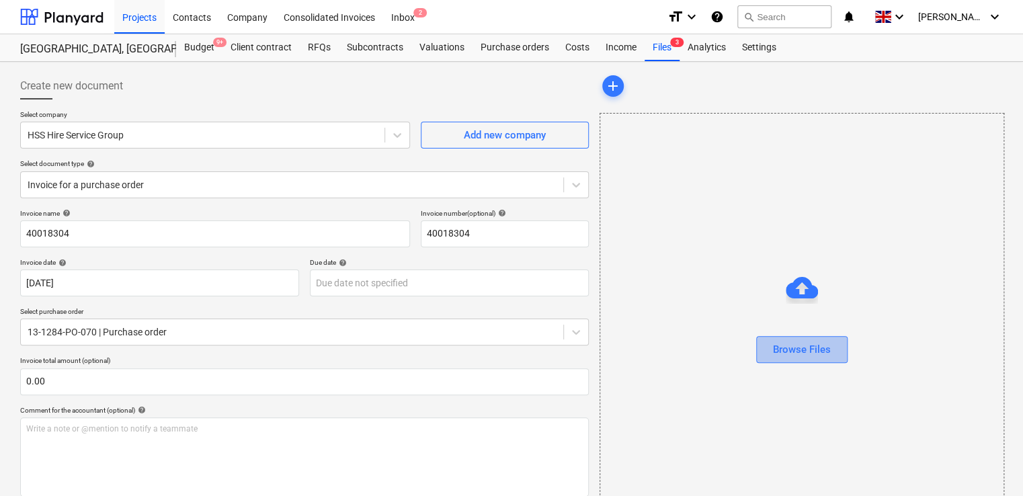
click at [788, 337] on button "Browse Files" at bounding box center [801, 349] width 91 height 27
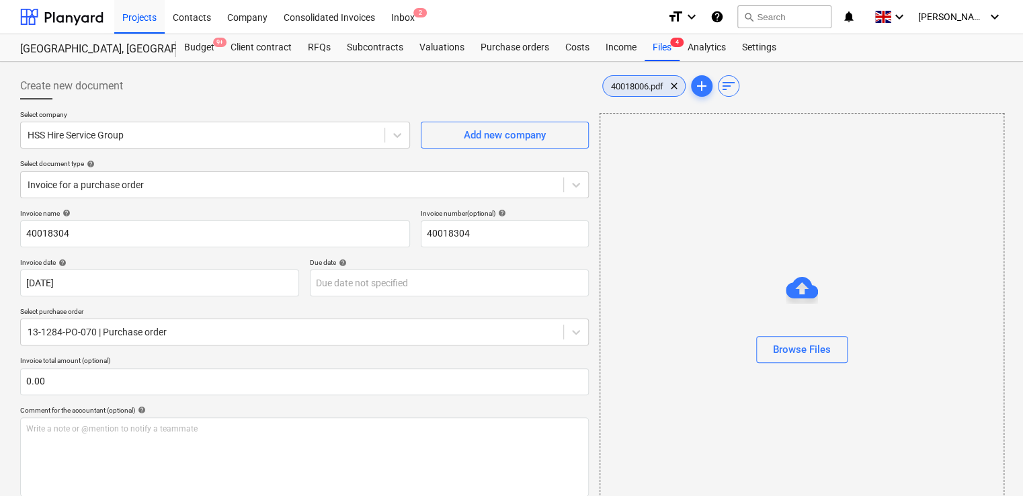
click at [632, 91] on div "40018006.pdf clear" at bounding box center [643, 86] width 83 height 22
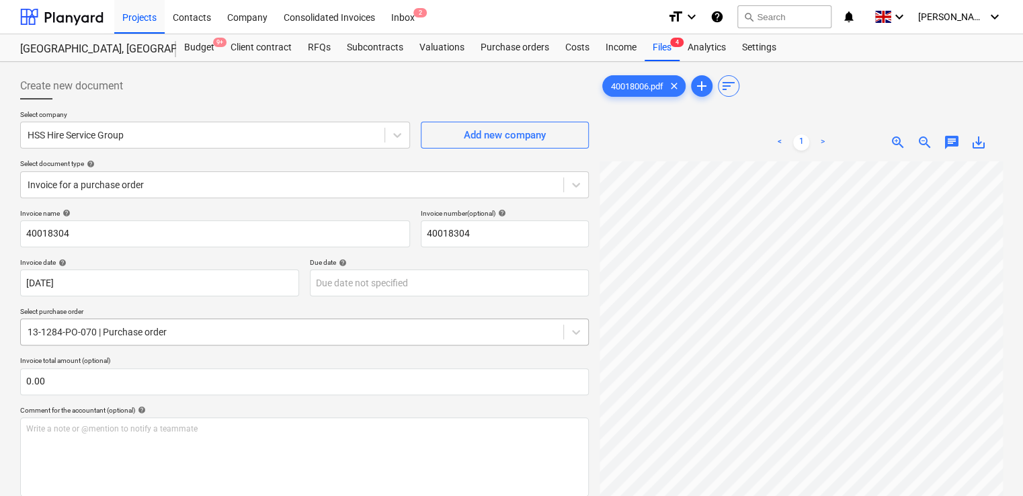
click at [227, 334] on body "Projects Contacts Company Consolidated Invoices Inbox 2 format_size keyboard_ar…" at bounding box center [511, 248] width 1023 height 496
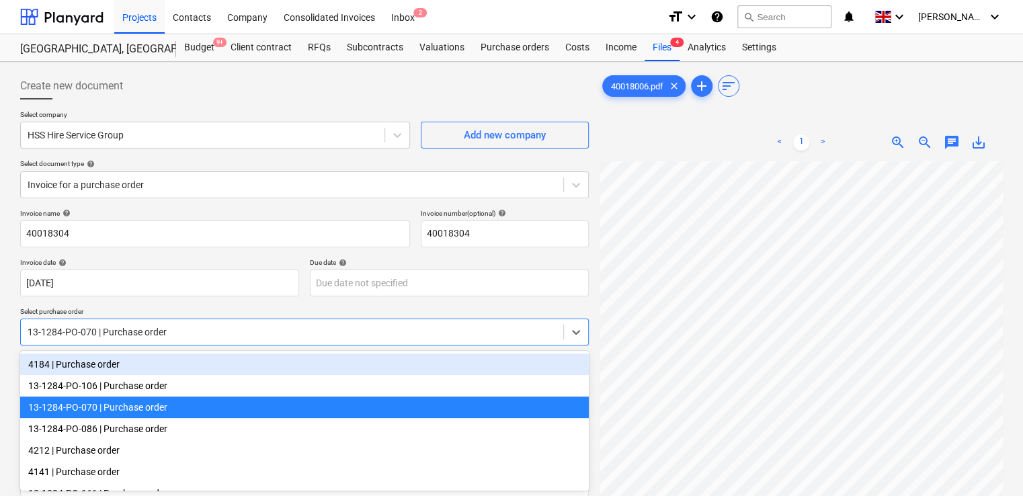
scroll to position [42, 0]
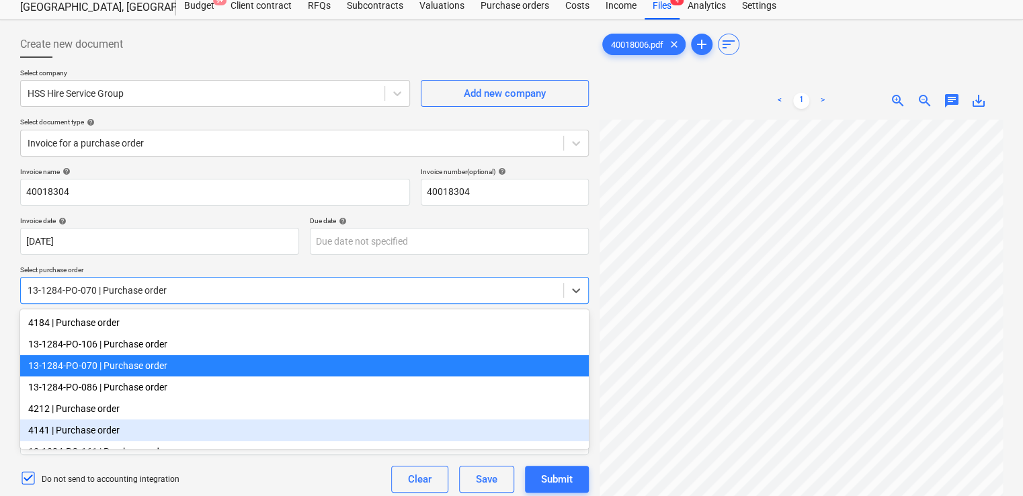
click at [161, 436] on div "4141 | Purchase order" at bounding box center [304, 430] width 569 height 22
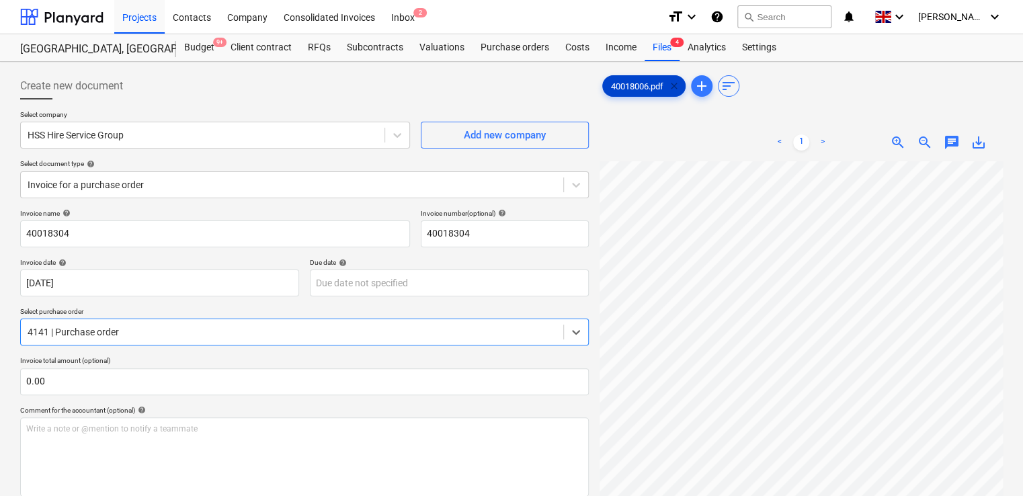
click at [676, 85] on span "clear" at bounding box center [674, 86] width 16 height 16
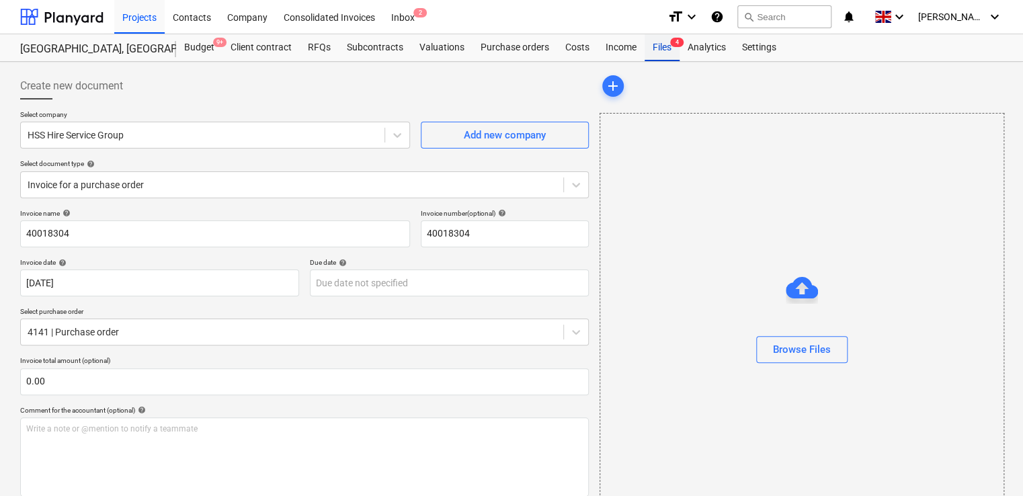
click at [657, 44] on div "Files 4" at bounding box center [662, 47] width 35 height 27
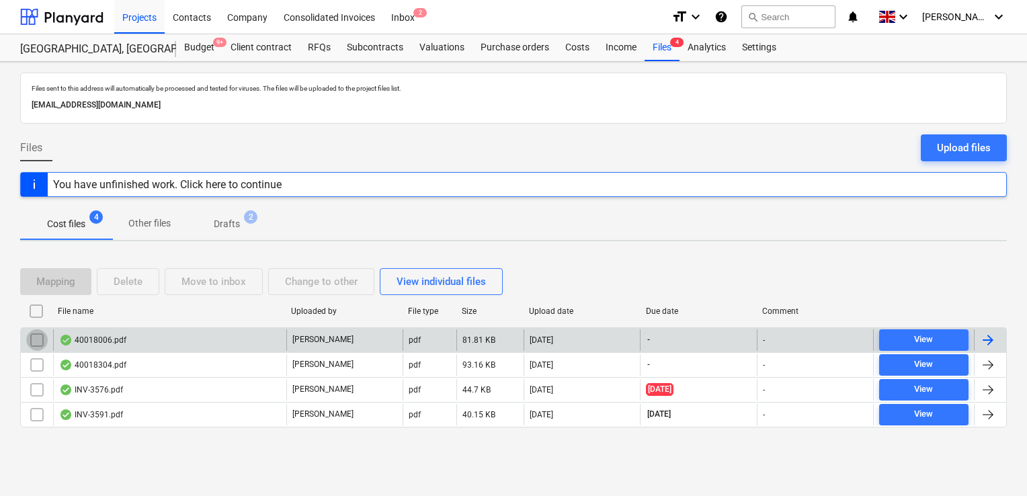
click at [32, 337] on input "checkbox" at bounding box center [37, 340] width 22 height 22
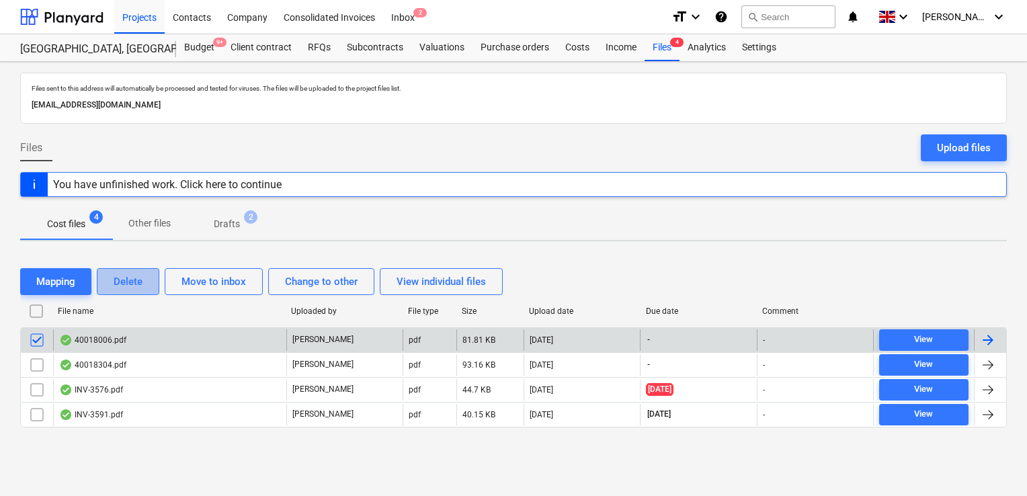
click at [118, 284] on div "Delete" at bounding box center [128, 281] width 29 height 17
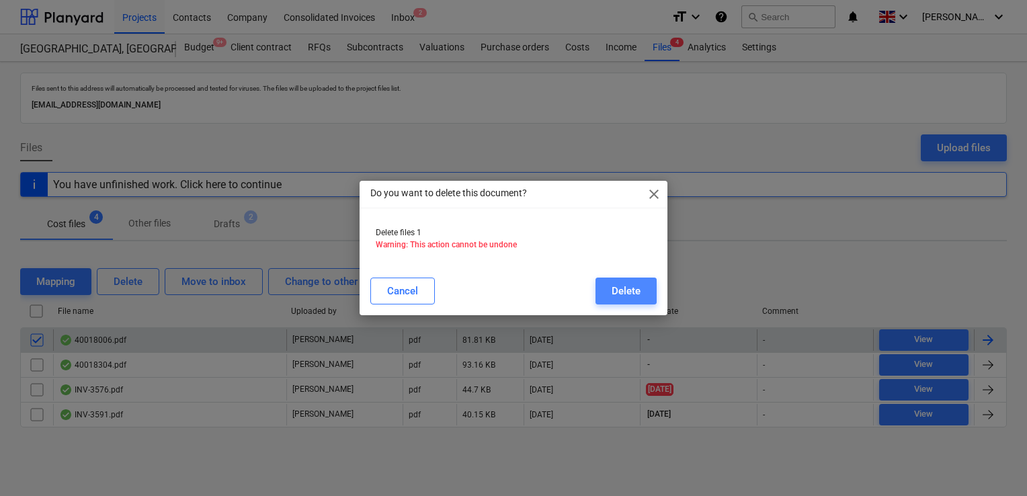
click at [627, 289] on div "Delete" at bounding box center [626, 290] width 29 height 17
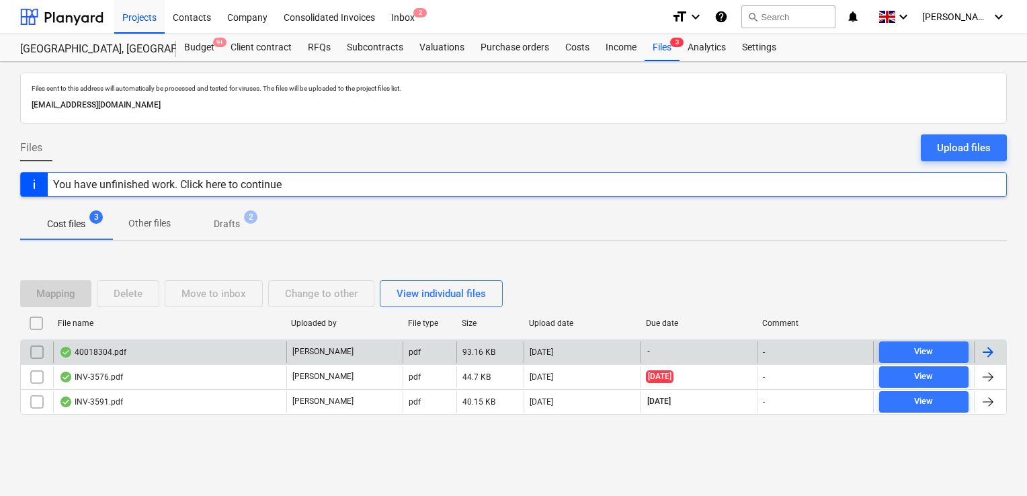
click at [104, 351] on div "40018304.pdf" at bounding box center [92, 352] width 67 height 11
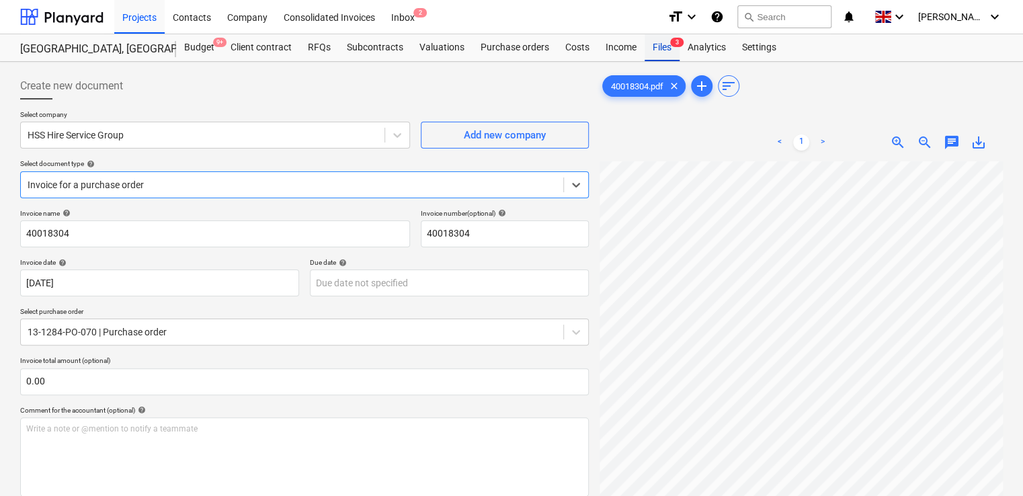
click at [660, 50] on div "Files 3" at bounding box center [662, 47] width 35 height 27
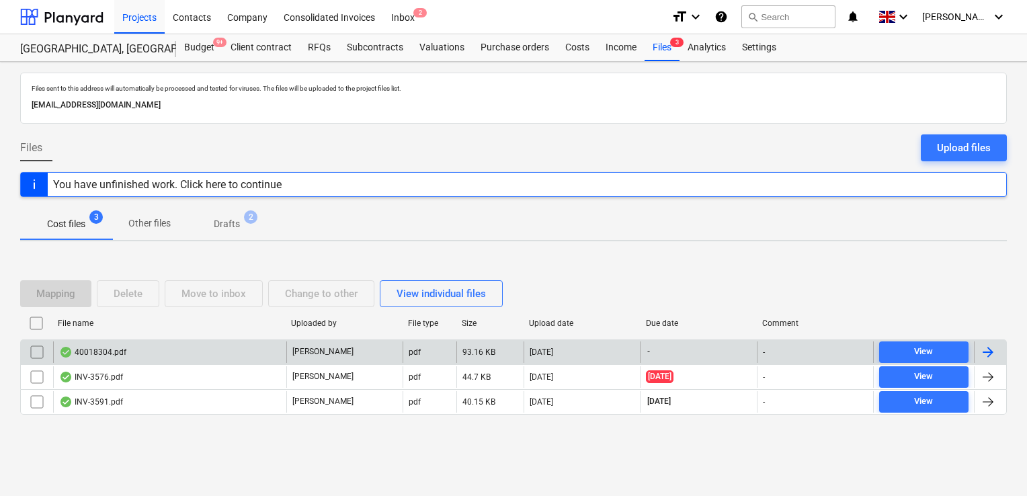
click at [41, 346] on input "checkbox" at bounding box center [37, 352] width 22 height 22
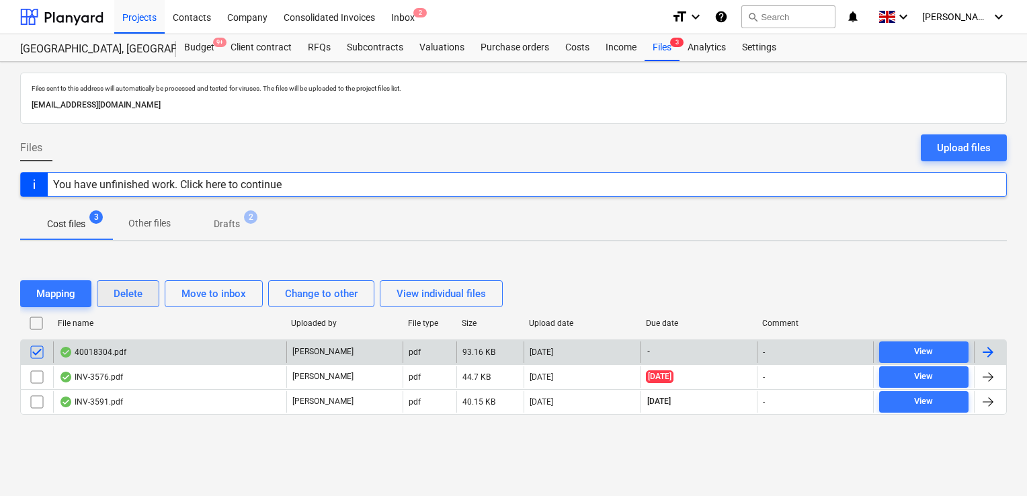
click at [129, 290] on div "Delete" at bounding box center [128, 293] width 29 height 17
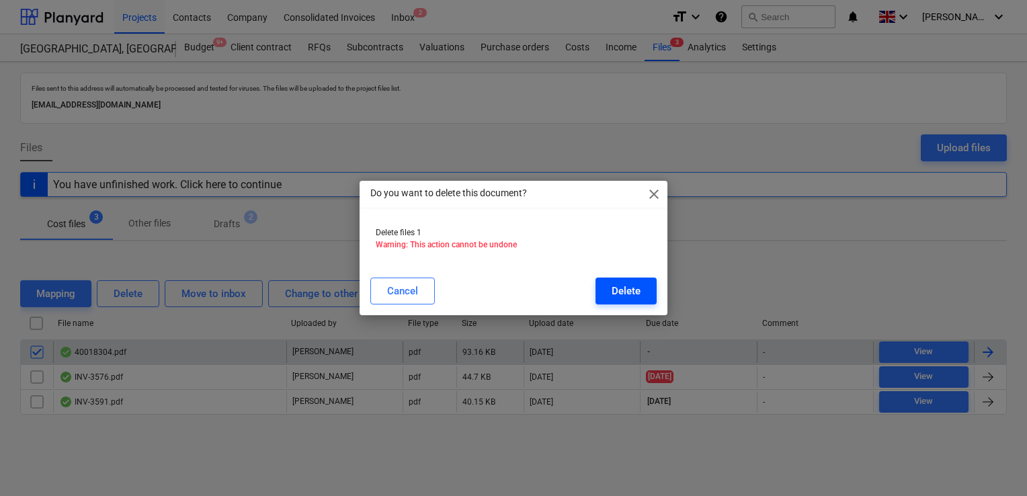
click at [628, 289] on div "Delete" at bounding box center [626, 290] width 29 height 17
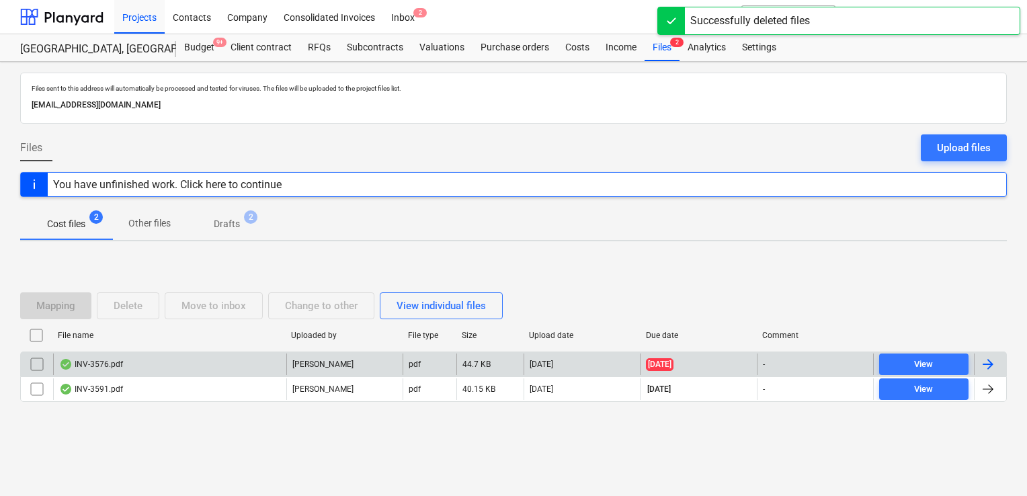
click at [231, 220] on p "Drafts" at bounding box center [227, 224] width 26 height 14
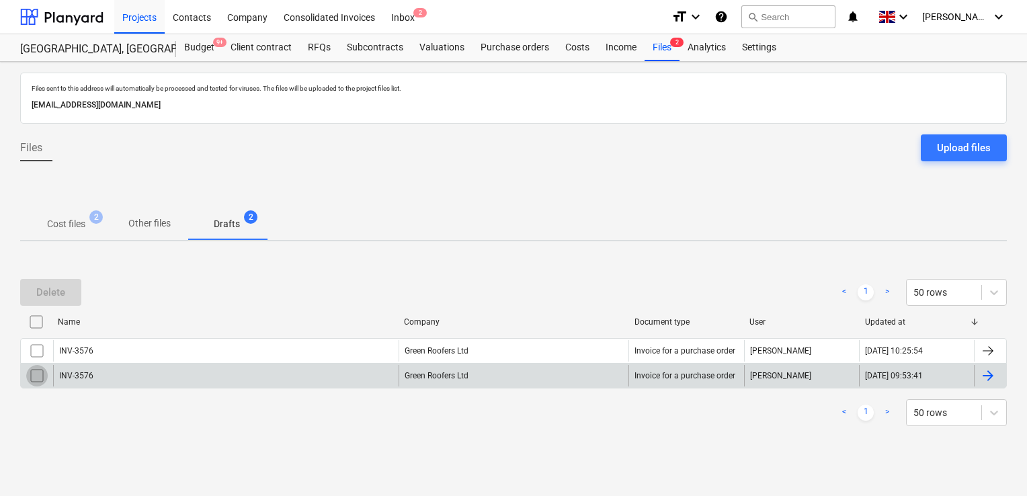
click at [37, 376] on input "checkbox" at bounding box center [37, 376] width 22 height 22
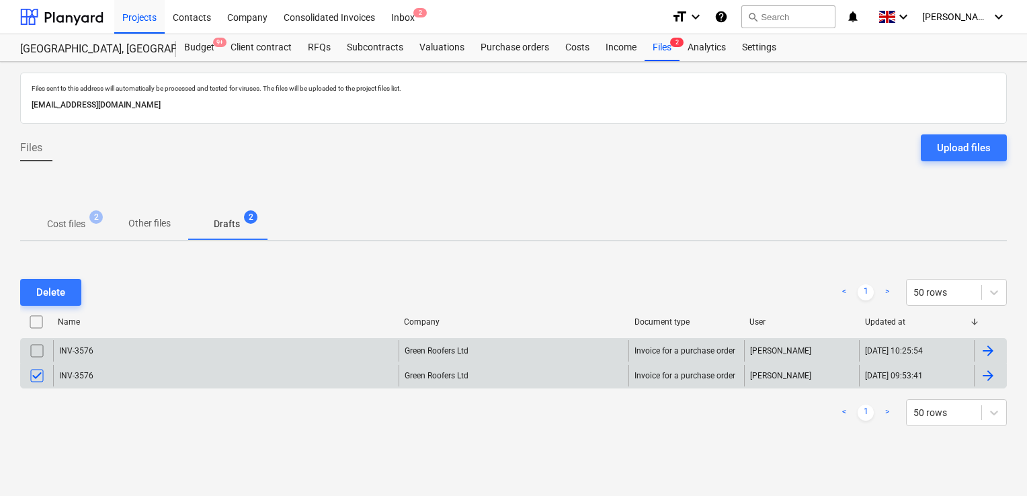
click at [37, 351] on input "checkbox" at bounding box center [37, 351] width 22 height 22
click at [52, 297] on div "Delete" at bounding box center [50, 292] width 29 height 17
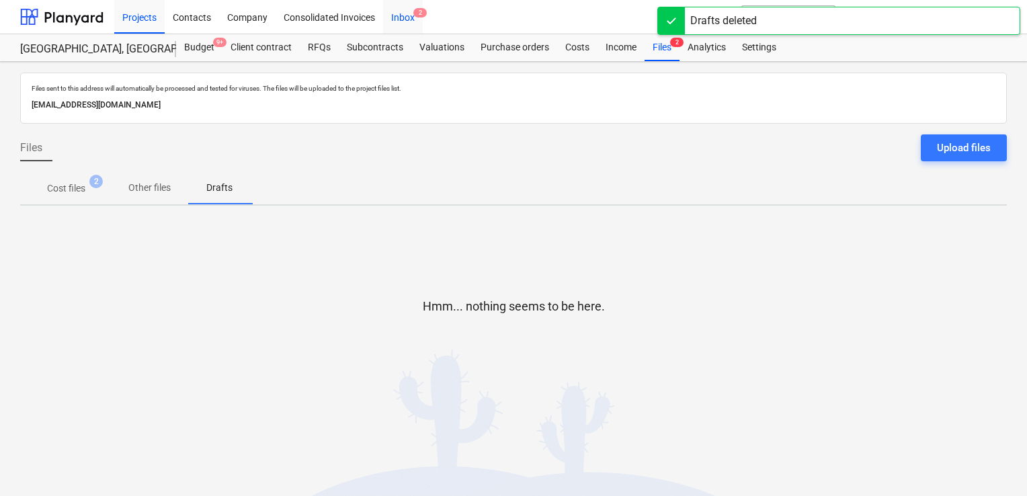
click at [403, 17] on div "Inbox 2" at bounding box center [403, 16] width 40 height 34
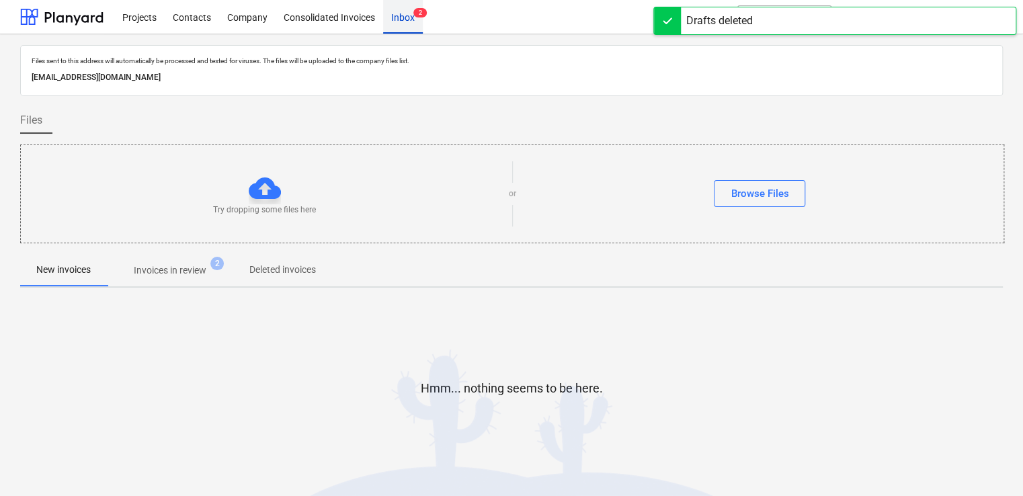
click at [403, 17] on div "Inbox 2" at bounding box center [403, 16] width 40 height 34
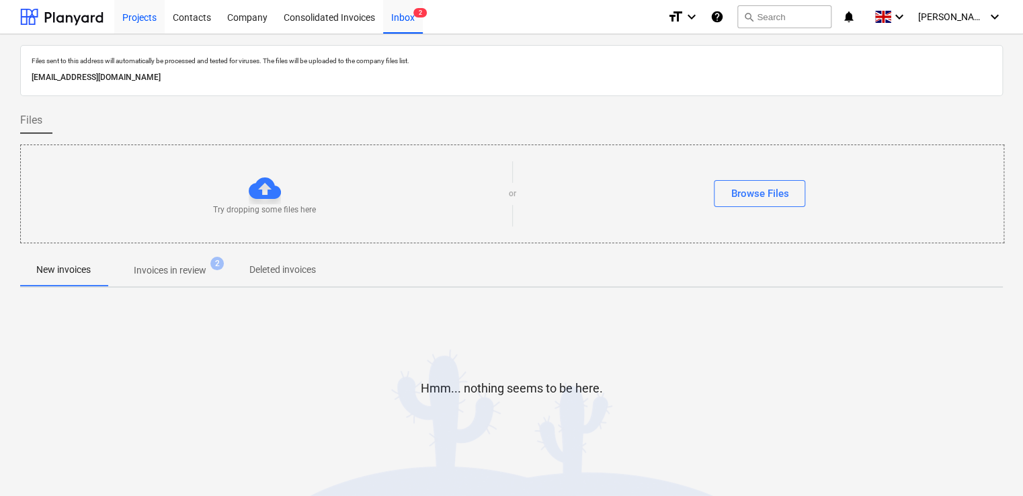
click at [129, 24] on div "Projects" at bounding box center [139, 16] width 50 height 34
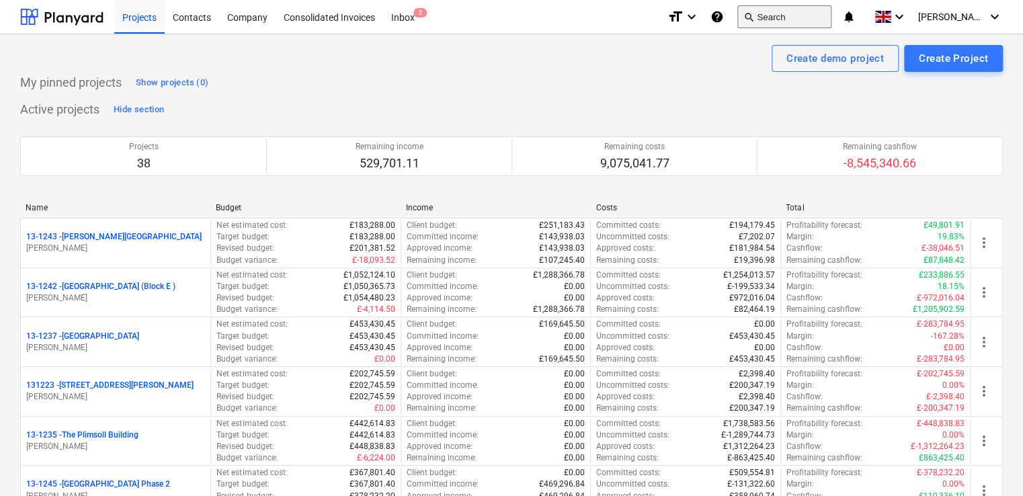
click at [783, 15] on button "search Search" at bounding box center [784, 16] width 94 height 23
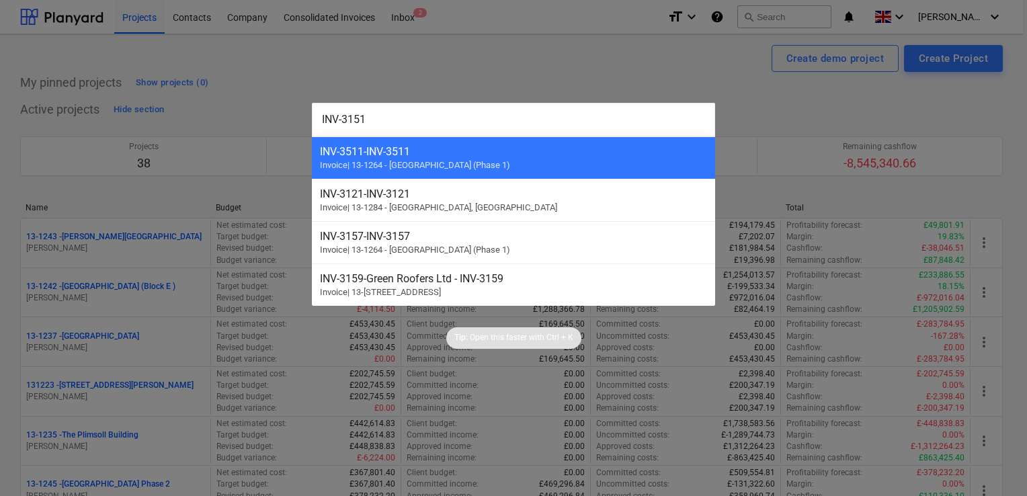
type input "INV-3151"
